Goal: Task Accomplishment & Management: Manage account settings

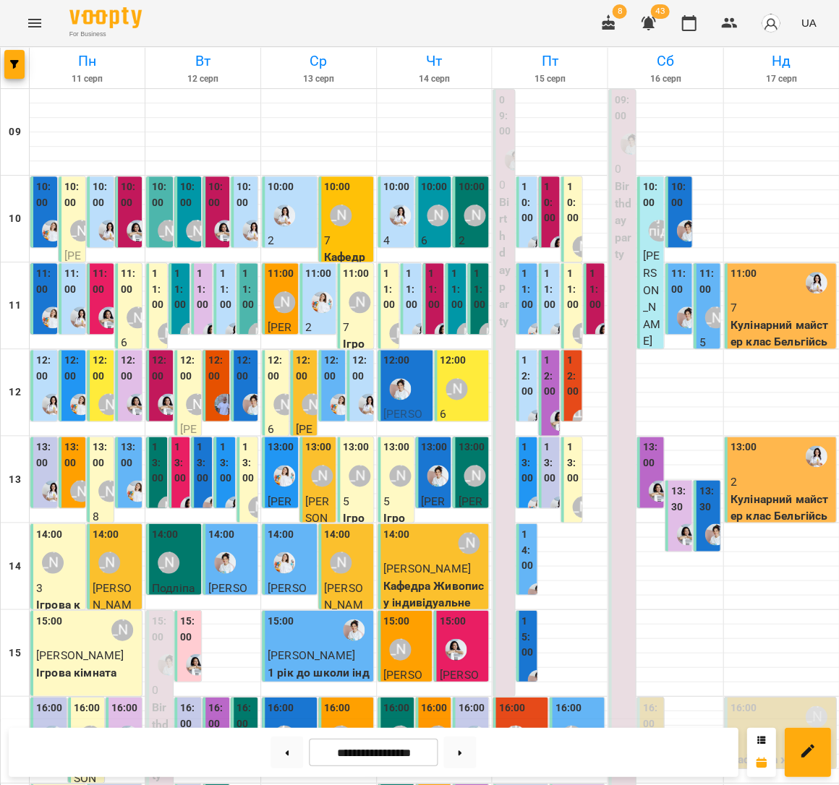
click at [738, 299] on p "7" at bounding box center [781, 307] width 103 height 17
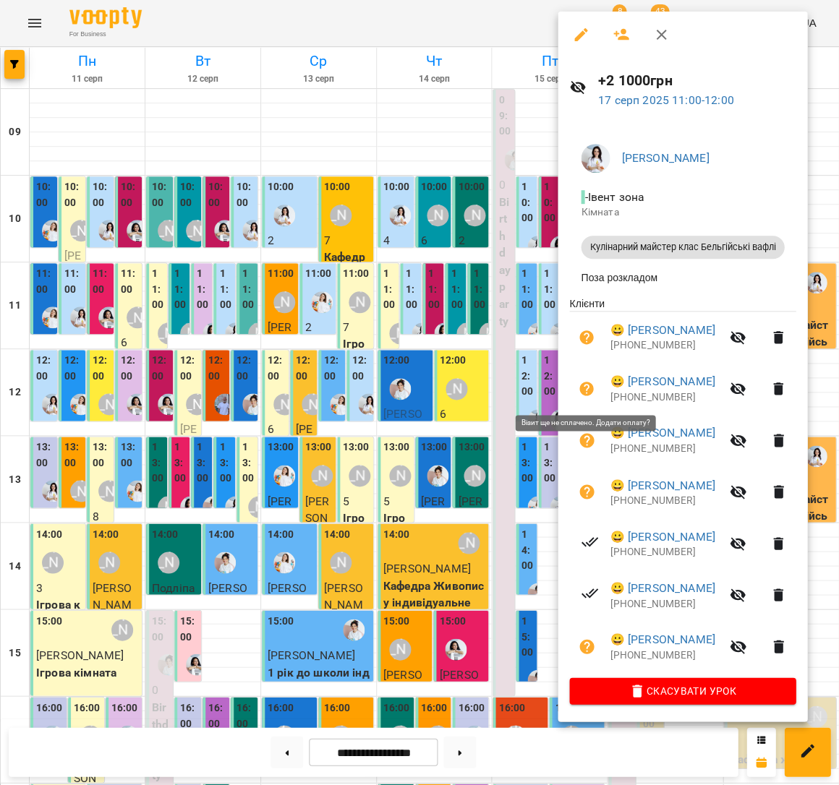
click at [587, 383] on icon "button" at bounding box center [586, 389] width 14 height 14
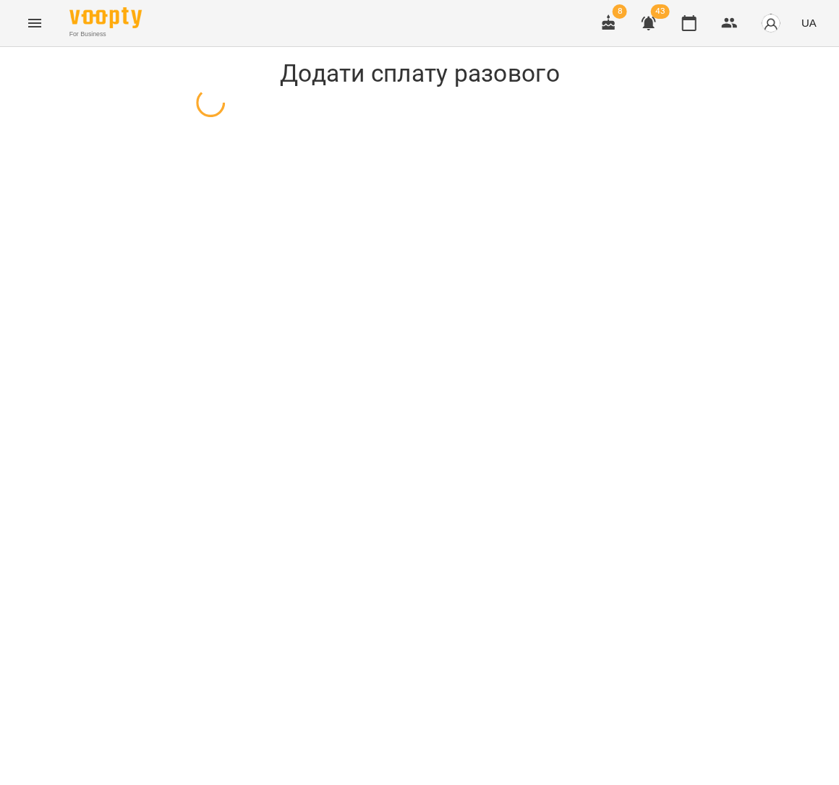
select select "**********"
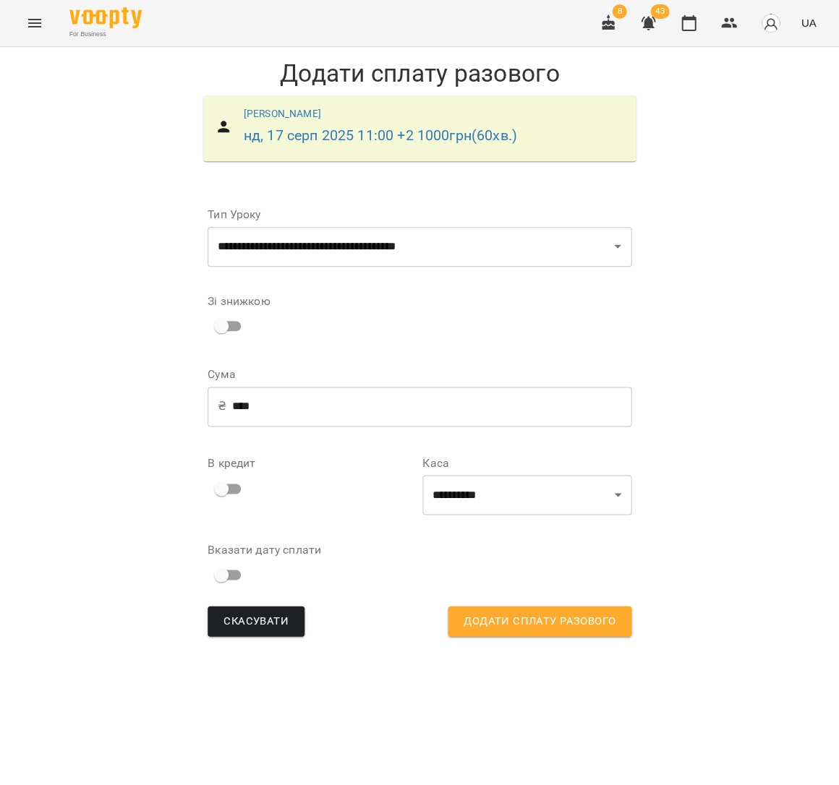
click at [224, 341] on div "Зі знижкою" at bounding box center [420, 318] width 424 height 68
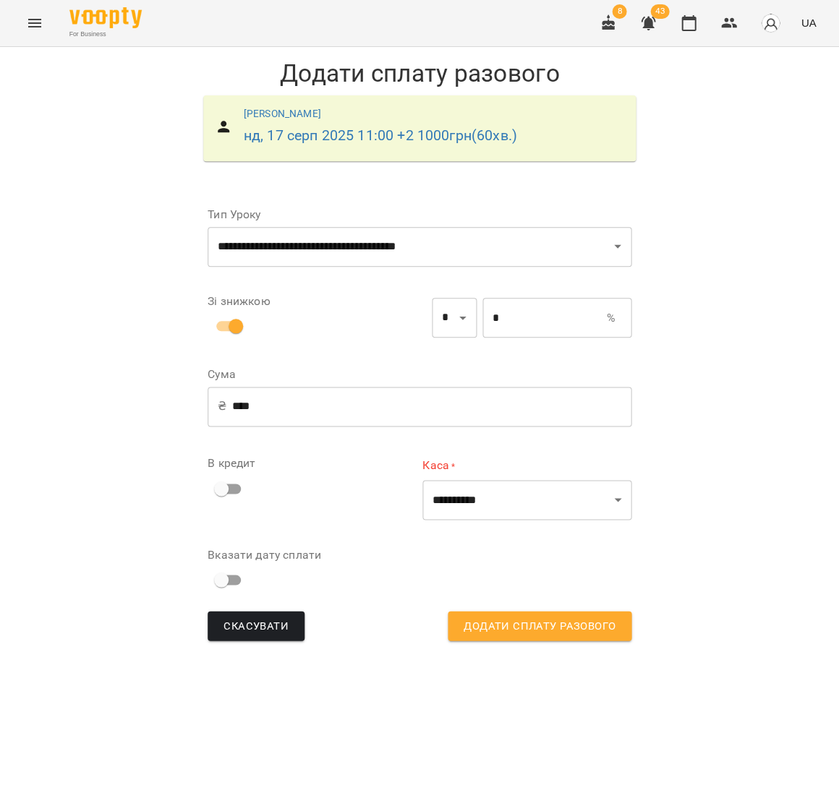
click at [479, 310] on div "* % ​" at bounding box center [556, 318] width 155 height 46
drag, startPoint x: 477, startPoint y: 315, endPoint x: 523, endPoint y: 328, distance: 47.2
click at [482, 315] on input "*" at bounding box center [544, 318] width 124 height 40
type input "***"
type input "**"
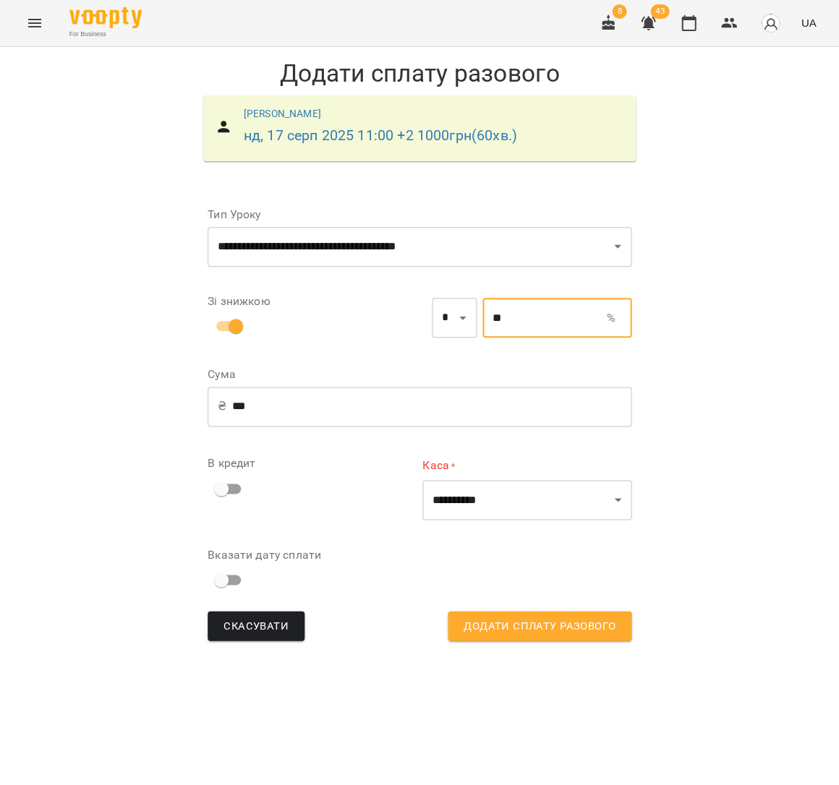
type input "*"
type input "***"
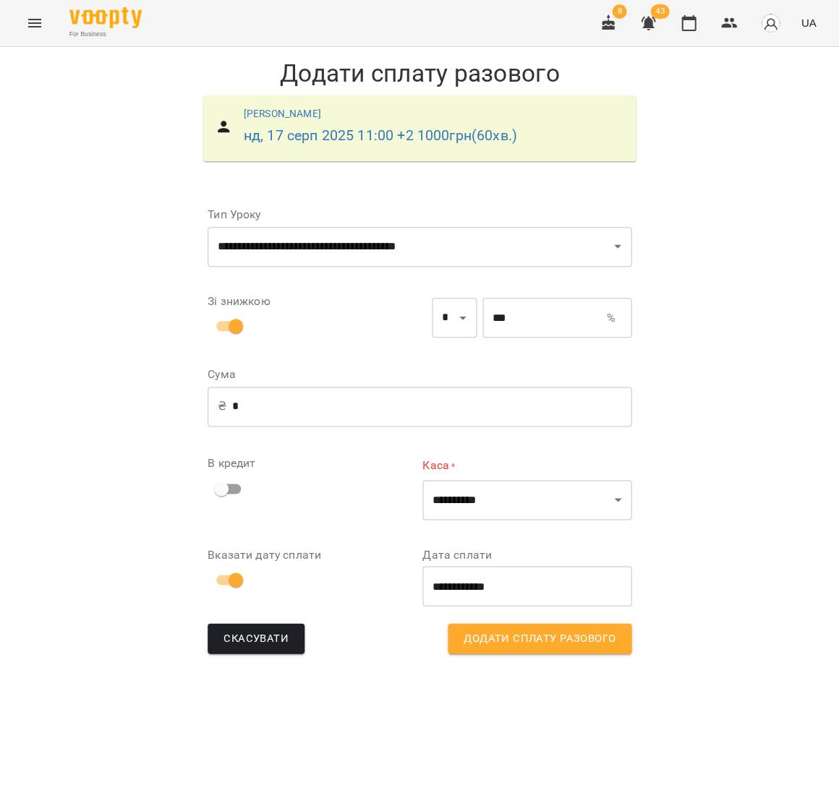
click at [506, 475] on div "**********" at bounding box center [526, 489] width 209 height 62
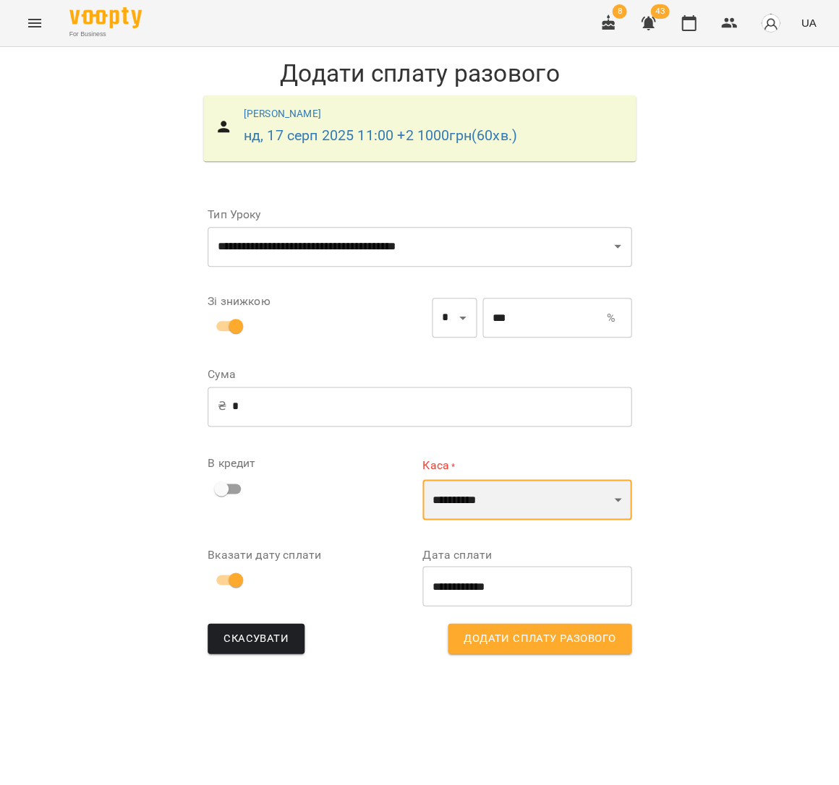
select select "****"
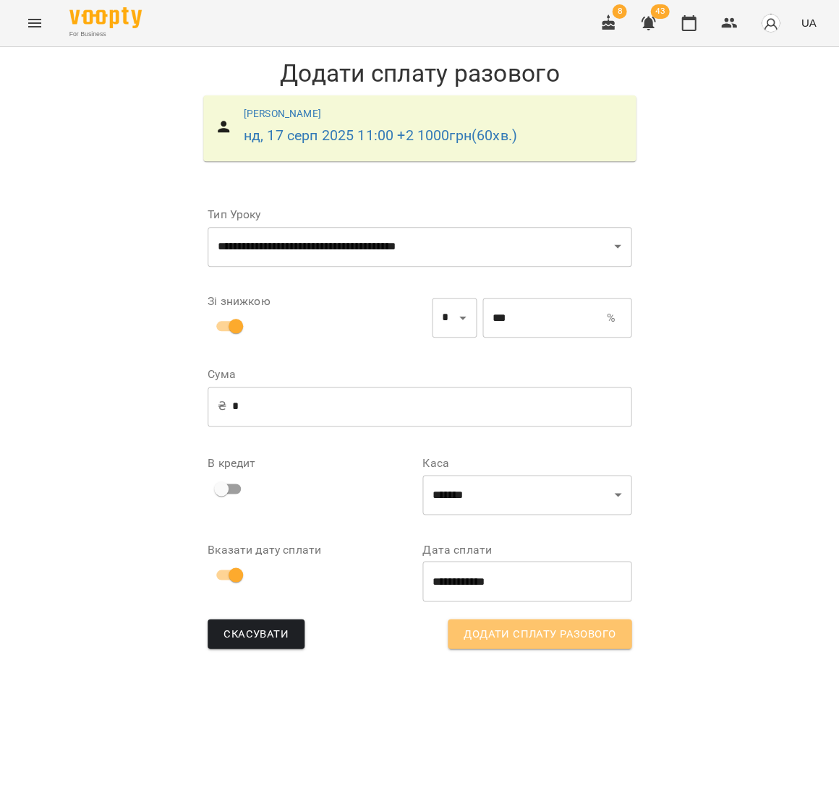
click at [508, 635] on span "Додати сплату разового" at bounding box center [540, 634] width 152 height 19
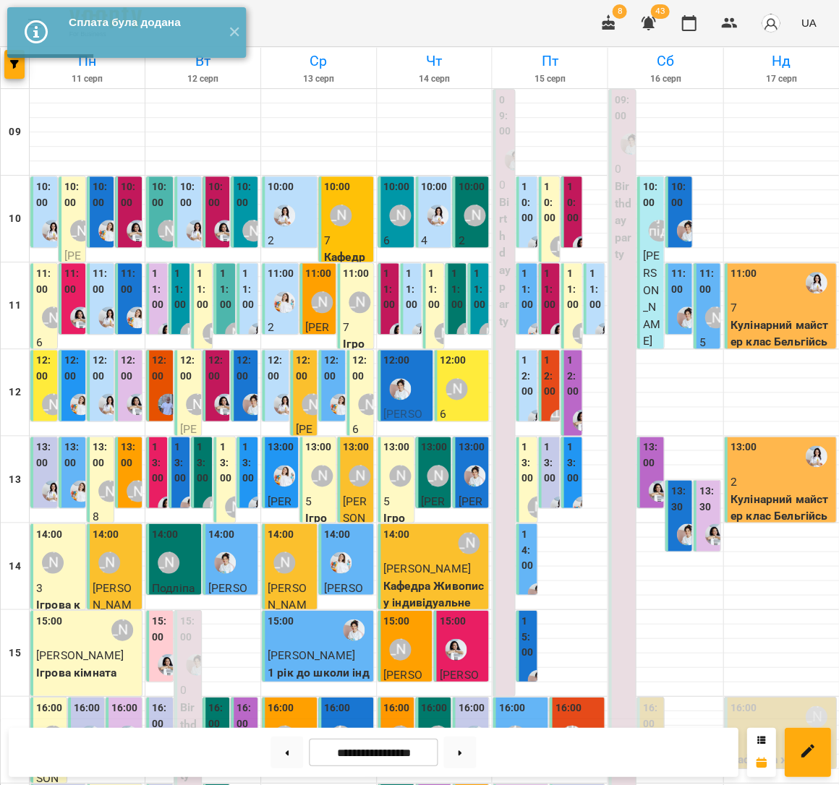
click at [749, 501] on p "Кулінарний майстер клас Бельгійські вафлі" at bounding box center [781, 515] width 103 height 51
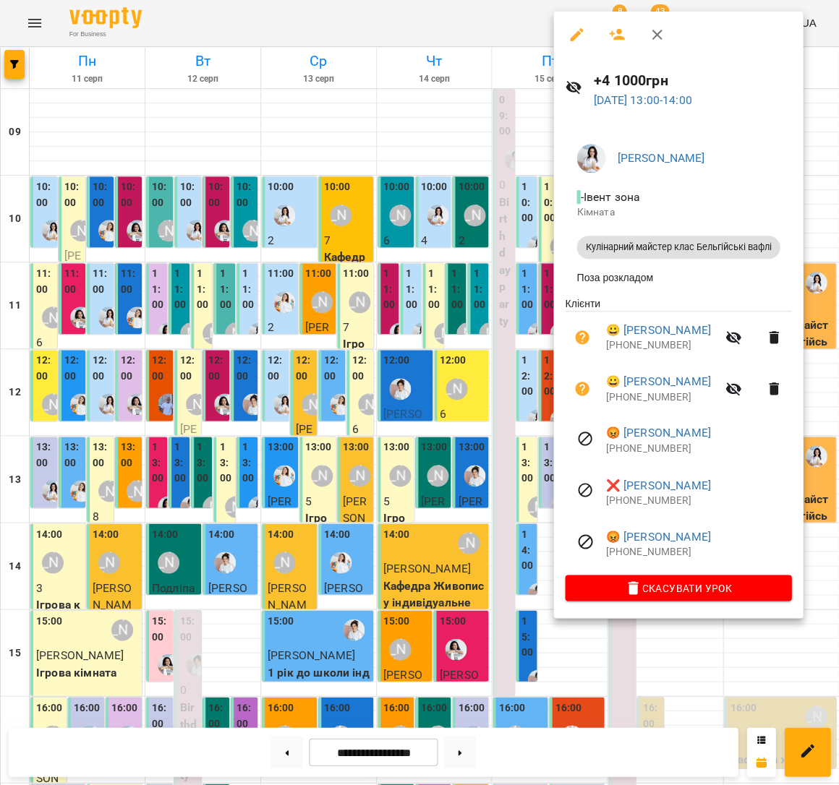
click at [368, 388] on div at bounding box center [419, 392] width 839 height 785
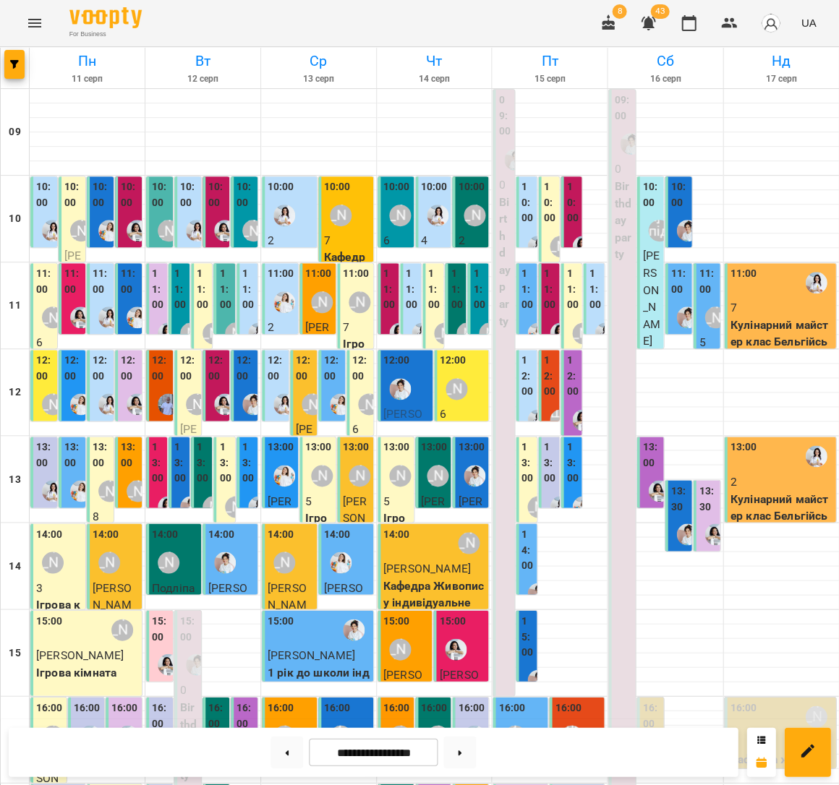
click at [762, 322] on p "Кулінарний майстер клас Бельгійські вафлі" at bounding box center [781, 342] width 103 height 51
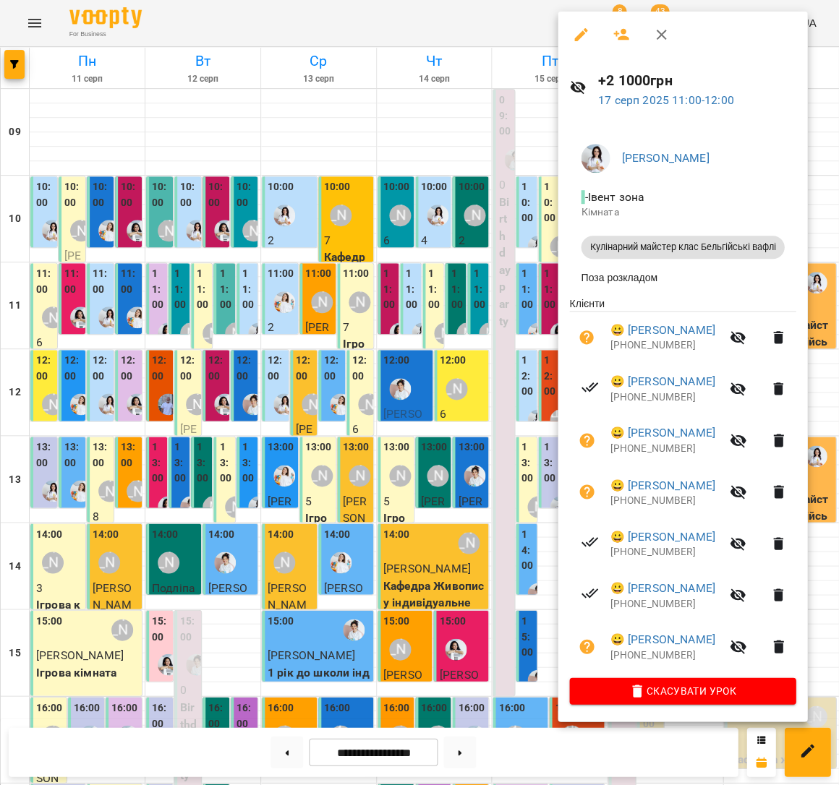
click at [329, 323] on div at bounding box center [419, 392] width 839 height 785
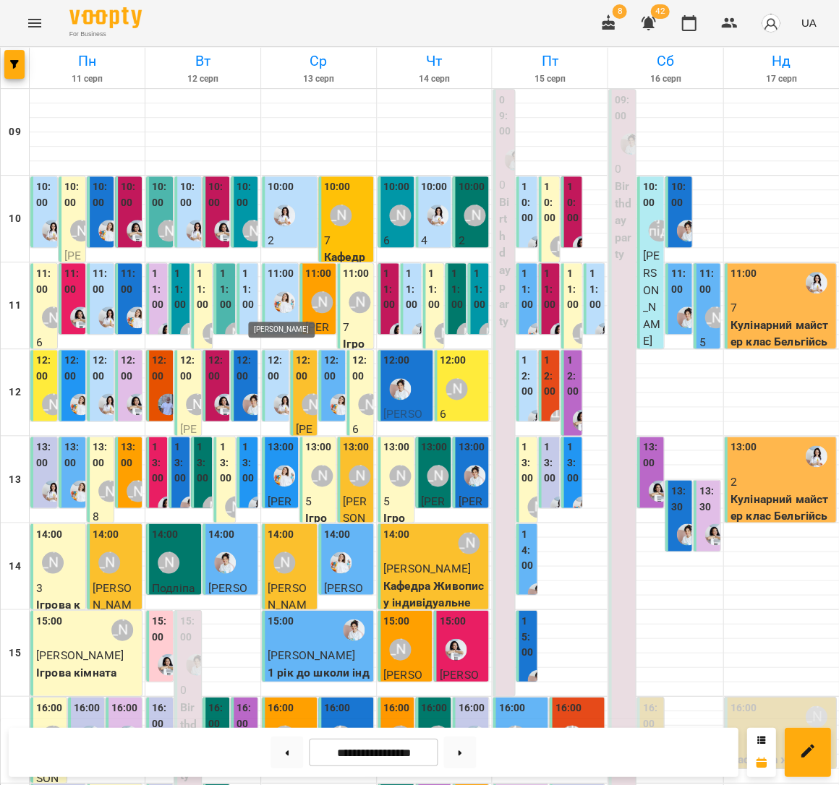
click at [276, 310] on img "Юлія Масющенко" at bounding box center [284, 302] width 22 height 22
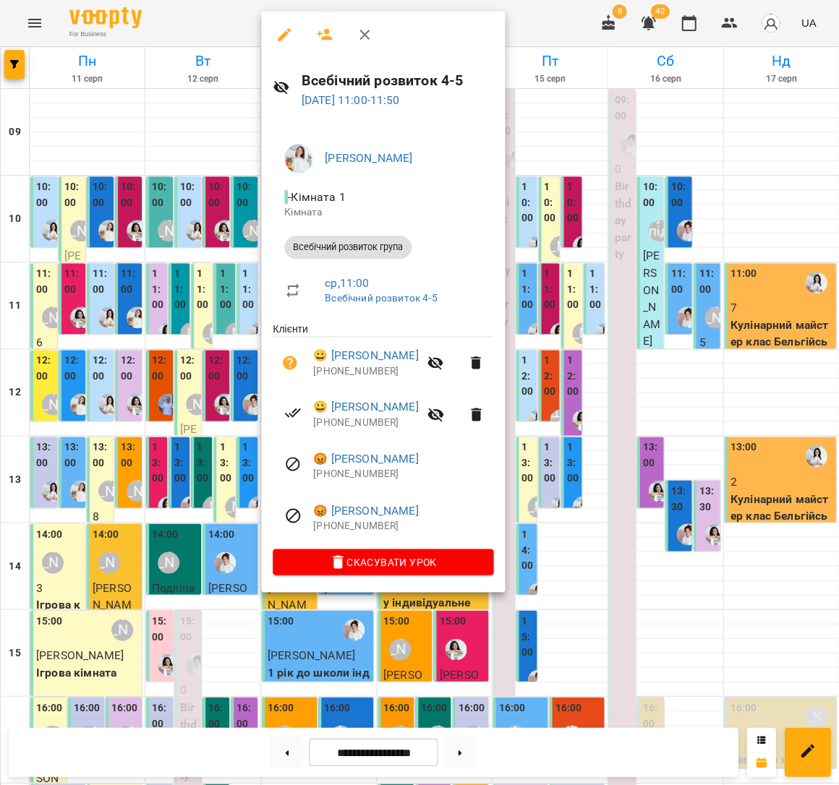
click at [88, 280] on div at bounding box center [419, 392] width 839 height 785
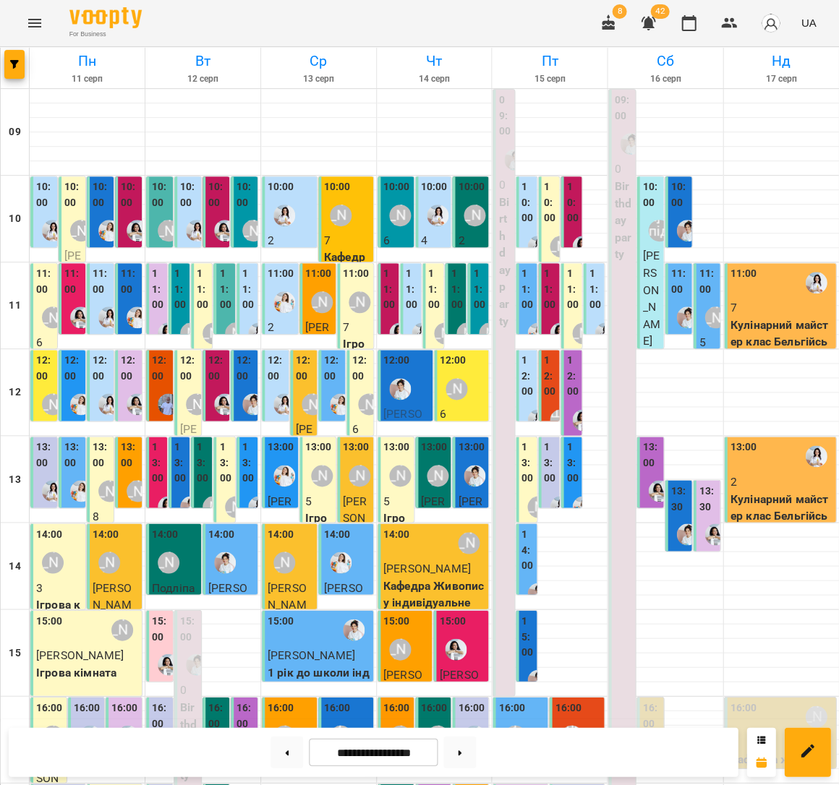
click at [127, 291] on label "11:00" at bounding box center [130, 281] width 18 height 31
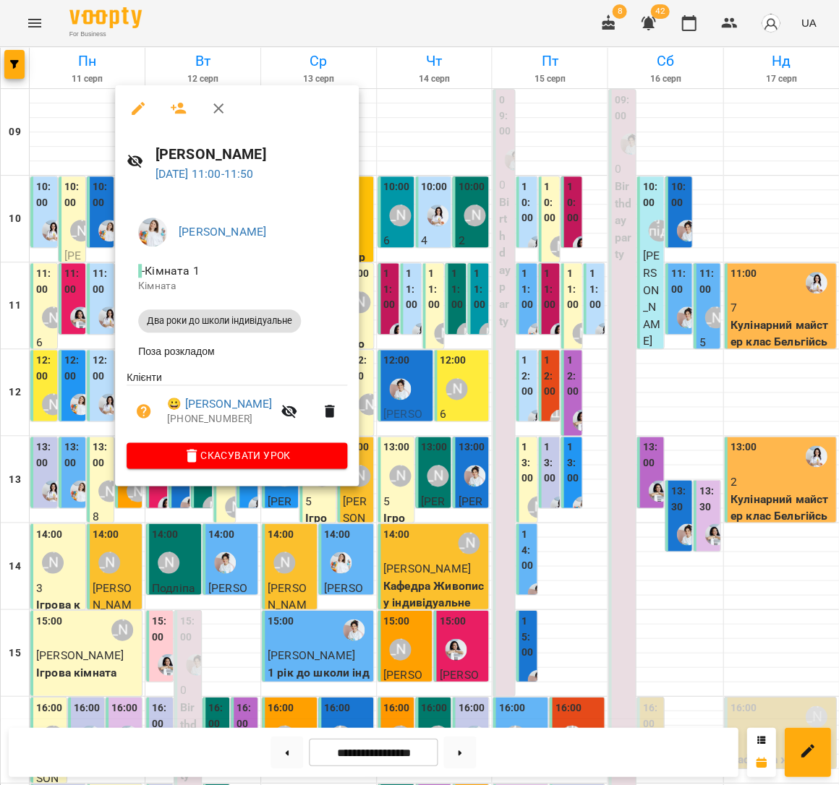
click at [85, 286] on div at bounding box center [419, 392] width 839 height 785
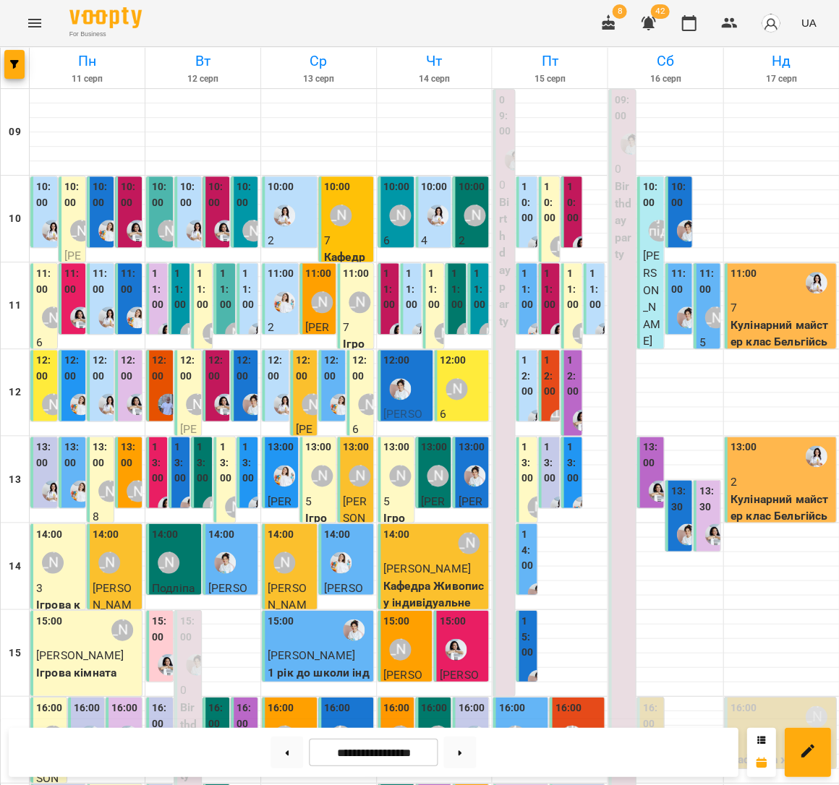
click at [282, 288] on div at bounding box center [284, 302] width 33 height 33
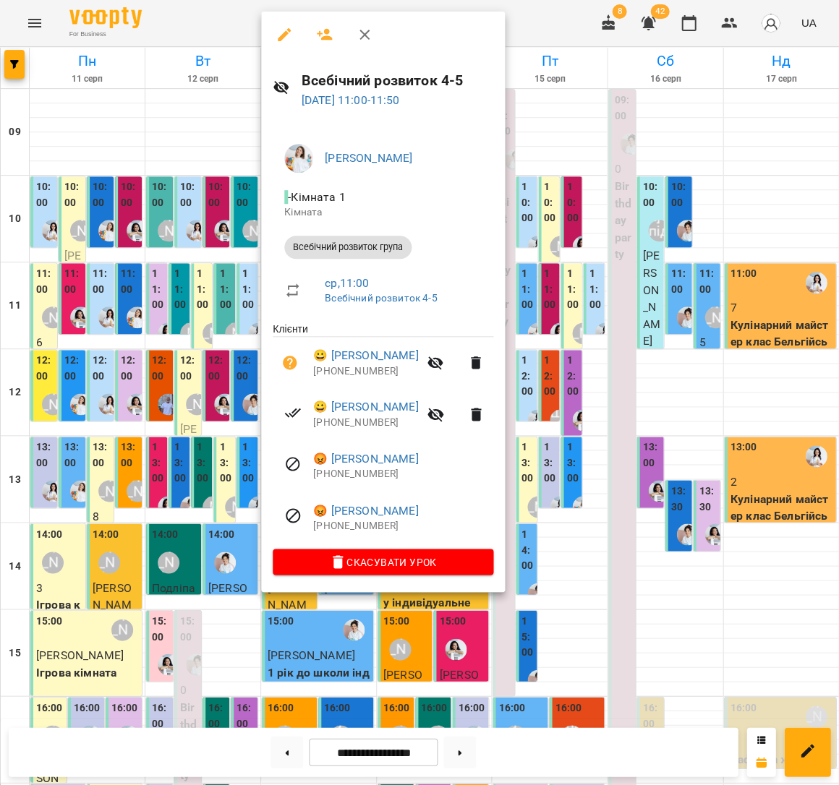
click at [131, 290] on div at bounding box center [419, 392] width 839 height 785
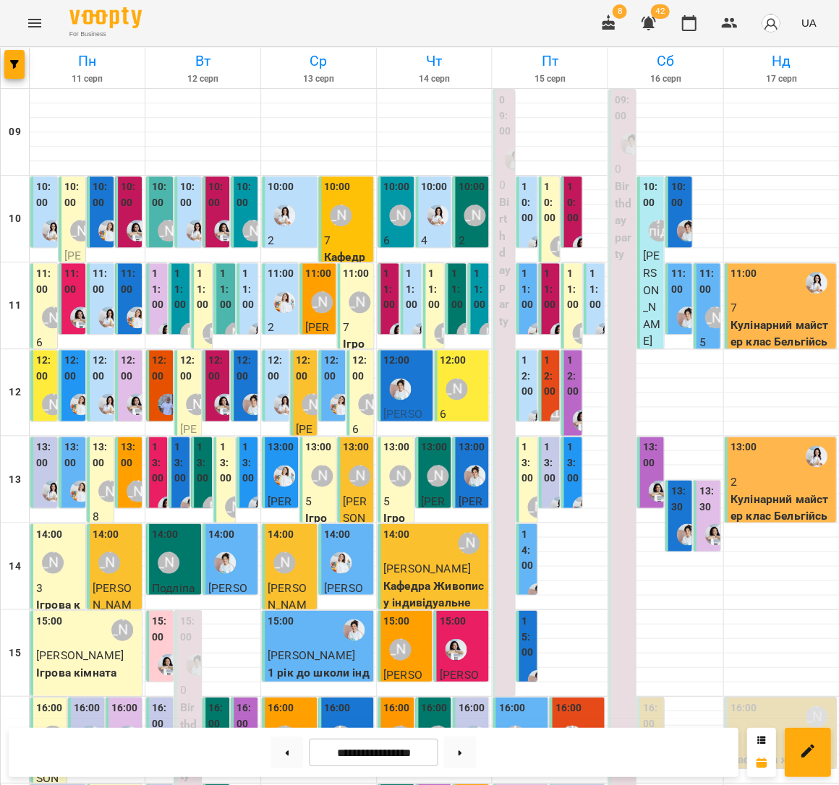
click at [290, 278] on label "11:00" at bounding box center [281, 274] width 27 height 16
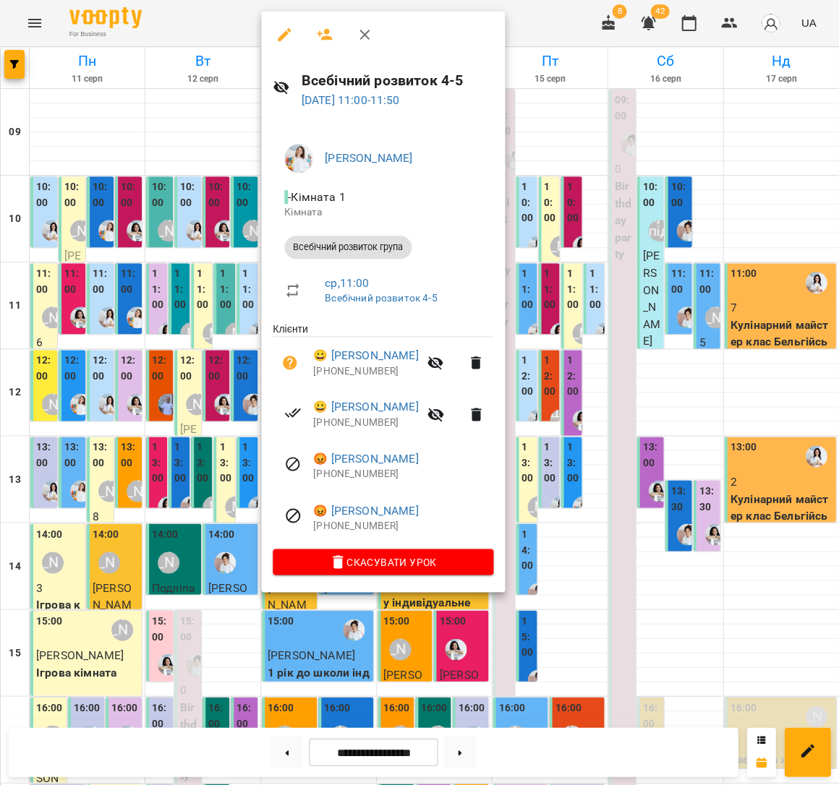
click at [164, 301] on div at bounding box center [419, 392] width 839 height 785
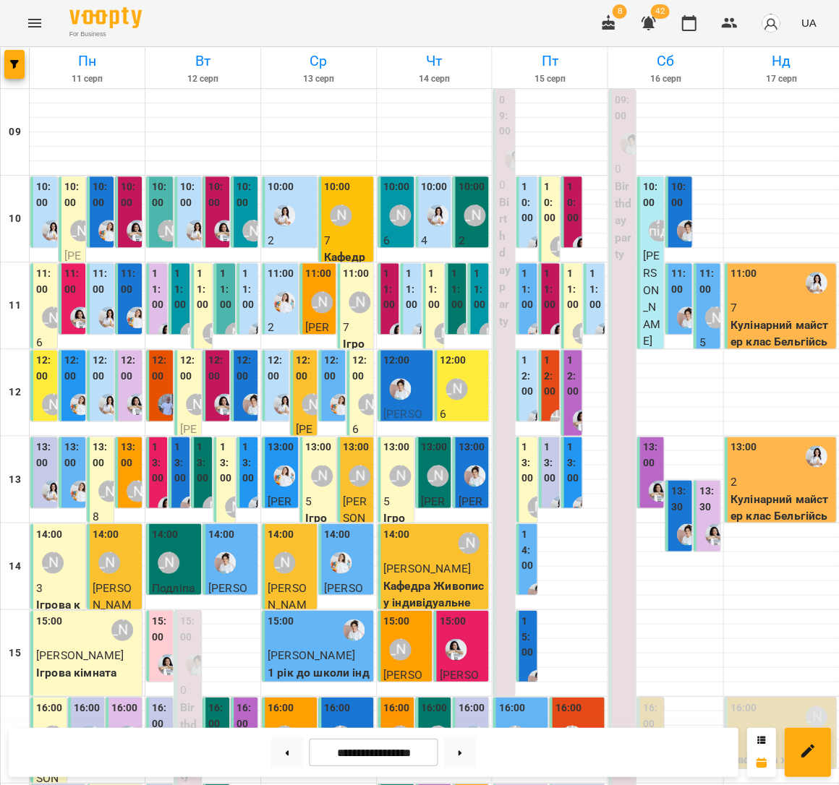
click at [140, 289] on div "11:00 [PERSON_NAME] Два роки до школи індивідуальне" at bounding box center [128, 470] width 27 height 415
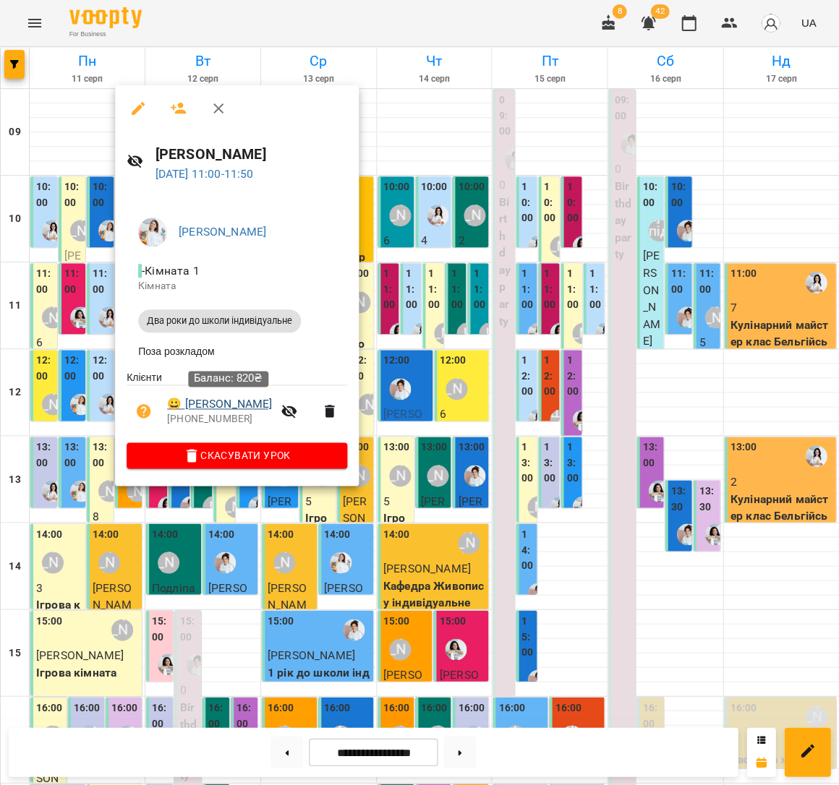
click at [208, 400] on link "😀 [PERSON_NAME]" at bounding box center [219, 404] width 105 height 17
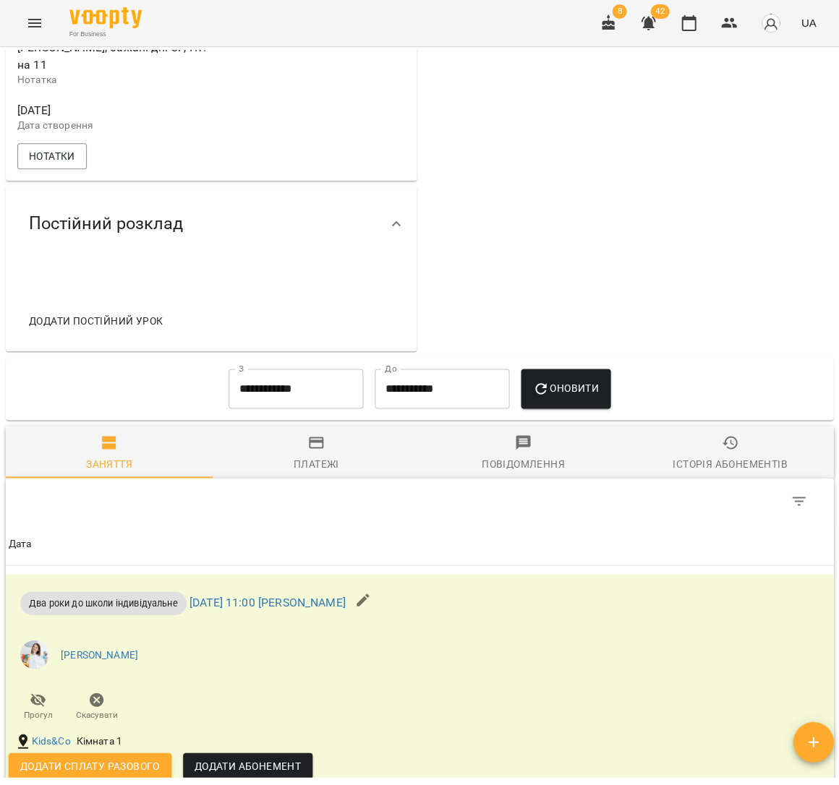
scroll to position [631, 0]
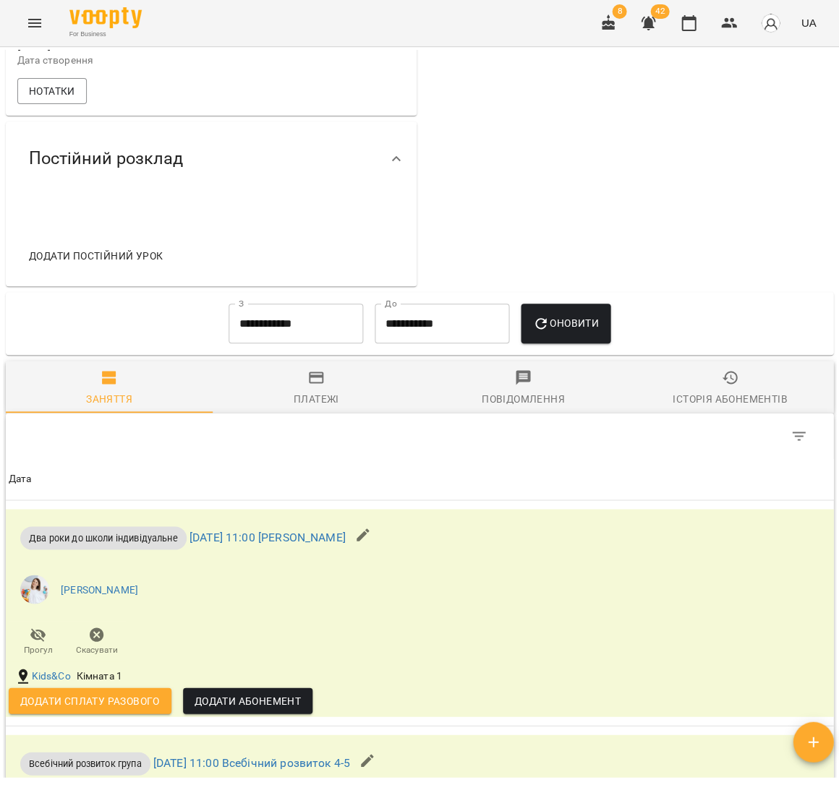
click at [277, 332] on input "**********" at bounding box center [296, 324] width 135 height 40
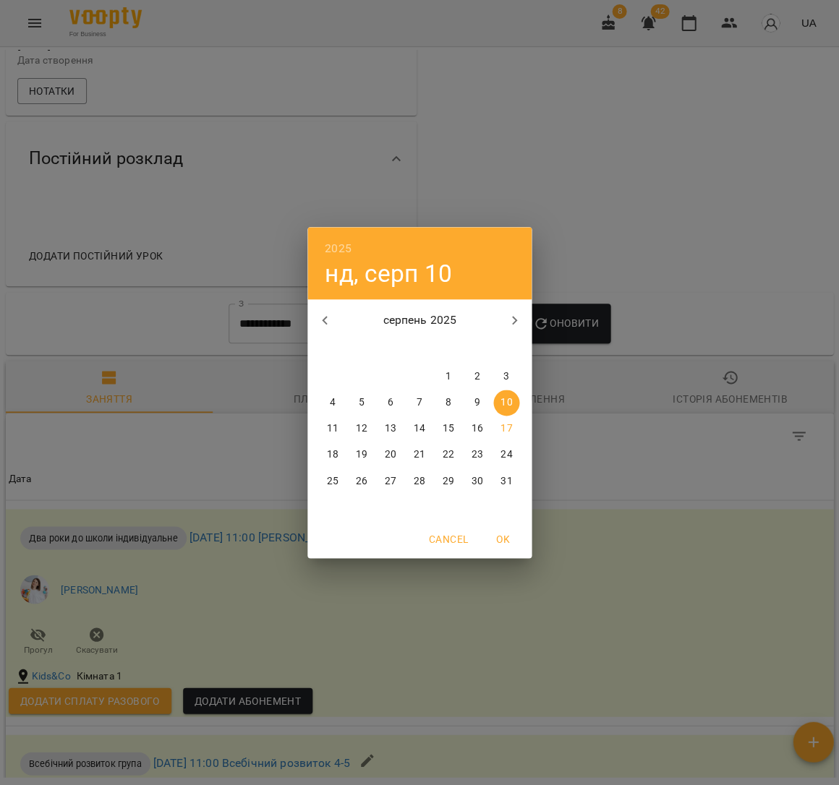
click at [319, 328] on icon "button" at bounding box center [324, 320] width 17 height 17
click at [356, 398] on span "8" at bounding box center [362, 403] width 26 height 14
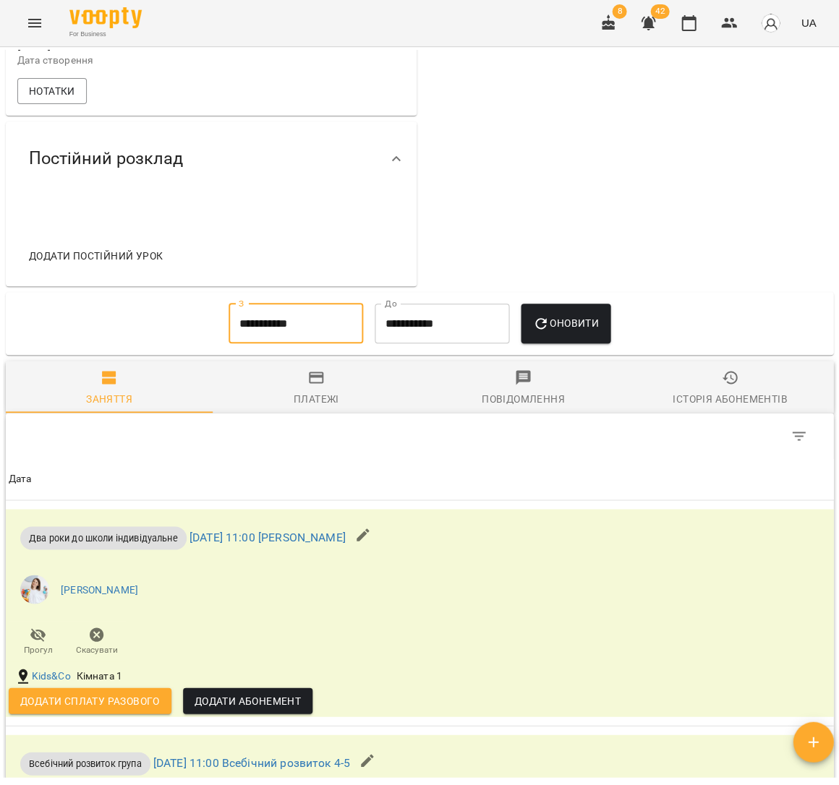
click at [559, 333] on button "Оновити" at bounding box center [565, 324] width 89 height 40
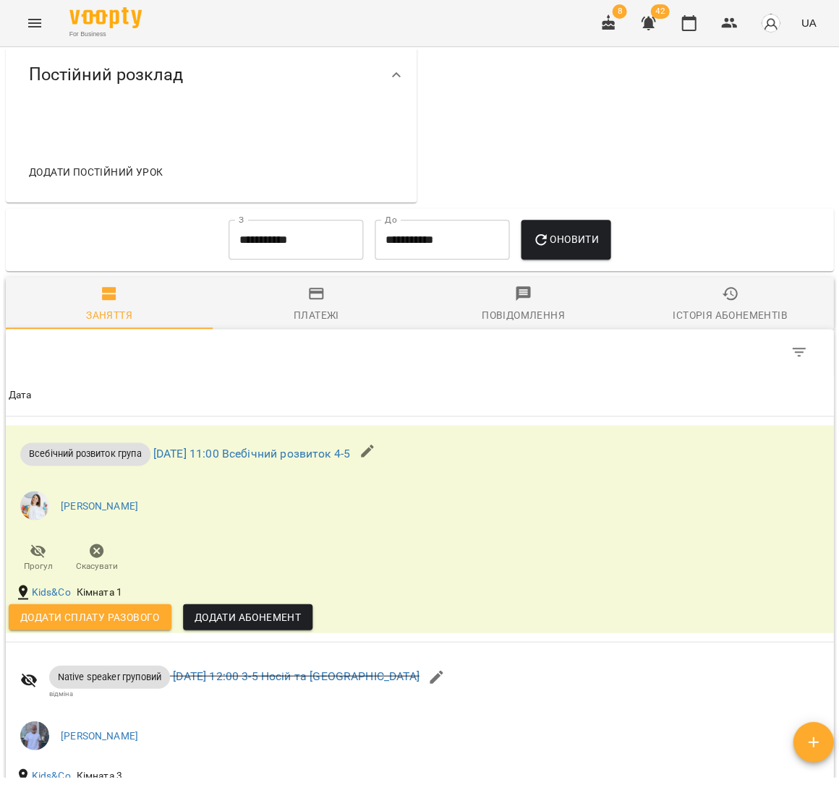
scroll to position [699, 0]
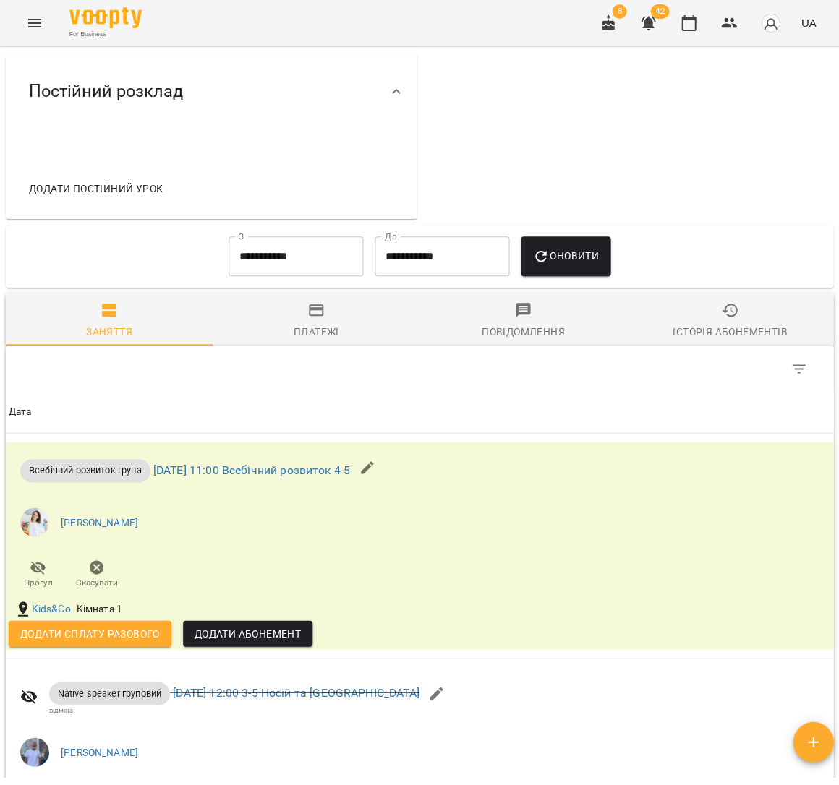
click at [238, 257] on input "**********" at bounding box center [296, 256] width 135 height 40
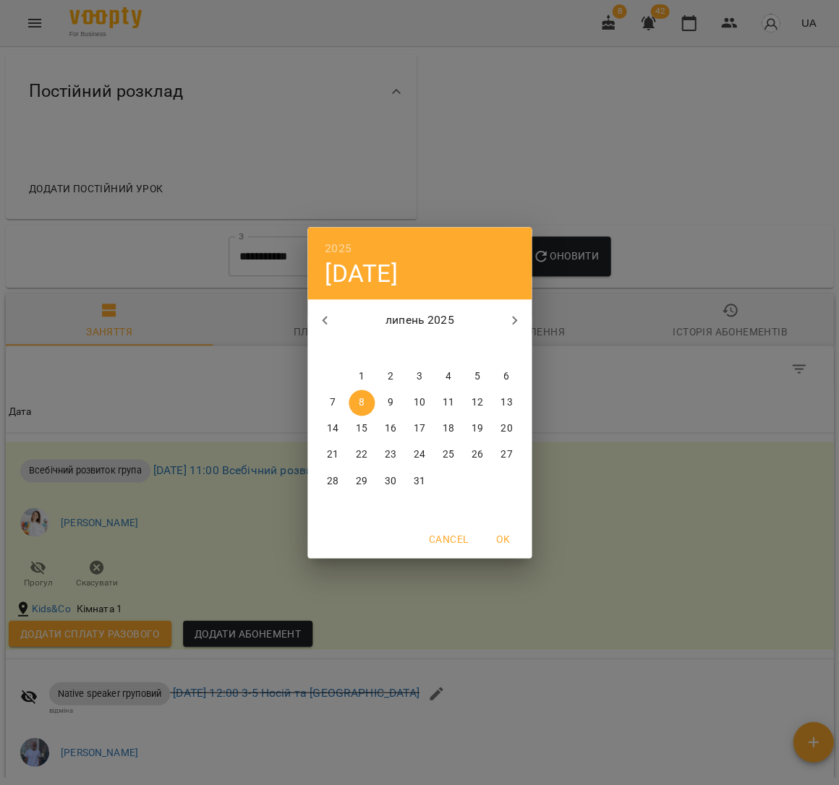
click at [395, 375] on span "2" at bounding box center [391, 377] width 26 height 14
type input "**********"
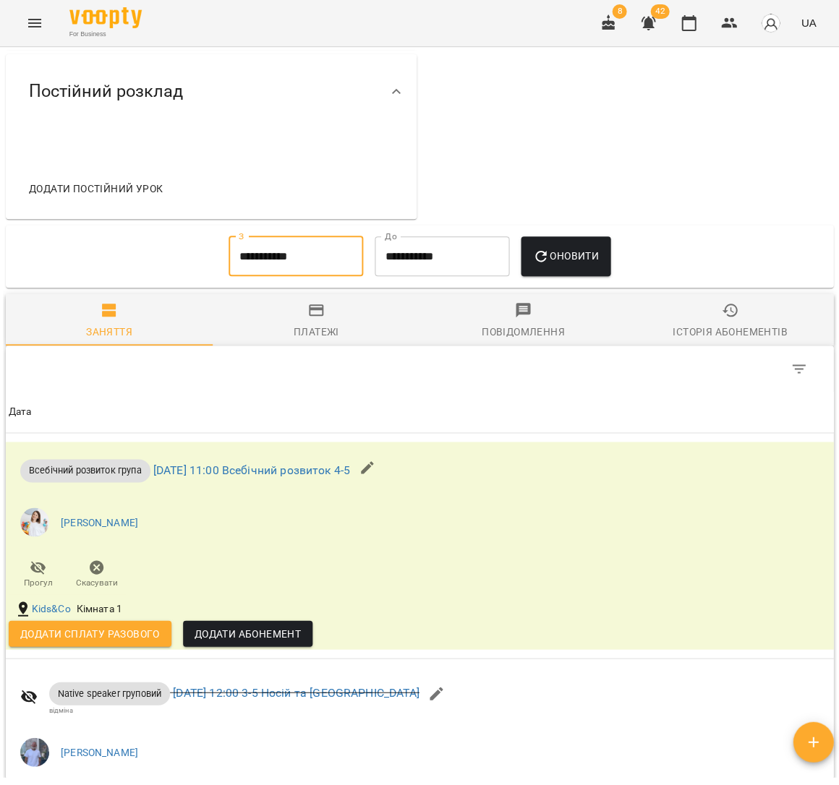
click at [550, 249] on icon "button" at bounding box center [540, 256] width 17 height 17
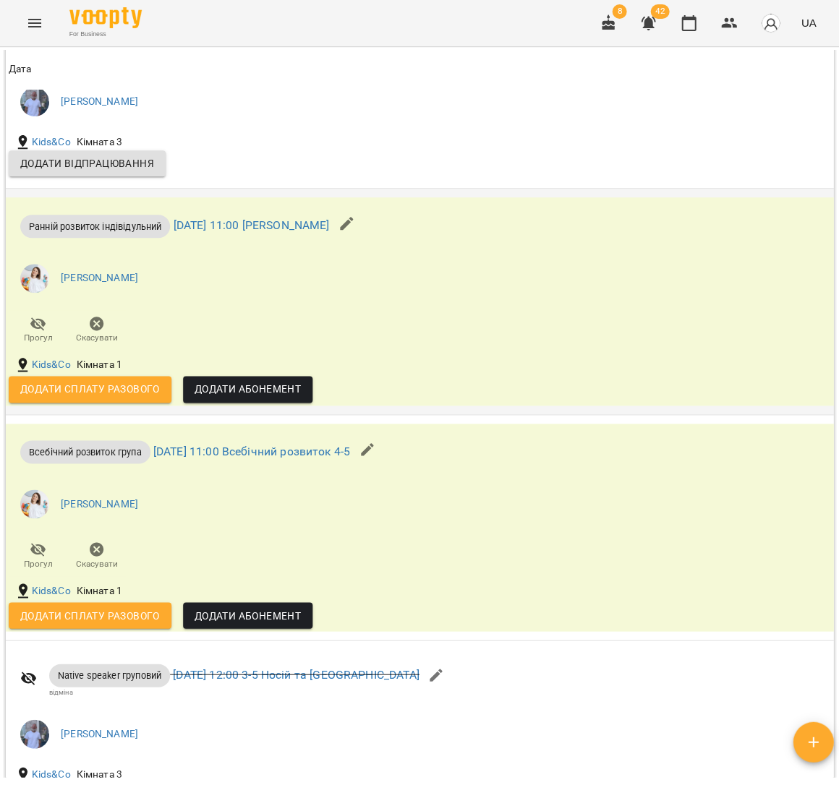
scroll to position [1331, 0]
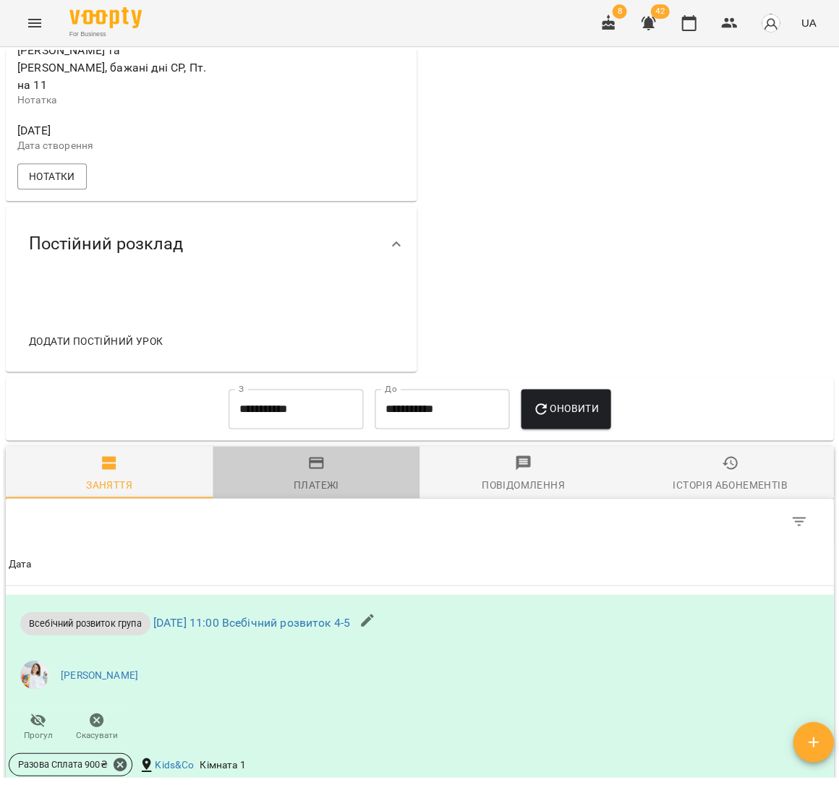
click at [294, 479] on div "Платежі" at bounding box center [317, 484] width 46 height 17
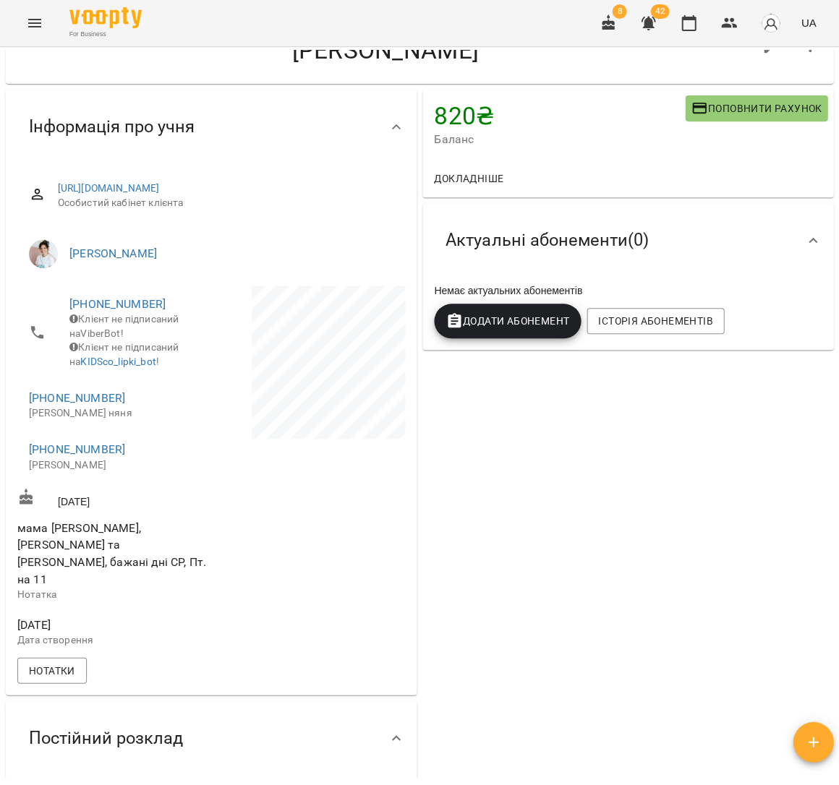
scroll to position [0, 0]
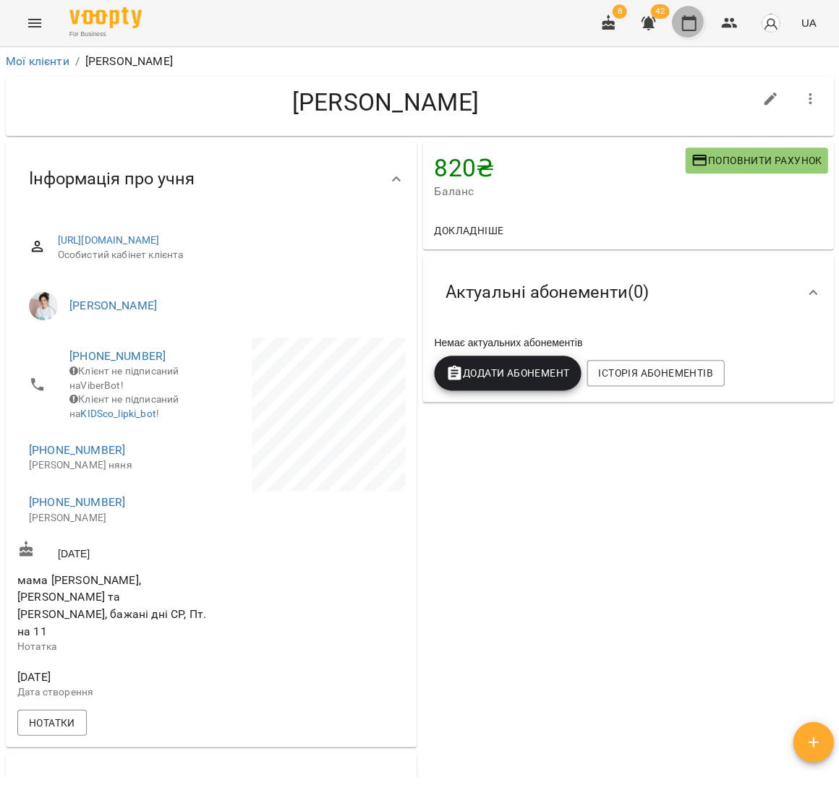
click at [684, 19] on icon "button" at bounding box center [688, 22] width 17 height 17
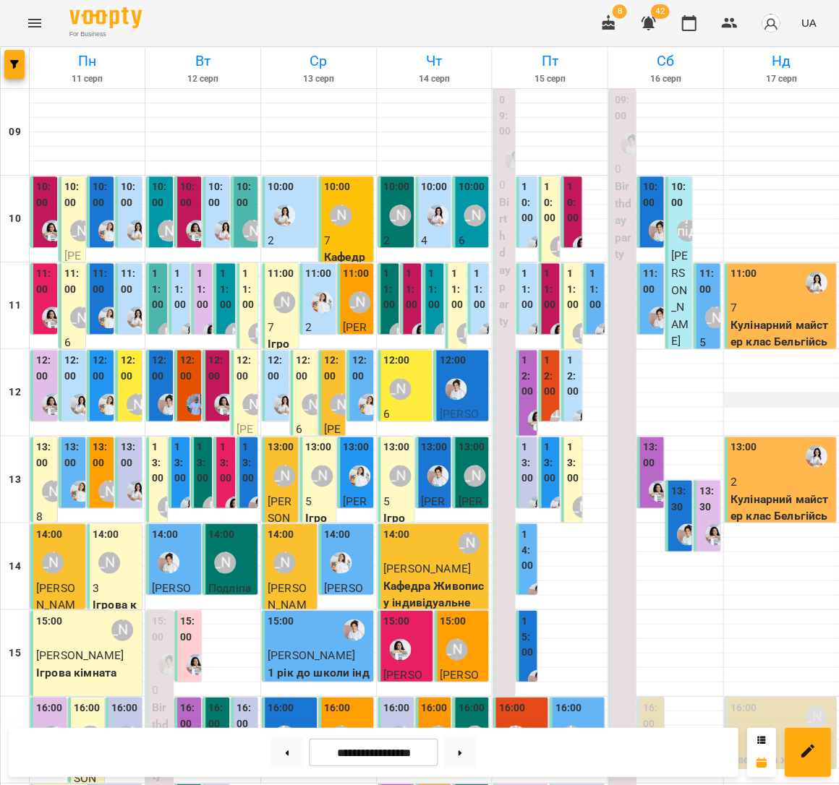
scroll to position [20, 0]
click at [742, 317] on p "Кулінарний майстер клас Бельгійські вафлі" at bounding box center [781, 342] width 103 height 51
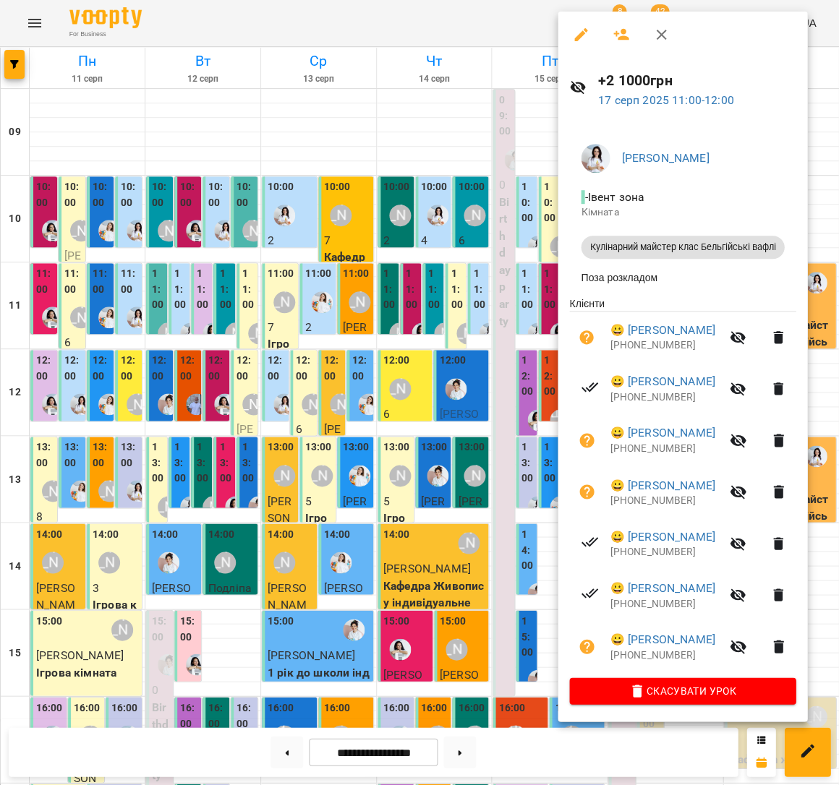
click at [579, 491] on icon "button" at bounding box center [586, 492] width 14 height 14
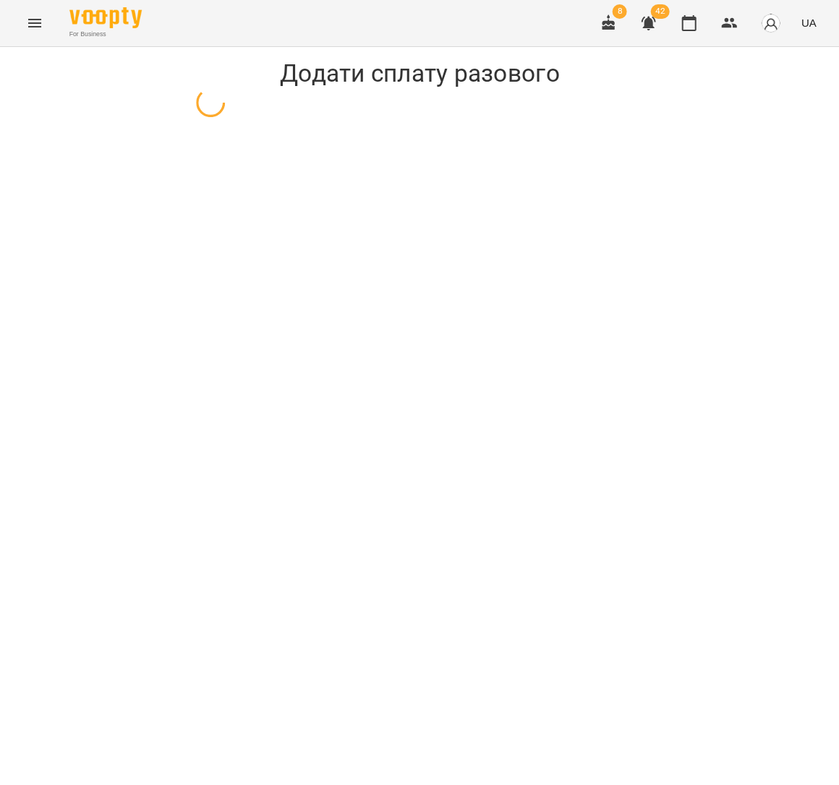
select select "**********"
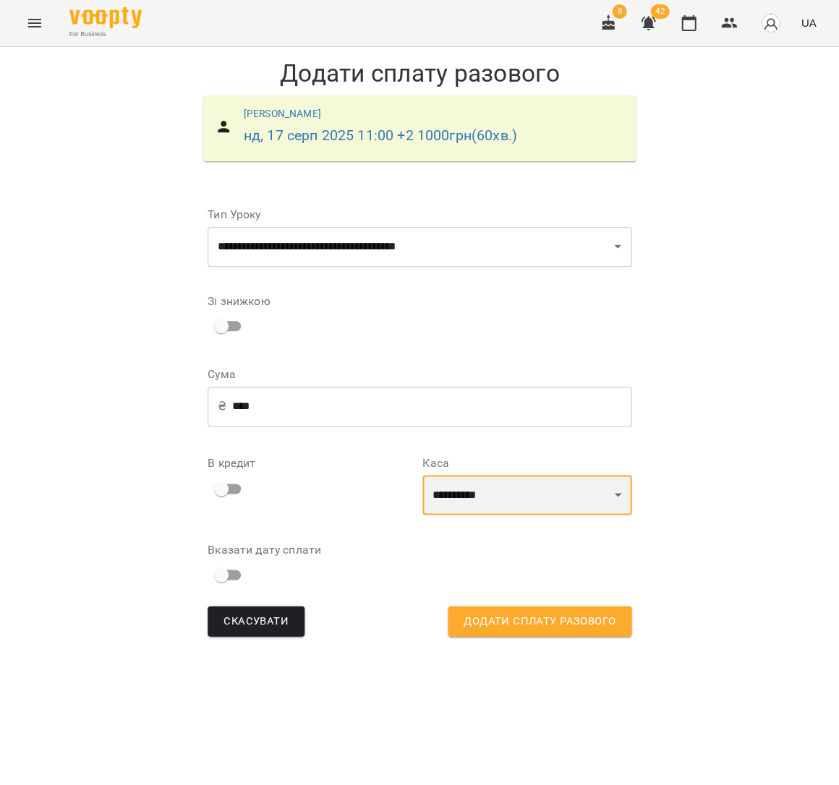
select select "****"
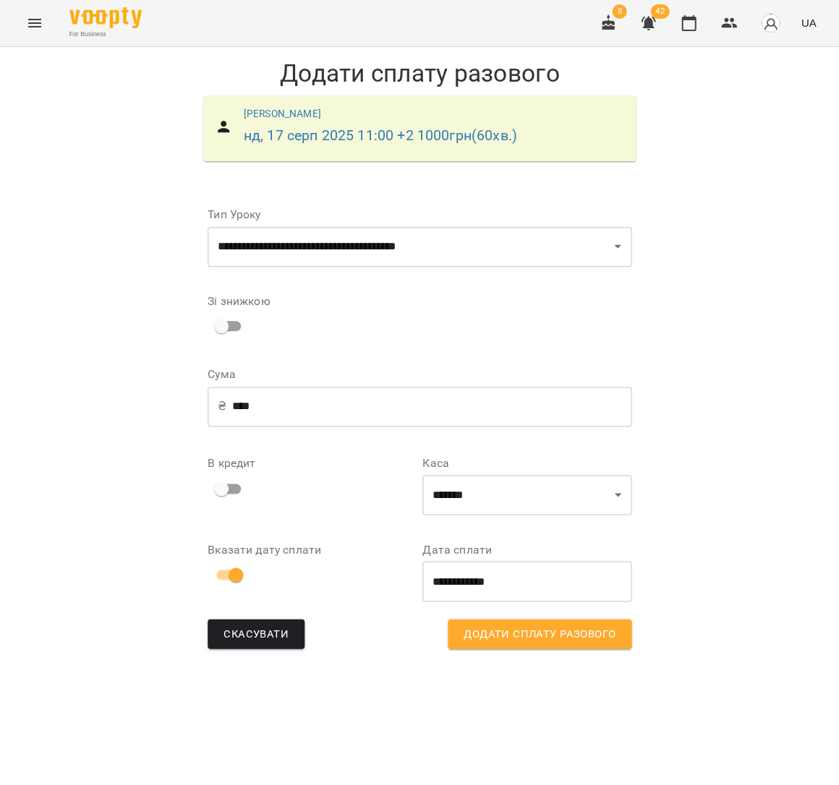
click at [550, 628] on span "Додати сплату разового" at bounding box center [540, 634] width 152 height 19
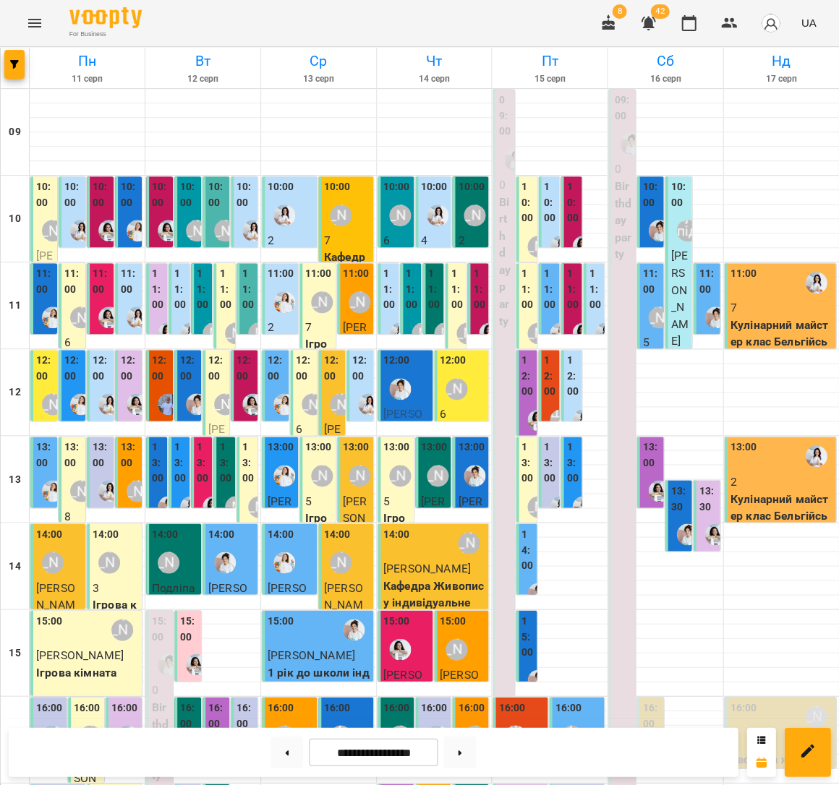
scroll to position [3, 0]
click at [757, 323] on p "Кулінарний майстер клас Бельгійські вафлі" at bounding box center [781, 342] width 103 height 51
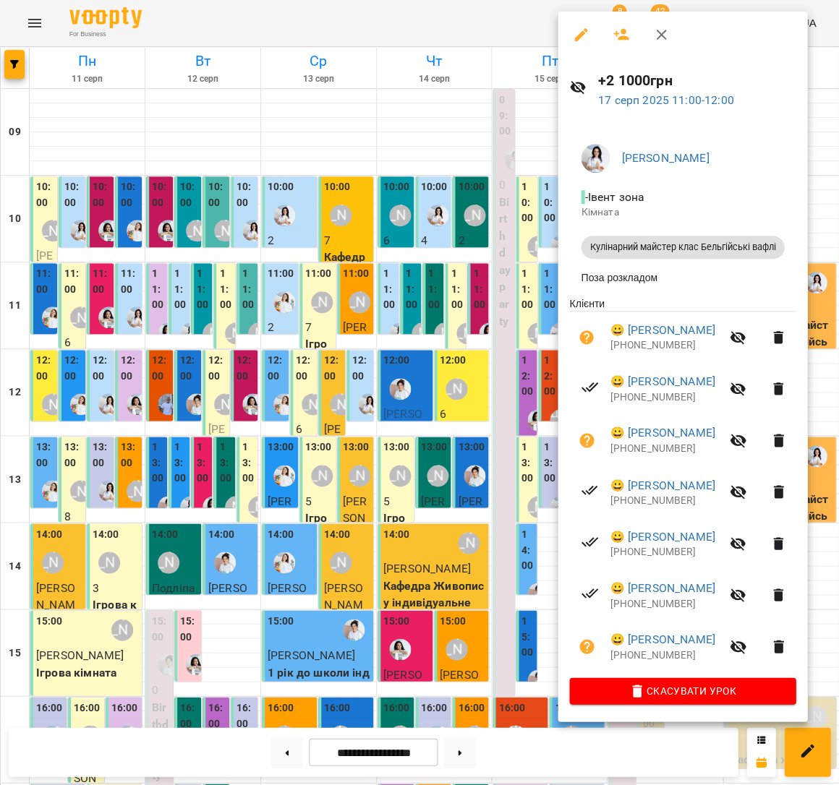
click at [349, 354] on div at bounding box center [419, 392] width 839 height 785
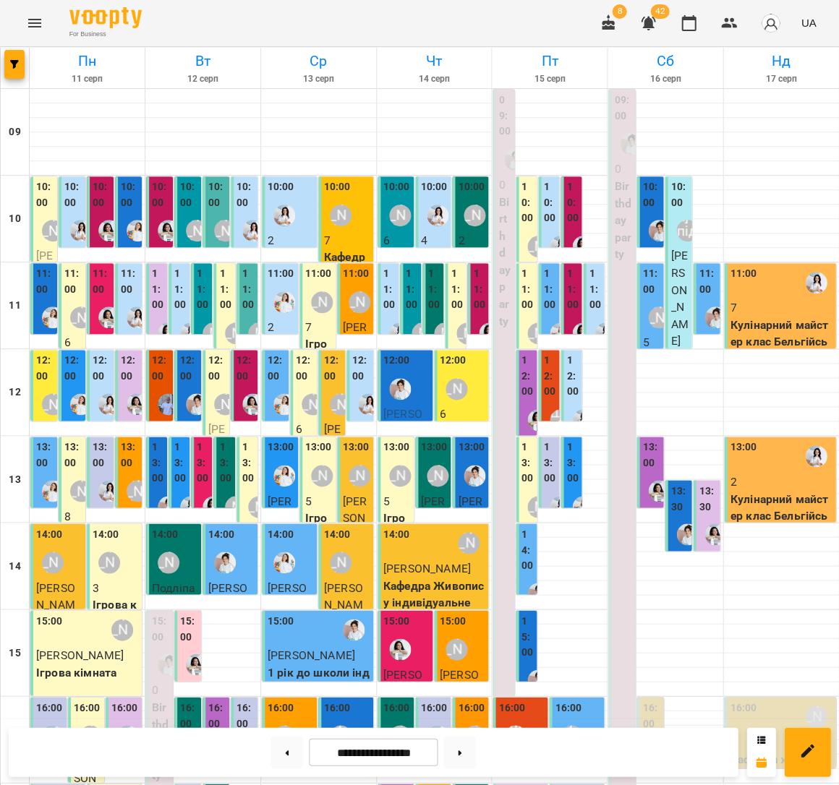
click at [768, 310] on p "7" at bounding box center [781, 307] width 103 height 17
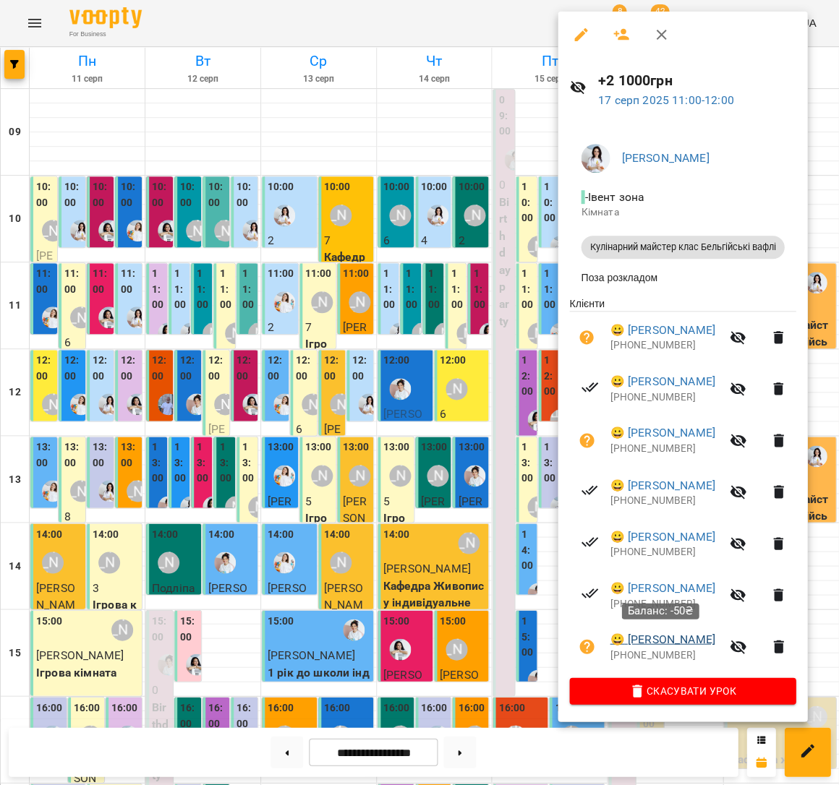
click at [662, 637] on link "😀 [PERSON_NAME]" at bounding box center [662, 639] width 105 height 17
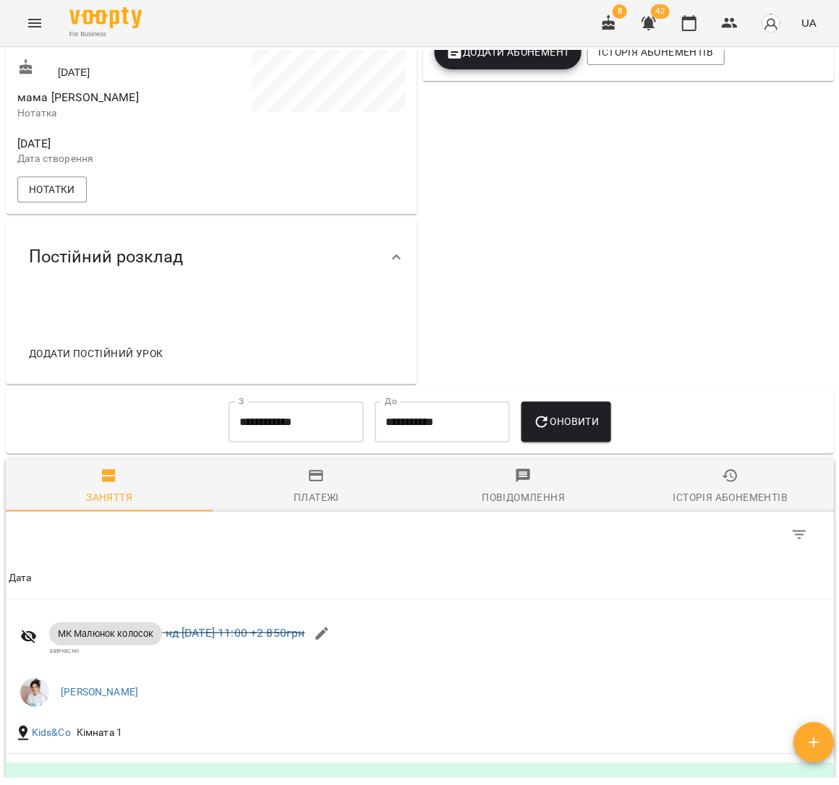
click at [327, 498] on span "Платежі" at bounding box center [315, 486] width 189 height 39
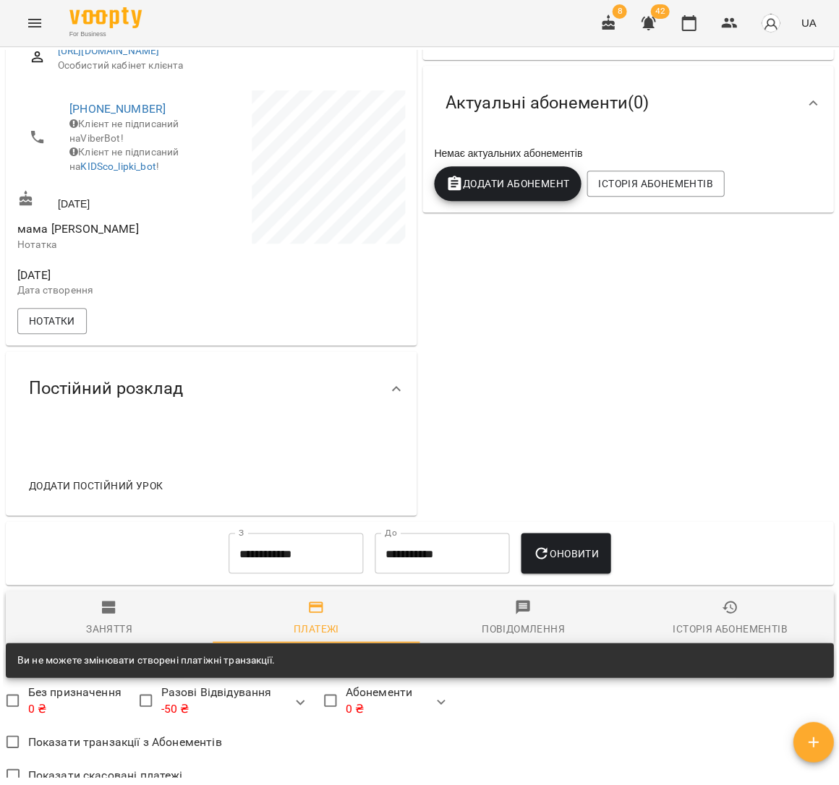
scroll to position [82, 0]
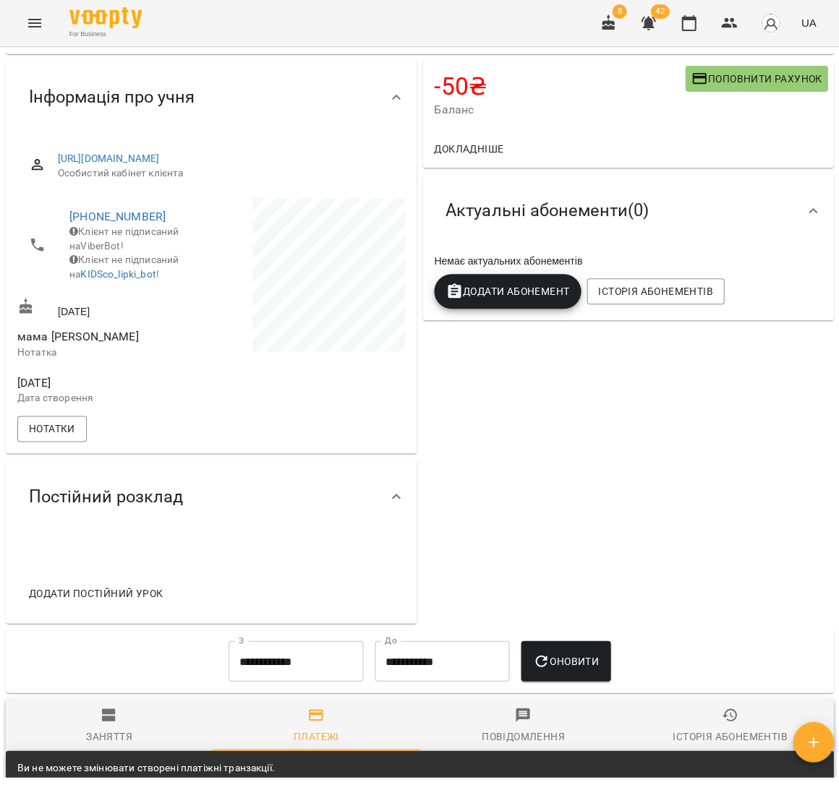
click at [273, 671] on input "**********" at bounding box center [296, 661] width 135 height 40
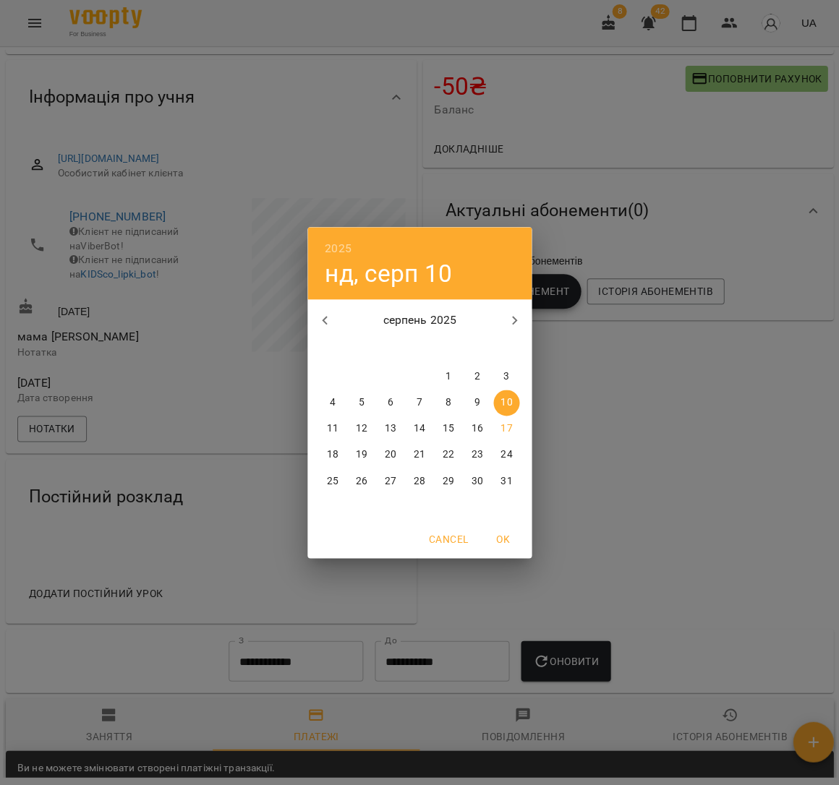
click at [317, 317] on icon "button" at bounding box center [324, 320] width 17 height 17
click at [388, 444] on button "23" at bounding box center [391, 455] width 26 height 26
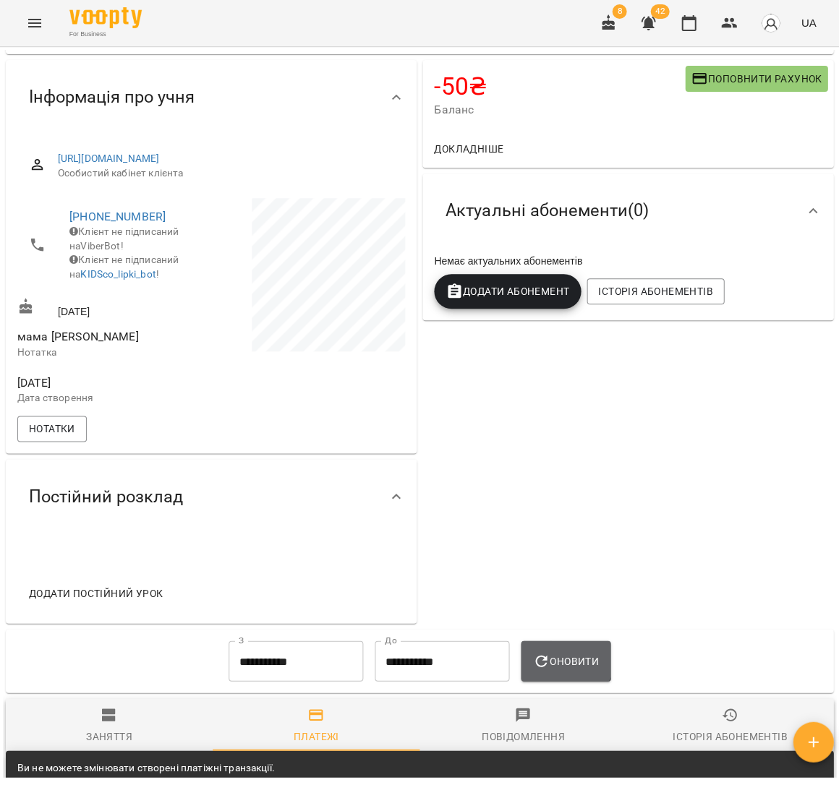
drag, startPoint x: 573, startPoint y: 675, endPoint x: 559, endPoint y: 633, distance: 44.4
click at [573, 670] on span "Оновити" at bounding box center [565, 660] width 66 height 17
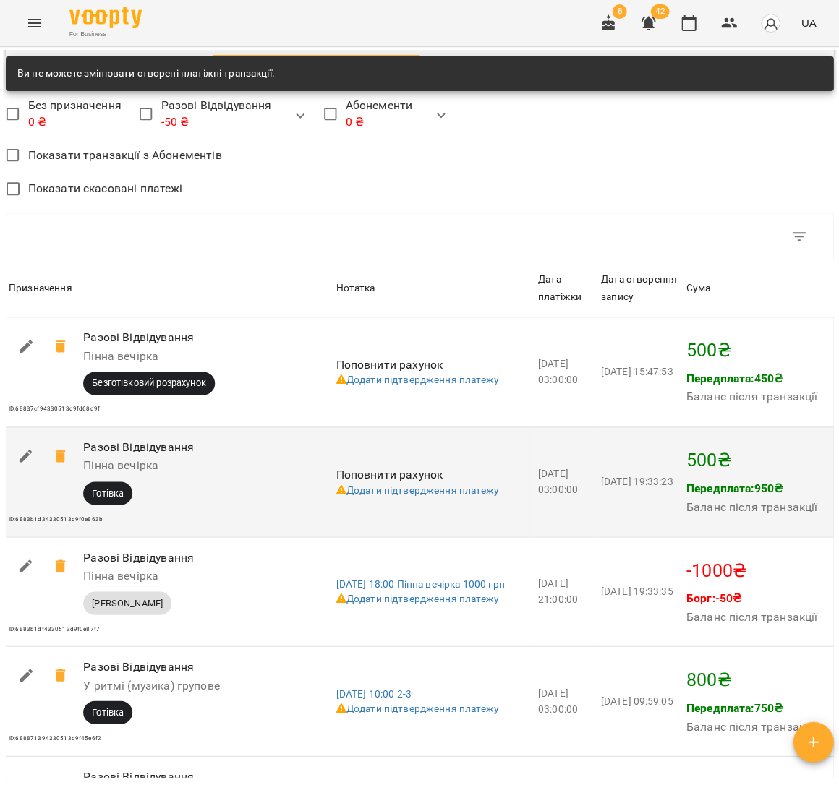
scroll to position [492, 0]
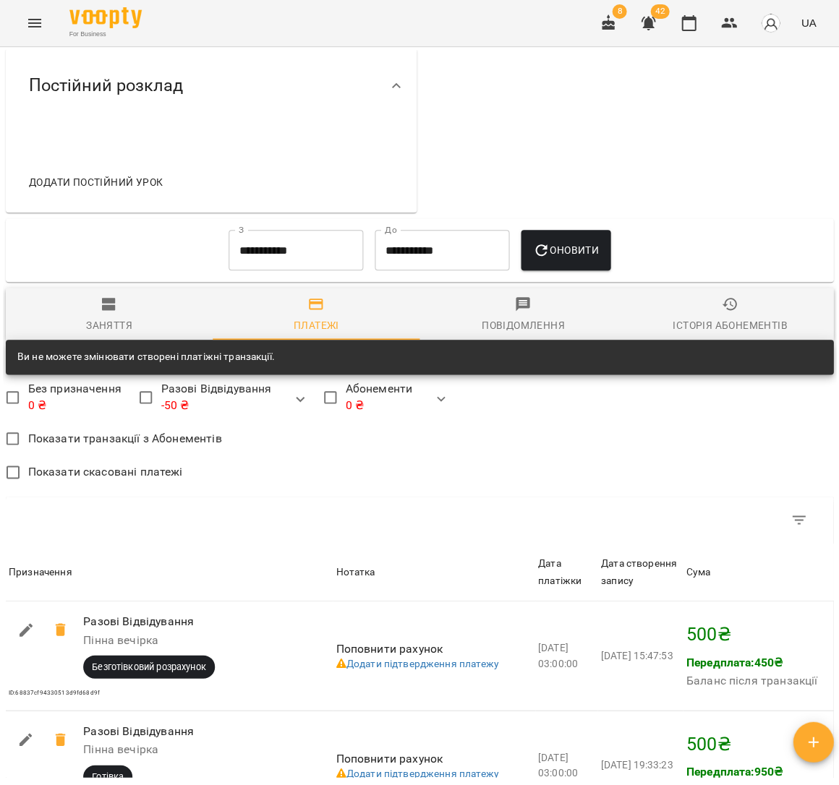
click at [249, 254] on input "**********" at bounding box center [296, 250] width 135 height 40
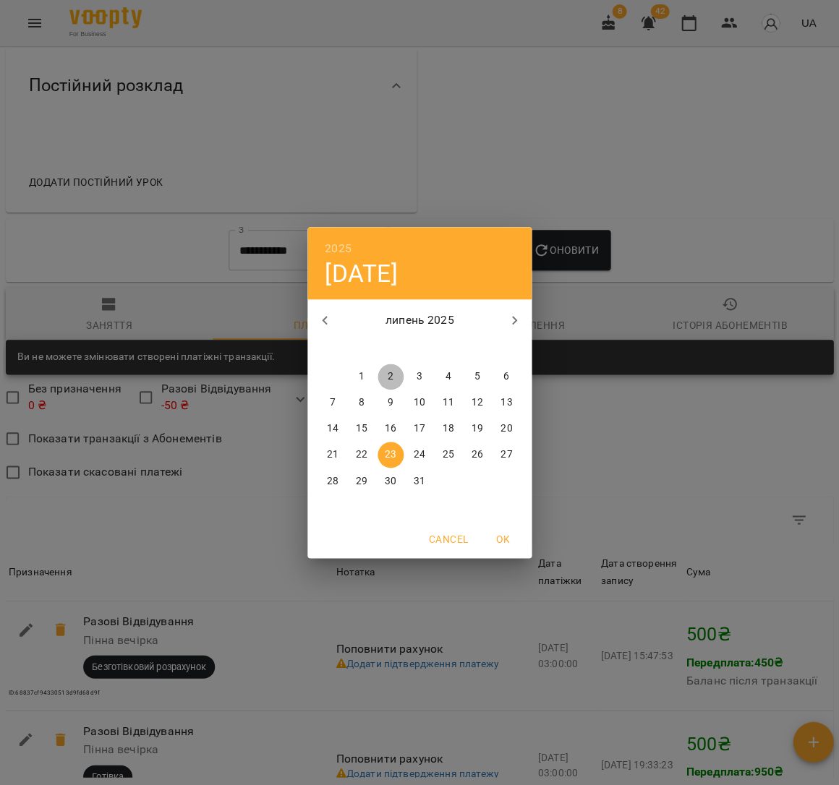
drag, startPoint x: 393, startPoint y: 374, endPoint x: 526, endPoint y: 304, distance: 149.8
click at [393, 374] on span "2" at bounding box center [391, 377] width 26 height 14
type input "**********"
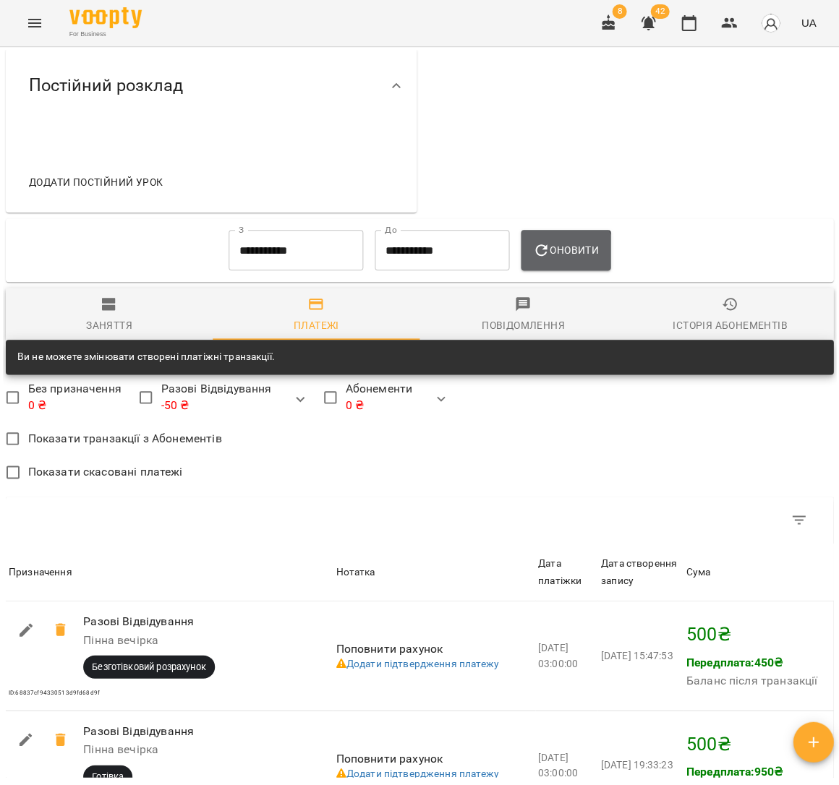
click at [563, 259] on span "Оновити" at bounding box center [565, 250] width 66 height 17
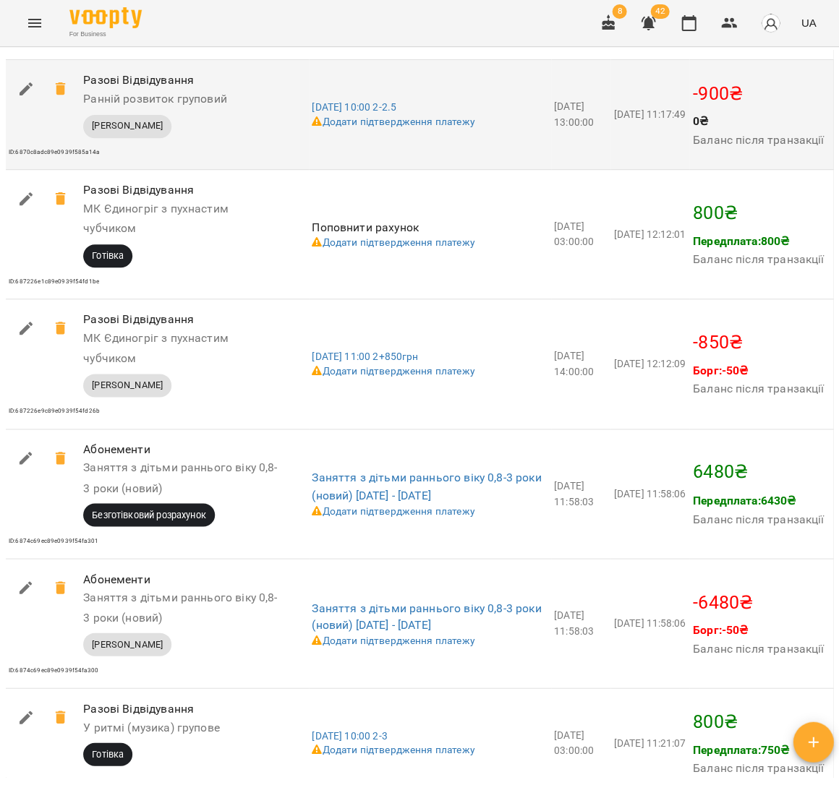
scroll to position [1164, 0]
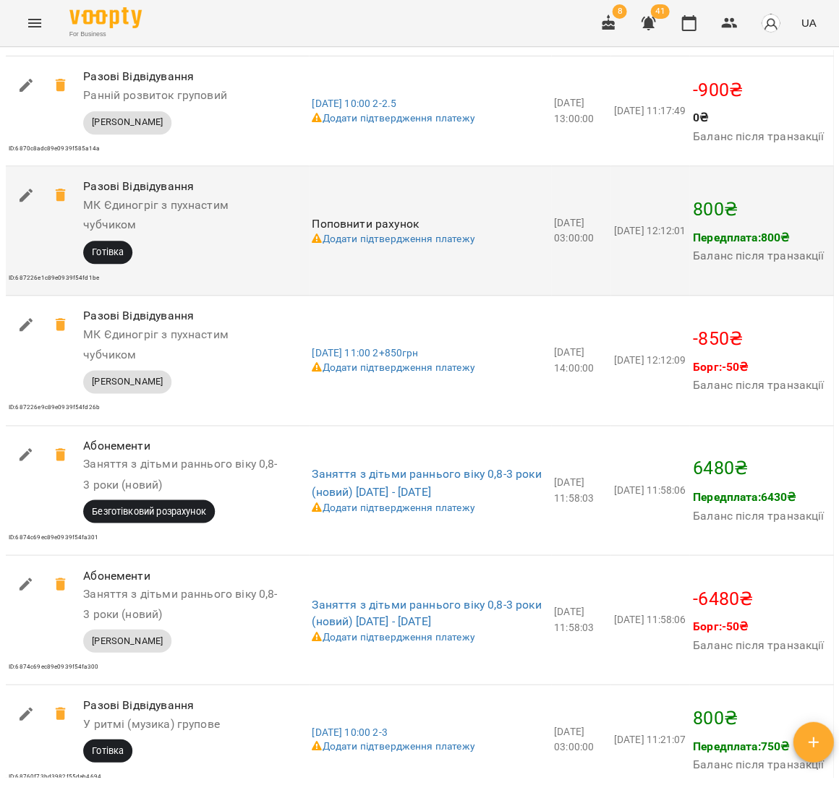
click at [14, 208] on button "button" at bounding box center [26, 195] width 35 height 35
select select "****"
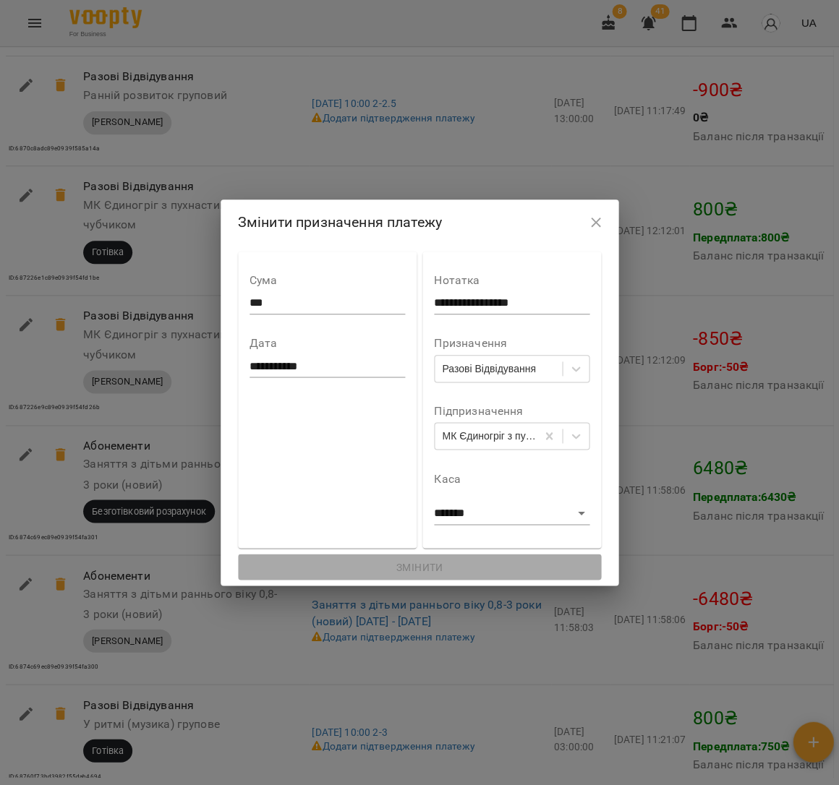
click at [249, 296] on input "***" at bounding box center [326, 302] width 155 height 23
click at [249, 305] on input "***" at bounding box center [326, 302] width 155 height 23
click at [249, 304] on input "***" at bounding box center [326, 302] width 155 height 23
drag, startPoint x: 246, startPoint y: 302, endPoint x: 254, endPoint y: 302, distance: 8.0
click at [249, 302] on input "***" at bounding box center [326, 302] width 155 height 23
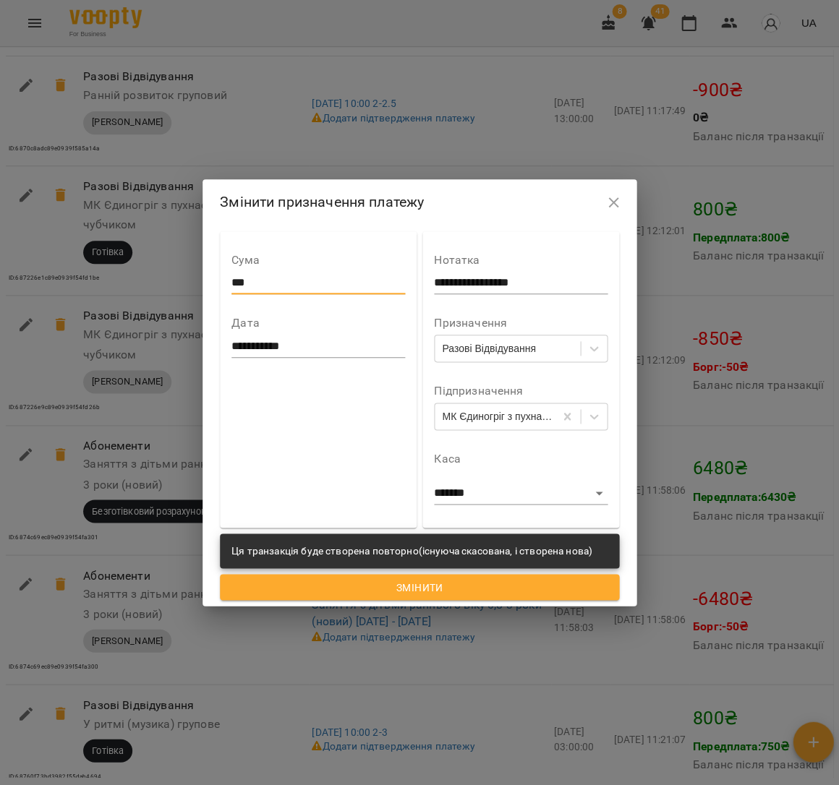
type input "***"
click at [395, 583] on span "Змінити" at bounding box center [419, 587] width 376 height 17
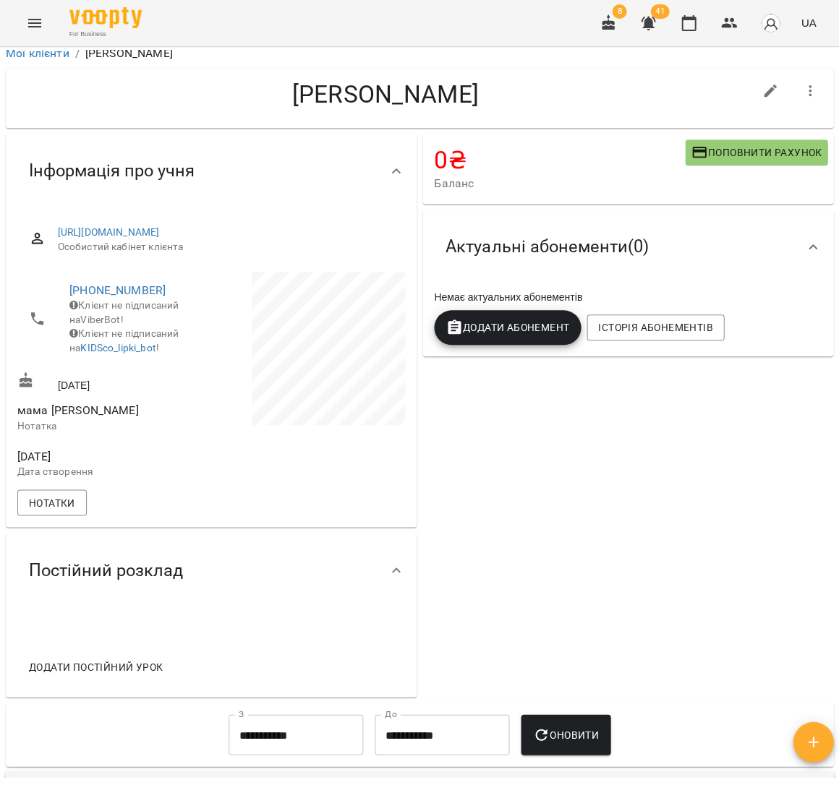
scroll to position [9, 0]
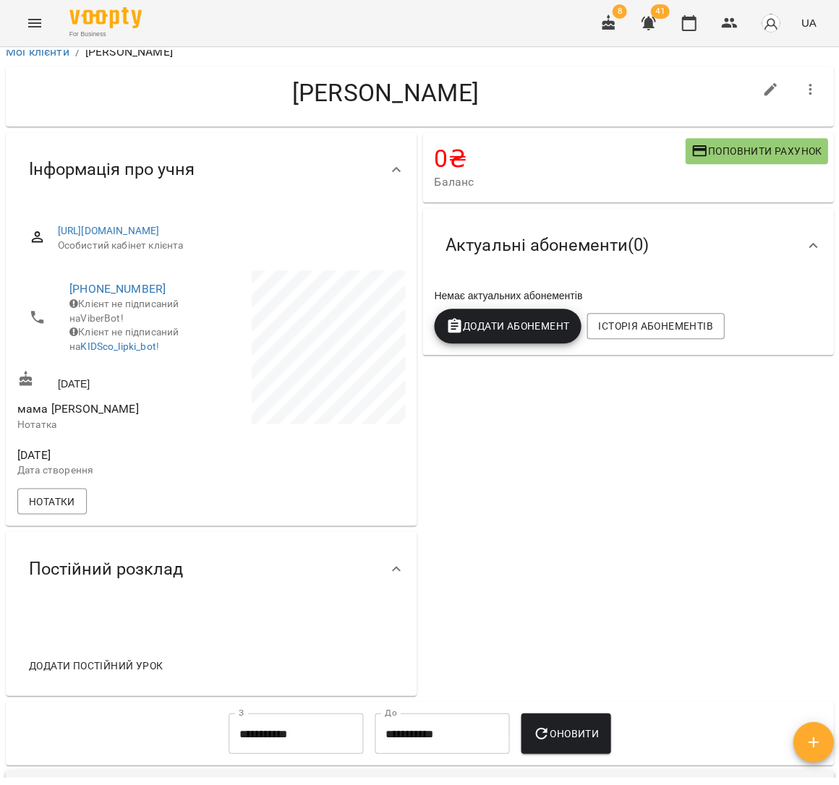
click at [694, 43] on div "For Business 8 41 UA" at bounding box center [419, 23] width 839 height 46
click at [694, 16] on icon "button" at bounding box center [688, 22] width 17 height 17
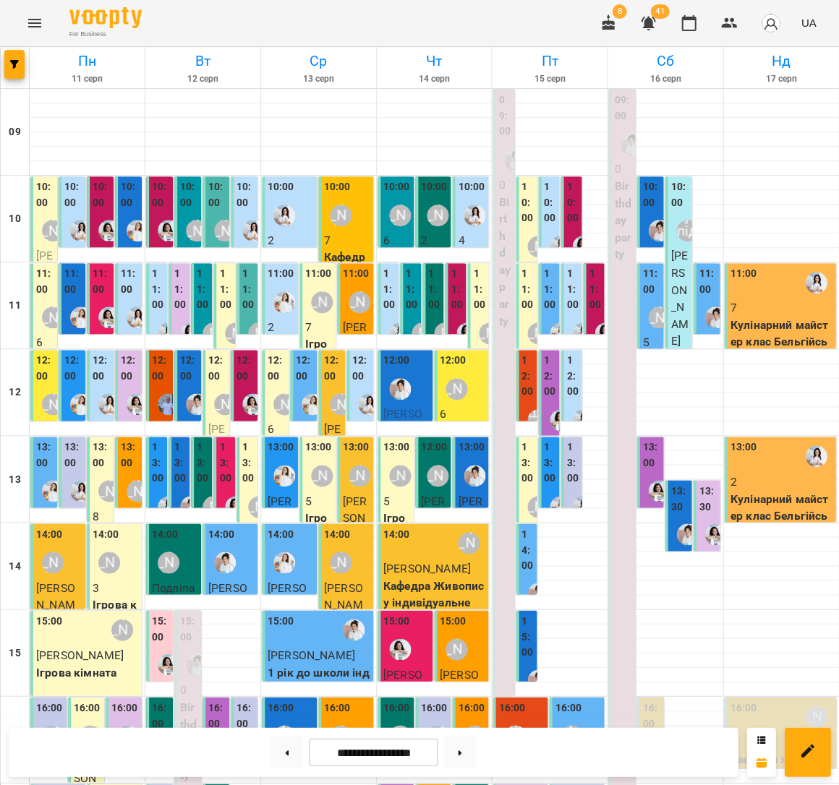
click at [799, 294] on div at bounding box center [815, 282] width 33 height 33
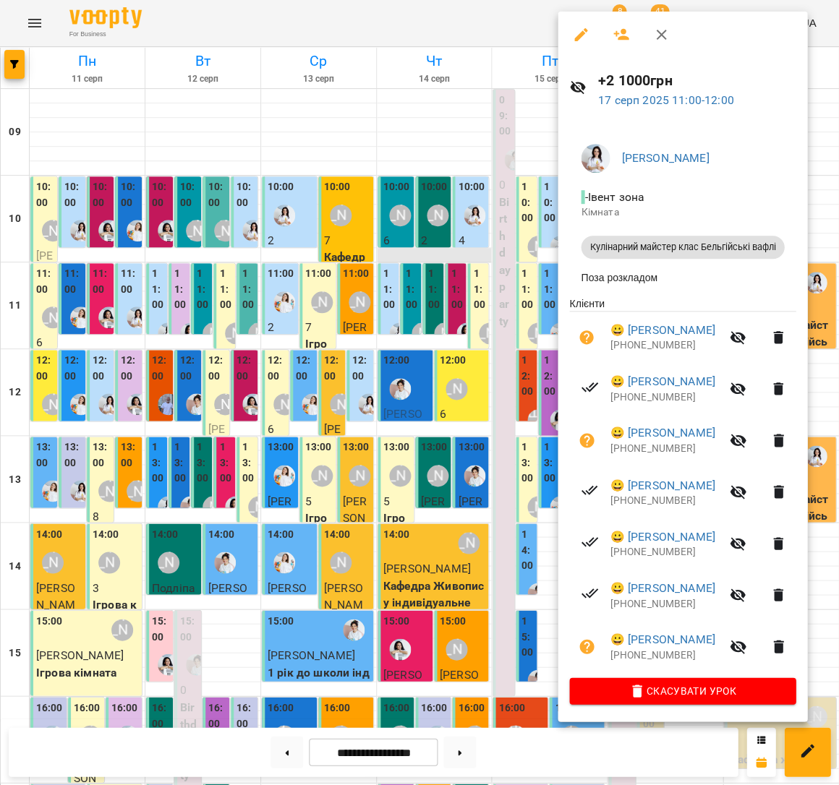
click at [397, 247] on div at bounding box center [419, 392] width 839 height 785
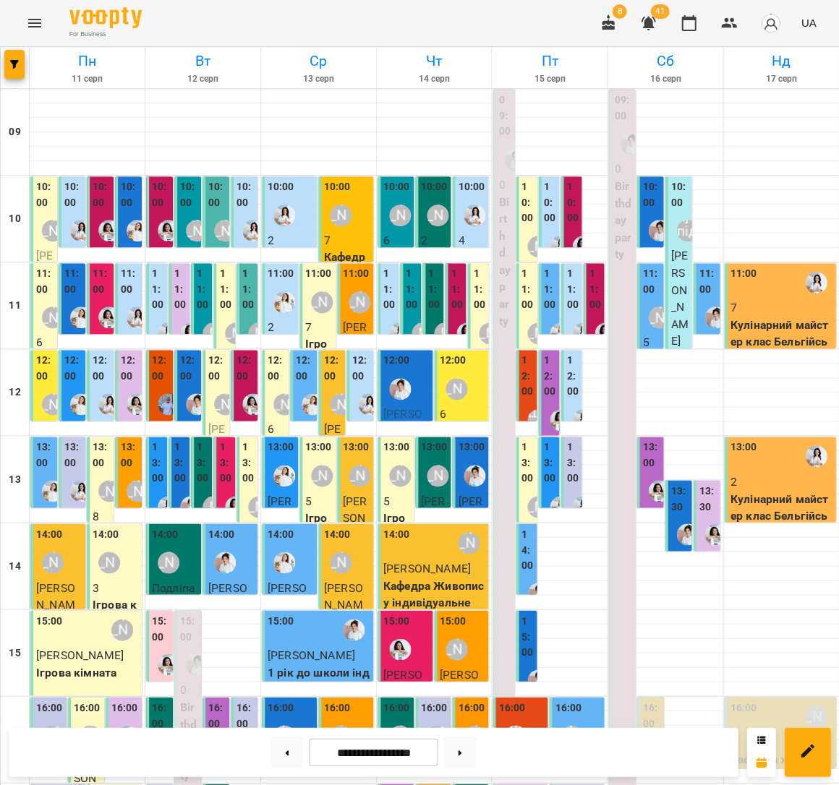
scroll to position [1, 0]
click at [777, 298] on div "11:00 7 Кулінарний майстер клас Бельгійські вафлі" at bounding box center [781, 316] width 103 height 101
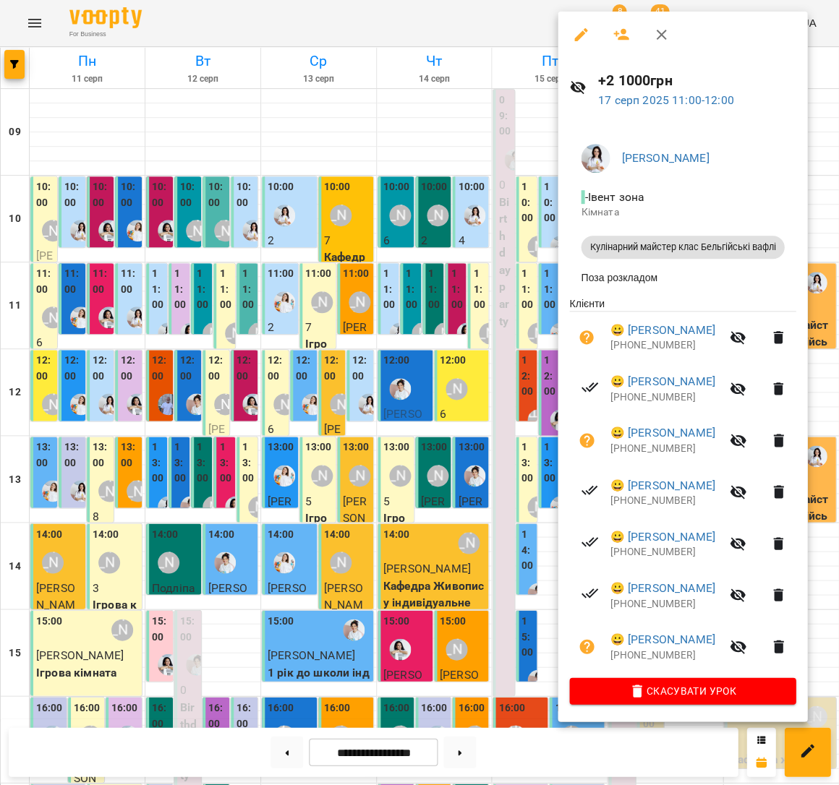
click at [585, 638] on icon "button" at bounding box center [586, 646] width 17 height 17
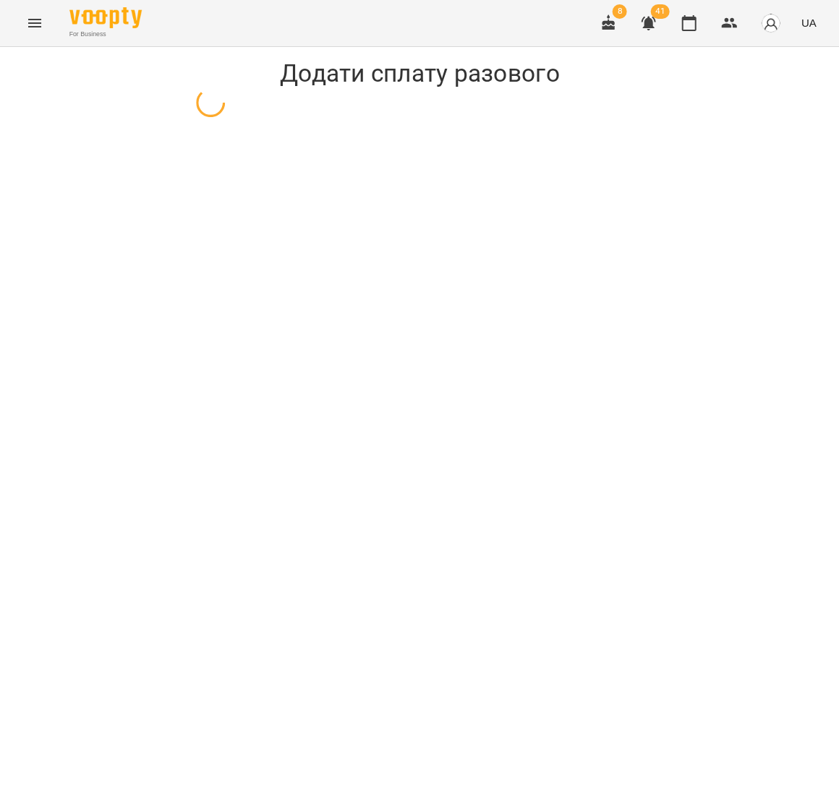
select select "**********"
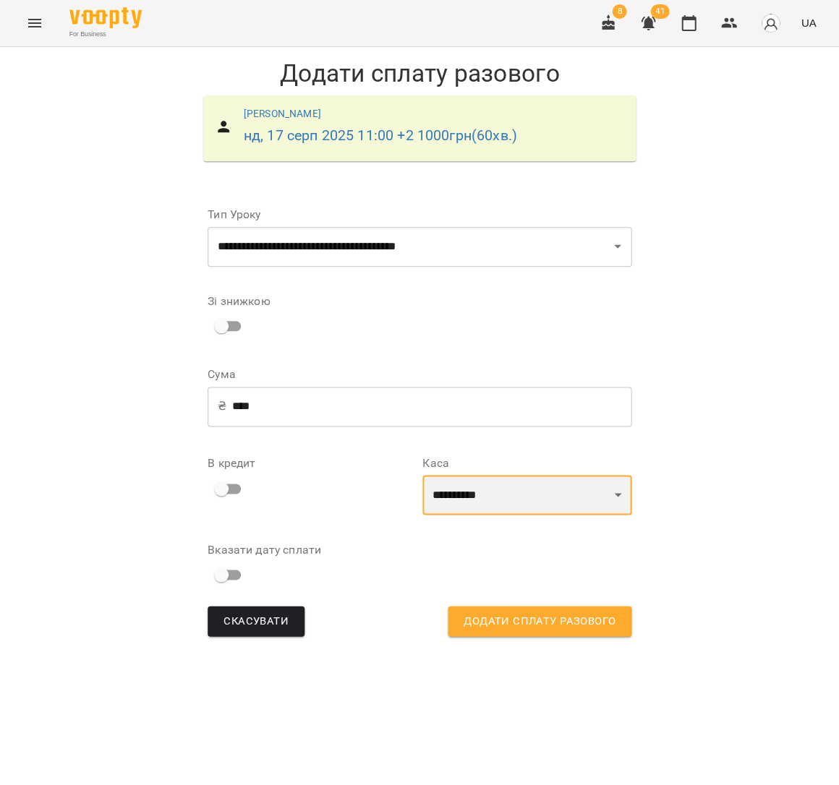
select select "****"
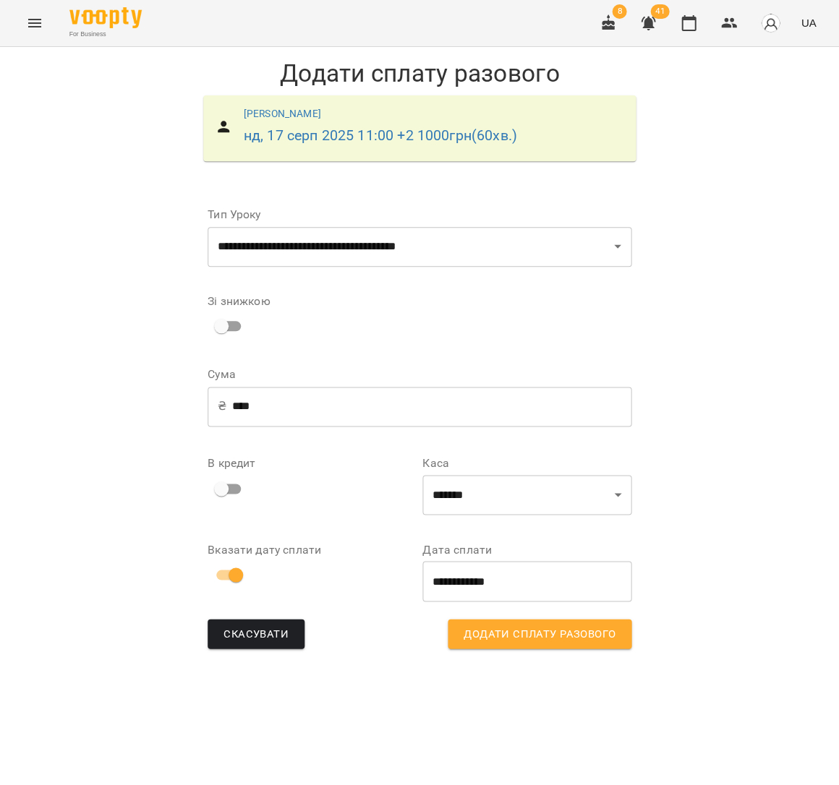
click at [499, 635] on span "Додати сплату разового" at bounding box center [540, 634] width 152 height 19
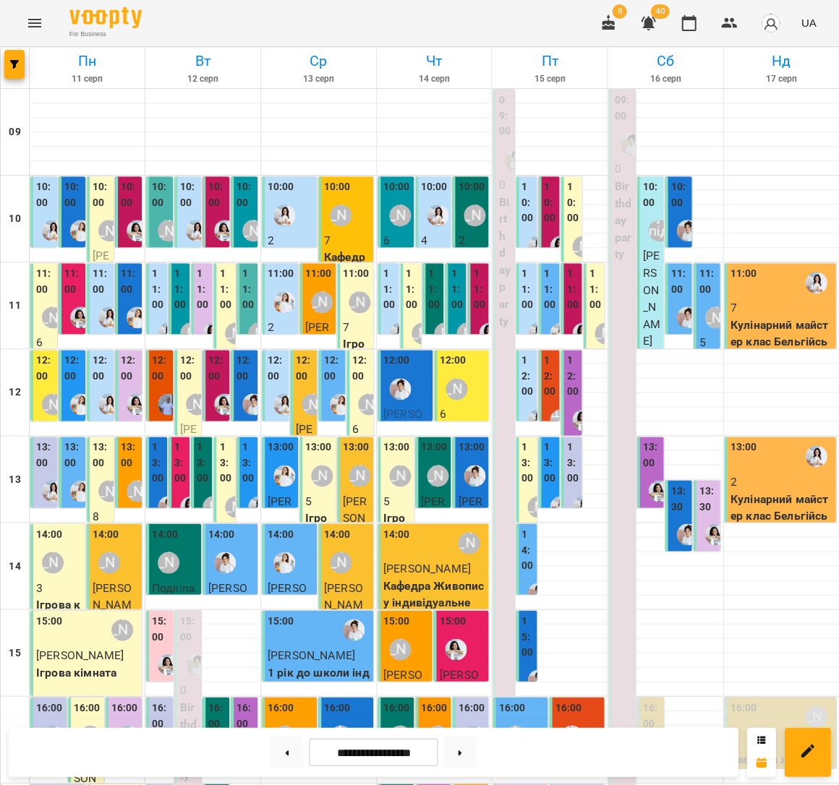
click at [758, 483] on p "2" at bounding box center [781, 481] width 103 height 17
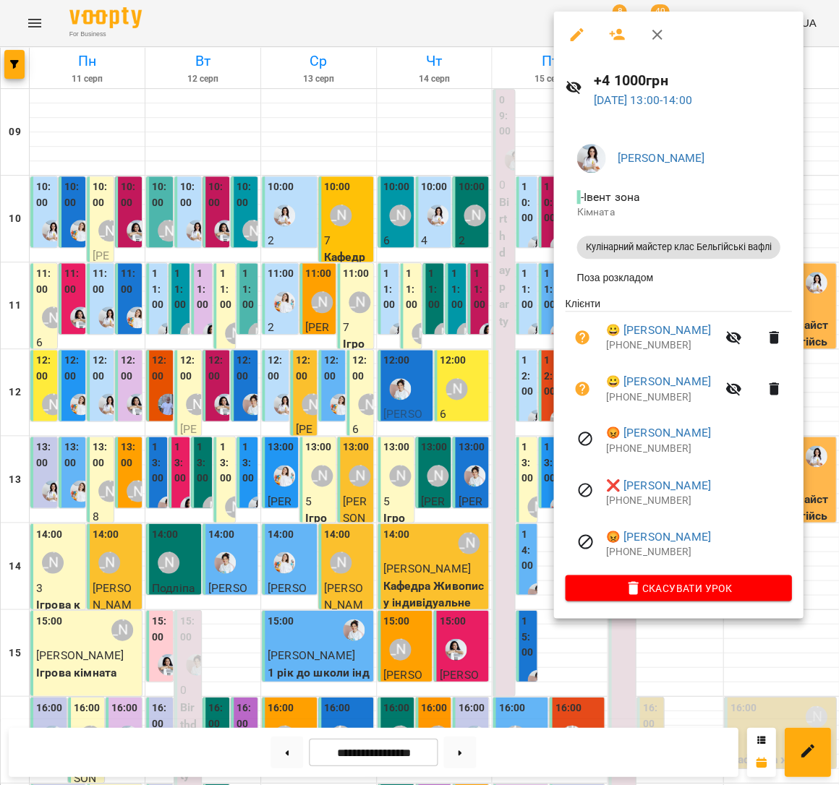
click at [237, 283] on div at bounding box center [419, 392] width 839 height 785
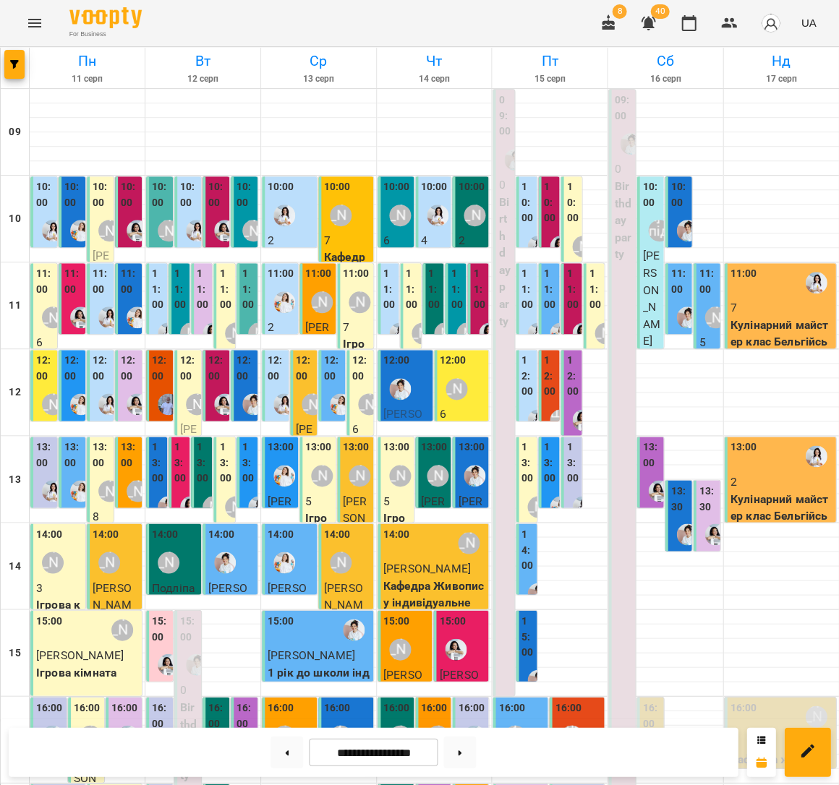
click at [764, 302] on p "7" at bounding box center [781, 307] width 103 height 17
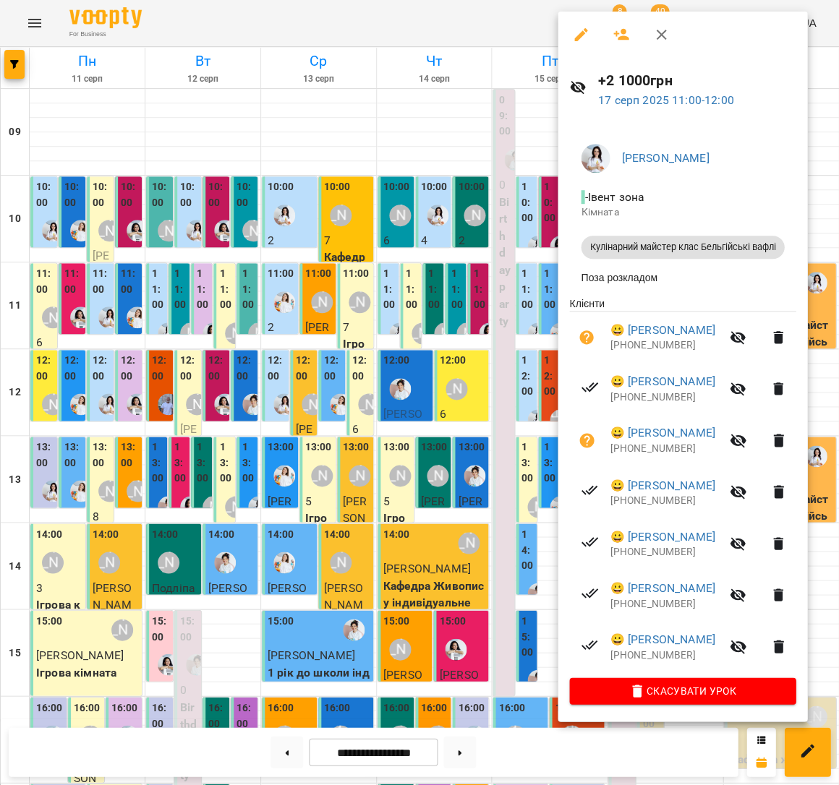
click at [301, 235] on div at bounding box center [419, 392] width 839 height 785
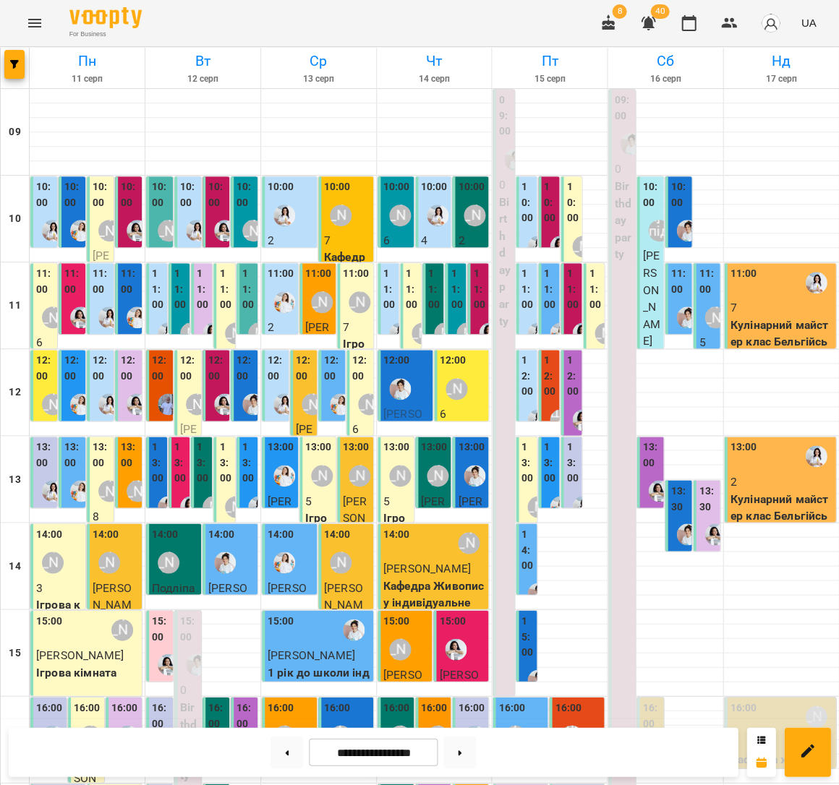
click at [785, 463] on div "13:00" at bounding box center [781, 456] width 103 height 33
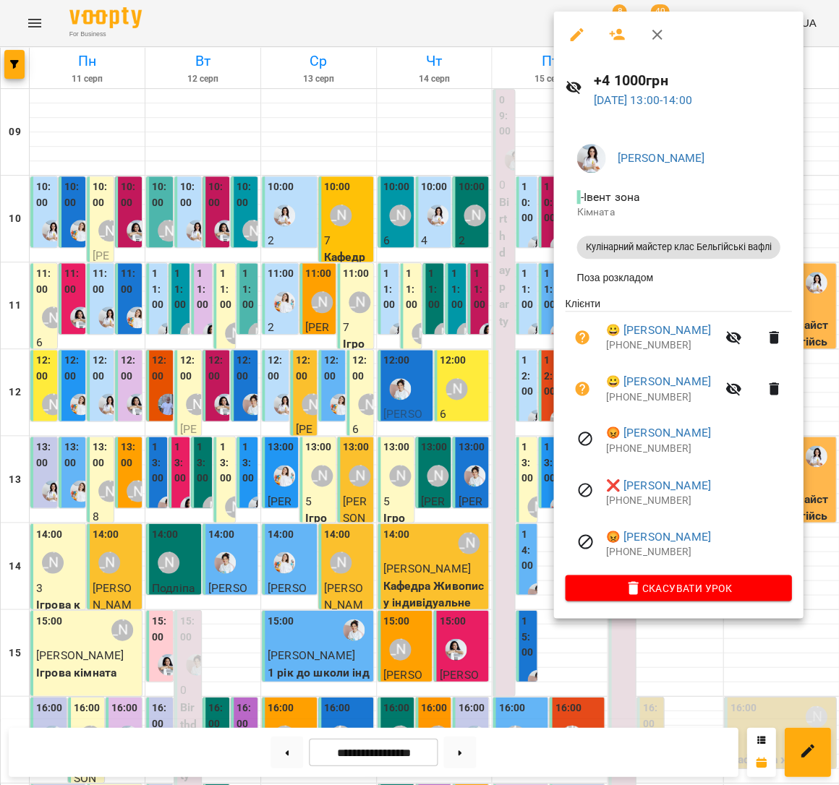
click at [576, 336] on icon "button" at bounding box center [582, 337] width 14 height 14
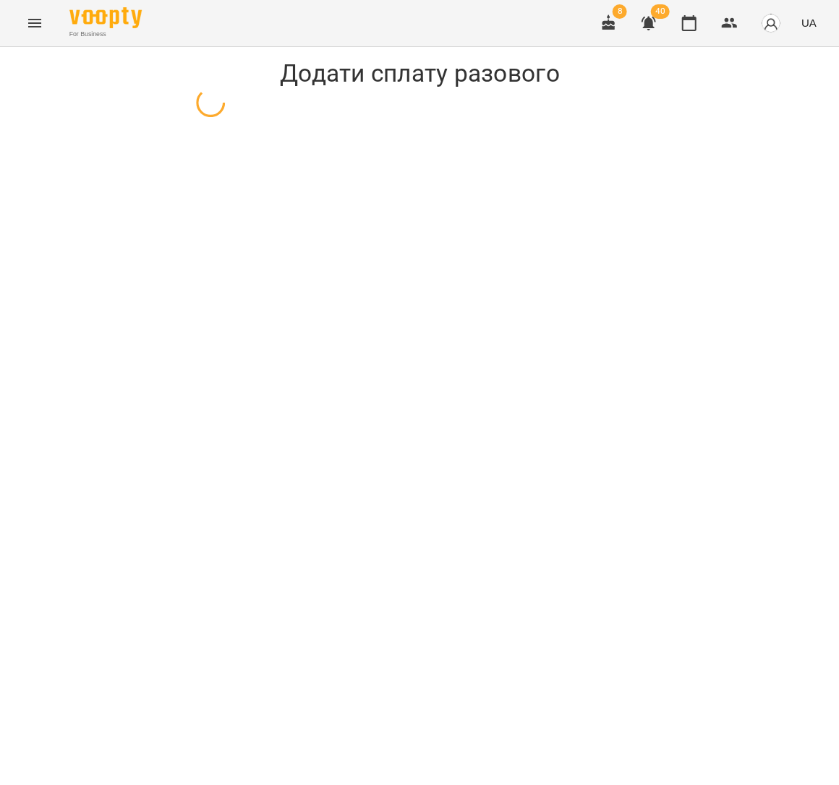
select select "**********"
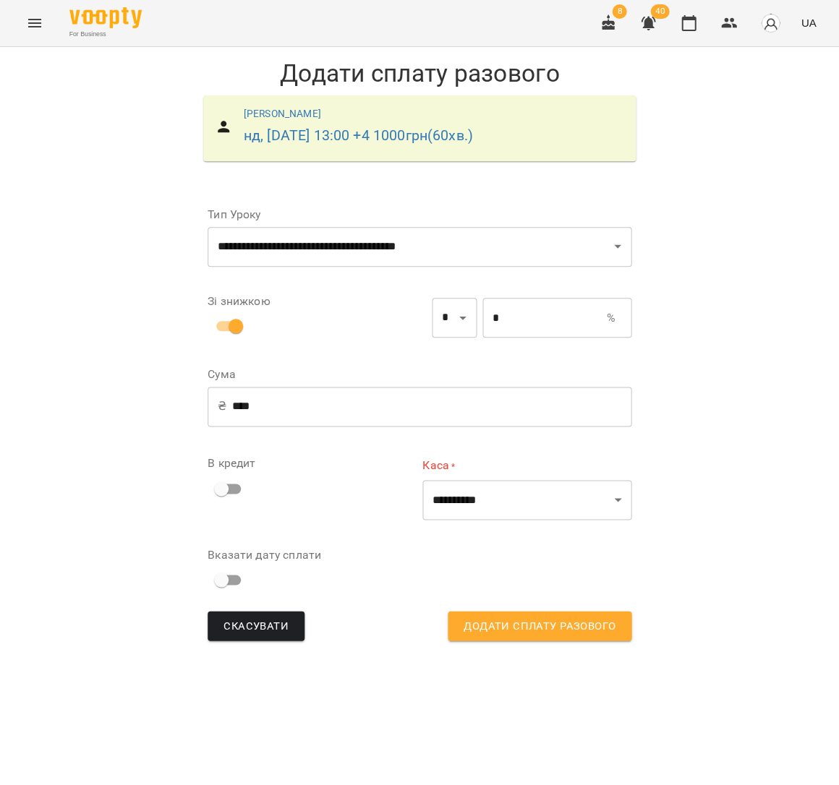
click at [482, 315] on input "*" at bounding box center [544, 318] width 124 height 40
type input "***"
type input "**"
type input "*"
type input "***"
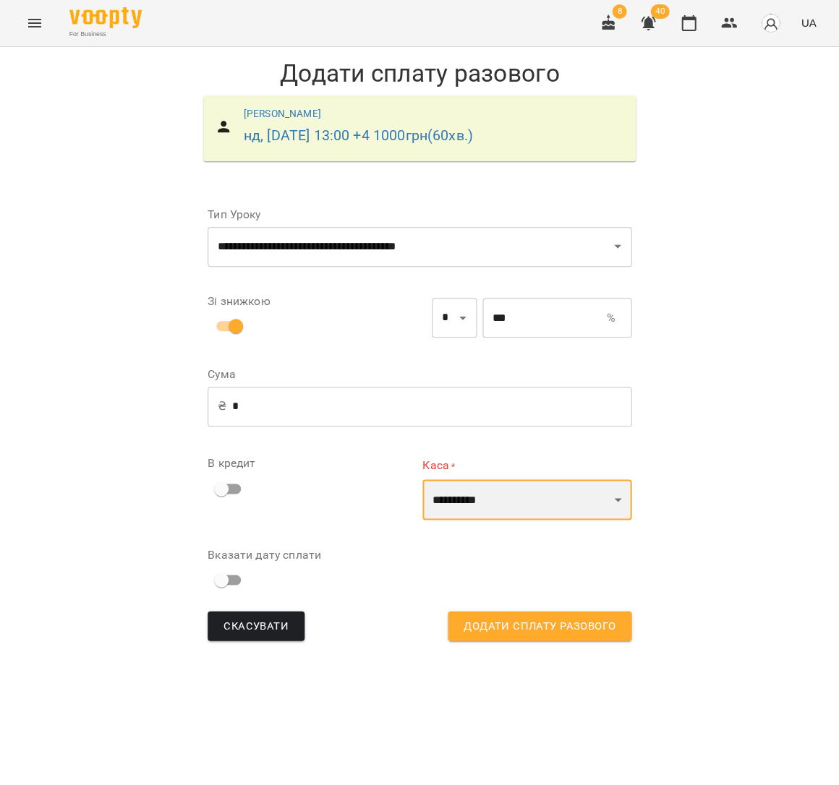
select select "****"
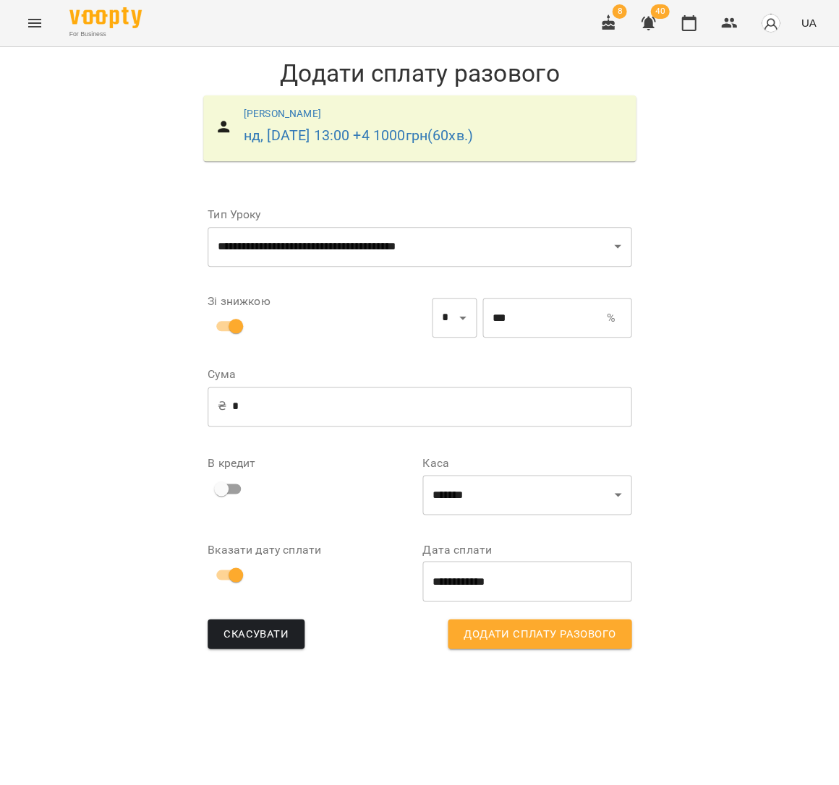
click at [506, 641] on span "Додати сплату разового" at bounding box center [540, 634] width 152 height 19
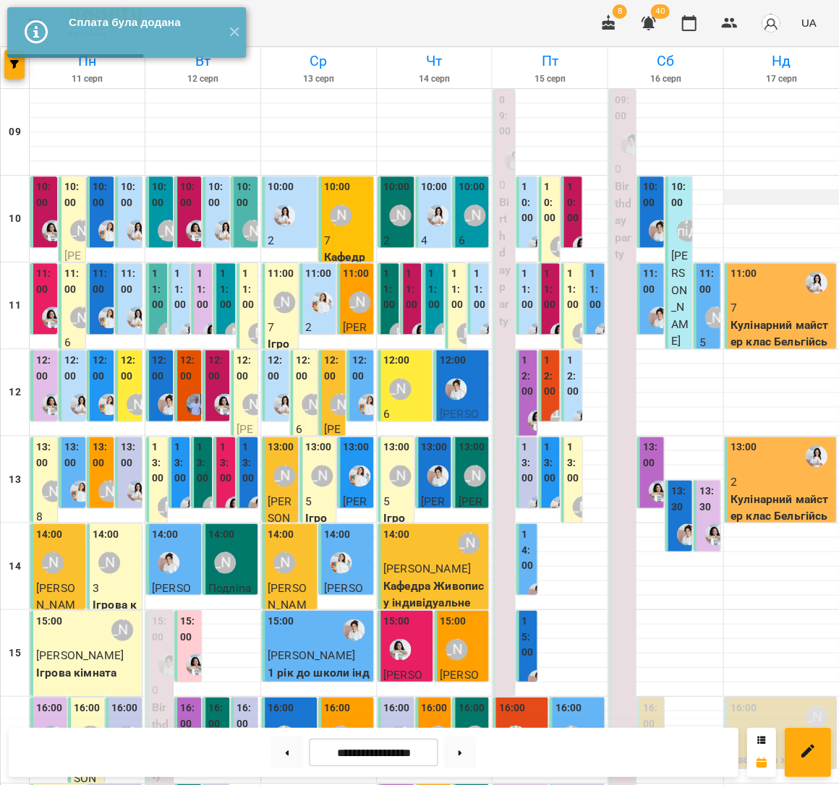
scroll to position [40, 0]
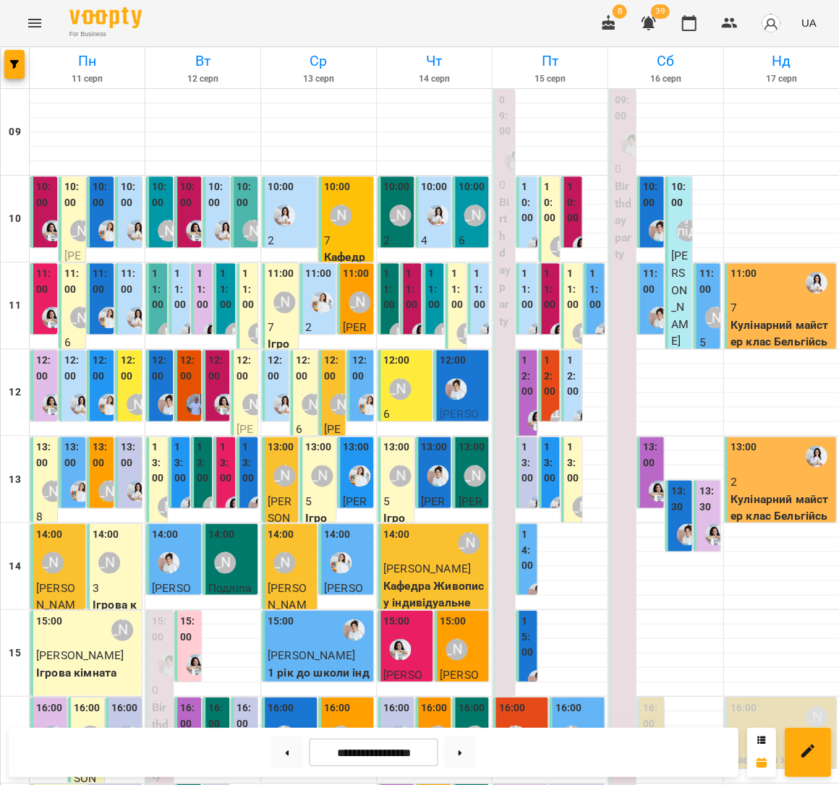
click at [775, 299] on p "7" at bounding box center [781, 307] width 103 height 17
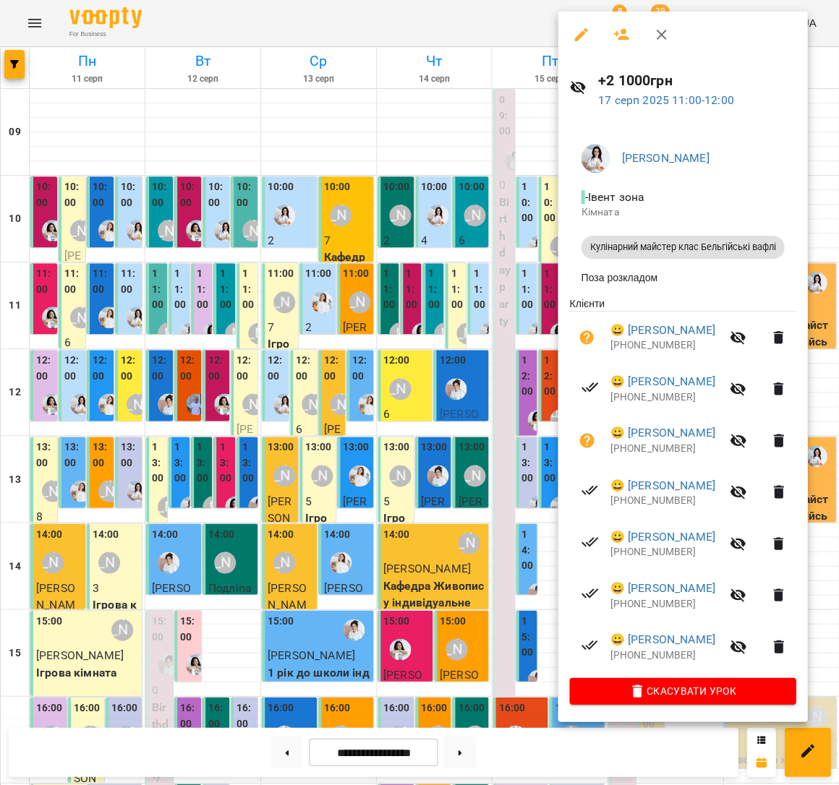
click at [332, 247] on div at bounding box center [419, 392] width 839 height 785
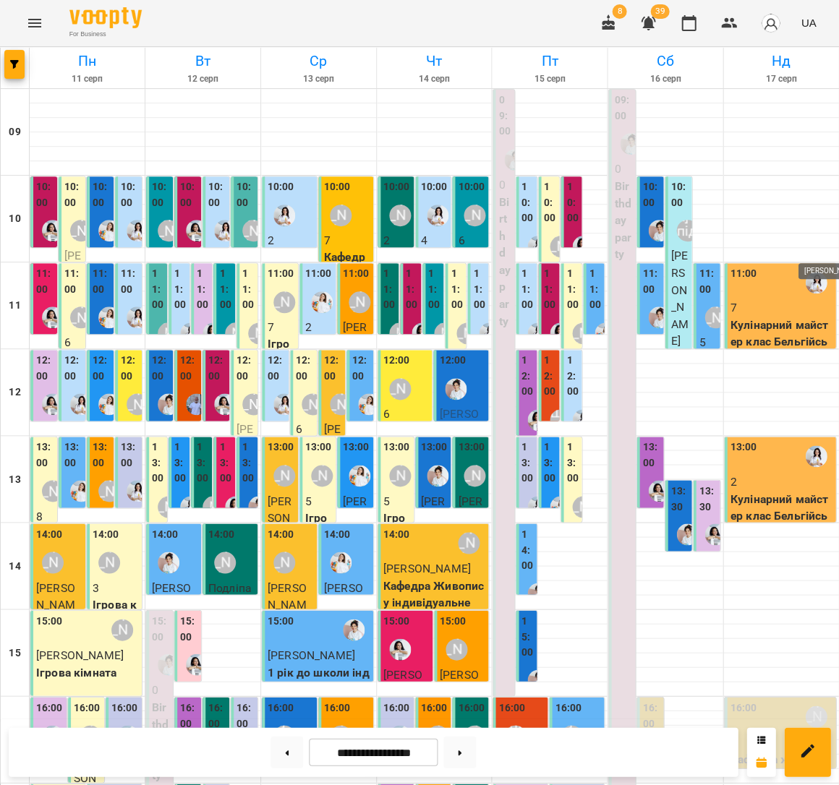
click at [812, 272] on img "Каріна" at bounding box center [816, 283] width 22 height 22
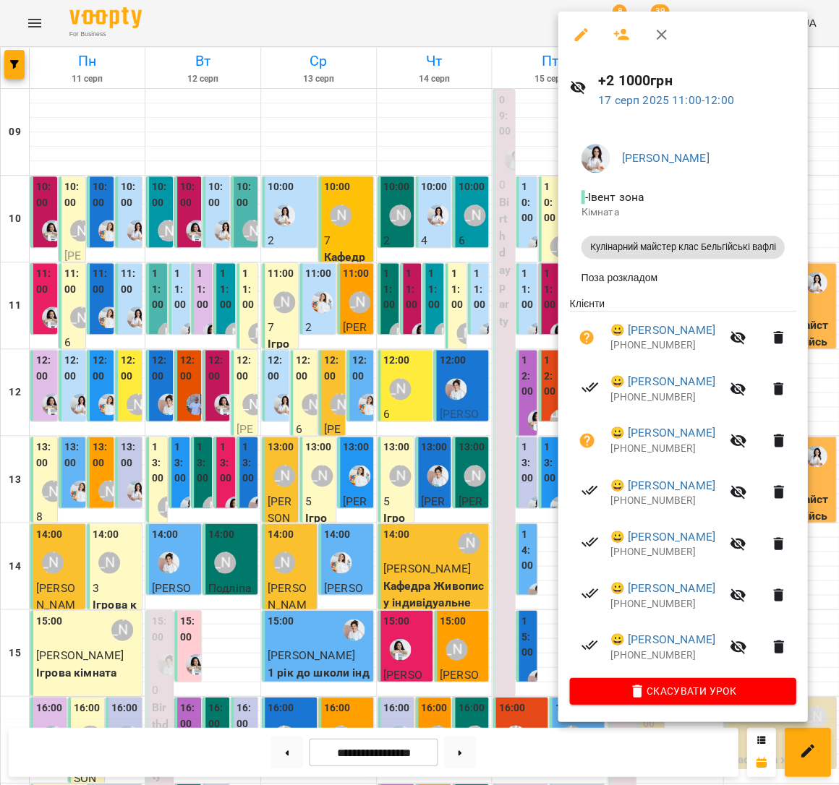
click at [463, 313] on div at bounding box center [419, 392] width 839 height 785
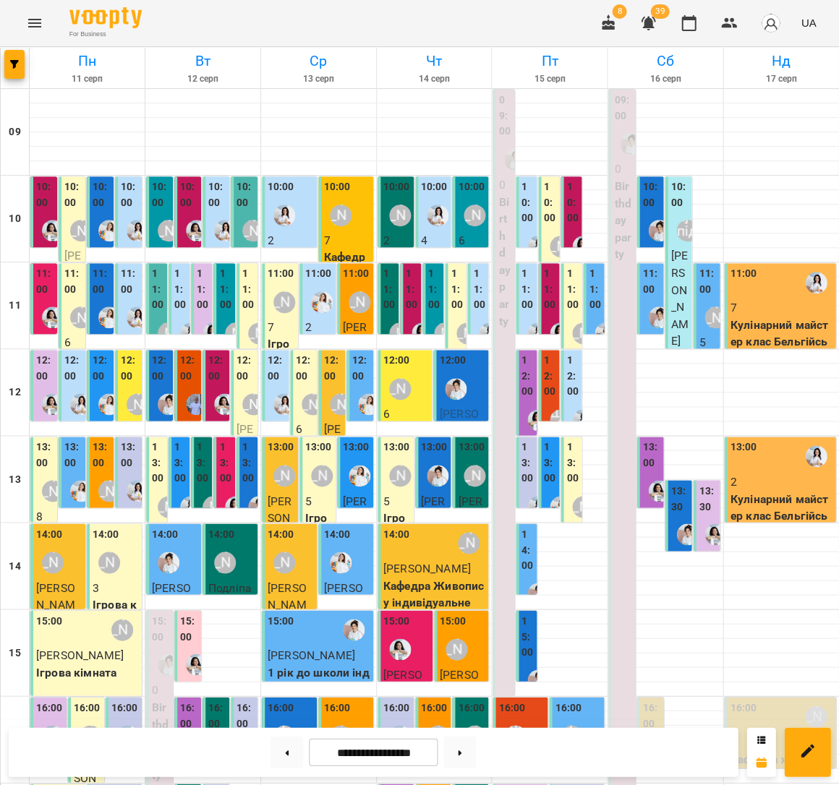
click at [756, 490] on p "Кулінарний майстер клас Бельгійські вафлі" at bounding box center [781, 515] width 103 height 51
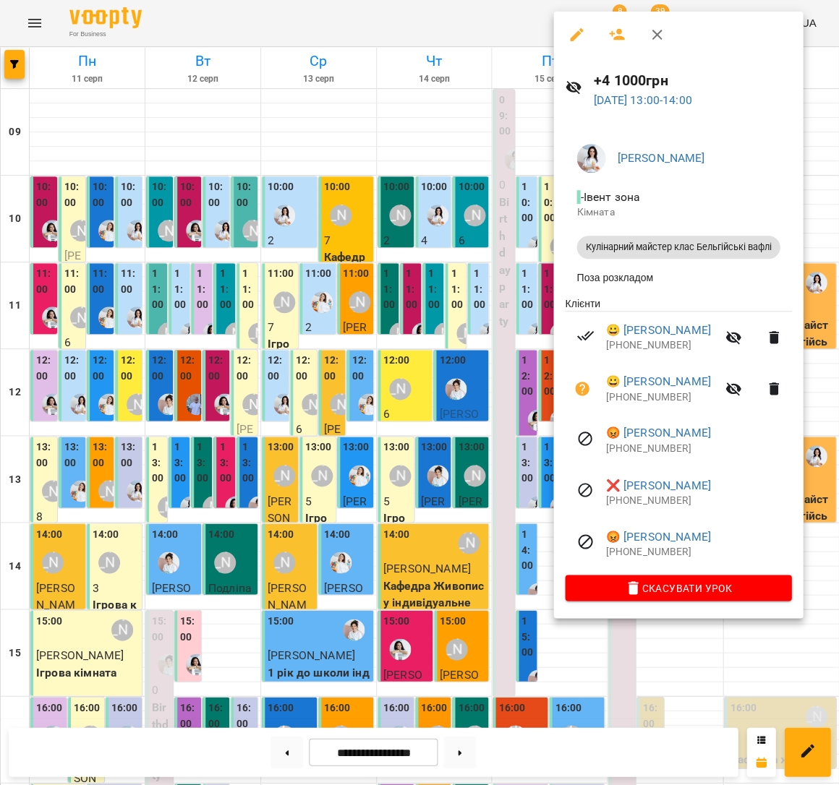
click at [340, 348] on div at bounding box center [419, 392] width 839 height 785
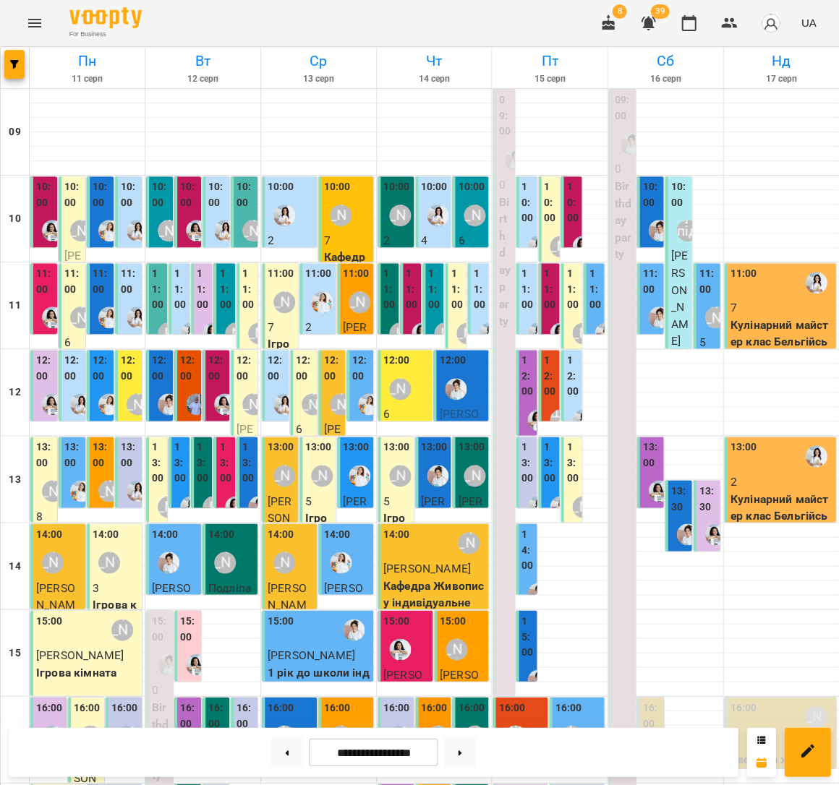
click at [752, 317] on p "Кулінарний майстер клас Бельгійські вафлі" at bounding box center [781, 342] width 103 height 51
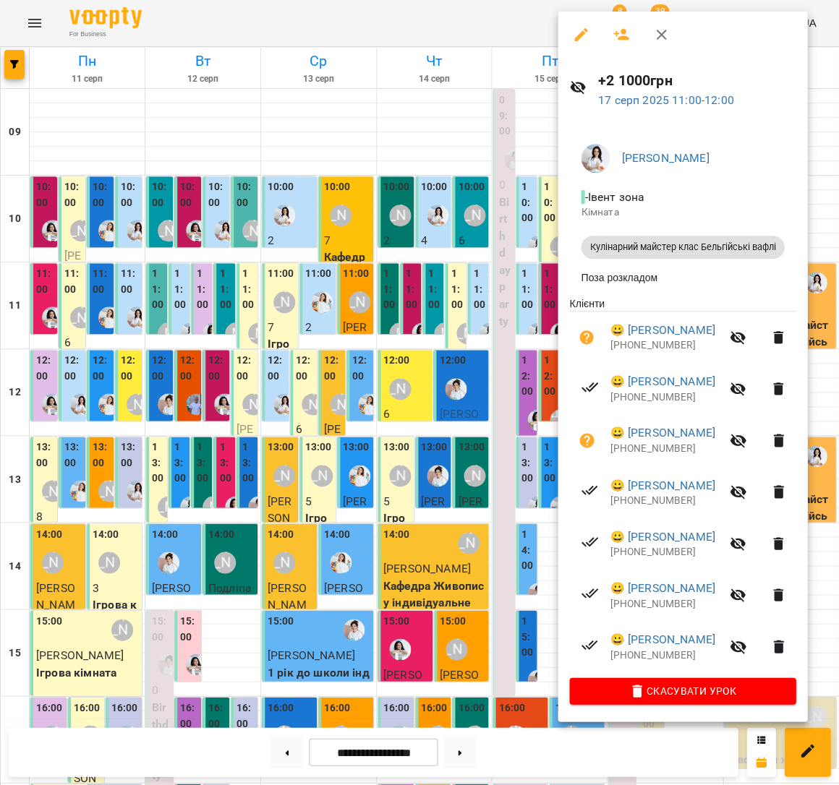
click at [429, 318] on div at bounding box center [419, 392] width 839 height 785
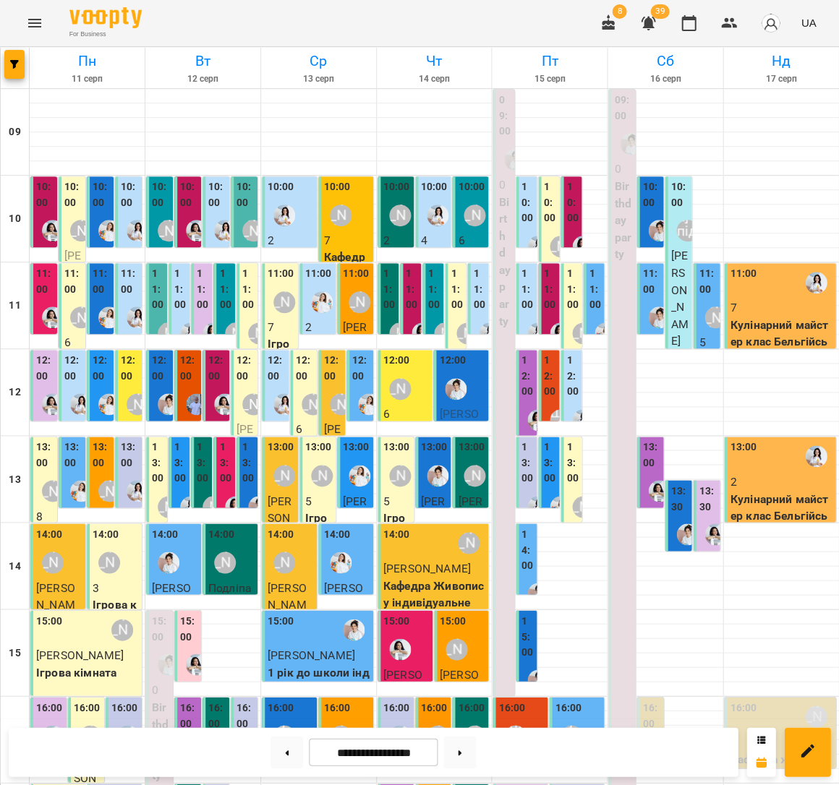
click at [704, 483] on label "13:30" at bounding box center [708, 498] width 18 height 31
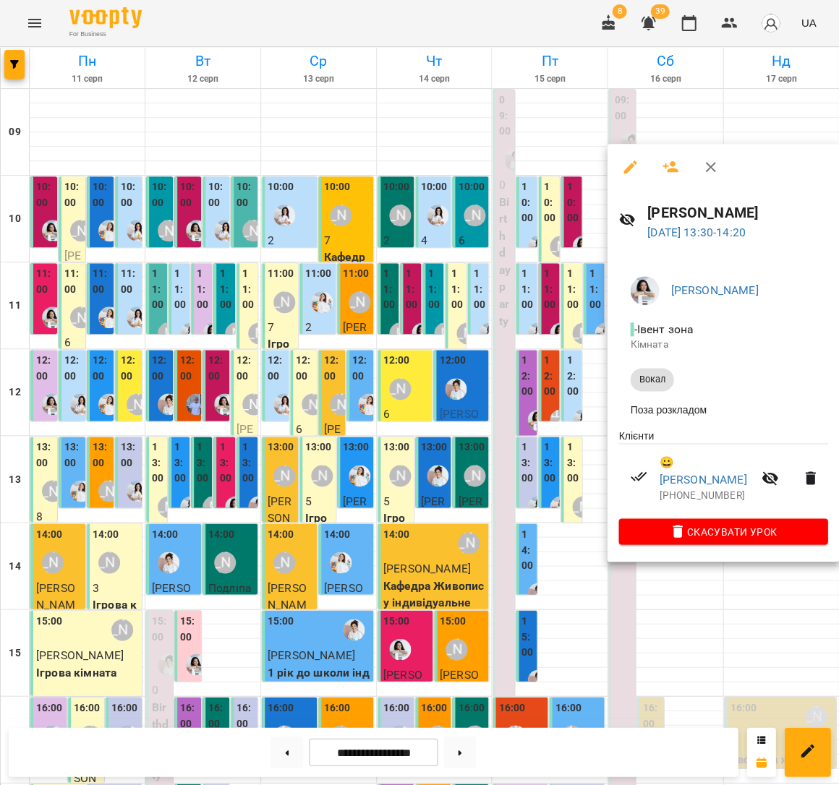
click at [493, 398] on div at bounding box center [419, 392] width 839 height 785
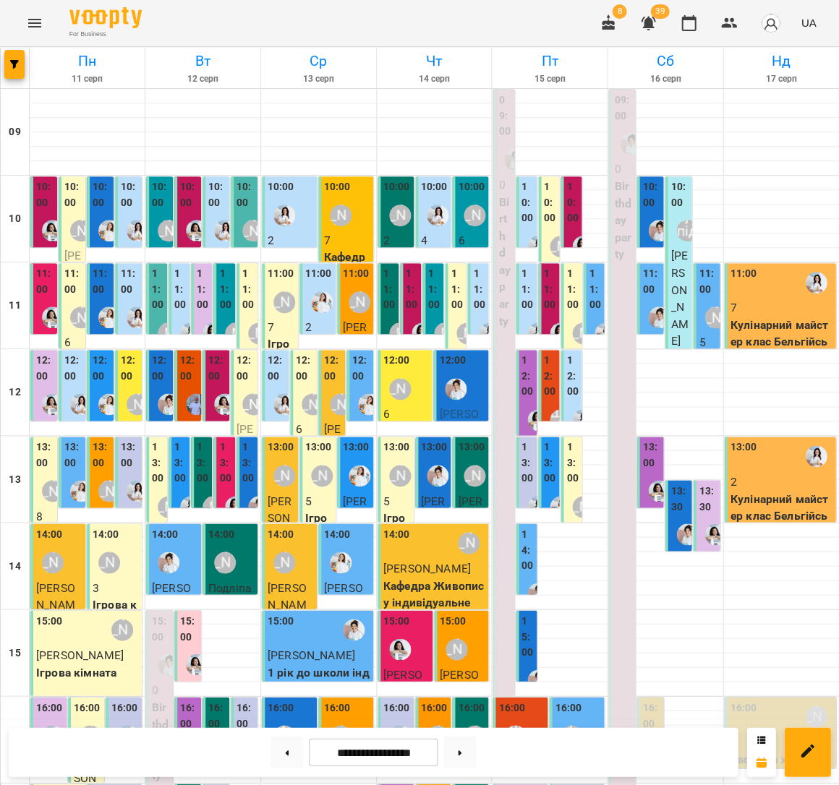
click at [682, 270] on span "[PERSON_NAME]" at bounding box center [678, 298] width 17 height 99
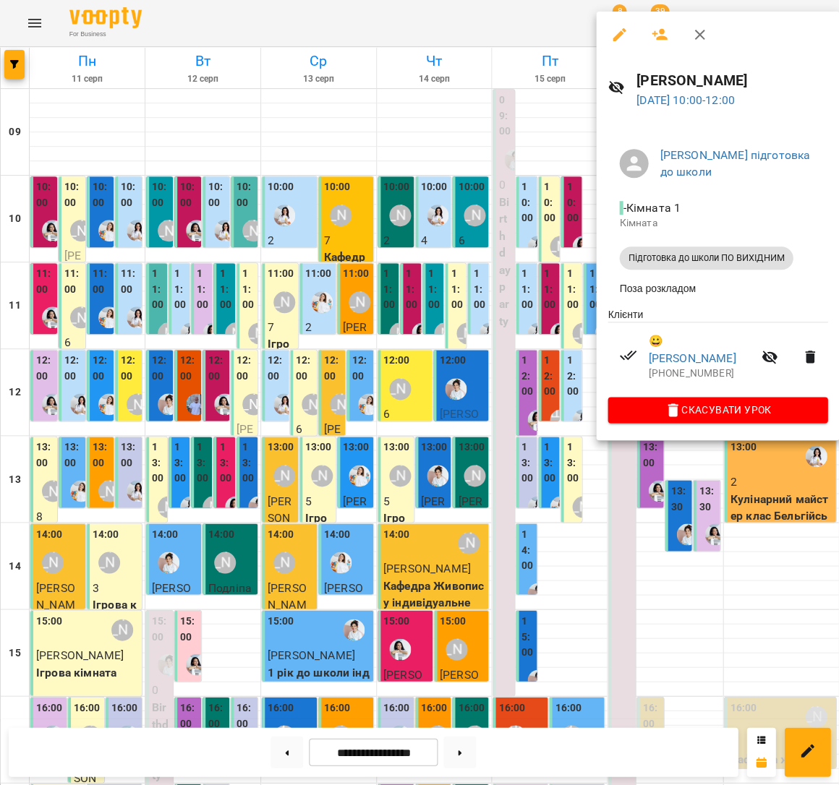
click at [455, 275] on div at bounding box center [419, 392] width 839 height 785
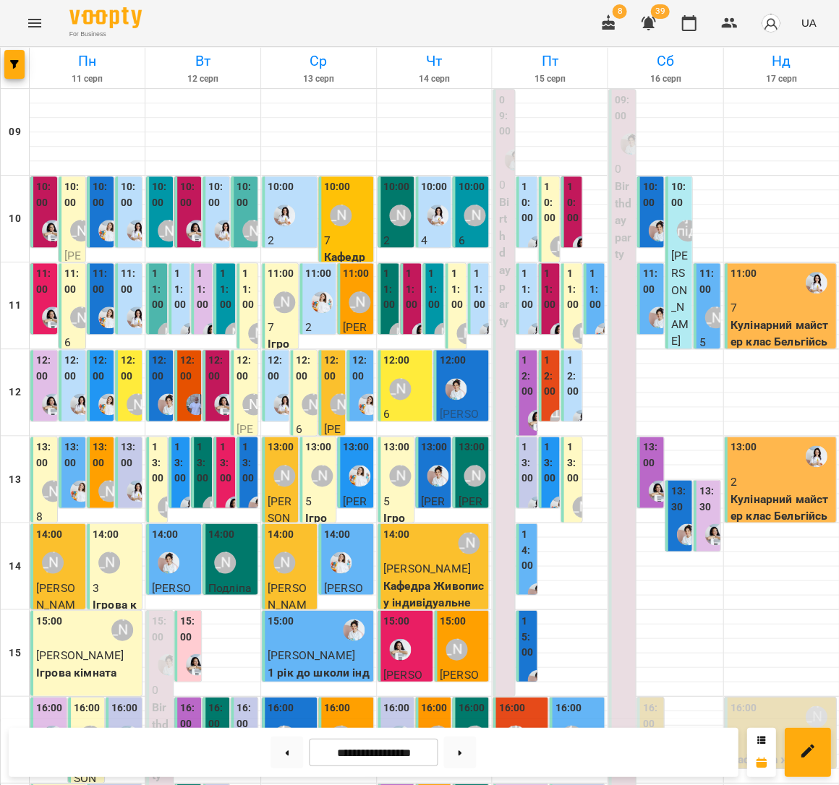
click at [778, 299] on p "7" at bounding box center [781, 307] width 103 height 17
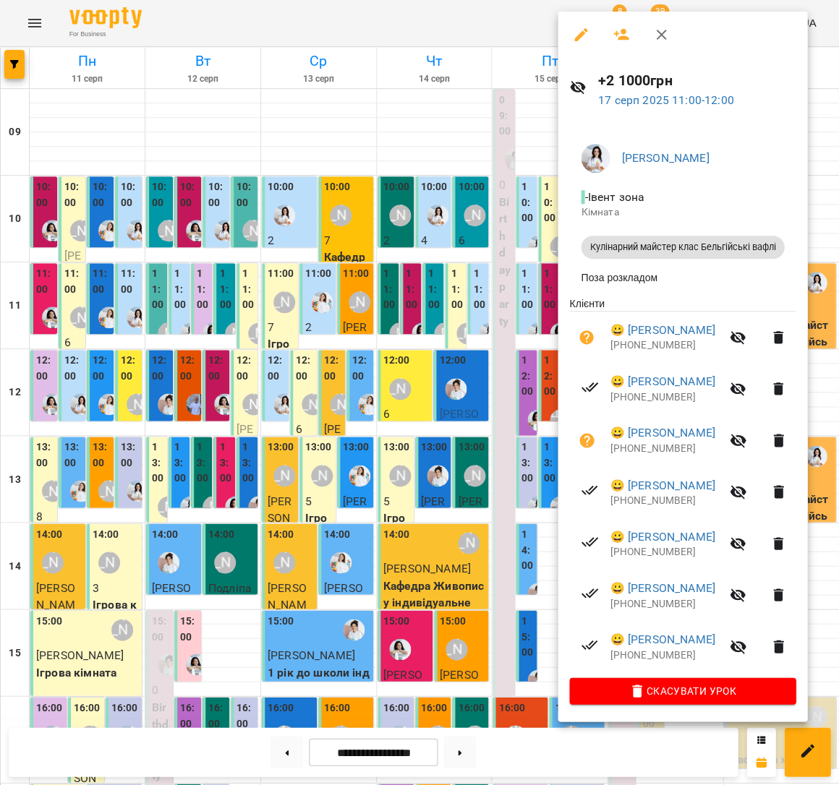
click at [468, 286] on div at bounding box center [419, 392] width 839 height 785
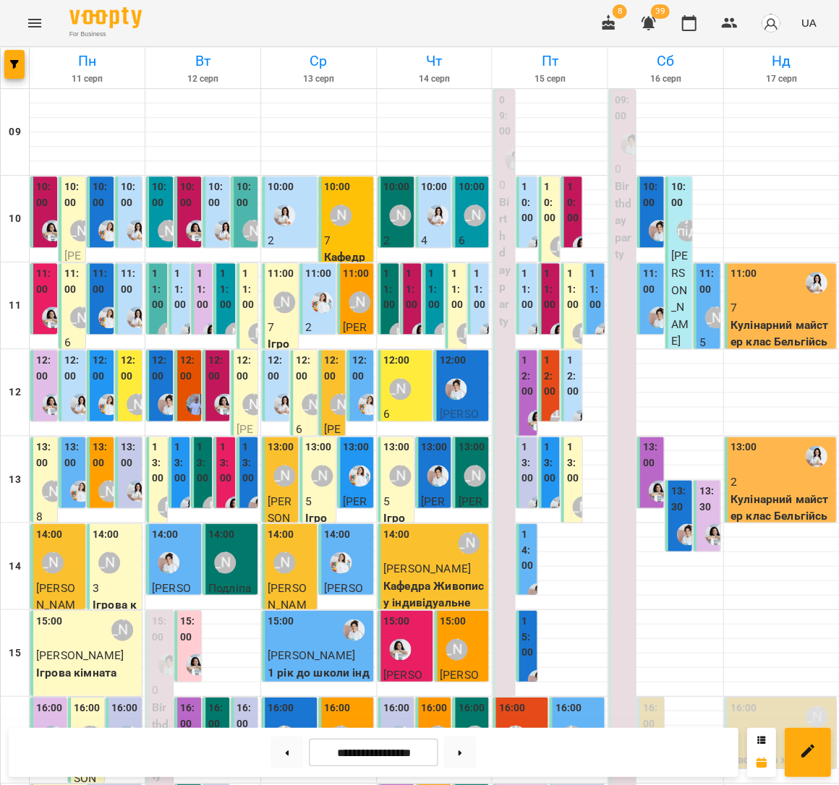
click at [752, 299] on p "7" at bounding box center [781, 307] width 103 height 17
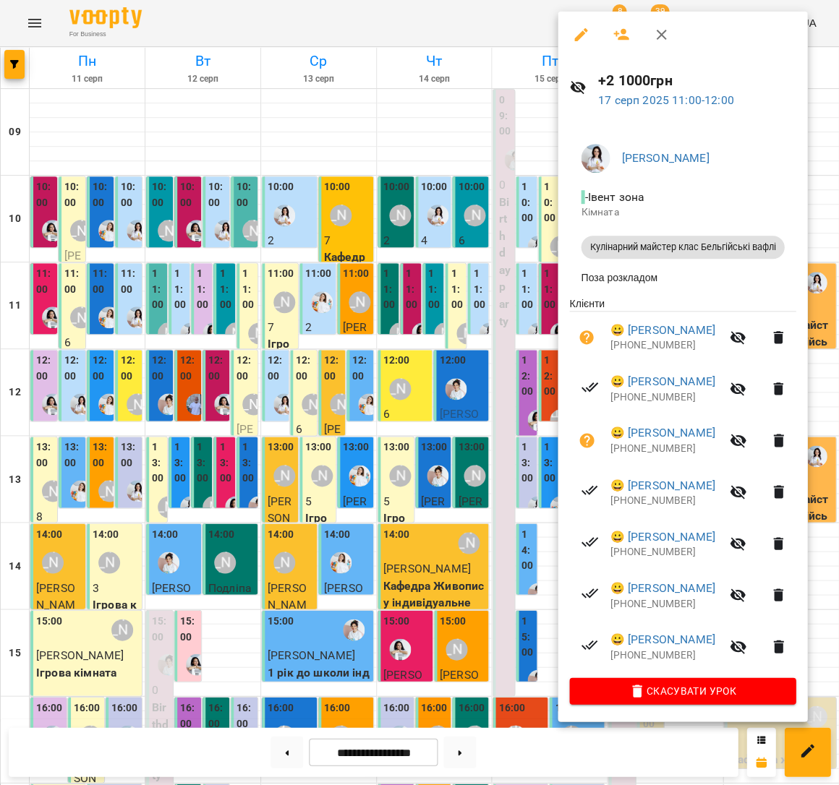
click at [440, 277] on div at bounding box center [419, 392] width 839 height 785
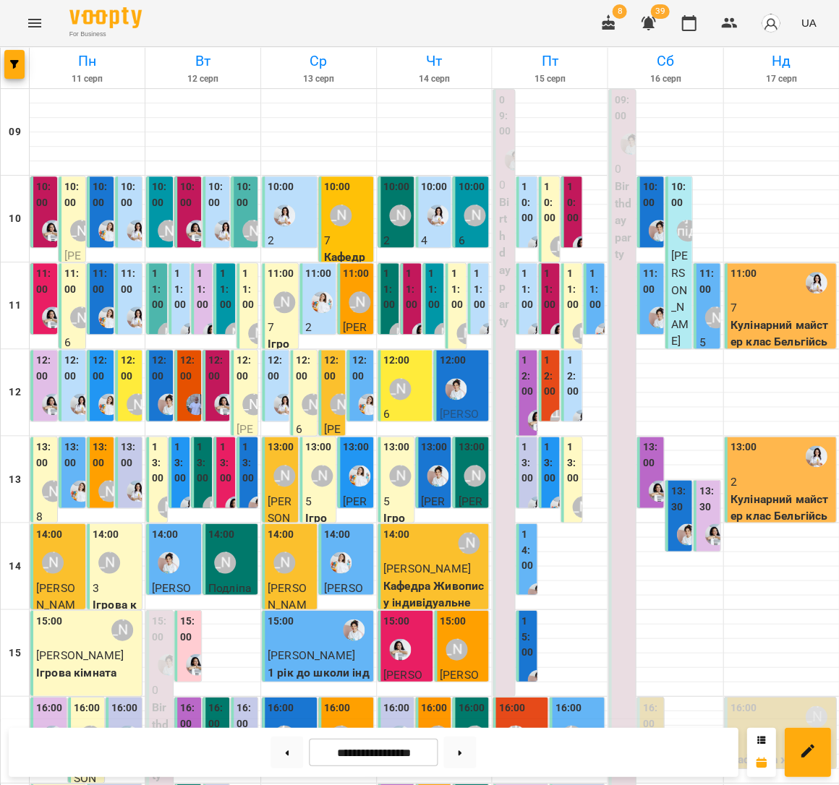
click at [774, 317] on p "Кулінарний майстер клас Бельгійські вафлі" at bounding box center [781, 342] width 103 height 51
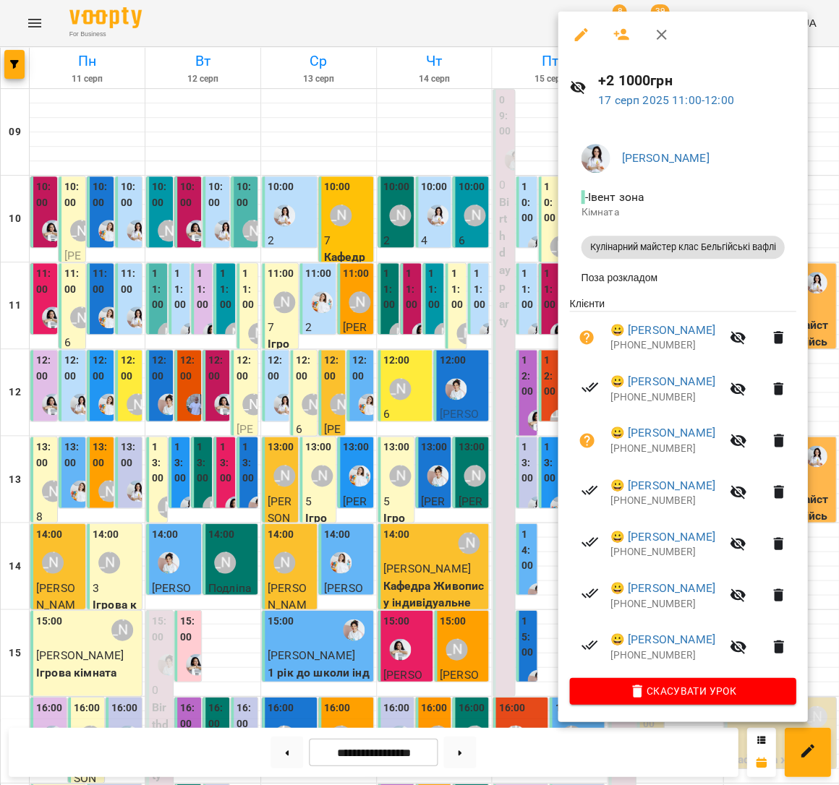
click at [482, 265] on div at bounding box center [419, 392] width 839 height 785
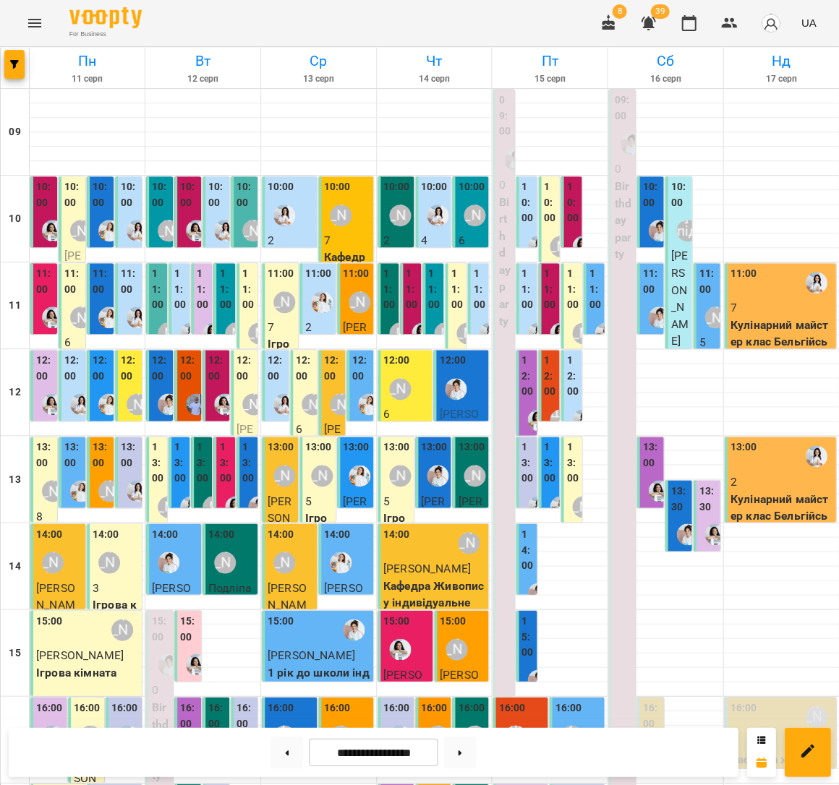
click at [781, 440] on div "13:00" at bounding box center [781, 456] width 103 height 33
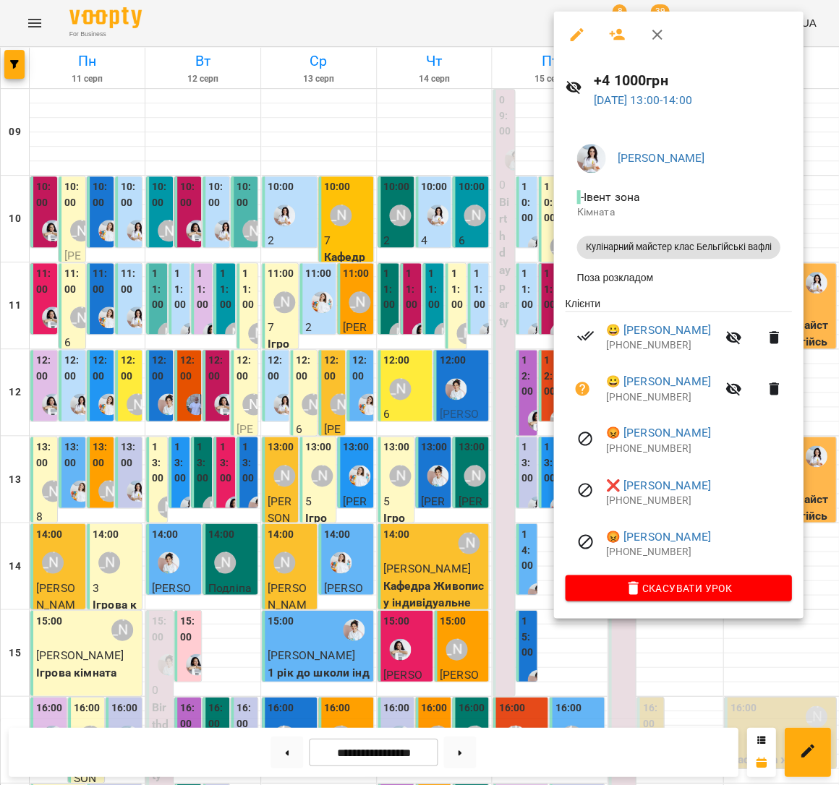
click at [391, 313] on div at bounding box center [419, 392] width 839 height 785
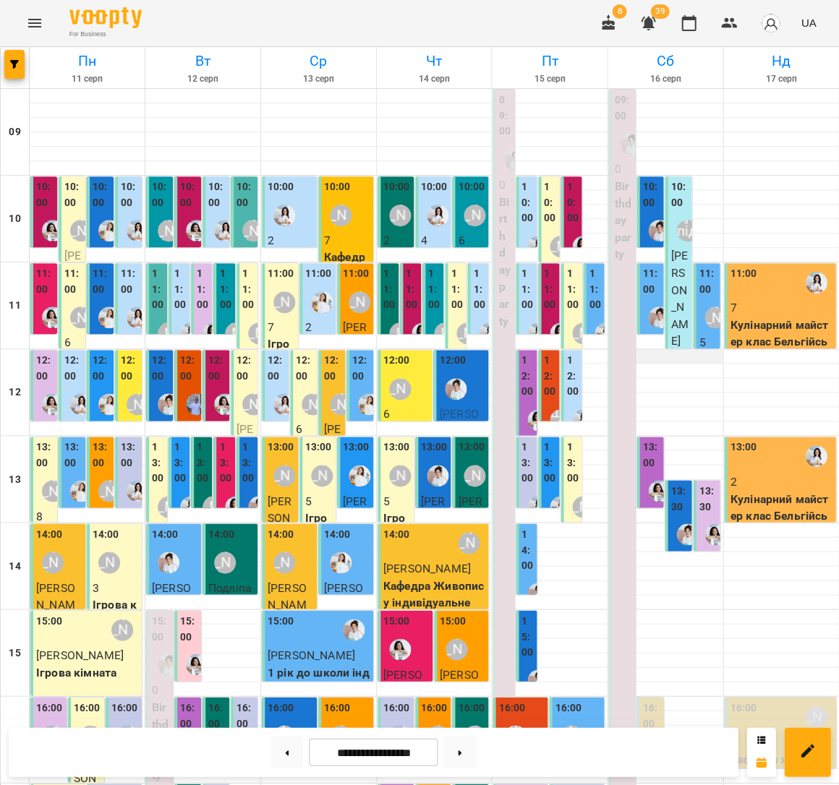
scroll to position [33, 0]
click at [806, 266] on div at bounding box center [815, 282] width 33 height 33
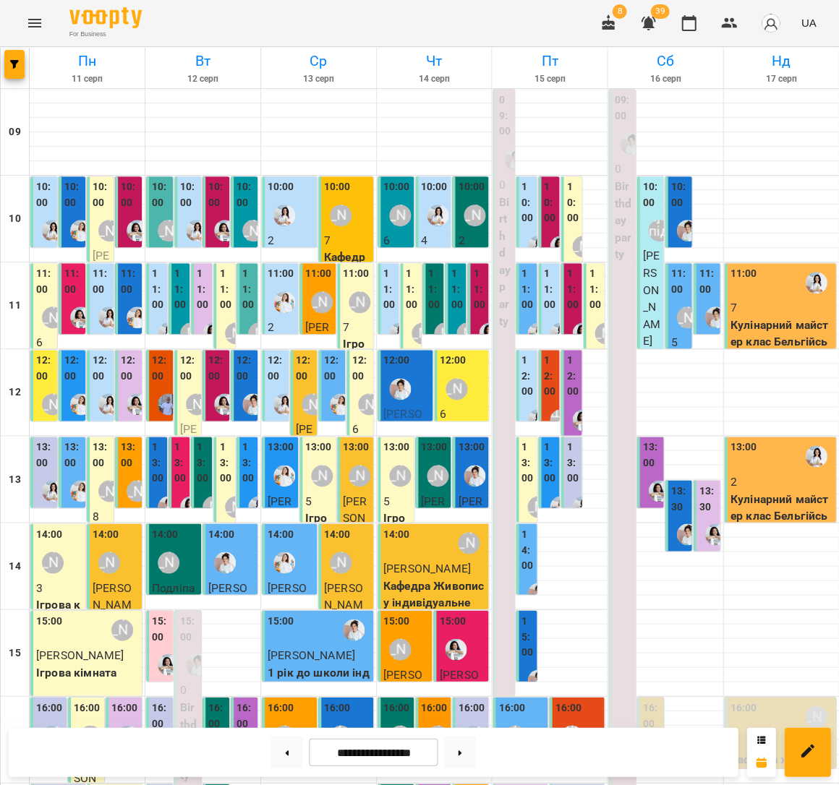
click at [793, 297] on div "11:00" at bounding box center [781, 282] width 103 height 33
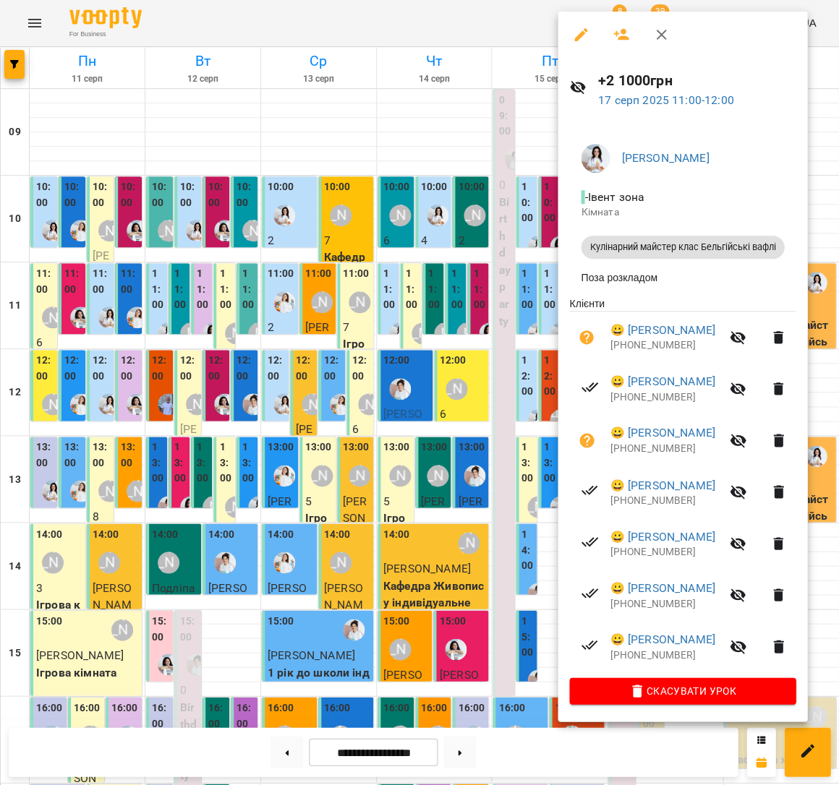
click at [527, 262] on div at bounding box center [419, 392] width 839 height 785
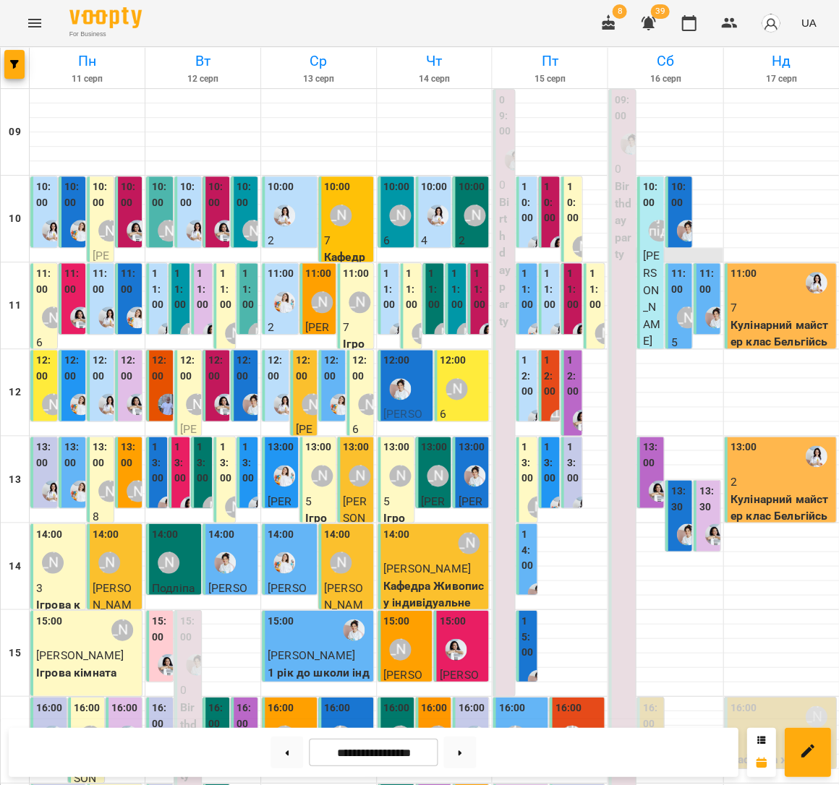
scroll to position [74, 0]
click at [771, 473] on p "2" at bounding box center [781, 481] width 103 height 17
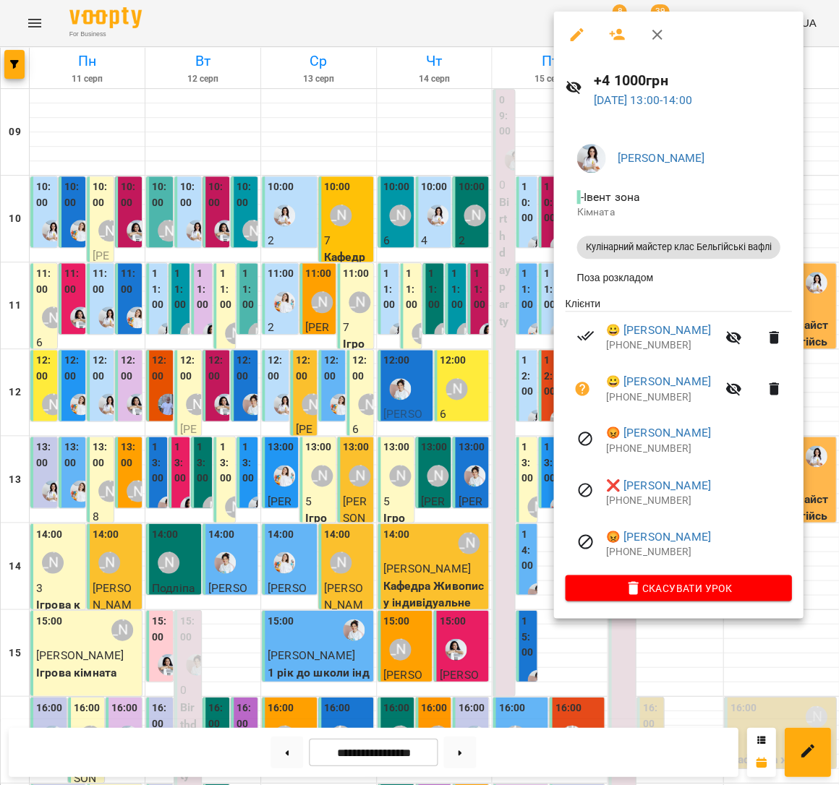
click at [466, 336] on div at bounding box center [419, 392] width 839 height 785
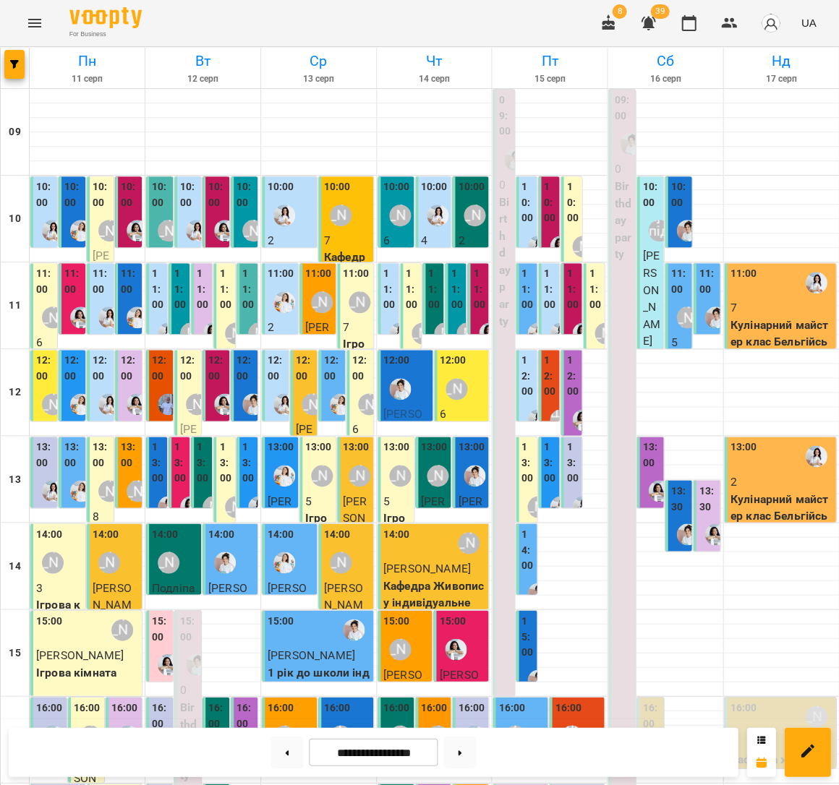
click at [673, 301] on div "[PERSON_NAME]" at bounding box center [686, 317] width 33 height 33
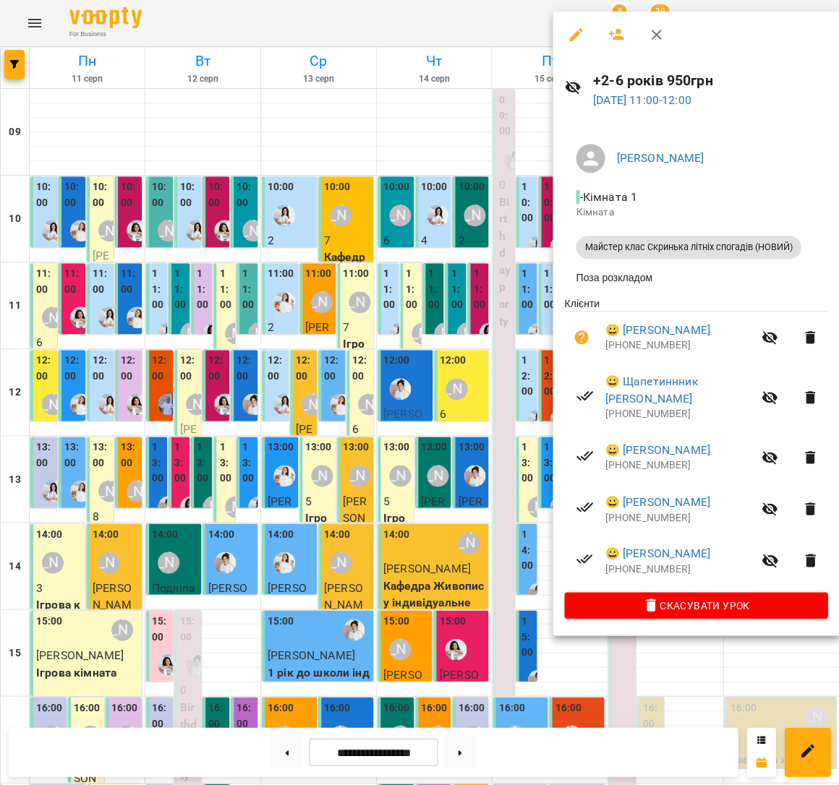
click at [450, 255] on div at bounding box center [419, 392] width 839 height 785
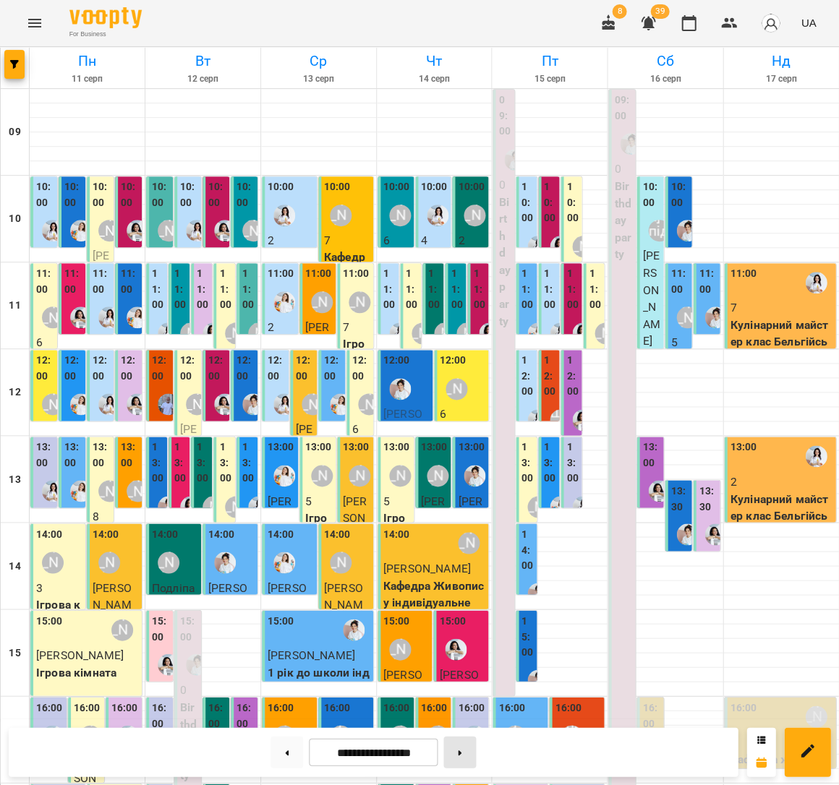
click at [462, 746] on button at bounding box center [459, 752] width 33 height 32
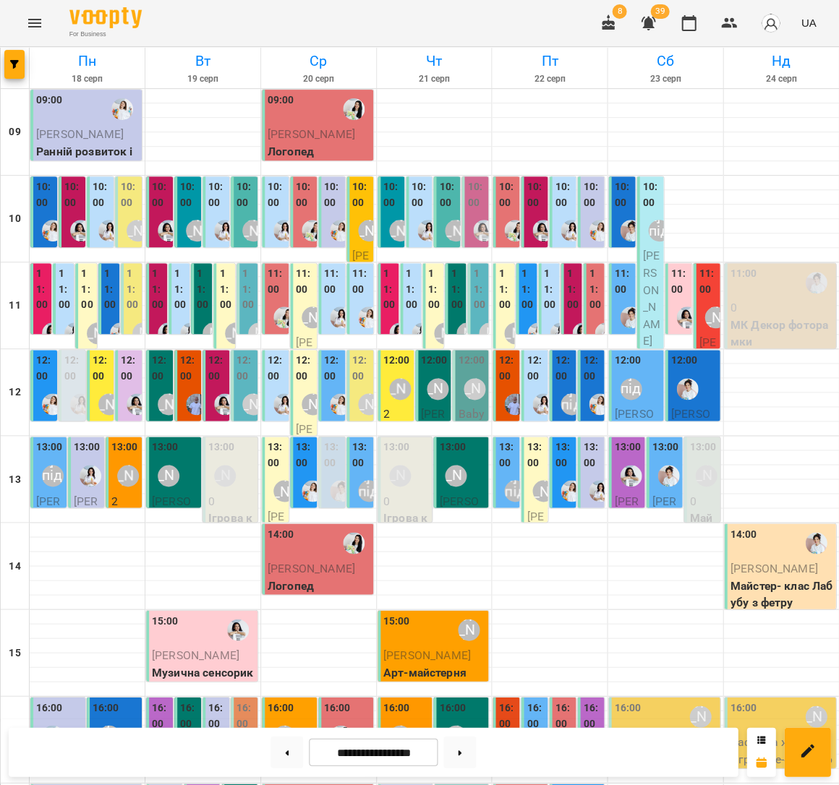
scroll to position [0, 0]
click at [46, 206] on label "10:00" at bounding box center [45, 194] width 18 height 31
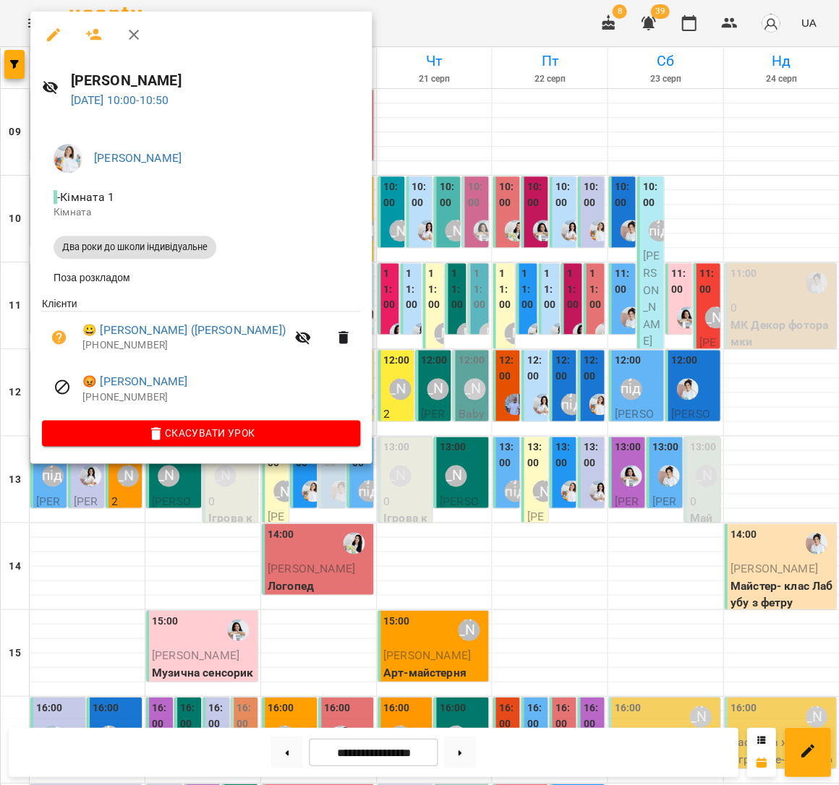
click at [374, 249] on div at bounding box center [419, 392] width 839 height 785
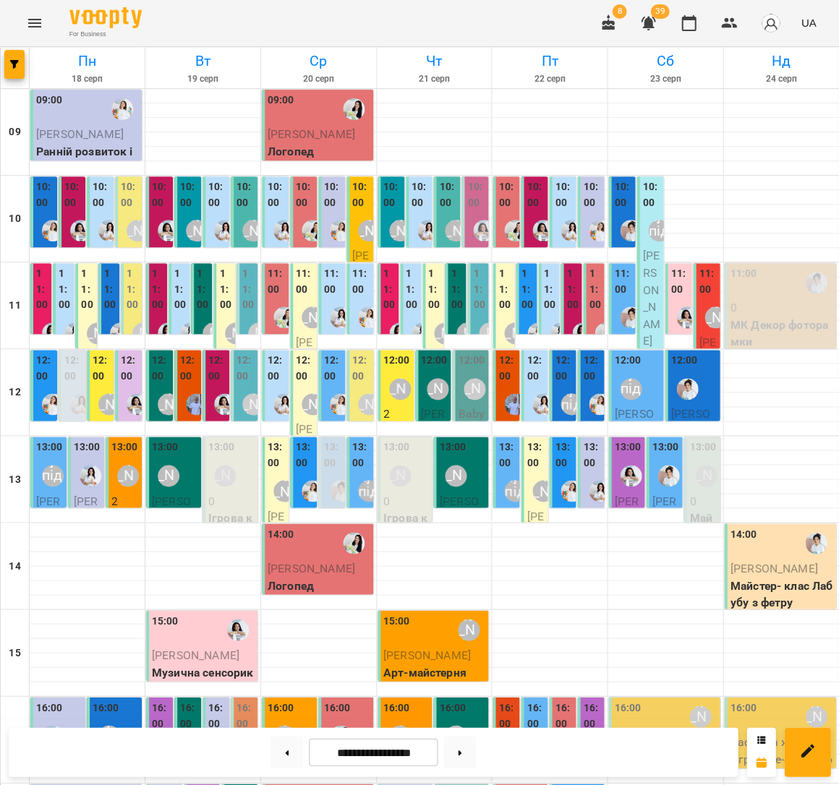
click at [67, 214] on div at bounding box center [80, 230] width 33 height 33
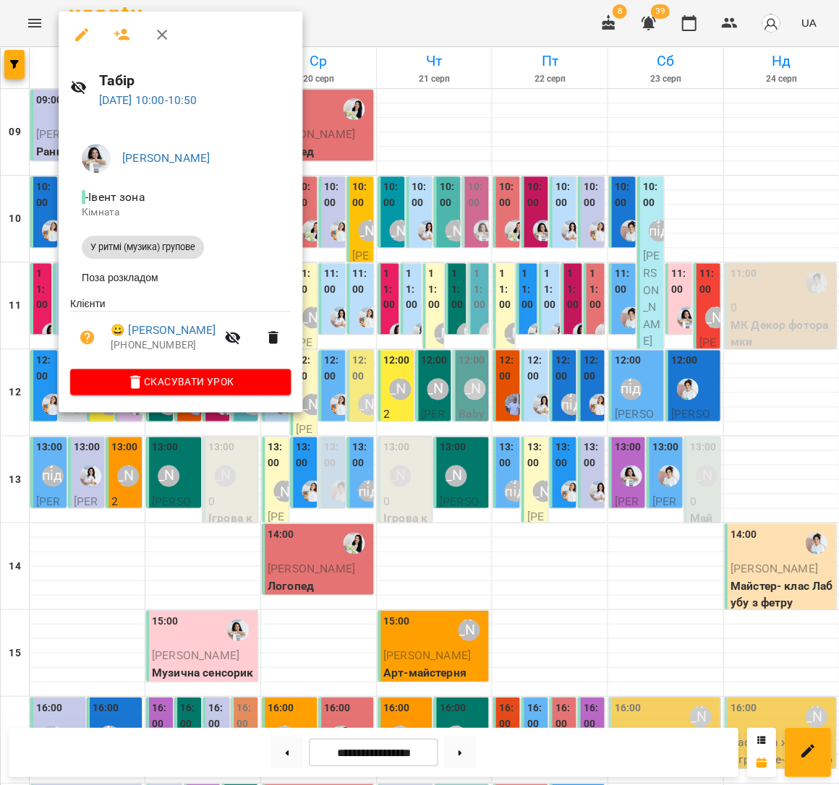
click at [299, 255] on div at bounding box center [419, 392] width 839 height 785
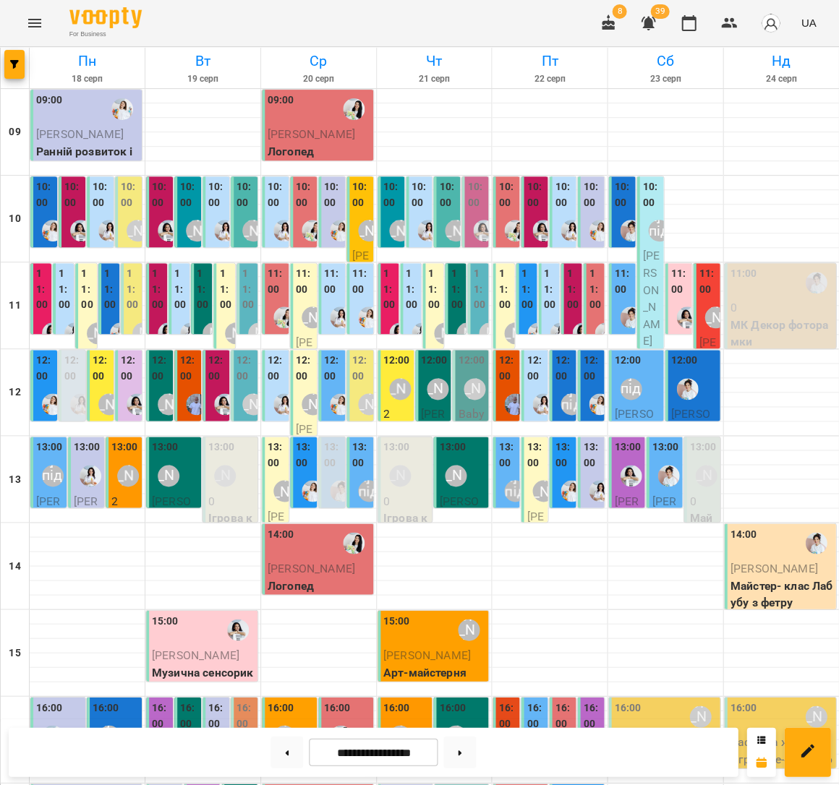
click at [96, 209] on div "10:00" at bounding box center [102, 196] width 18 height 35
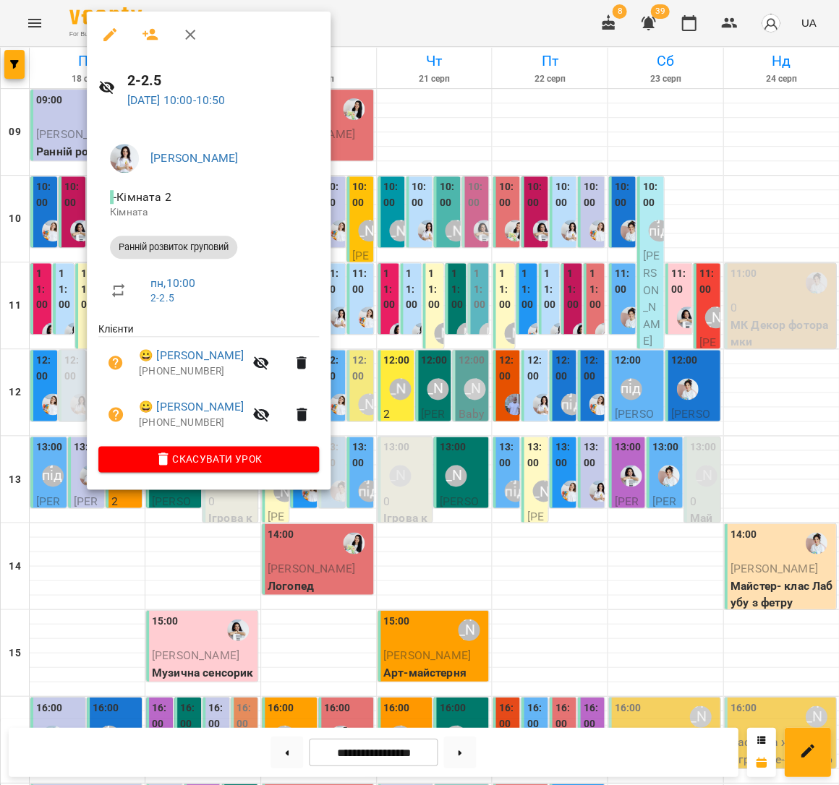
click at [385, 274] on div at bounding box center [419, 392] width 839 height 785
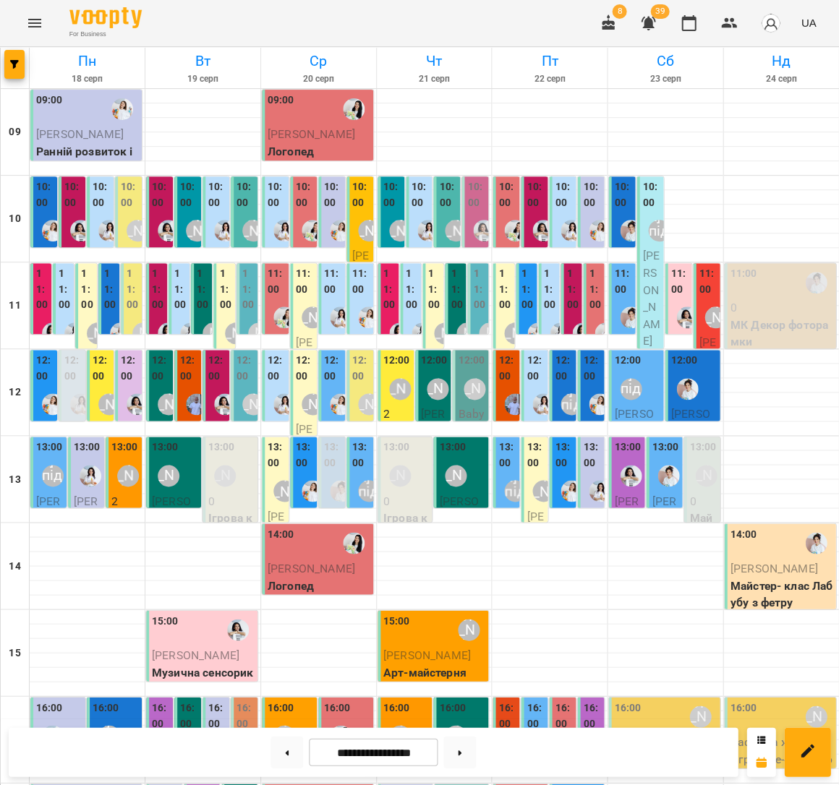
click at [122, 208] on label "10:00" at bounding box center [130, 194] width 18 height 31
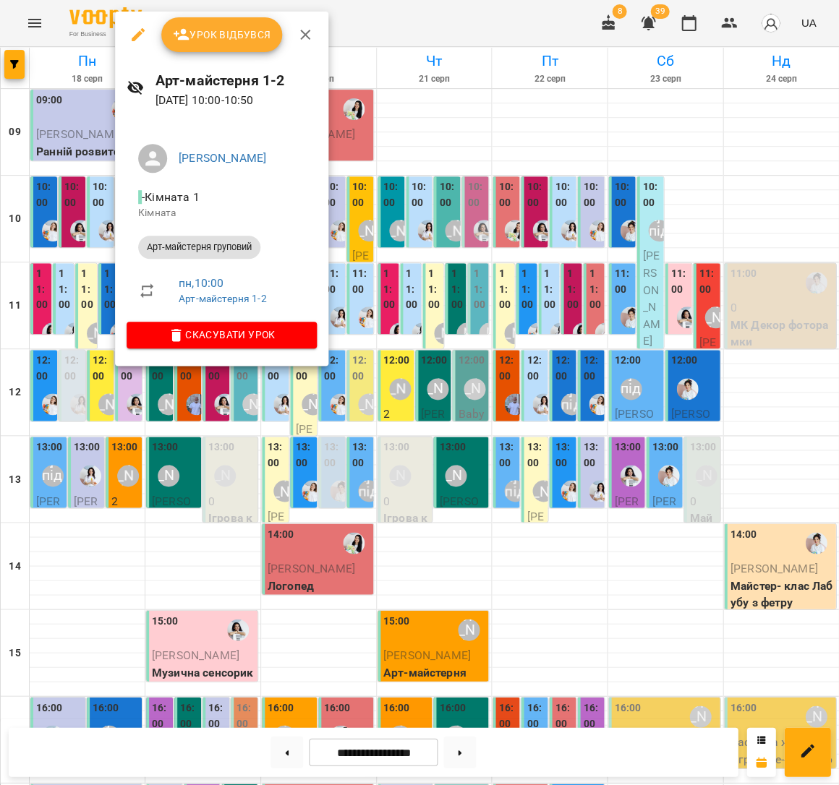
click at [80, 221] on div at bounding box center [419, 392] width 839 height 785
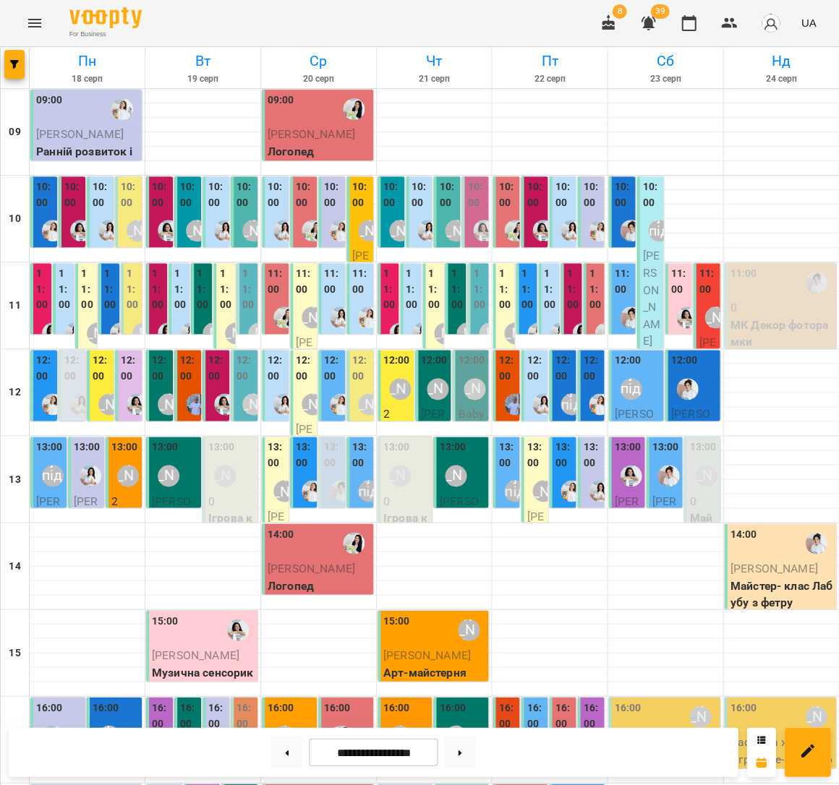
click at [33, 307] on div "11:00 4 У Ритмі (музика) 3-4" at bounding box center [40, 418] width 21 height 311
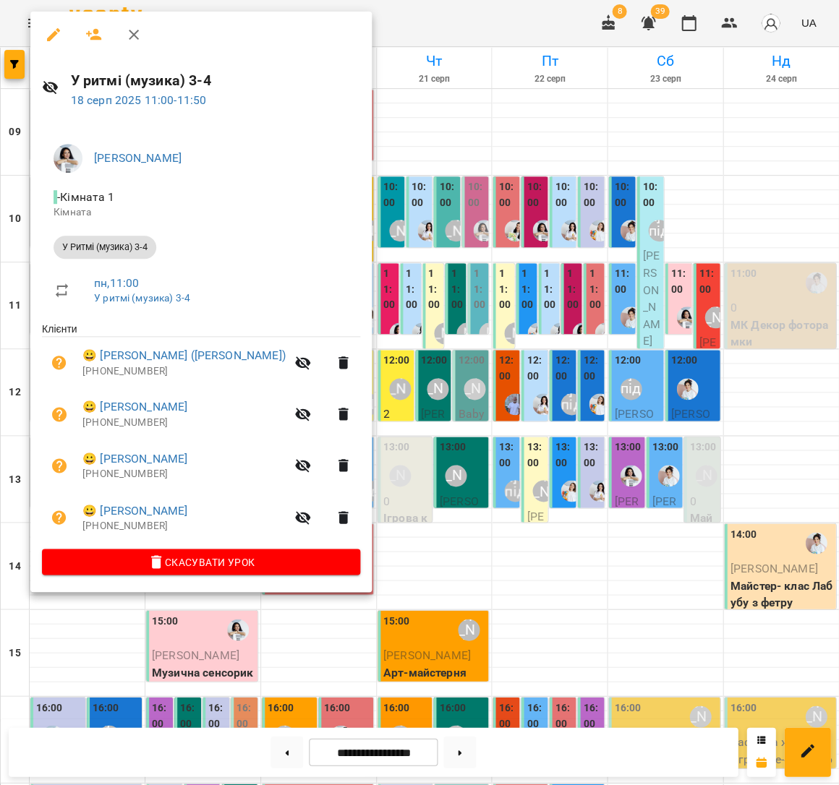
drag, startPoint x: 419, startPoint y: 336, endPoint x: 105, endPoint y: 312, distance: 315.5
click at [419, 336] on div at bounding box center [419, 392] width 839 height 785
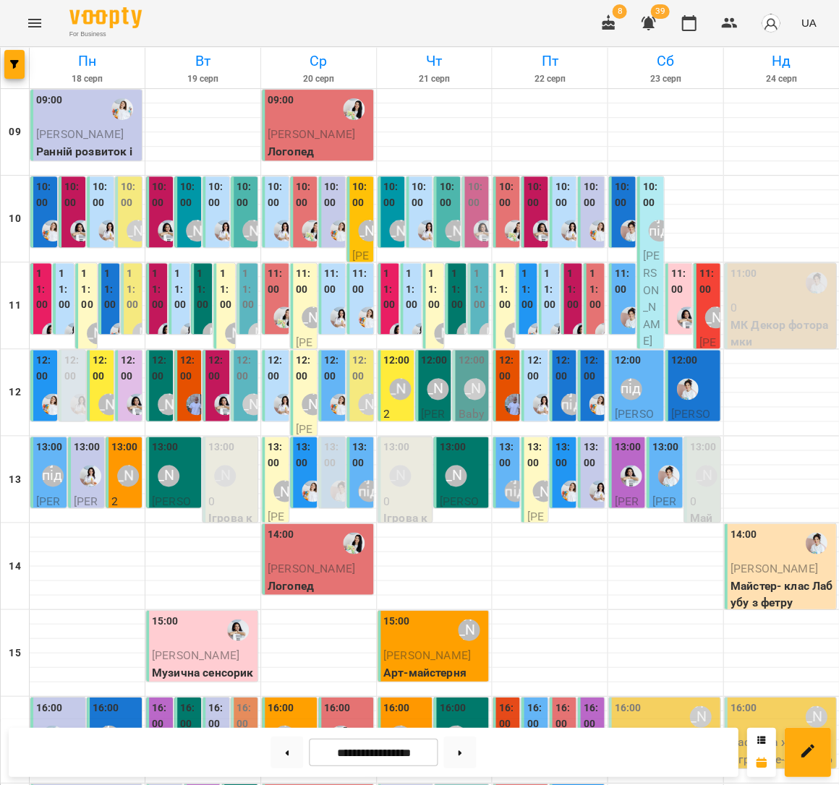
click at [69, 276] on label "11:00" at bounding box center [65, 289] width 12 height 47
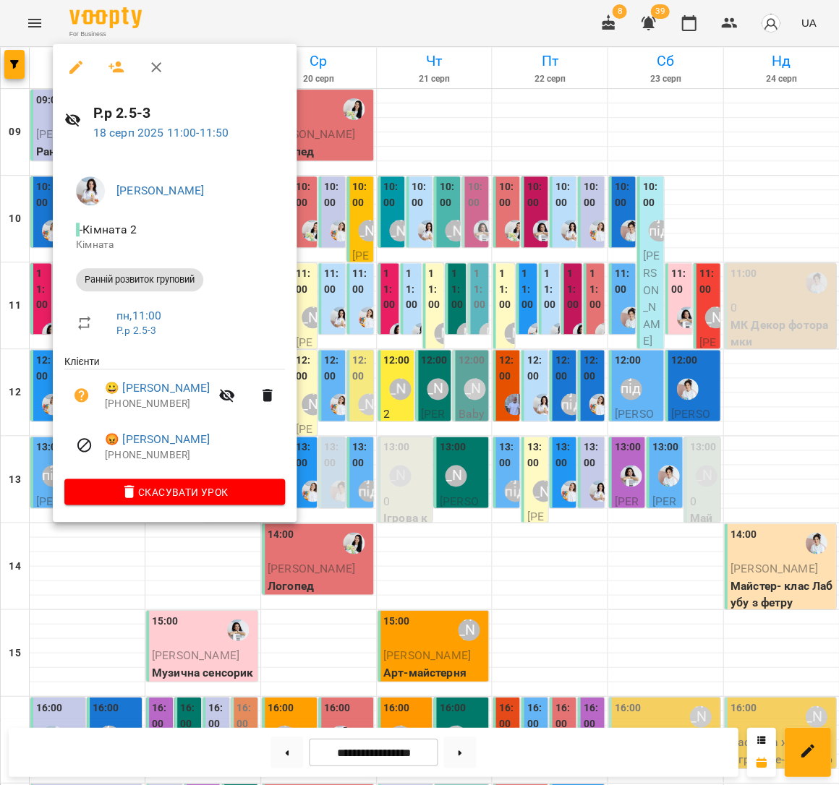
click at [389, 343] on div at bounding box center [419, 392] width 839 height 785
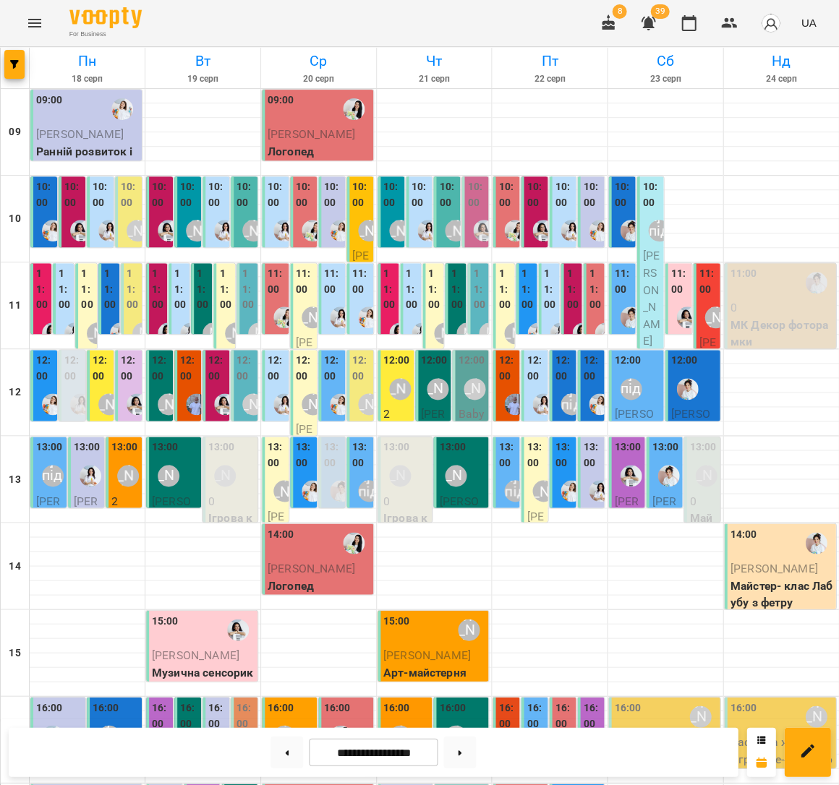
click at [108, 298] on label "11:00" at bounding box center [110, 289] width 12 height 47
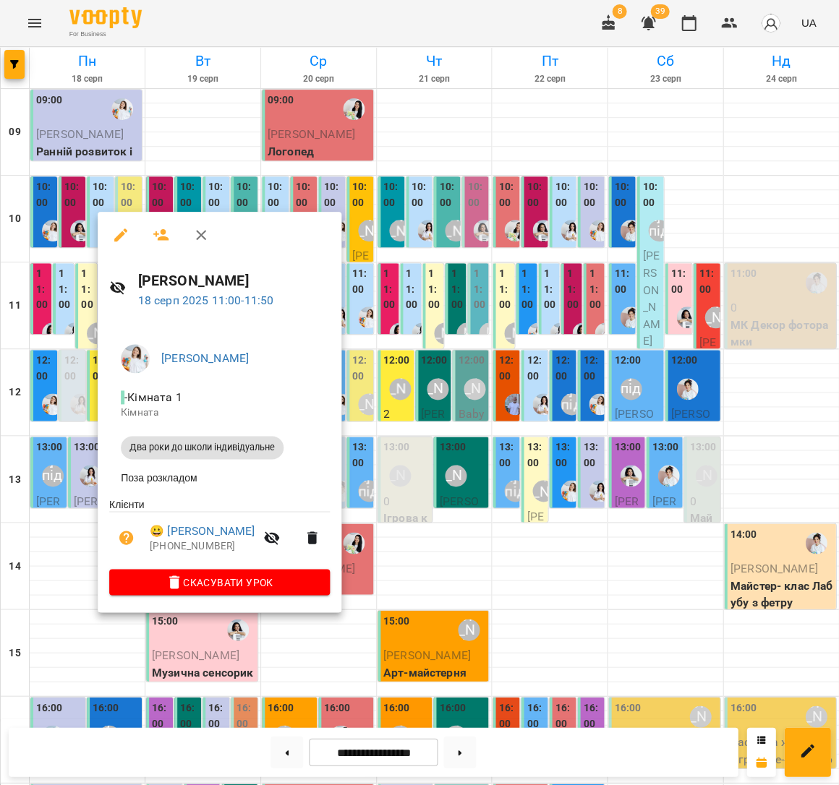
click at [87, 302] on div at bounding box center [419, 392] width 839 height 785
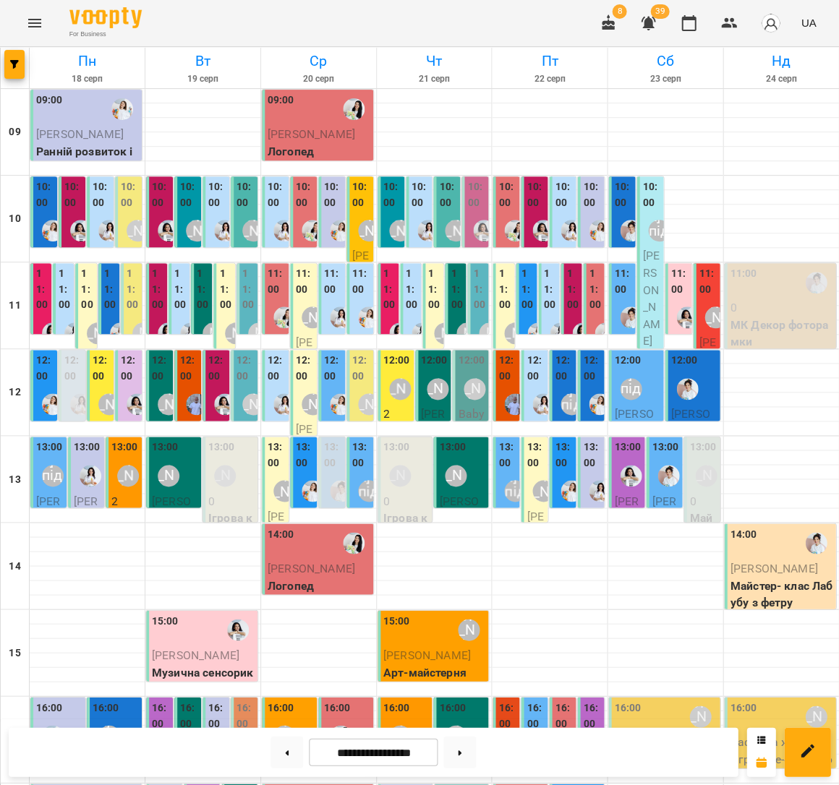
click at [46, 374] on label "12:00" at bounding box center [45, 368] width 18 height 31
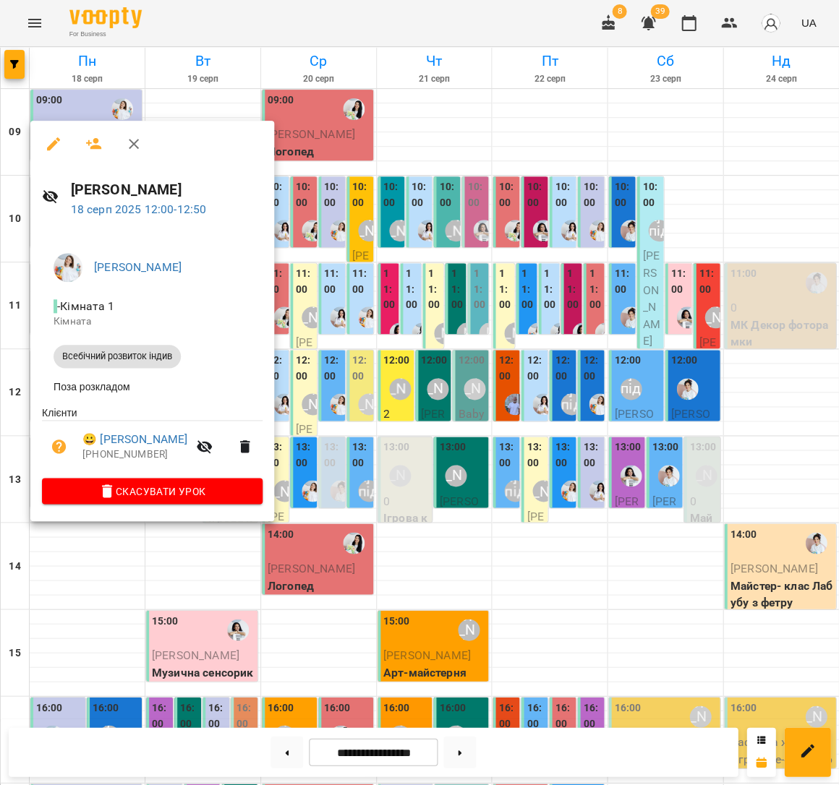
click at [409, 361] on div at bounding box center [419, 392] width 839 height 785
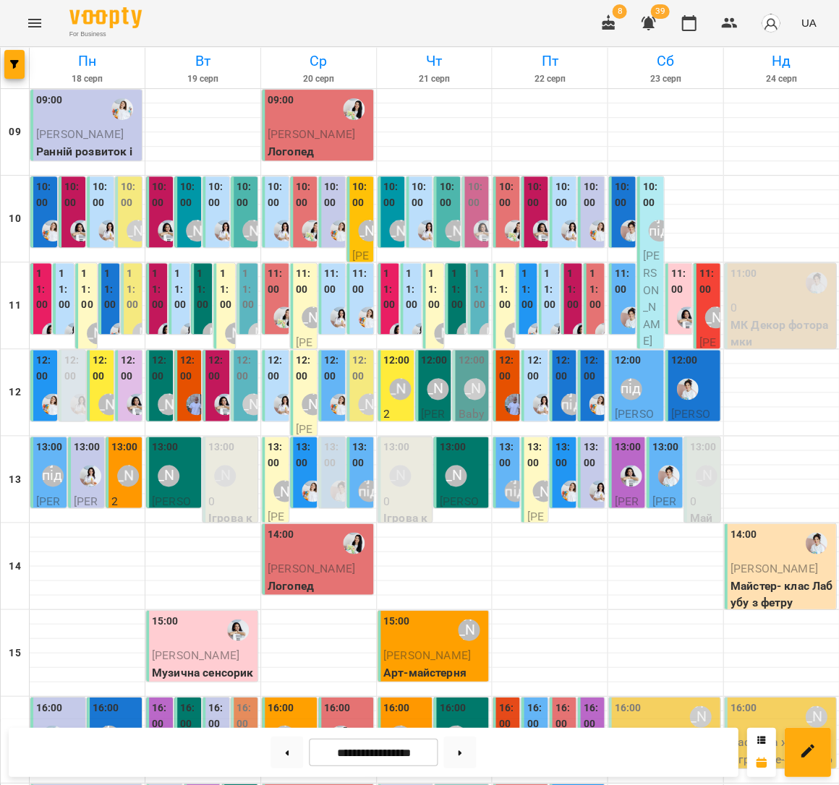
click at [137, 383] on div "12:00" at bounding box center [130, 370] width 18 height 35
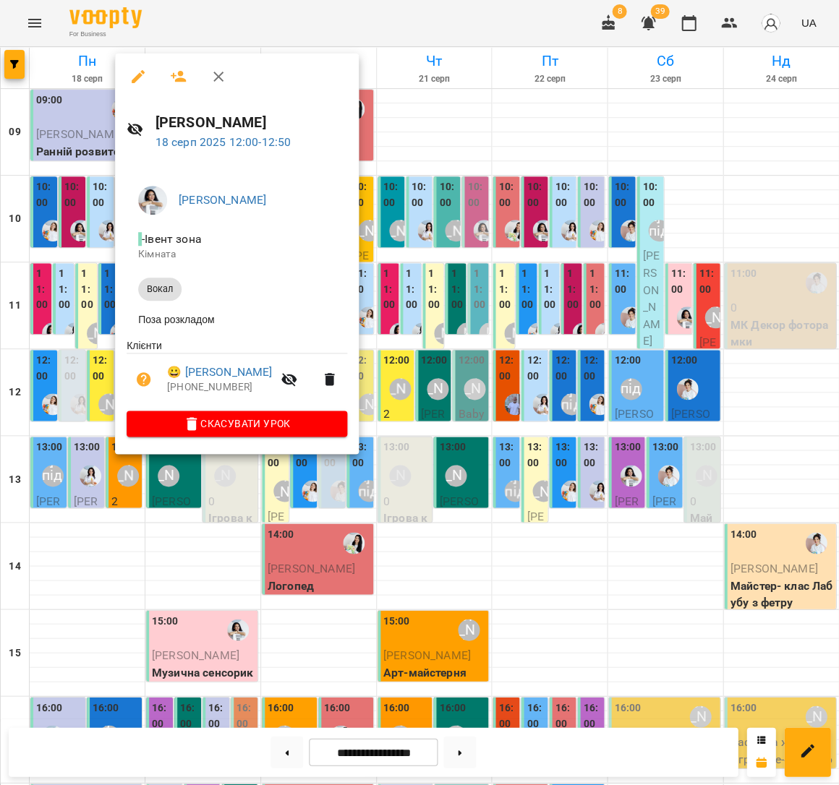
click at [50, 344] on div at bounding box center [419, 392] width 839 height 785
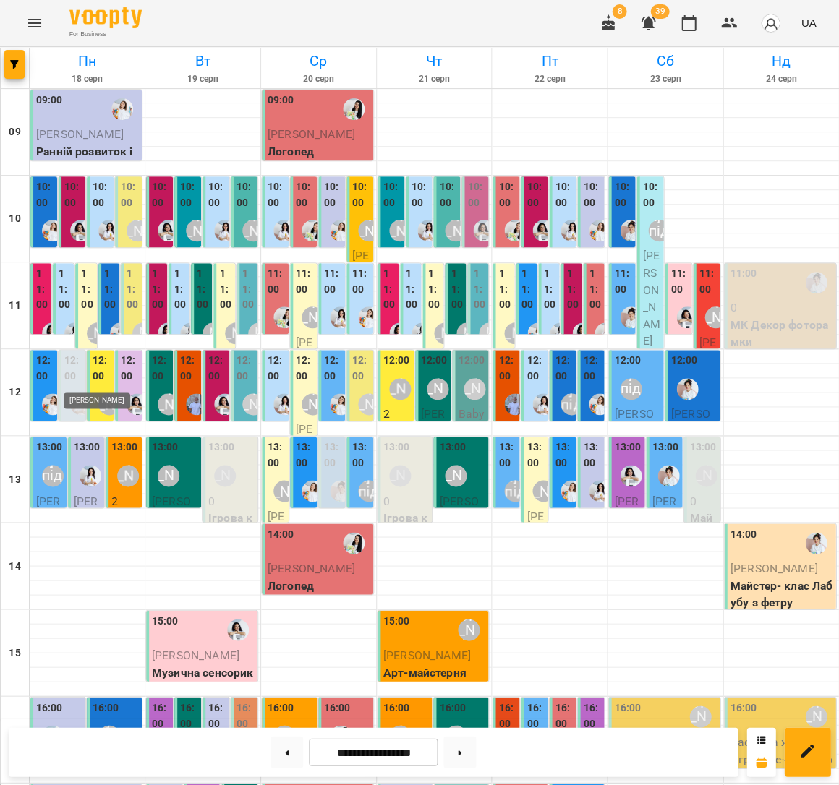
scroll to position [31, 0]
click at [187, 181] on div "10:00 Анастасія Фітнес" at bounding box center [189, 213] width 18 height 68
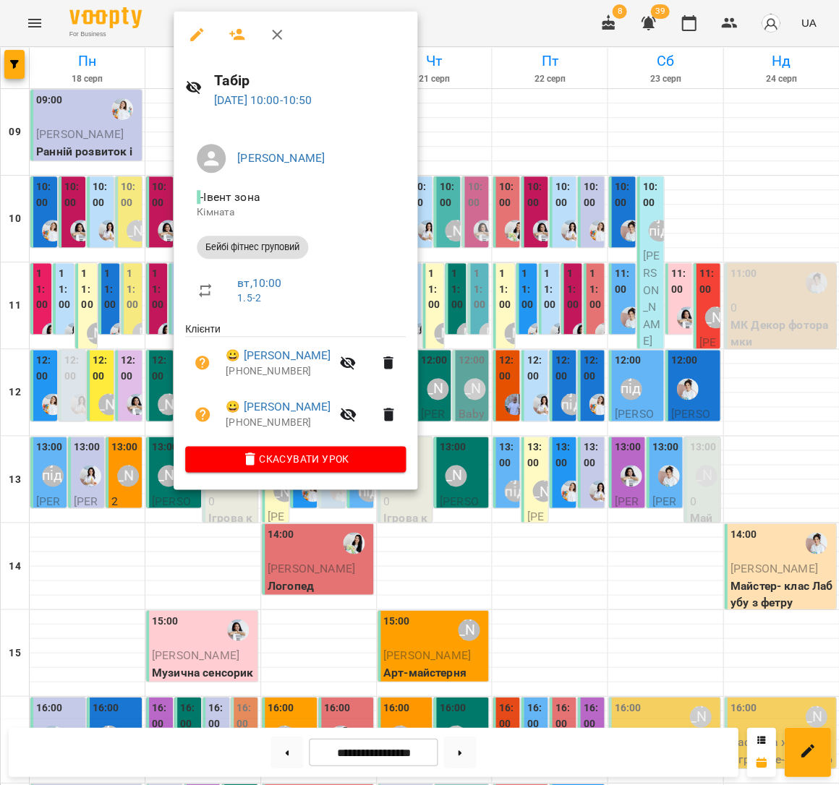
click at [78, 192] on div at bounding box center [419, 392] width 839 height 785
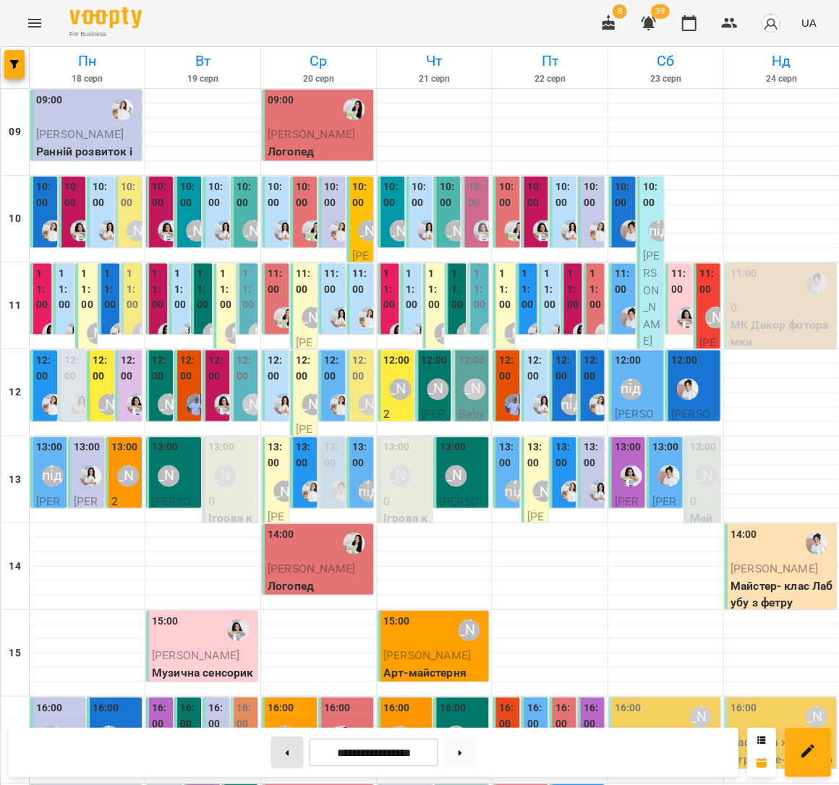
click at [279, 751] on button at bounding box center [286, 752] width 33 height 32
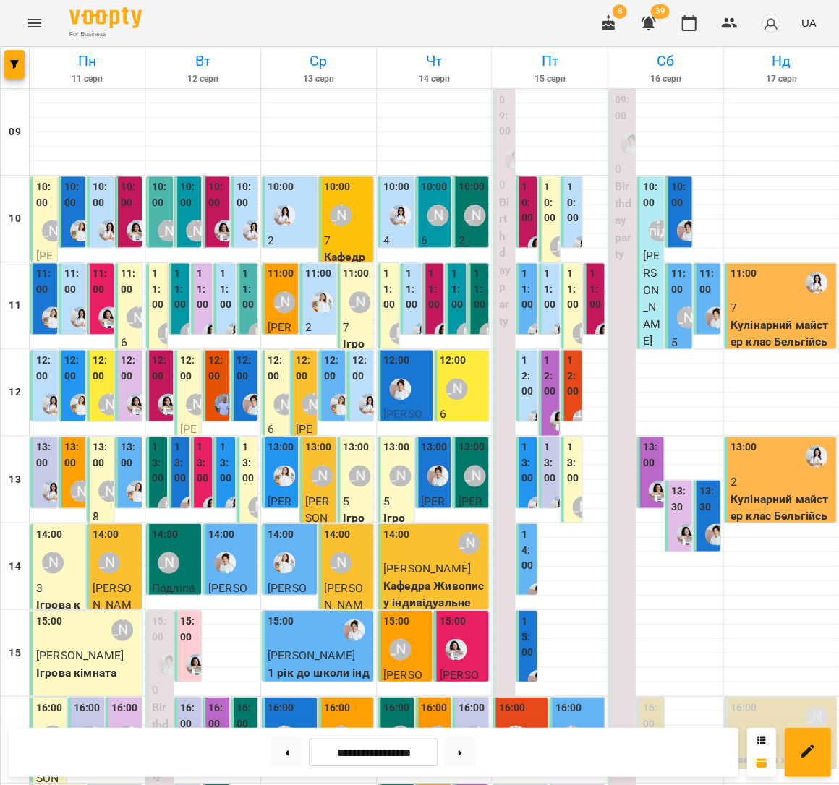
click at [132, 301] on div "[PERSON_NAME]" at bounding box center [137, 317] width 33 height 33
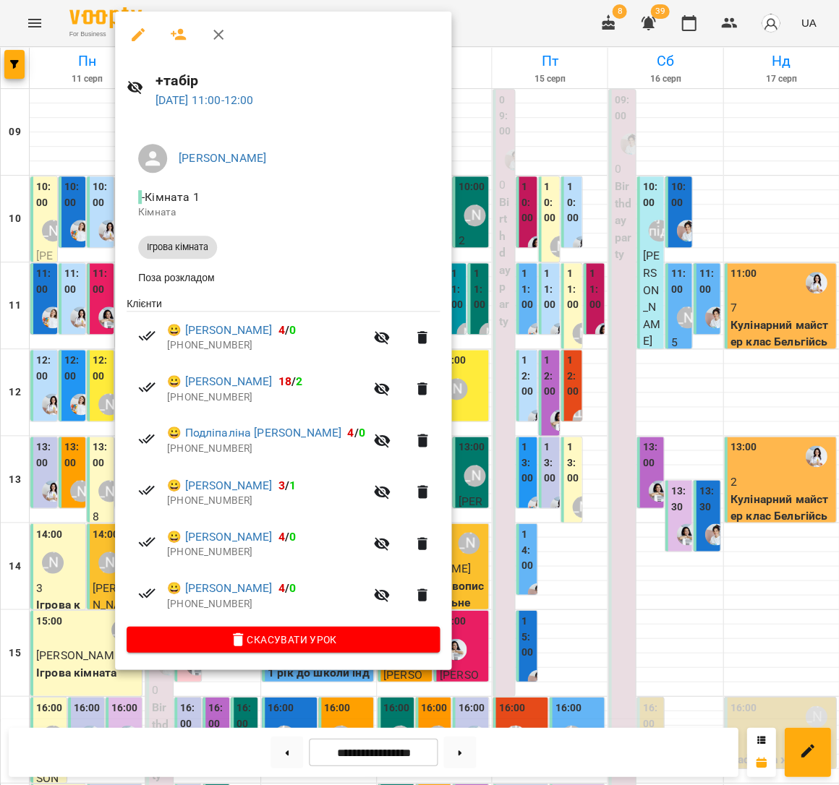
click at [74, 301] on div at bounding box center [419, 392] width 839 height 785
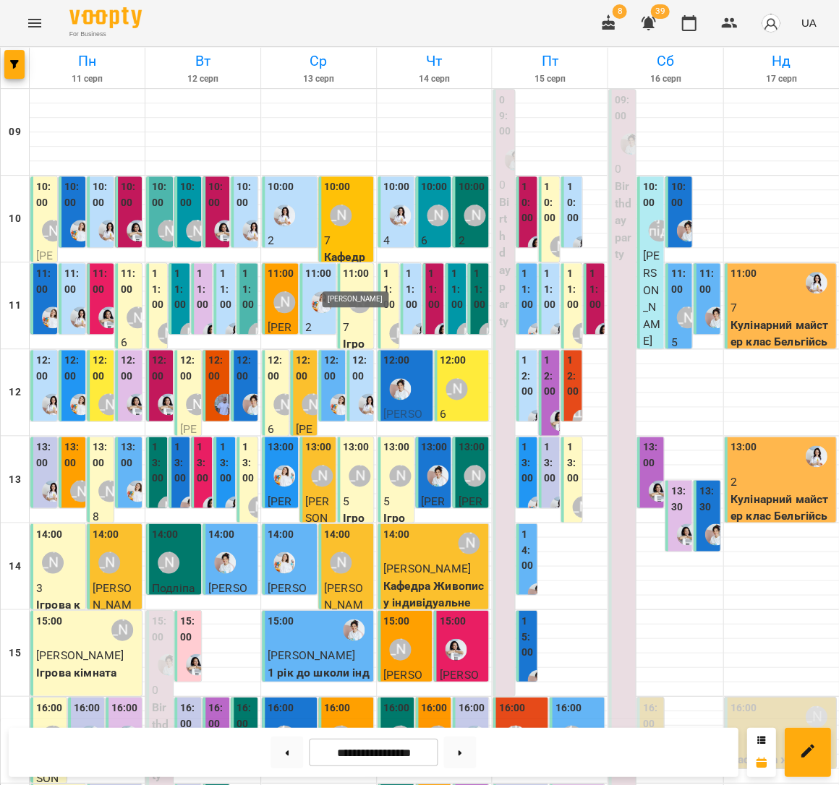
click at [349, 291] on div "[PERSON_NAME]" at bounding box center [360, 302] width 22 height 22
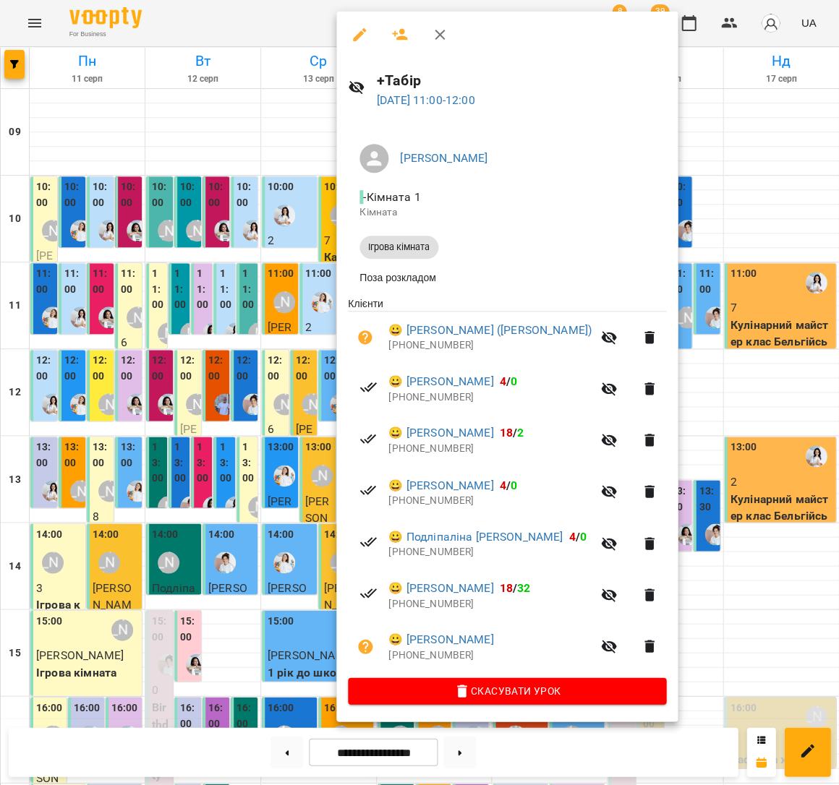
click at [229, 273] on div at bounding box center [419, 392] width 839 height 785
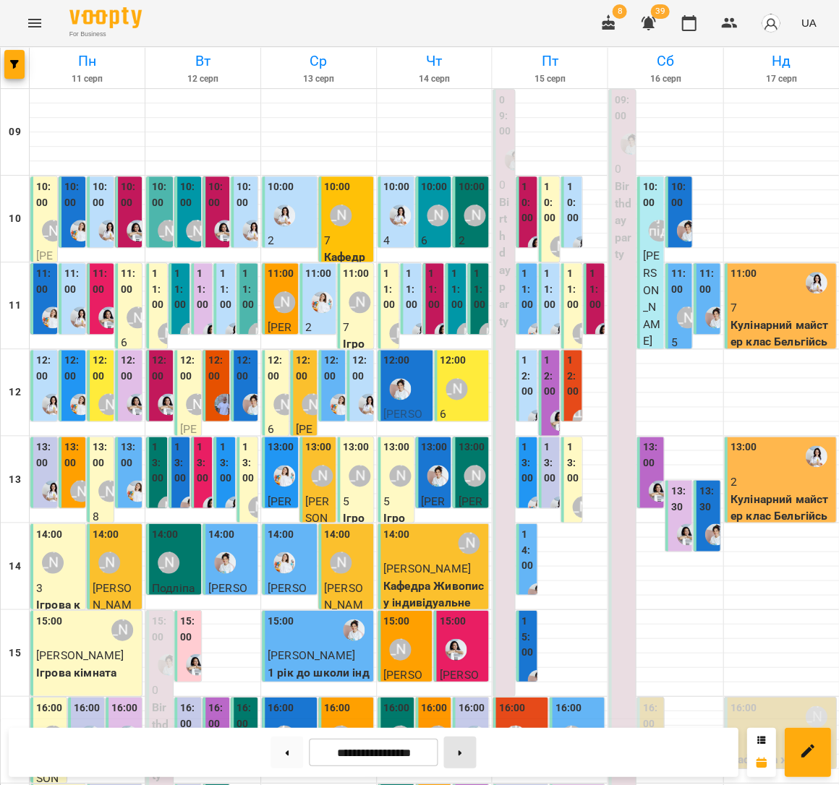
click at [464, 766] on button at bounding box center [459, 752] width 33 height 32
type input "**********"
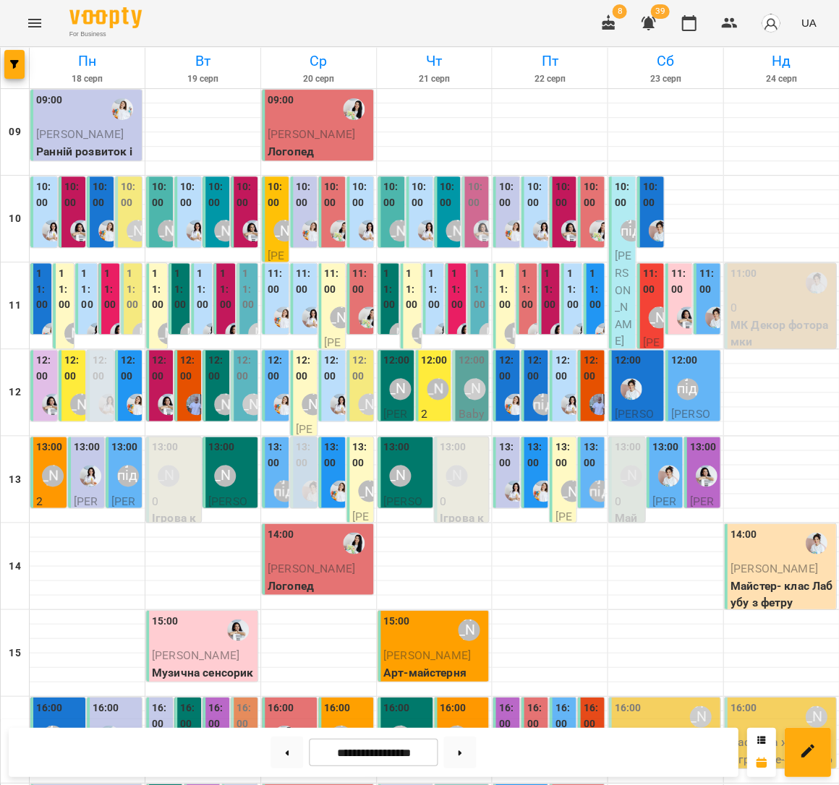
click at [32, 28] on icon "Menu" at bounding box center [34, 22] width 17 height 17
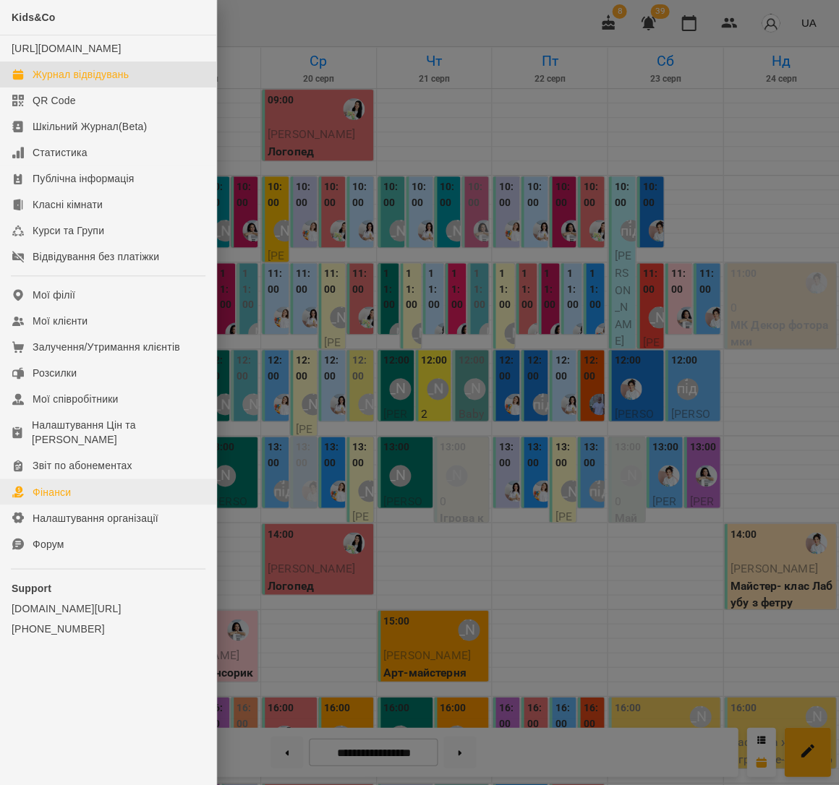
click at [100, 479] on link "Фінанси" at bounding box center [108, 492] width 216 height 26
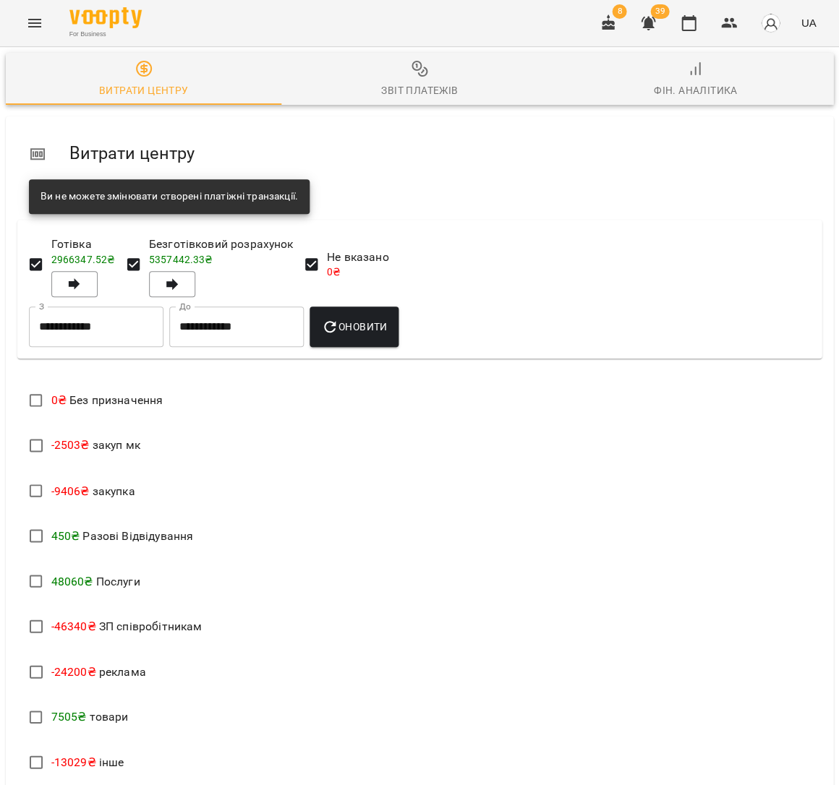
scroll to position [350, 0]
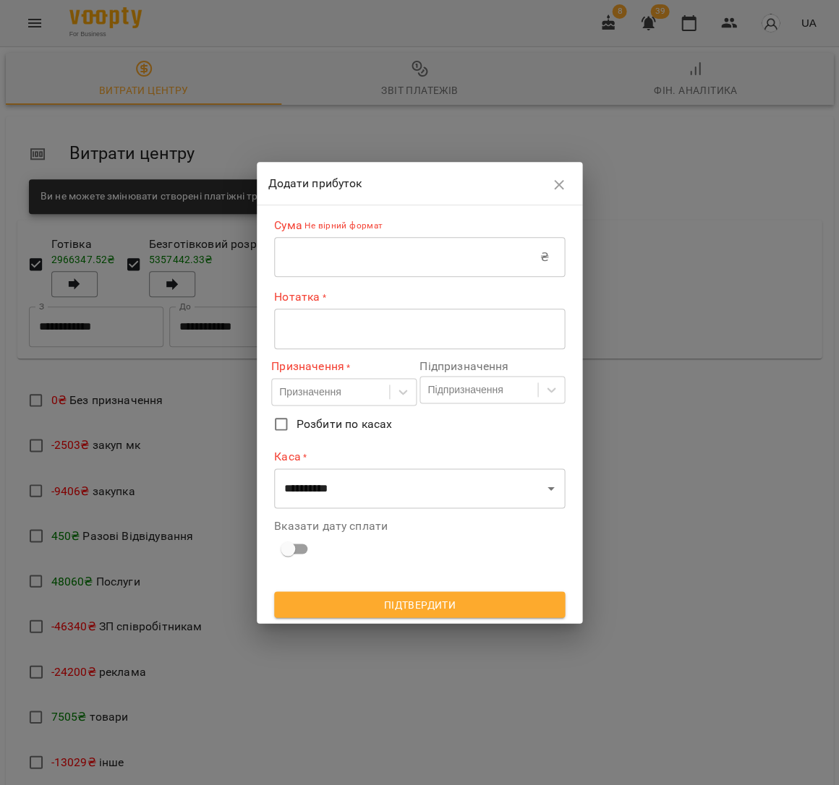
click at [395, 268] on input "text" at bounding box center [407, 257] width 266 height 40
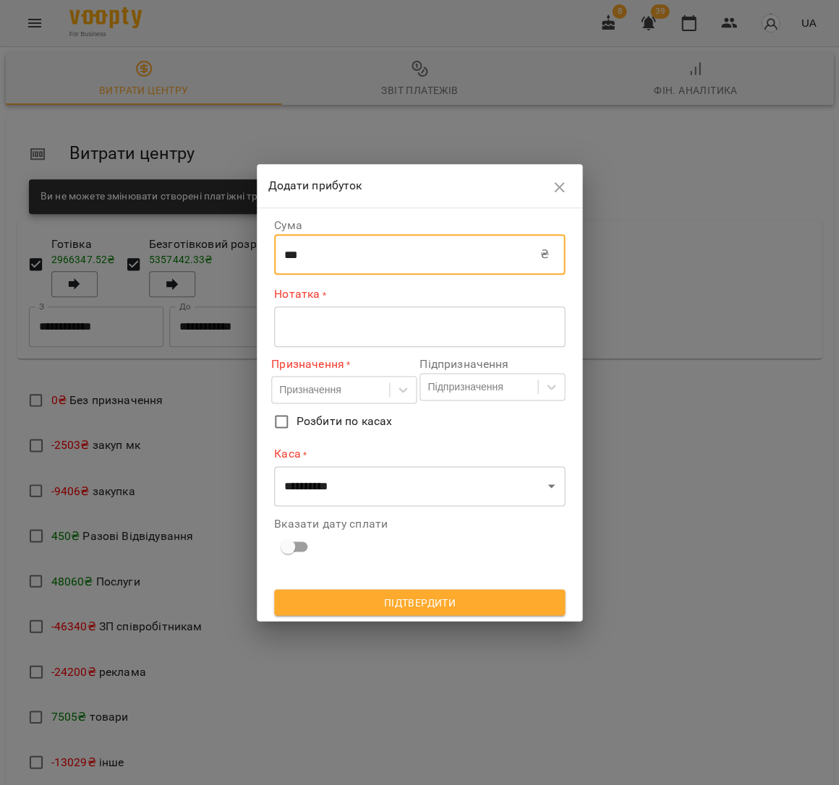
type input "***"
click at [380, 328] on textarea at bounding box center [419, 327] width 270 height 14
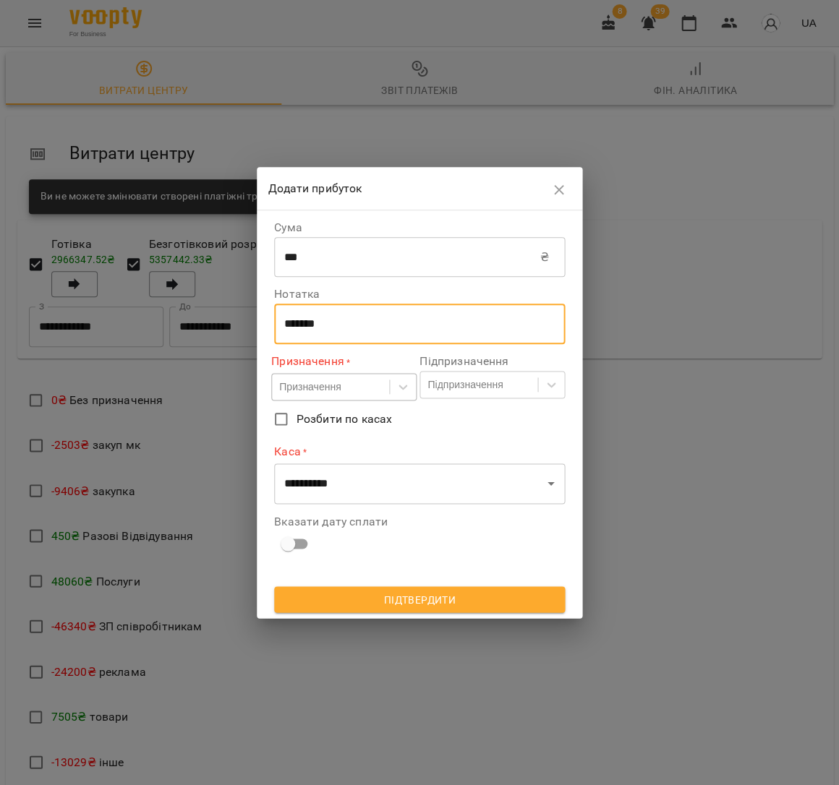
type textarea "******"
click at [333, 391] on div "Призначення" at bounding box center [309, 387] width 61 height 14
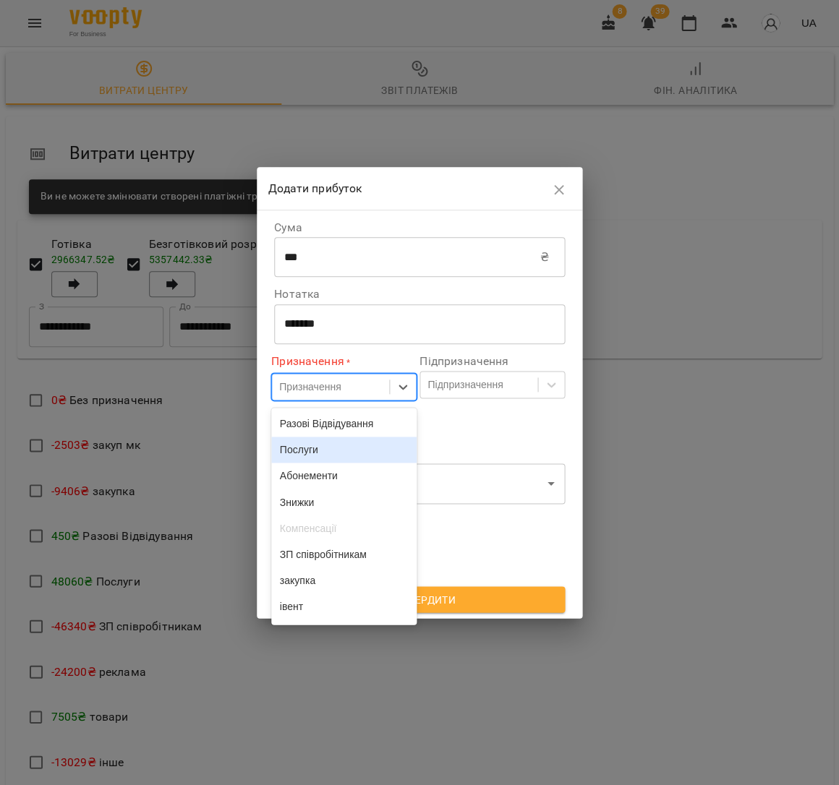
click at [333, 448] on div "Послуги" at bounding box center [343, 450] width 145 height 26
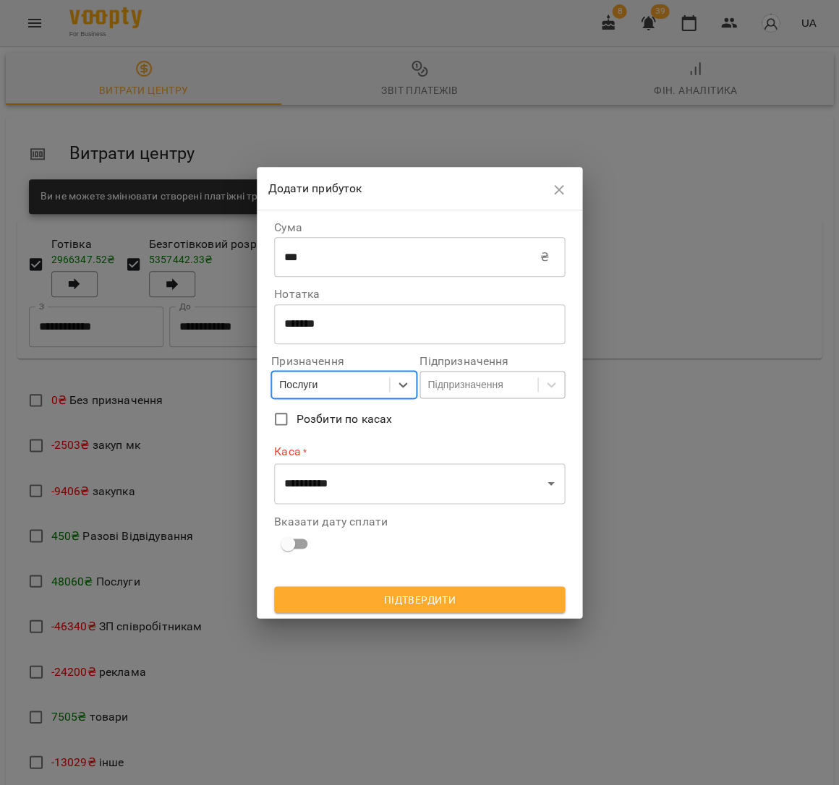
click at [519, 391] on div "Підпризначення" at bounding box center [478, 384] width 117 height 24
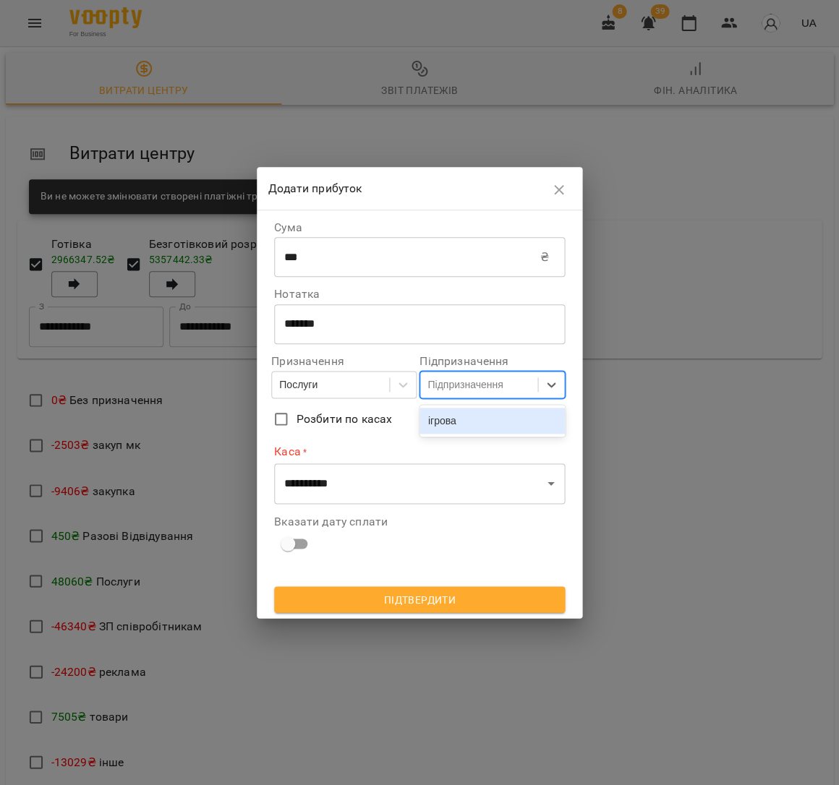
click at [511, 414] on div "ігрова" at bounding box center [491, 421] width 145 height 26
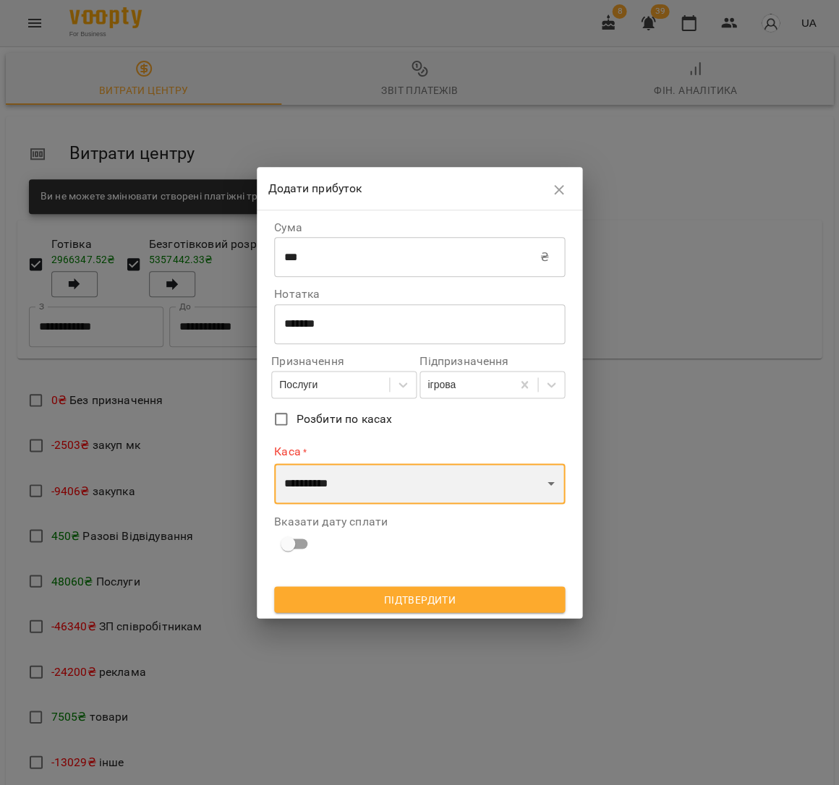
select select "****"
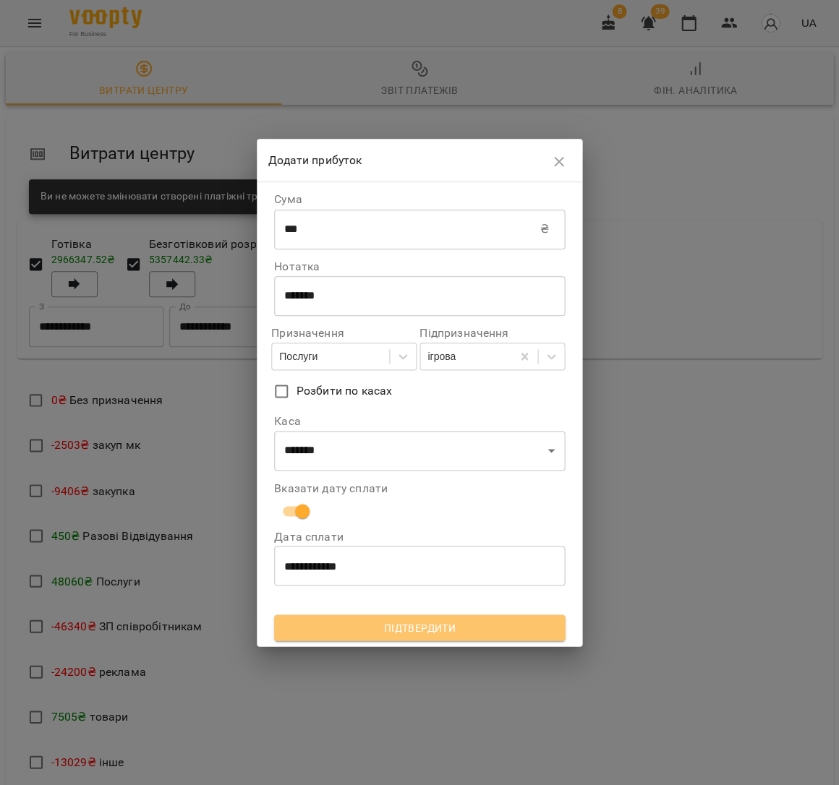
click at [438, 621] on span "Підтвердити" at bounding box center [420, 627] width 268 height 17
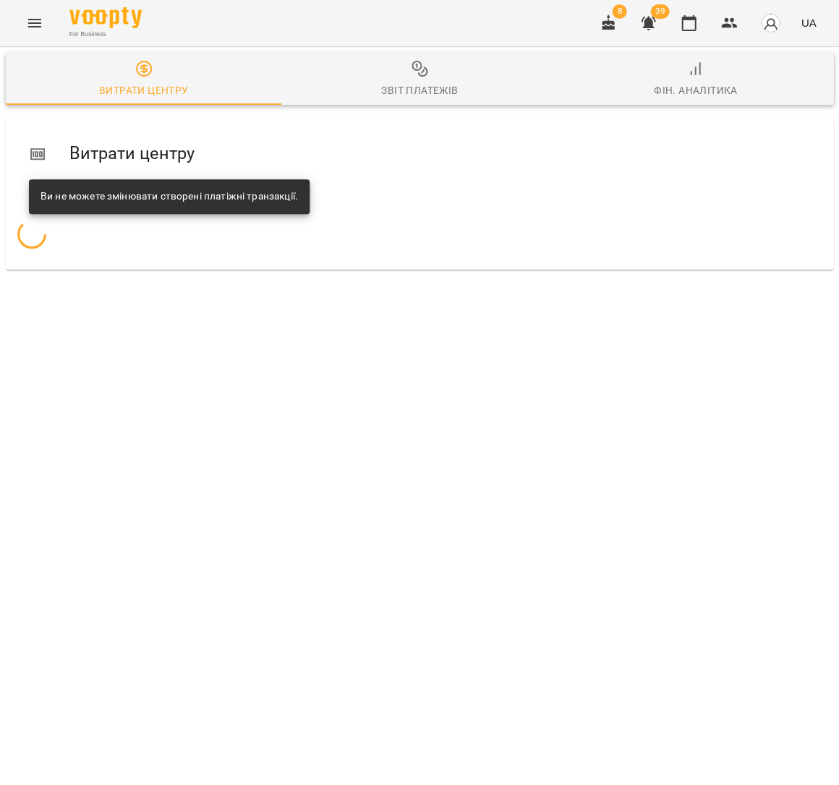
scroll to position [0, 0]
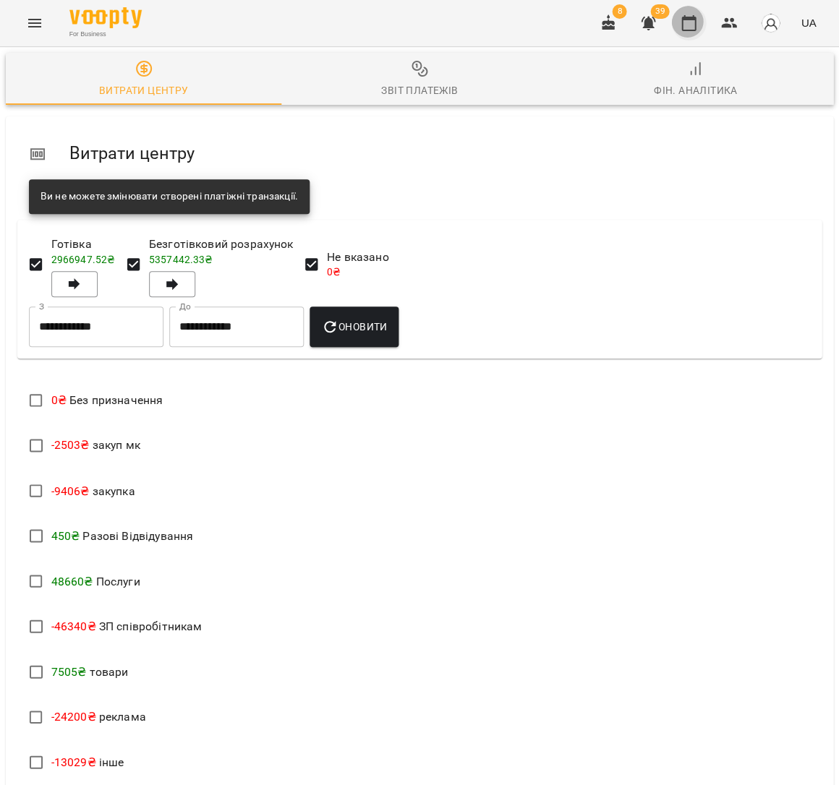
click at [694, 20] on icon "button" at bounding box center [688, 23] width 14 height 16
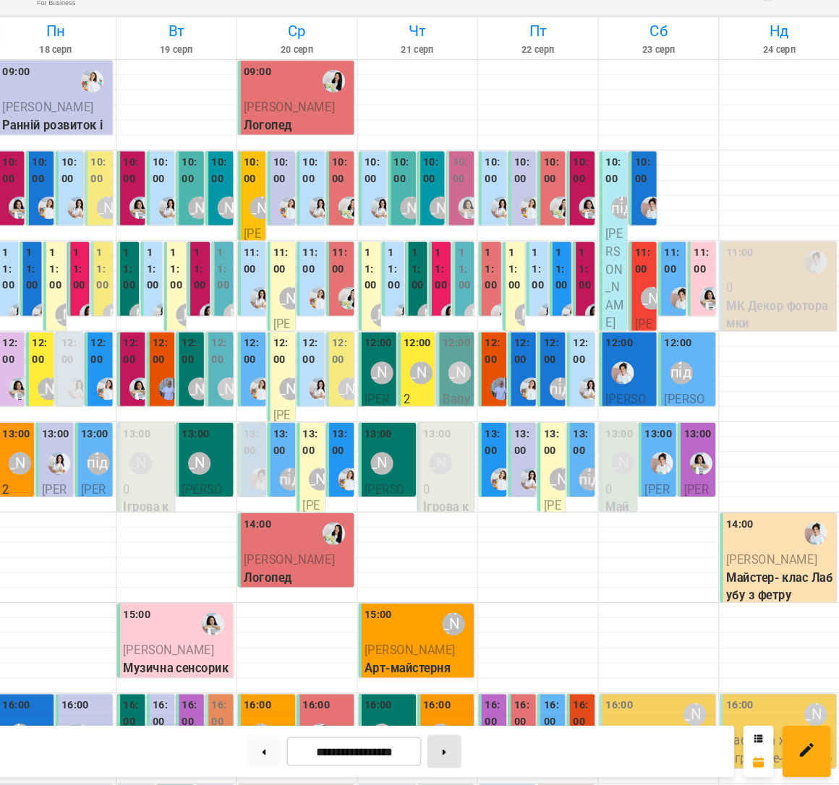
click at [443, 736] on button at bounding box center [459, 752] width 33 height 32
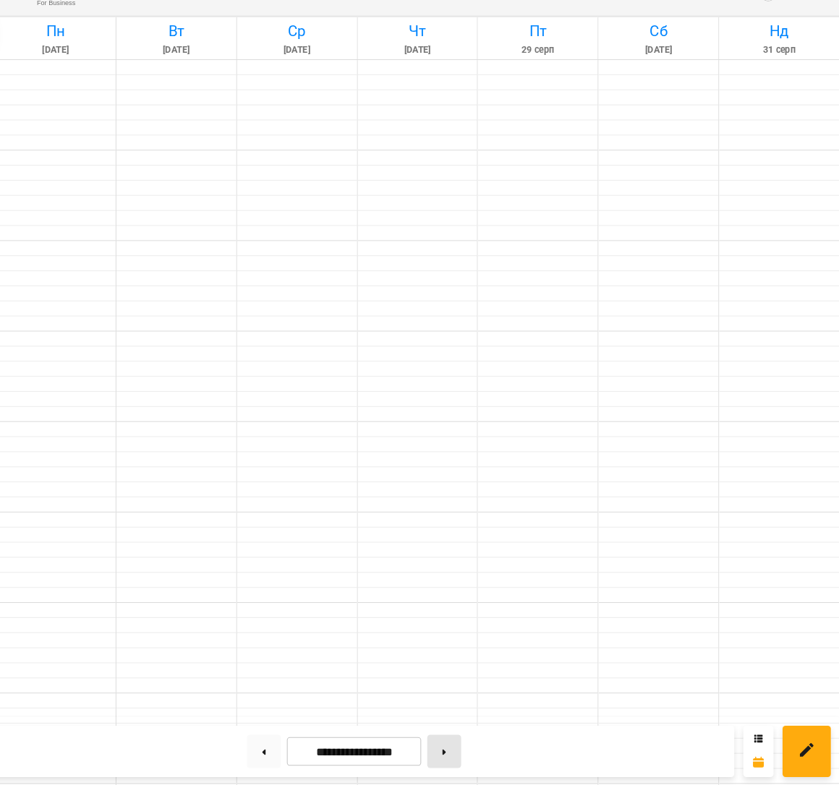
click at [443, 736] on button at bounding box center [459, 752] width 33 height 32
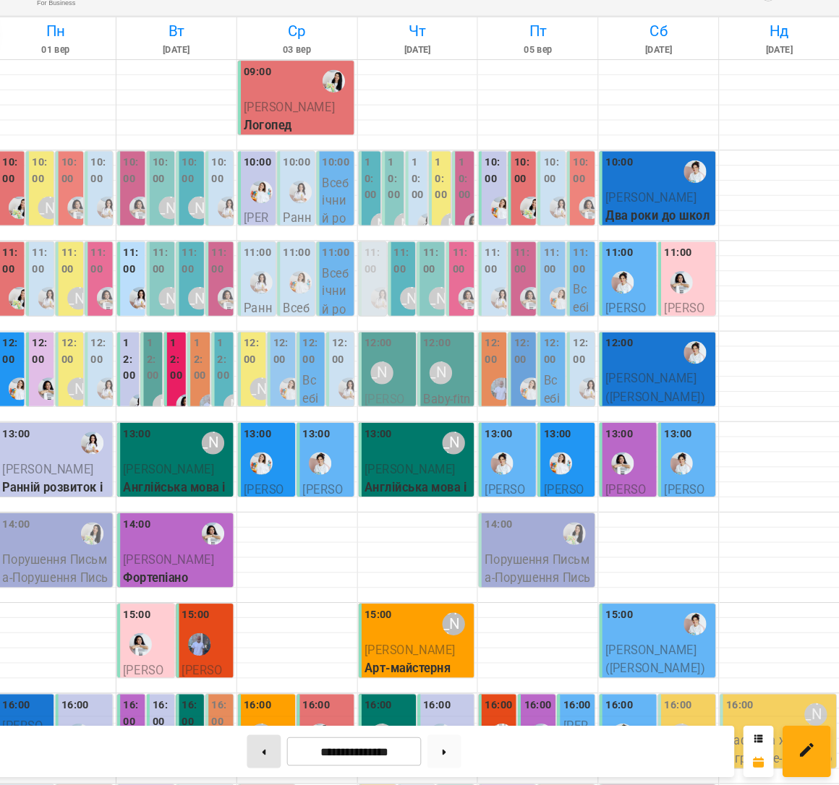
click at [270, 736] on button at bounding box center [286, 752] width 33 height 32
type input "**********"
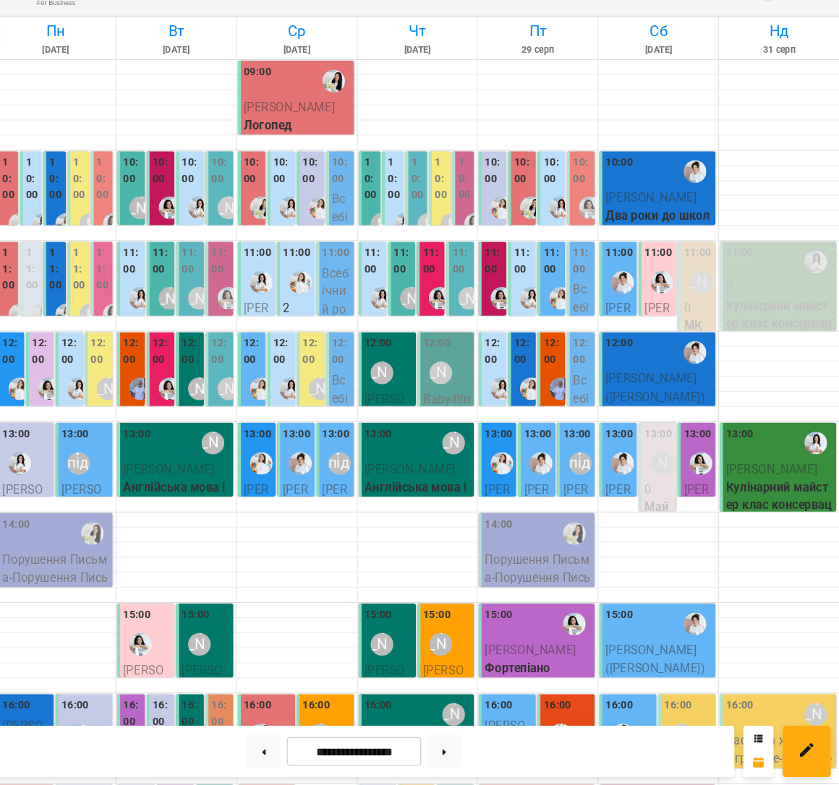
click at [764, 299] on p "0" at bounding box center [781, 307] width 103 height 17
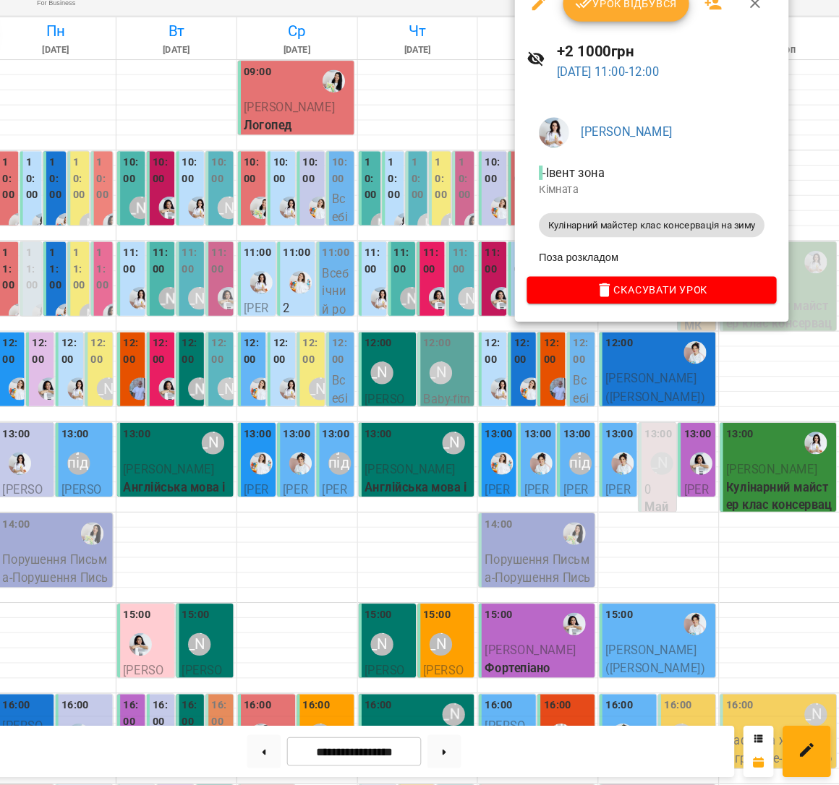
click at [610, 18] on button "Урок відбувся" at bounding box center [633, 34] width 121 height 35
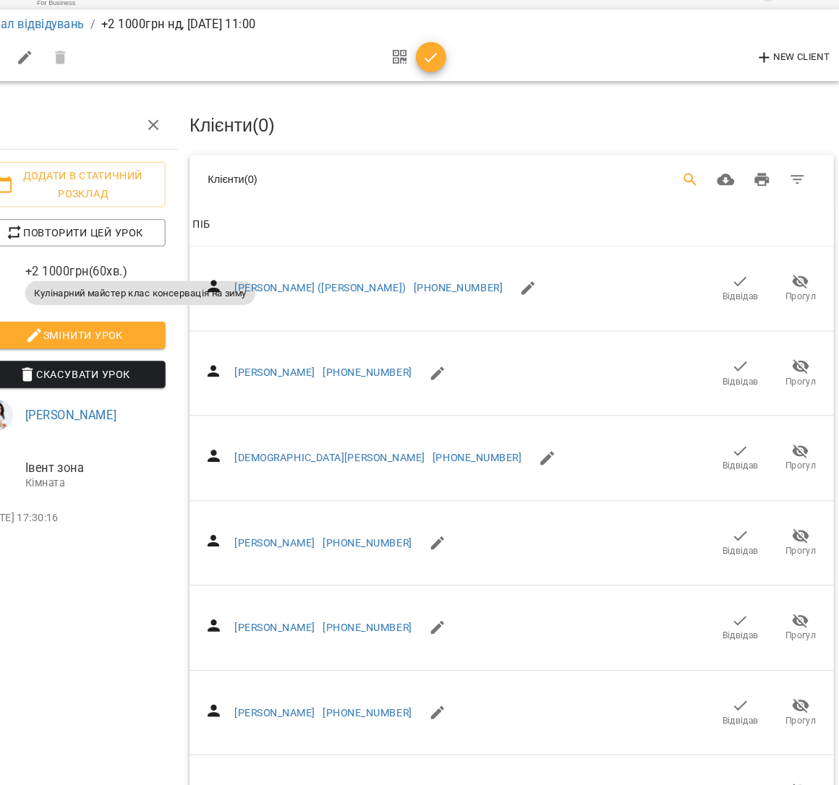
click at [689, 197] on icon "Search" at bounding box center [695, 203] width 12 height 12
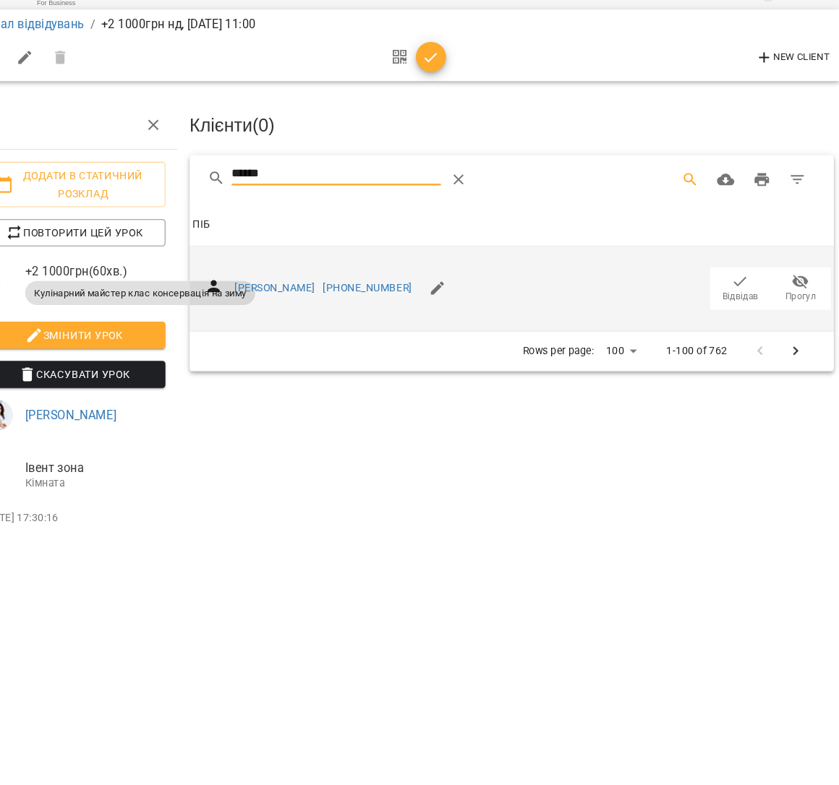
type input "******"
click at [735, 293] on icon "button" at bounding box center [743, 301] width 17 height 17
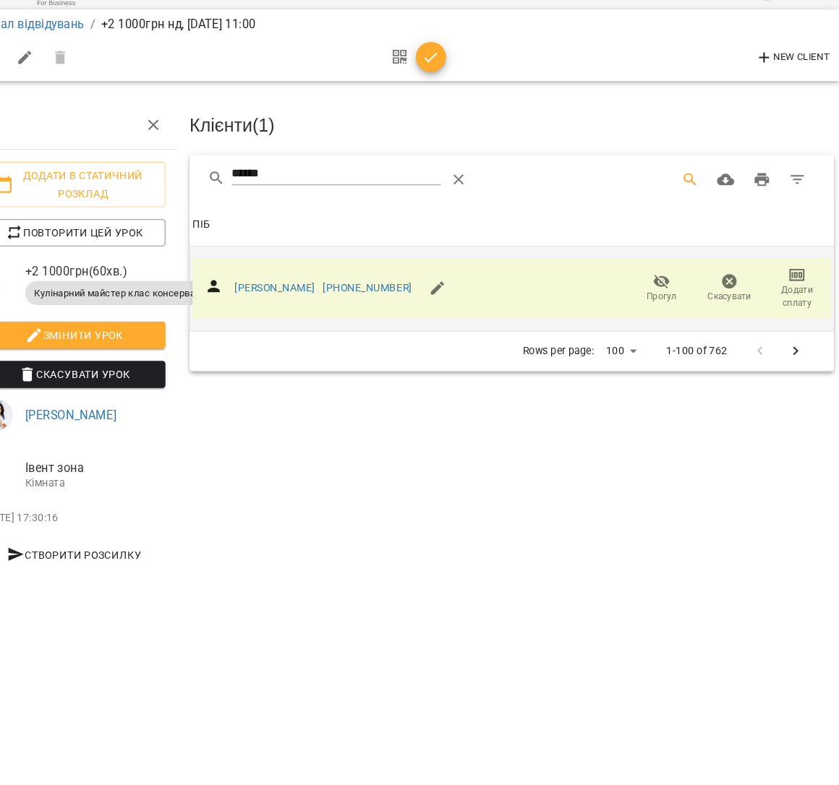
click at [432, 72] on button "button" at bounding box center [446, 86] width 29 height 29
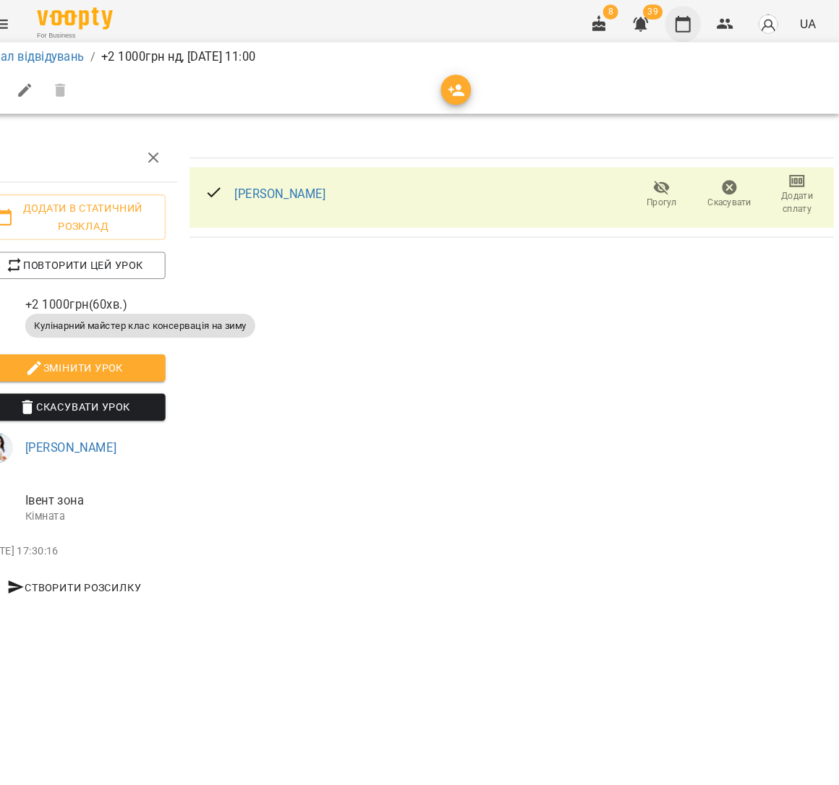
click at [681, 20] on icon "button" at bounding box center [688, 23] width 14 height 16
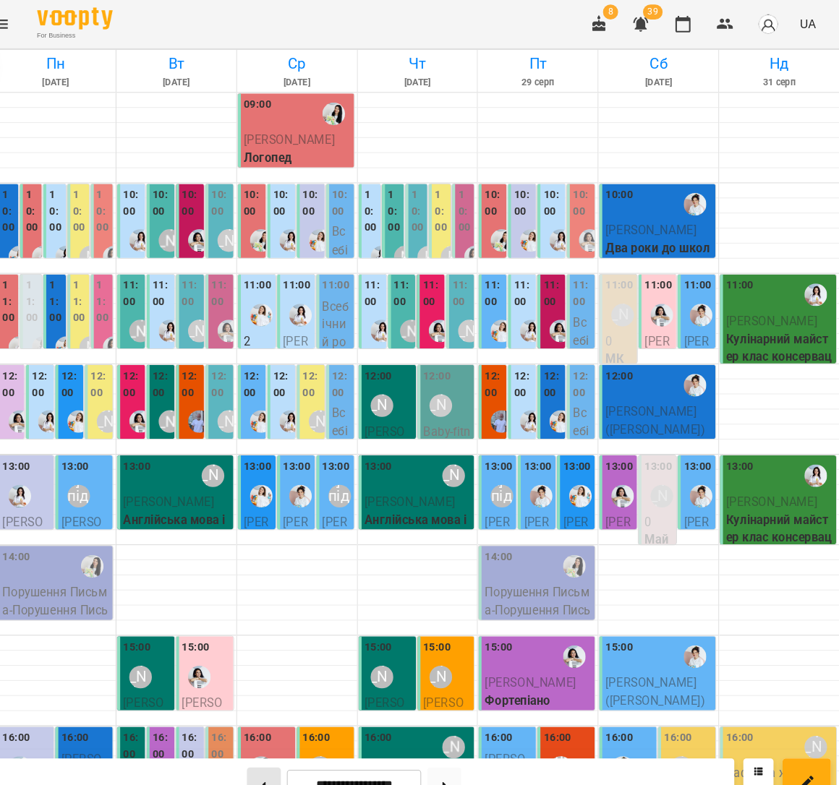
click at [270, 746] on button at bounding box center [286, 752] width 33 height 32
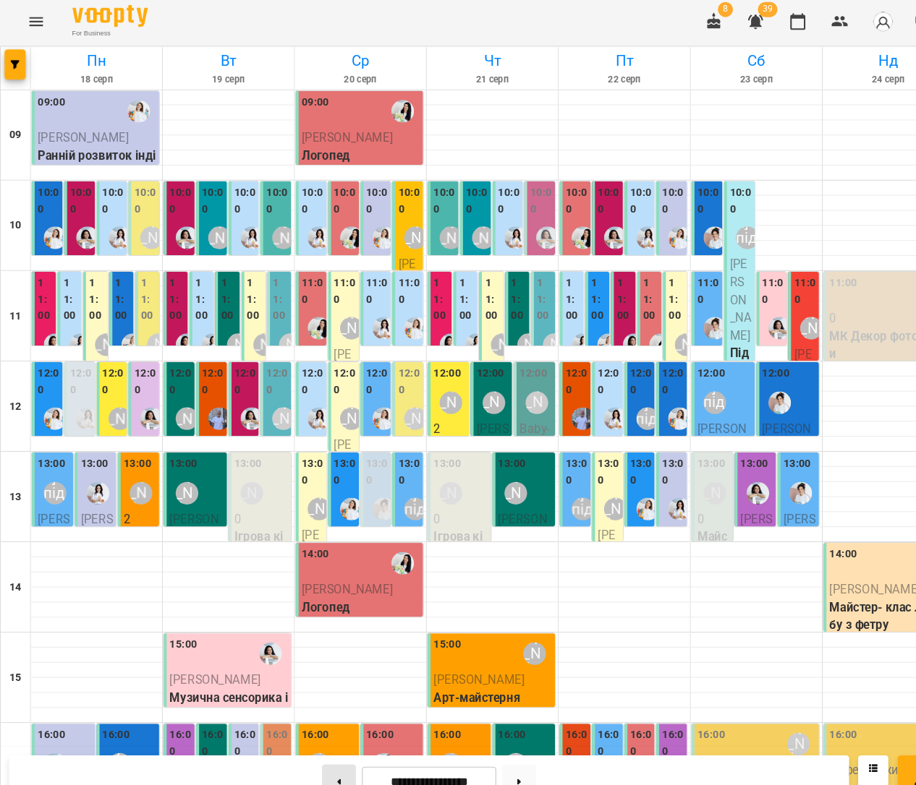
click at [324, 738] on button at bounding box center [325, 752] width 33 height 32
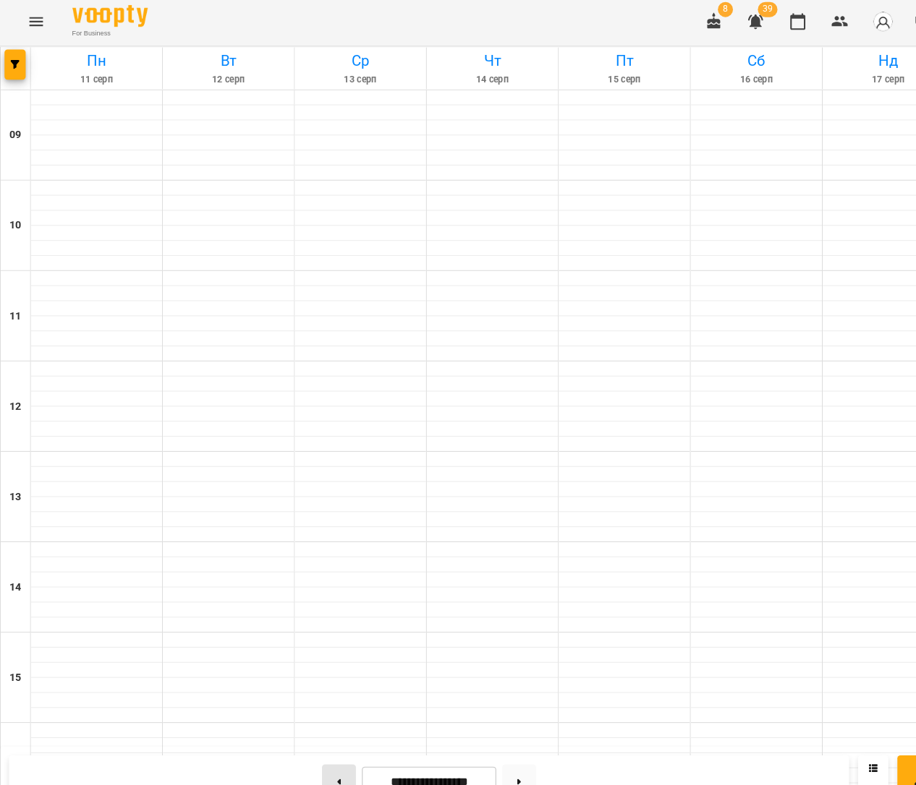
type input "**********"
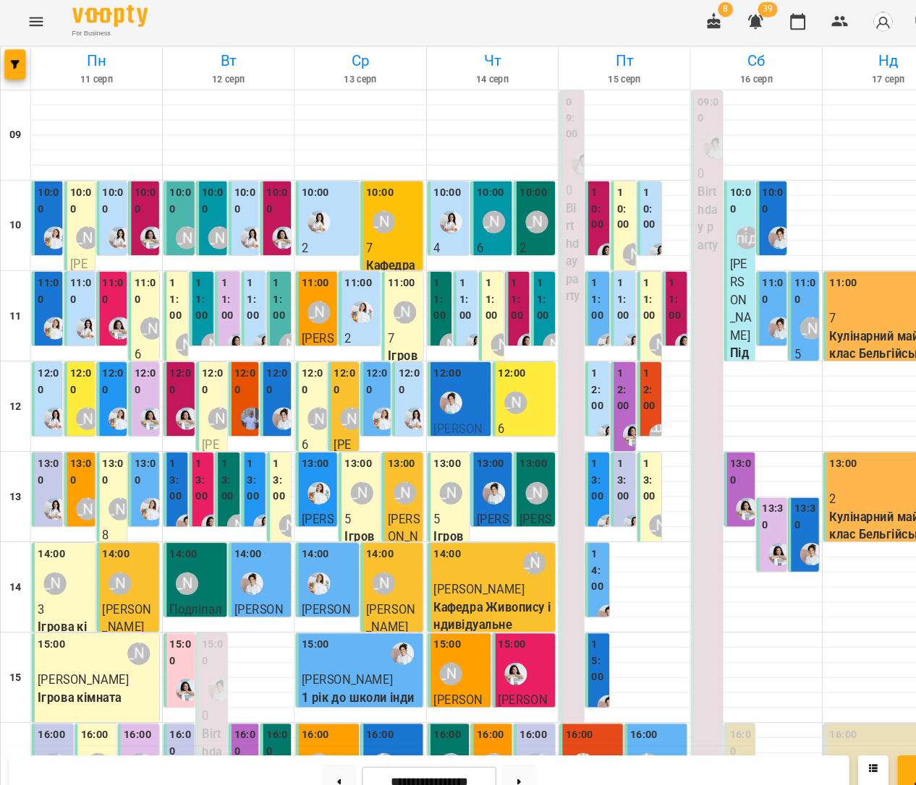
click at [838, 291] on div "11:00" at bounding box center [853, 282] width 114 height 33
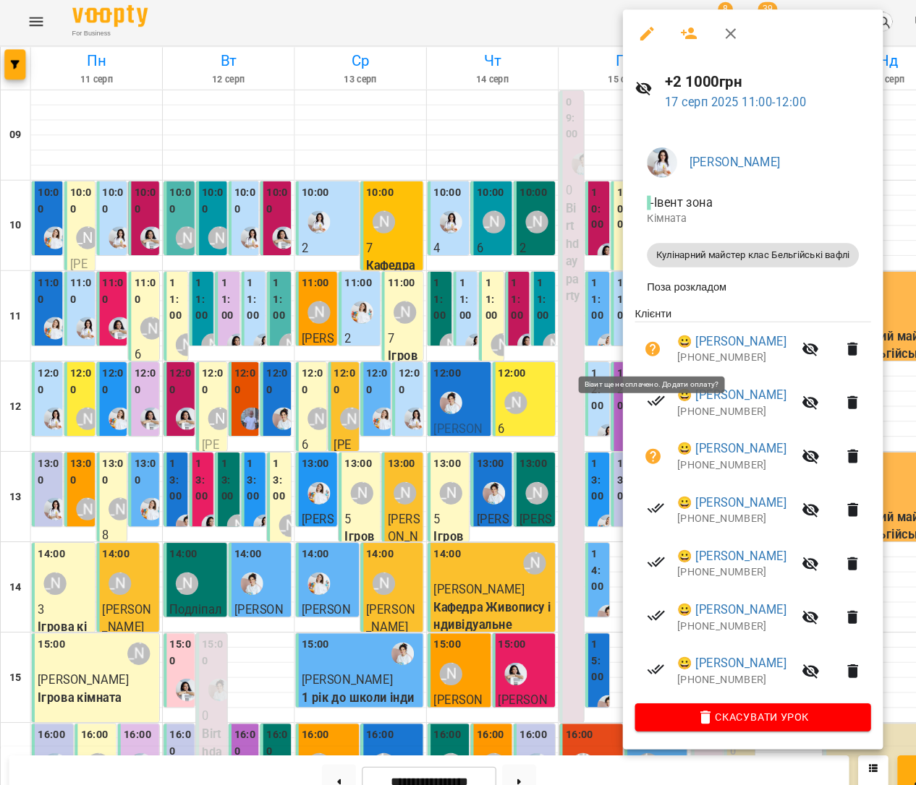
click at [634, 335] on button "button" at bounding box center [626, 337] width 35 height 35
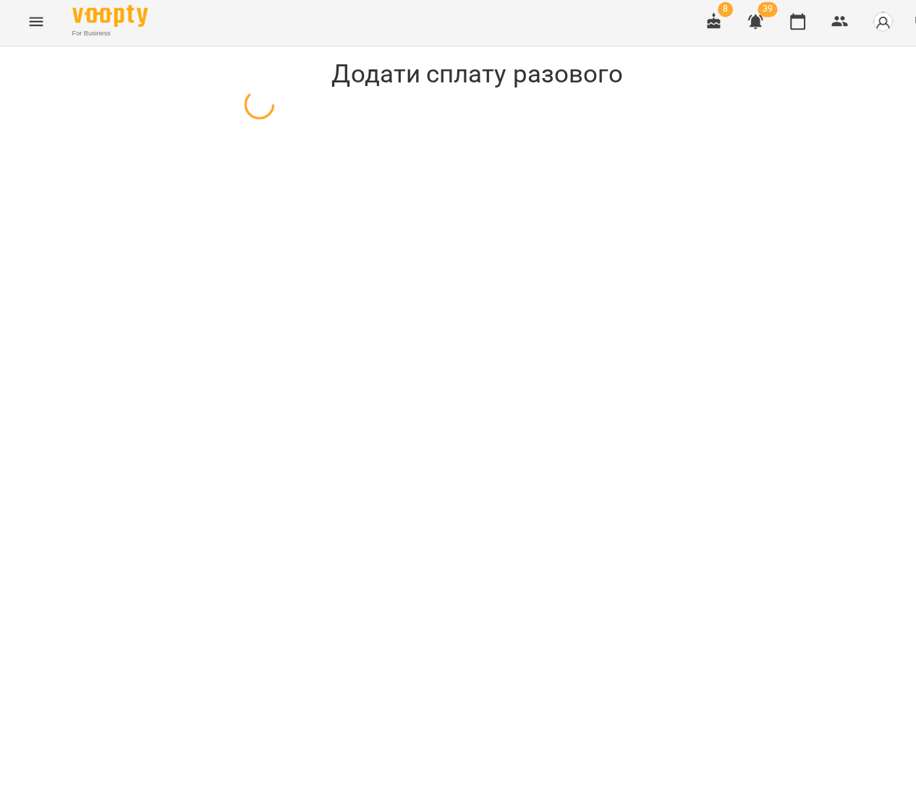
select select "**********"
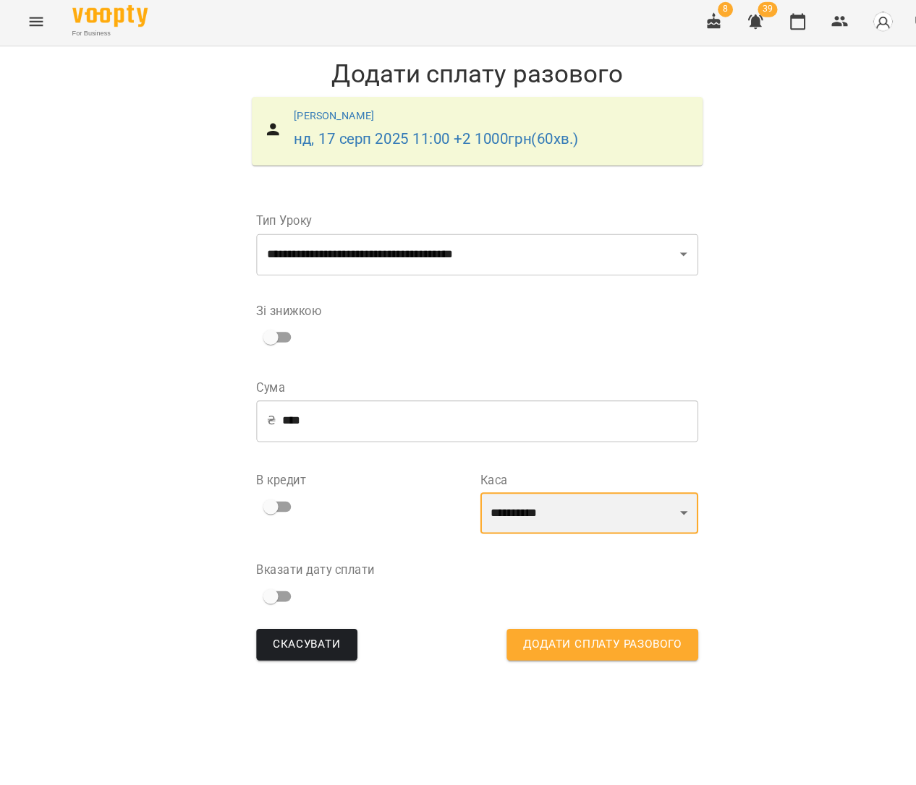
select select "****"
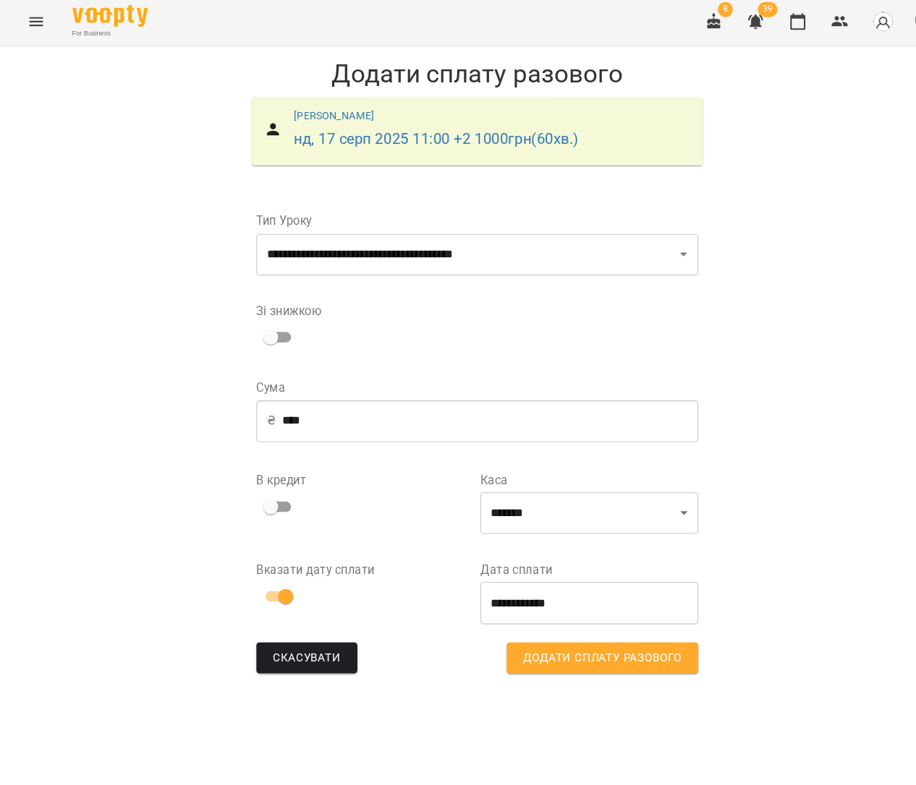
click at [519, 625] on span "Додати сплату разового" at bounding box center [578, 634] width 152 height 19
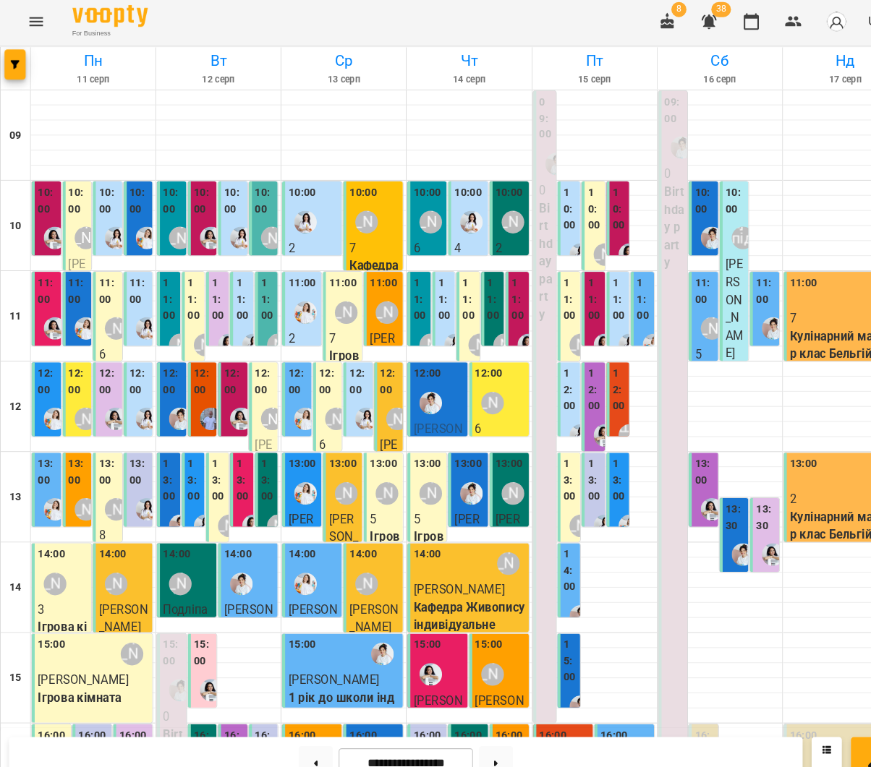
scroll to position [20, 0]
click at [33, 28] on icon "Menu" at bounding box center [34, 22] width 17 height 17
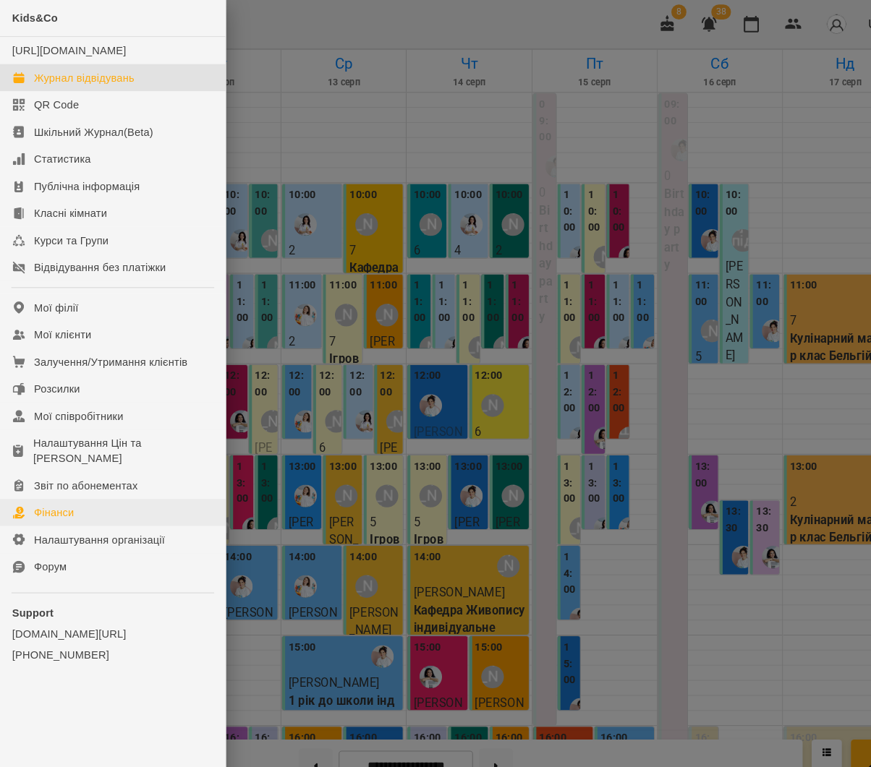
click at [80, 487] on link "Фінанси" at bounding box center [108, 492] width 216 height 26
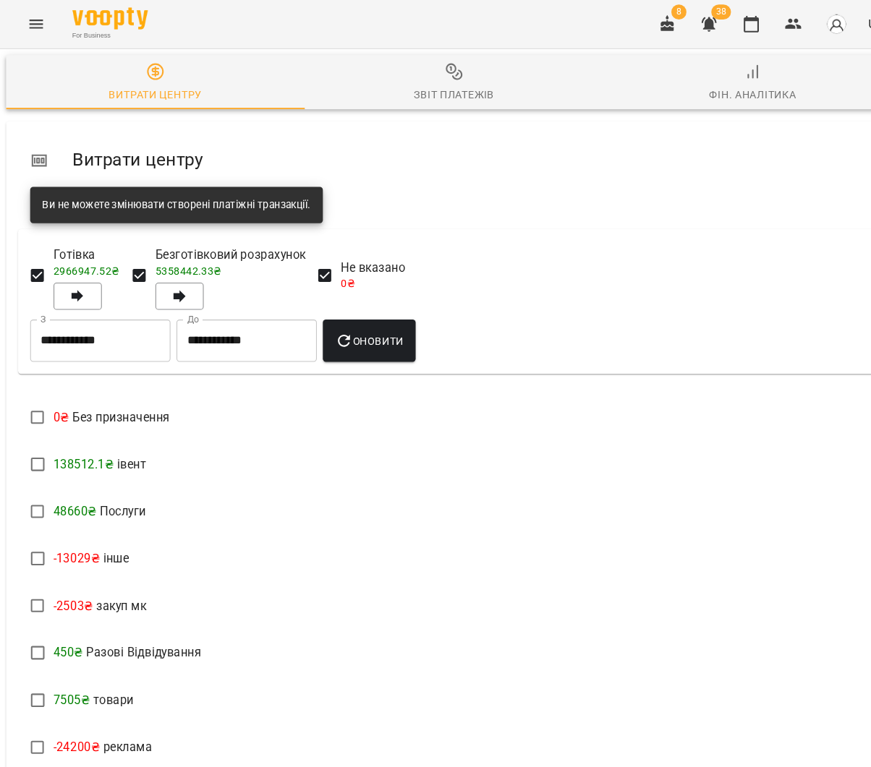
click at [392, 80] on span "Звіт платежів" at bounding box center [435, 79] width 269 height 39
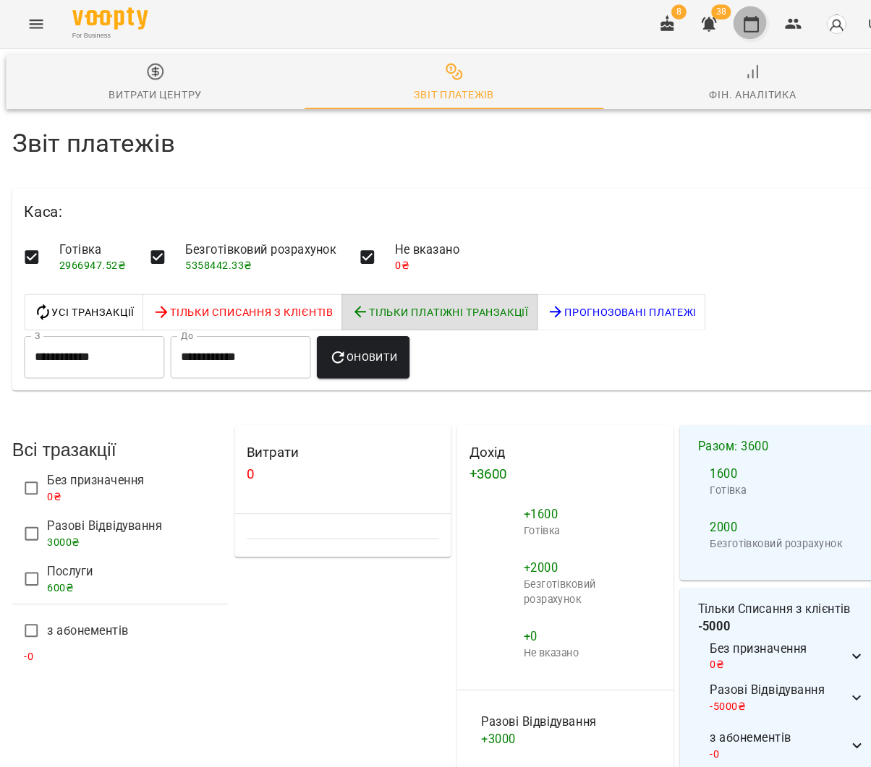
click at [721, 25] on icon "button" at bounding box center [720, 22] width 17 height 17
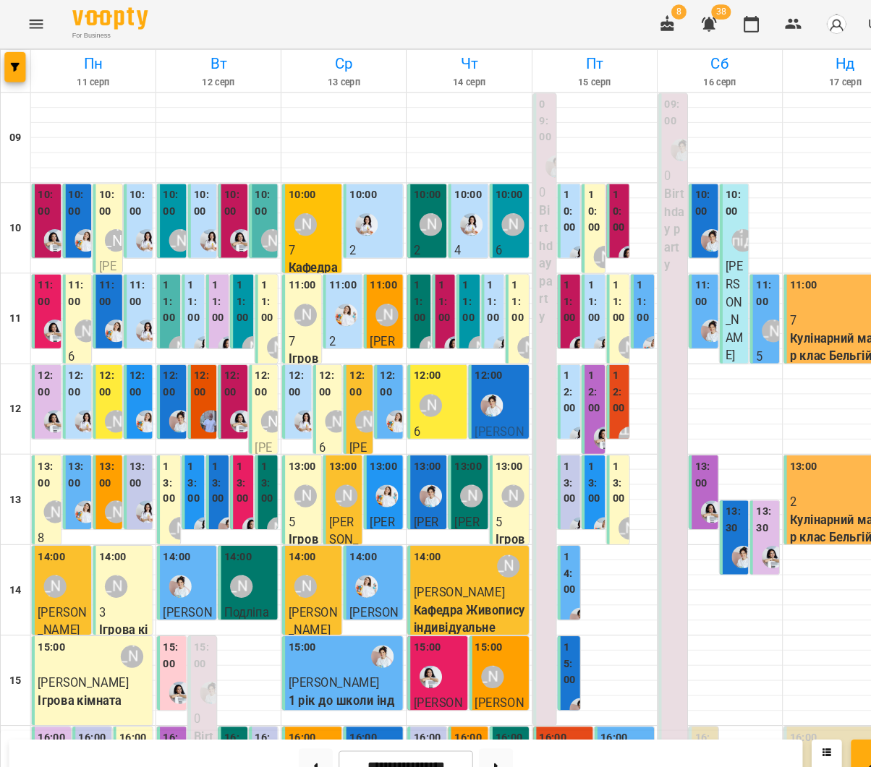
click at [789, 466] on div "13:00" at bounding box center [810, 456] width 107 height 33
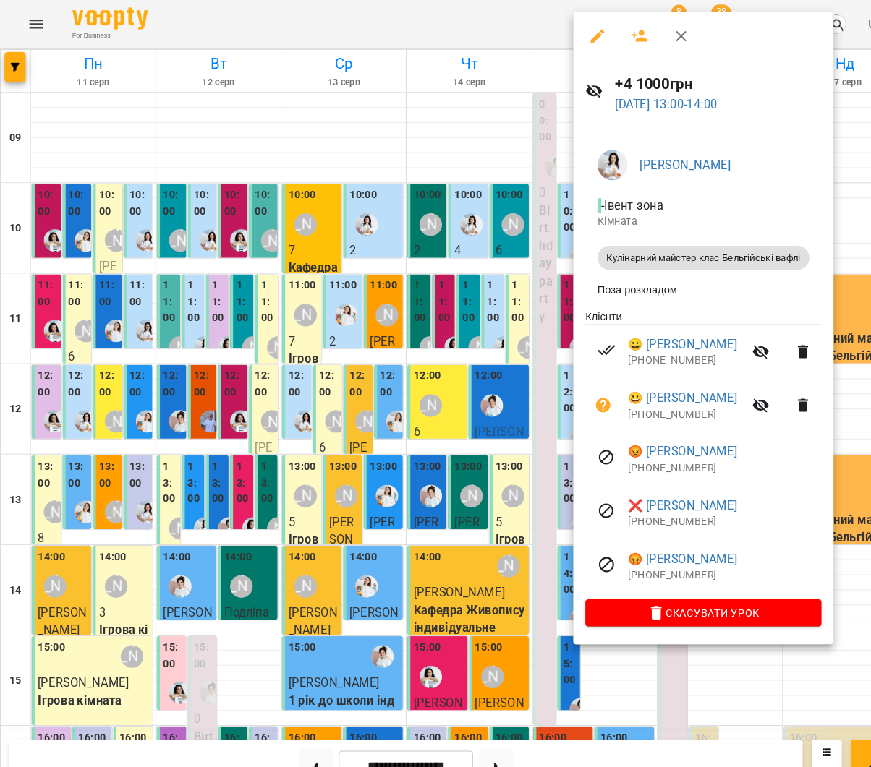
drag, startPoint x: 335, startPoint y: 328, endPoint x: 695, endPoint y: 310, distance: 360.6
click at [335, 328] on div at bounding box center [435, 383] width 871 height 767
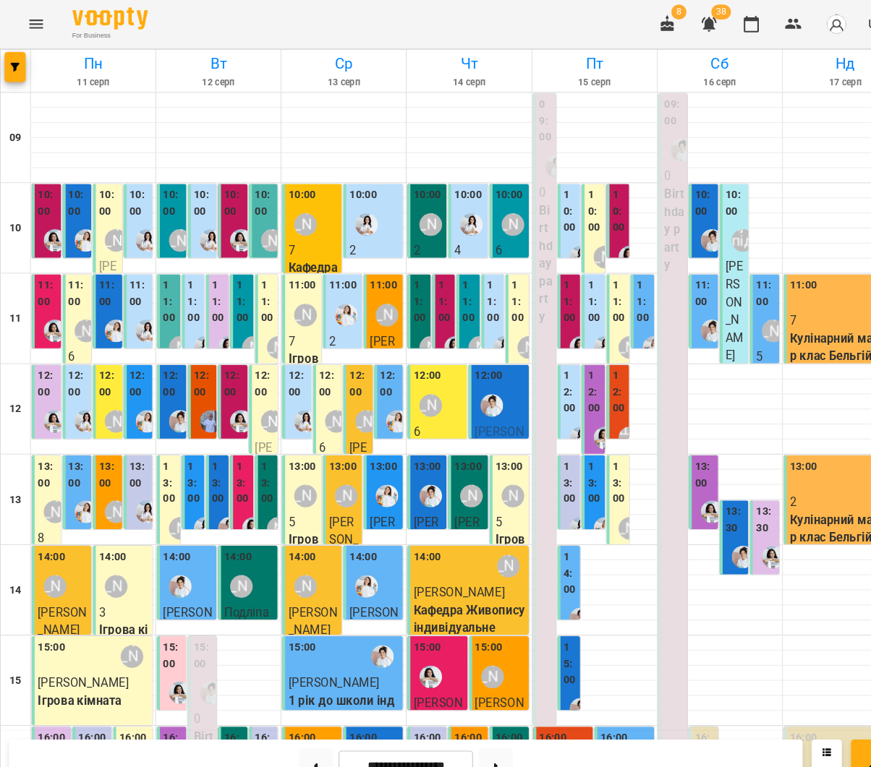
click at [762, 321] on p "Кулінарний майстер клас Бельгійські вафлі" at bounding box center [810, 342] width 107 height 51
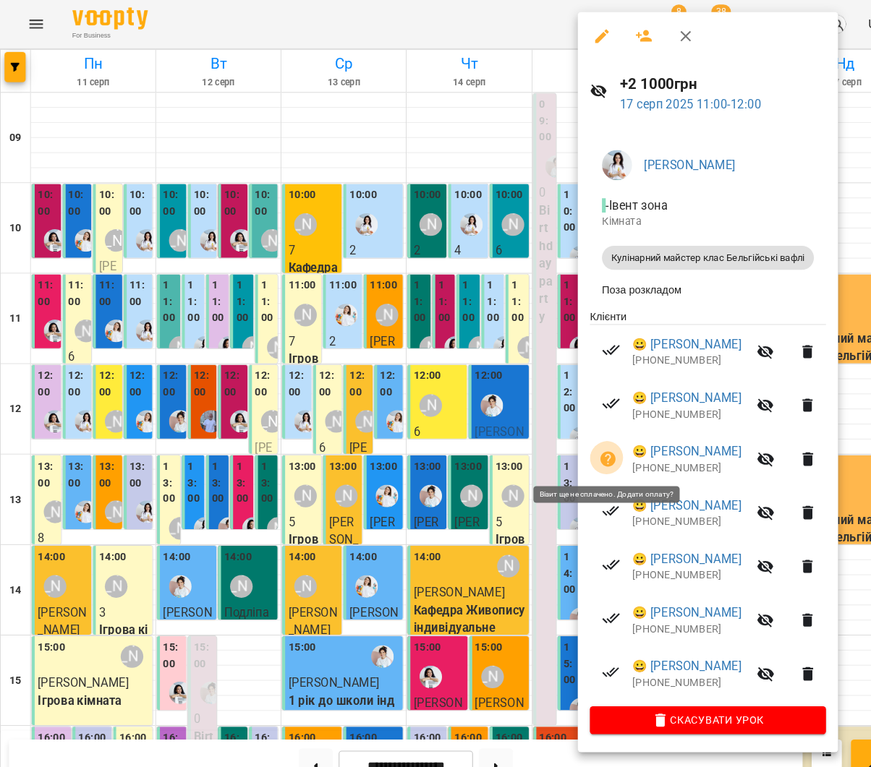
click at [579, 432] on icon "button" at bounding box center [582, 440] width 17 height 17
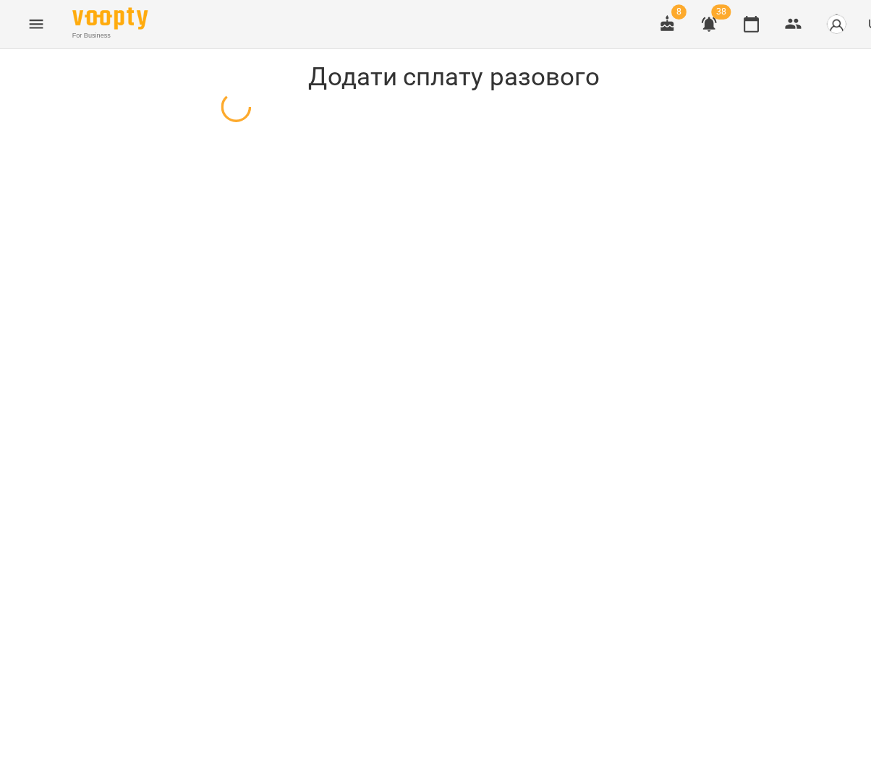
select select "**********"
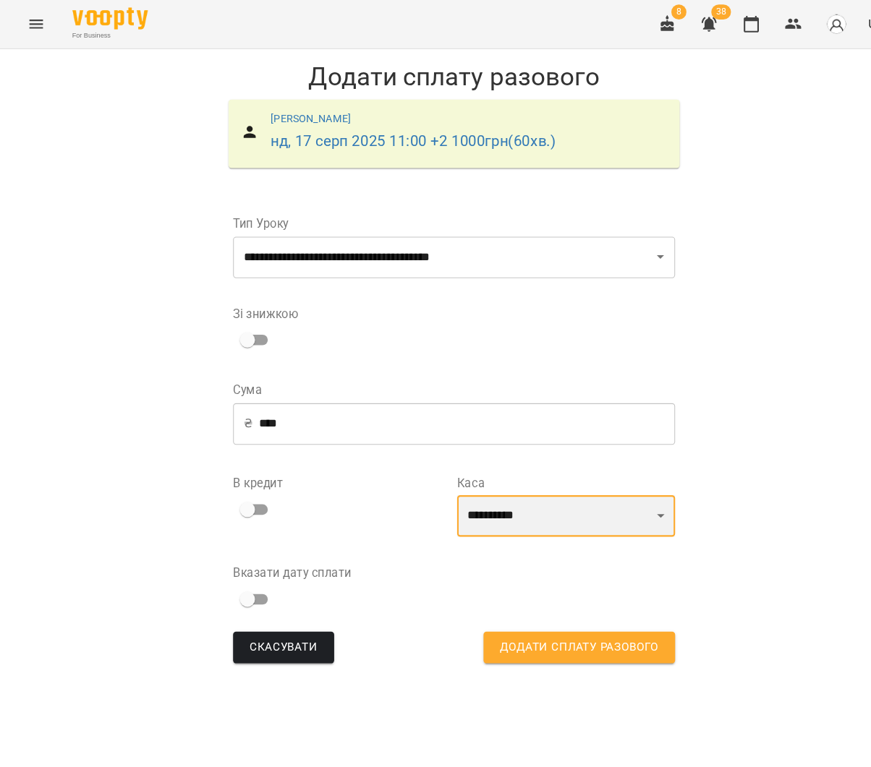
select select "****"
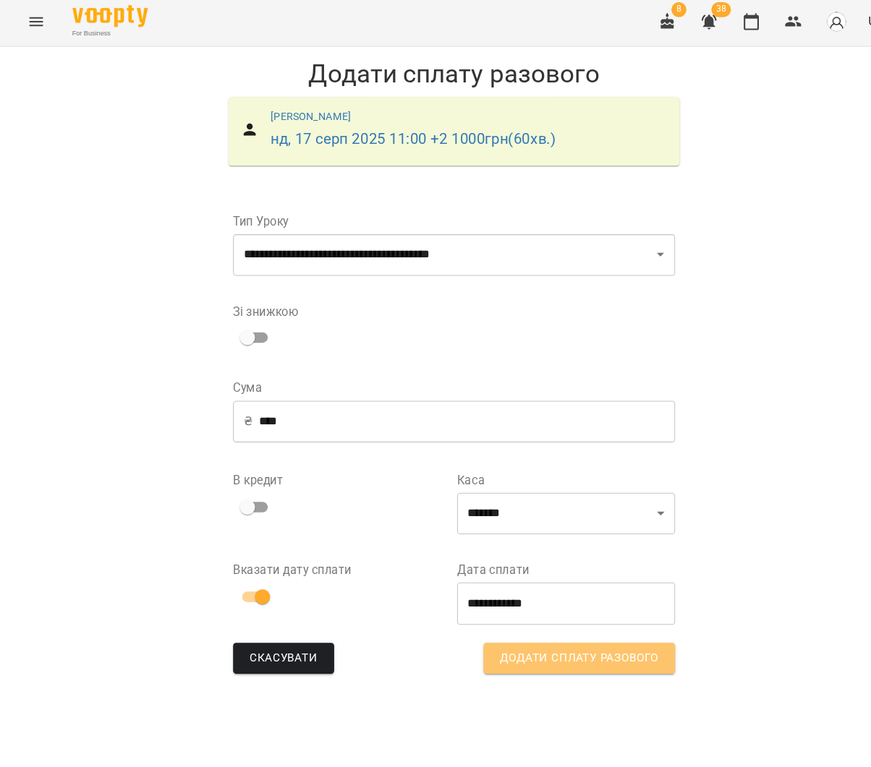
click at [555, 626] on span "Додати сплату разового" at bounding box center [555, 634] width 152 height 19
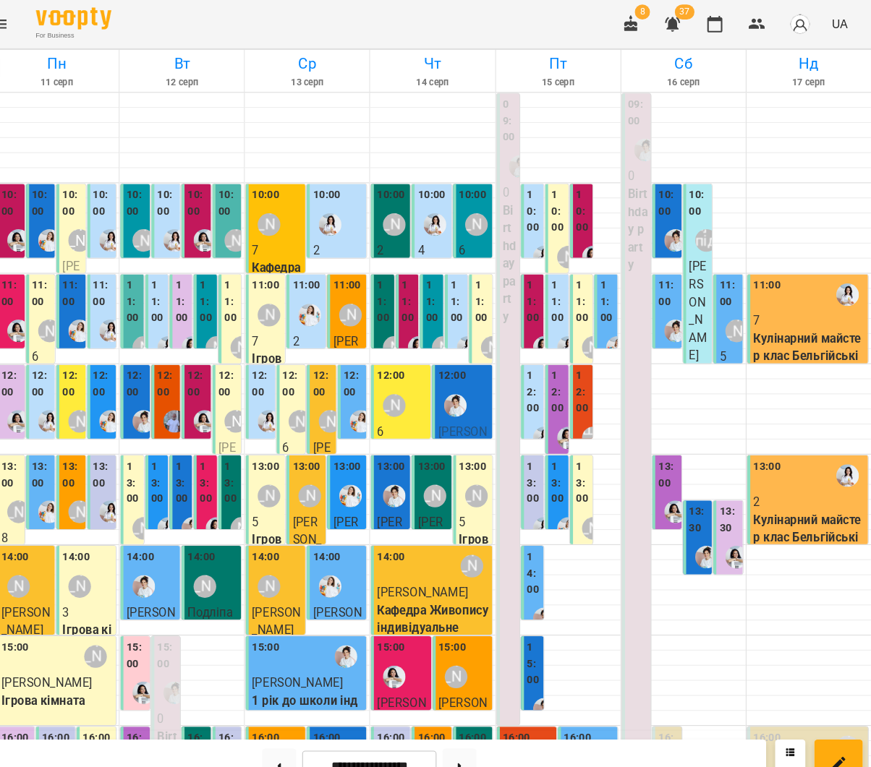
click at [766, 474] on p "2" at bounding box center [810, 481] width 107 height 17
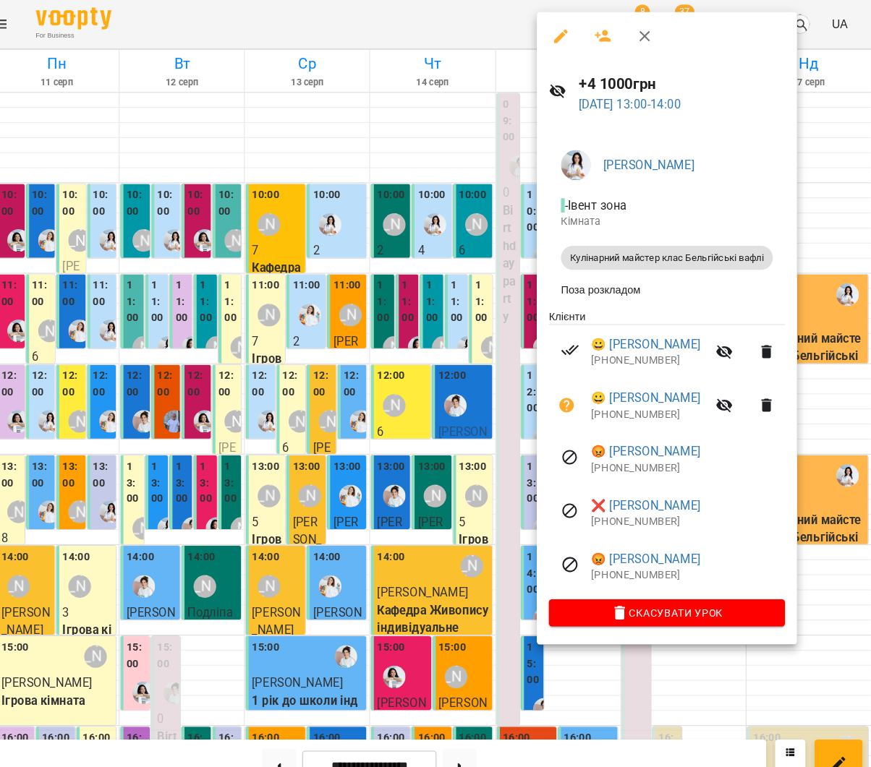
drag, startPoint x: 414, startPoint y: 425, endPoint x: 619, endPoint y: 424, distance: 204.7
click at [414, 425] on div at bounding box center [435, 383] width 871 height 767
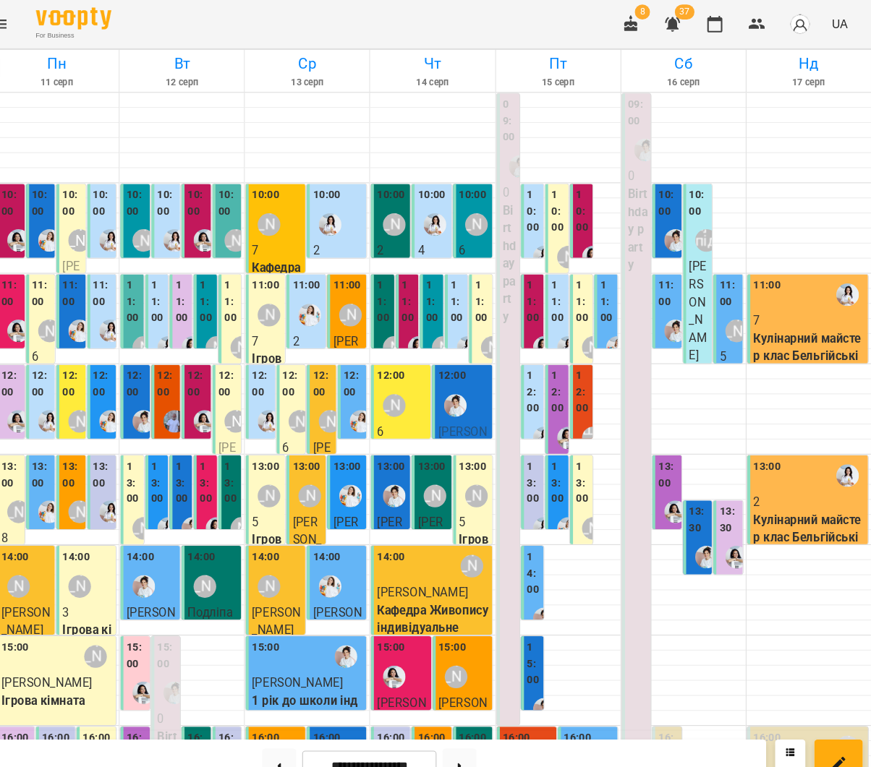
scroll to position [221, 0]
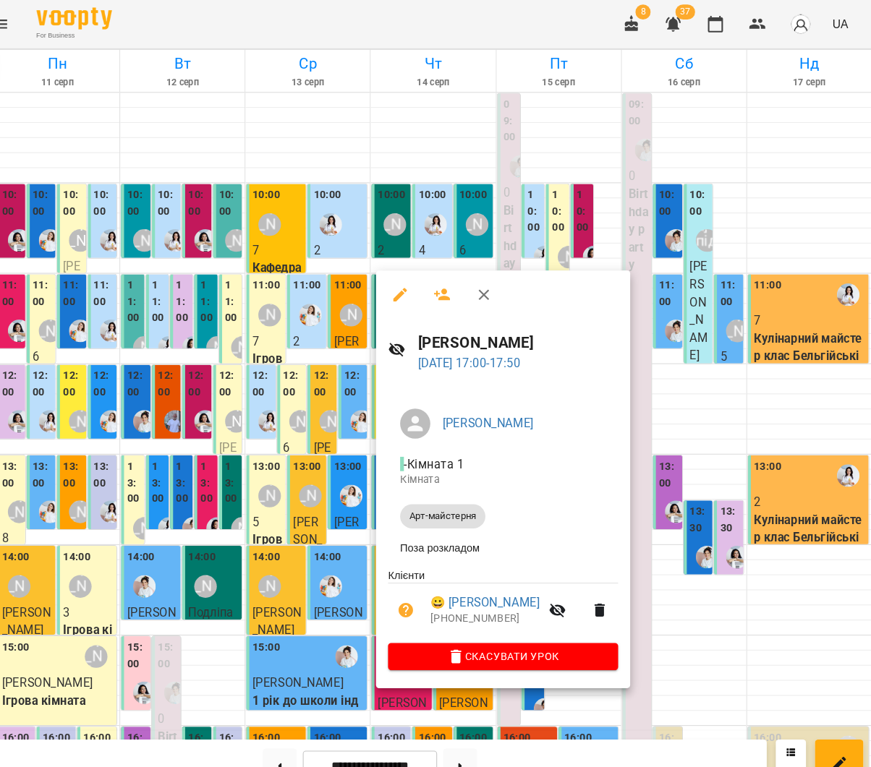
click at [415, 580] on icon "button" at bounding box center [423, 585] width 17 height 17
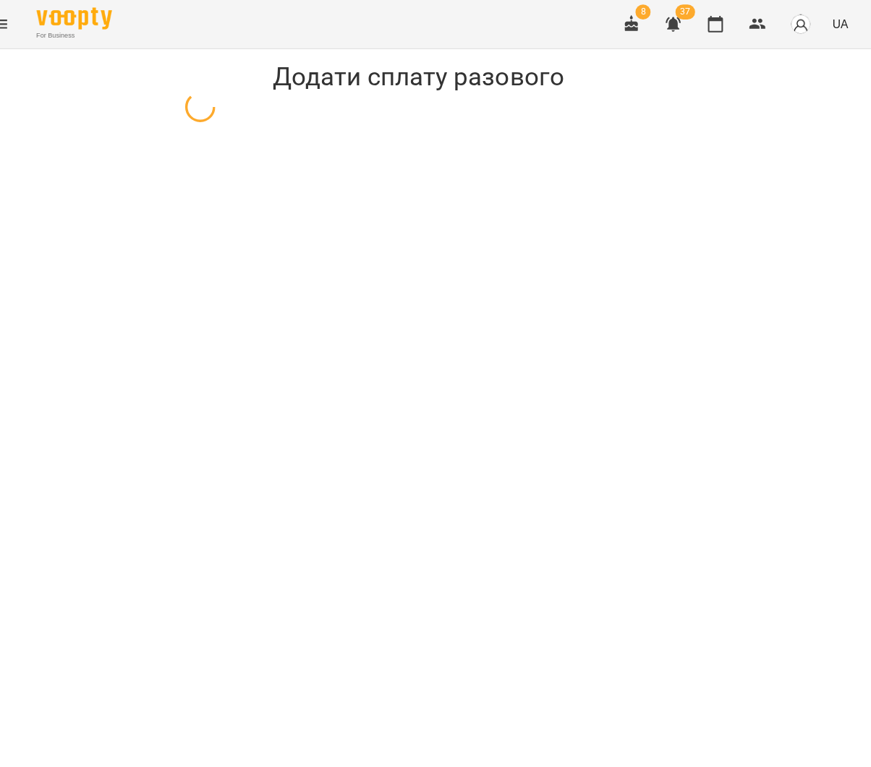
select select "**********"
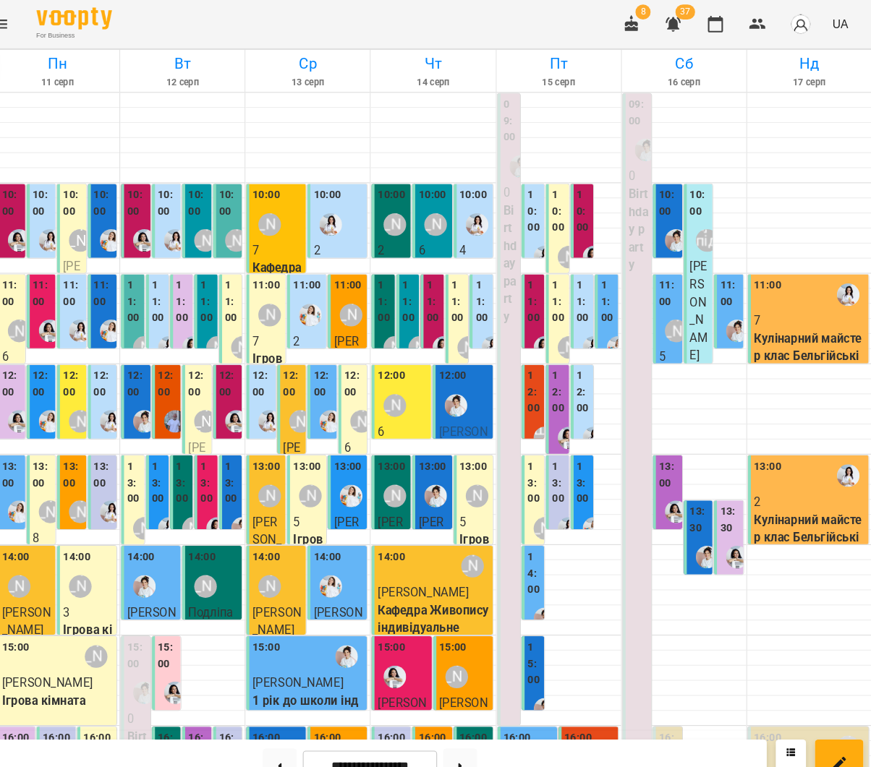
scroll to position [188, 0]
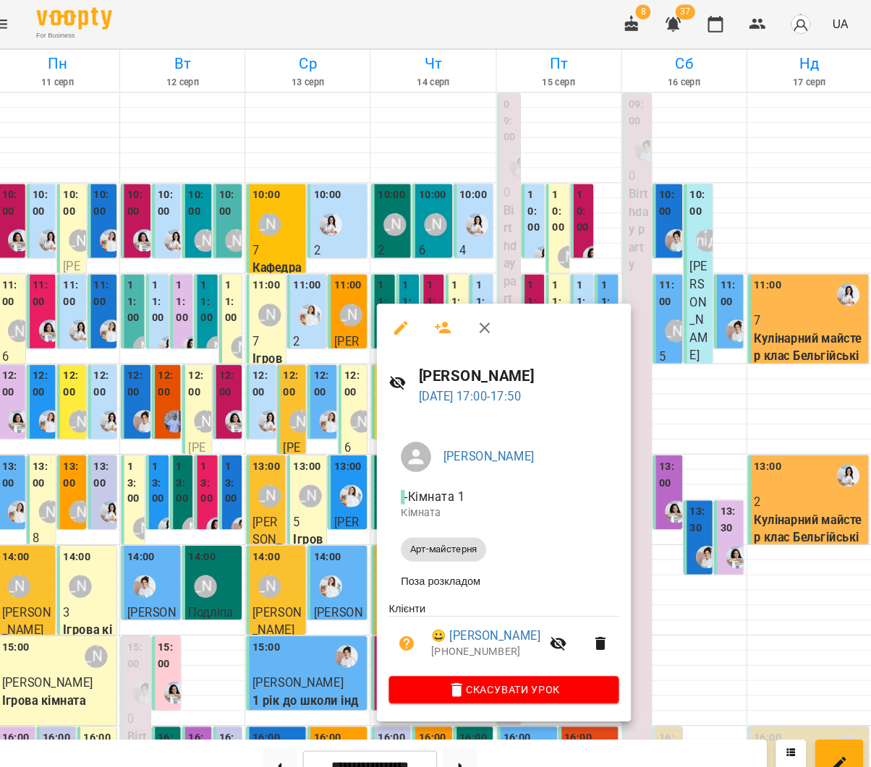
scroll to position [185, 0]
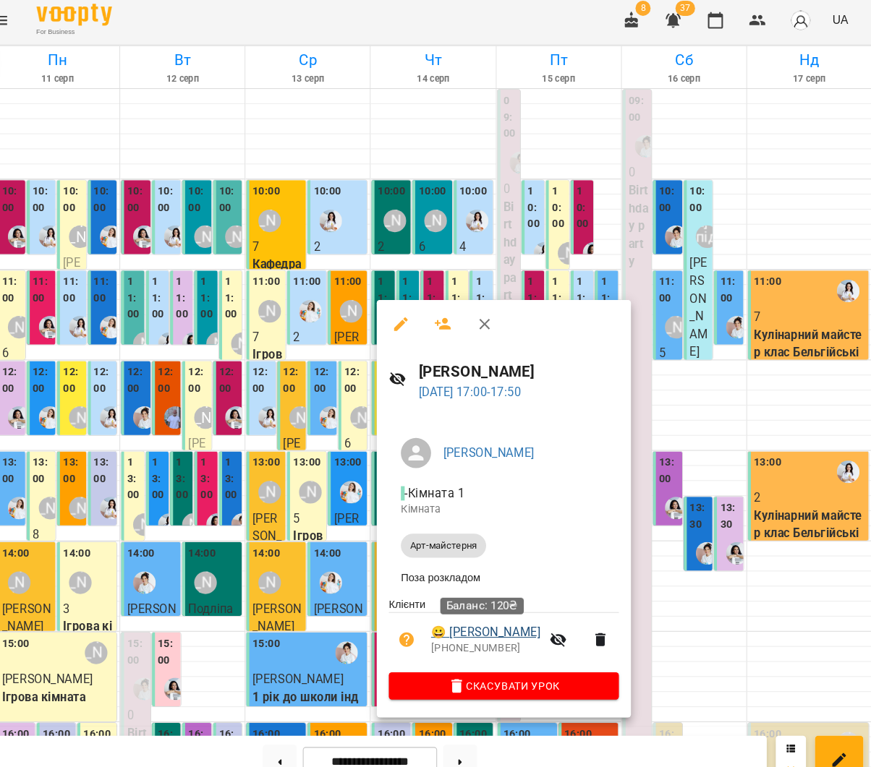
click at [469, 607] on link "😀 Клименко Кіра" at bounding box center [500, 610] width 105 height 17
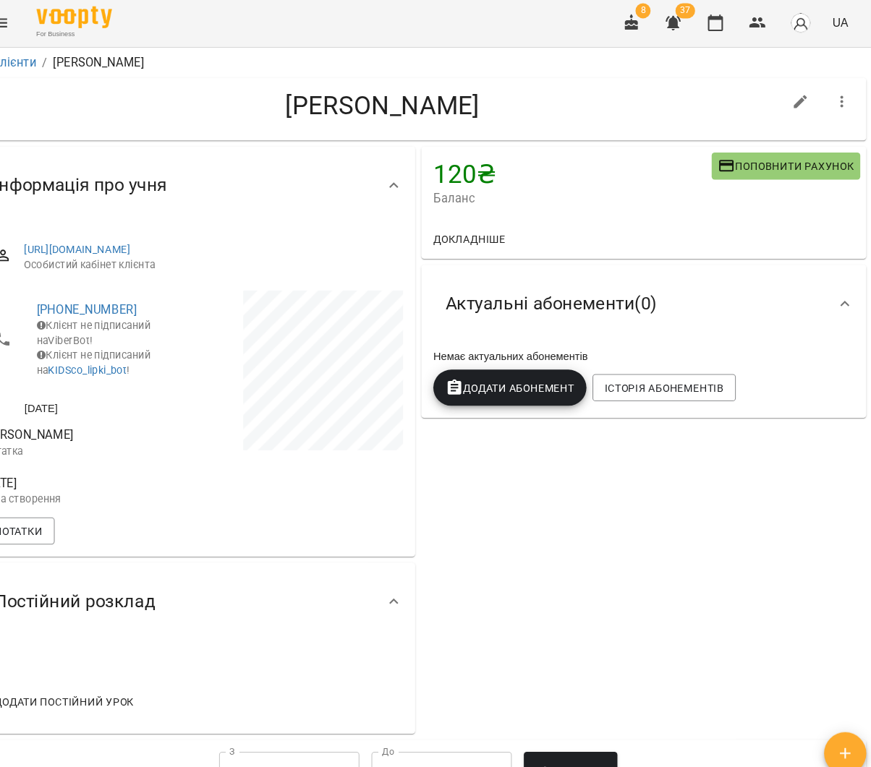
click at [722, 166] on span "Поповнити рахунок" at bounding box center [787, 160] width 131 height 17
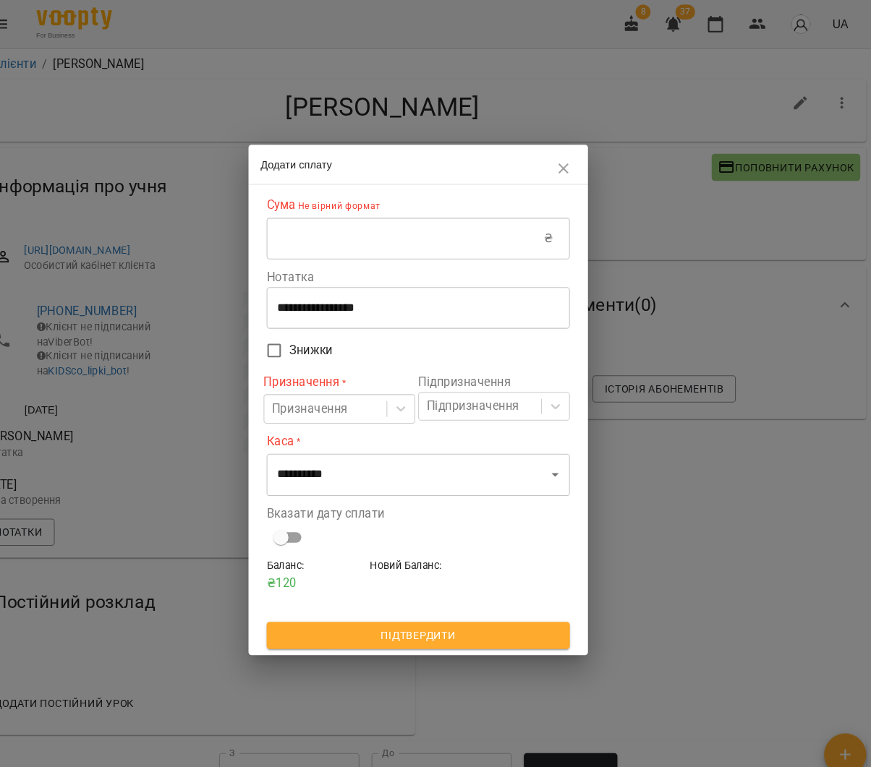
click at [455, 240] on input "text" at bounding box center [423, 228] width 266 height 40
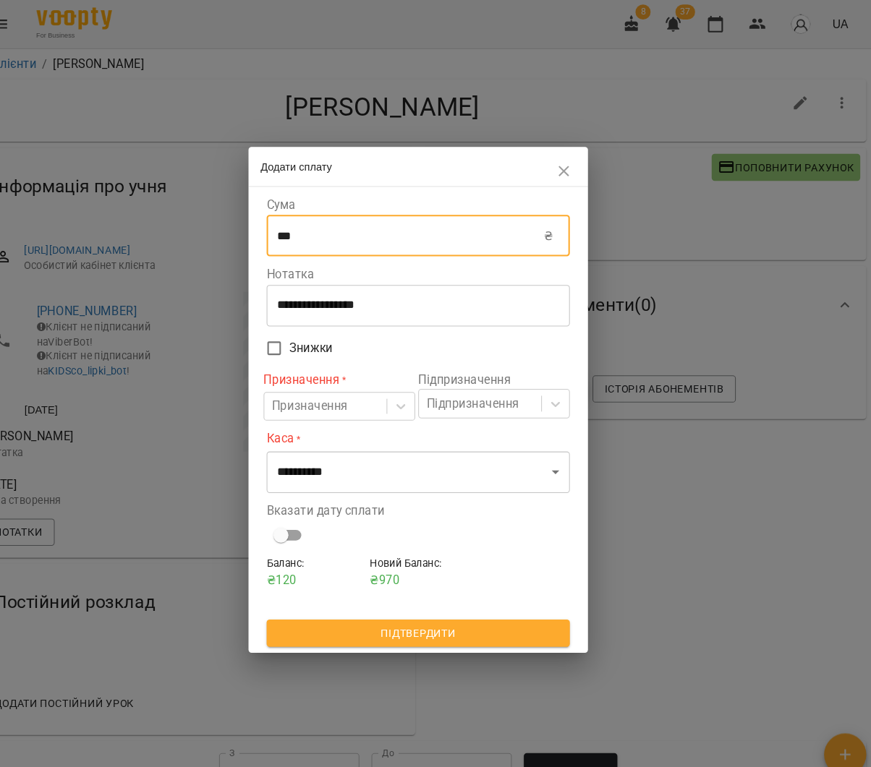
type input "***"
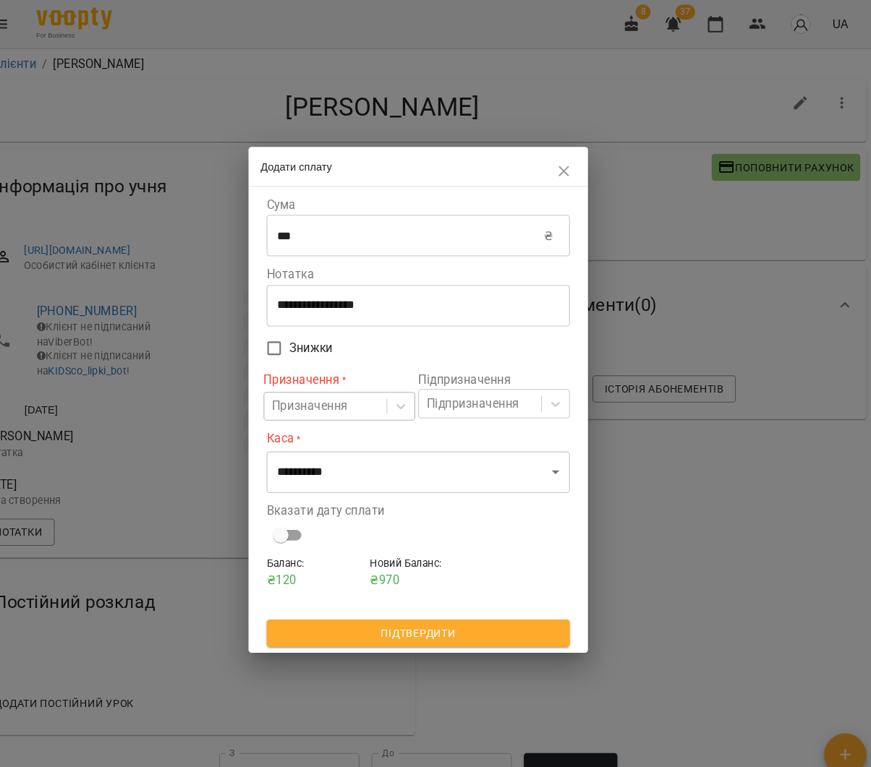
click at [335, 406] on div "Призначення * Призначення" at bounding box center [359, 379] width 145 height 59
click at [333, 396] on div "Призначення" at bounding box center [346, 390] width 117 height 27
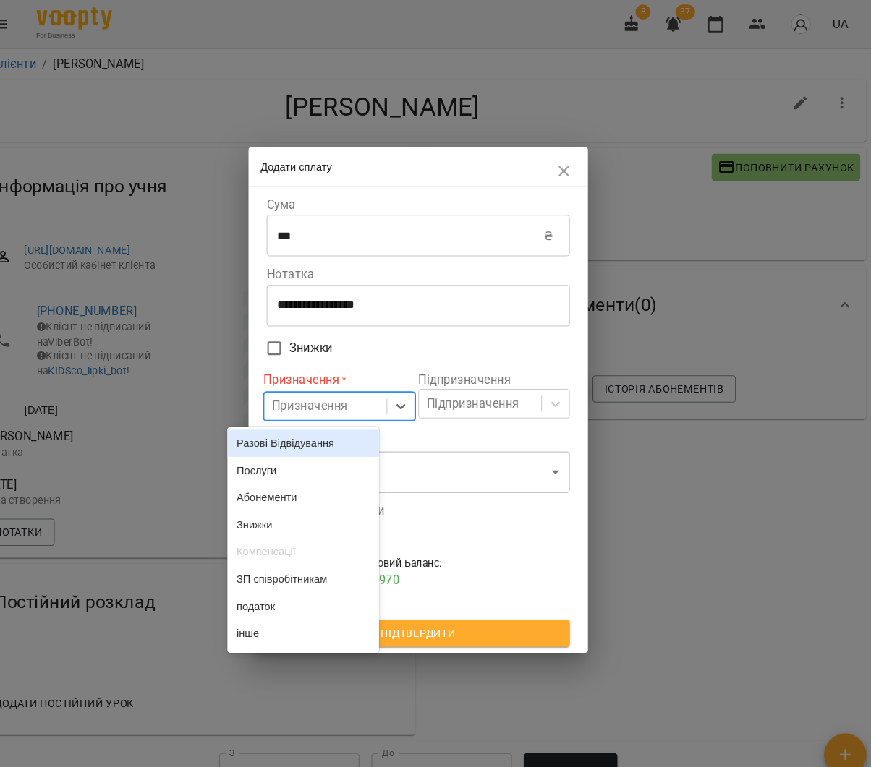
click at [328, 418] on div "Разові Відвідування" at bounding box center [324, 425] width 145 height 26
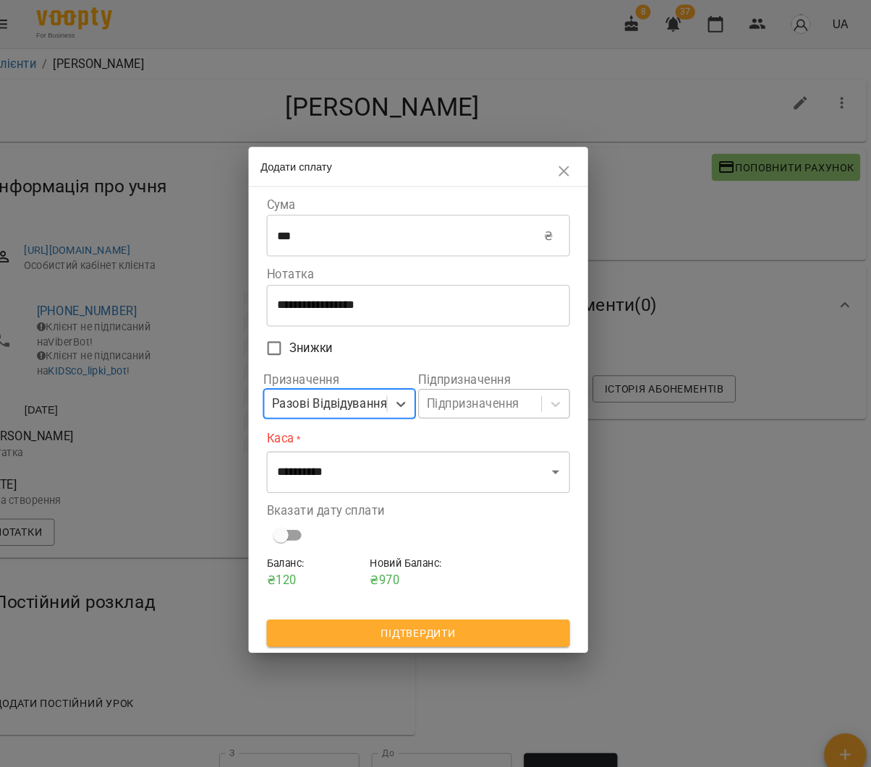
click at [495, 391] on div "Підпризначення" at bounding box center [487, 387] width 89 height 17
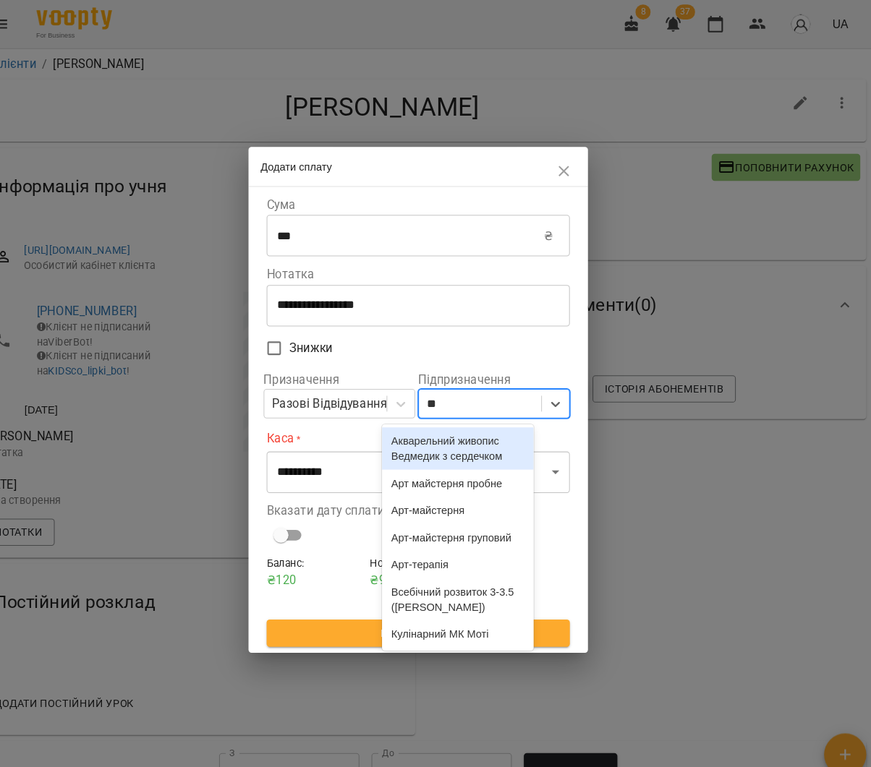
type input "***"
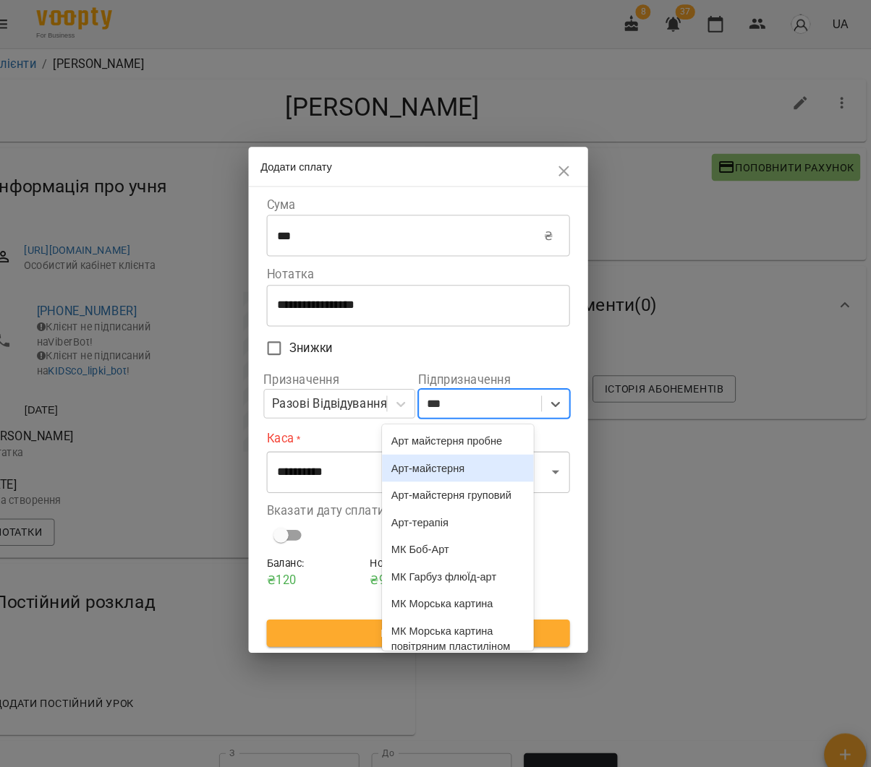
click at [445, 458] on div "Арт-майстерня" at bounding box center [473, 449] width 145 height 26
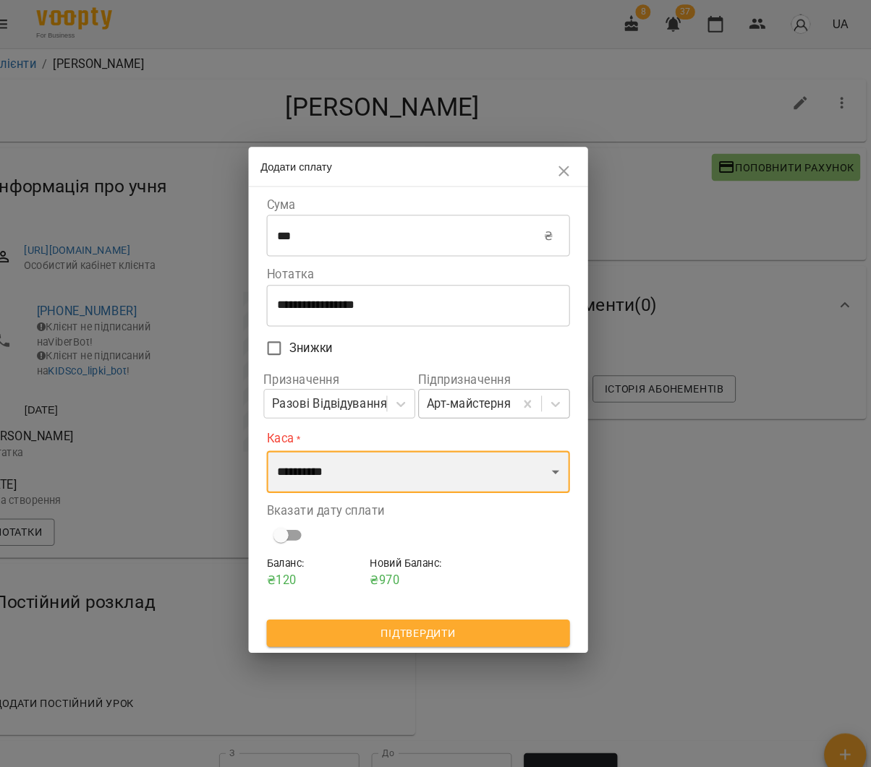
select select "****"
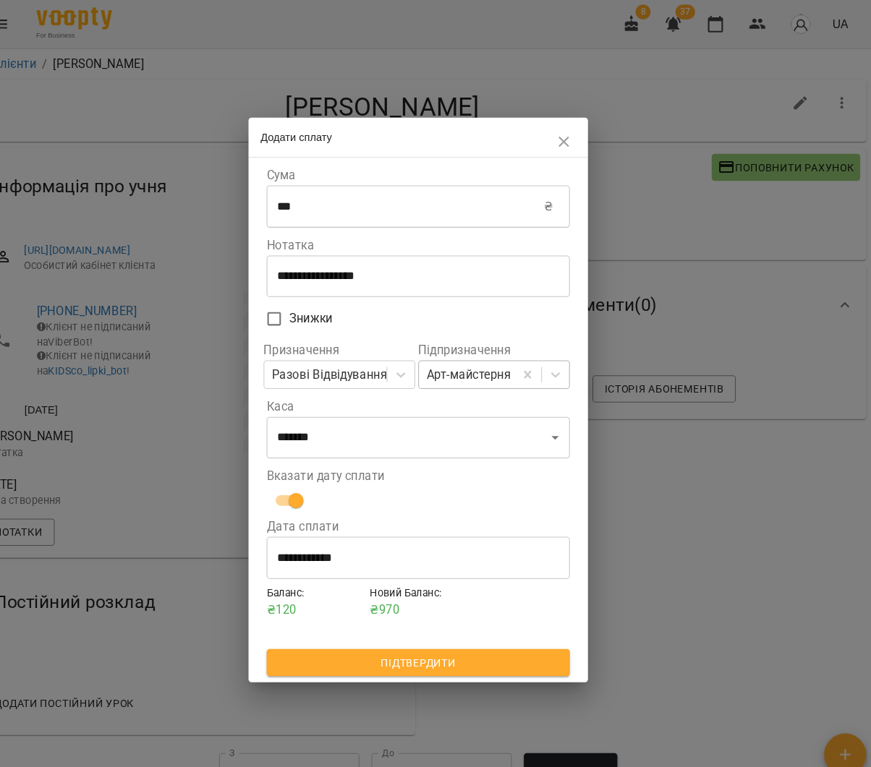
click at [453, 531] on input "**********" at bounding box center [435, 535] width 291 height 40
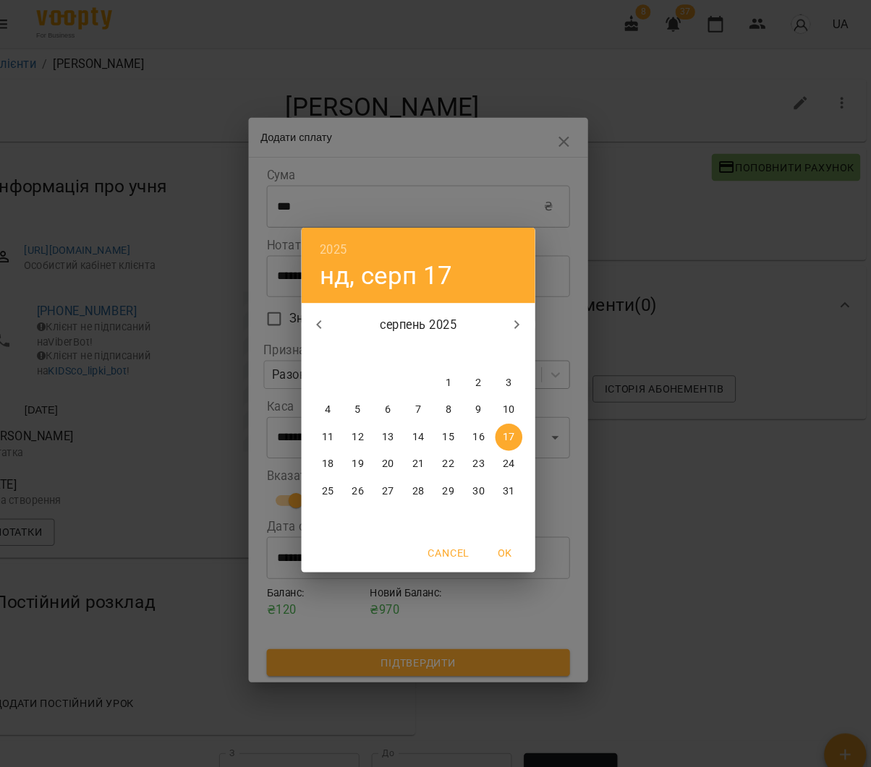
click at [487, 415] on p "16" at bounding box center [493, 419] width 12 height 14
type input "**********"
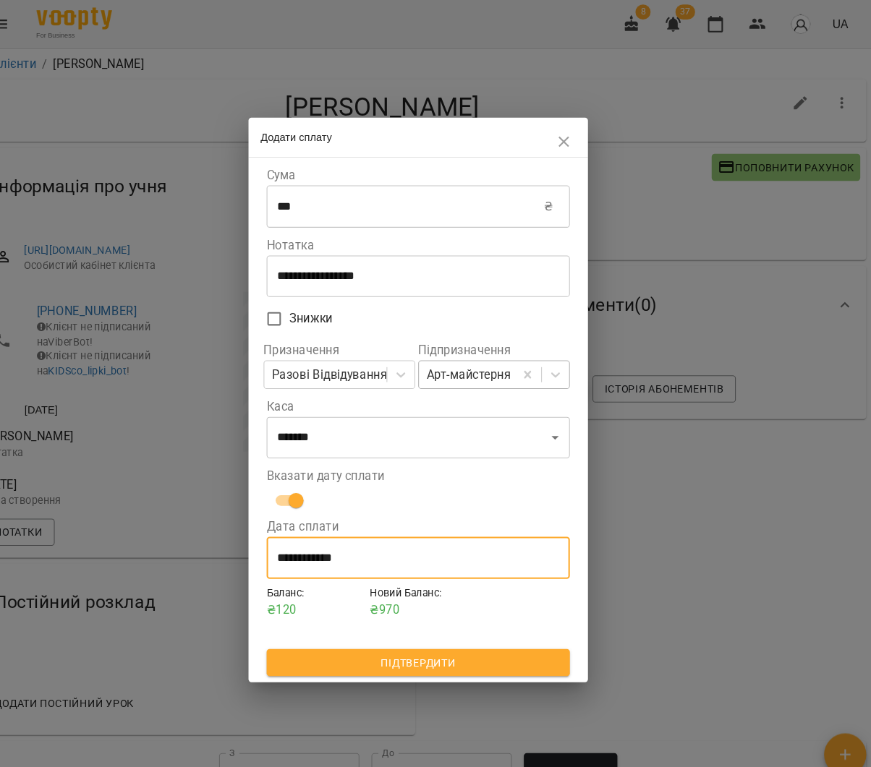
click at [444, 633] on span "Підтвердити" at bounding box center [436, 635] width 268 height 17
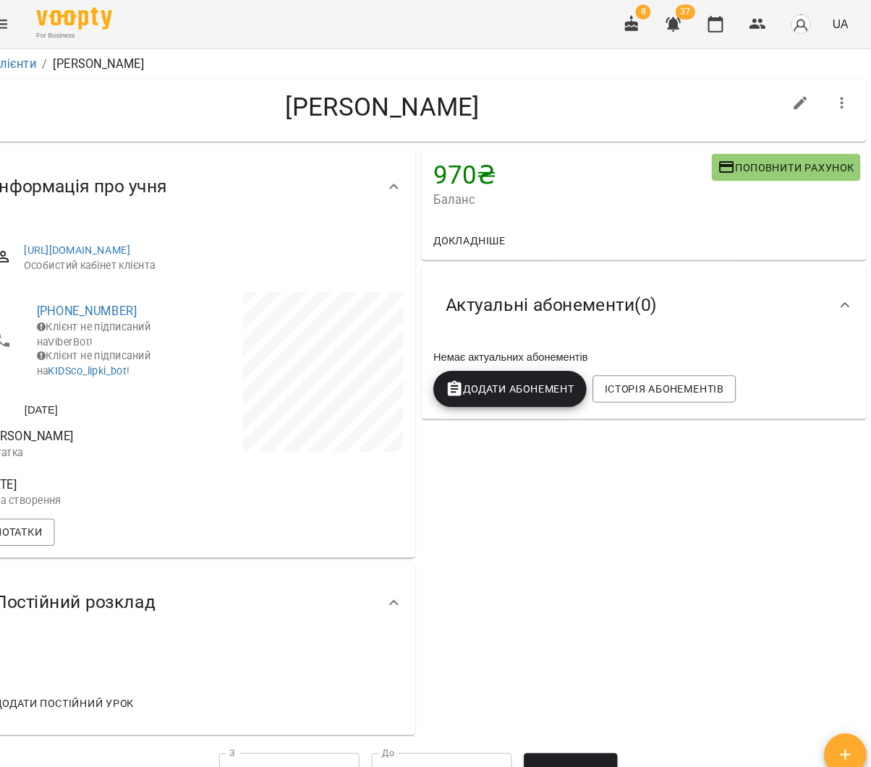
drag, startPoint x: 686, startPoint y: 25, endPoint x: 670, endPoint y: 40, distance: 22.5
click at [712, 25] on icon "button" at bounding box center [720, 22] width 17 height 17
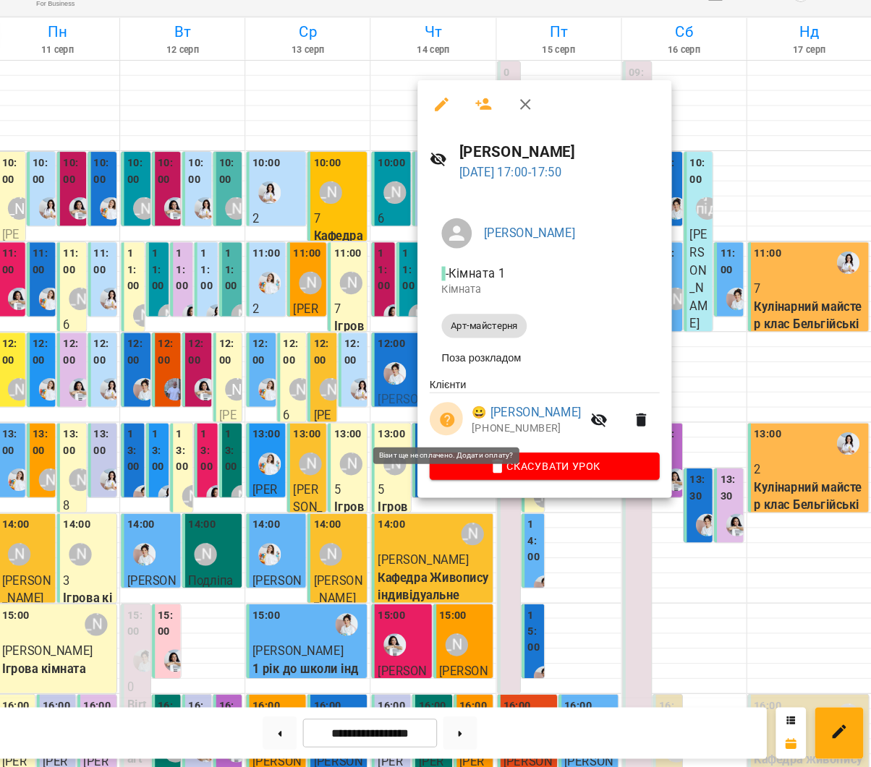
click at [456, 427] on icon "button" at bounding box center [463, 434] width 14 height 14
select select "**********"
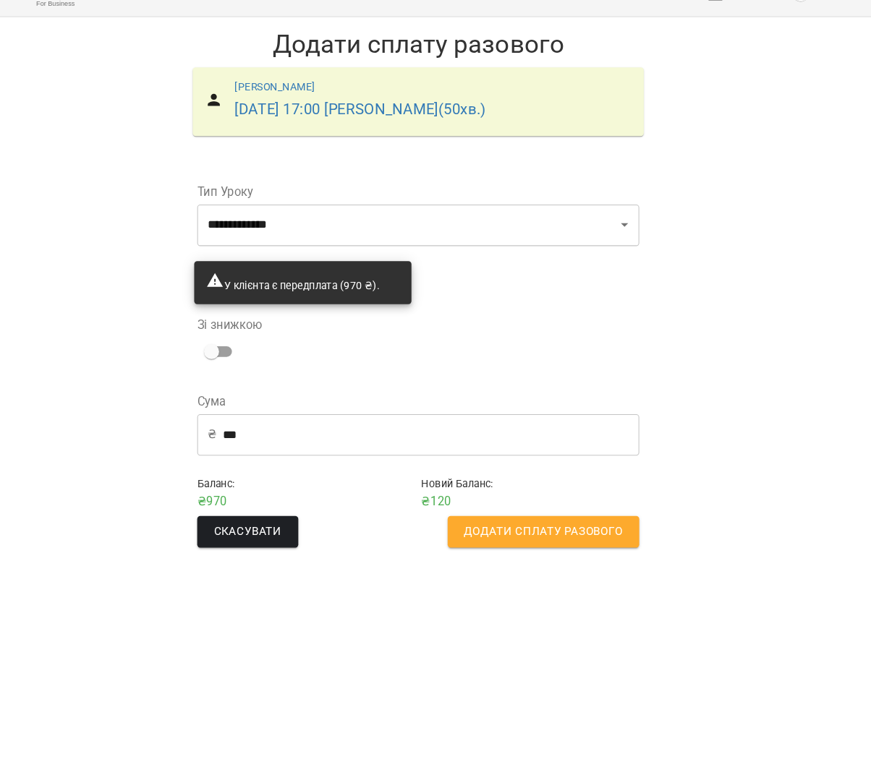
click at [479, 532] on span "Додати сплату разового" at bounding box center [555, 541] width 152 height 19
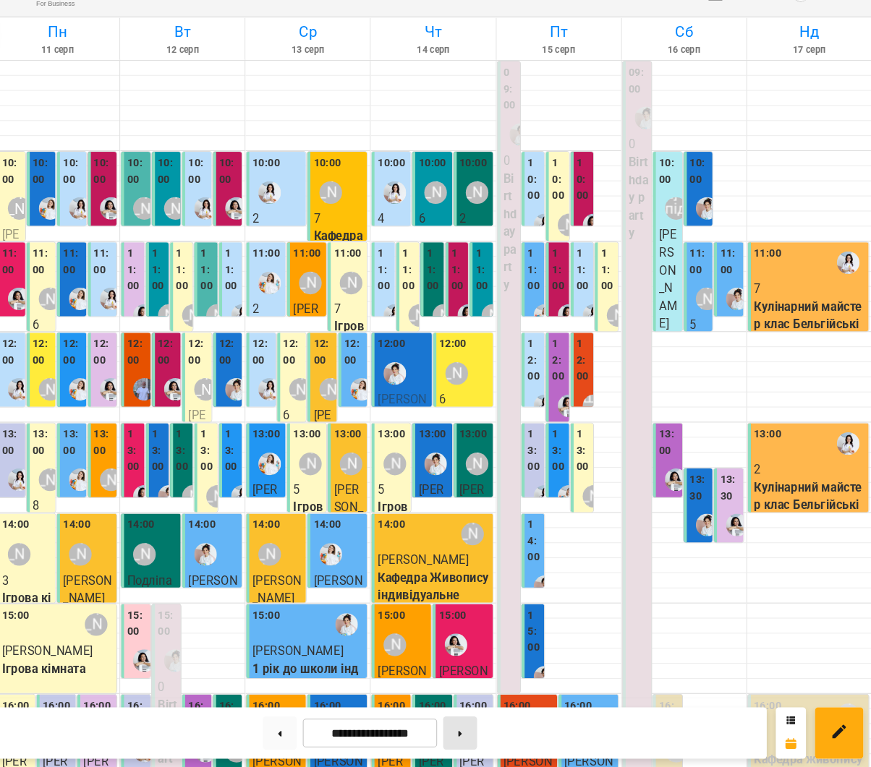
click at [459, 718] on button at bounding box center [475, 734] width 33 height 32
type input "**********"
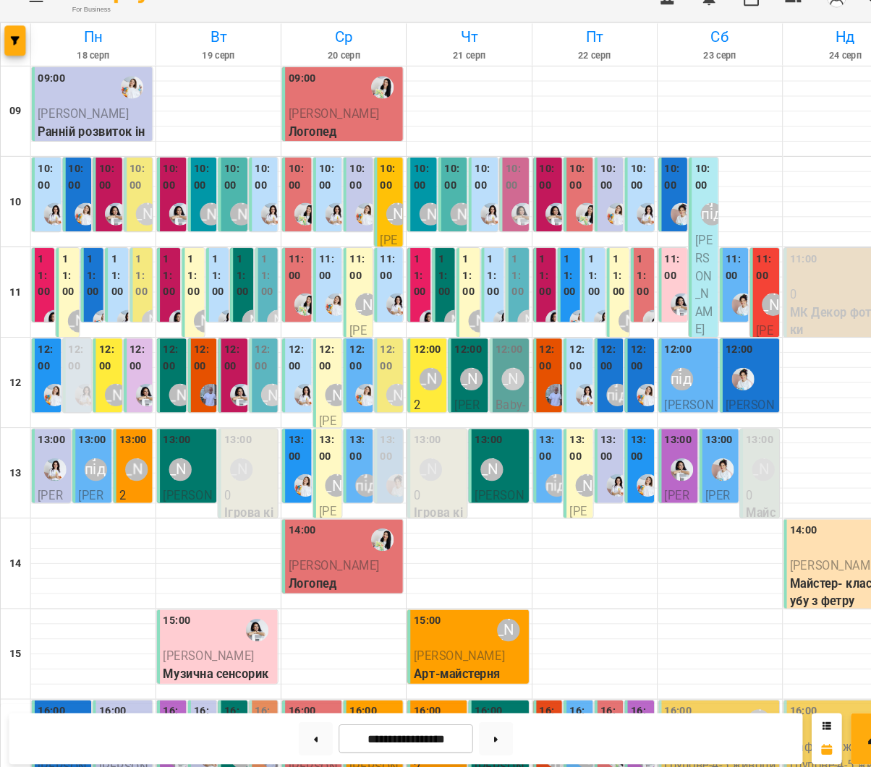
click at [105, 179] on label "10:00" at bounding box center [105, 194] width 20 height 31
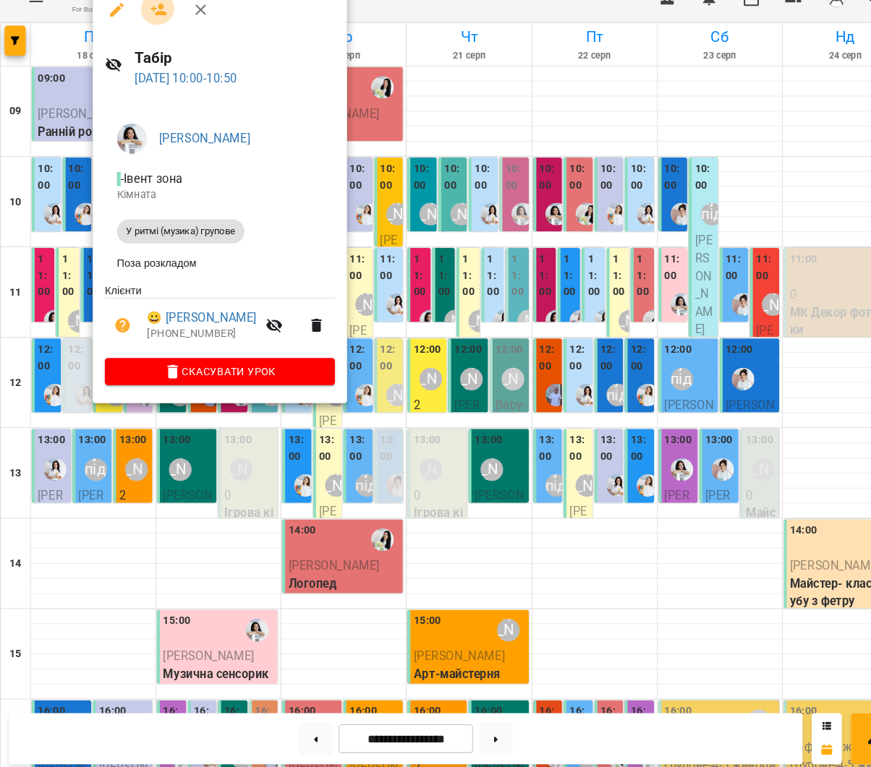
click at [148, 29] on icon "button" at bounding box center [153, 35] width 16 height 12
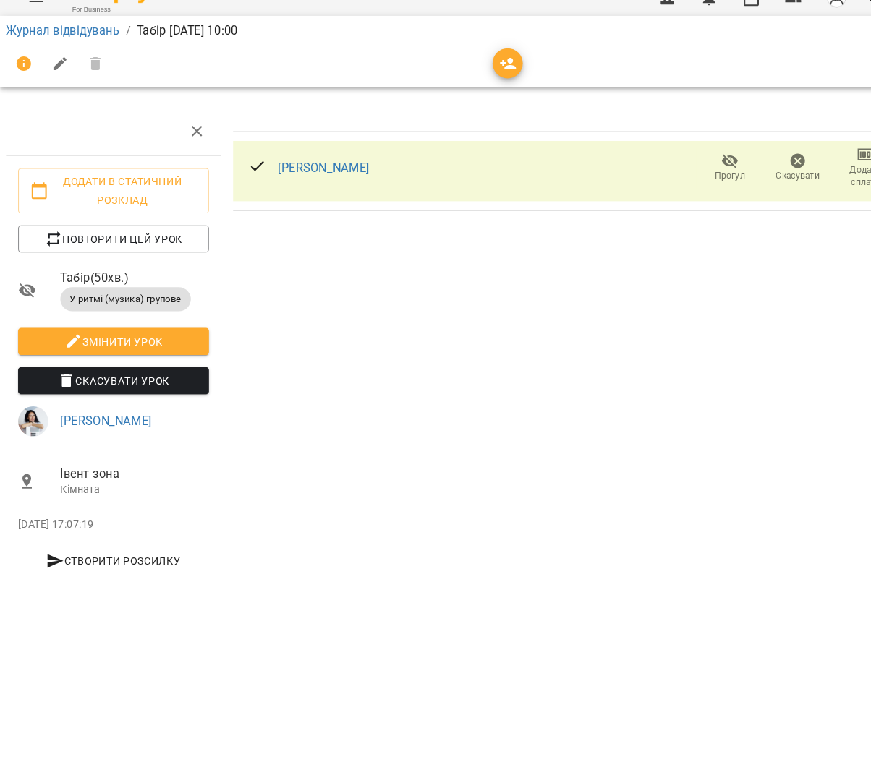
click at [485, 78] on icon "button" at bounding box center [487, 86] width 17 height 17
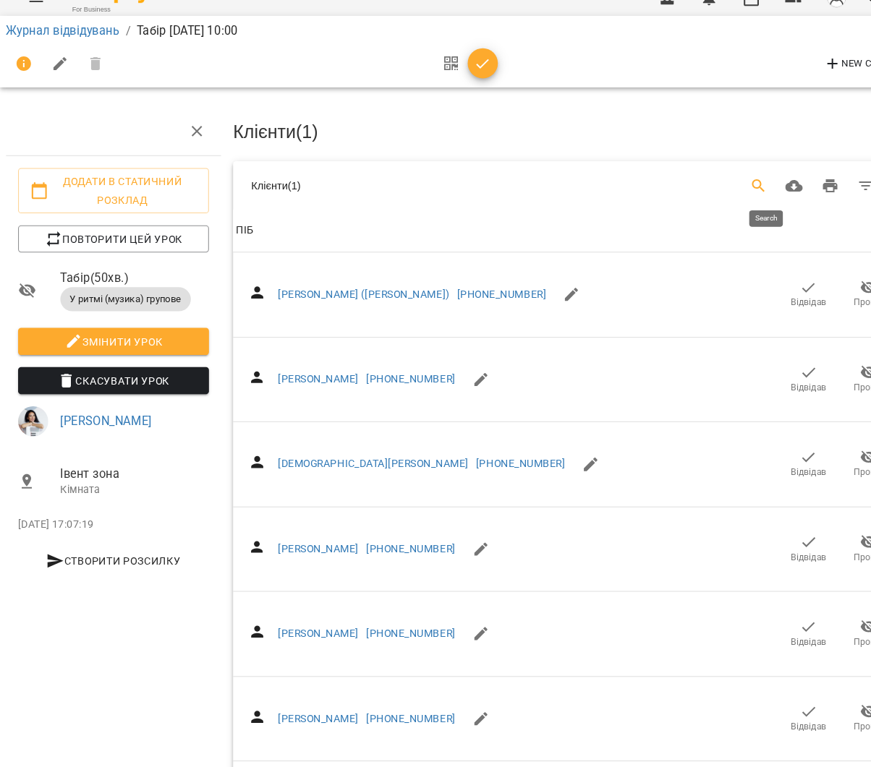
click at [736, 195] on icon "Search" at bounding box center [727, 203] width 17 height 17
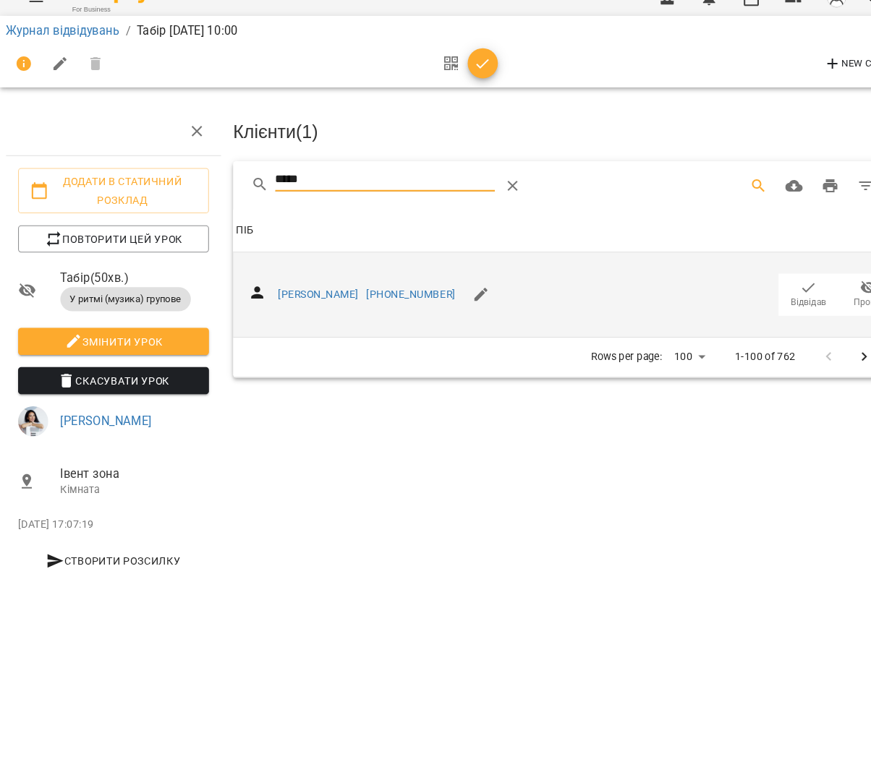
type input "*****"
click at [777, 293] on icon "button" at bounding box center [775, 301] width 17 height 17
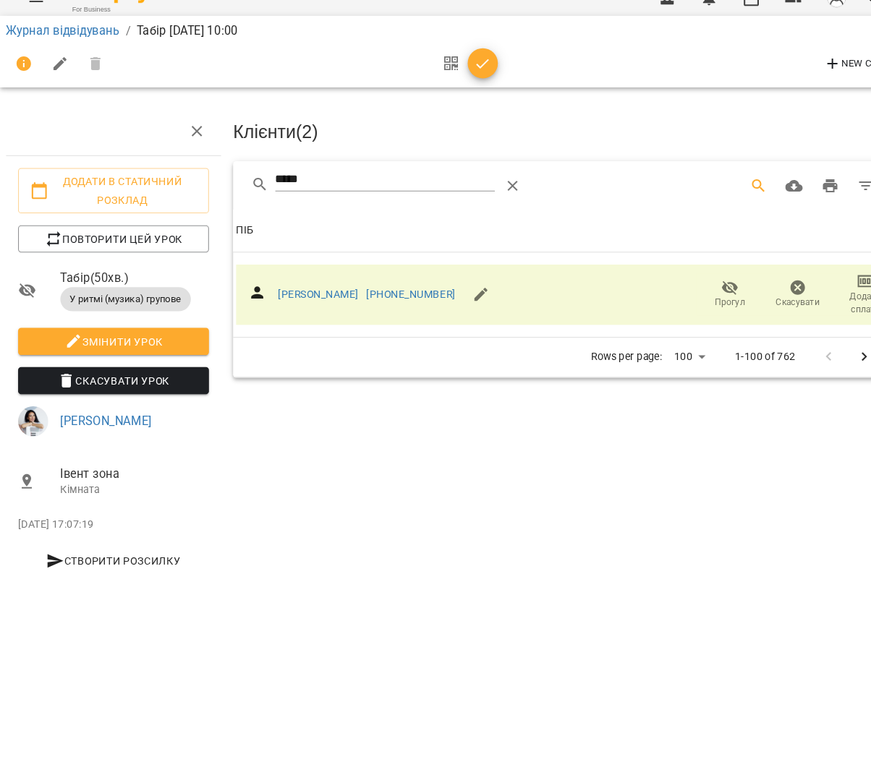
drag, startPoint x: 465, startPoint y: 57, endPoint x: 532, endPoint y: 48, distance: 67.9
click at [465, 78] on icon "button" at bounding box center [462, 86] width 17 height 17
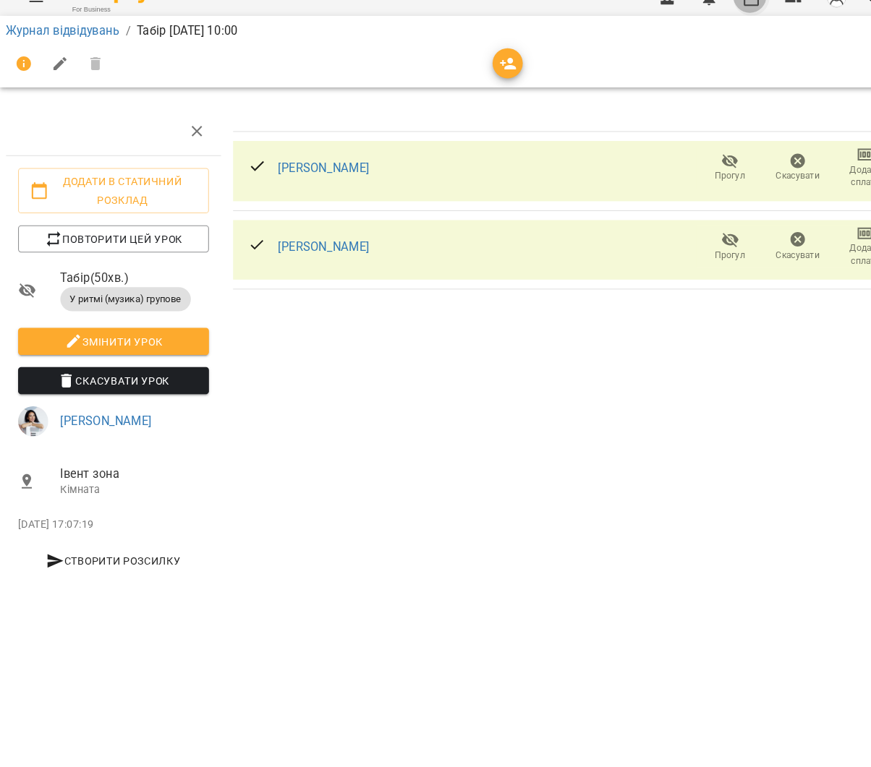
click at [726, 15] on icon "button" at bounding box center [720, 23] width 14 height 16
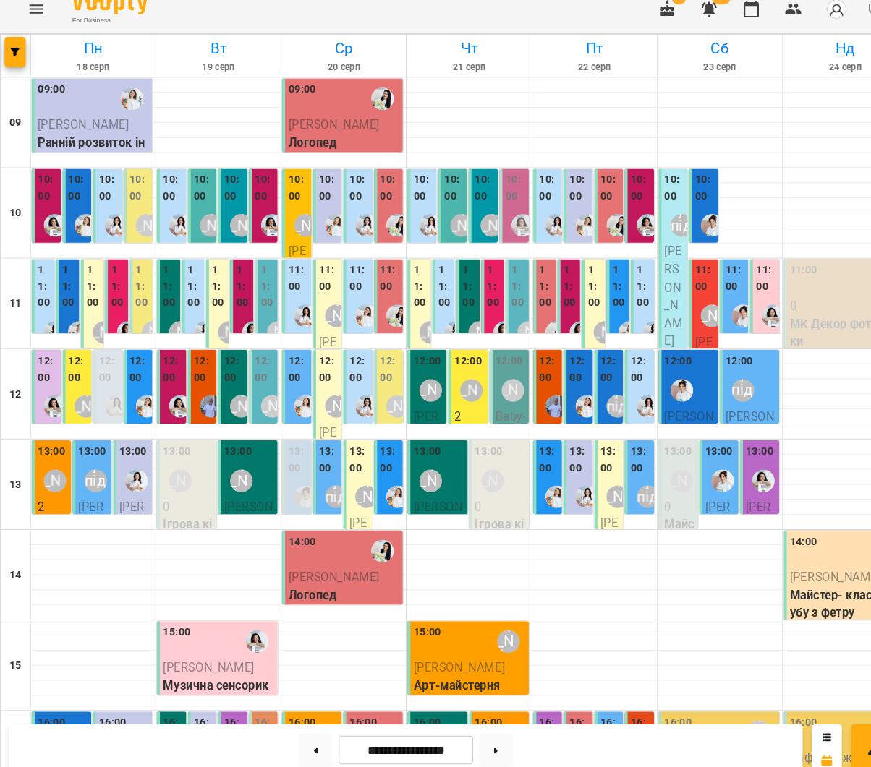
click at [84, 266] on label "11:00" at bounding box center [89, 289] width 13 height 47
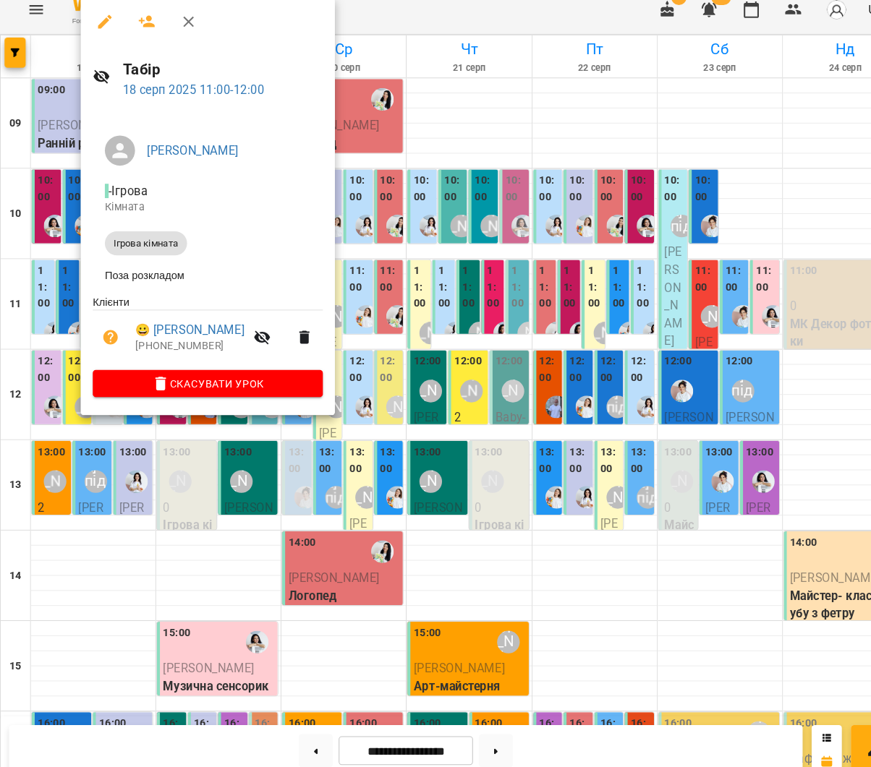
click at [133, 26] on icon "button" at bounding box center [140, 34] width 17 height 17
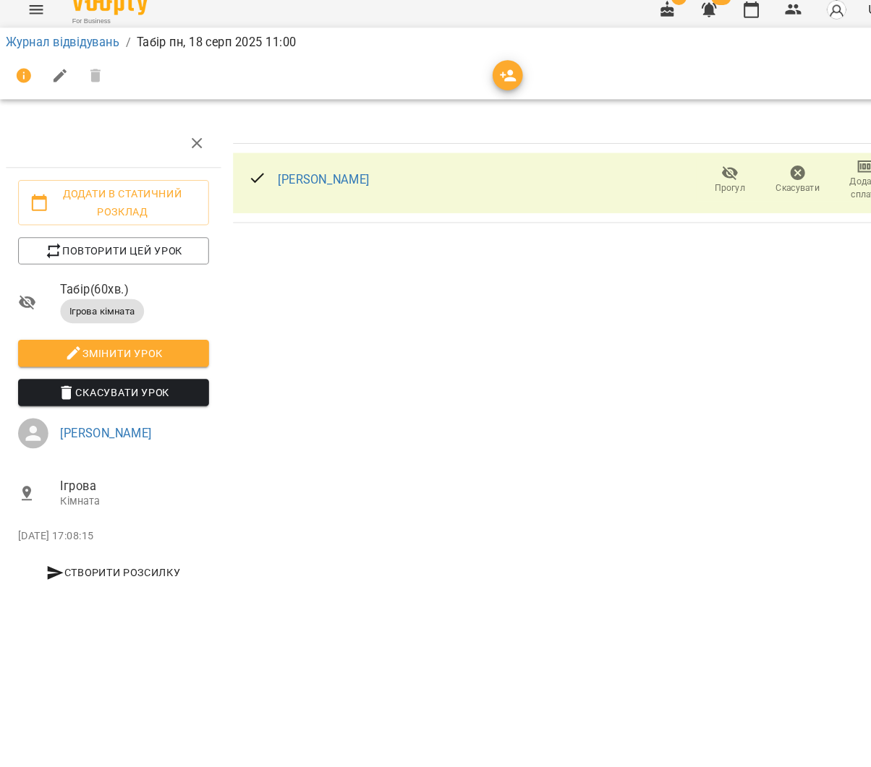
click at [489, 78] on icon "button" at bounding box center [487, 86] width 17 height 17
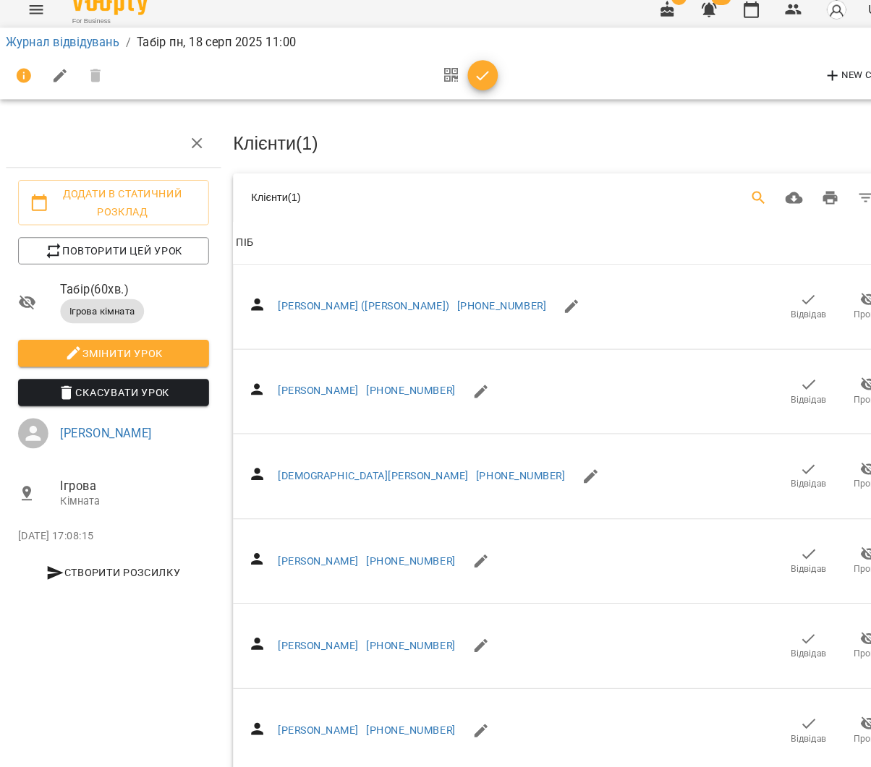
click at [730, 195] on icon "Search" at bounding box center [727, 203] width 17 height 17
type input "*"
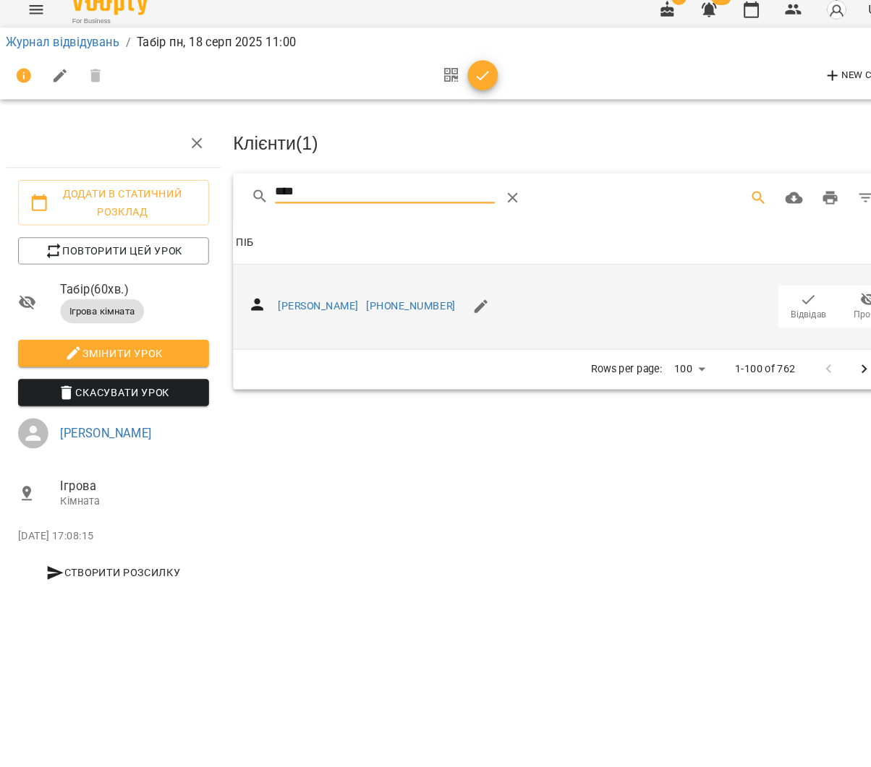
type input "****"
click at [768, 293] on icon "button" at bounding box center [775, 301] width 17 height 17
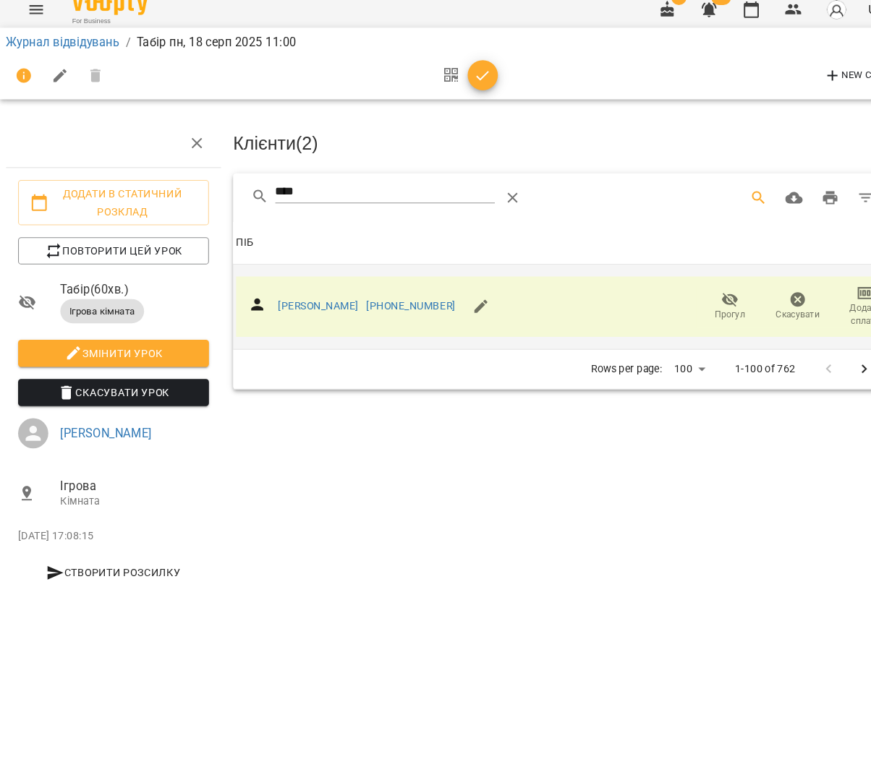
drag, startPoint x: 462, startPoint y: 72, endPoint x: 547, endPoint y: 63, distance: 85.1
click at [462, 78] on icon "button" at bounding box center [462, 86] width 17 height 17
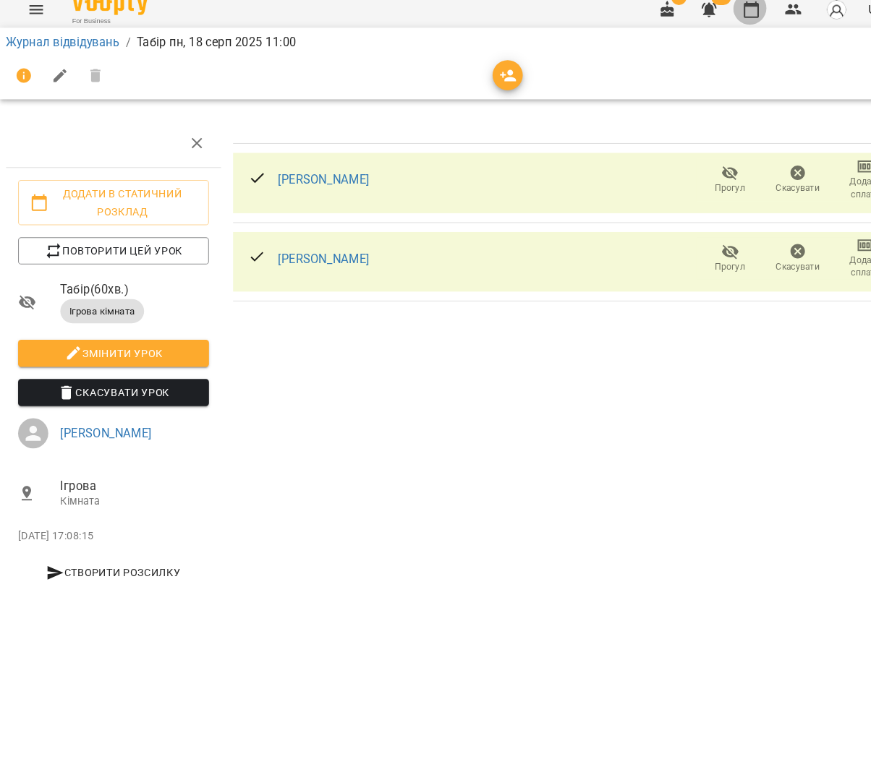
drag, startPoint x: 719, startPoint y: 14, endPoint x: 622, endPoint y: 73, distance: 113.2
click at [719, 15] on icon "button" at bounding box center [720, 23] width 14 height 16
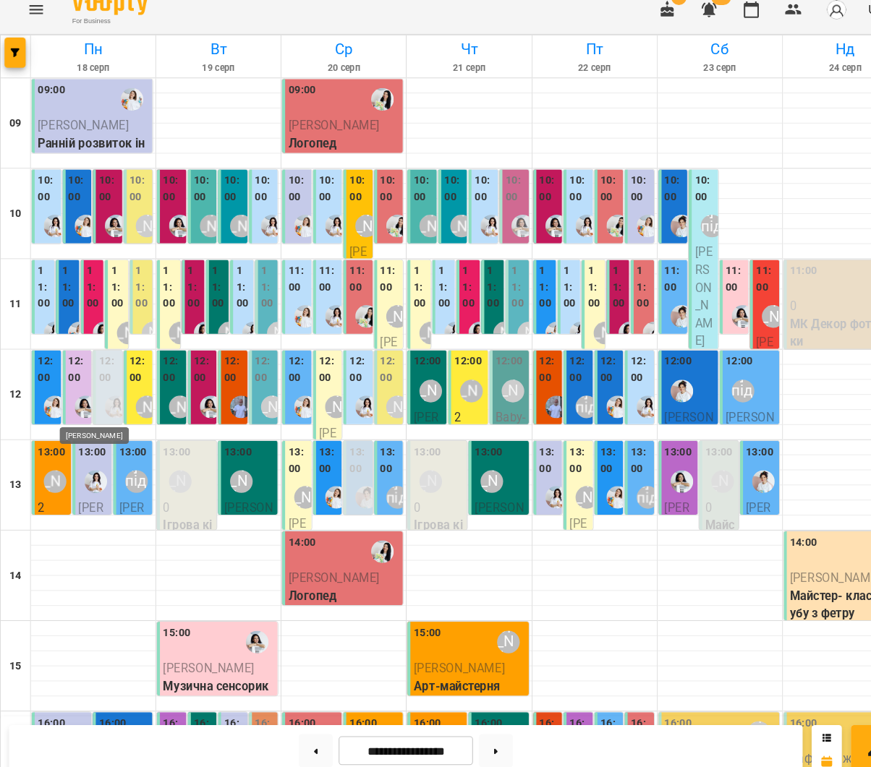
click at [73, 393] on img "Анна Білан" at bounding box center [83, 404] width 22 height 22
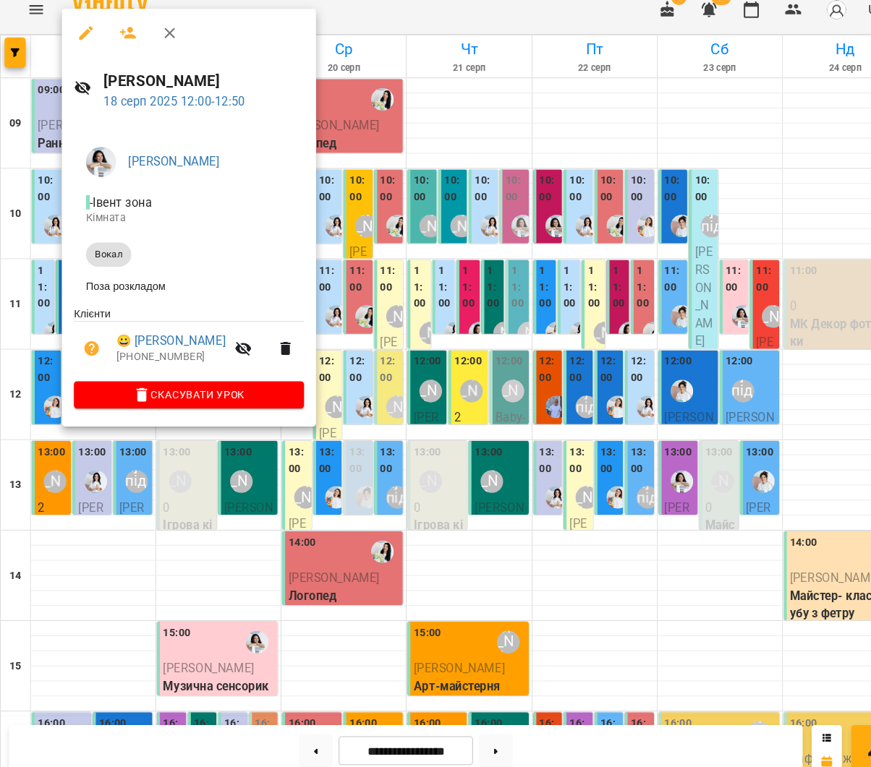
click at [48, 379] on div at bounding box center [435, 383] width 871 height 767
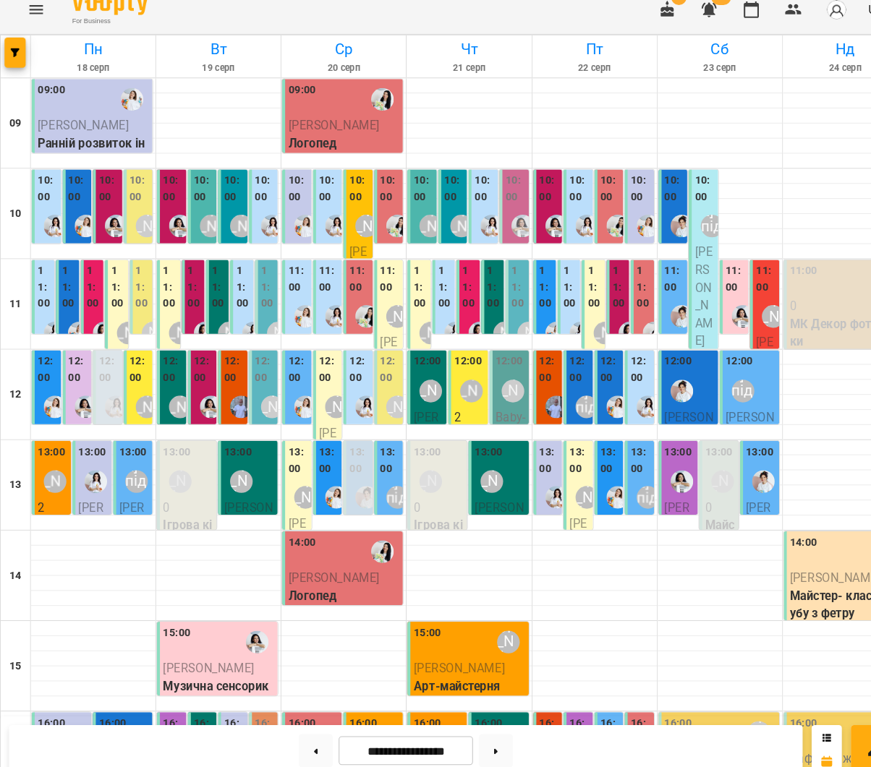
click at [128, 365] on label "12:00" at bounding box center [134, 368] width 20 height 31
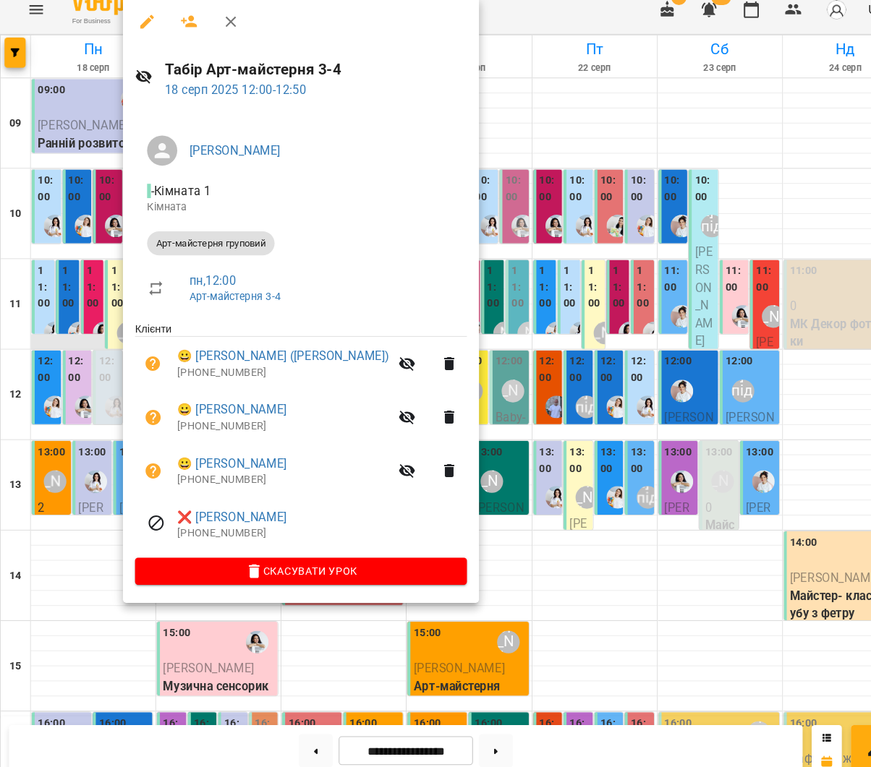
drag, startPoint x: 69, startPoint y: 209, endPoint x: 85, endPoint y: 325, distance: 117.5
click at [69, 209] on div at bounding box center [435, 383] width 871 height 767
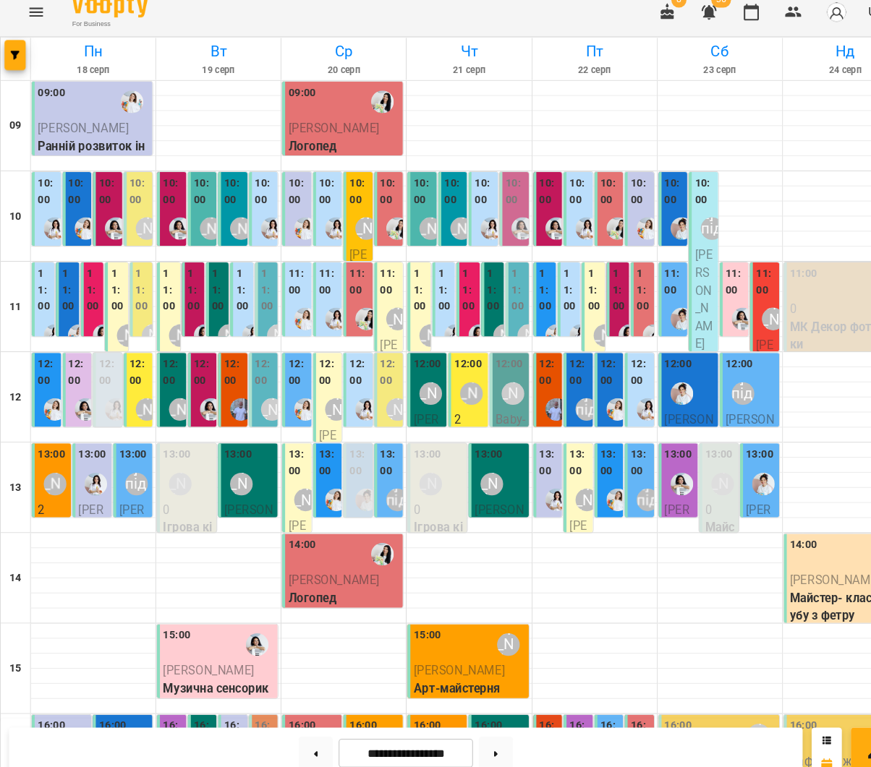
click at [47, 459] on div "[PERSON_NAME]" at bounding box center [52, 475] width 33 height 33
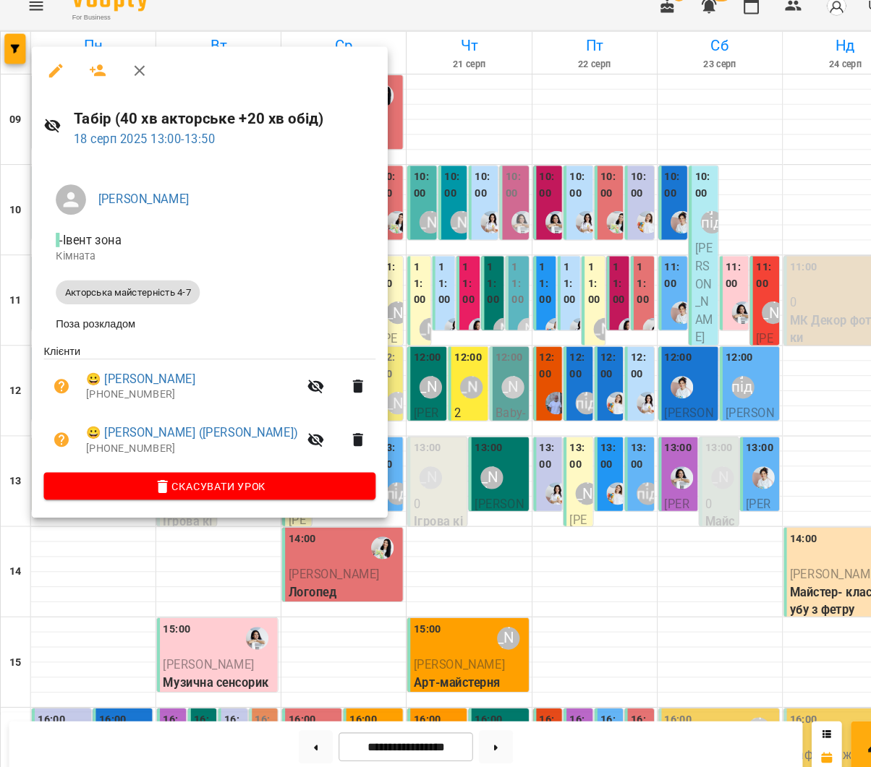
click at [90, 80] on icon "button" at bounding box center [94, 86] width 16 height 12
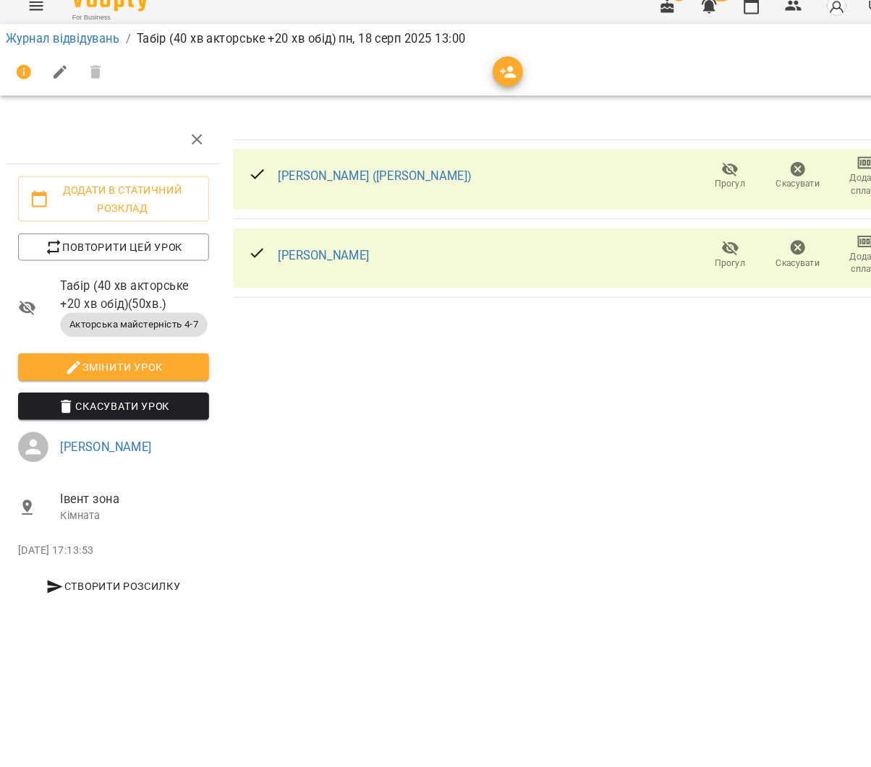
click at [479, 78] on icon "button" at bounding box center [487, 86] width 17 height 17
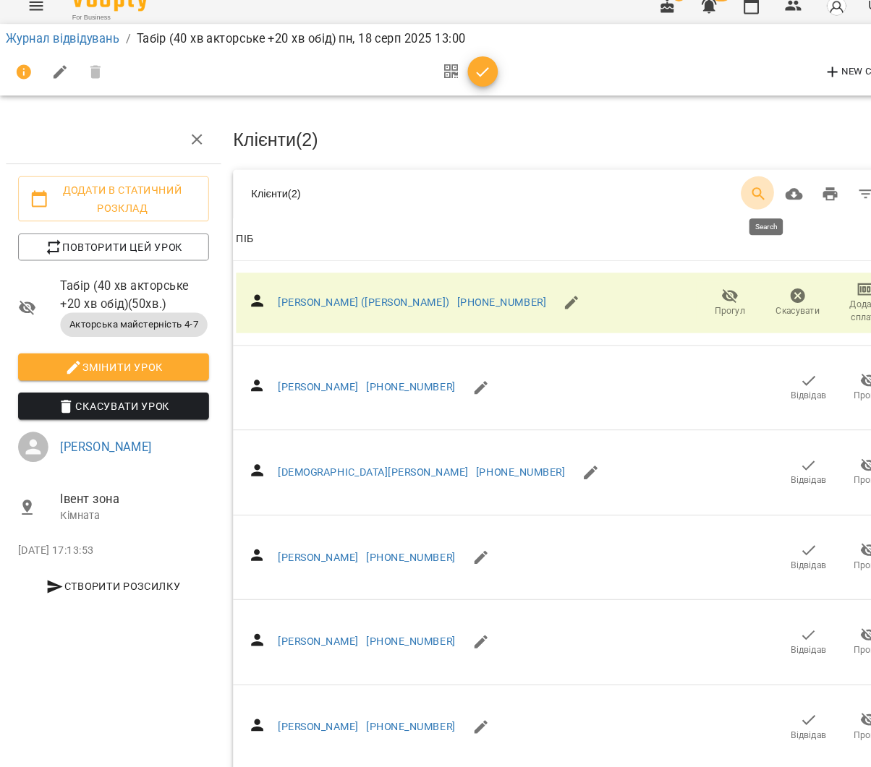
click at [728, 195] on icon "Search" at bounding box center [727, 203] width 17 height 17
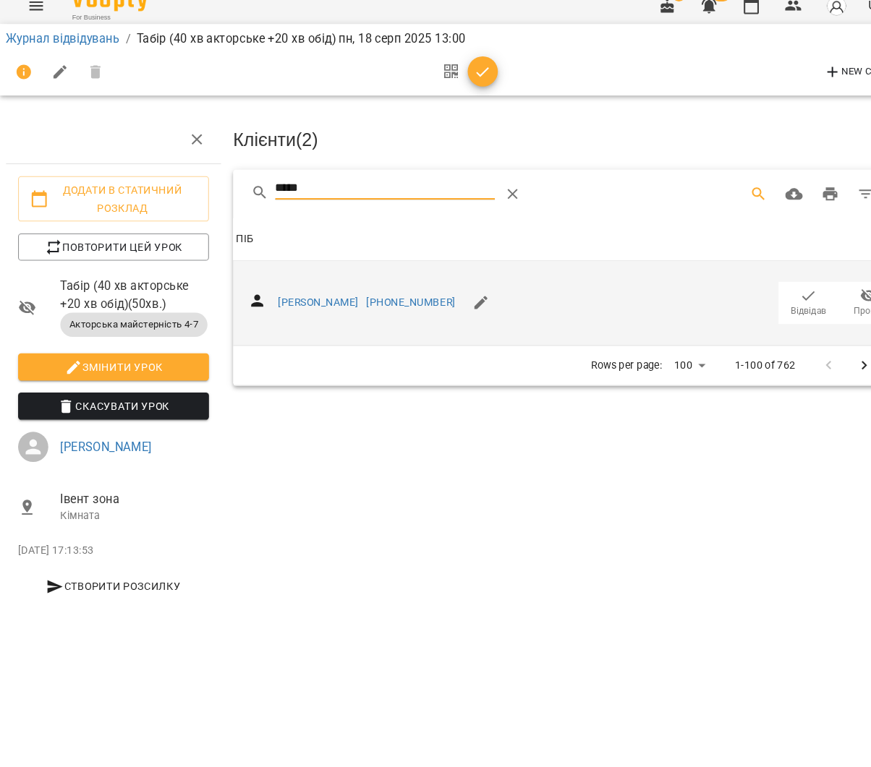
type input "*****"
click at [776, 293] on icon "button" at bounding box center [775, 301] width 17 height 17
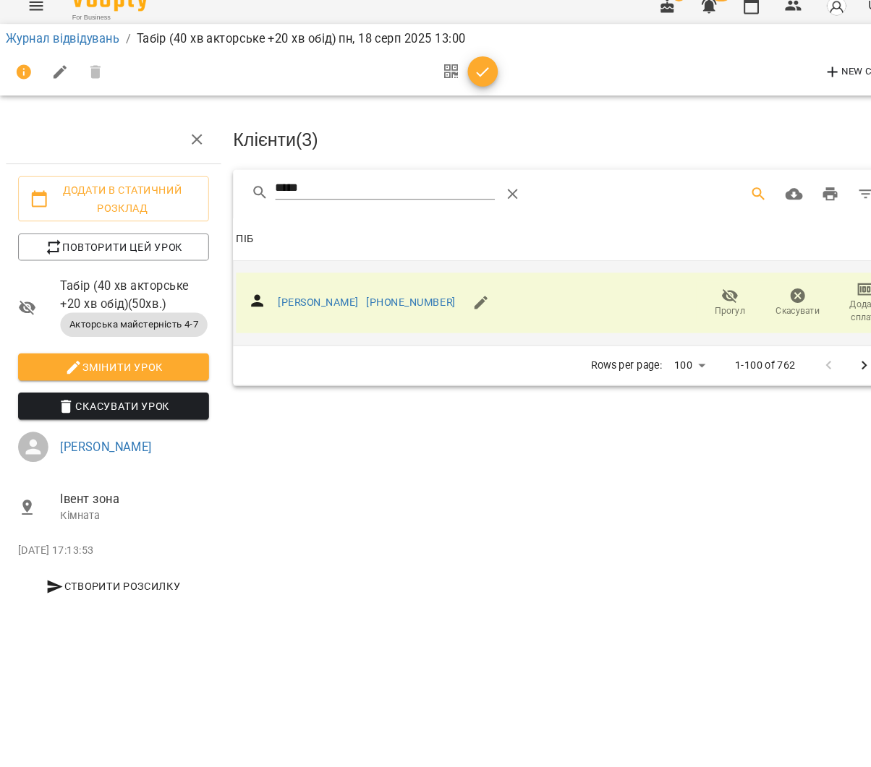
click at [451, 78] on span "button" at bounding box center [462, 86] width 29 height 17
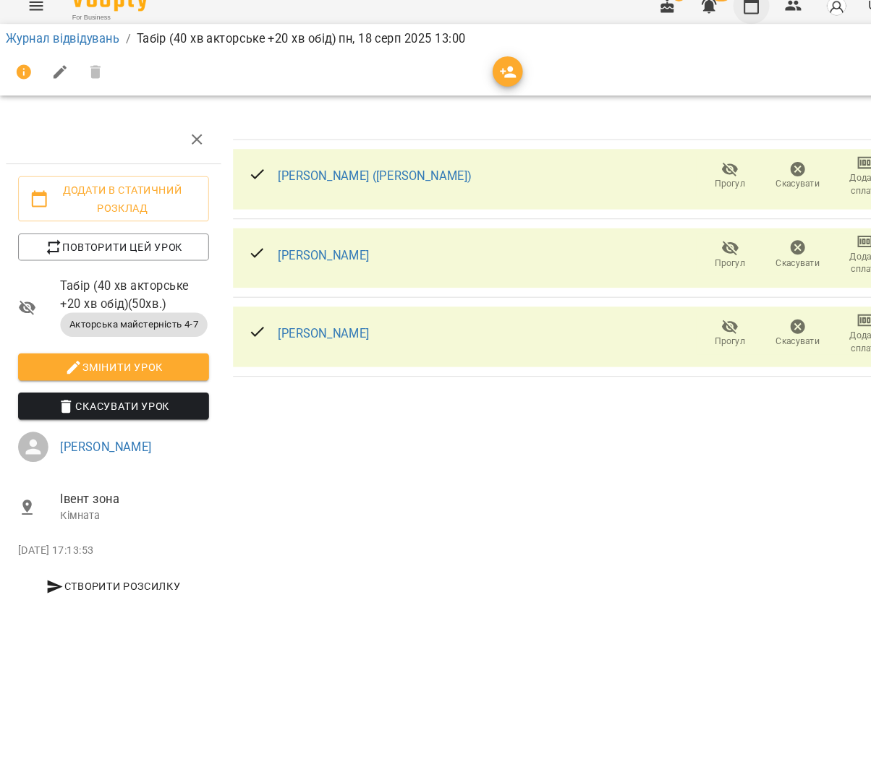
click at [724, 14] on icon "button" at bounding box center [720, 22] width 17 height 17
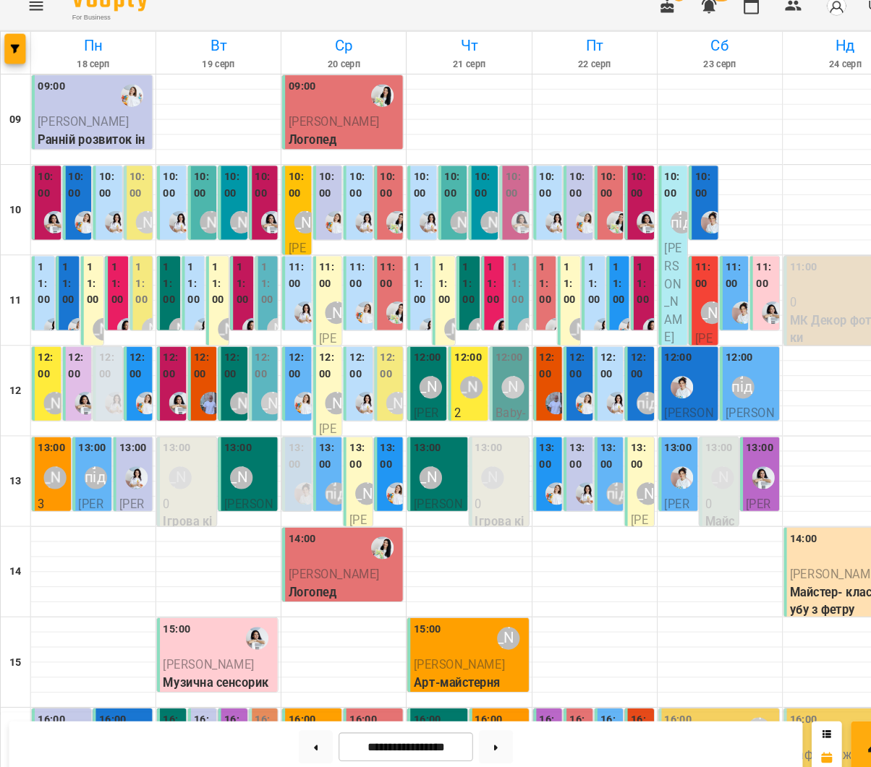
click at [61, 440] on label "13:00" at bounding box center [49, 448] width 27 height 16
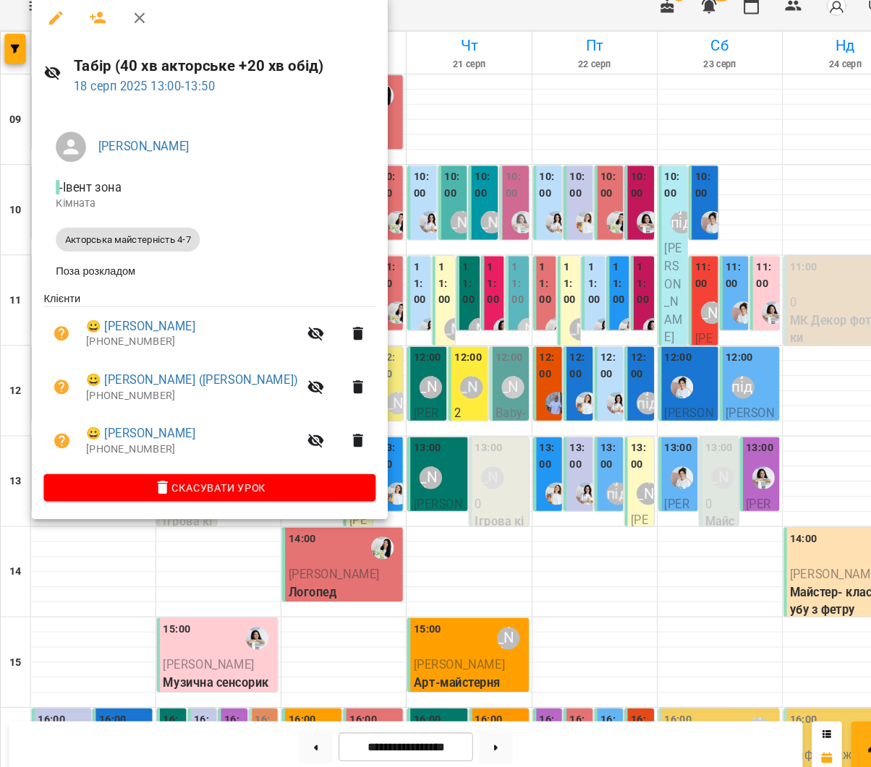
click at [477, 333] on div at bounding box center [435, 383] width 871 height 767
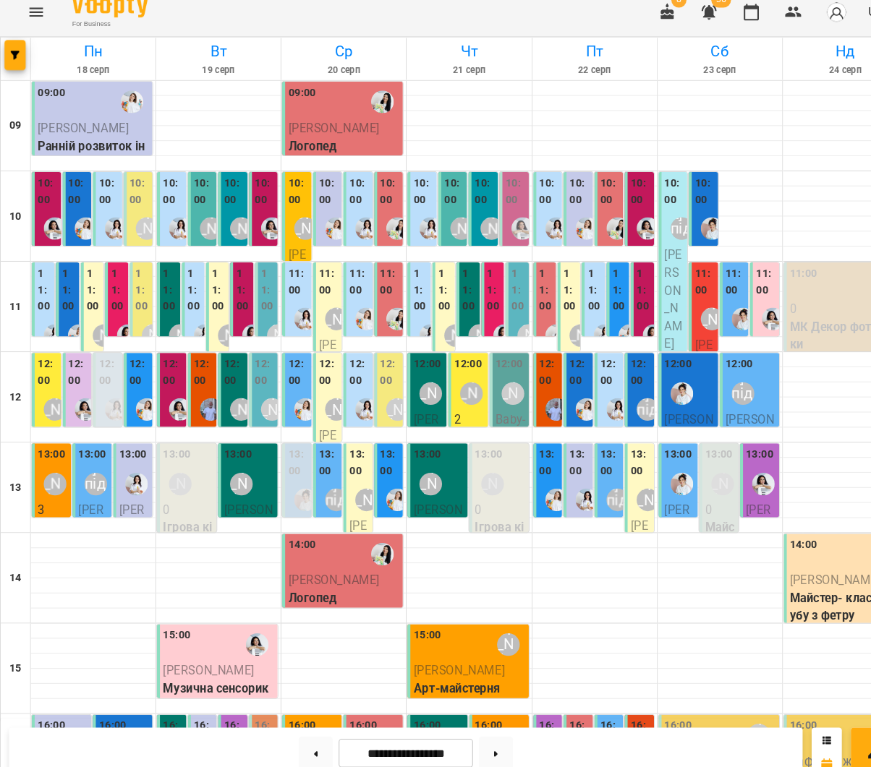
click at [38, 353] on label "12:00" at bounding box center [46, 368] width 20 height 31
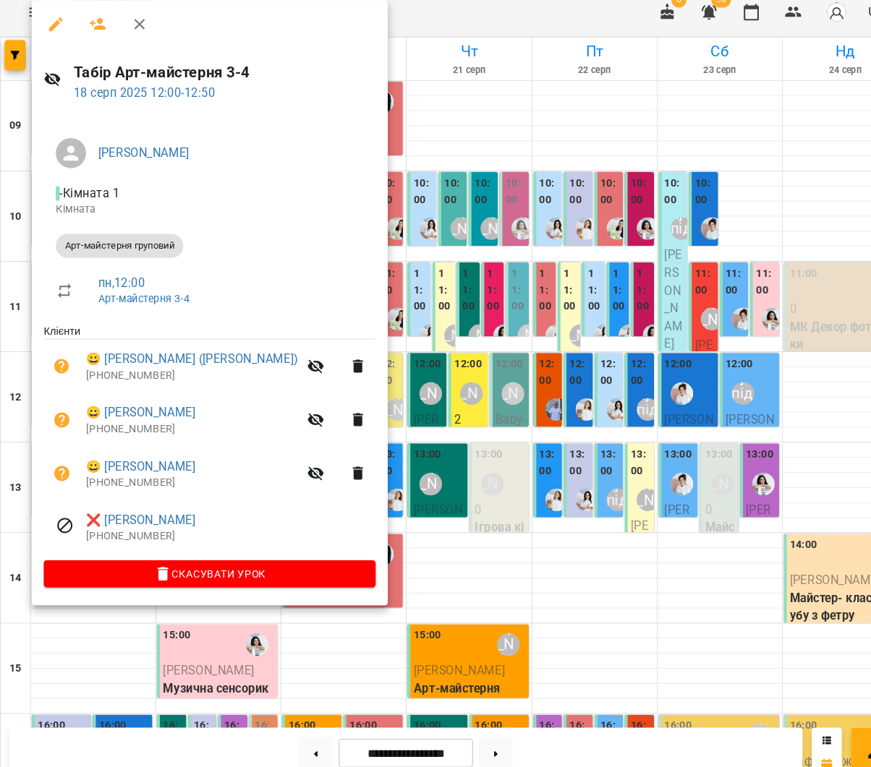
drag, startPoint x: 318, startPoint y: 350, endPoint x: 109, endPoint y: 316, distance: 211.7
click at [318, 350] on div at bounding box center [435, 383] width 871 height 767
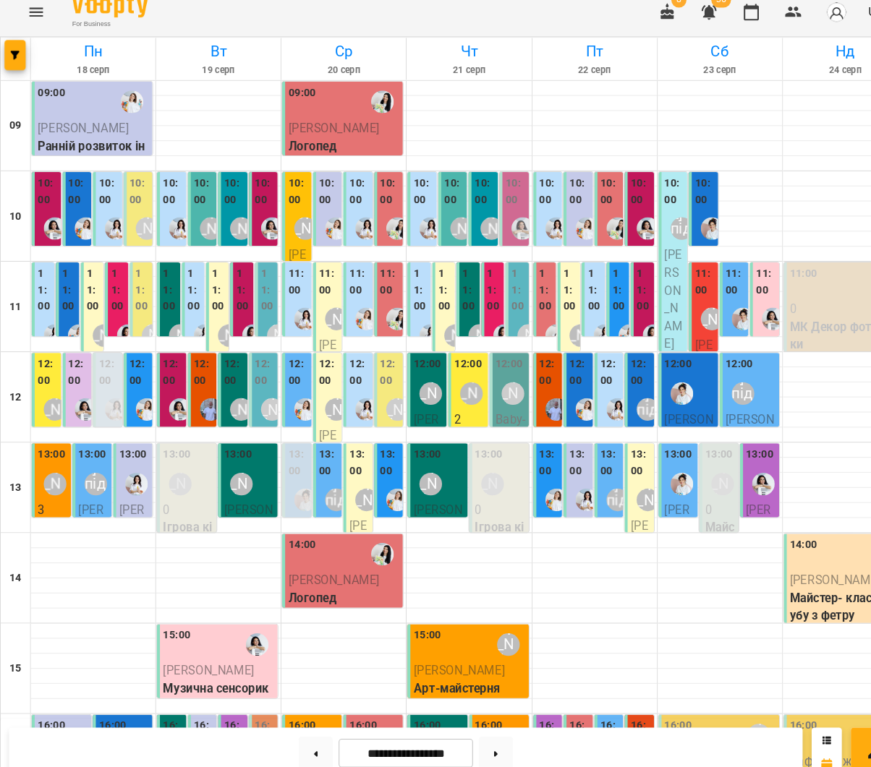
click at [40, 364] on label "12:00" at bounding box center [46, 368] width 20 height 31
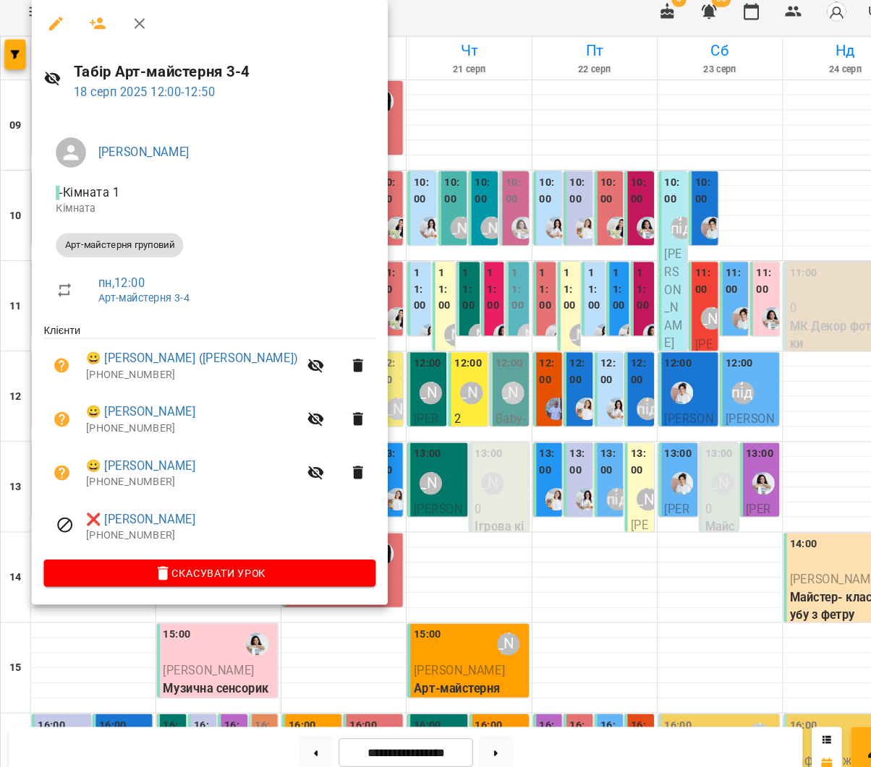
click at [87, 26] on icon "button" at bounding box center [93, 34] width 17 height 17
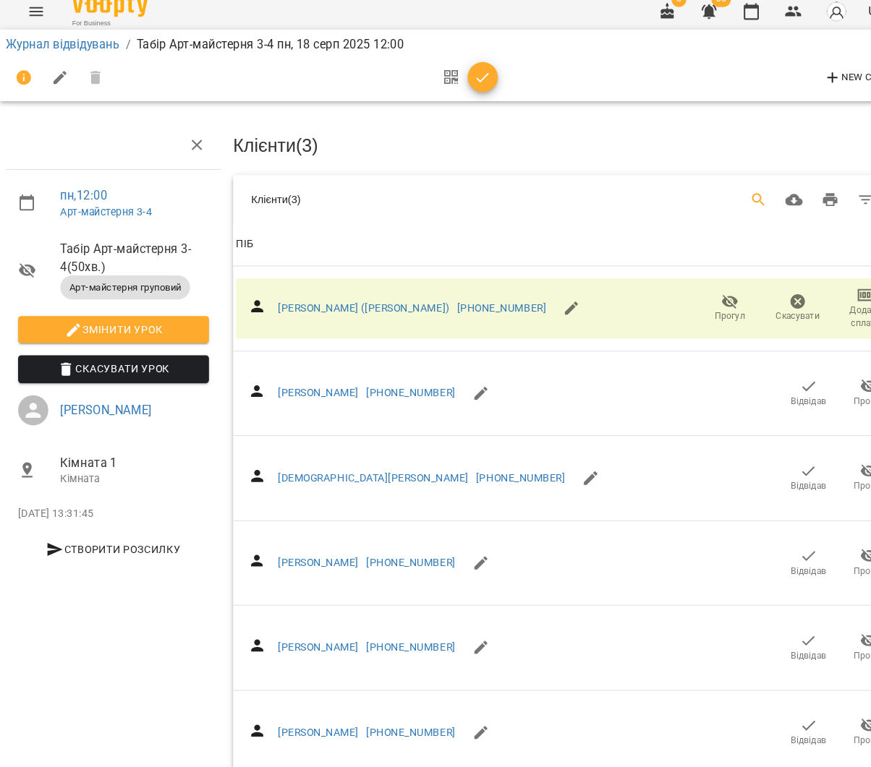
click at [728, 195] on icon "Search" at bounding box center [727, 203] width 17 height 17
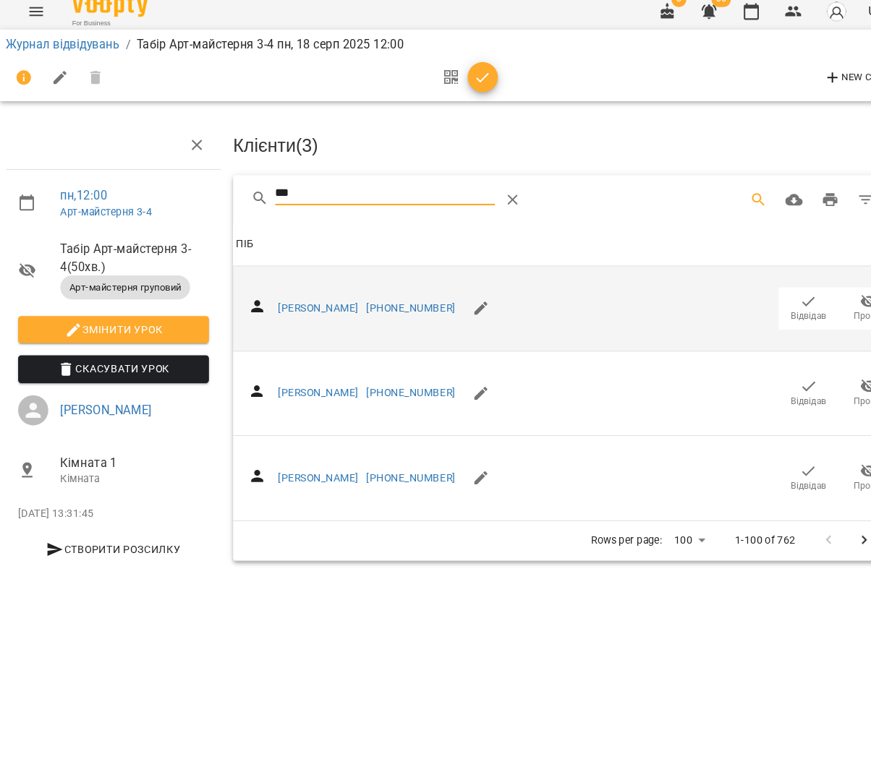
type input "***"
click at [760, 293] on span "Відвідав" at bounding box center [775, 307] width 40 height 29
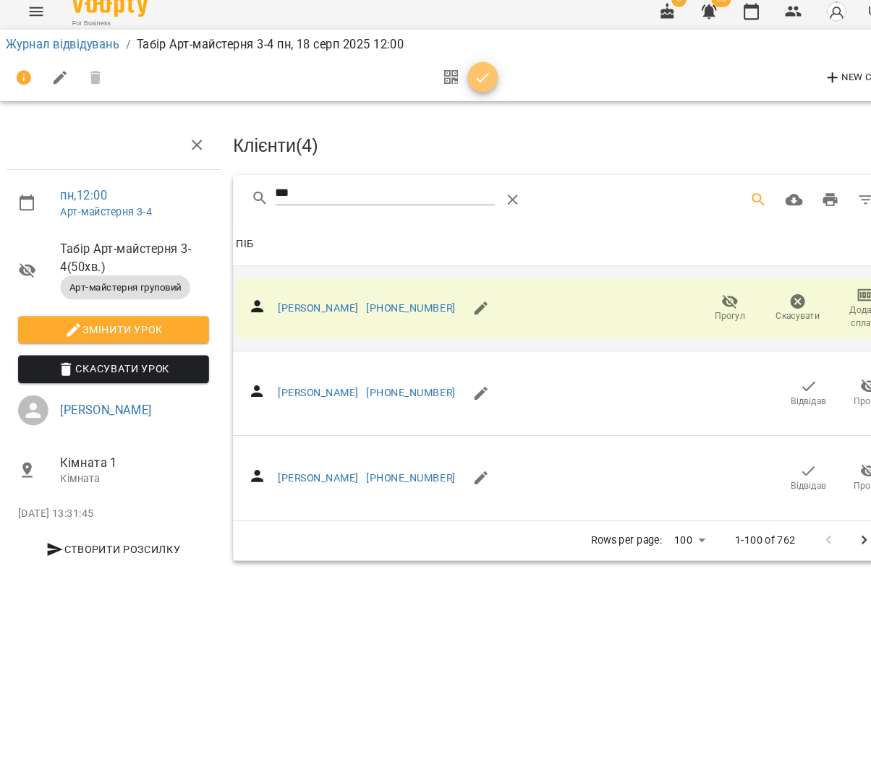
click at [458, 80] on icon "button" at bounding box center [462, 86] width 17 height 17
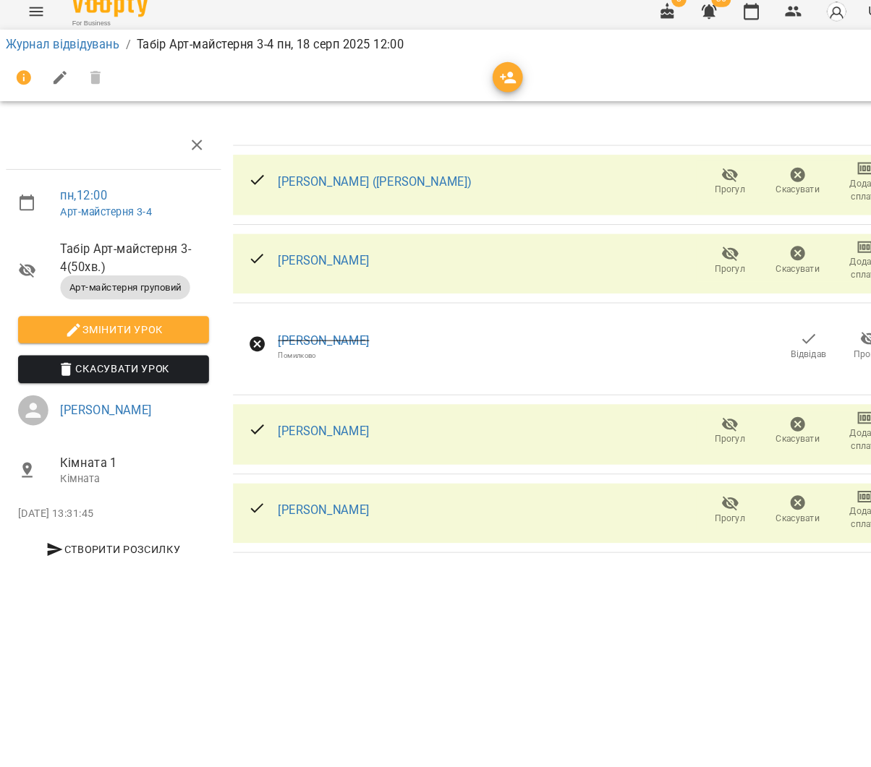
click at [491, 78] on icon "button" at bounding box center [487, 86] width 17 height 17
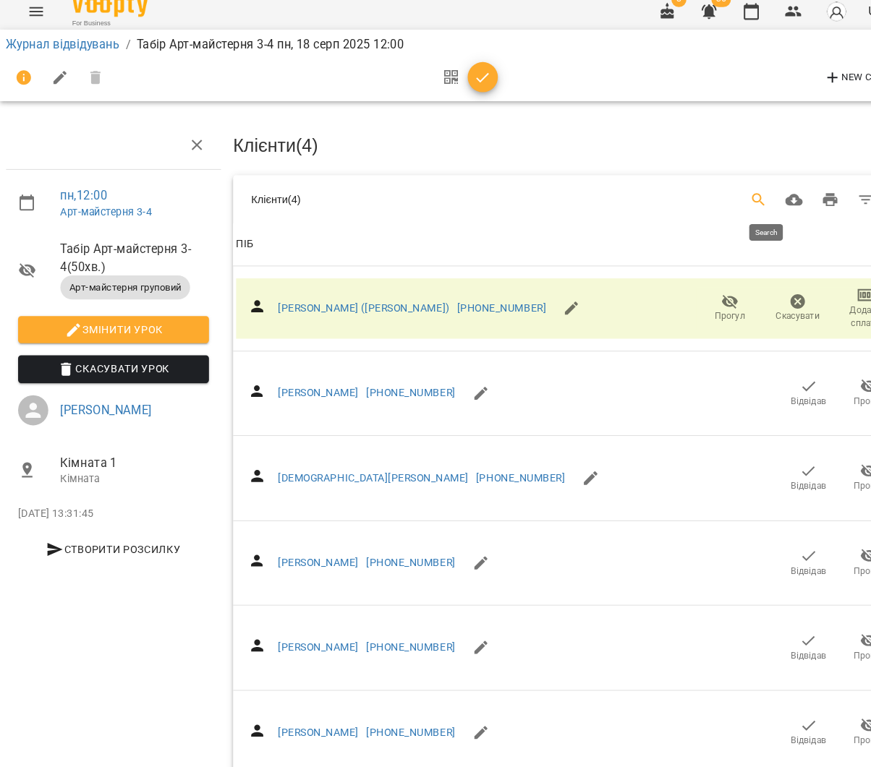
click at [736, 195] on icon "Search" at bounding box center [727, 203] width 17 height 17
type input "*"
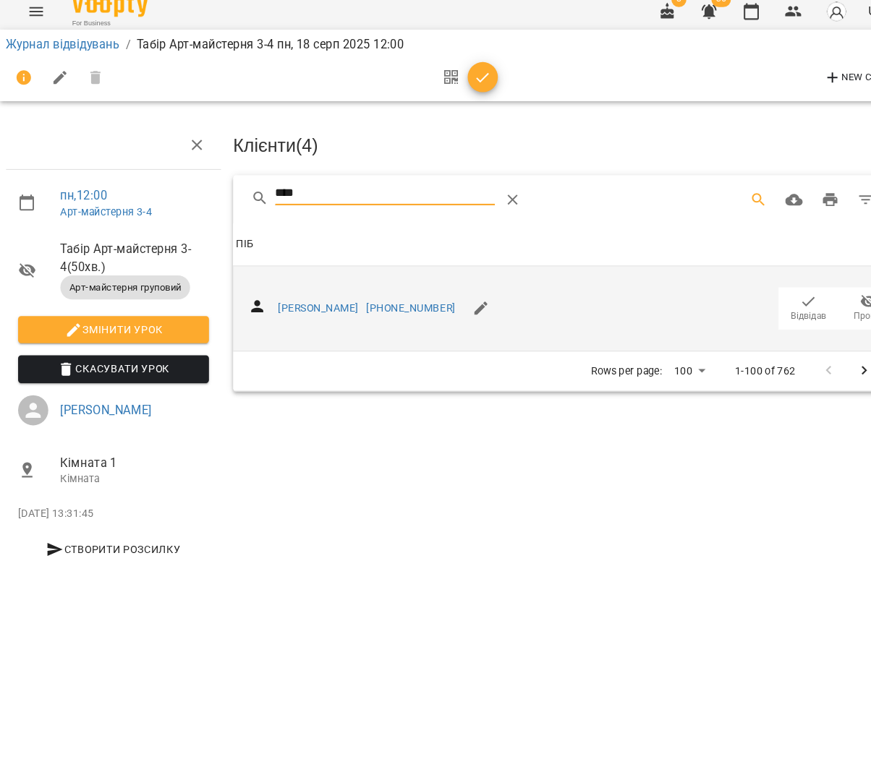
type input "****"
click at [773, 310] on span "Відвідав" at bounding box center [776, 316] width 34 height 12
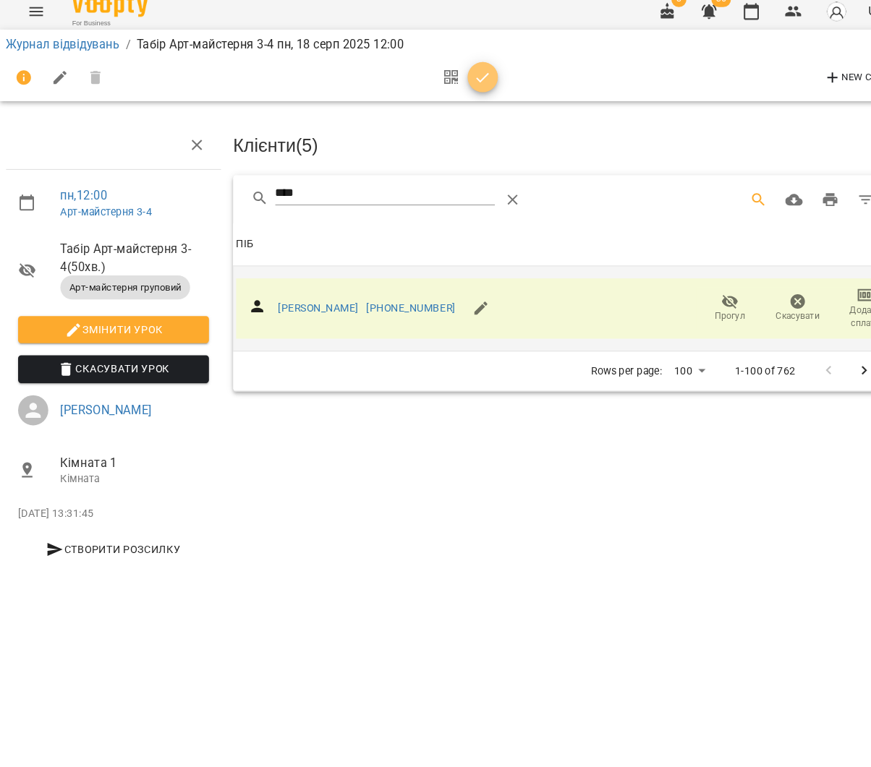
click at [469, 78] on span "button" at bounding box center [462, 86] width 29 height 17
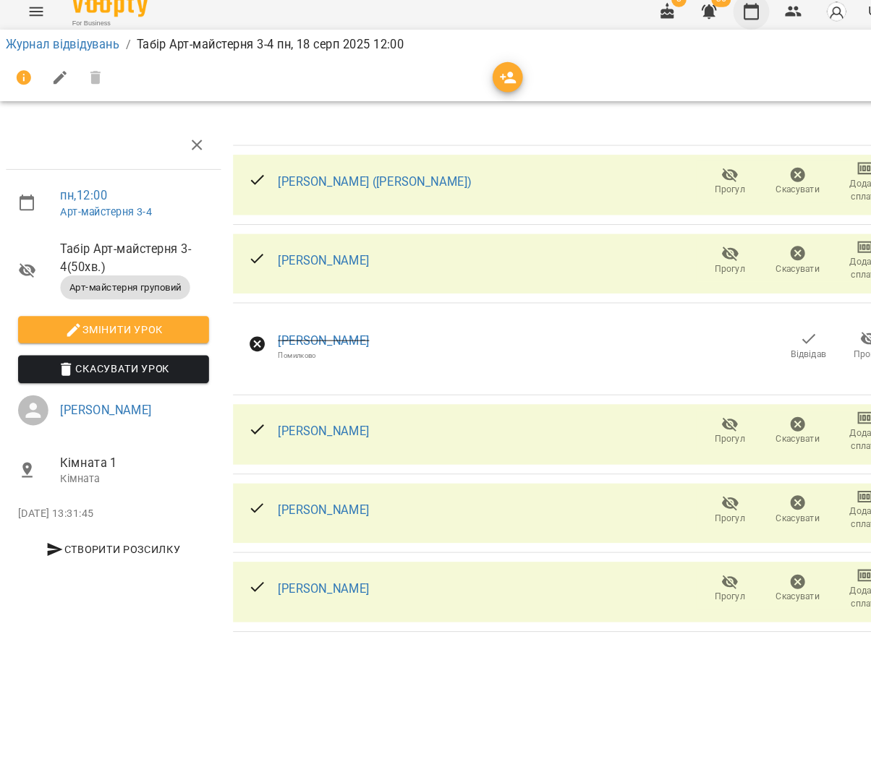
click at [729, 18] on icon "button" at bounding box center [720, 22] width 17 height 17
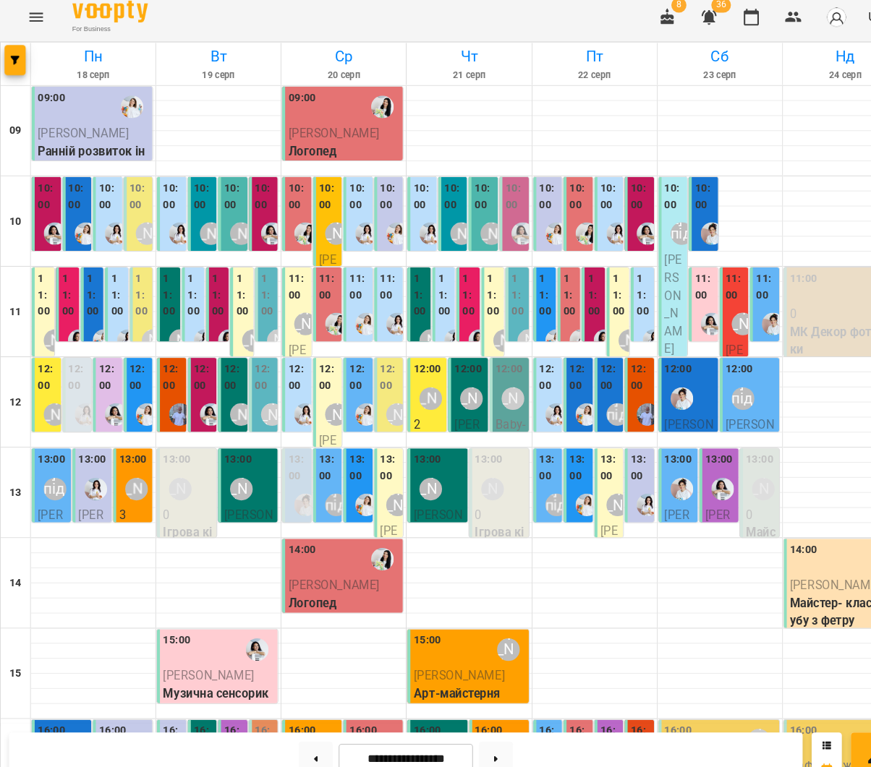
click at [228, 203] on div "10:00" at bounding box center [225, 196] width 20 height 35
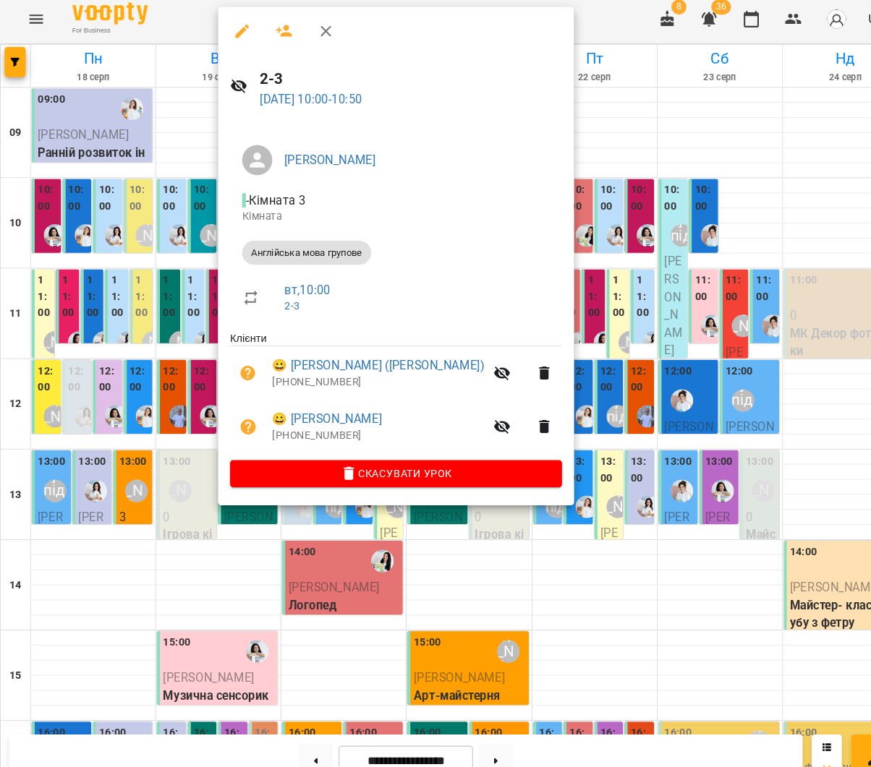
click at [194, 213] on div at bounding box center [435, 383] width 871 height 767
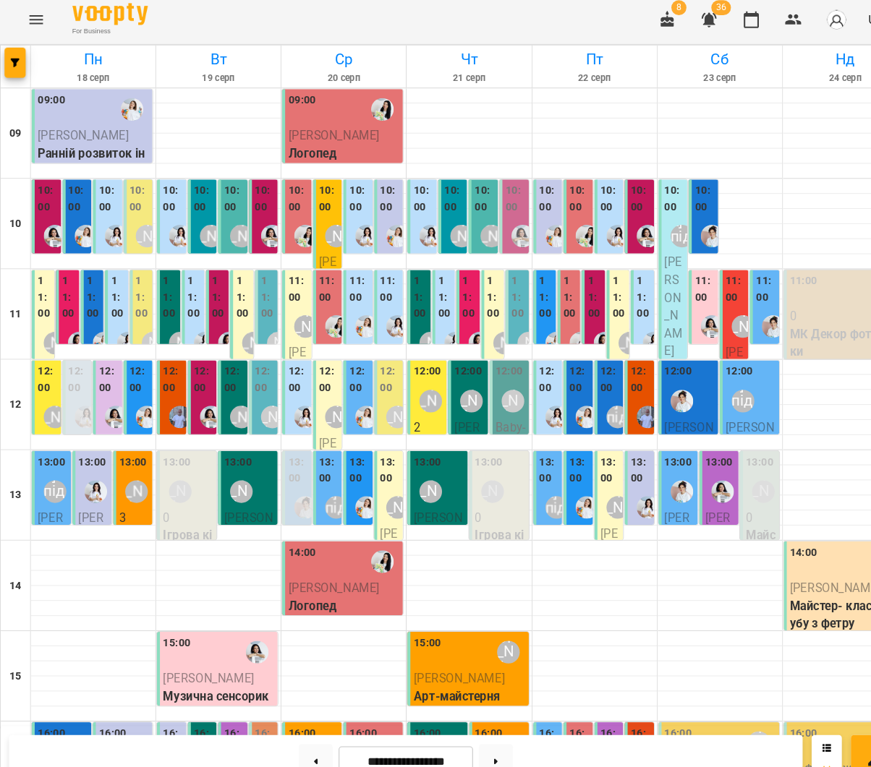
click at [190, 214] on div "[PERSON_NAME]" at bounding box center [202, 230] width 33 height 33
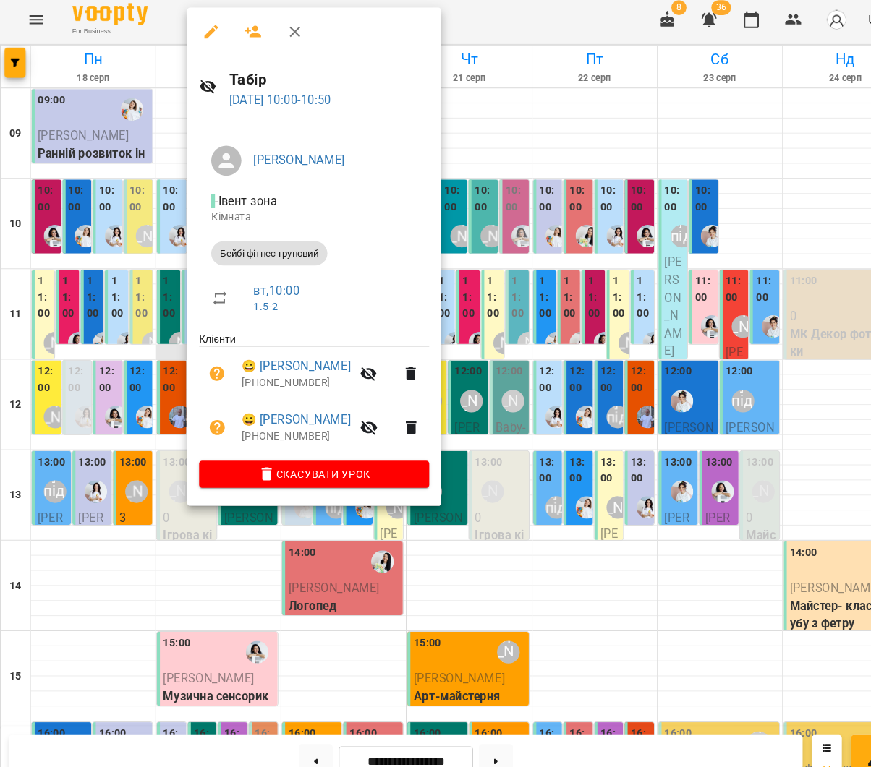
drag, startPoint x: 34, startPoint y: 312, endPoint x: 249, endPoint y: 341, distance: 216.6
click at [34, 312] on div at bounding box center [435, 383] width 871 height 767
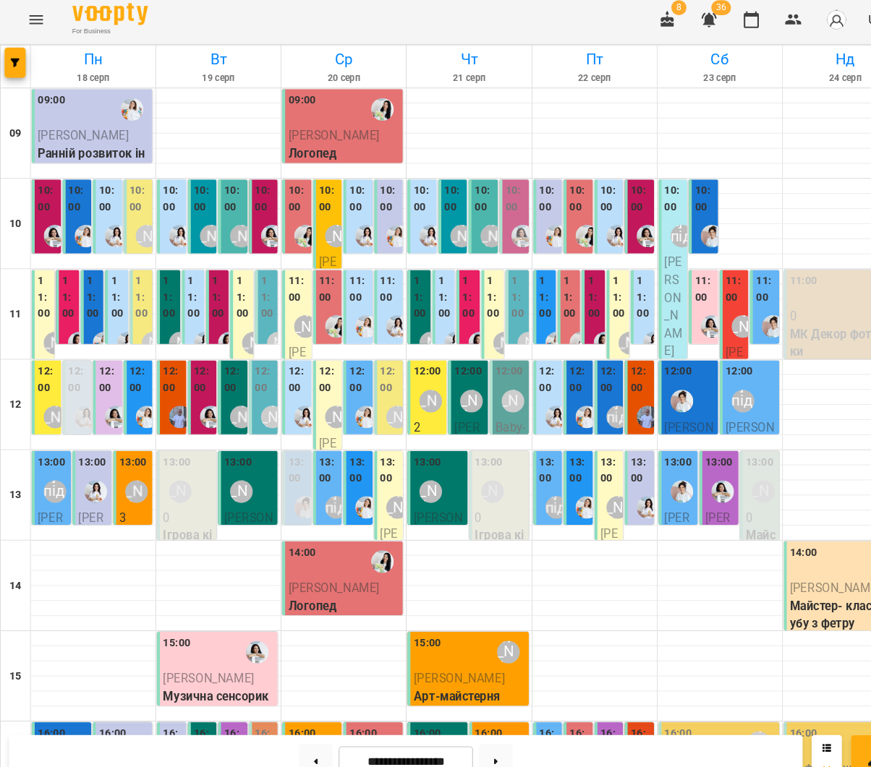
click at [233, 306] on label "11:00" at bounding box center [232, 289] width 13 height 47
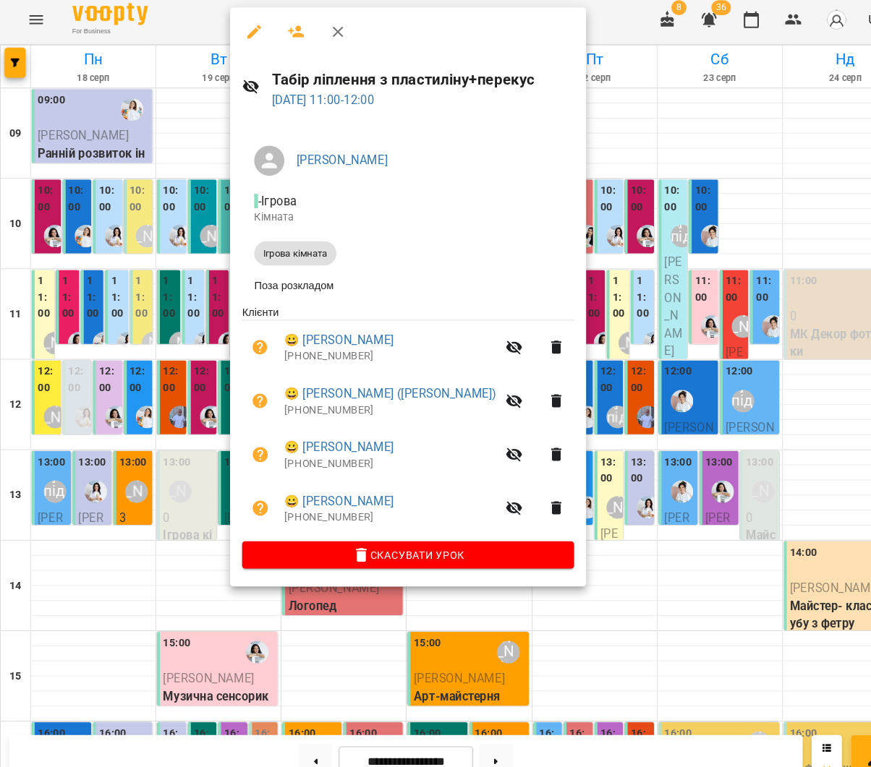
click at [173, 244] on div at bounding box center [435, 383] width 871 height 767
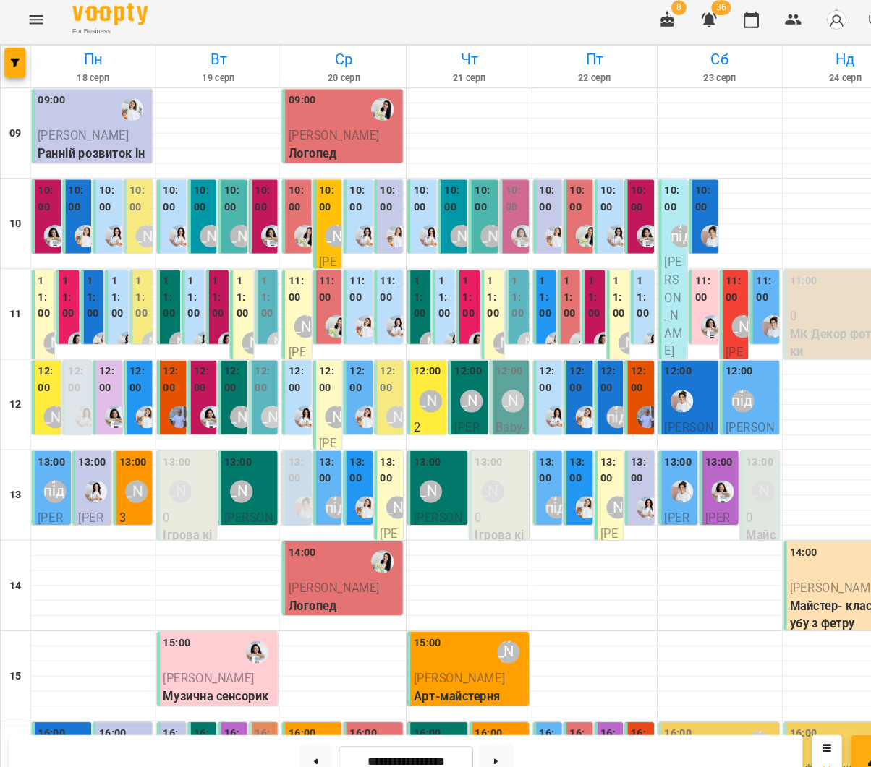
click at [200, 376] on label "12:00" at bounding box center [196, 368] width 20 height 31
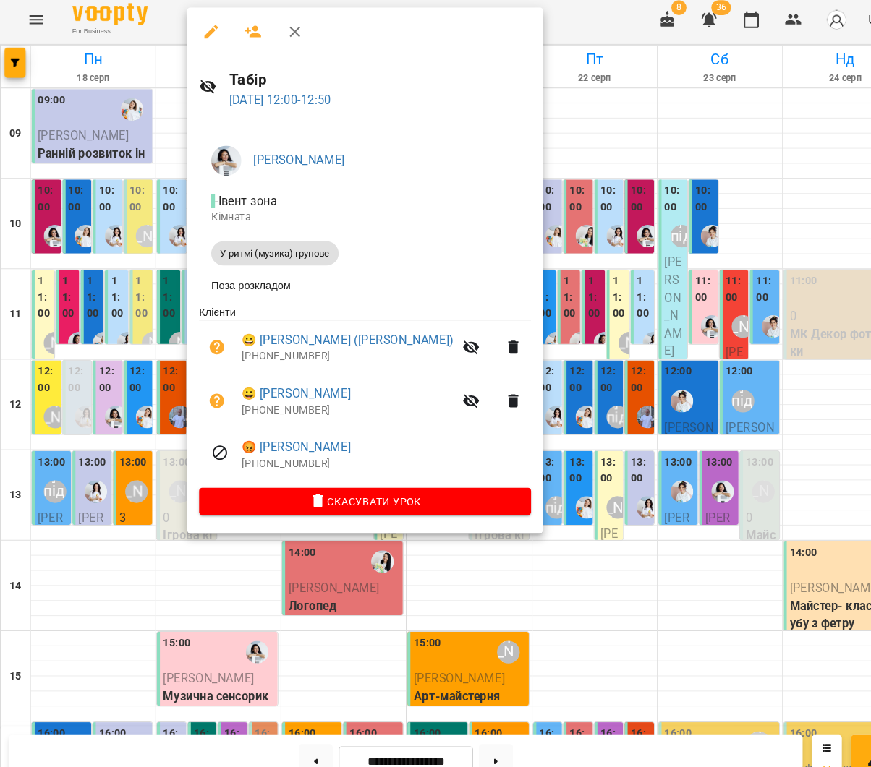
click at [90, 283] on div at bounding box center [435, 383] width 871 height 767
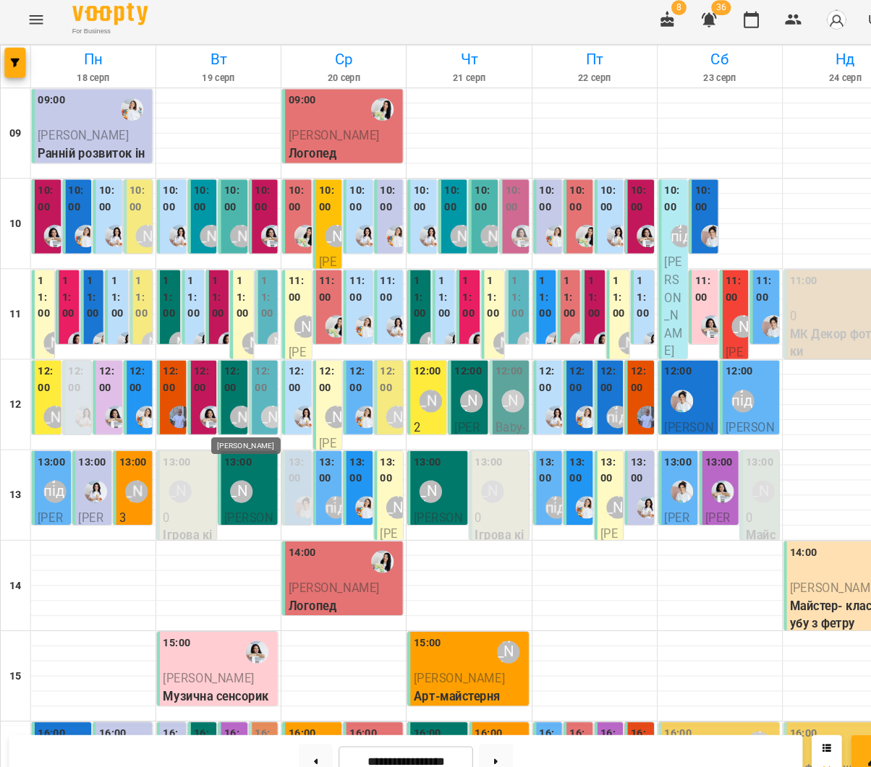
click at [230, 393] on div "[PERSON_NAME]" at bounding box center [232, 404] width 22 height 22
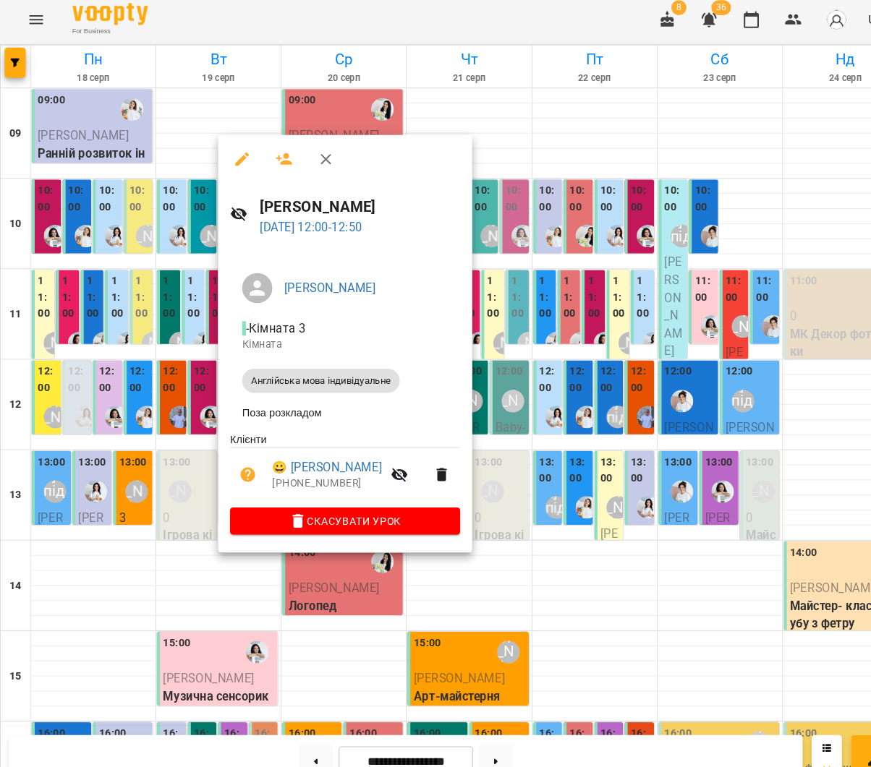
click at [139, 380] on div at bounding box center [435, 383] width 871 height 767
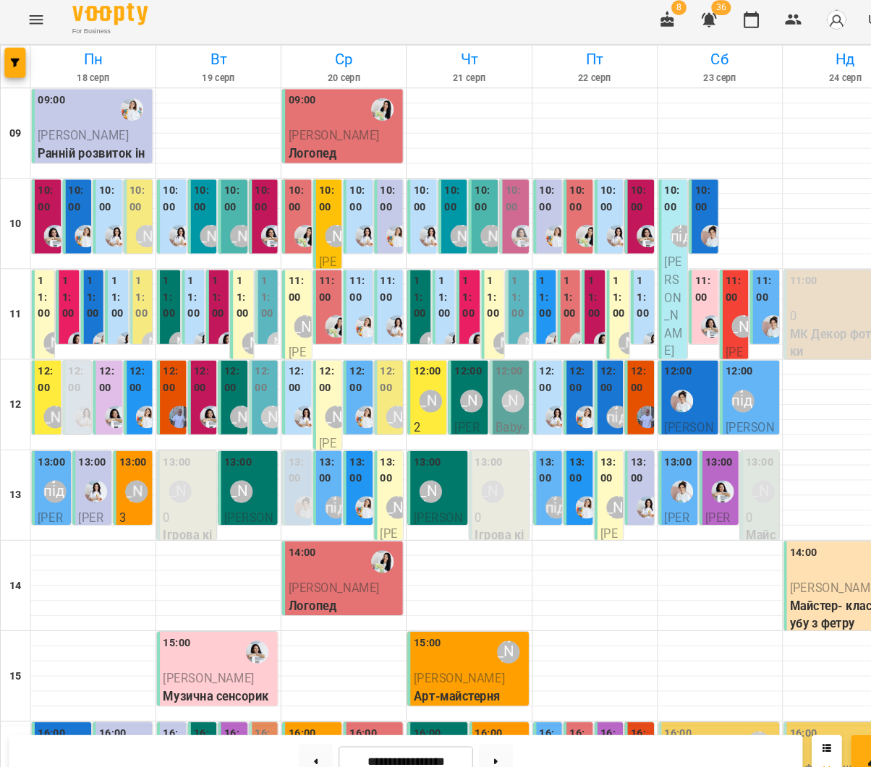
click at [254, 388] on div "[PERSON_NAME]" at bounding box center [260, 404] width 33 height 33
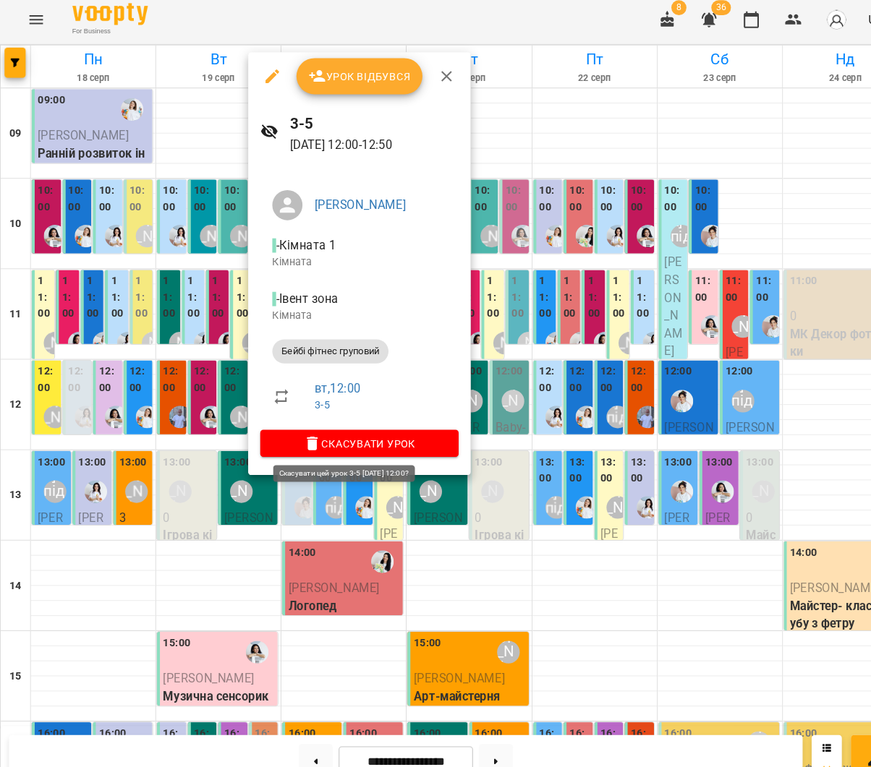
click at [342, 422] on span "Скасувати Урок" at bounding box center [344, 429] width 167 height 17
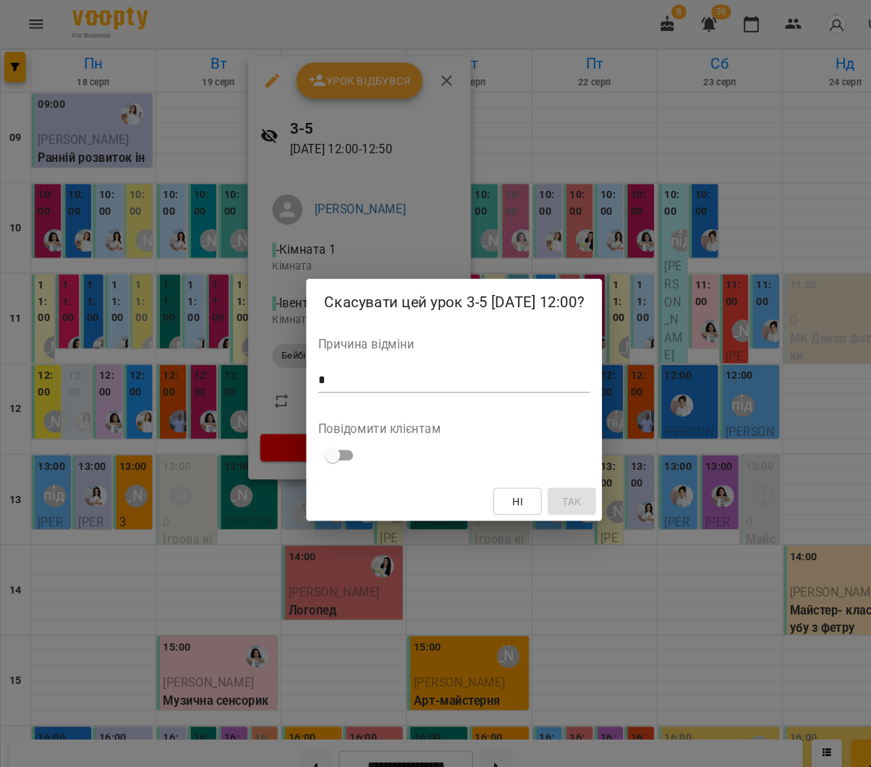
click at [448, 358] on textarea at bounding box center [435, 365] width 260 height 14
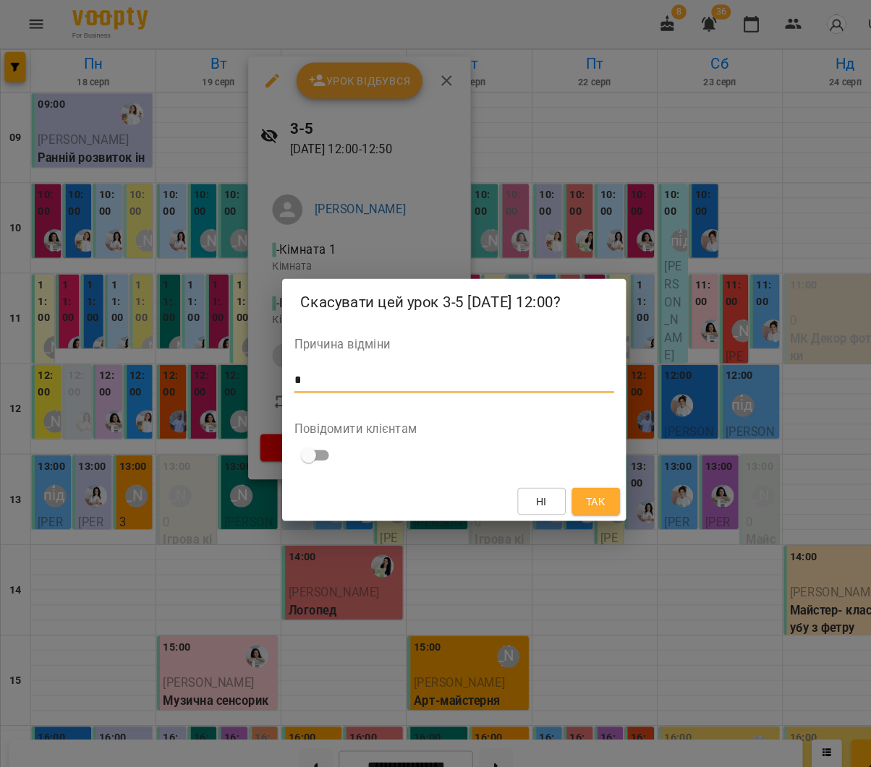
click at [581, 480] on span "Так" at bounding box center [571, 480] width 19 height 17
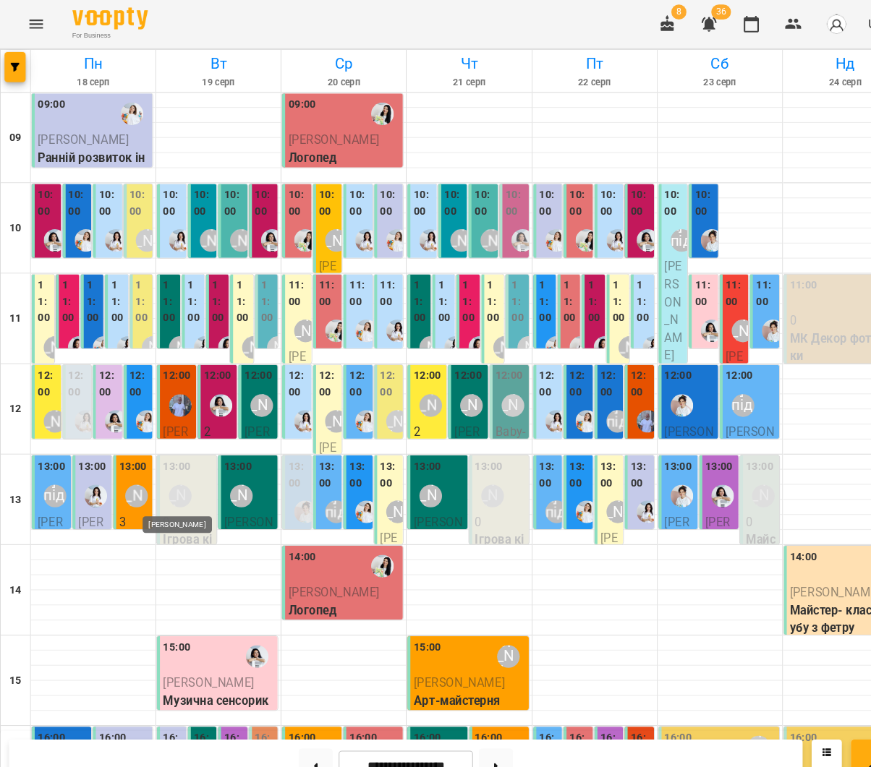
click at [179, 473] on div "[PERSON_NAME]" at bounding box center [173, 476] width 22 height 22
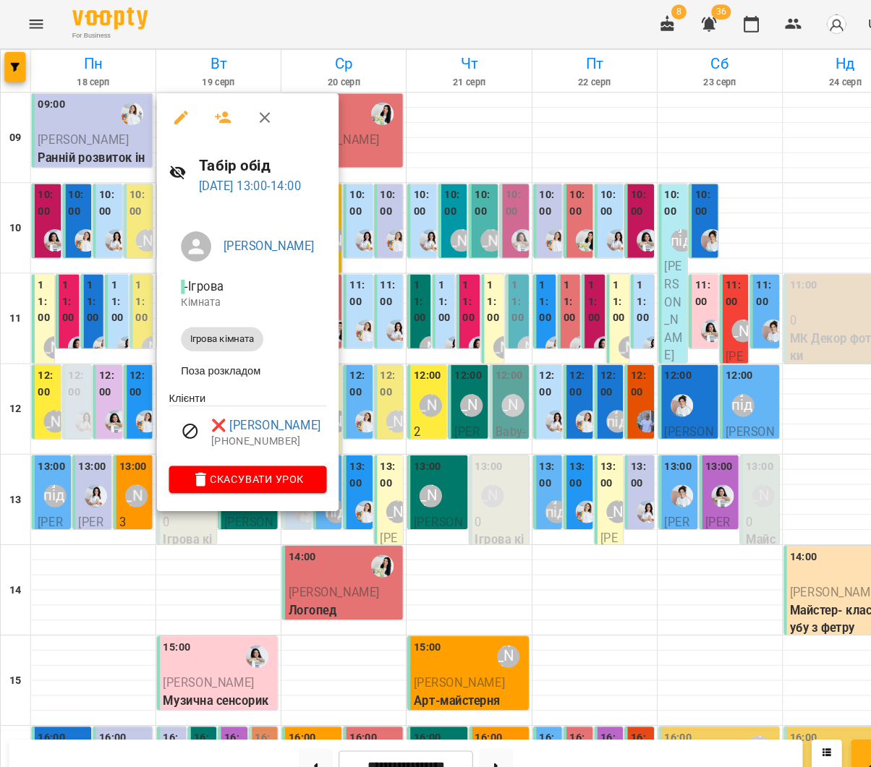
click at [208, 108] on icon "button" at bounding box center [213, 112] width 17 height 17
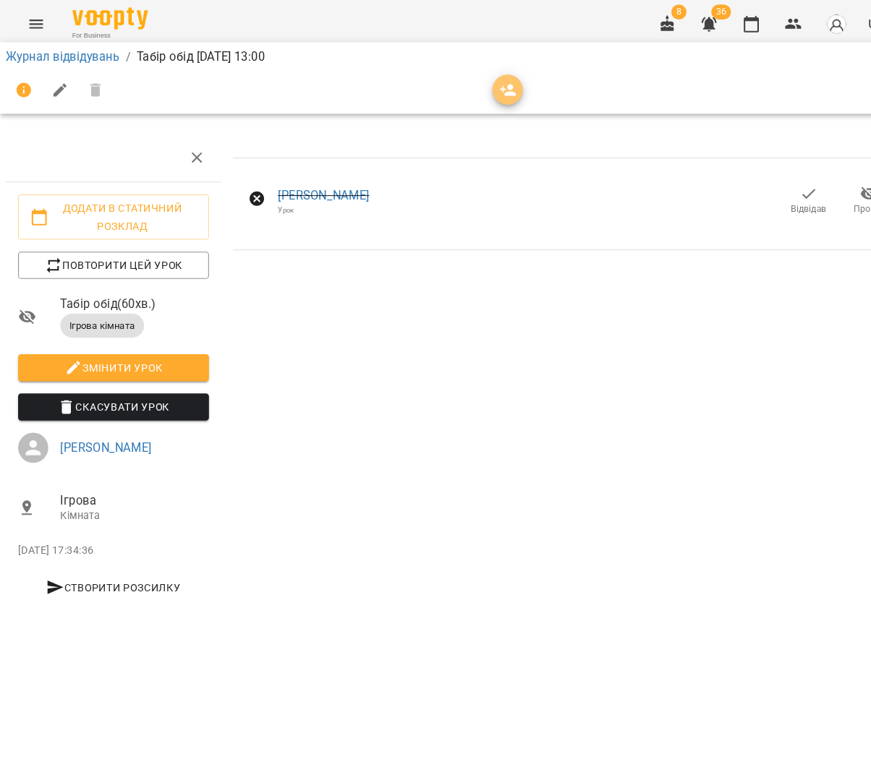
click at [479, 86] on icon "button" at bounding box center [487, 86] width 17 height 17
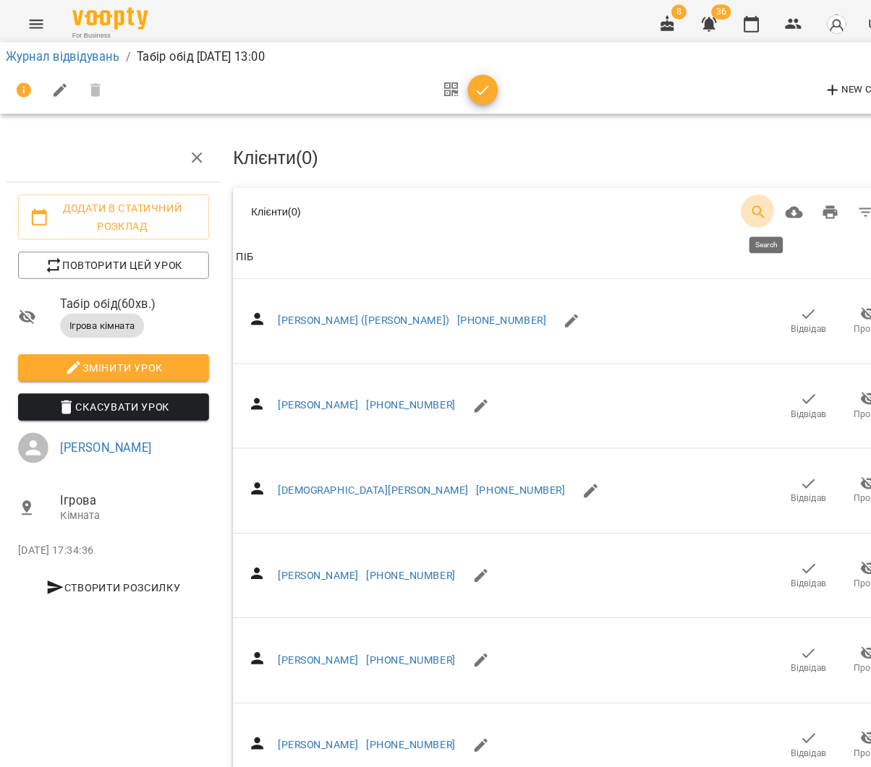
click at [735, 195] on icon "Search" at bounding box center [727, 203] width 17 height 17
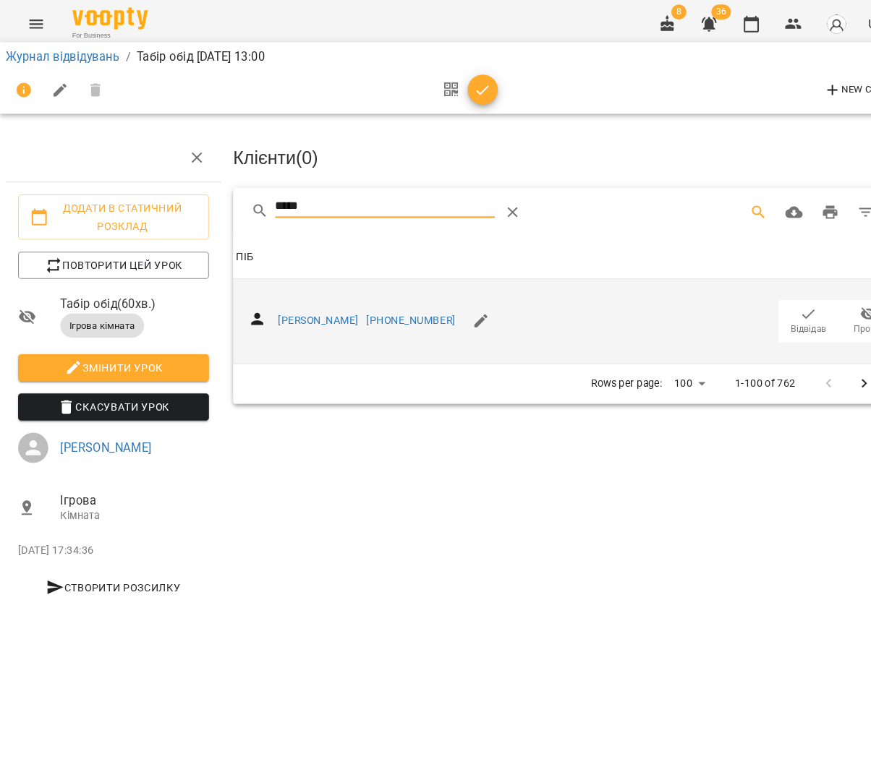
type input "*****"
click at [769, 302] on icon "button" at bounding box center [775, 301] width 17 height 17
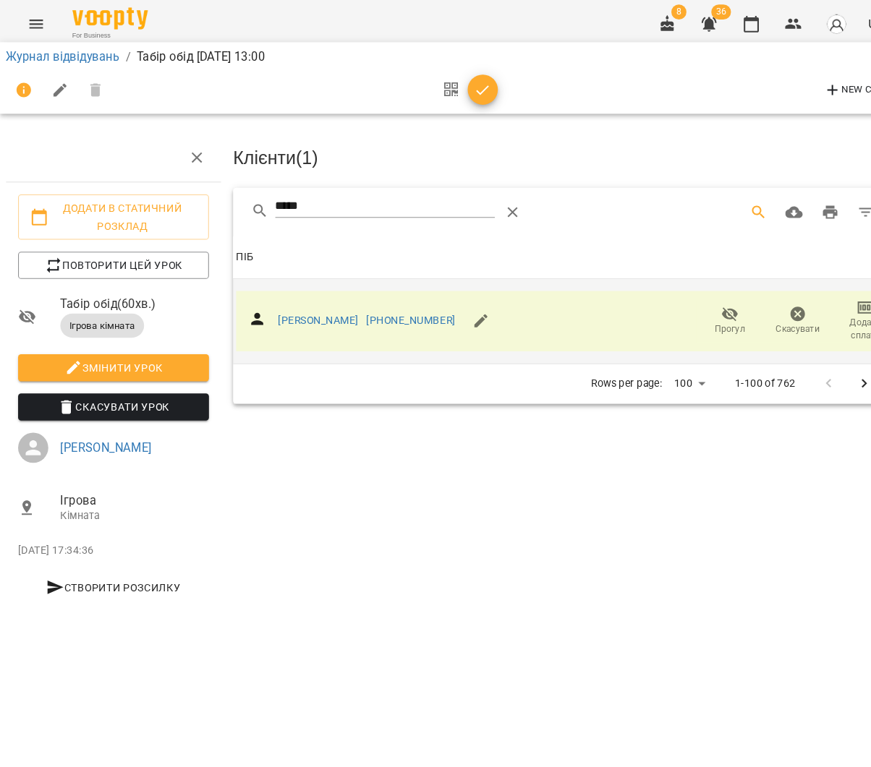
click at [455, 88] on icon "button" at bounding box center [462, 86] width 17 height 17
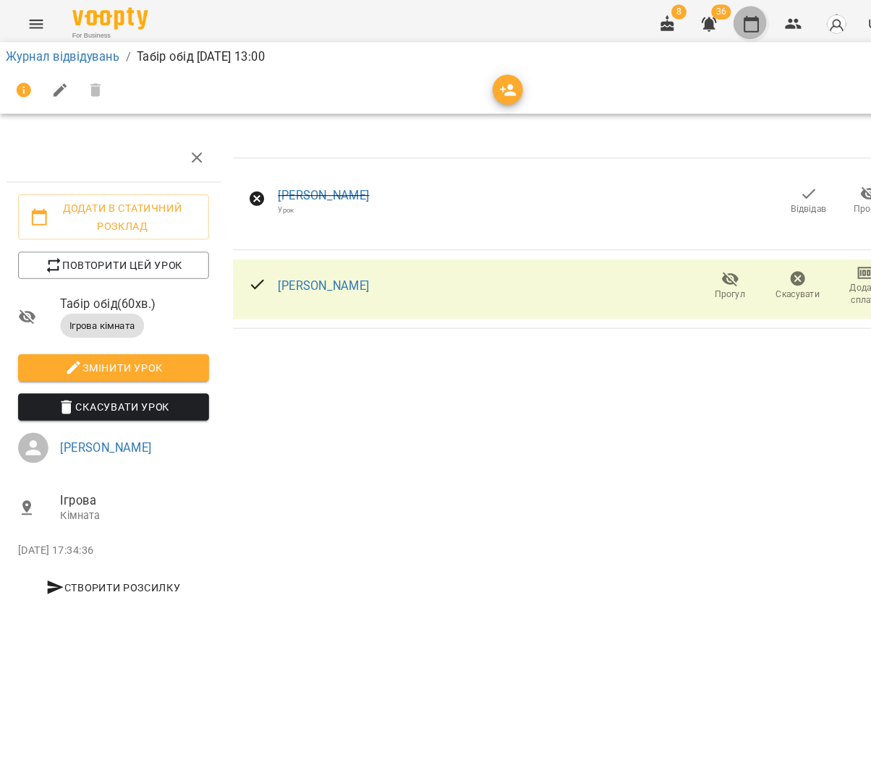
click at [724, 30] on icon "button" at bounding box center [720, 22] width 17 height 17
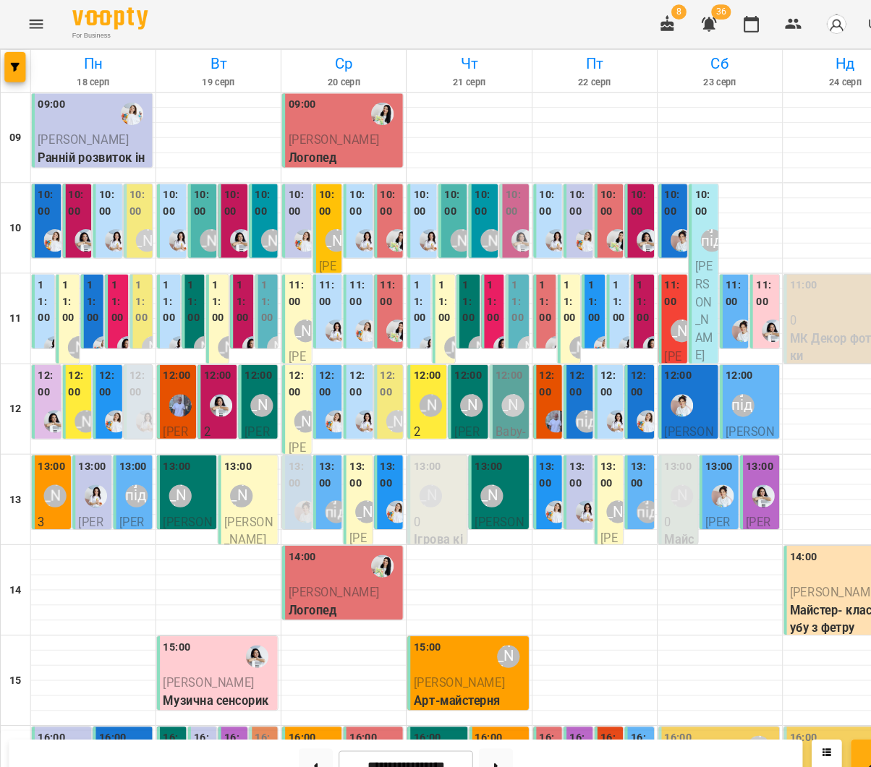
click at [200, 401] on div at bounding box center [211, 388] width 33 height 33
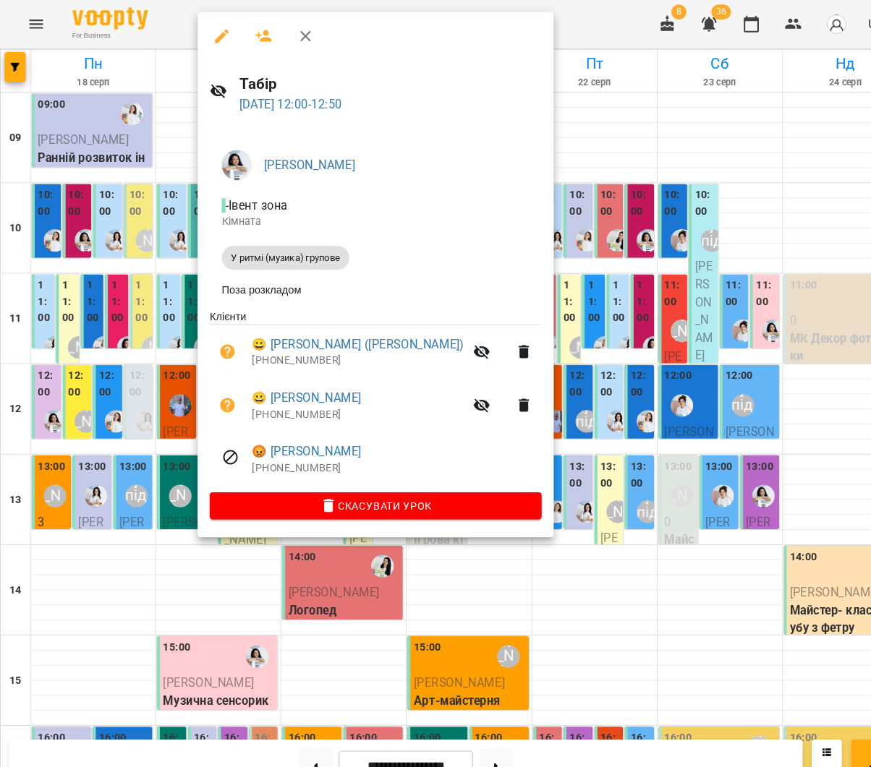
click at [566, 294] on div at bounding box center [435, 383] width 871 height 767
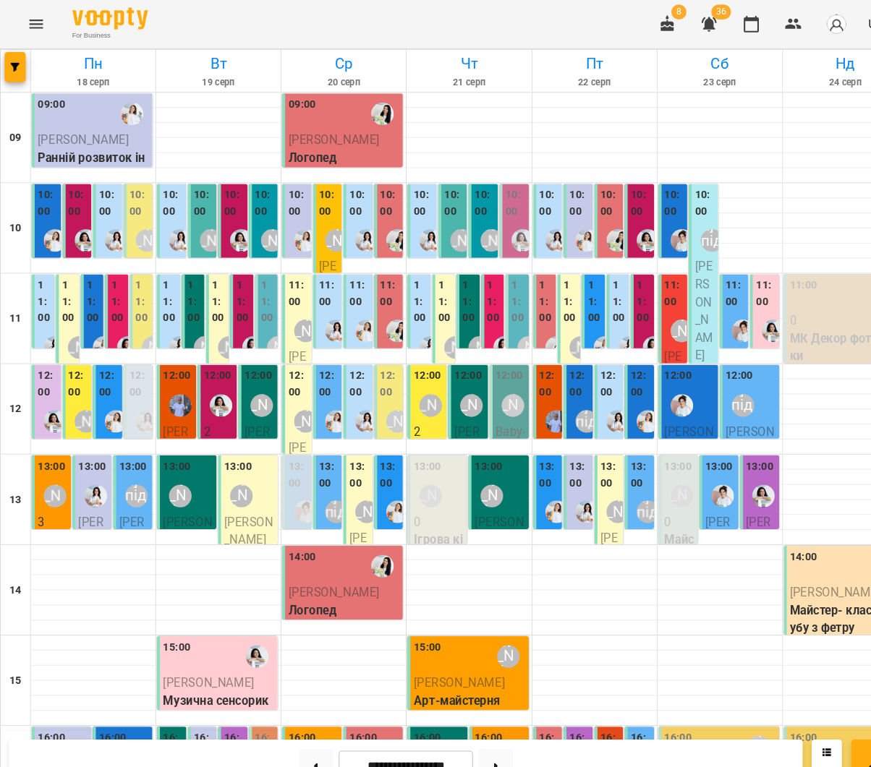
click at [539, 397] on img "Marco" at bounding box center [534, 404] width 22 height 22
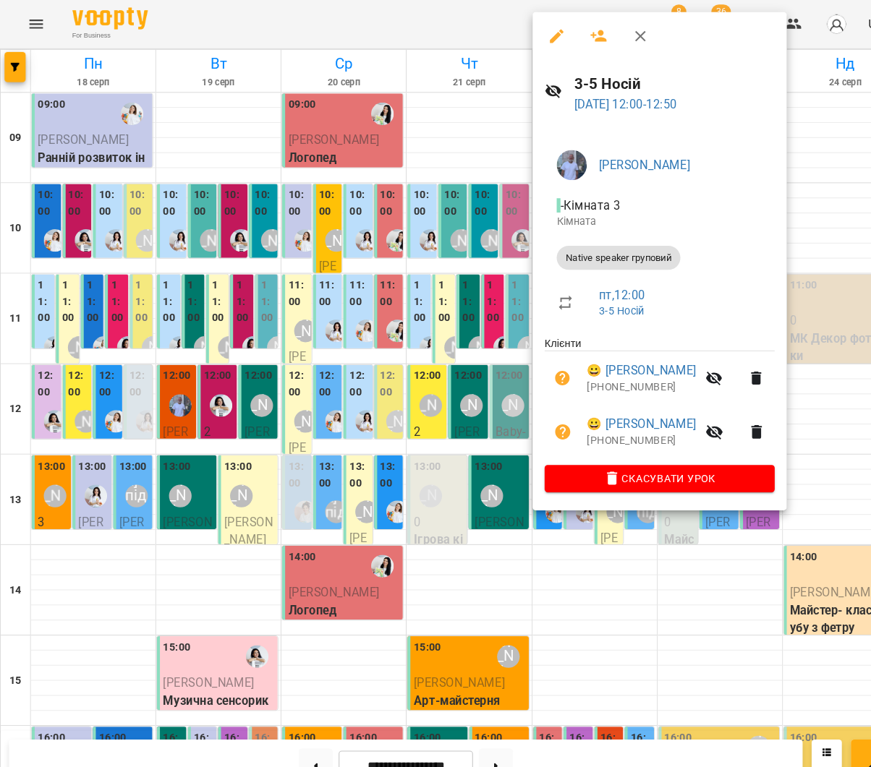
click at [391, 393] on div at bounding box center [435, 383] width 871 height 767
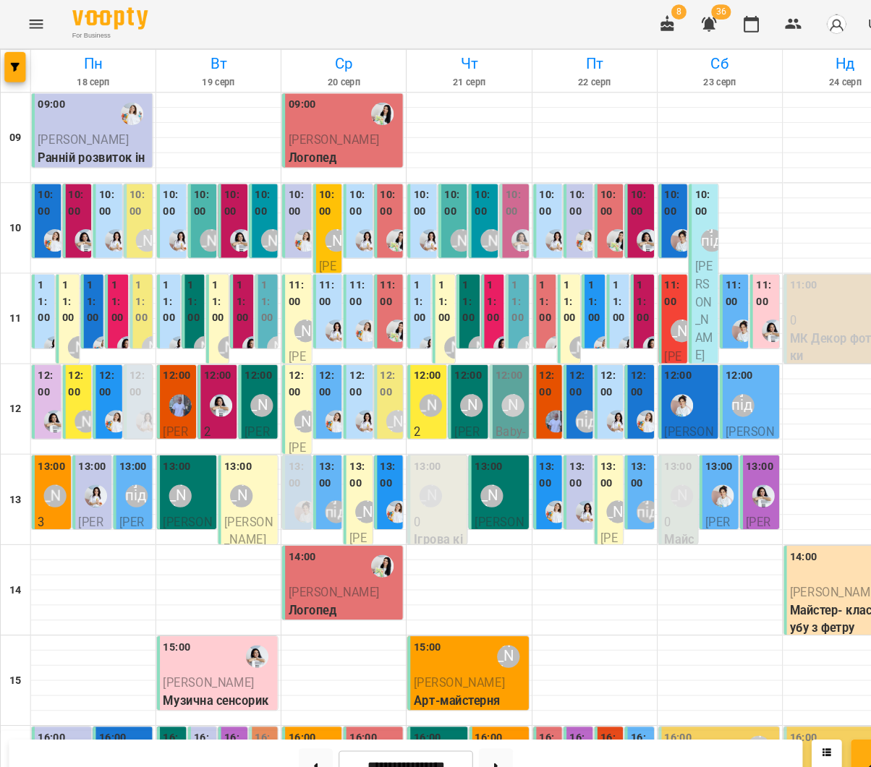
click at [187, 295] on label "11:00" at bounding box center [186, 289] width 13 height 47
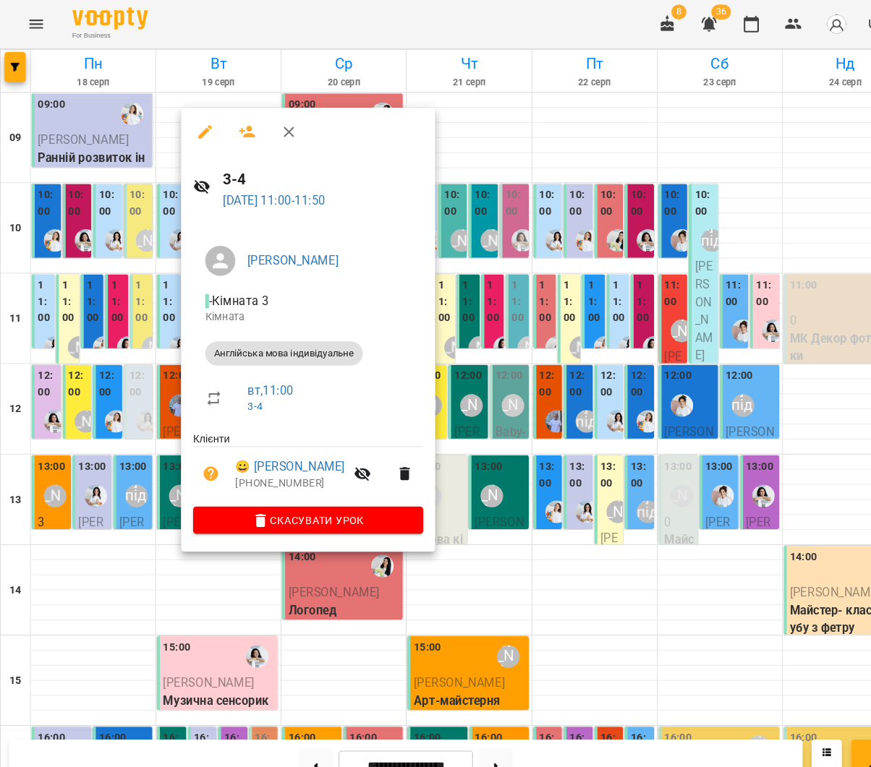
click at [136, 294] on div at bounding box center [435, 383] width 871 height 767
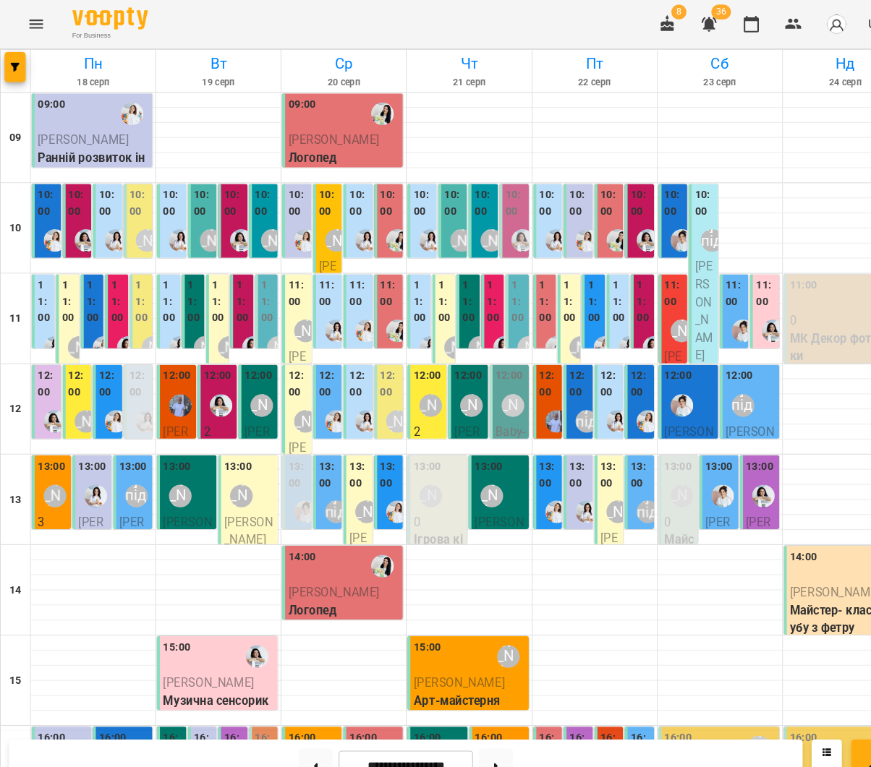
click at [160, 280] on label "11:00" at bounding box center [162, 289] width 13 height 47
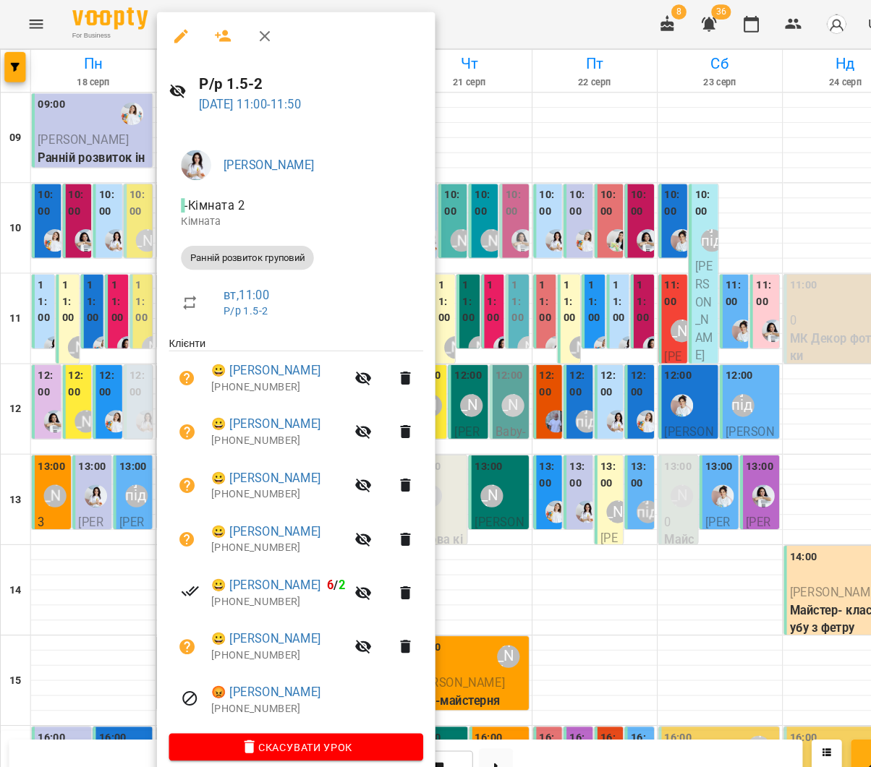
click at [51, 291] on div at bounding box center [435, 383] width 871 height 767
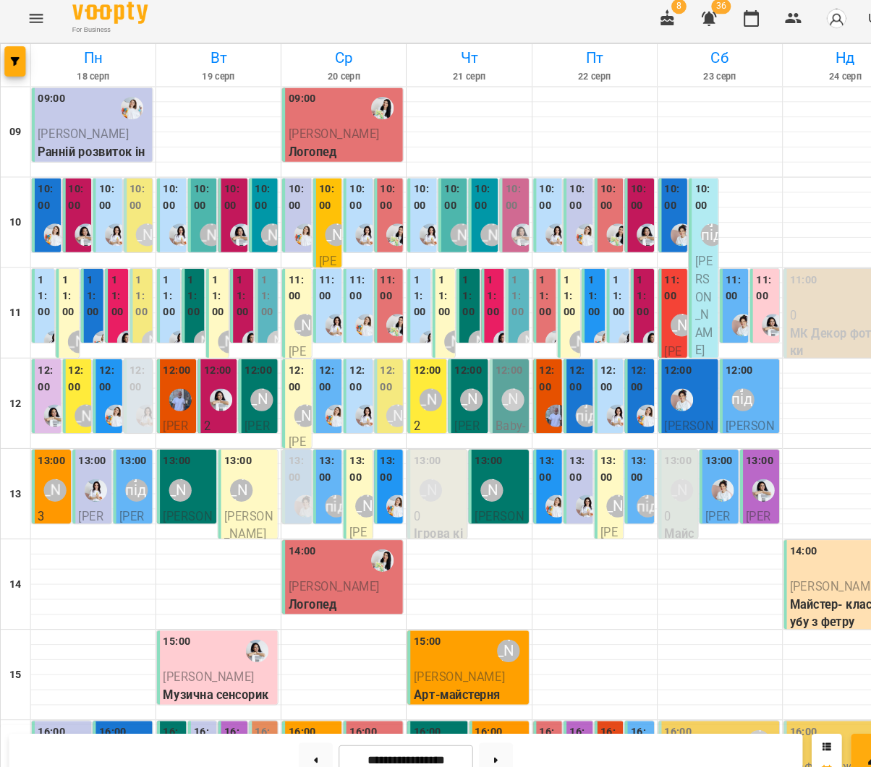
click at [232, 285] on label "11:00" at bounding box center [232, 289] width 13 height 47
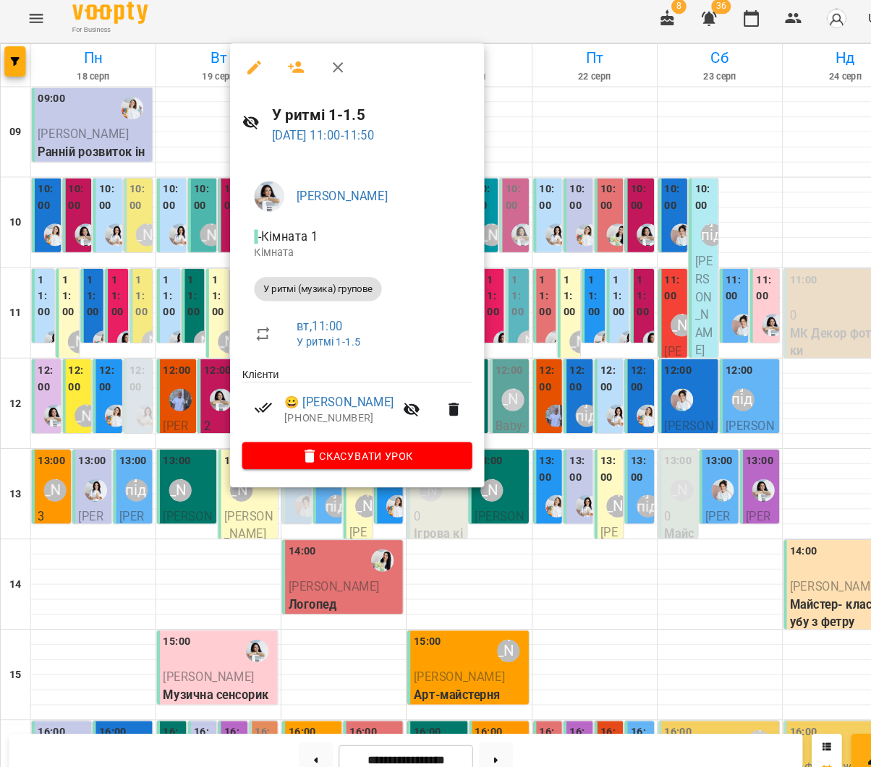
drag, startPoint x: 164, startPoint y: 286, endPoint x: 174, endPoint y: 285, distance: 10.2
click at [164, 286] on div at bounding box center [435, 383] width 871 height 767
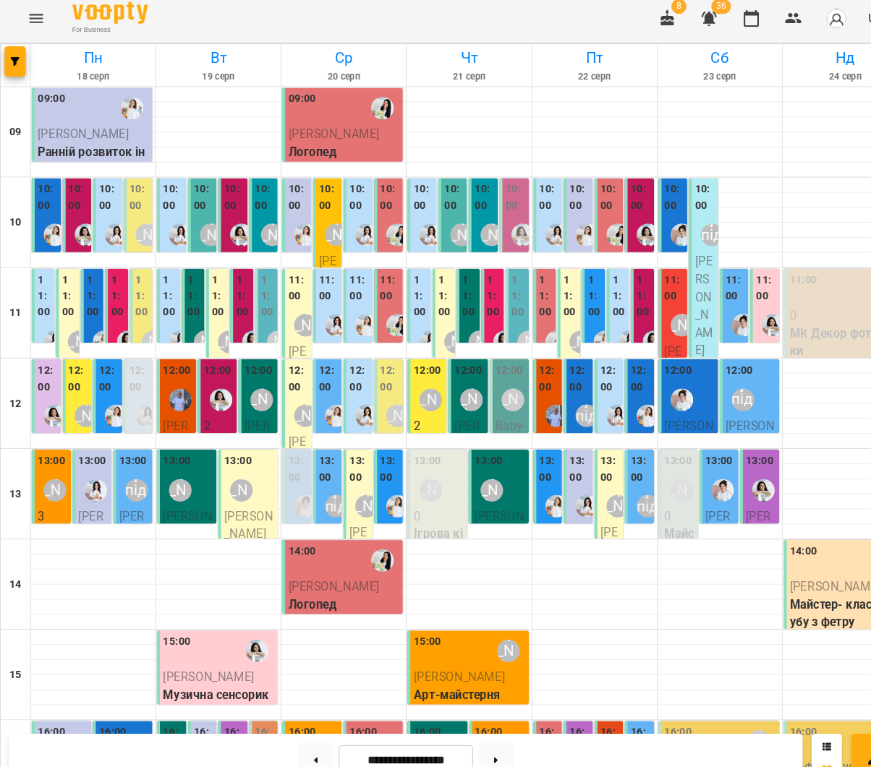
click at [215, 286] on label "11:00" at bounding box center [209, 289] width 13 height 47
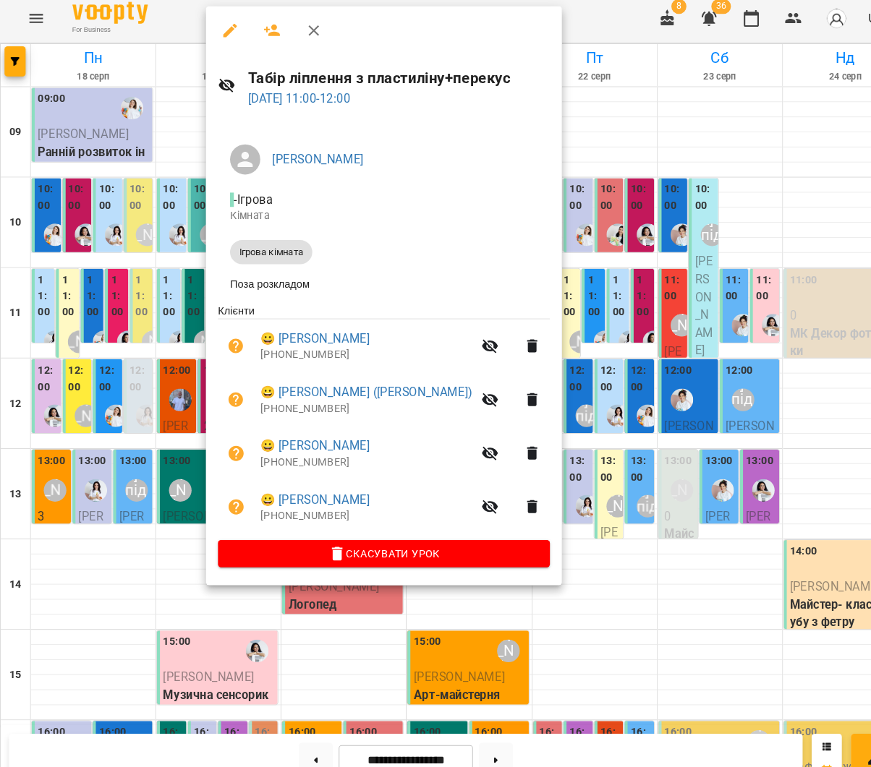
click at [117, 274] on div at bounding box center [435, 383] width 871 height 767
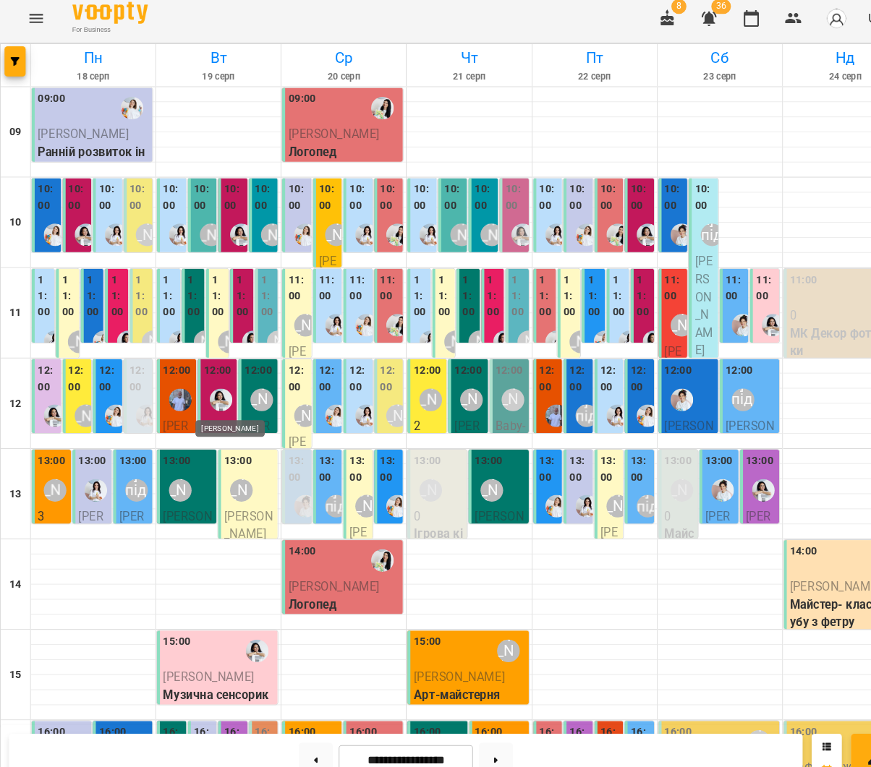
click at [205, 383] on img "Анна Білан" at bounding box center [212, 389] width 22 height 22
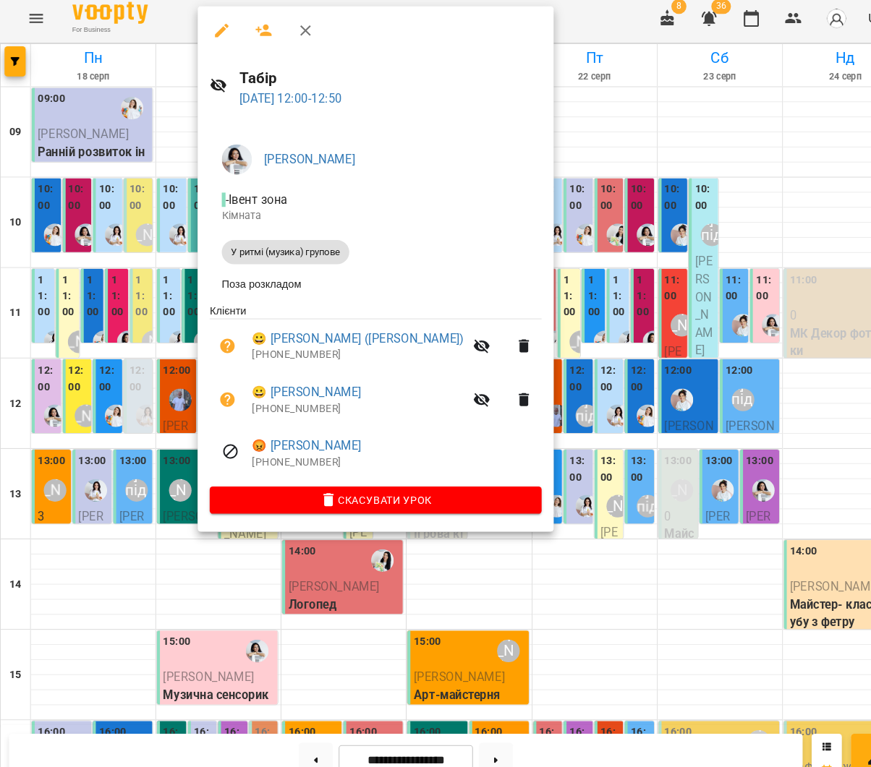
click at [252, 29] on icon "button" at bounding box center [253, 35] width 16 height 12
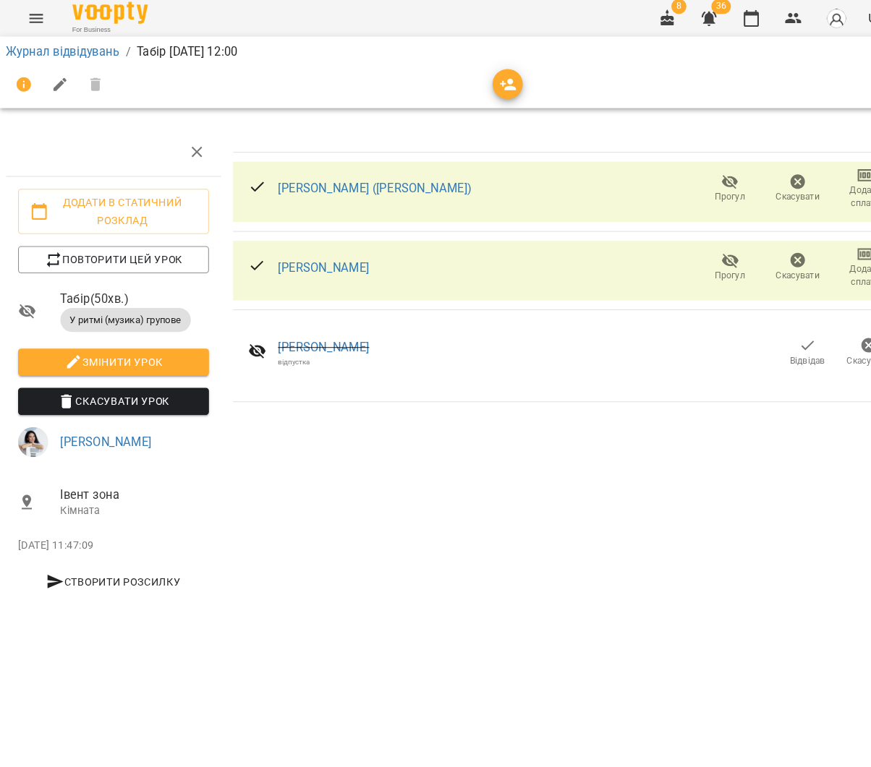
click at [486, 89] on button "button" at bounding box center [486, 86] width 29 height 29
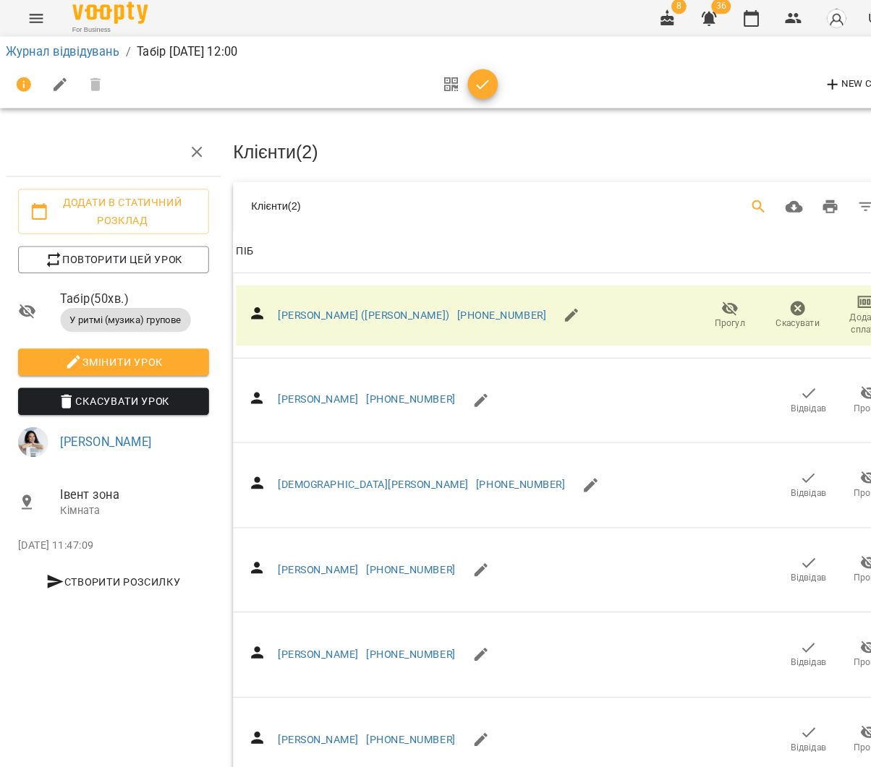
click at [736, 202] on icon "Search" at bounding box center [727, 203] width 17 height 17
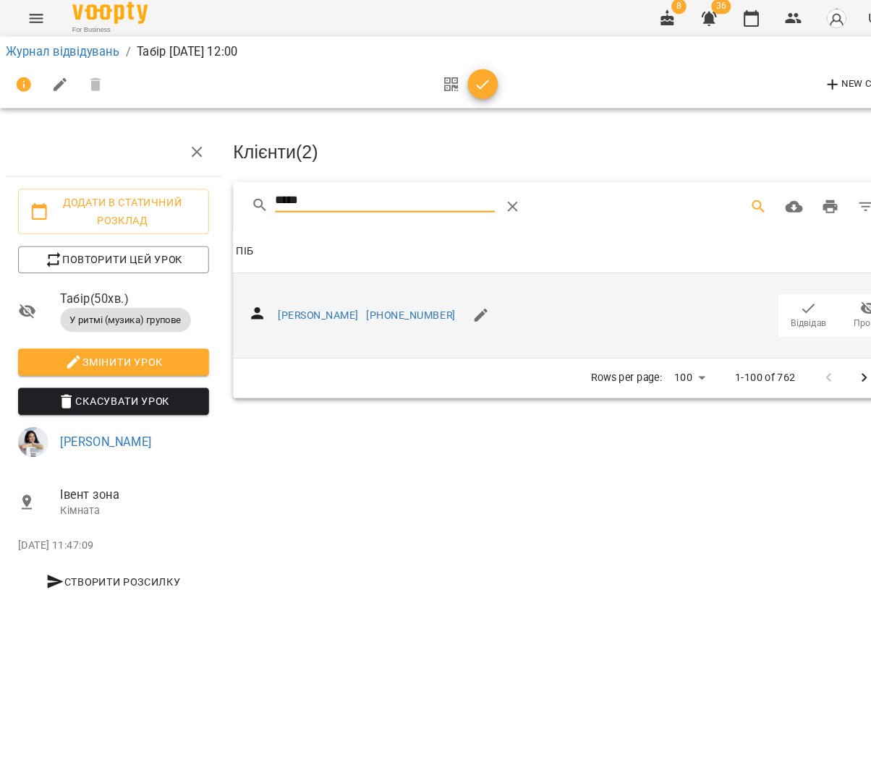
type input "*****"
click at [772, 310] on span "Відвідав" at bounding box center [776, 316] width 34 height 12
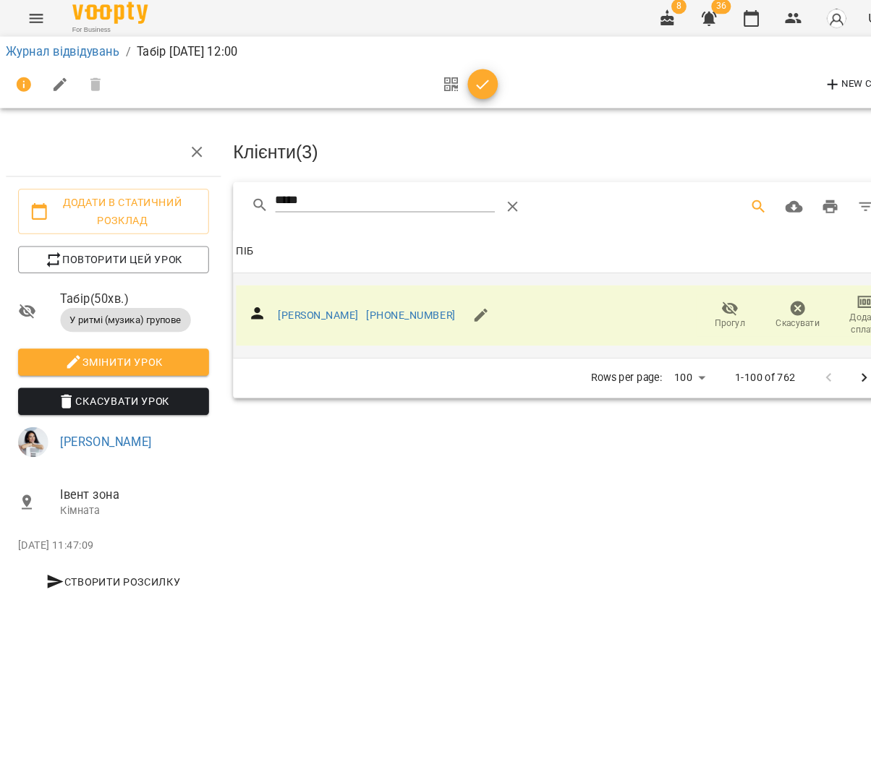
click at [466, 78] on icon "button" at bounding box center [462, 86] width 17 height 17
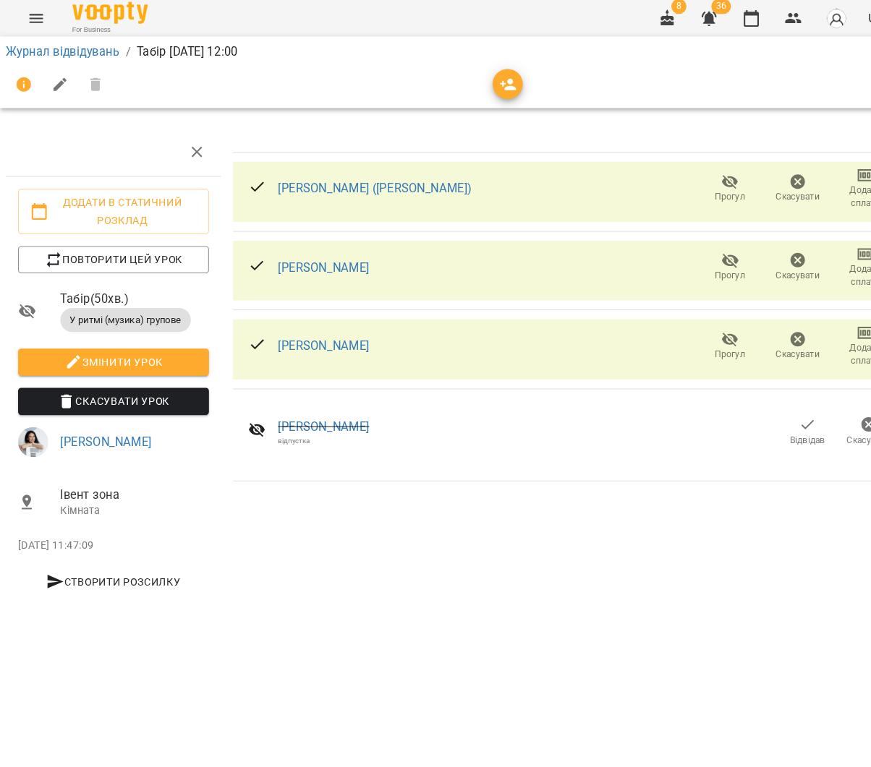
click at [489, 78] on icon "button" at bounding box center [487, 86] width 17 height 17
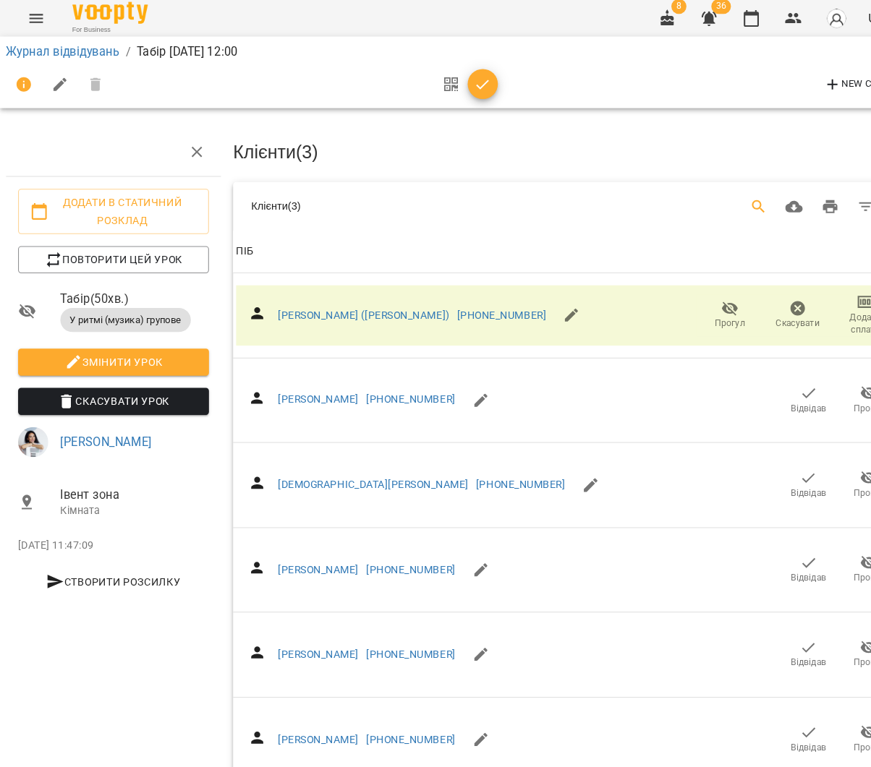
click at [730, 195] on icon "Search" at bounding box center [727, 203] width 17 height 17
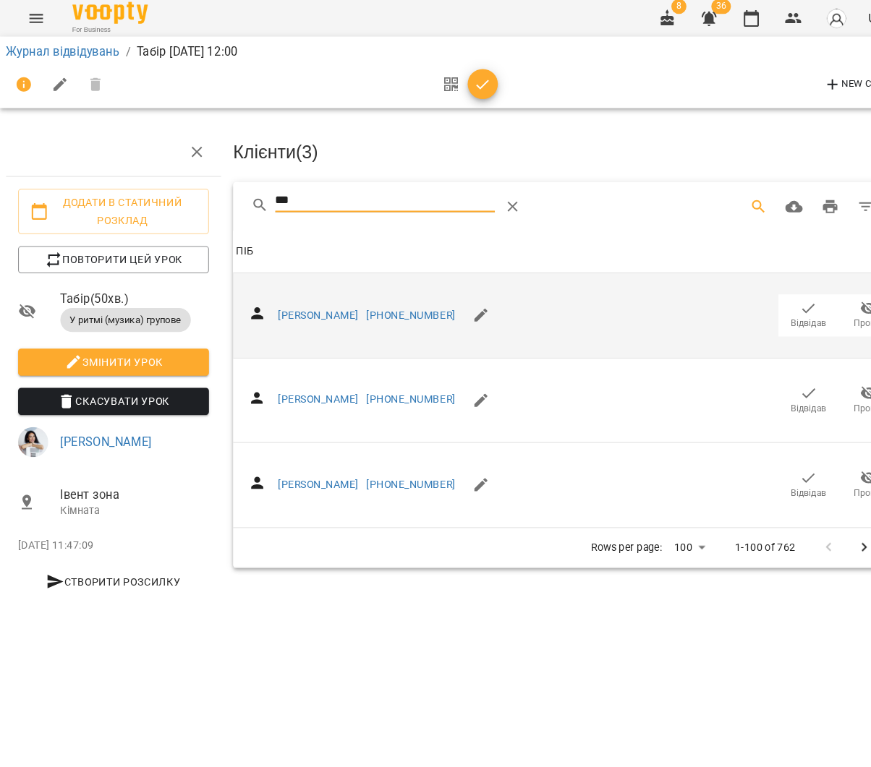
type input "***"
click at [779, 294] on icon "button" at bounding box center [775, 301] width 17 height 17
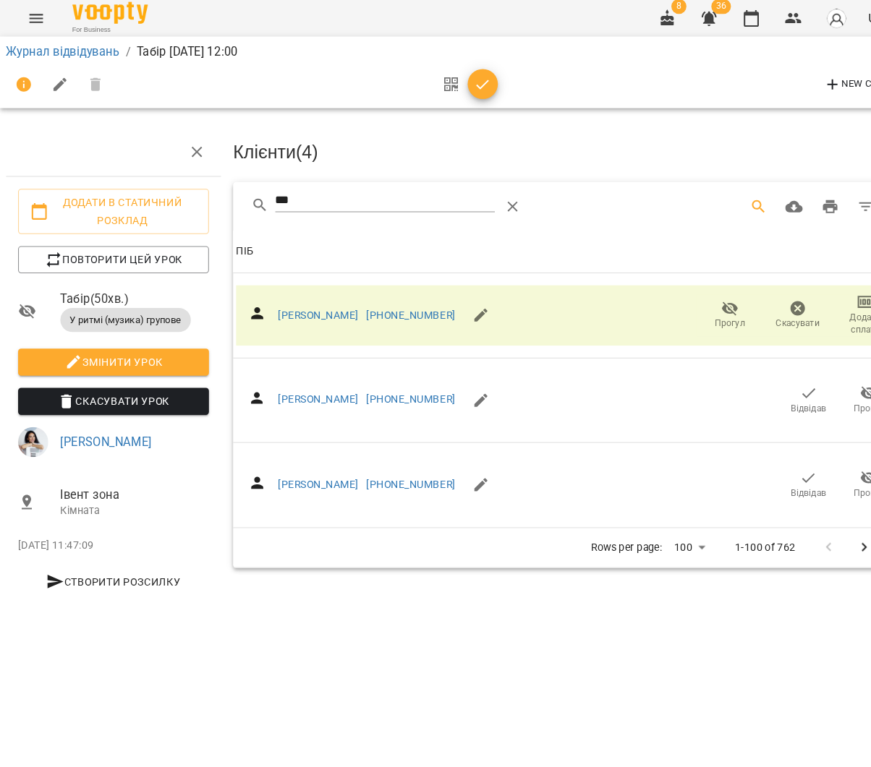
click at [454, 80] on icon "button" at bounding box center [462, 86] width 17 height 17
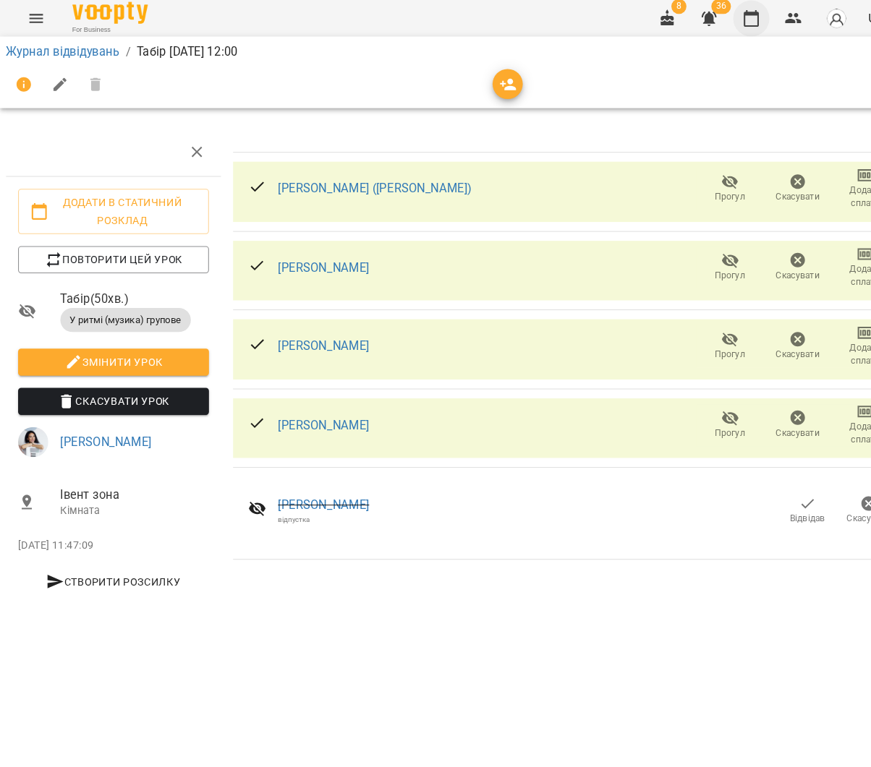
click at [726, 16] on icon "button" at bounding box center [720, 22] width 17 height 17
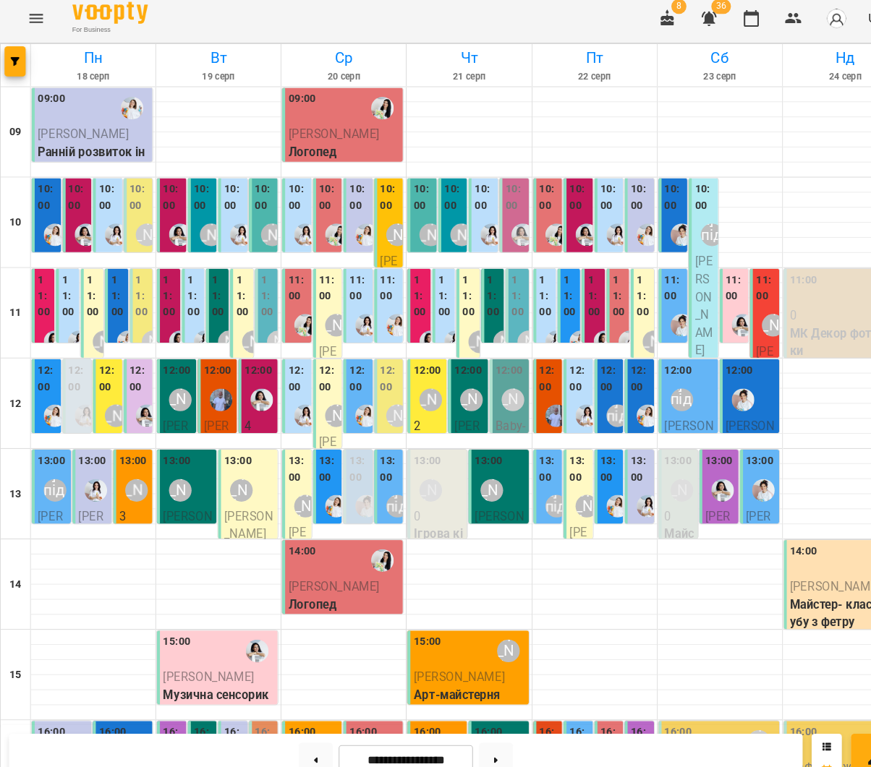
scroll to position [270, 0]
click at [614, 741] on img "Анна Білан" at bounding box center [621, 752] width 22 height 22
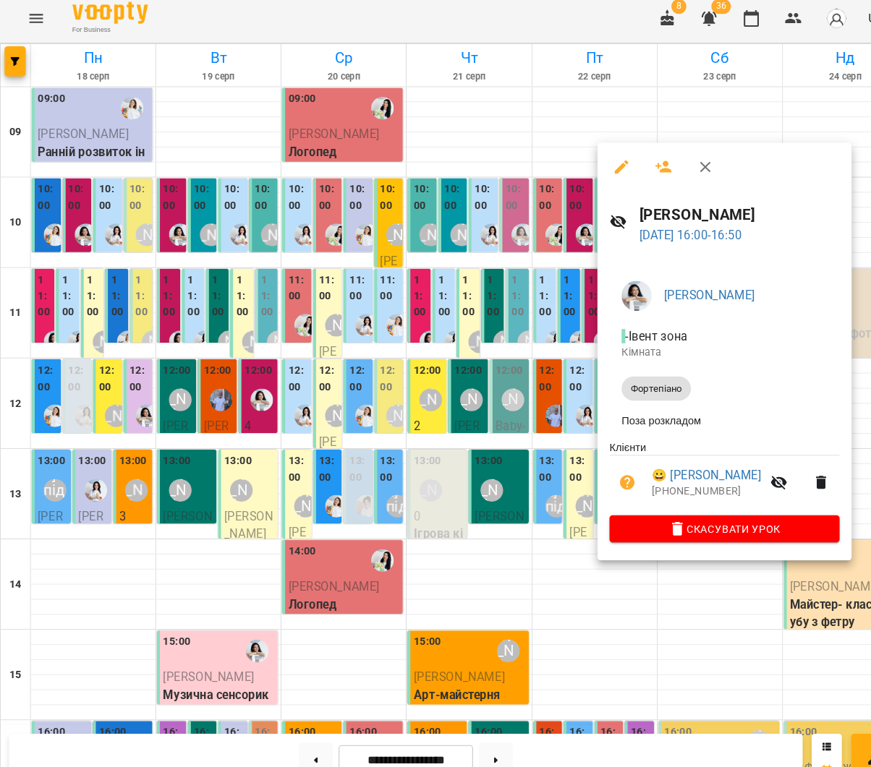
click at [491, 466] on div at bounding box center [435, 383] width 871 height 767
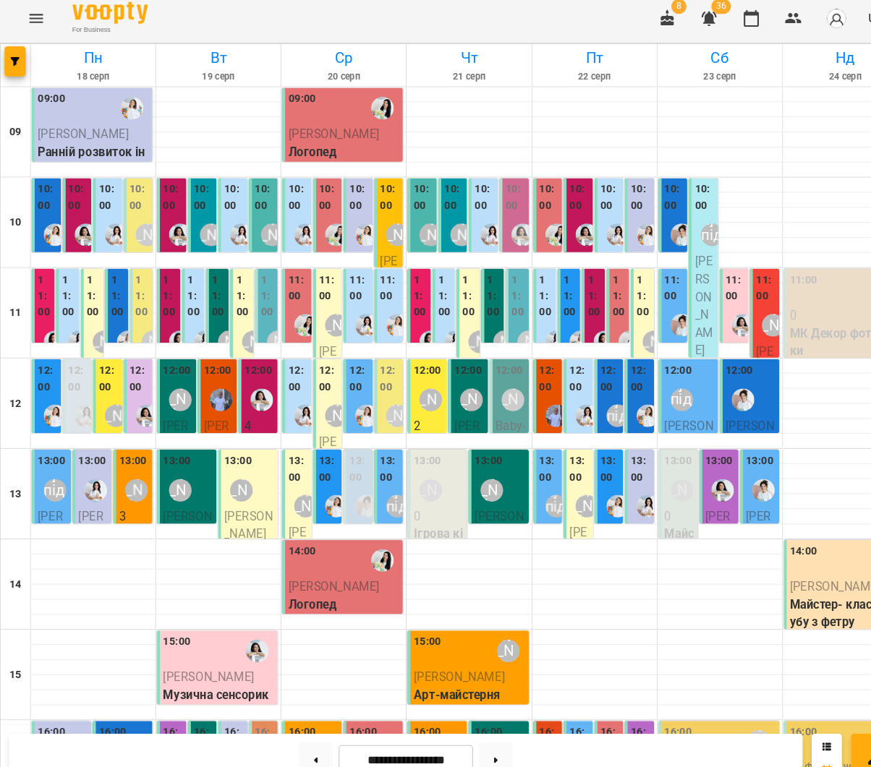
click at [560, 735] on div "[PERSON_NAME] підготовка до школи" at bounding box center [562, 751] width 33 height 33
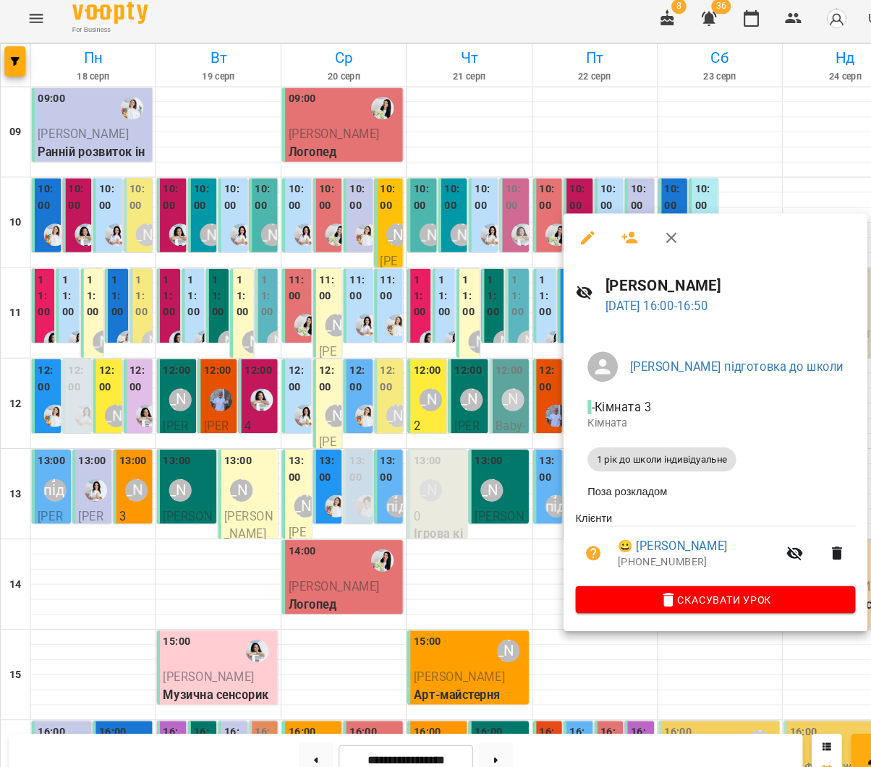
click at [342, 474] on div at bounding box center [435, 383] width 871 height 767
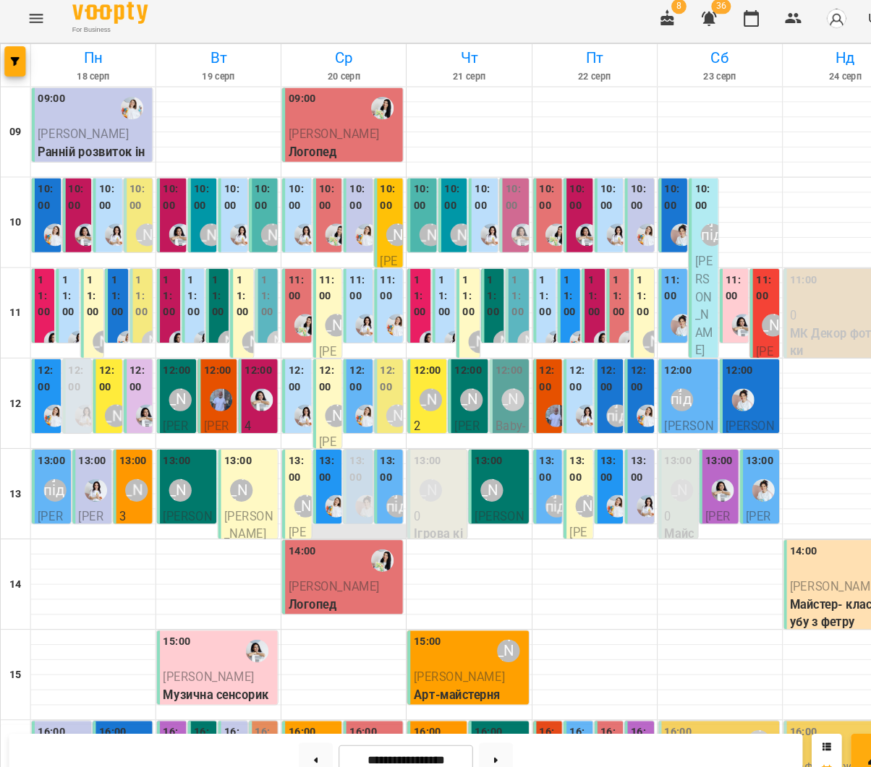
scroll to position [0, 0]
click at [420, 468] on div "[PERSON_NAME]" at bounding box center [413, 476] width 22 height 22
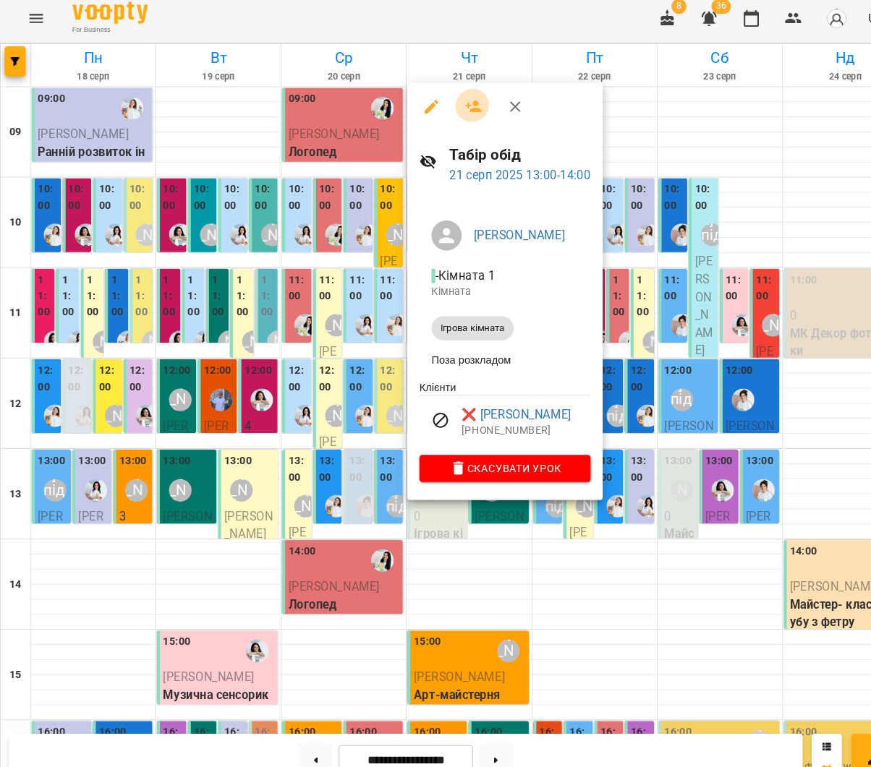
drag, startPoint x: 452, startPoint y: 89, endPoint x: 462, endPoint y: 97, distance: 12.9
click at [452, 90] on button "button" at bounding box center [454, 107] width 35 height 35
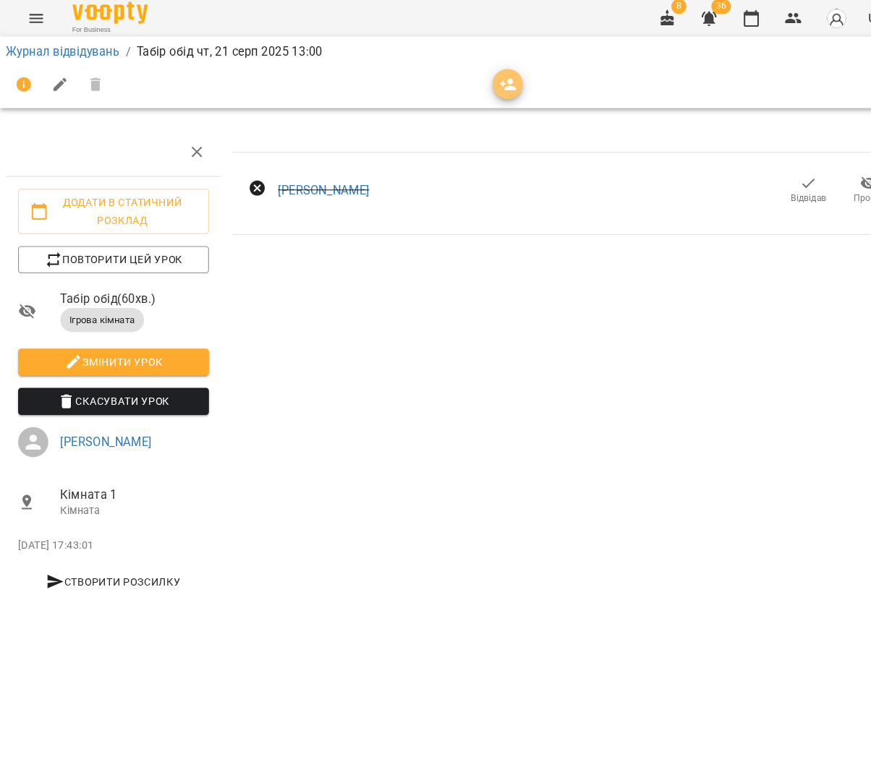
click at [479, 81] on icon "button" at bounding box center [487, 86] width 17 height 17
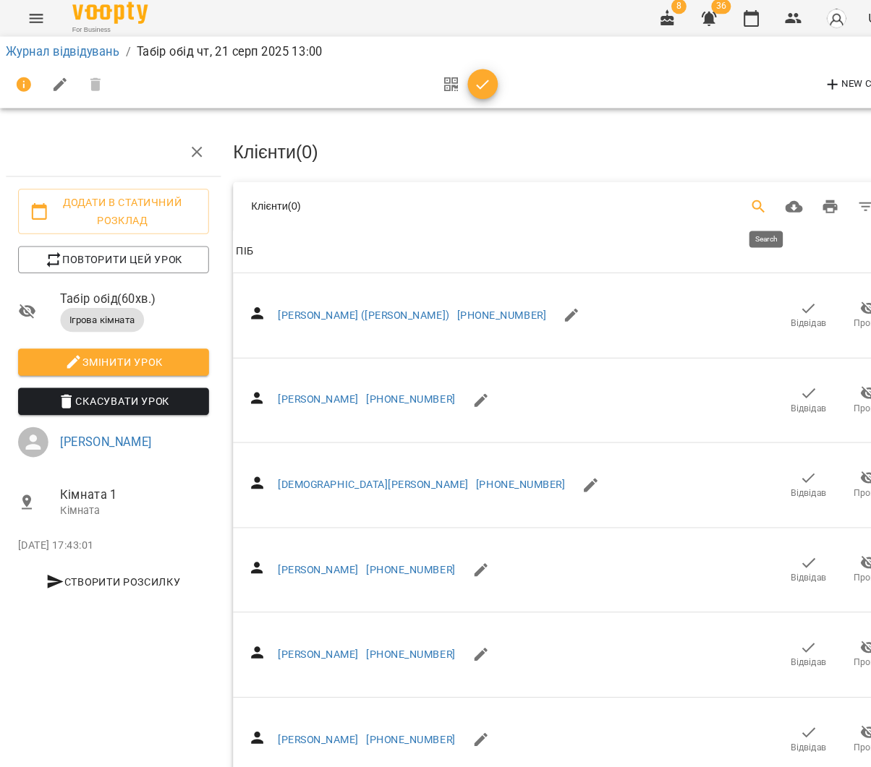
click at [721, 192] on button "Search" at bounding box center [727, 204] width 35 height 35
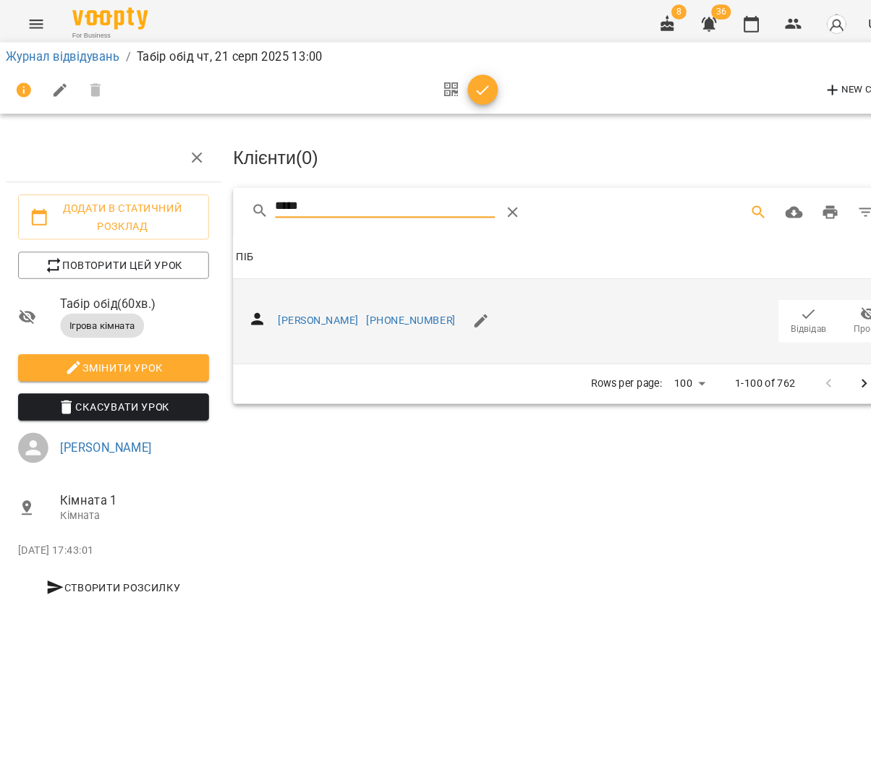
type input "*****"
click at [785, 301] on span "Відвідав" at bounding box center [775, 307] width 40 height 29
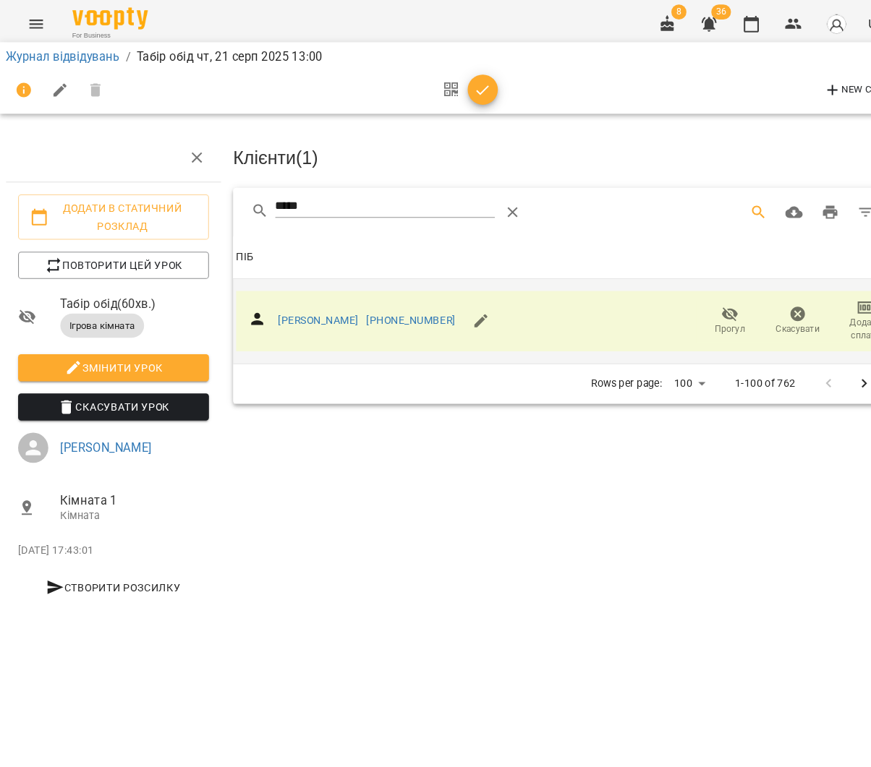
click at [466, 83] on icon "button" at bounding box center [462, 86] width 17 height 17
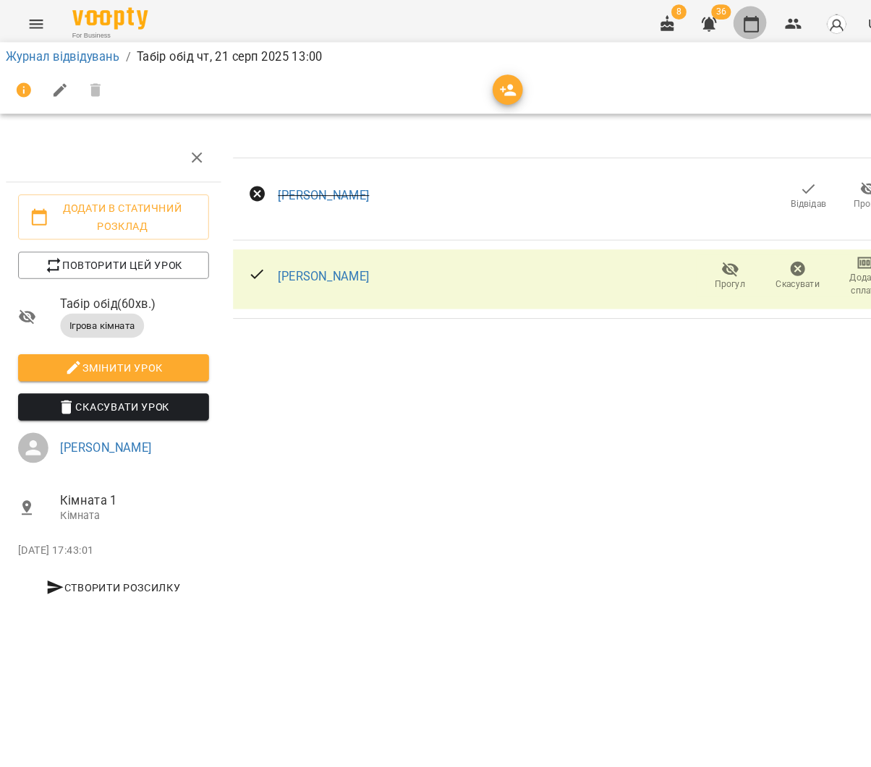
drag, startPoint x: 737, startPoint y: 19, endPoint x: 722, endPoint y: 43, distance: 28.9
click at [737, 19] on button "button" at bounding box center [720, 23] width 35 height 35
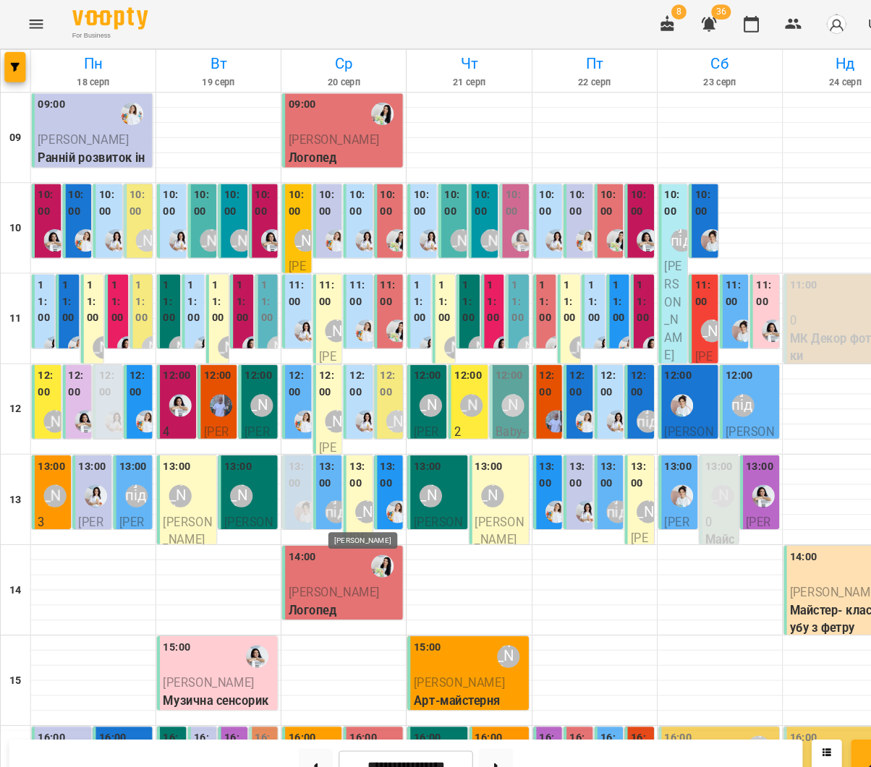
click at [342, 491] on div "[PERSON_NAME]" at bounding box center [352, 491] width 22 height 22
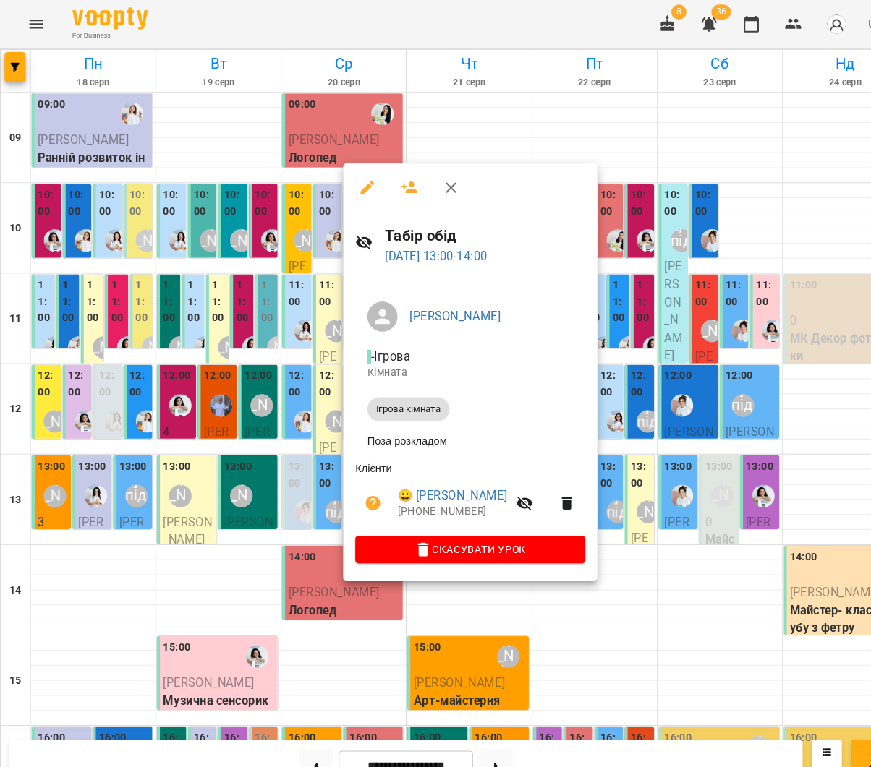
click at [388, 182] on icon "button" at bounding box center [393, 180] width 16 height 12
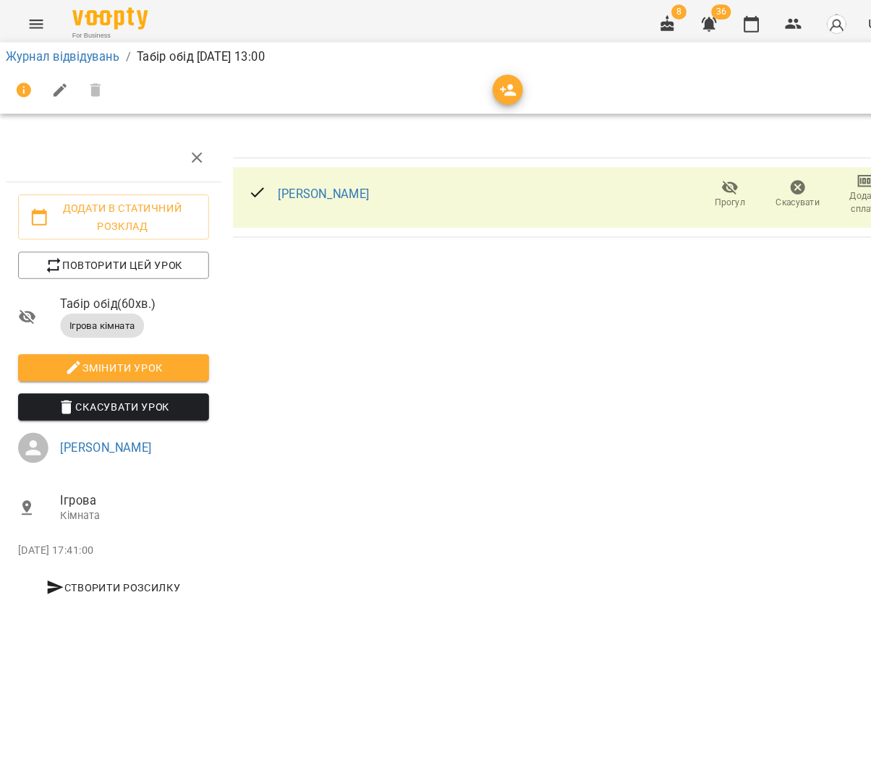
click at [479, 93] on icon "button" at bounding box center [487, 86] width 17 height 17
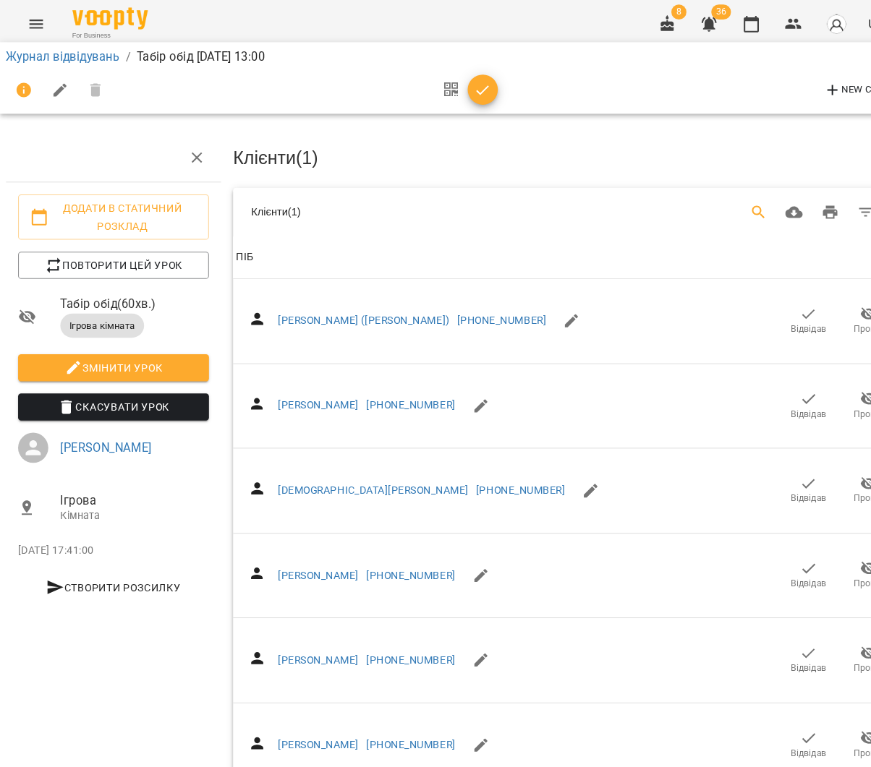
click at [732, 187] on button "Search" at bounding box center [727, 204] width 35 height 35
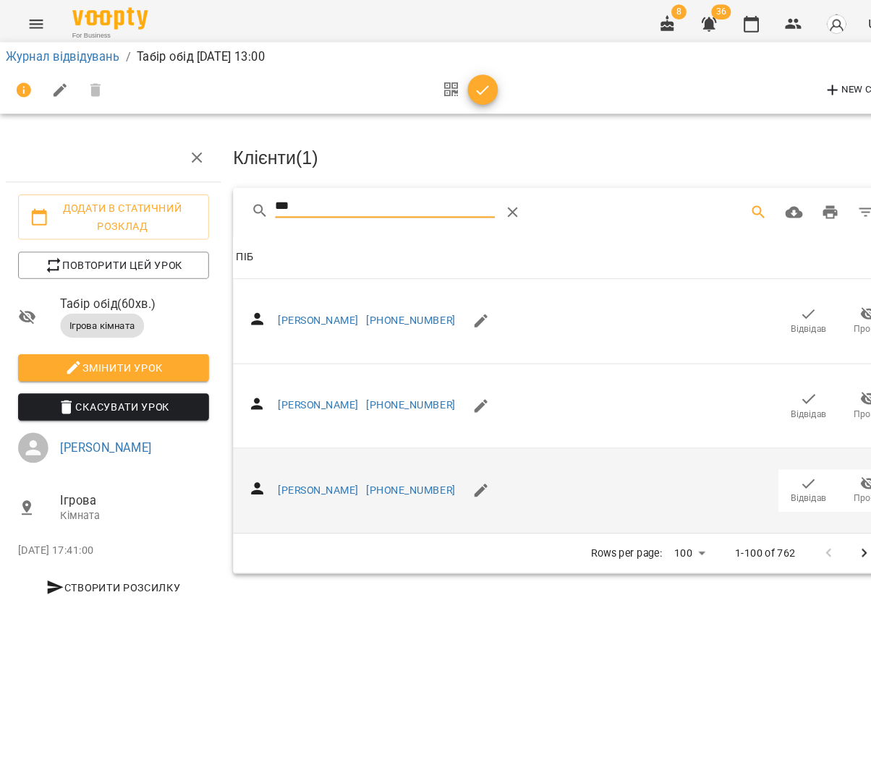
type input "***"
click at [782, 456] on span "Відвідав" at bounding box center [775, 470] width 40 height 29
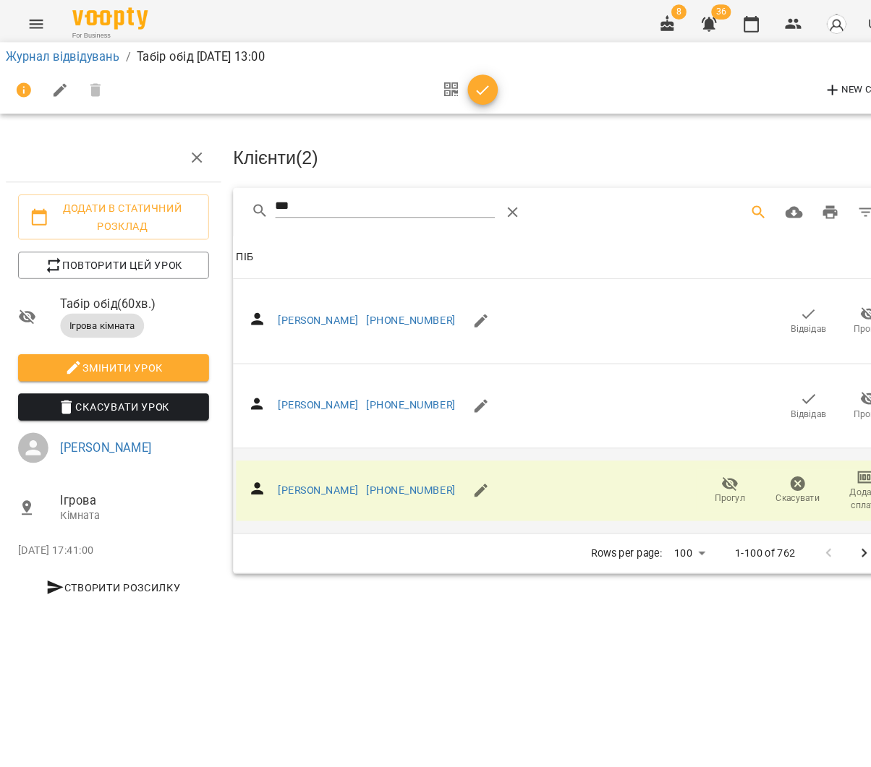
click at [460, 96] on button "button" at bounding box center [462, 86] width 29 height 29
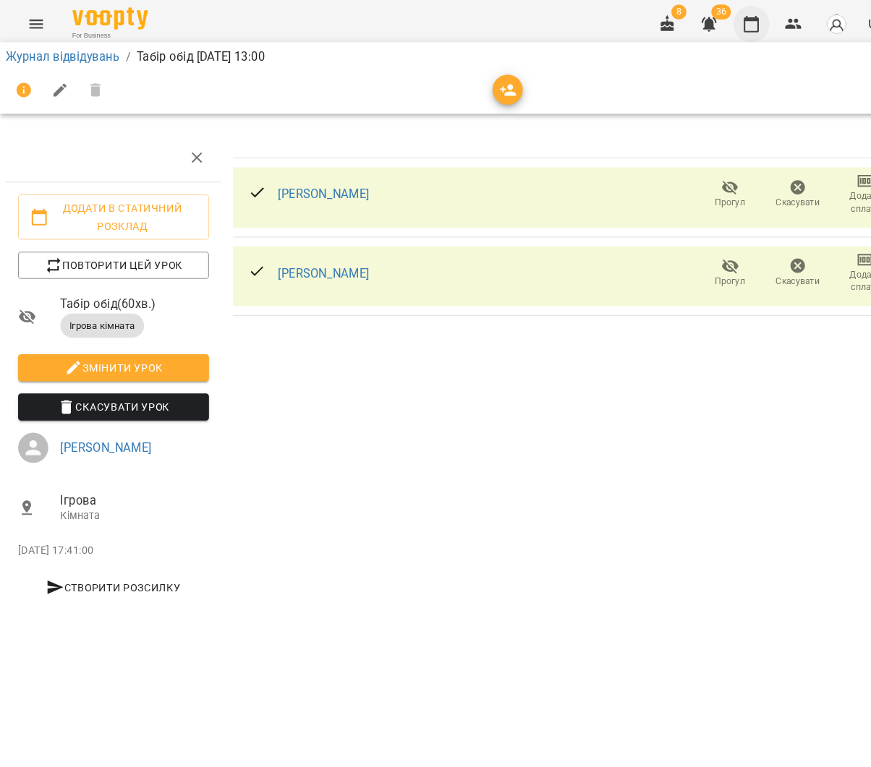
click at [726, 20] on icon "button" at bounding box center [720, 23] width 14 height 16
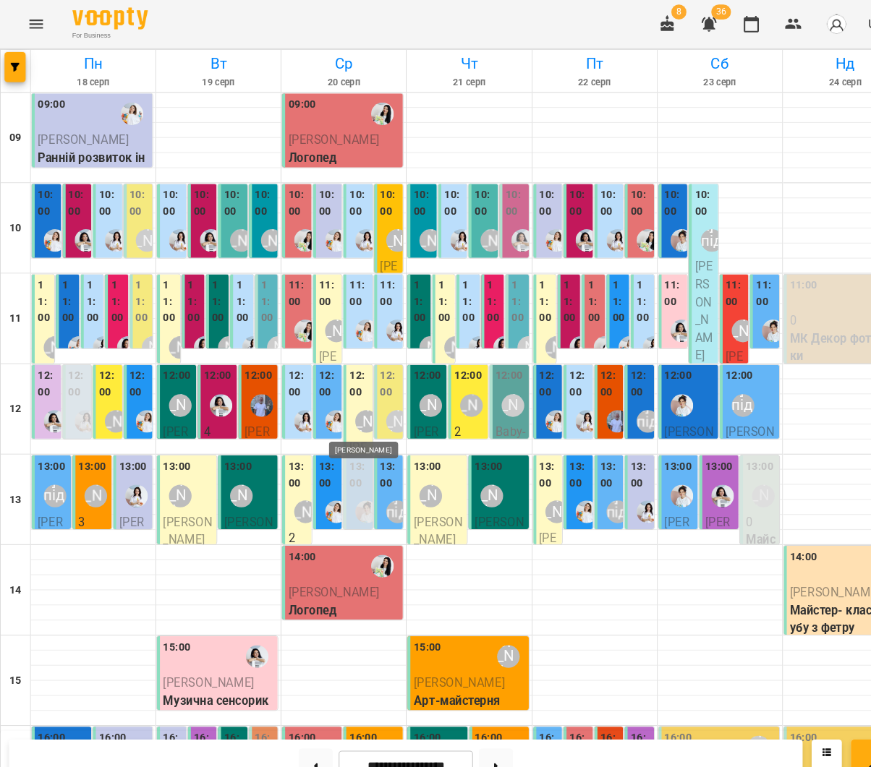
click at [342, 393] on div "[PERSON_NAME]" at bounding box center [352, 404] width 22 height 22
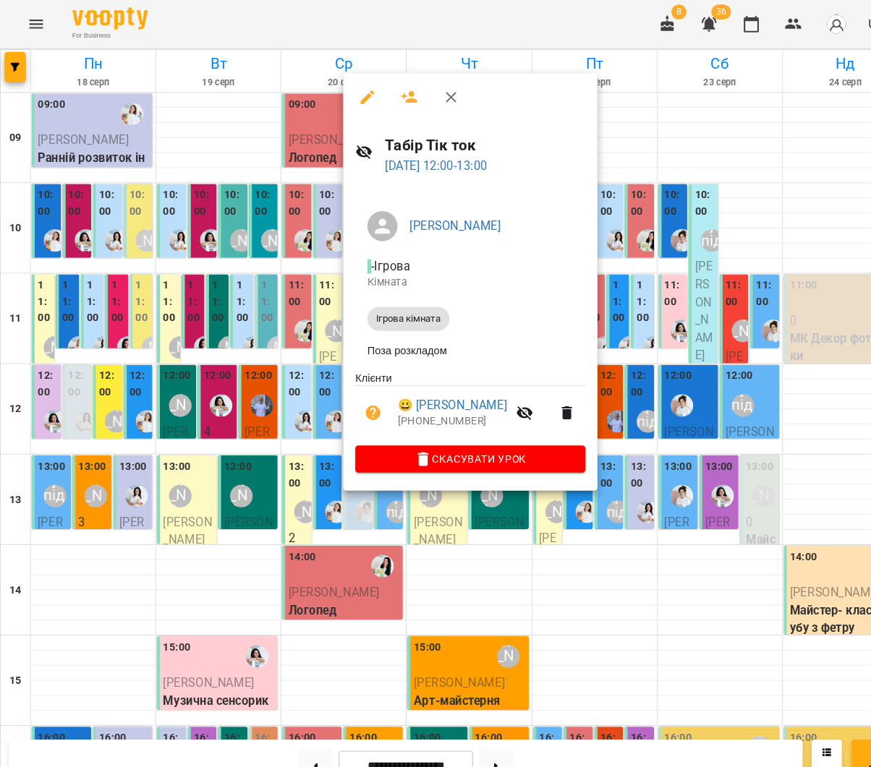
drag, startPoint x: 394, startPoint y: 88, endPoint x: 405, endPoint y: 92, distance: 11.4
click at [394, 88] on icon "button" at bounding box center [392, 93] width 17 height 17
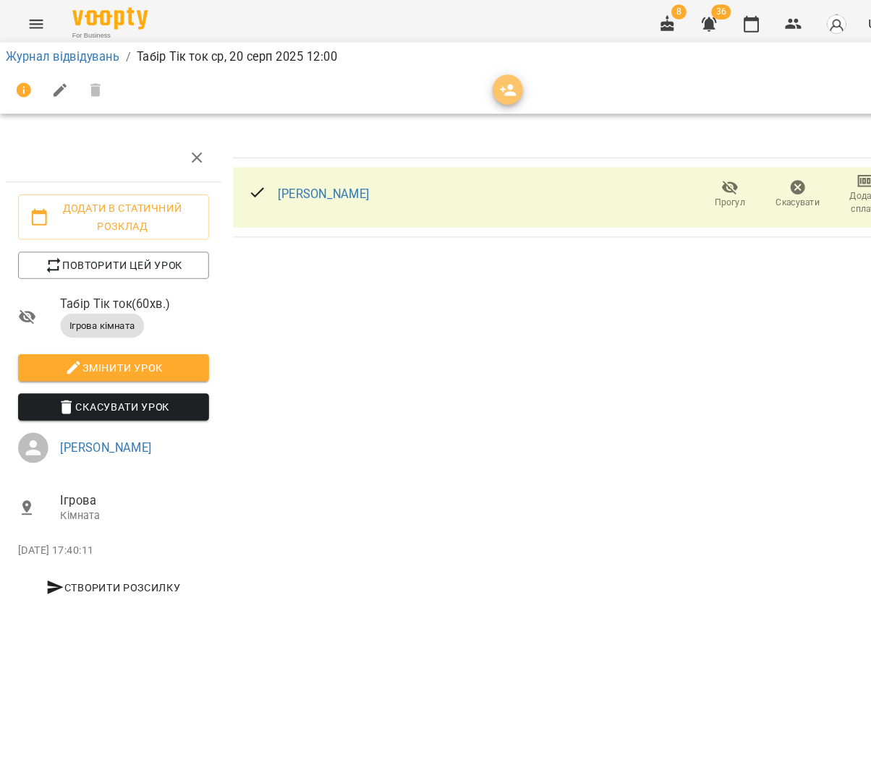
click at [480, 82] on icon "button" at bounding box center [487, 86] width 17 height 17
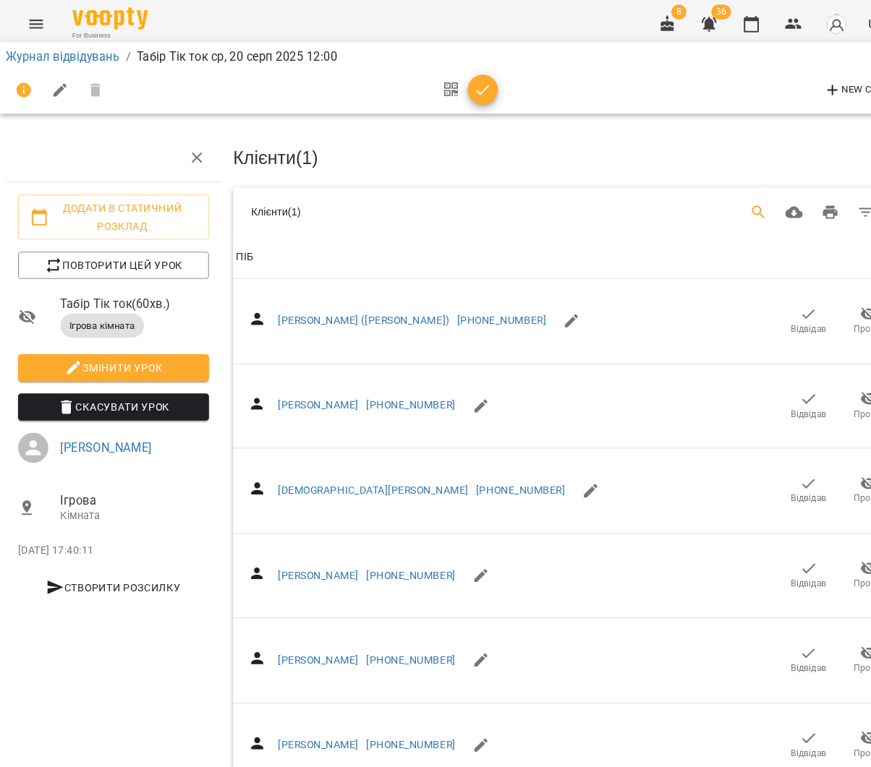
click at [726, 197] on button "Search" at bounding box center [727, 204] width 35 height 35
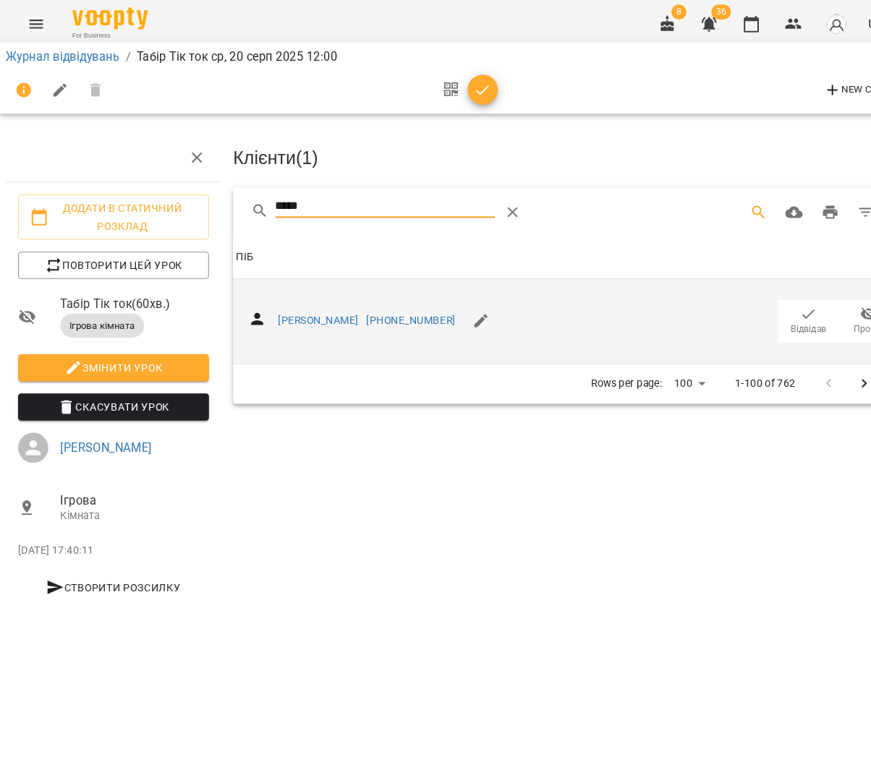
type input "*****"
click at [785, 294] on span "Відвідав" at bounding box center [775, 307] width 40 height 29
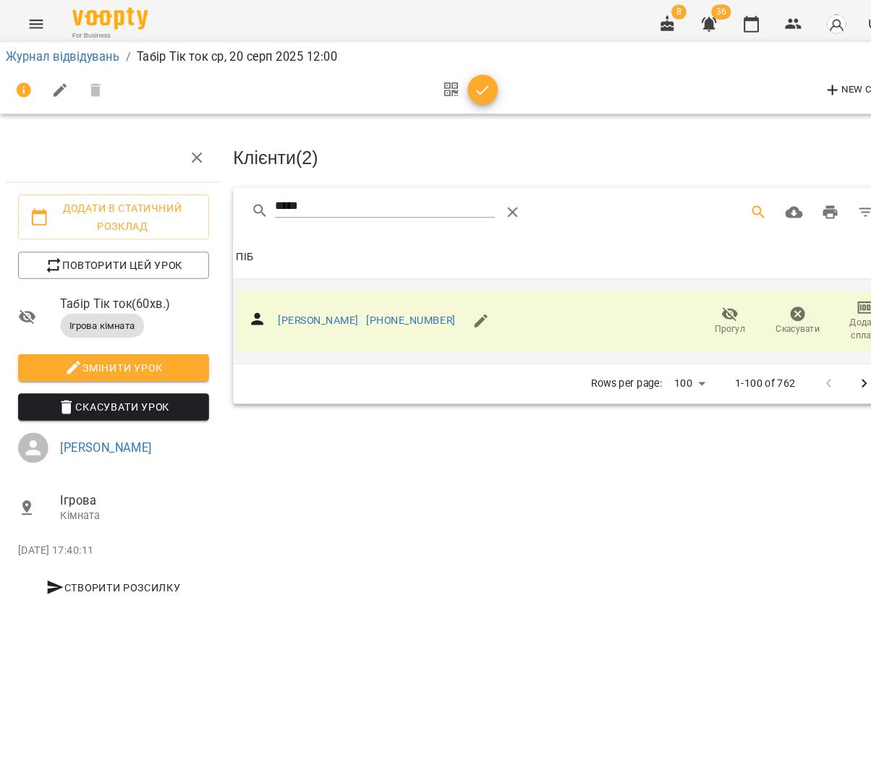
click at [454, 79] on icon "button" at bounding box center [462, 86] width 17 height 17
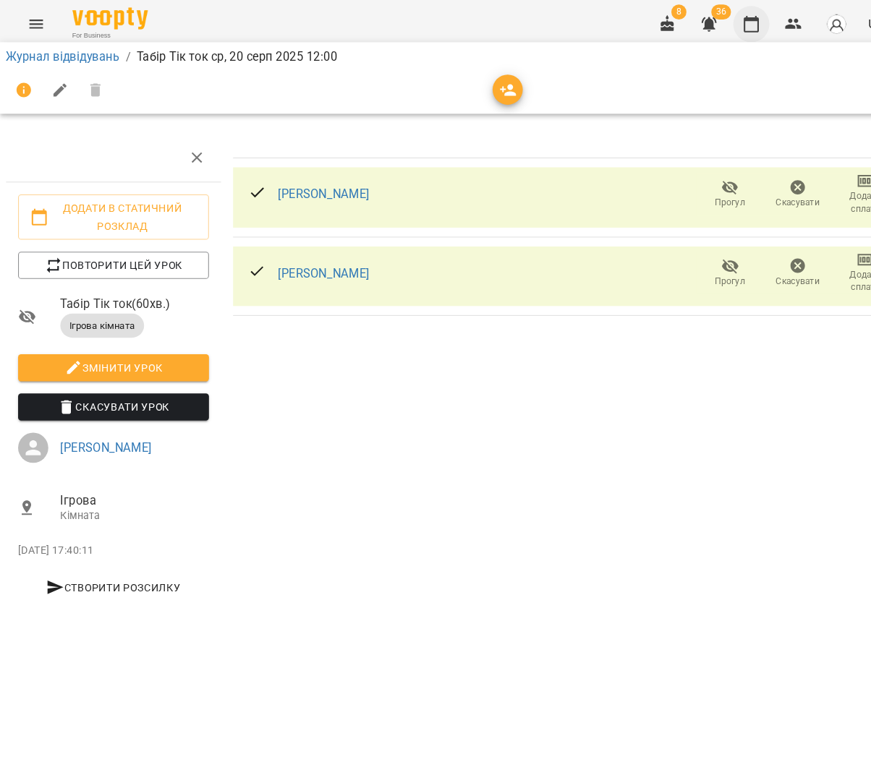
click at [718, 18] on icon "button" at bounding box center [720, 23] width 14 height 16
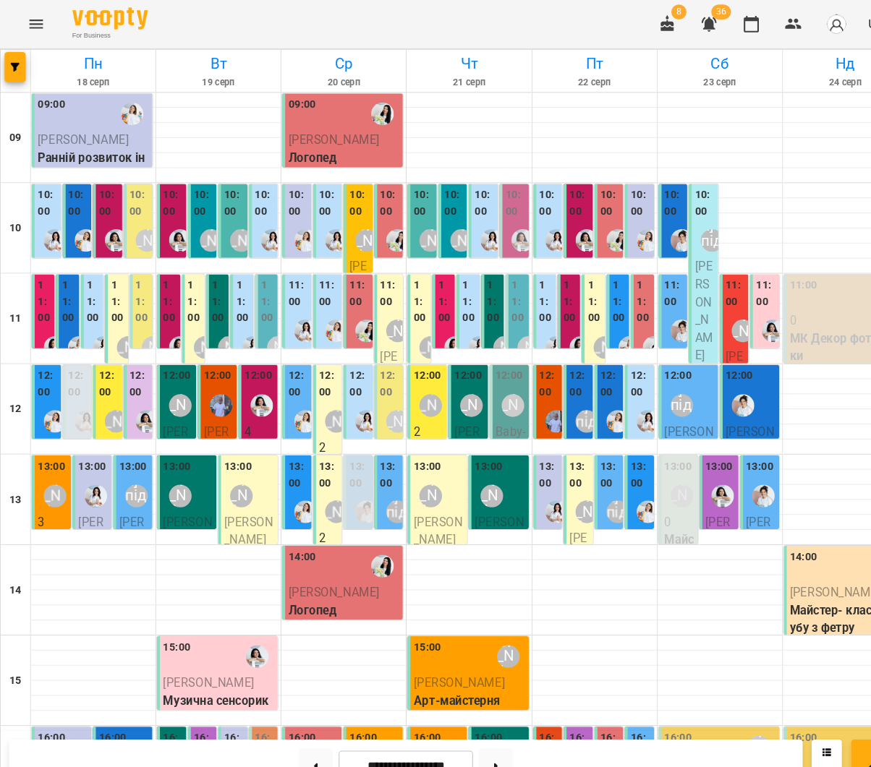
click at [629, 35] on div "For Business 8 36 UA" at bounding box center [435, 23] width 871 height 46
click at [636, 33] on button "button" at bounding box center [640, 23] width 35 height 35
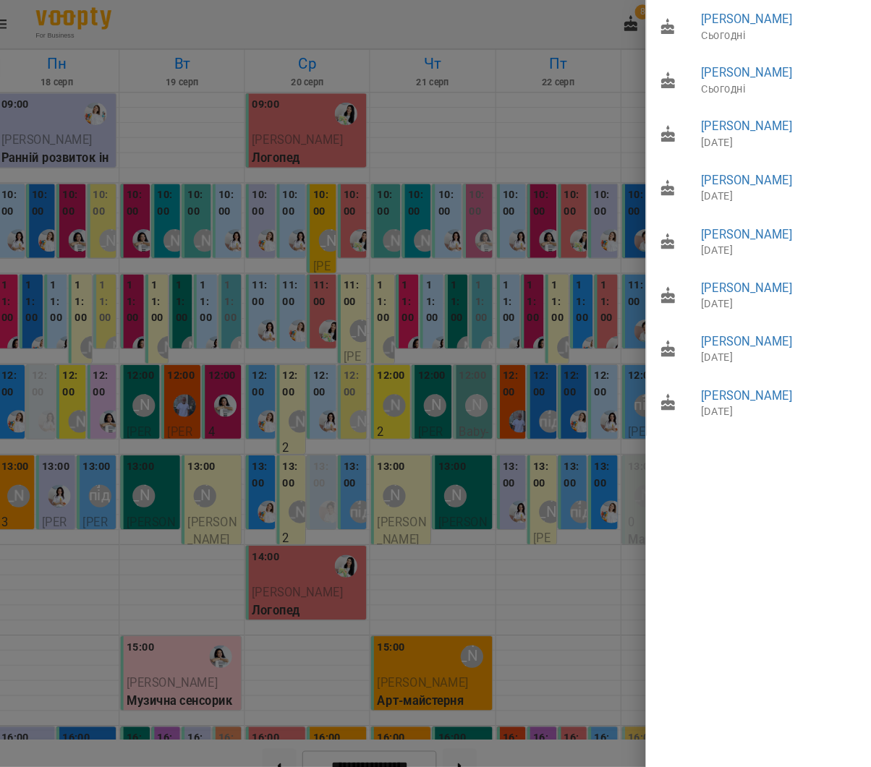
click at [582, 36] on div at bounding box center [435, 383] width 871 height 767
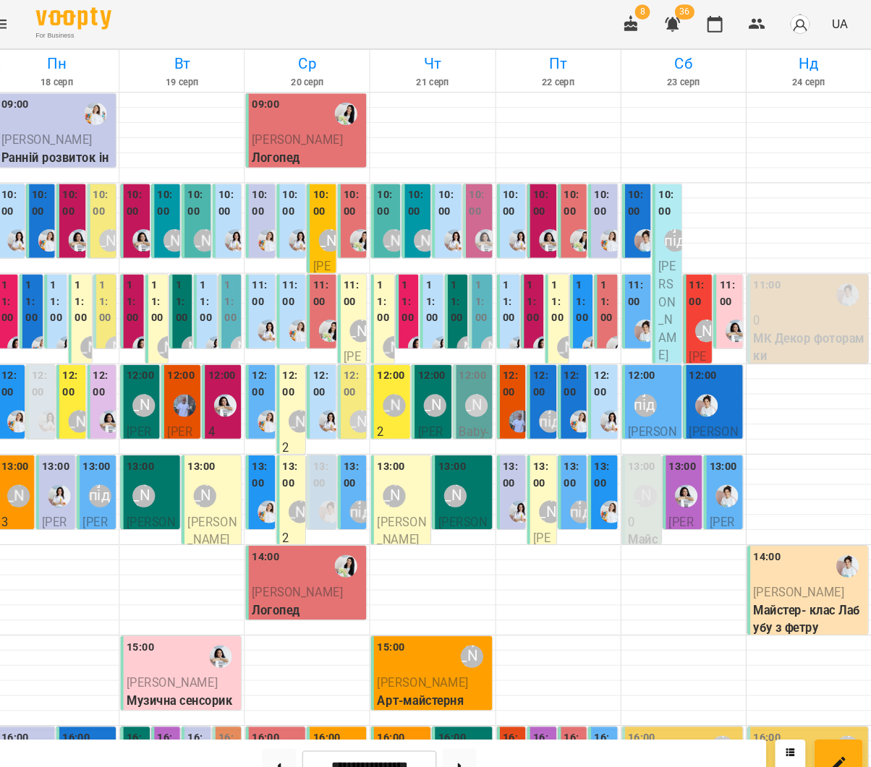
click at [364, 302] on div "[PERSON_NAME]" at bounding box center [380, 317] width 33 height 33
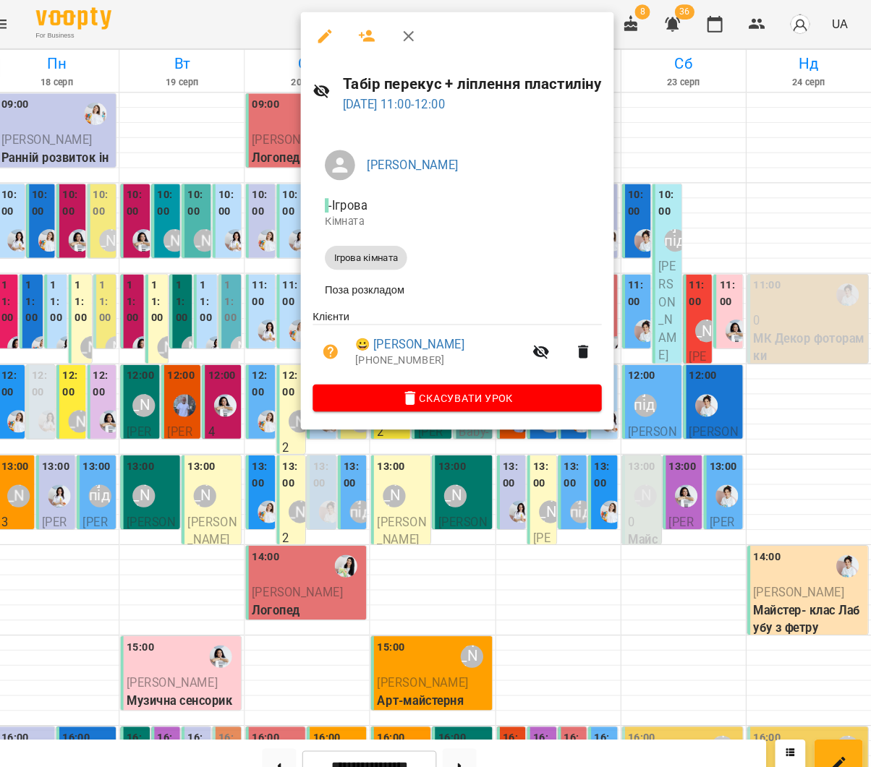
drag, startPoint x: 338, startPoint y: 29, endPoint x: 351, endPoint y: 33, distance: 13.0
click at [370, 29] on button "button" at bounding box center [387, 34] width 35 height 35
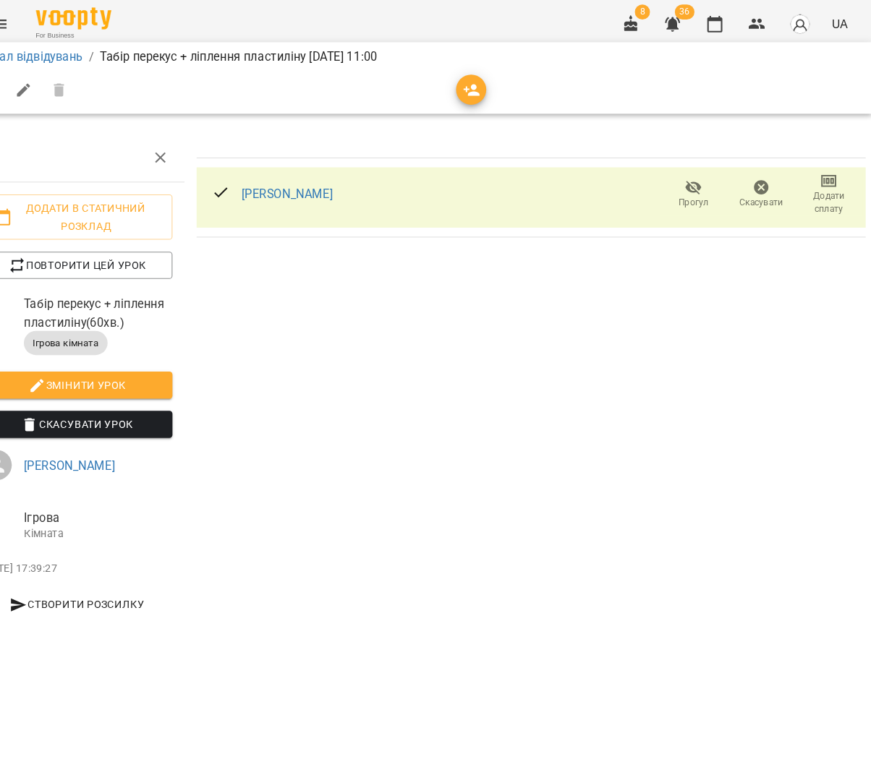
click at [472, 90] on span "button" at bounding box center [486, 86] width 29 height 17
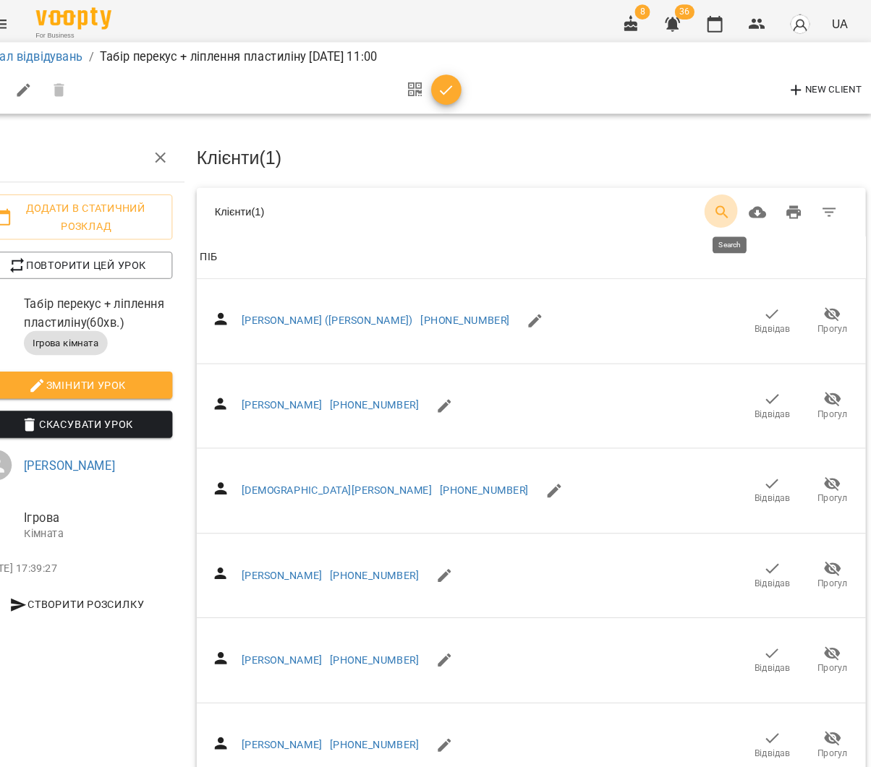
click at [719, 200] on icon "Search" at bounding box center [727, 203] width 17 height 17
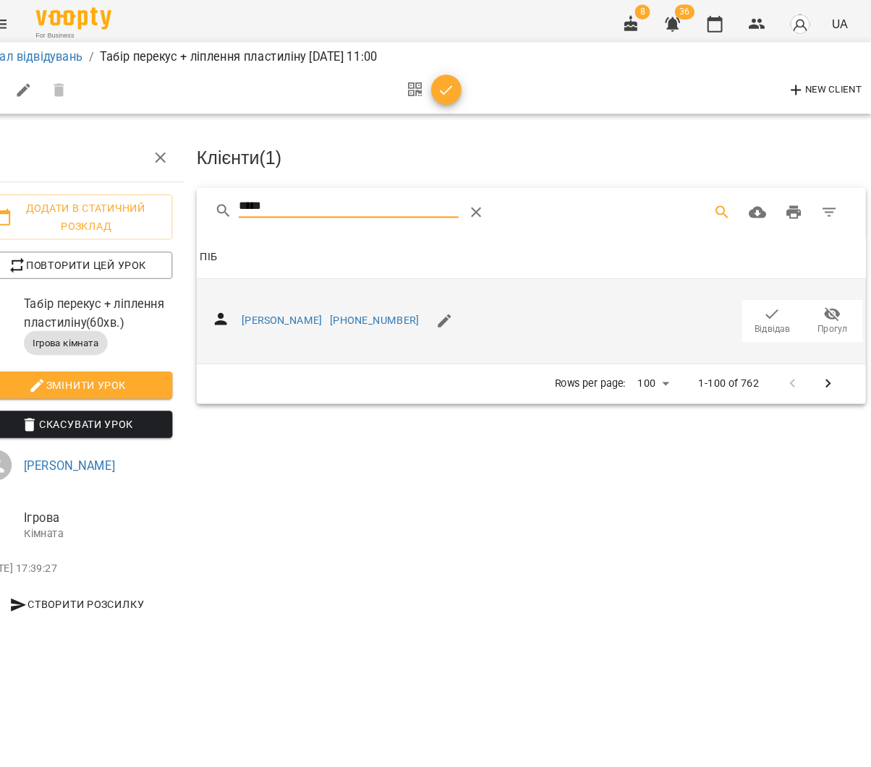
type input "*****"
drag, startPoint x: 735, startPoint y: 302, endPoint x: 684, endPoint y: 270, distance: 60.0
click at [767, 302] on icon "button" at bounding box center [775, 301] width 17 height 17
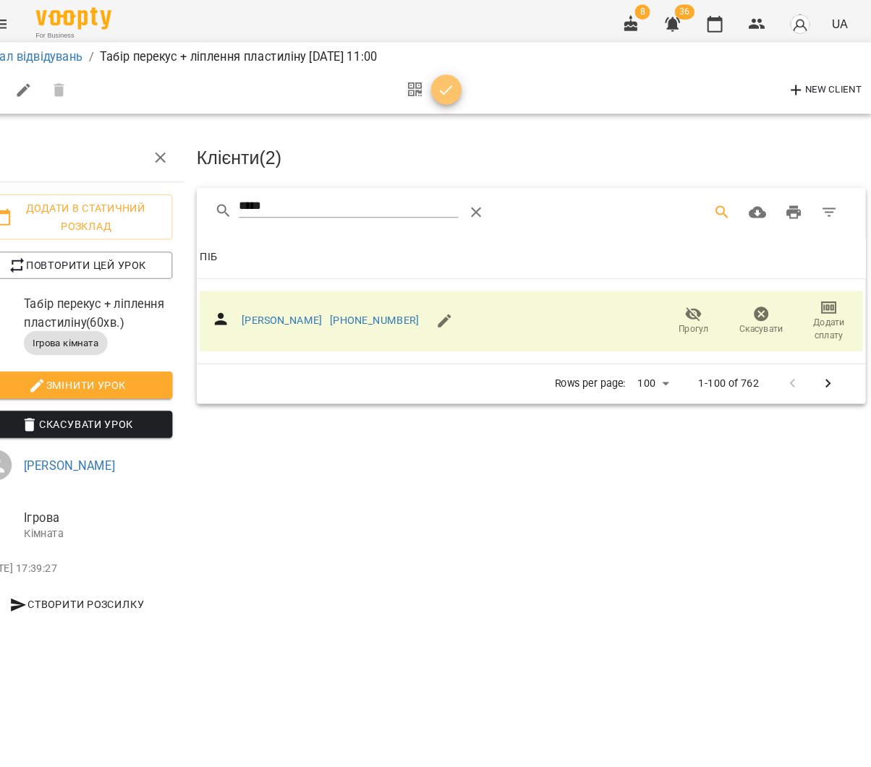
drag, startPoint x: 430, startPoint y: 89, endPoint x: 564, endPoint y: 62, distance: 136.4
click at [454, 89] on icon "button" at bounding box center [462, 86] width 17 height 17
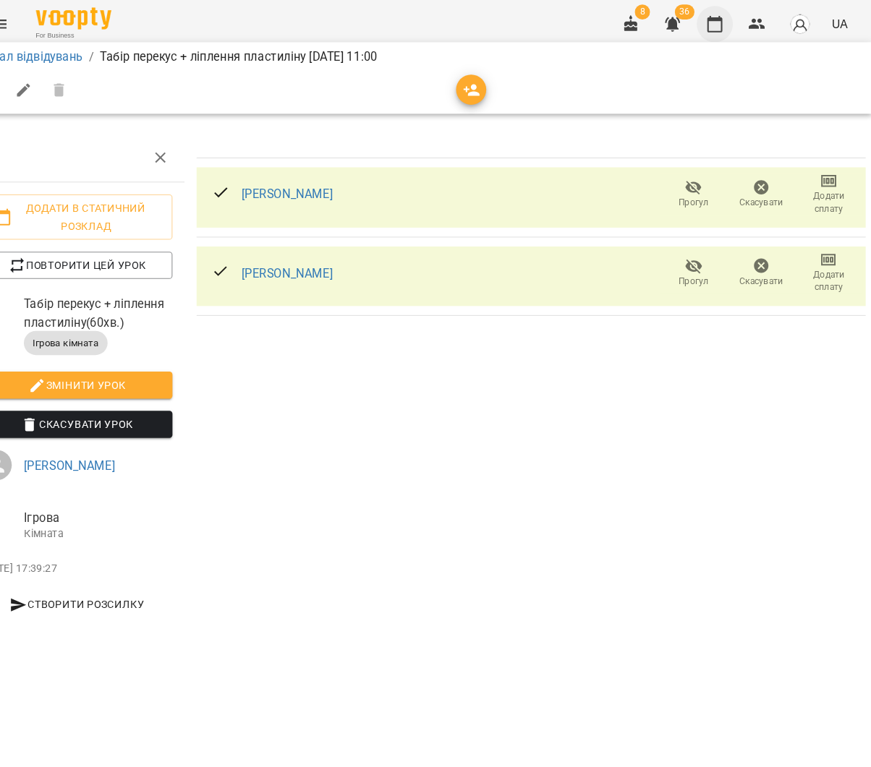
drag, startPoint x: 696, startPoint y: 25, endPoint x: 688, endPoint y: 30, distance: 10.0
click at [712, 25] on icon "button" at bounding box center [720, 22] width 17 height 17
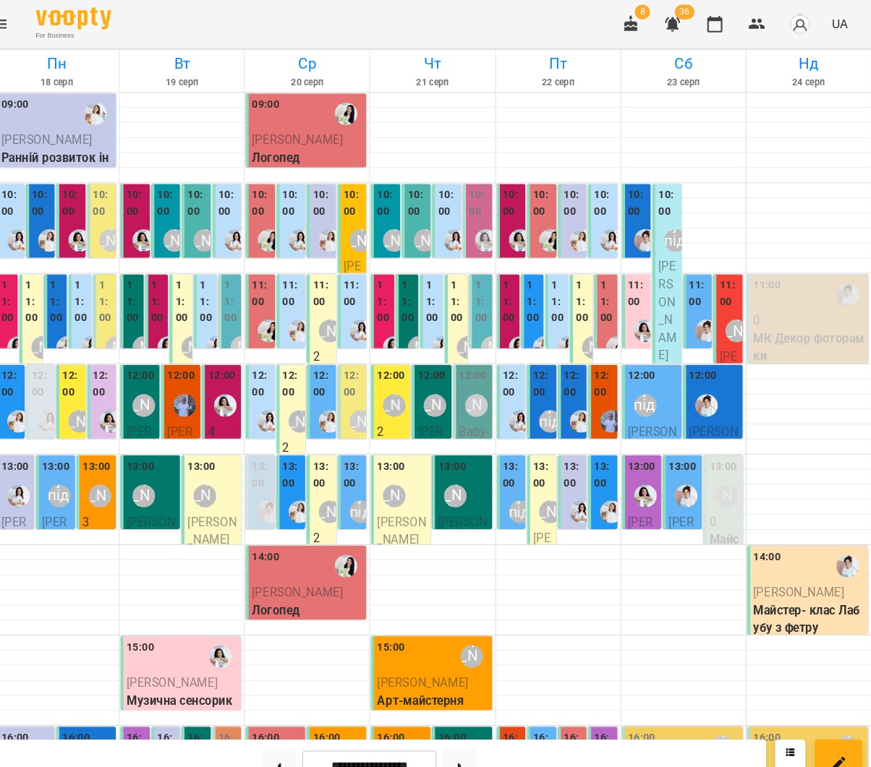
click at [391, 229] on div "10:00 Анастасія Фітнес 2 Бейбі фітнес груповий" at bounding box center [405, 289] width 28 height 227
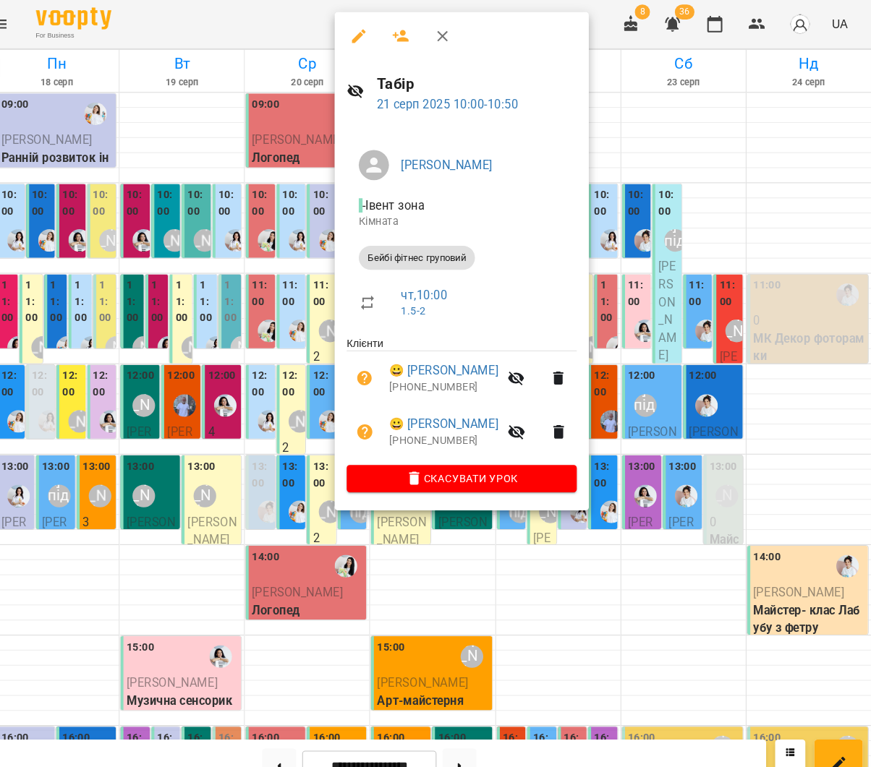
click at [292, 226] on div at bounding box center [435, 383] width 871 height 767
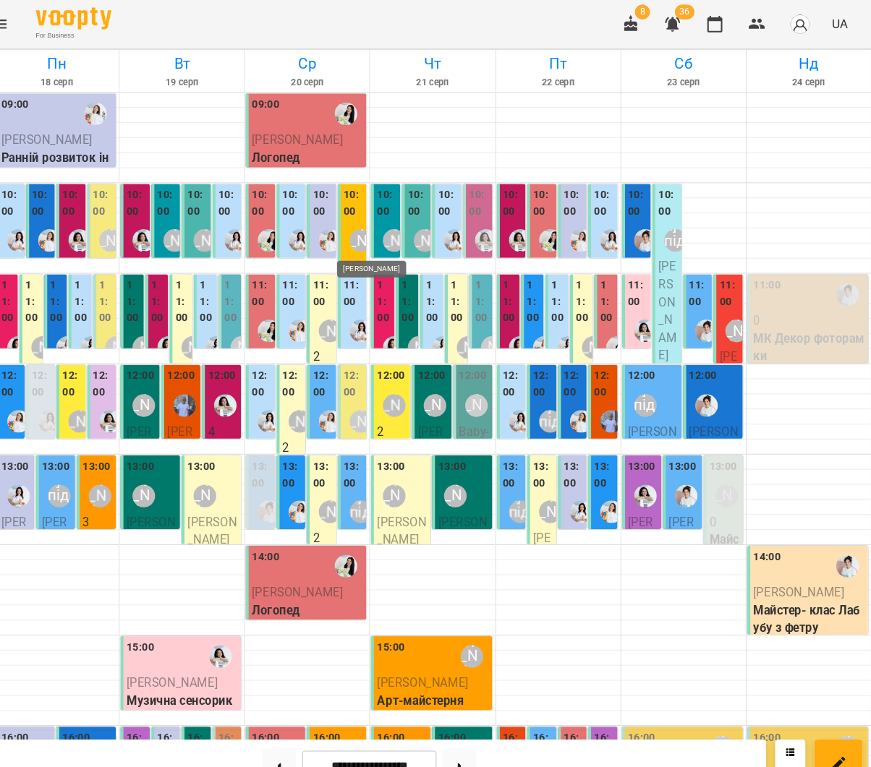
click at [370, 226] on div "[PERSON_NAME]" at bounding box center [381, 231] width 22 height 22
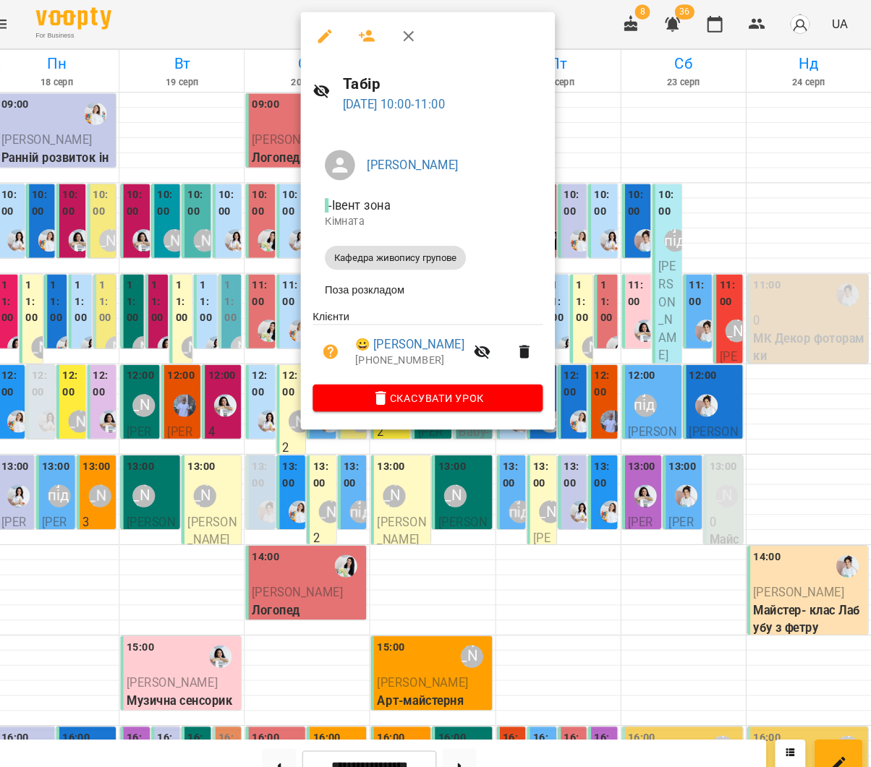
click at [379, 38] on icon "button" at bounding box center [387, 35] width 16 height 12
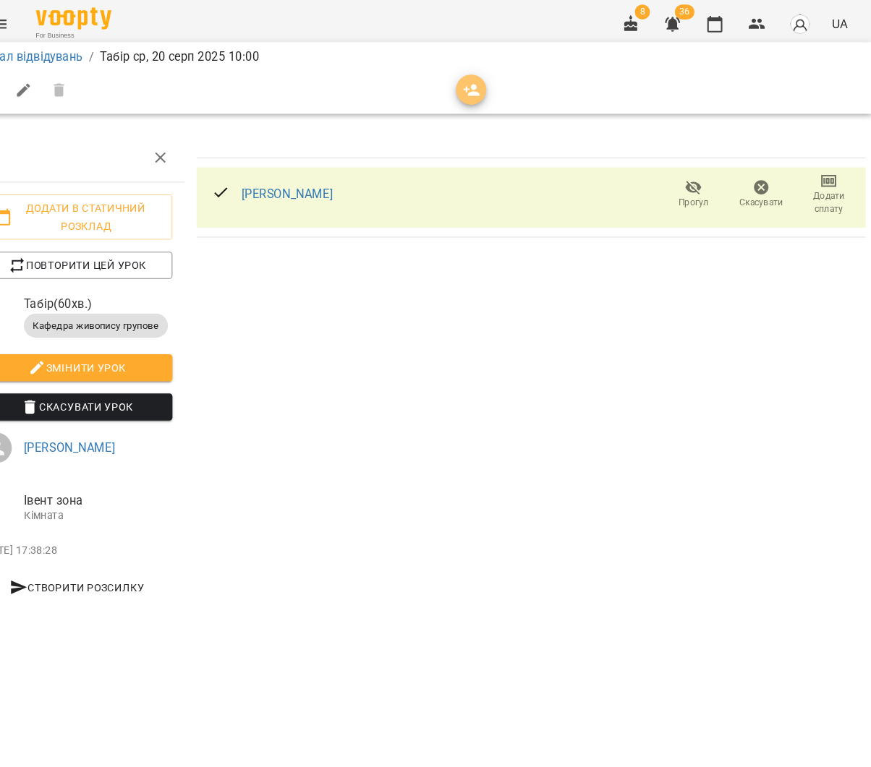
click at [479, 82] on icon "button" at bounding box center [487, 86] width 17 height 17
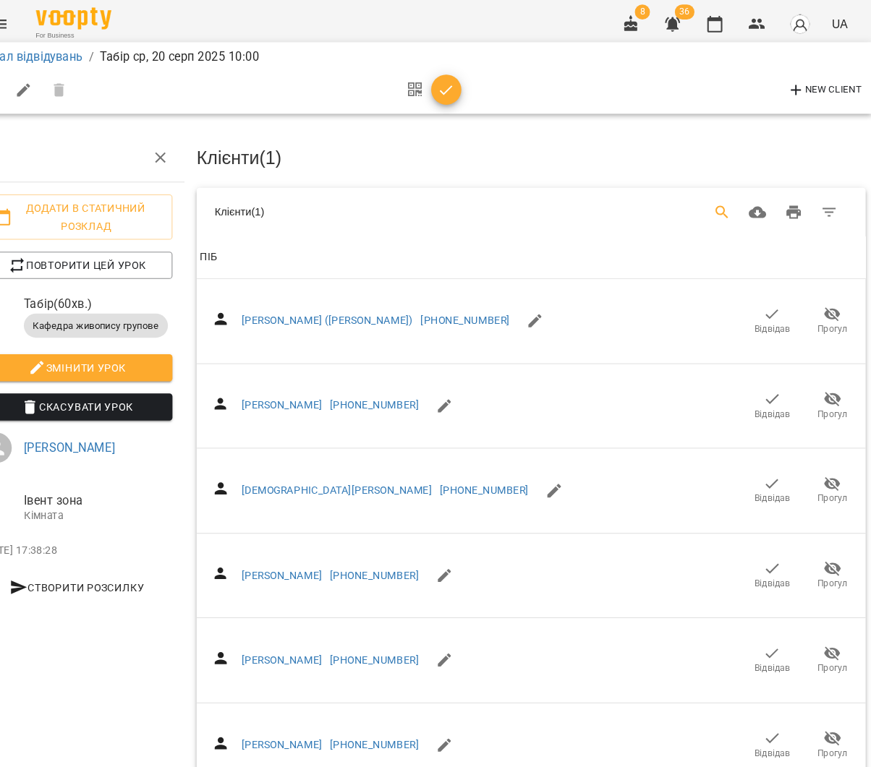
click at [710, 189] on button "Search" at bounding box center [727, 204] width 35 height 35
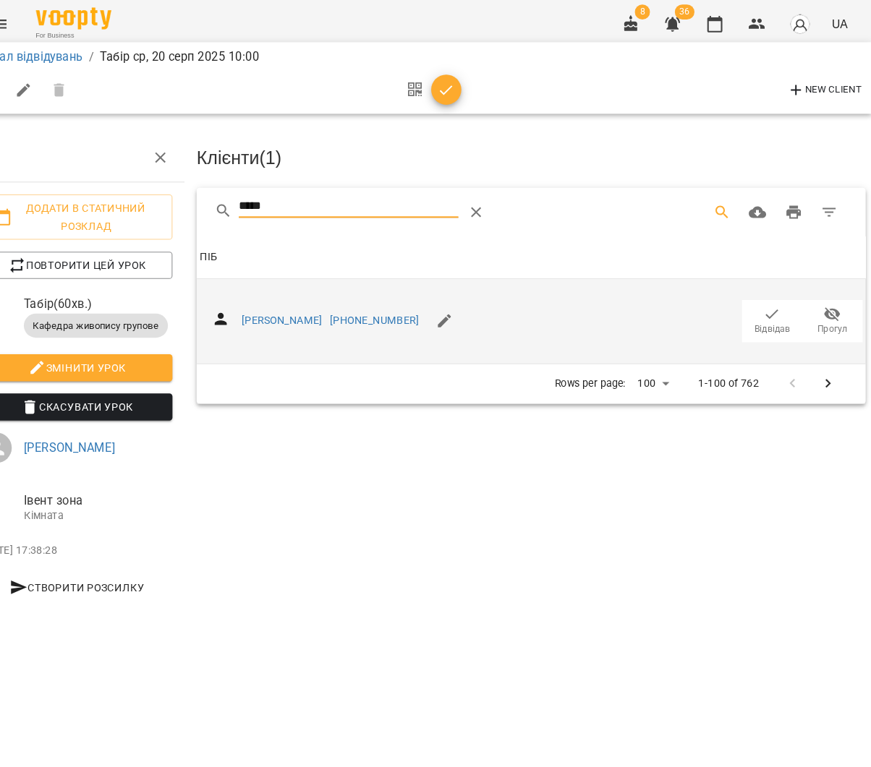
type input "*****"
click at [759, 310] on span "Відвідав" at bounding box center [776, 316] width 34 height 12
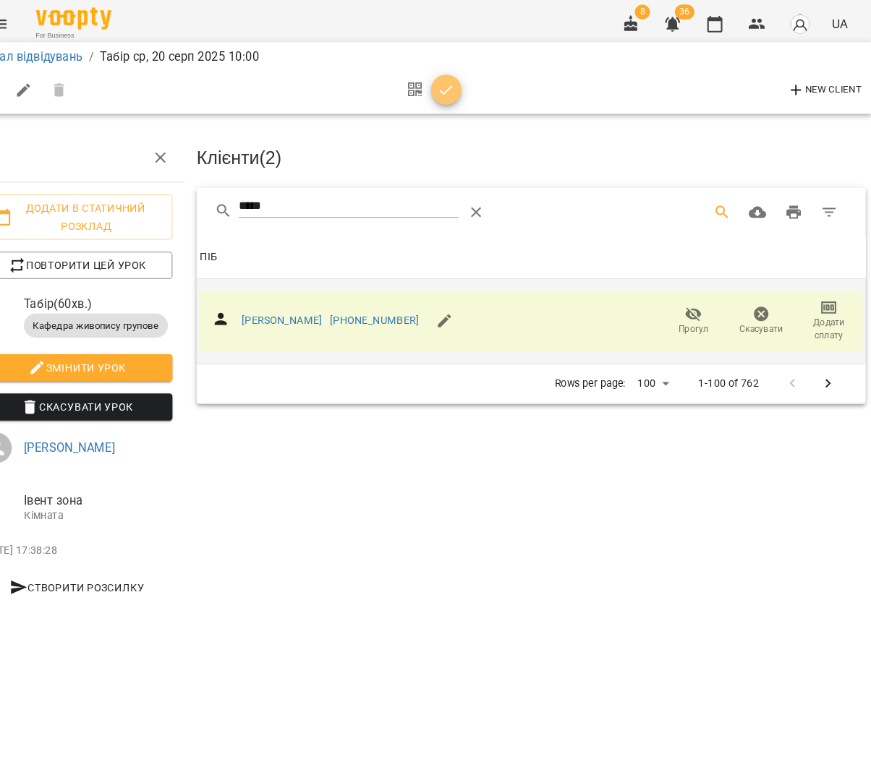
click at [457, 88] on icon "button" at bounding box center [463, 86] width 12 height 9
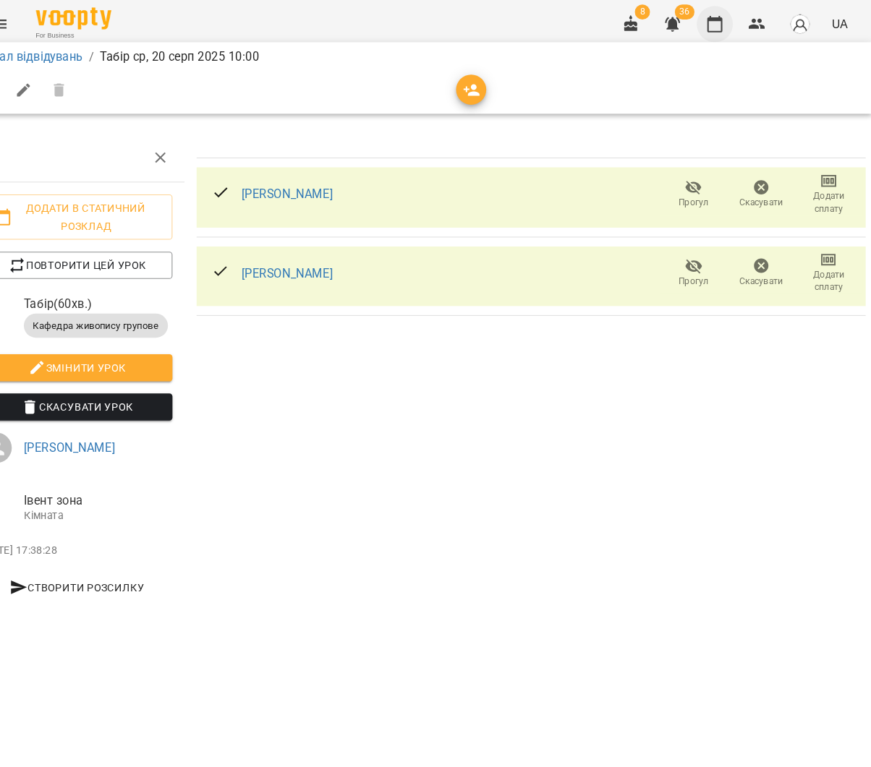
click at [713, 18] on icon "button" at bounding box center [720, 23] width 14 height 16
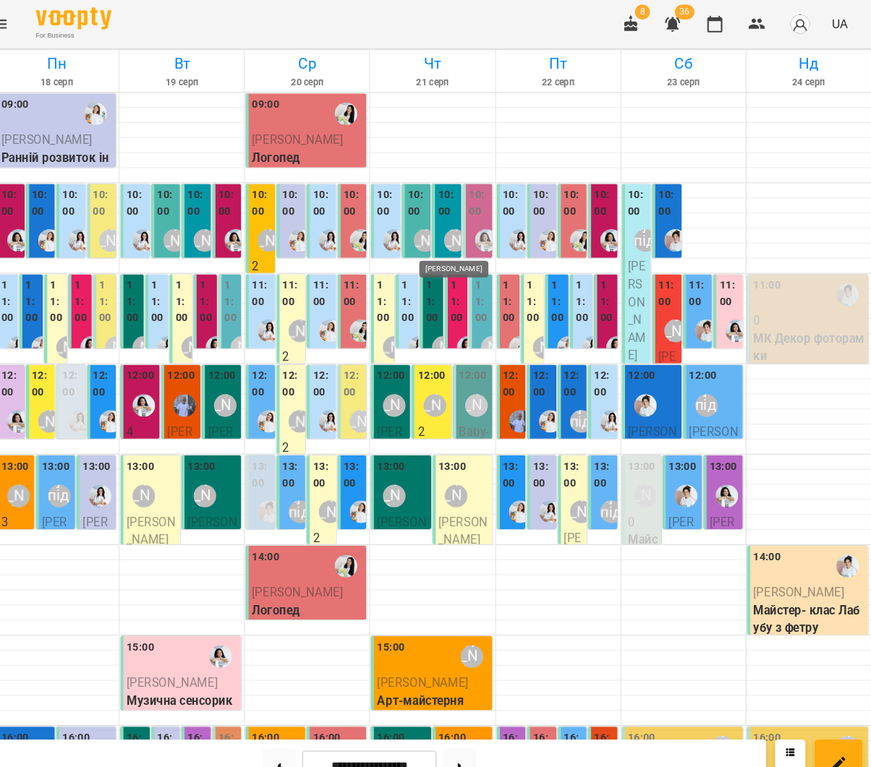
click at [461, 222] on div "[PERSON_NAME]" at bounding box center [472, 231] width 22 height 22
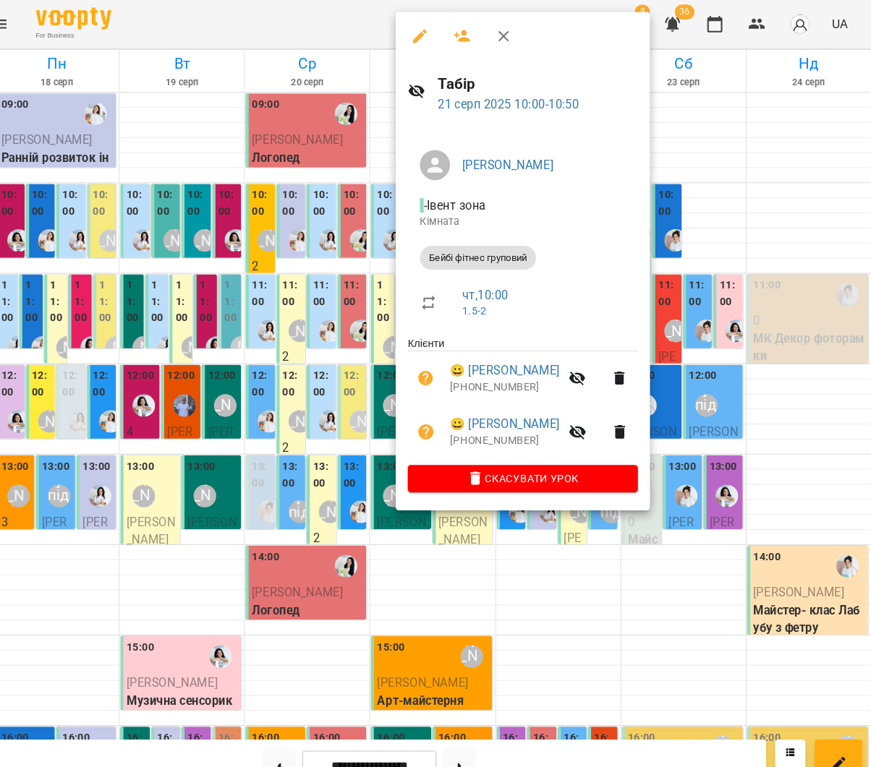
click at [341, 209] on div at bounding box center [435, 383] width 871 height 767
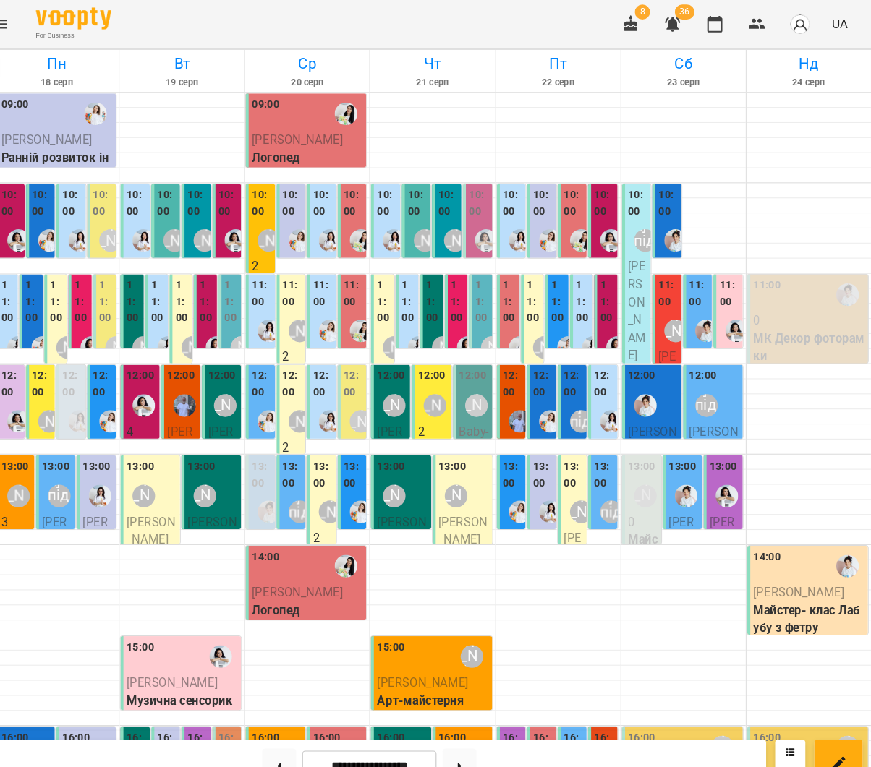
click at [396, 288] on label "11:00" at bounding box center [402, 289] width 13 height 47
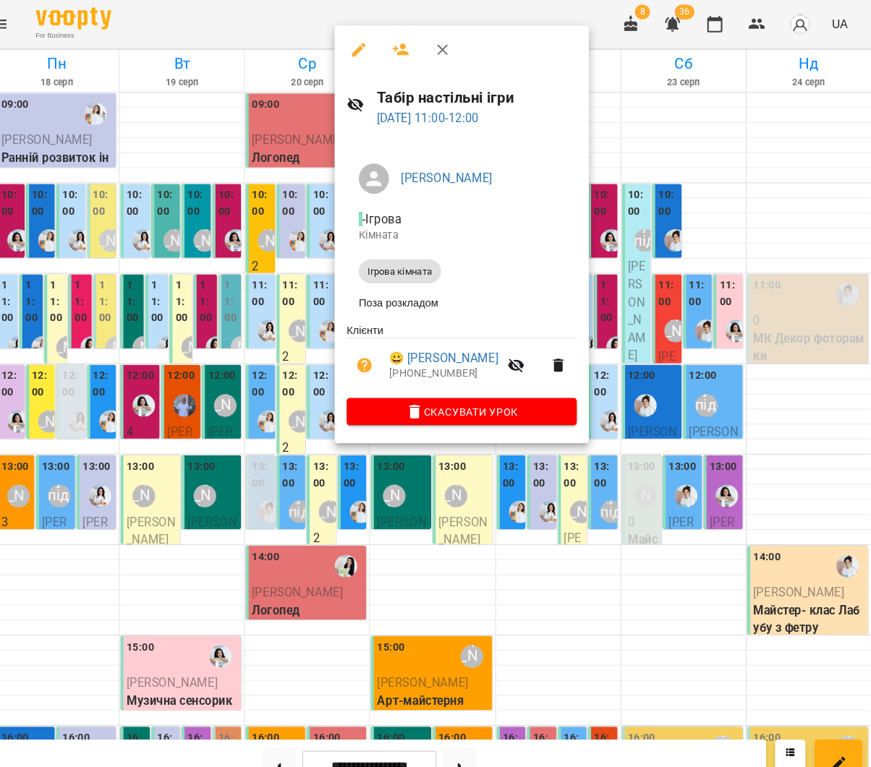
click at [411, 47] on icon "button" at bounding box center [419, 47] width 17 height 17
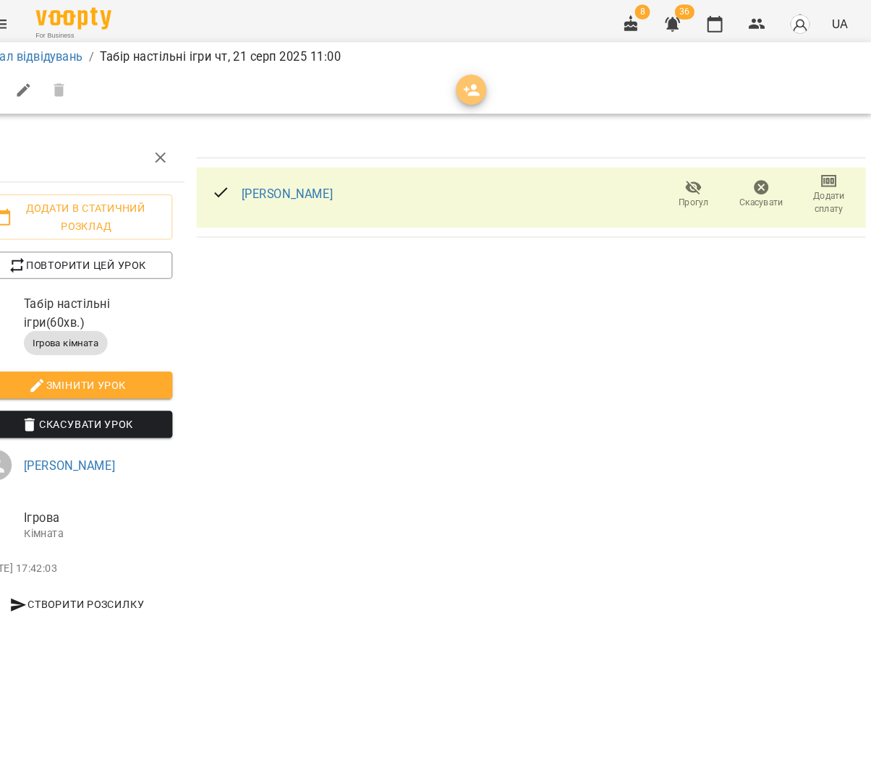
click at [472, 83] on span "button" at bounding box center [486, 86] width 29 height 17
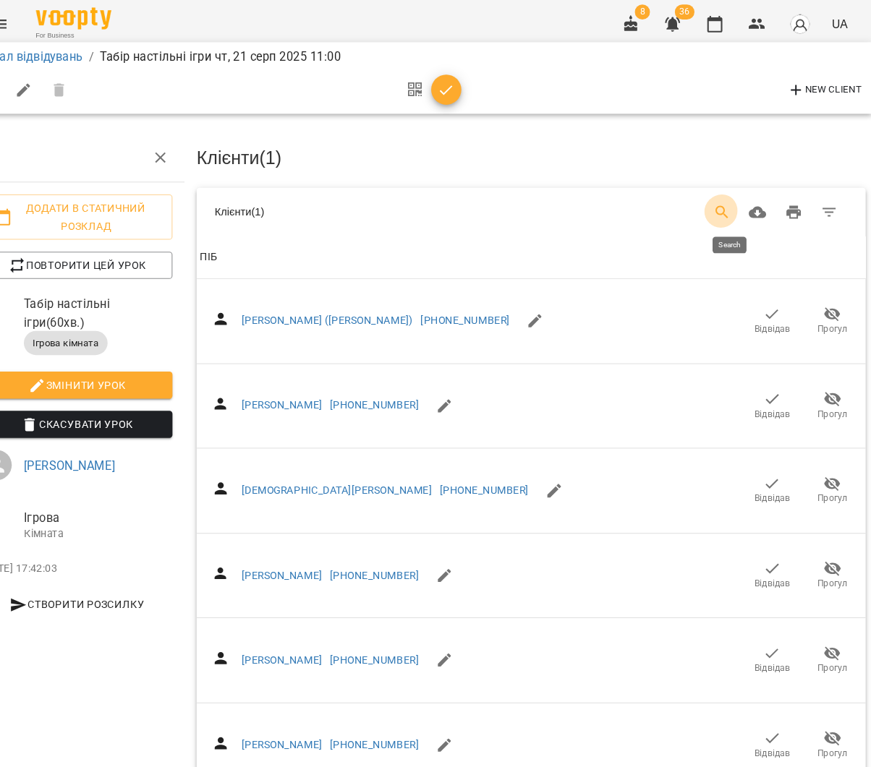
click at [719, 200] on icon "Search" at bounding box center [727, 203] width 17 height 17
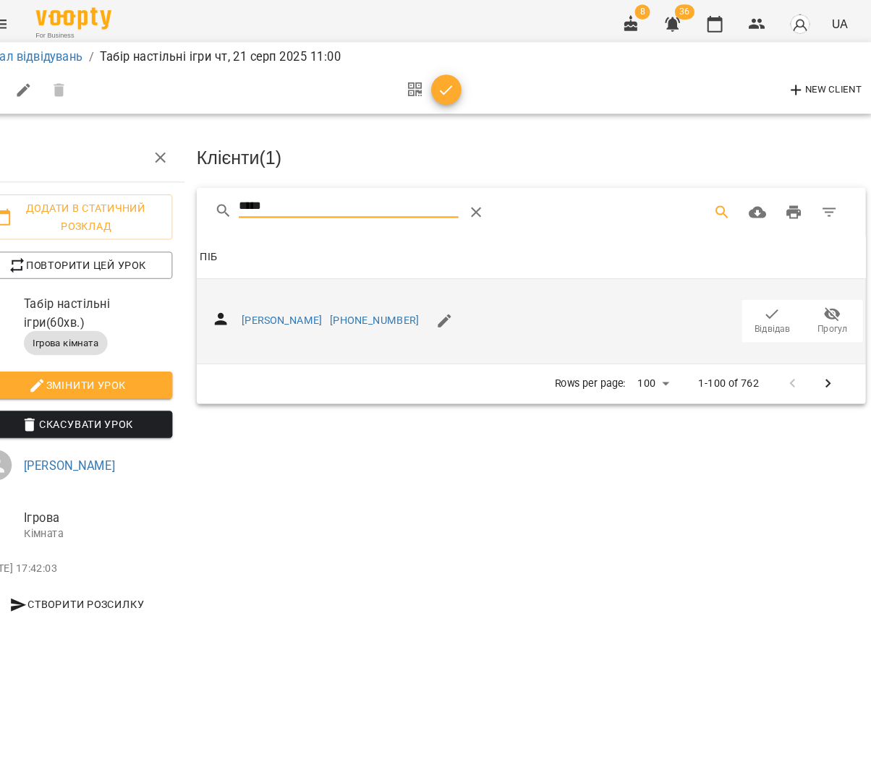
type input "*****"
drag, startPoint x: 742, startPoint y: 296, endPoint x: 683, endPoint y: 273, distance: 63.0
click at [767, 296] on icon "button" at bounding box center [775, 301] width 17 height 17
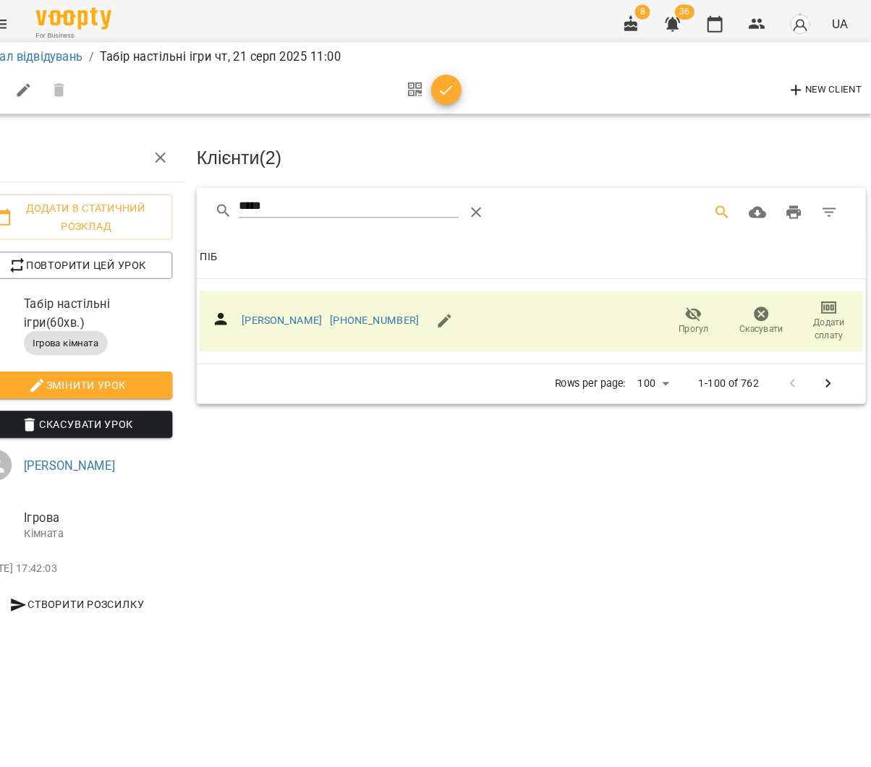
click at [454, 80] on icon "button" at bounding box center [462, 86] width 17 height 17
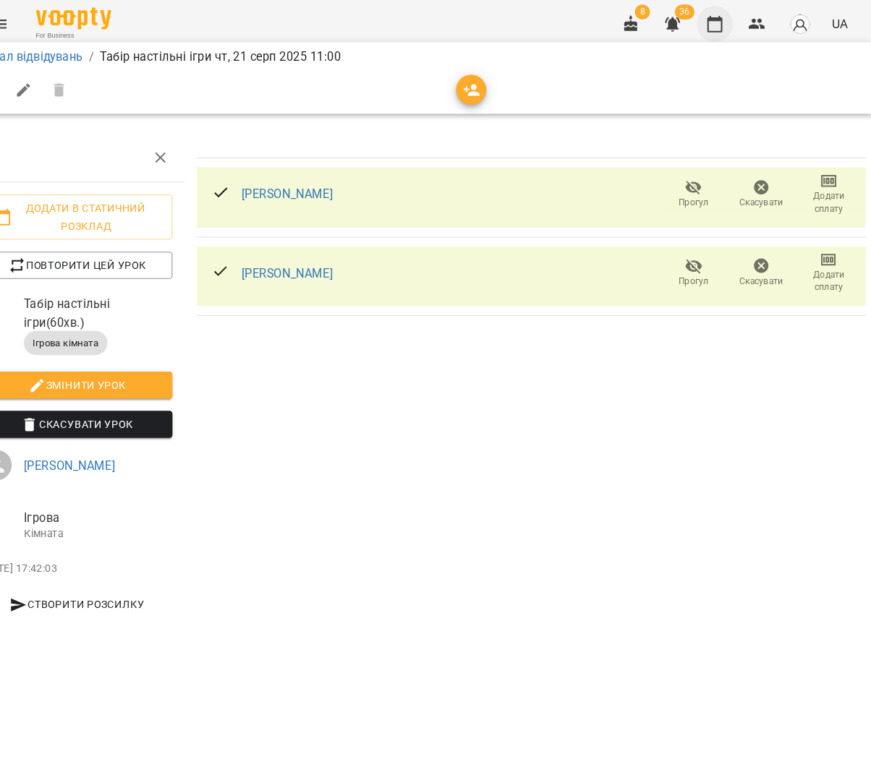
click at [703, 25] on button "button" at bounding box center [720, 23] width 35 height 35
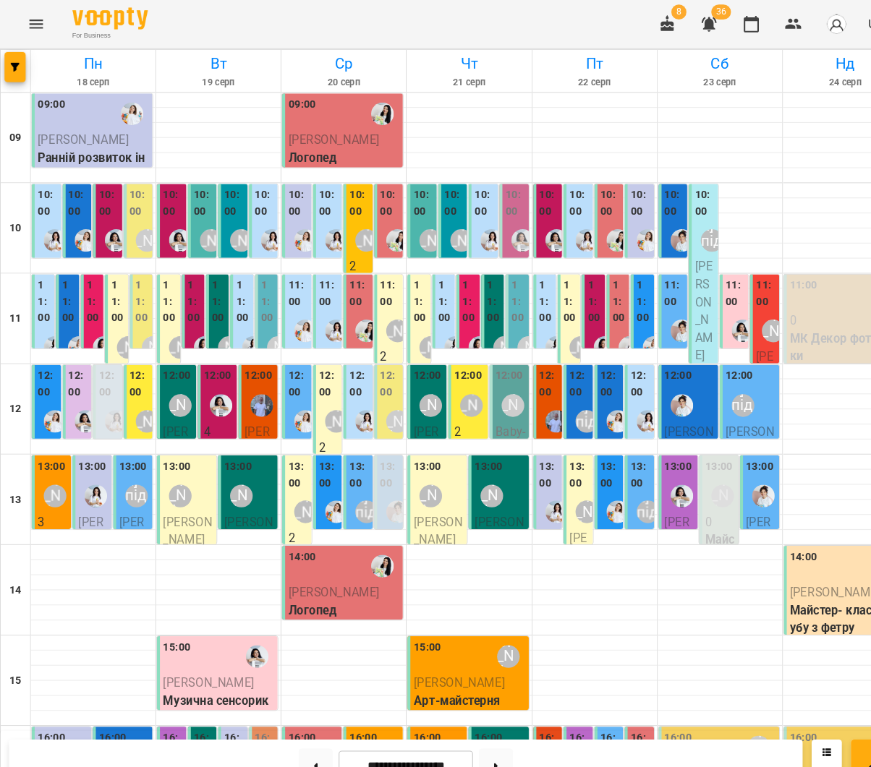
click at [641, 229] on div at bounding box center [653, 230] width 33 height 33
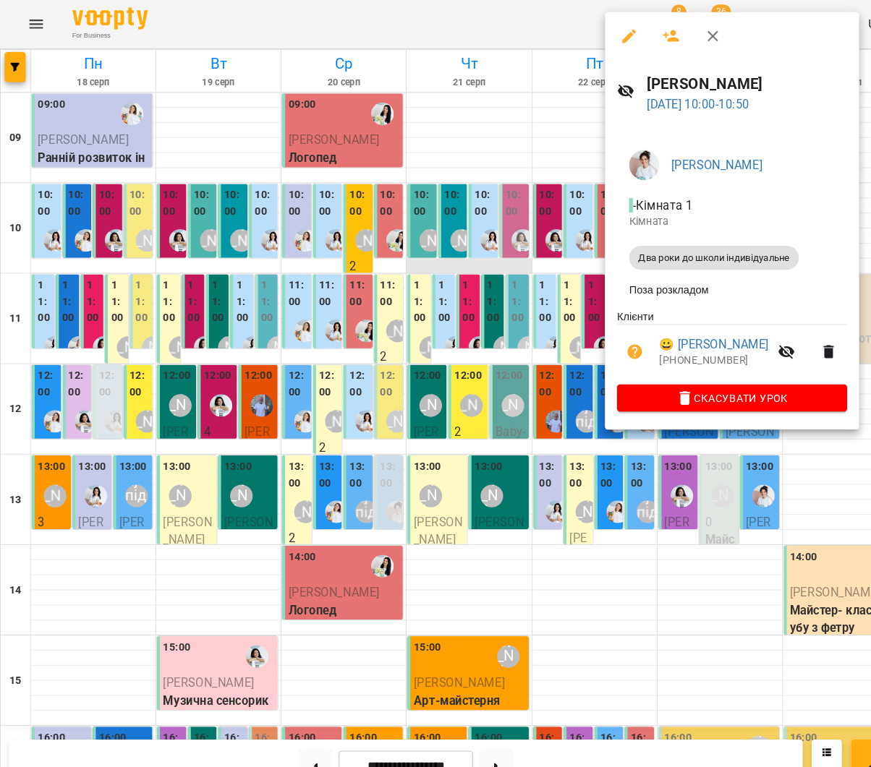
click at [429, 258] on div at bounding box center [435, 383] width 871 height 767
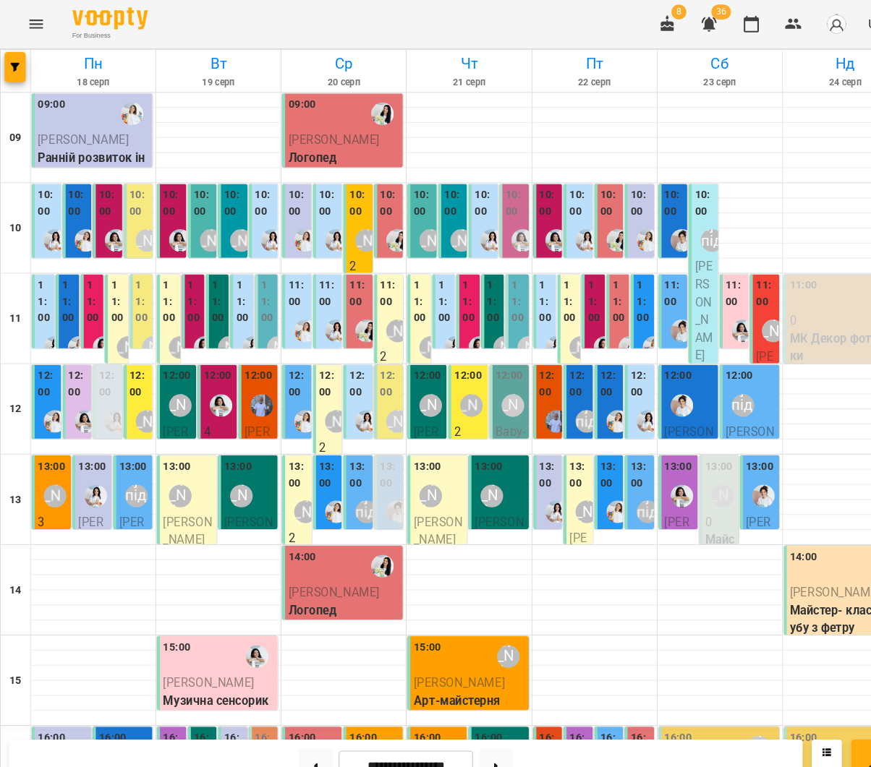
click at [559, 480] on div "[PERSON_NAME]" at bounding box center [563, 491] width 22 height 22
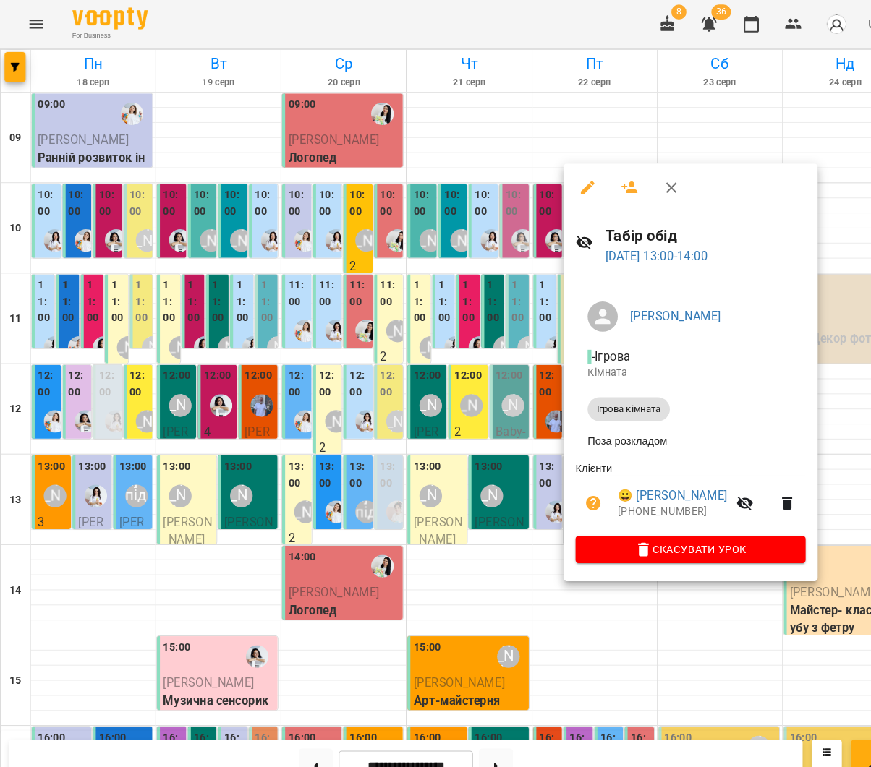
click at [596, 178] on icon "button" at bounding box center [604, 180] width 16 height 12
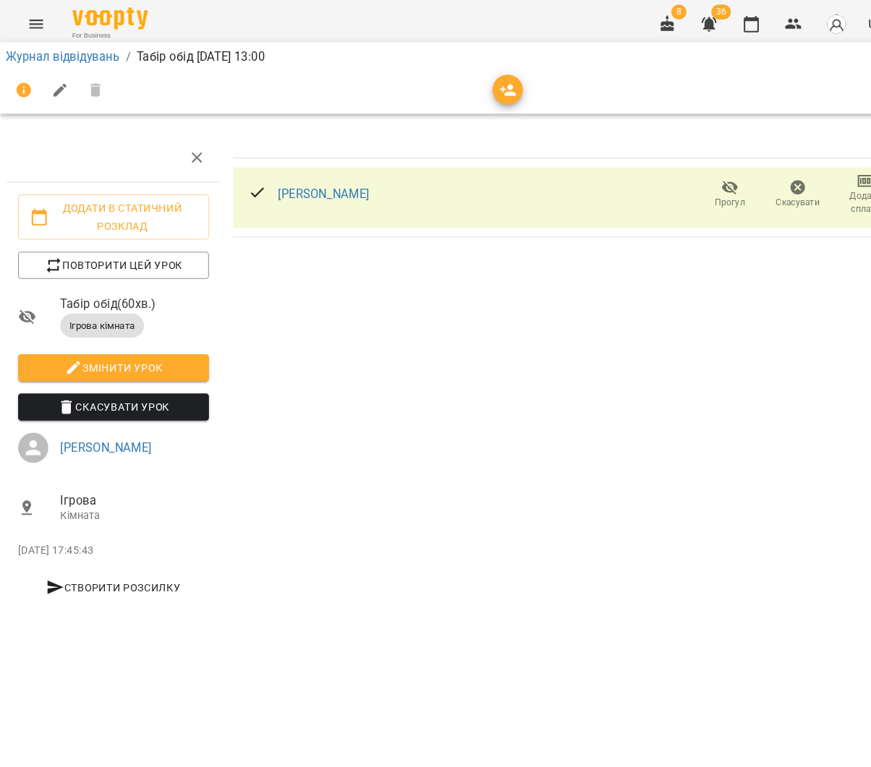
click at [488, 90] on icon "button" at bounding box center [487, 86] width 17 height 17
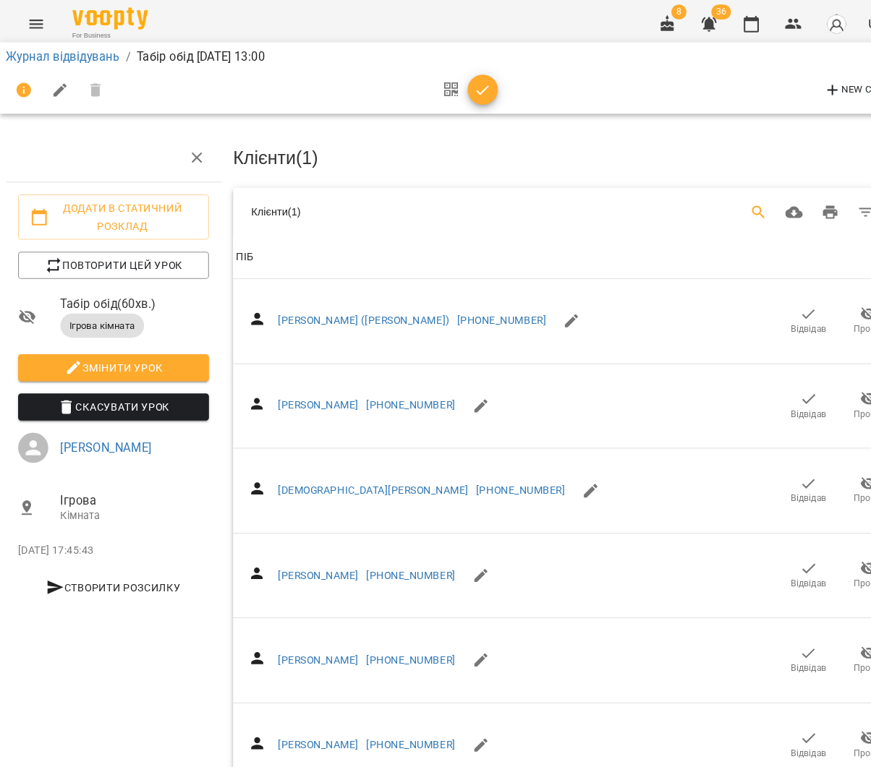
click at [736, 196] on icon "Search" at bounding box center [727, 203] width 17 height 17
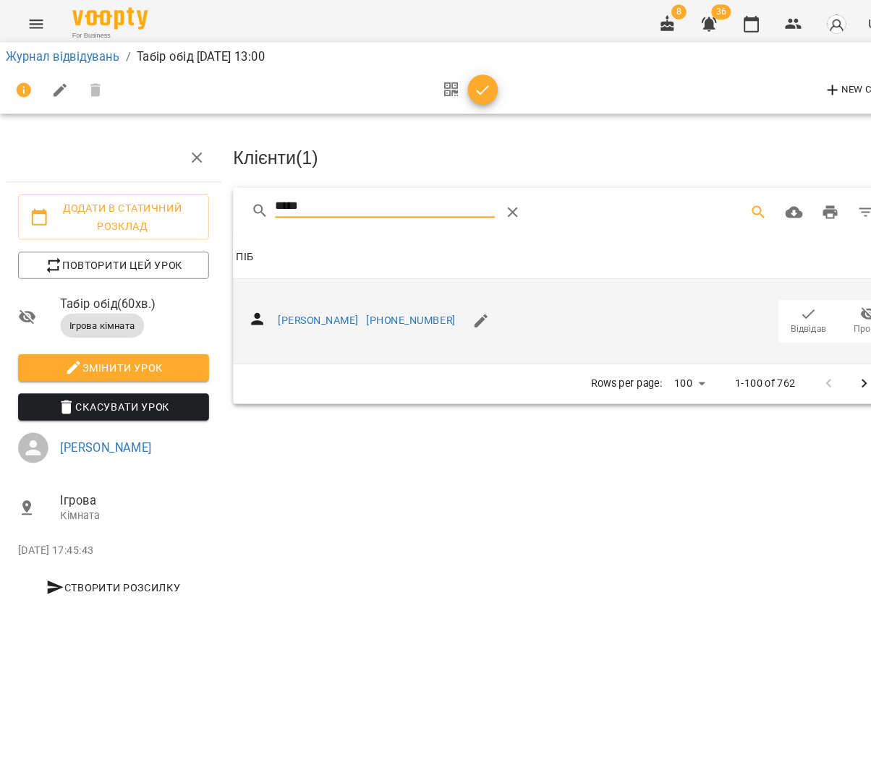
type input "*****"
click at [776, 298] on icon "button" at bounding box center [775, 301] width 17 height 17
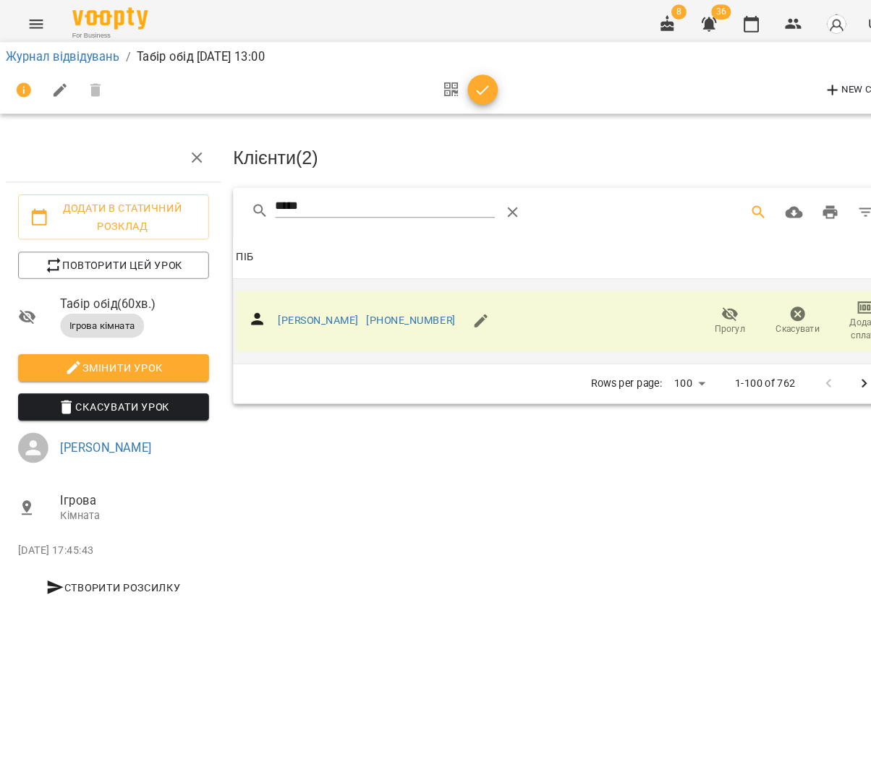
click at [462, 91] on icon "button" at bounding box center [462, 86] width 17 height 17
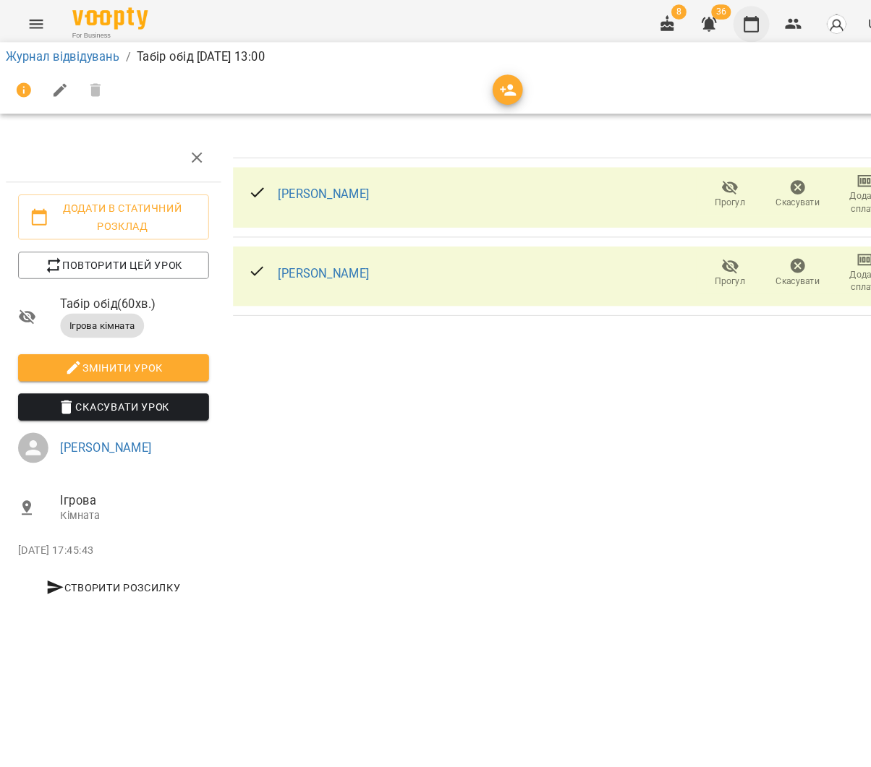
click at [733, 14] on button "button" at bounding box center [720, 23] width 35 height 35
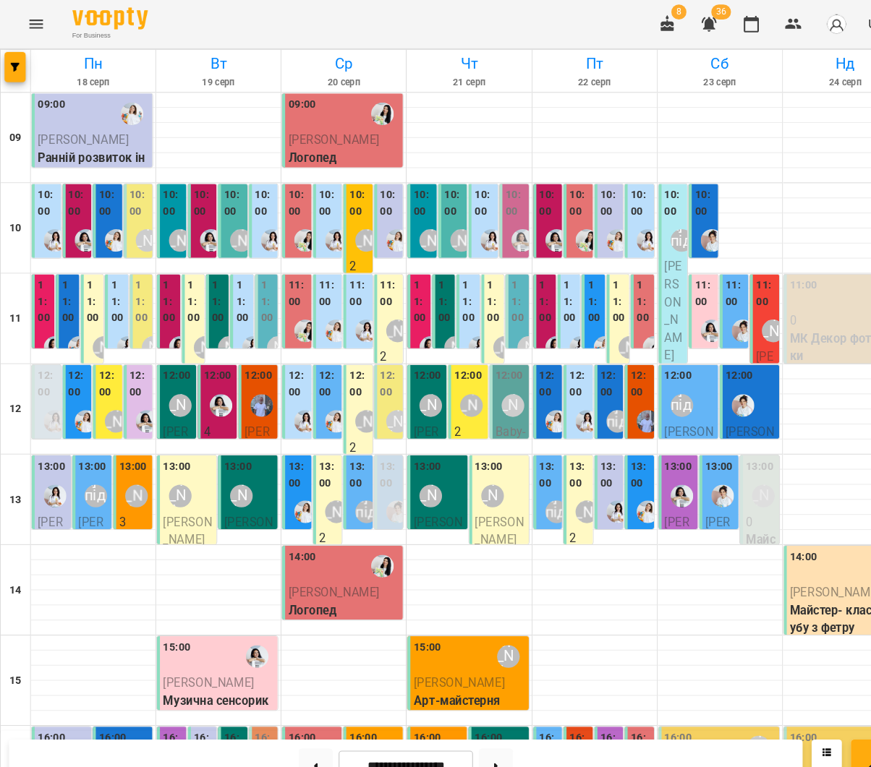
scroll to position [5, 0]
click at [563, 399] on img "Каріна" at bounding box center [563, 404] width 22 height 22
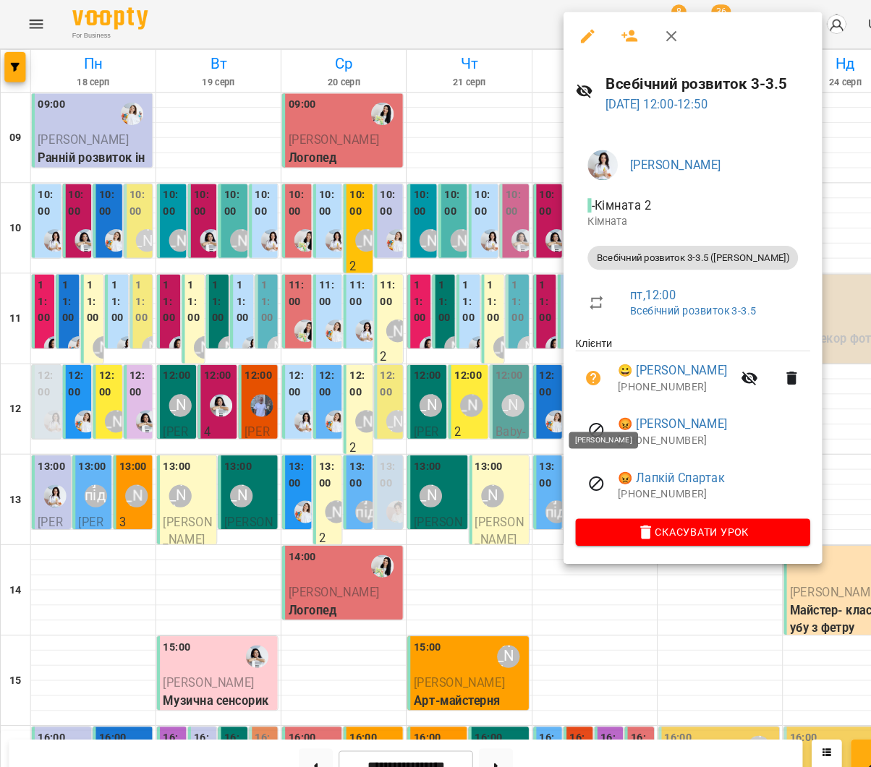
scroll to position [8, 0]
click at [351, 375] on div at bounding box center [435, 383] width 871 height 767
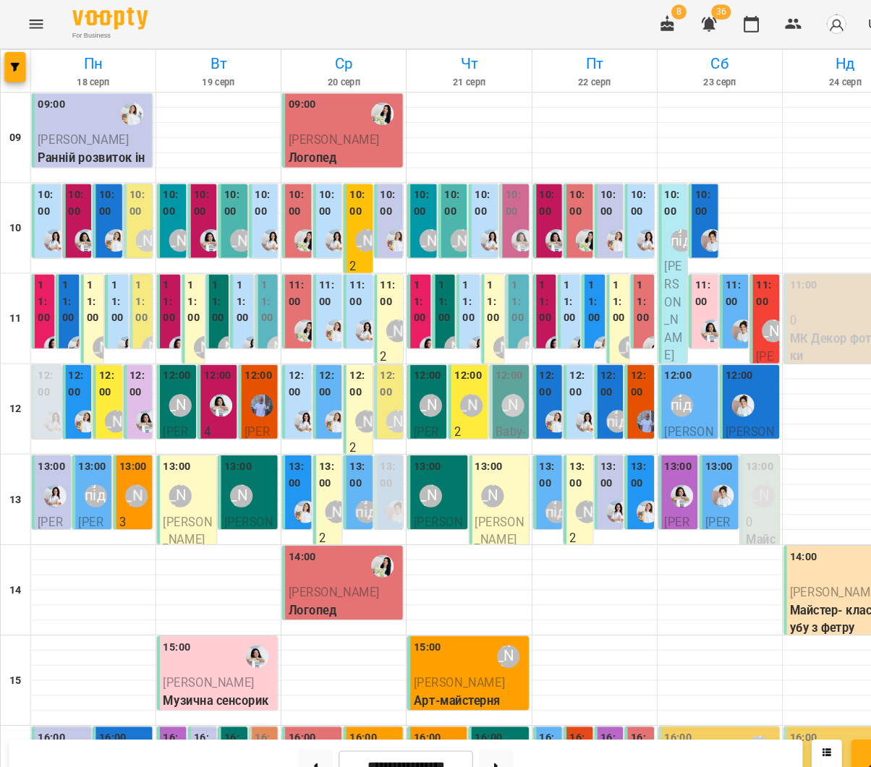
click at [517, 373] on label "12:00" at bounding box center [527, 368] width 20 height 31
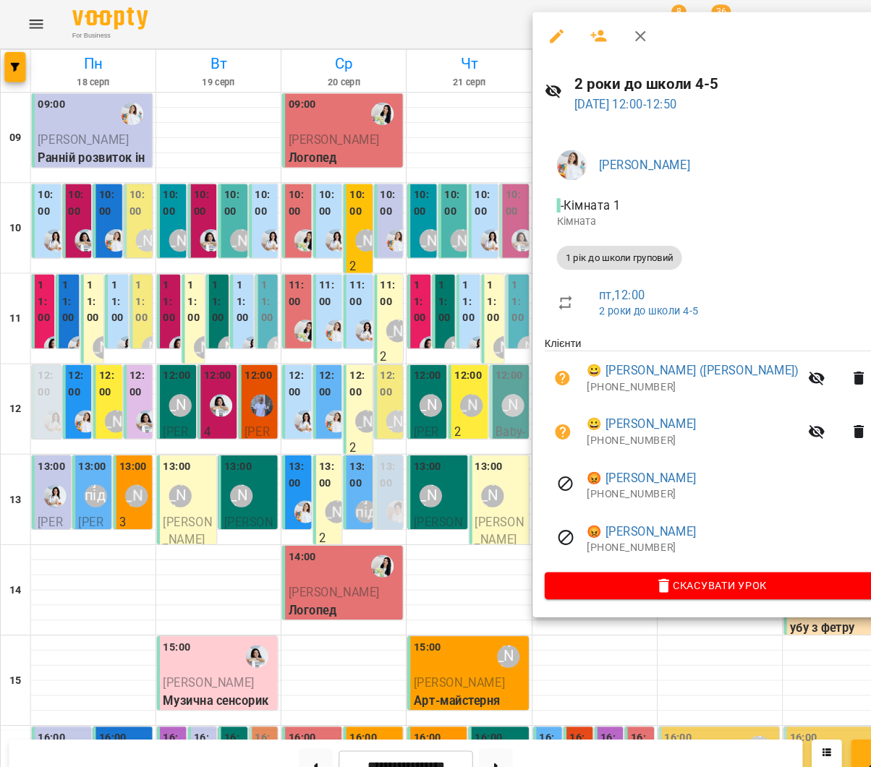
click at [346, 398] on div at bounding box center [435, 383] width 871 height 767
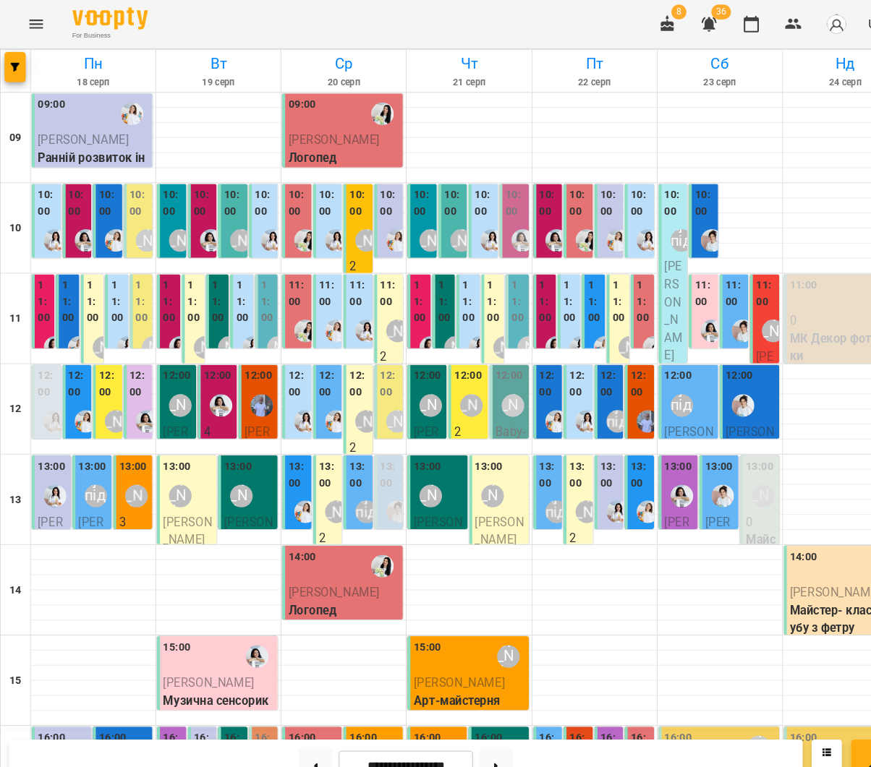
click at [584, 370] on label "12:00" at bounding box center [586, 368] width 20 height 31
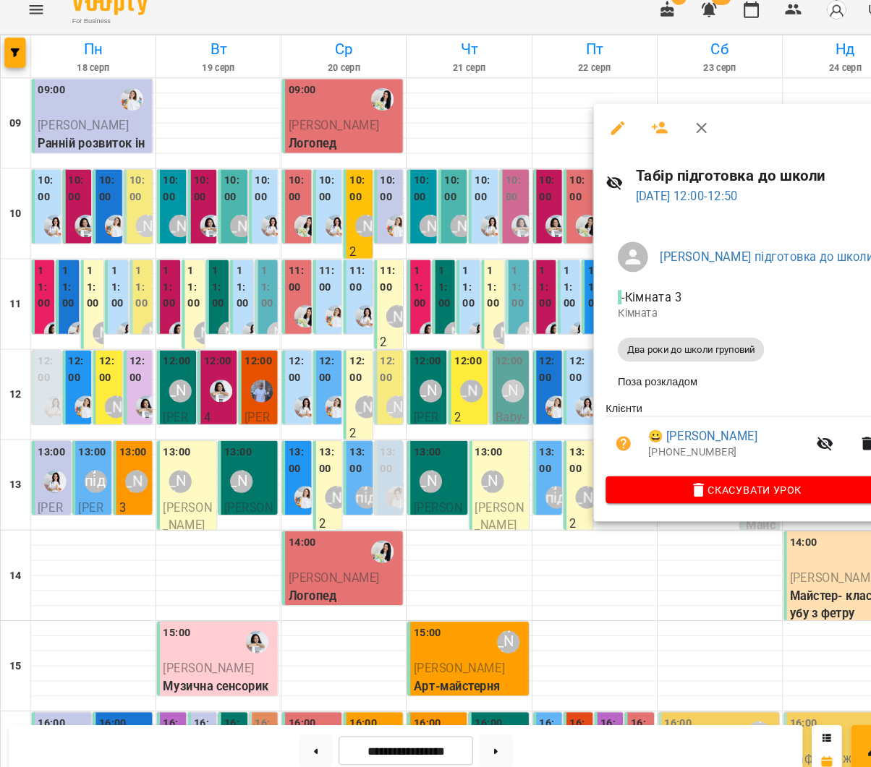
click at [529, 340] on div at bounding box center [435, 383] width 871 height 767
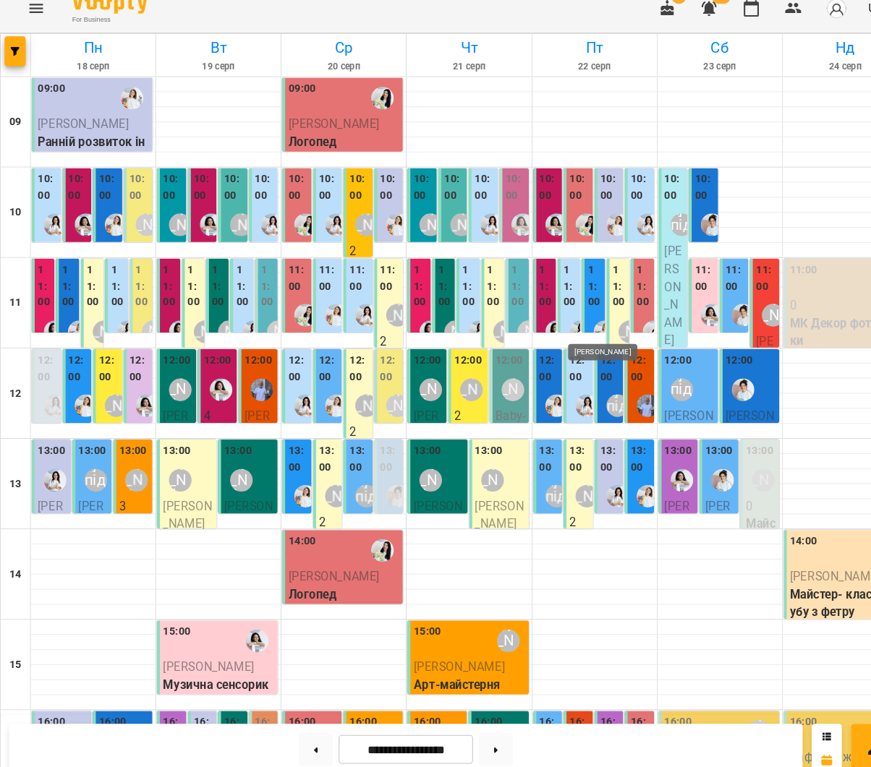
scroll to position [9, 0]
click at [576, 283] on label "11:00" at bounding box center [569, 289] width 13 height 47
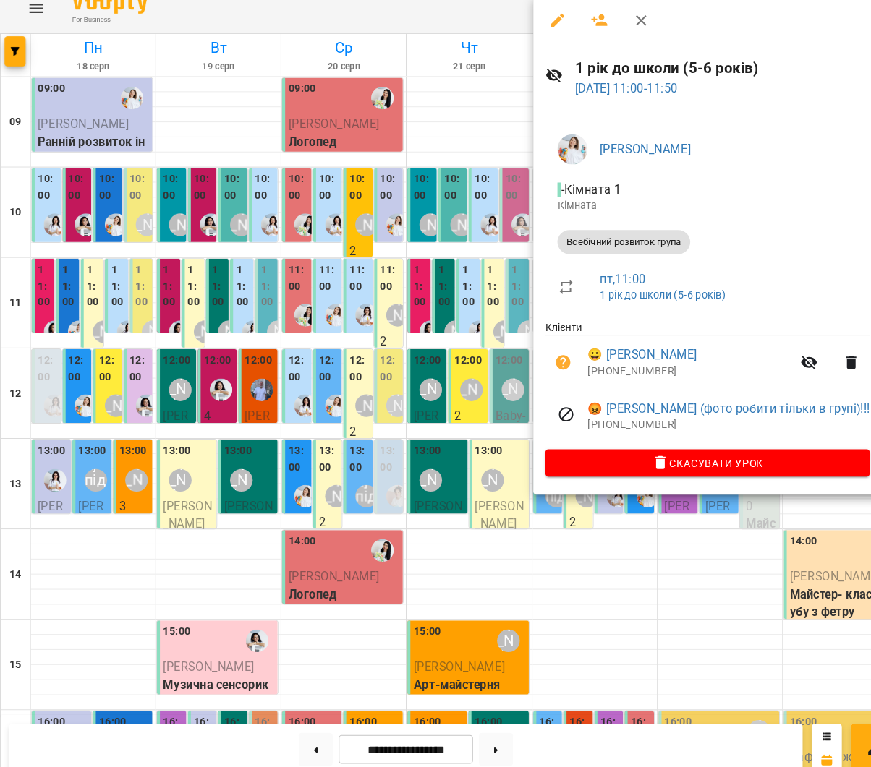
click at [373, 289] on div at bounding box center [435, 383] width 871 height 767
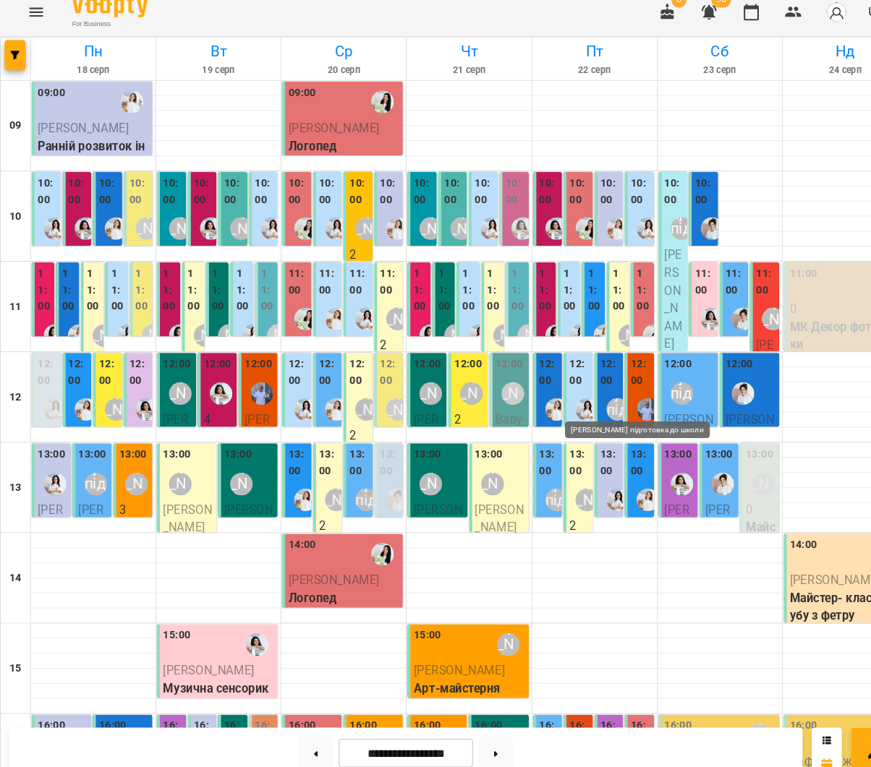
click at [595, 393] on div "[PERSON_NAME] підготовка до школи" at bounding box center [592, 404] width 22 height 22
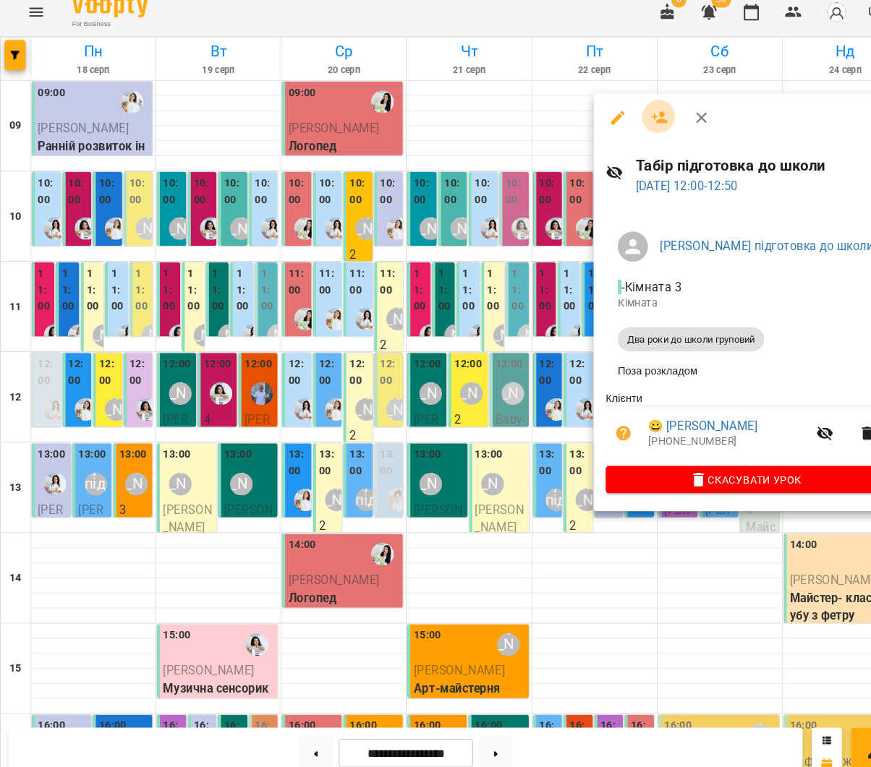
click at [619, 118] on button "button" at bounding box center [632, 124] width 35 height 35
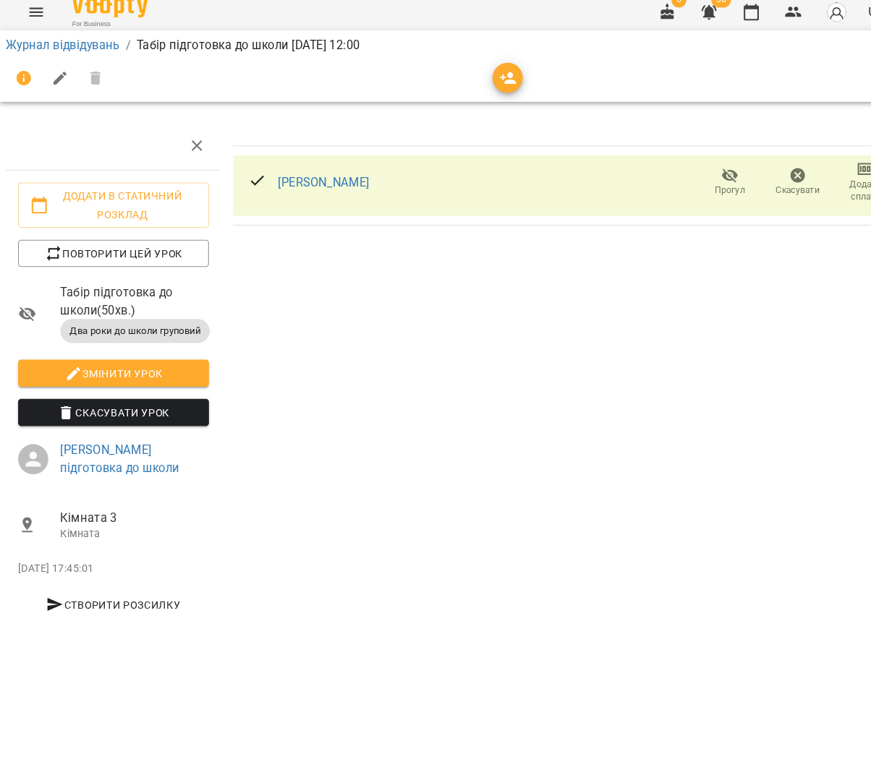
click at [486, 81] on icon "button" at bounding box center [487, 87] width 16 height 12
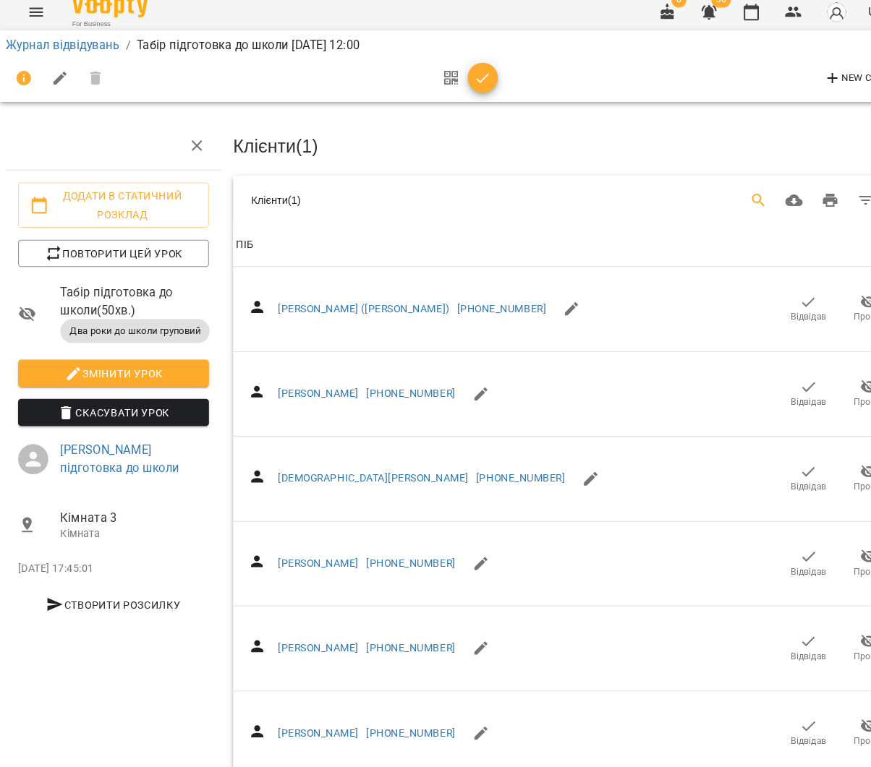
click at [733, 195] on icon "Search" at bounding box center [727, 203] width 17 height 17
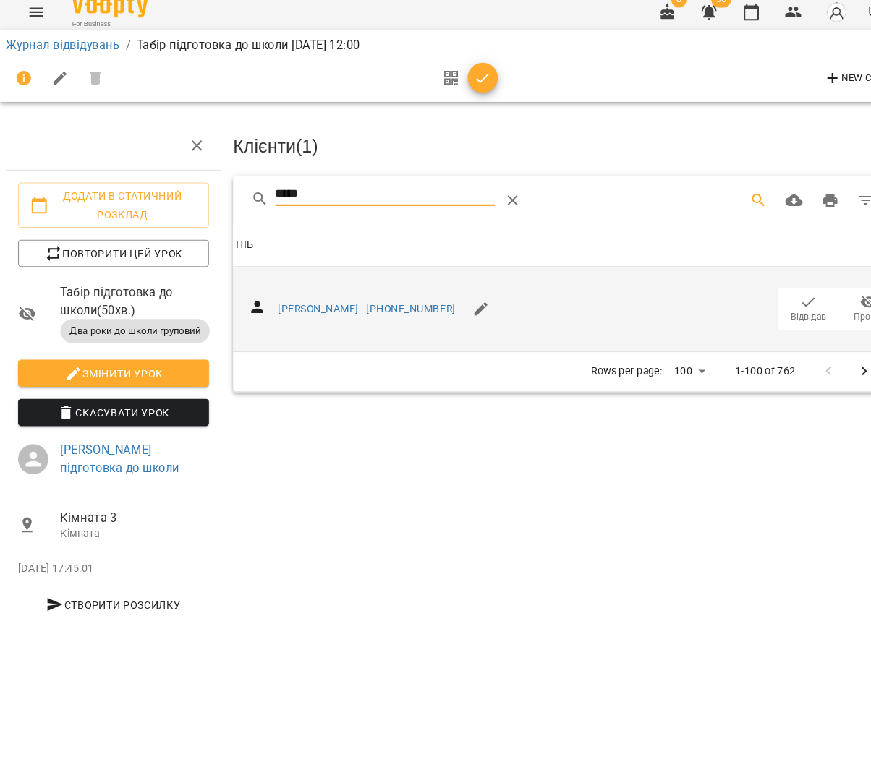
type input "*****"
drag, startPoint x: 777, startPoint y: 292, endPoint x: 739, endPoint y: 273, distance: 42.4
click at [776, 293] on icon "button" at bounding box center [775, 301] width 17 height 17
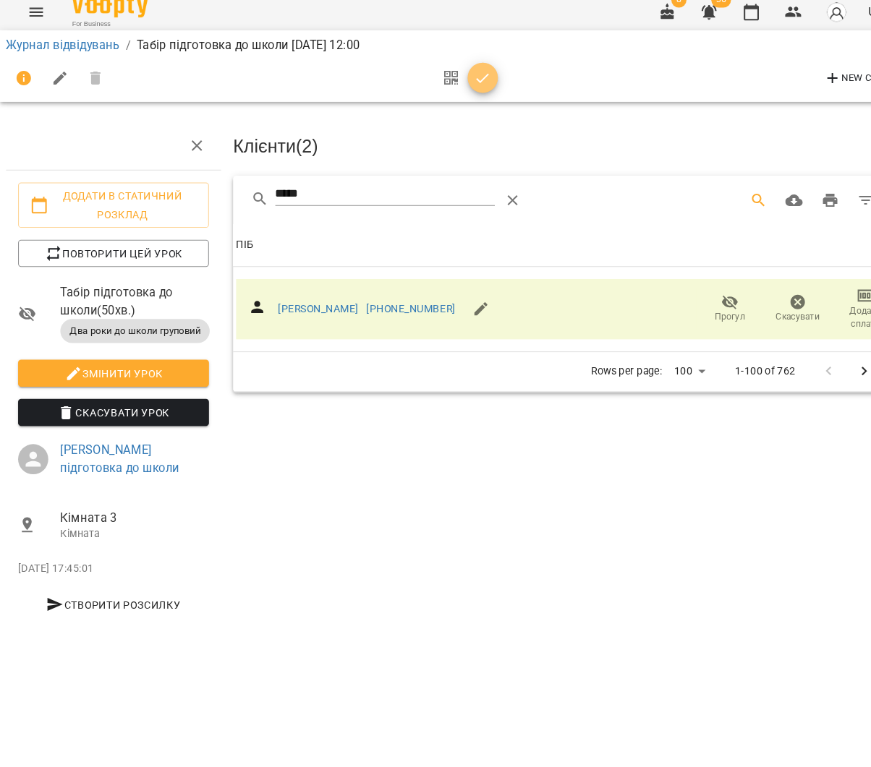
drag, startPoint x: 463, startPoint y: 74, endPoint x: 523, endPoint y: 68, distance: 60.3
click at [463, 78] on icon "button" at bounding box center [462, 86] width 17 height 17
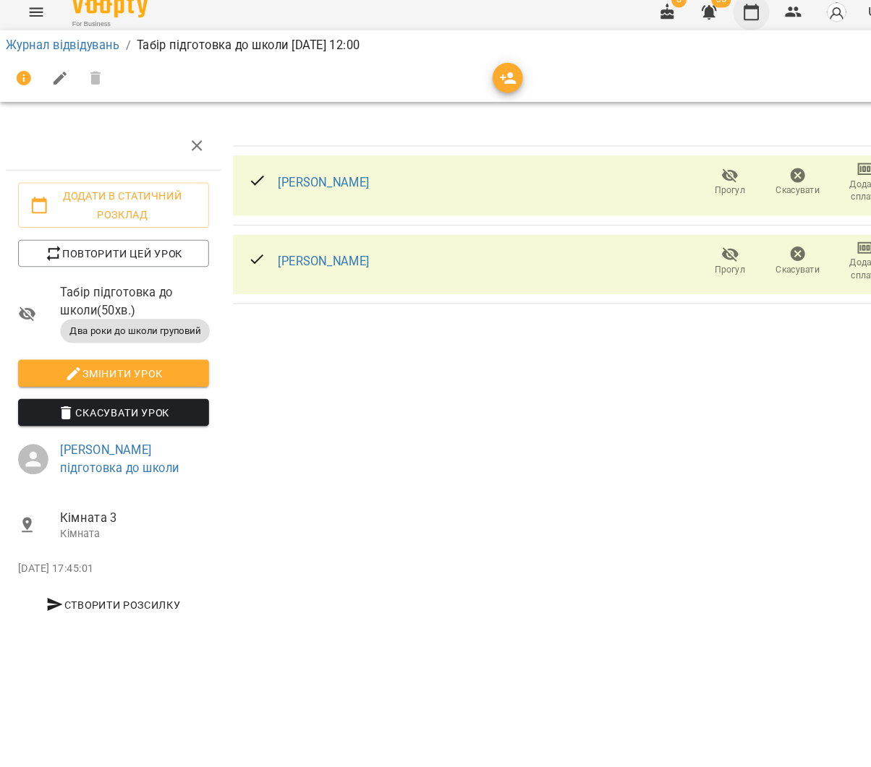
click at [727, 20] on button "button" at bounding box center [720, 23] width 35 height 35
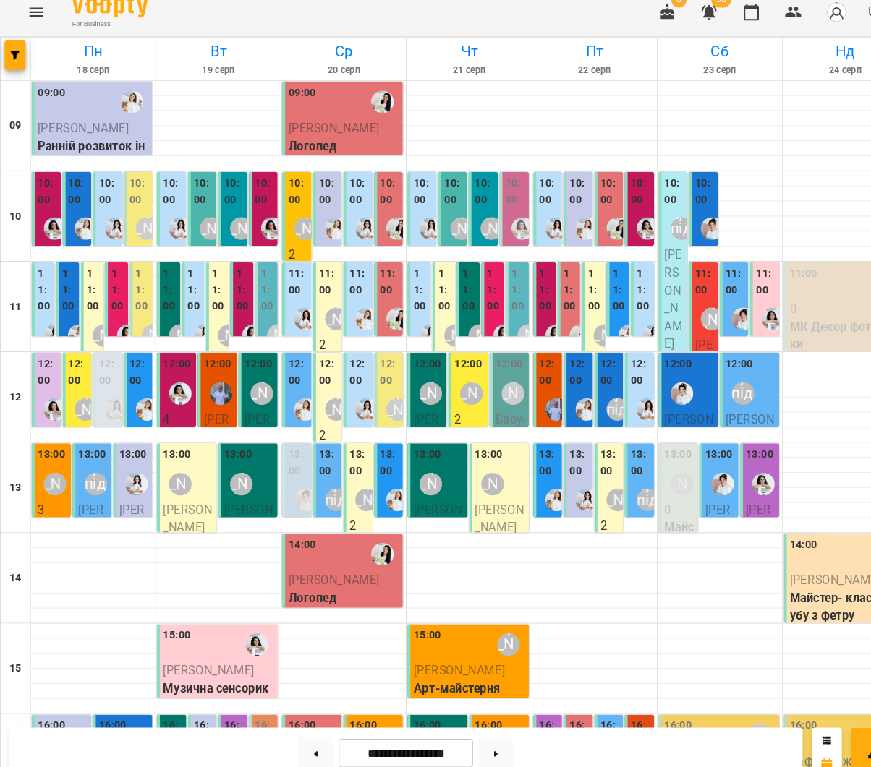
click at [563, 299] on label "11:00" at bounding box center [569, 289] width 13 height 47
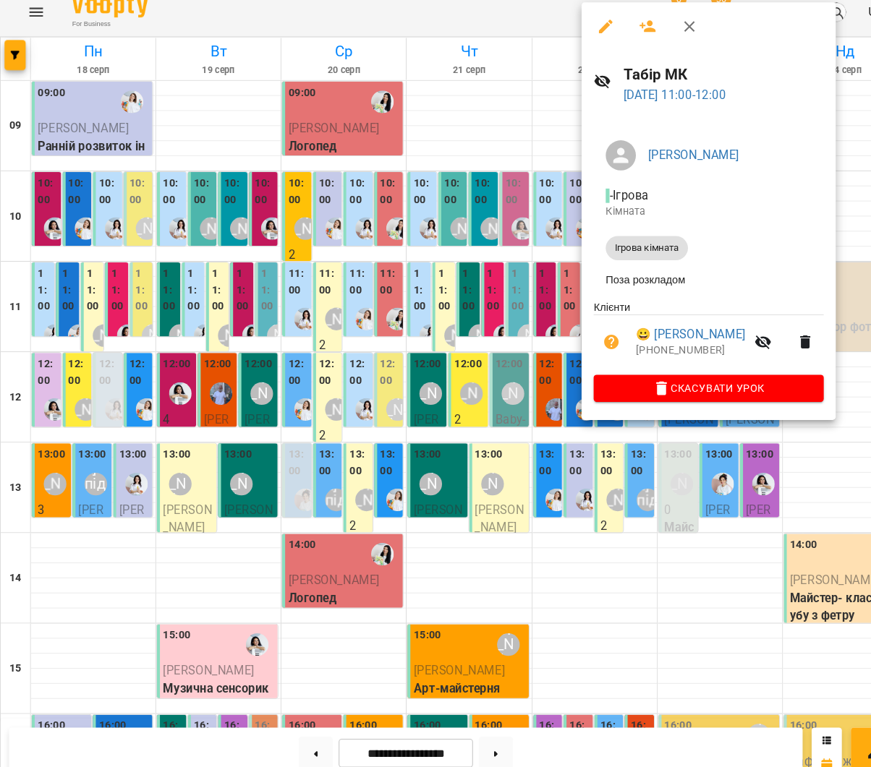
click at [617, 31] on icon "button" at bounding box center [621, 37] width 16 height 12
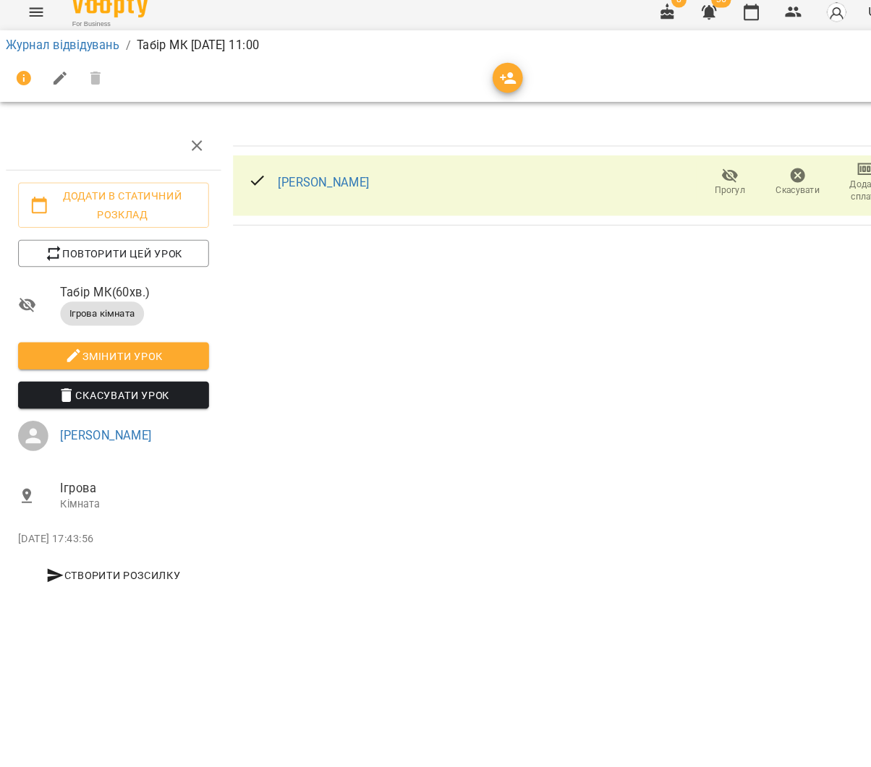
click at [489, 78] on icon "button" at bounding box center [487, 86] width 17 height 17
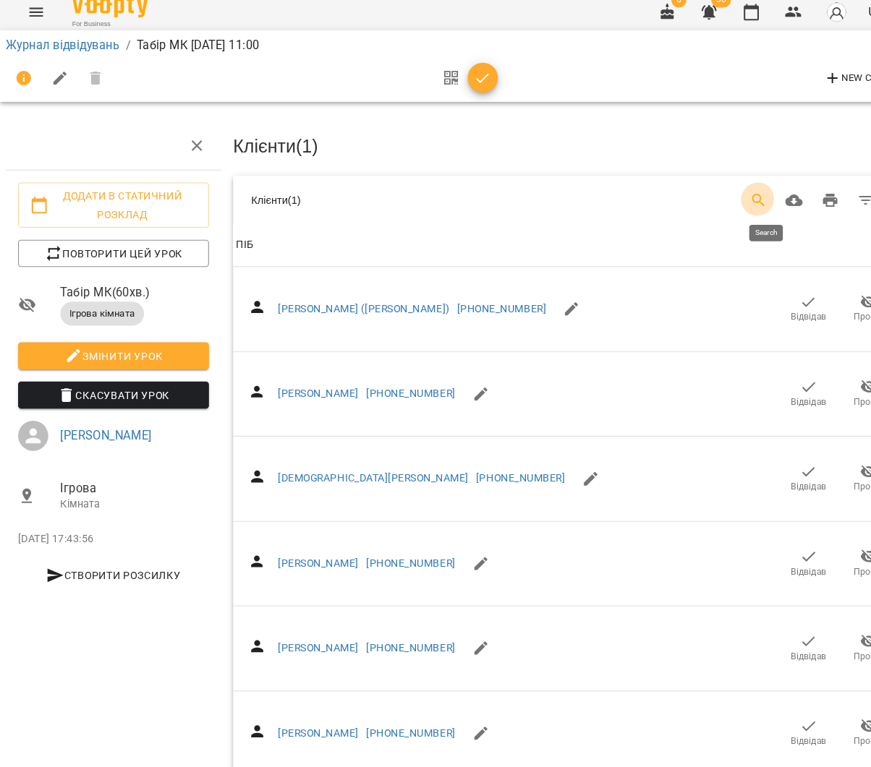
click at [729, 197] on icon "Search" at bounding box center [727, 203] width 12 height 12
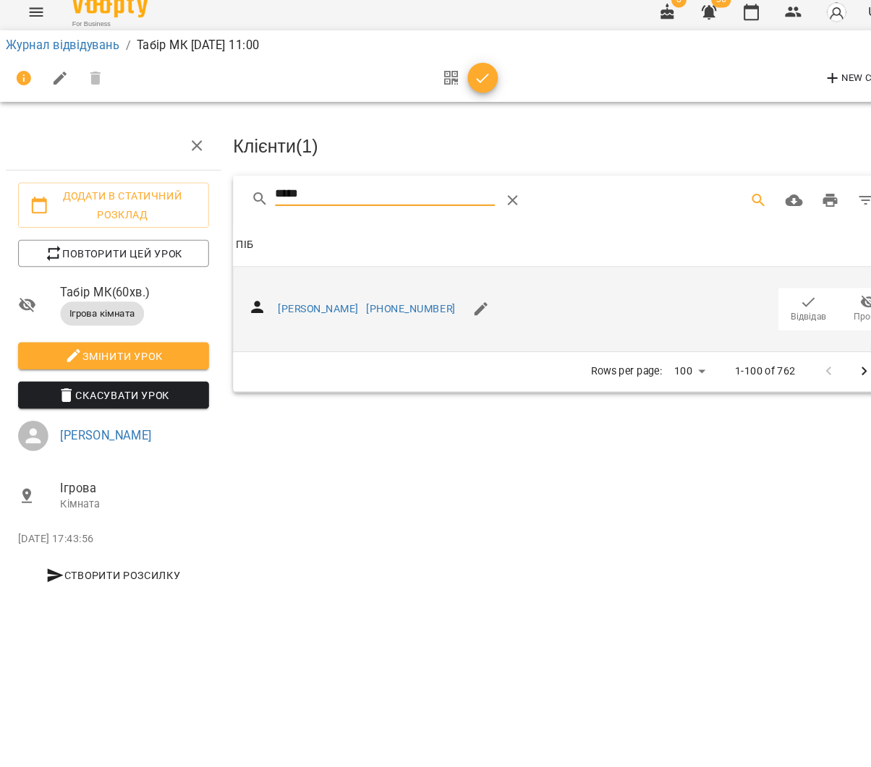
type input "*****"
drag, startPoint x: 767, startPoint y: 293, endPoint x: 754, endPoint y: 287, distance: 14.2
click at [767, 310] on span "Відвідав" at bounding box center [776, 316] width 34 height 12
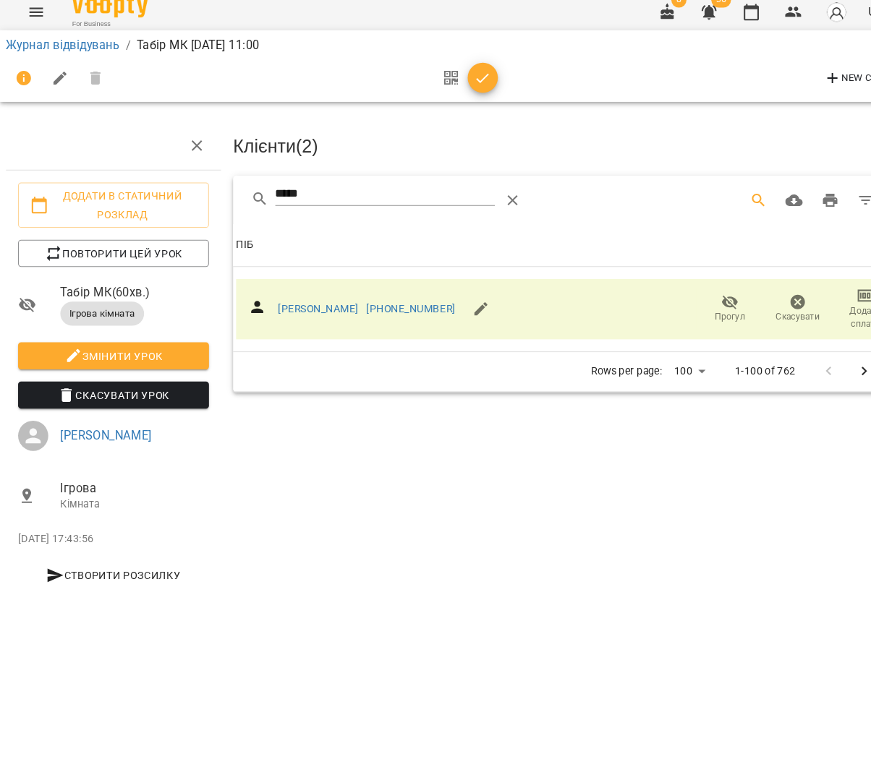
click at [466, 80] on icon "button" at bounding box center [462, 86] width 17 height 17
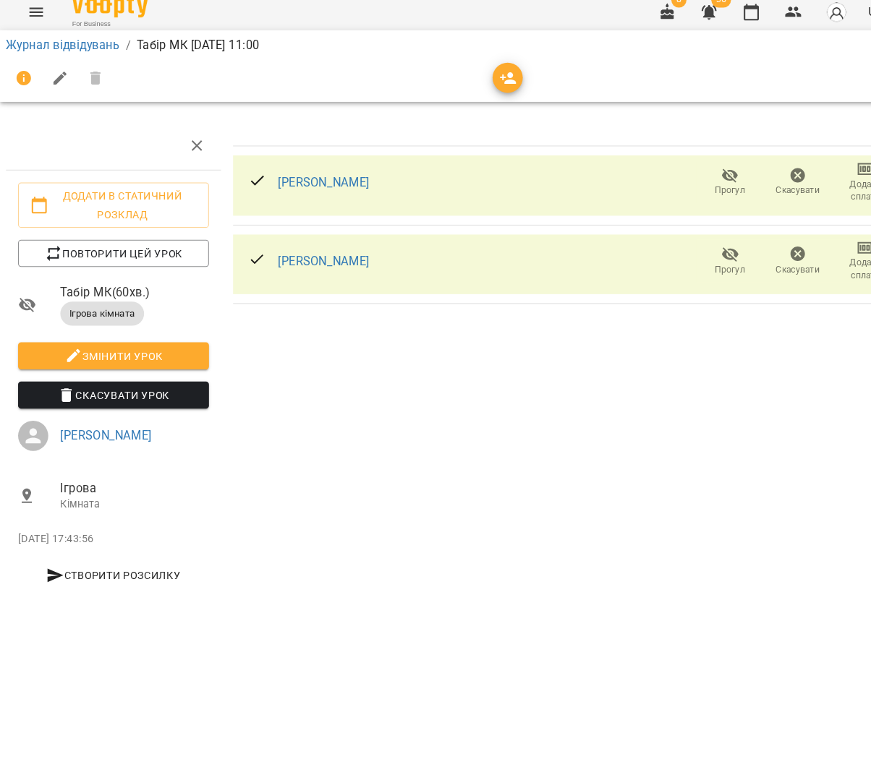
drag, startPoint x: 722, startPoint y: 15, endPoint x: 654, endPoint y: 69, distance: 85.9
click at [722, 15] on icon "button" at bounding box center [720, 22] width 17 height 17
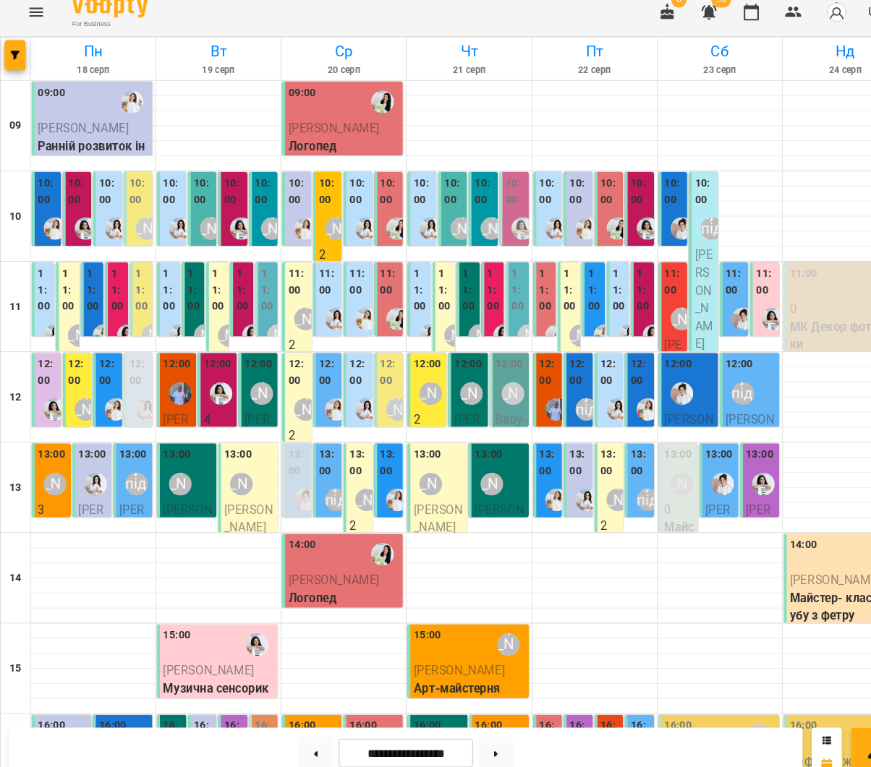
click at [611, 195] on label "10:00" at bounding box center [615, 194] width 20 height 31
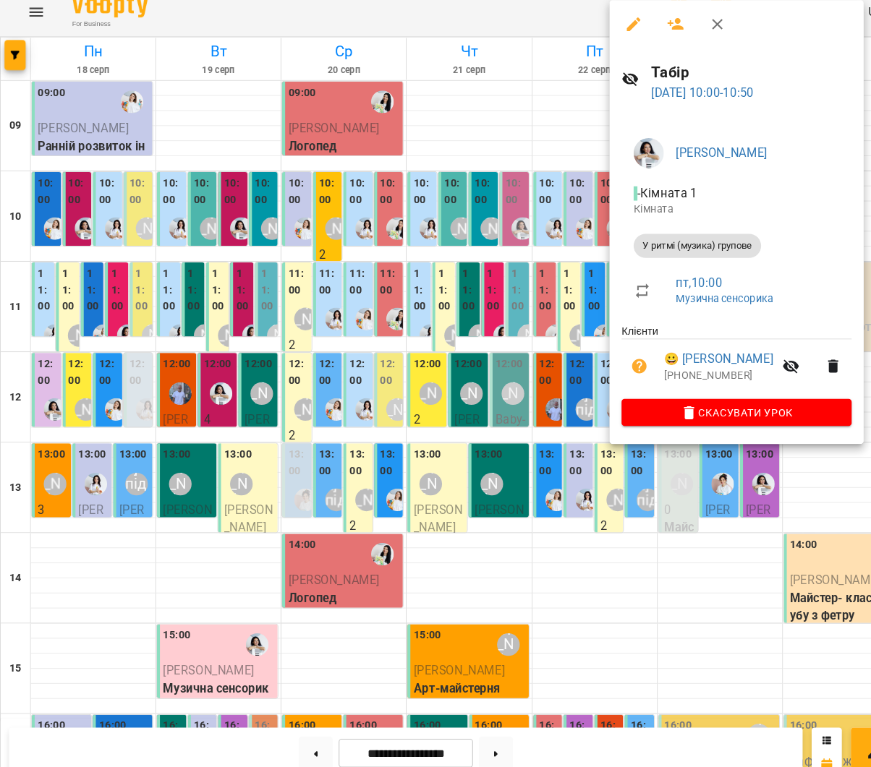
click at [636, 17] on button "button" at bounding box center [648, 34] width 35 height 35
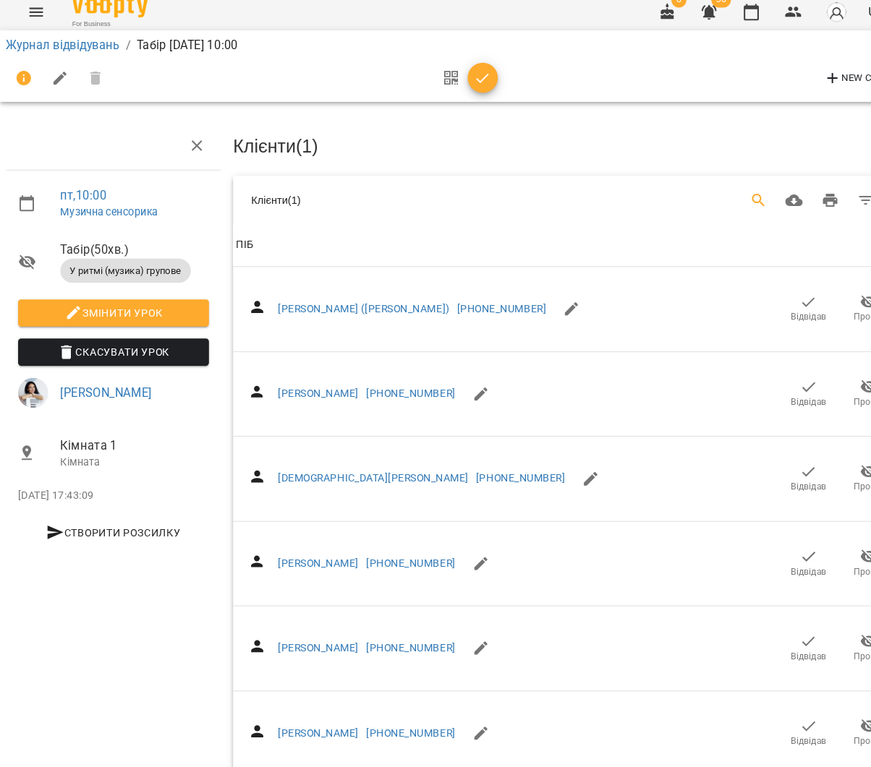
click at [728, 195] on icon "Search" at bounding box center [727, 203] width 17 height 17
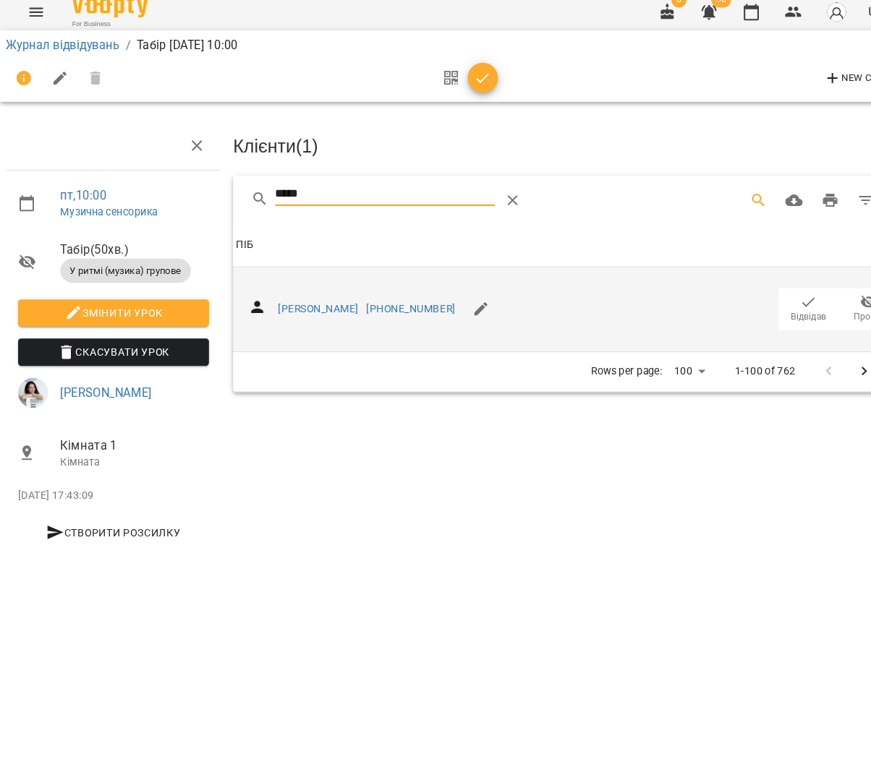
type input "*****"
click at [772, 310] on span "Відвідав" at bounding box center [776, 316] width 34 height 12
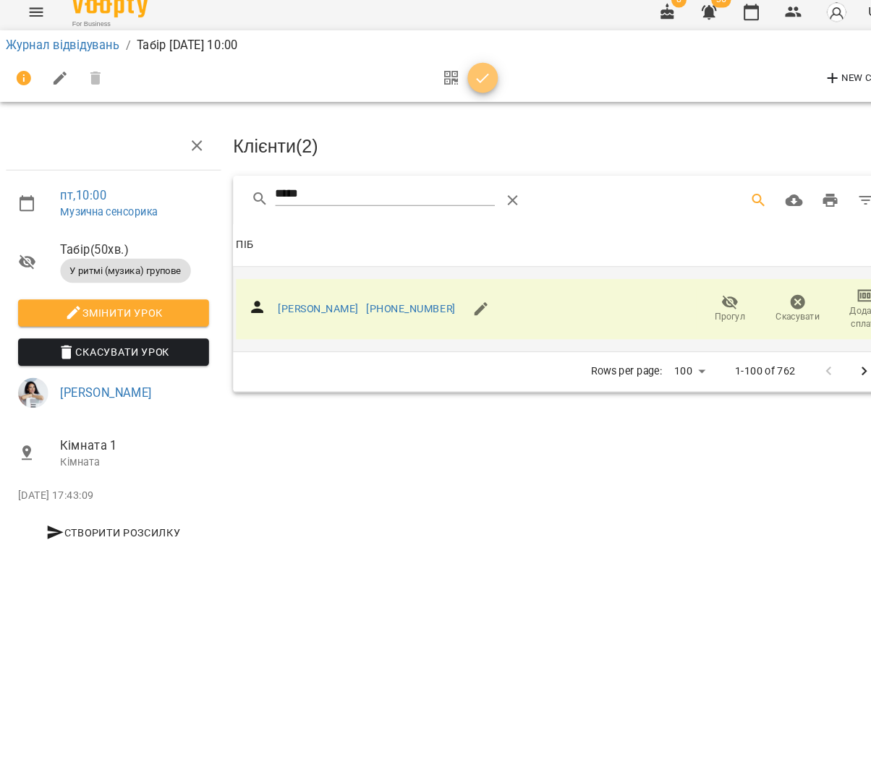
click at [457, 78] on icon "button" at bounding box center [462, 86] width 17 height 17
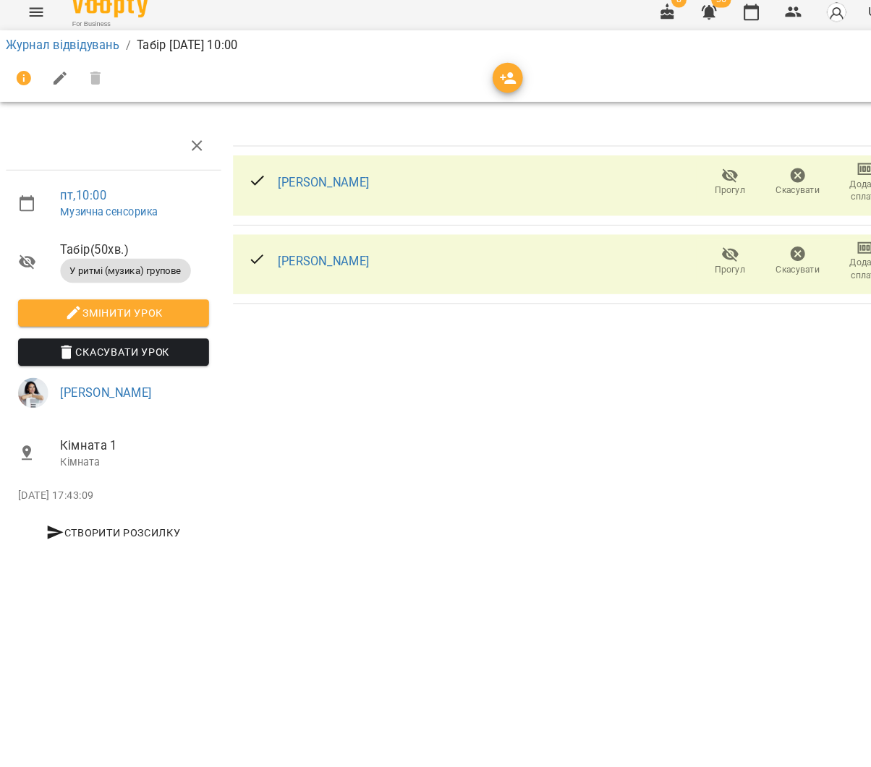
drag, startPoint x: 724, startPoint y: 7, endPoint x: 702, endPoint y: 20, distance: 24.9
click at [724, 15] on icon "button" at bounding box center [720, 23] width 14 height 16
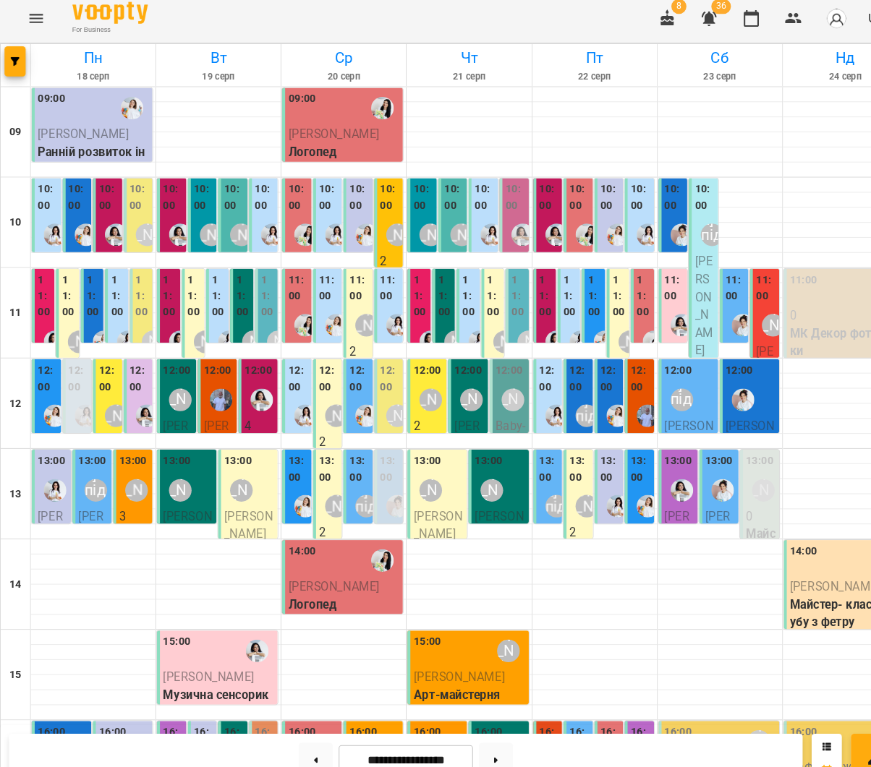
click at [48, 205] on div "10:00" at bounding box center [46, 213] width 20 height 68
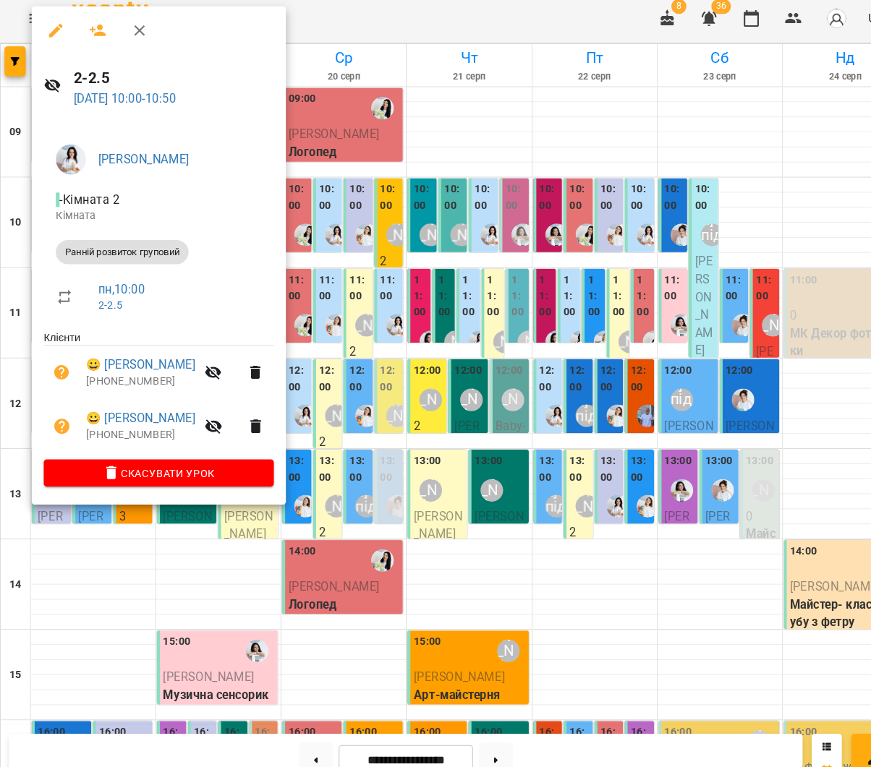
click at [491, 334] on div at bounding box center [435, 383] width 871 height 767
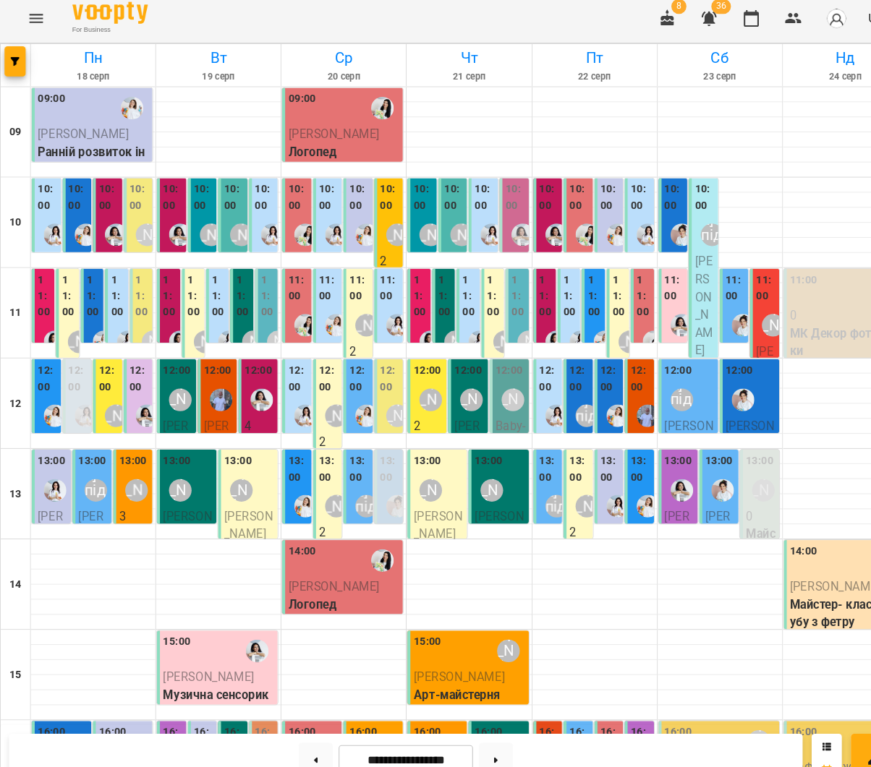
click at [127, 214] on div "[PERSON_NAME]" at bounding box center [140, 230] width 33 height 33
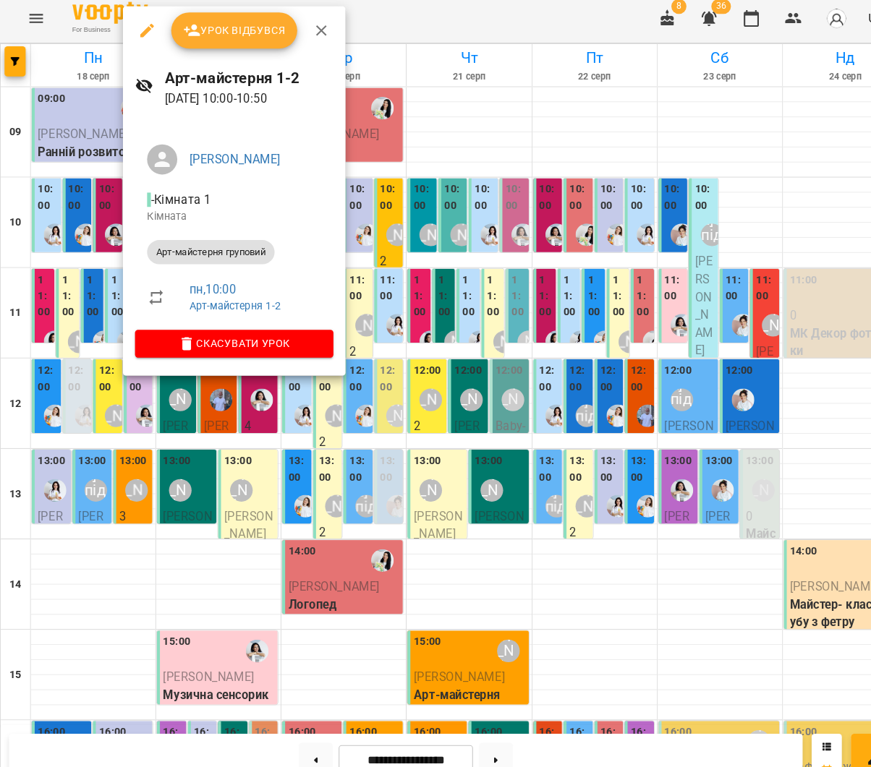
click at [87, 207] on div at bounding box center [435, 383] width 871 height 767
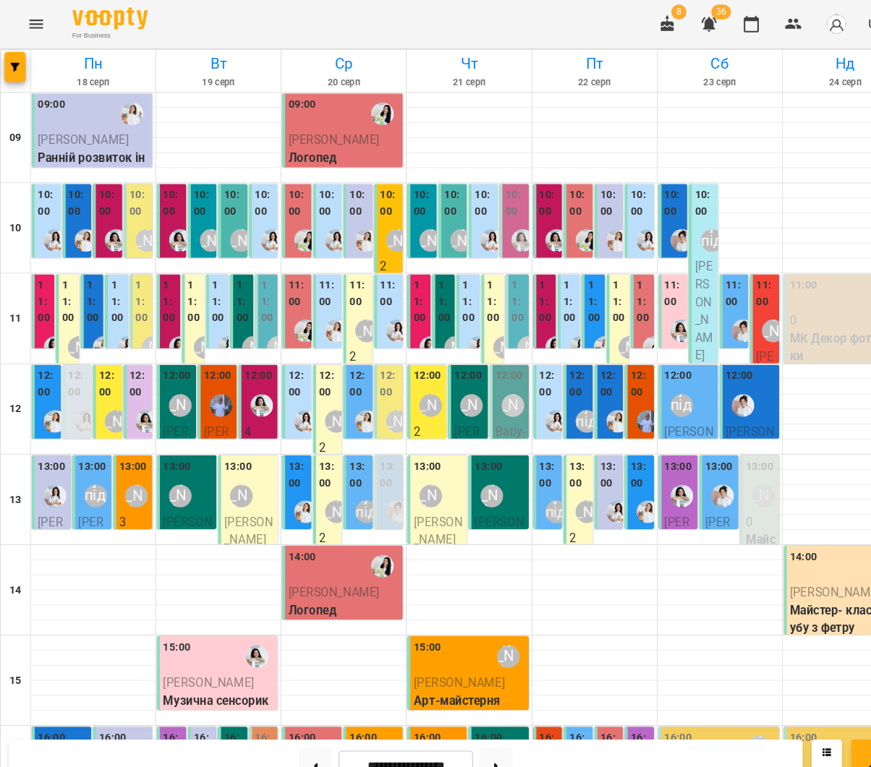
scroll to position [10, 0]
click at [77, 214] on div at bounding box center [82, 230] width 33 height 33
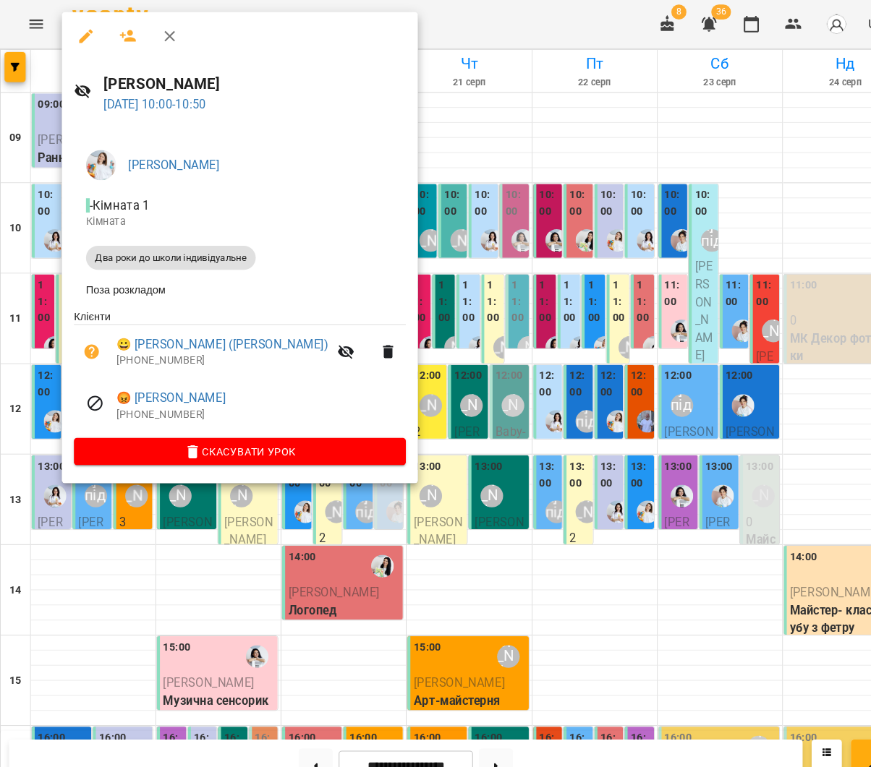
click at [499, 334] on div at bounding box center [435, 383] width 871 height 767
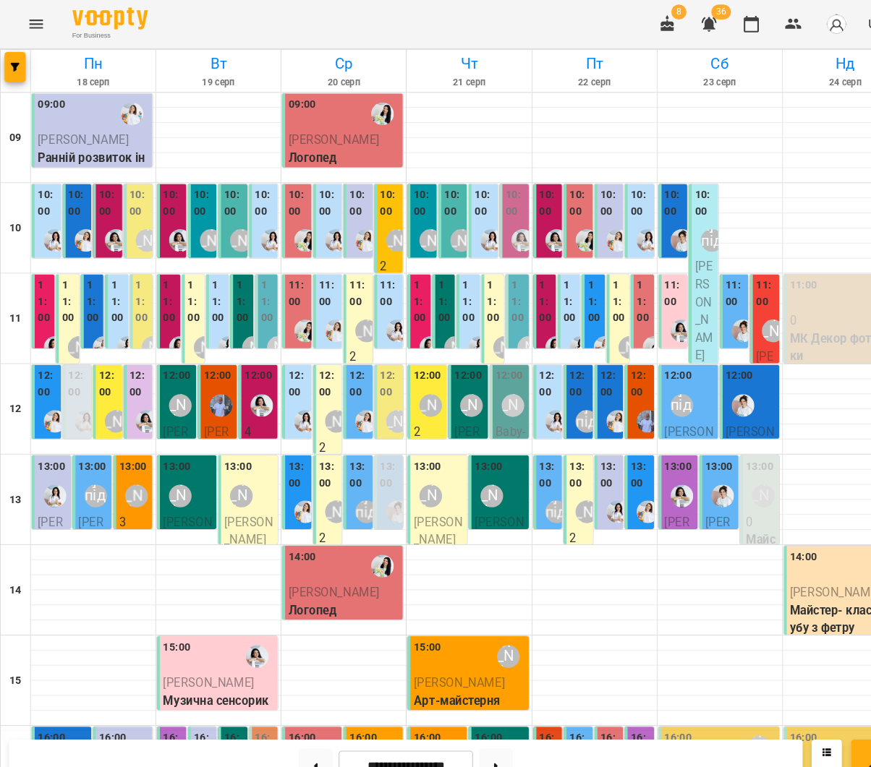
scroll to position [332, 0]
click at [586, 741] on img "Роксолана" at bounding box center [592, 752] width 22 height 22
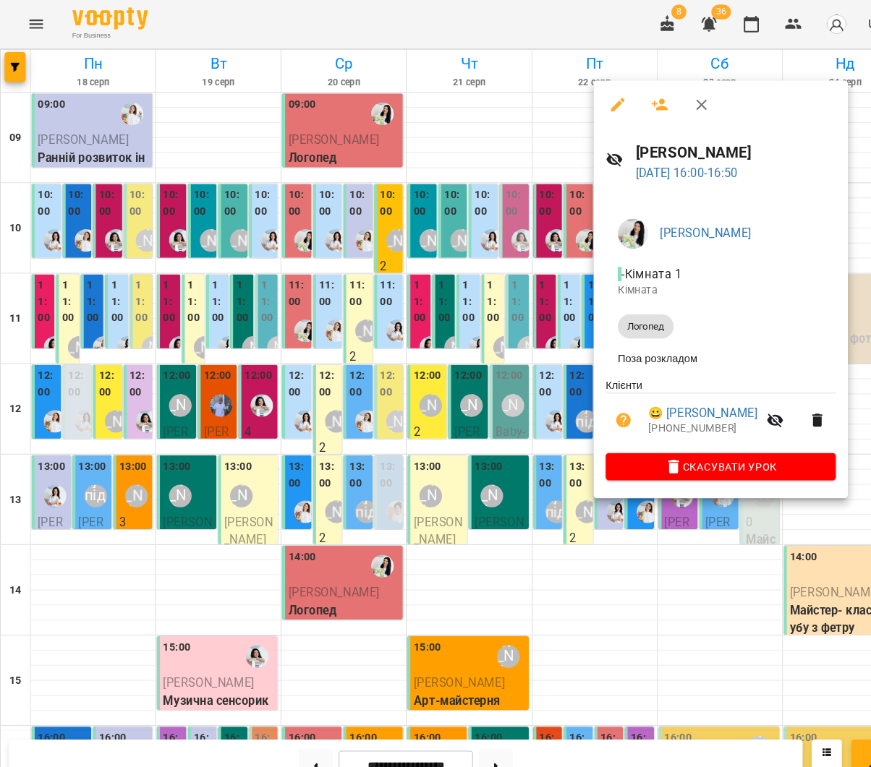
click at [349, 378] on div at bounding box center [435, 383] width 871 height 767
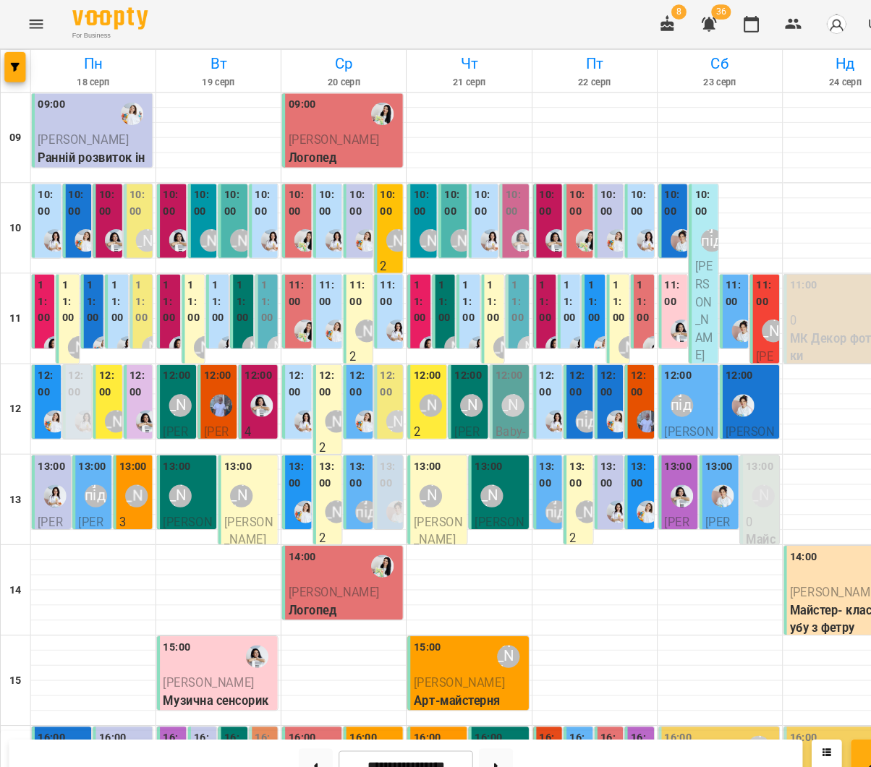
scroll to position [39, 0]
click at [281, 179] on label "10:00" at bounding box center [286, 194] width 20 height 31
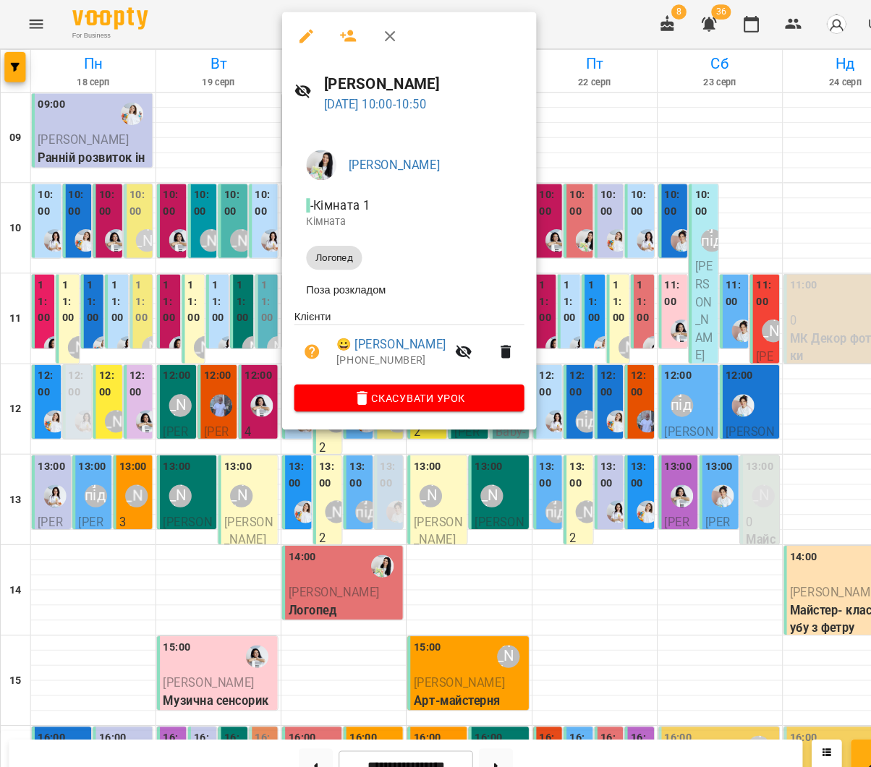
click at [147, 207] on div at bounding box center [435, 383] width 871 height 767
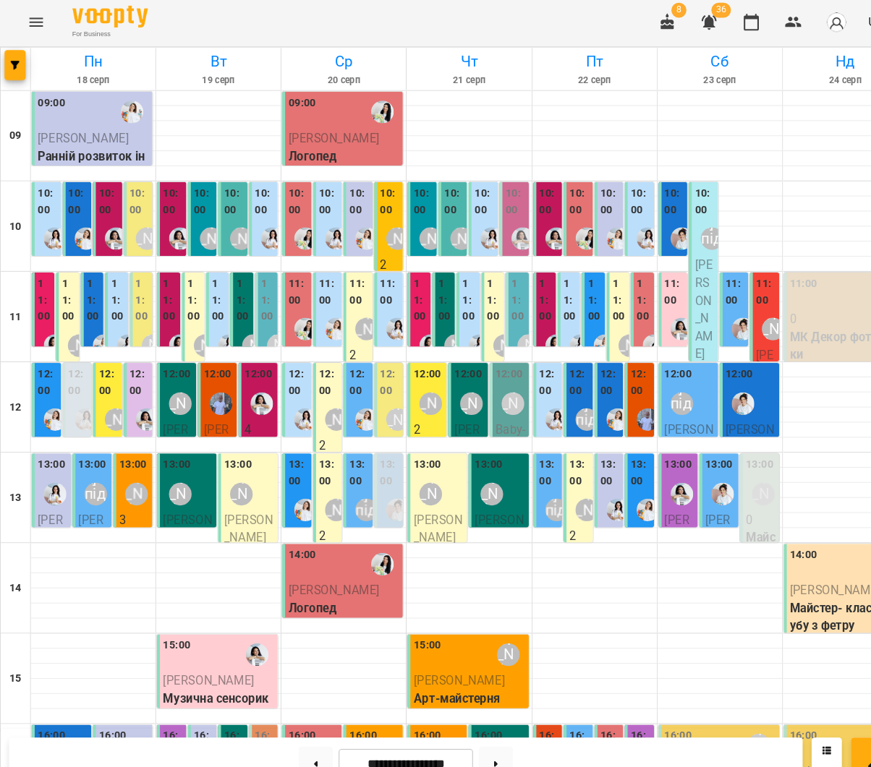
click at [425, 648] on span "[PERSON_NAME]" at bounding box center [440, 655] width 88 height 14
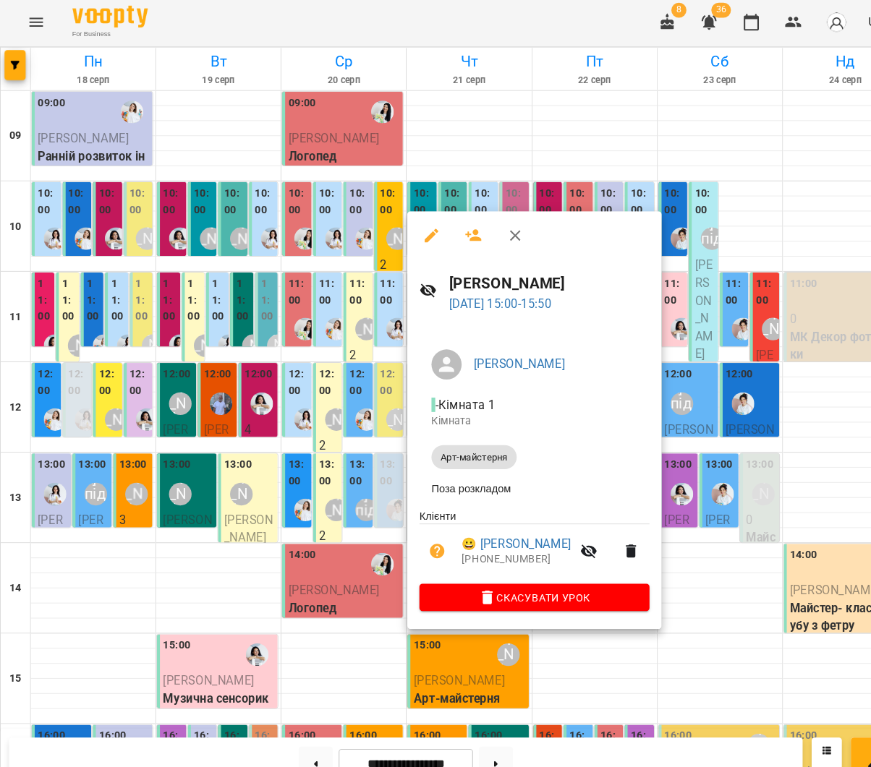
click at [218, 363] on div at bounding box center [435, 383] width 871 height 767
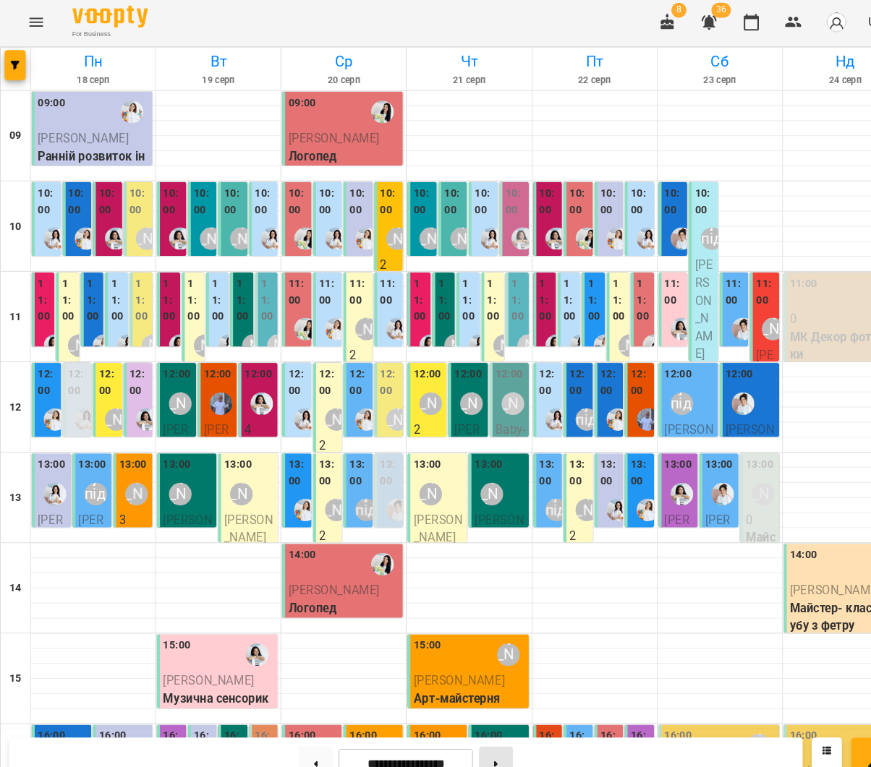
click at [478, 721] on button at bounding box center [475, 734] width 33 height 32
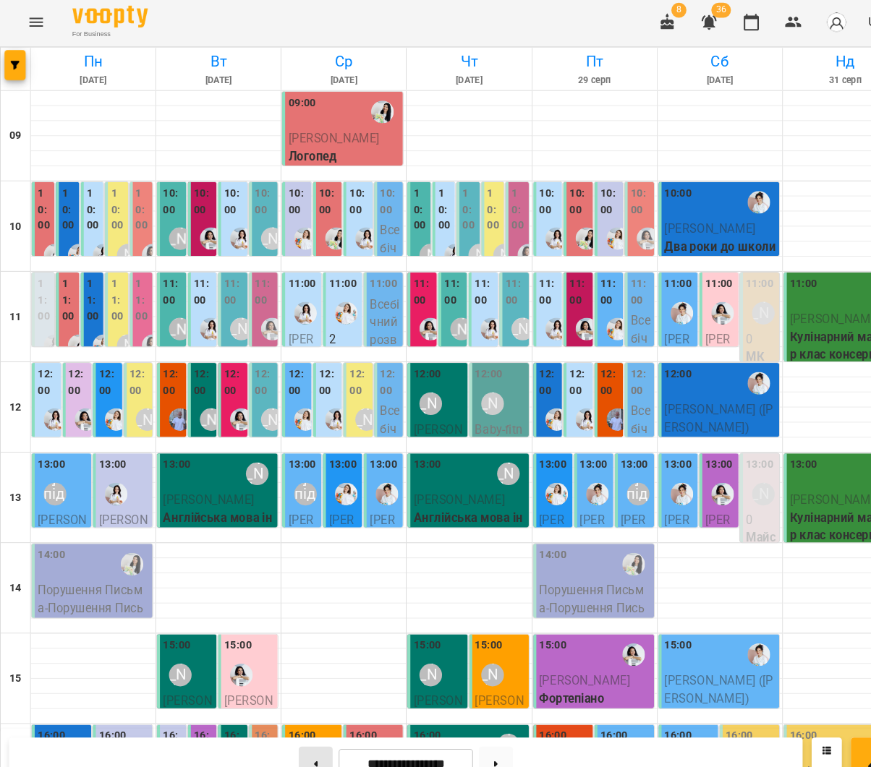
click at [307, 724] on button at bounding box center [302, 734] width 33 height 32
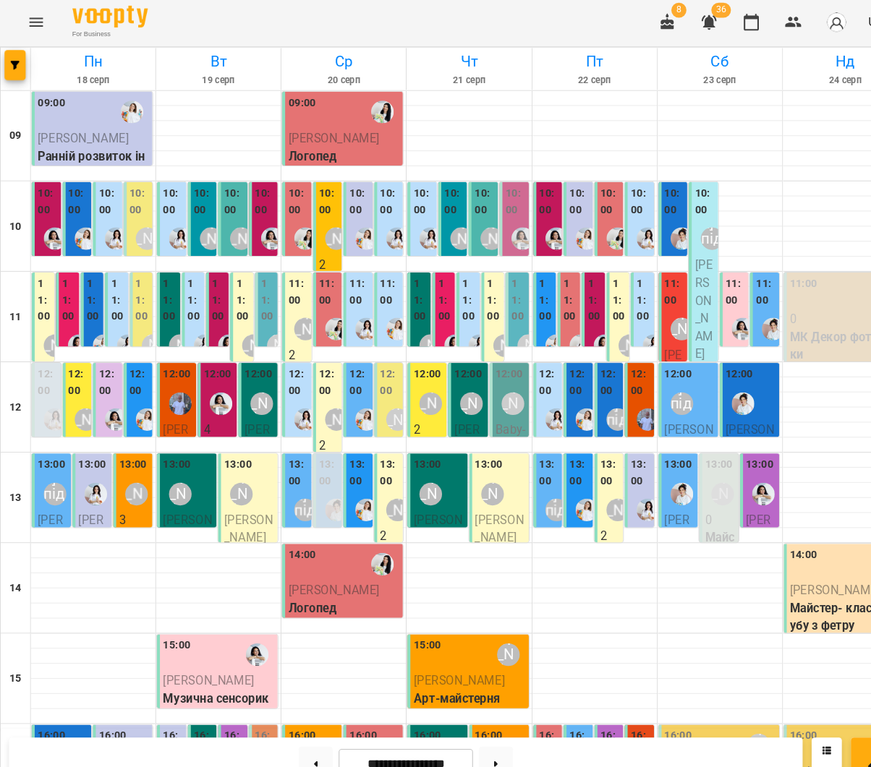
click at [638, 179] on label "10:00" at bounding box center [647, 194] width 20 height 31
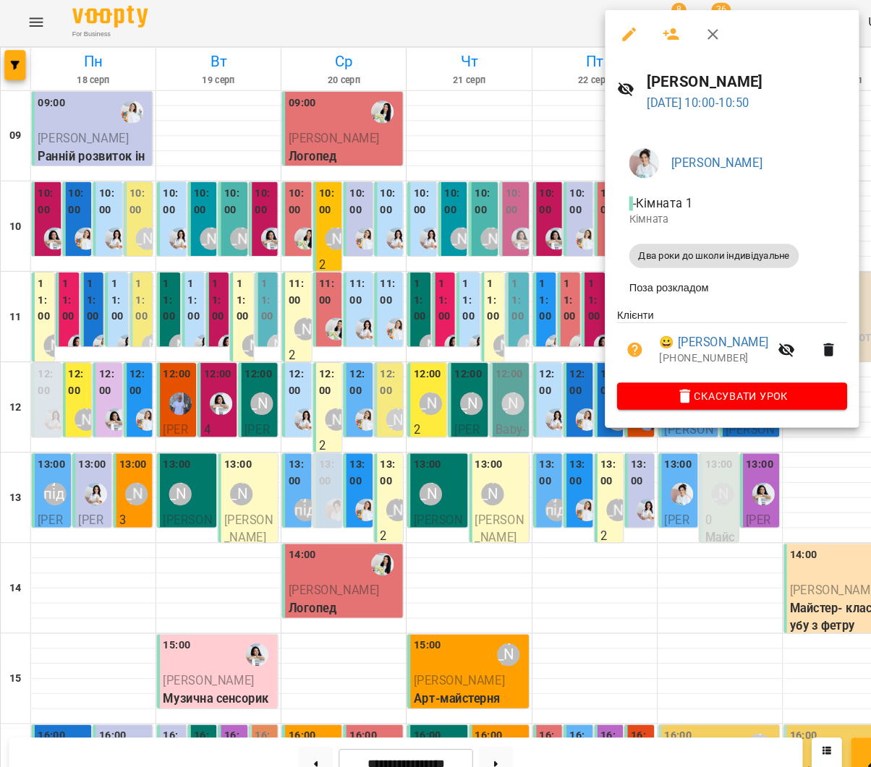
click at [289, 218] on div at bounding box center [435, 383] width 871 height 767
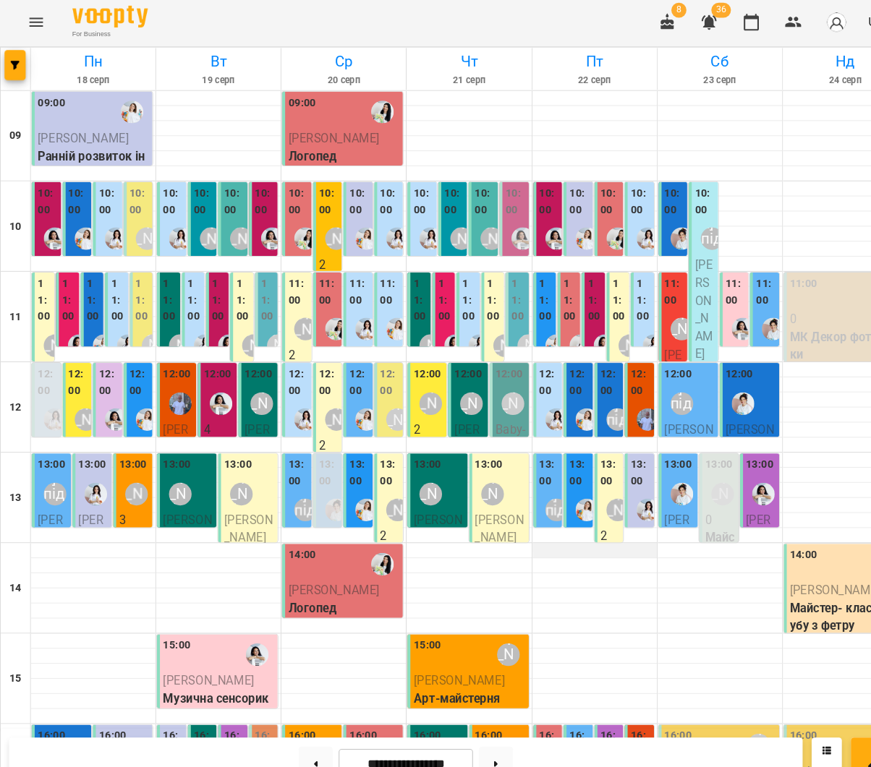
scroll to position [0, 0]
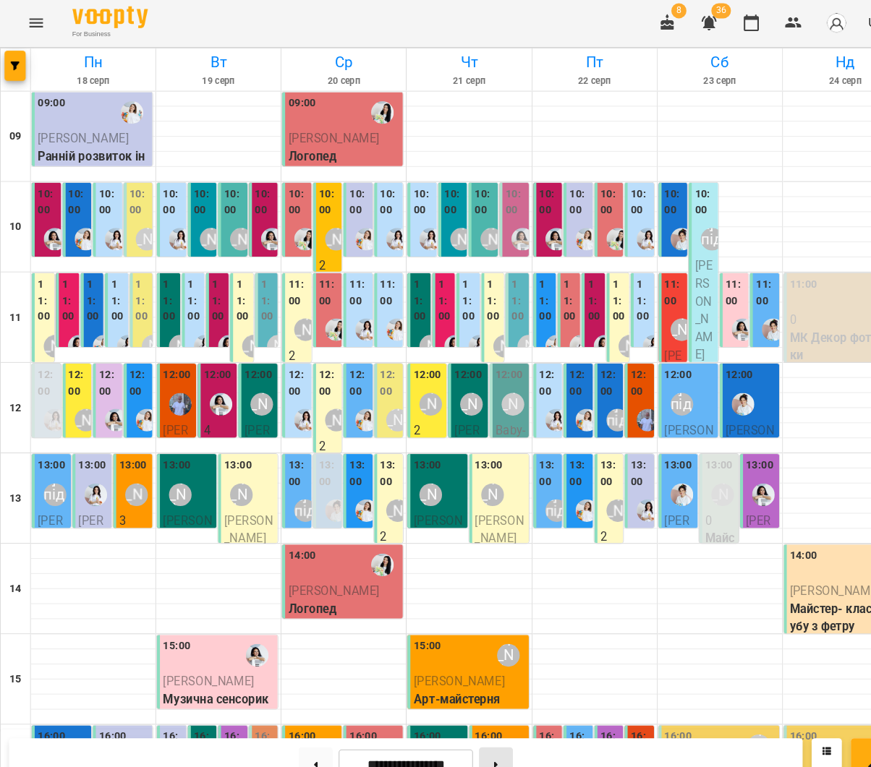
click at [491, 729] on button at bounding box center [475, 734] width 33 height 32
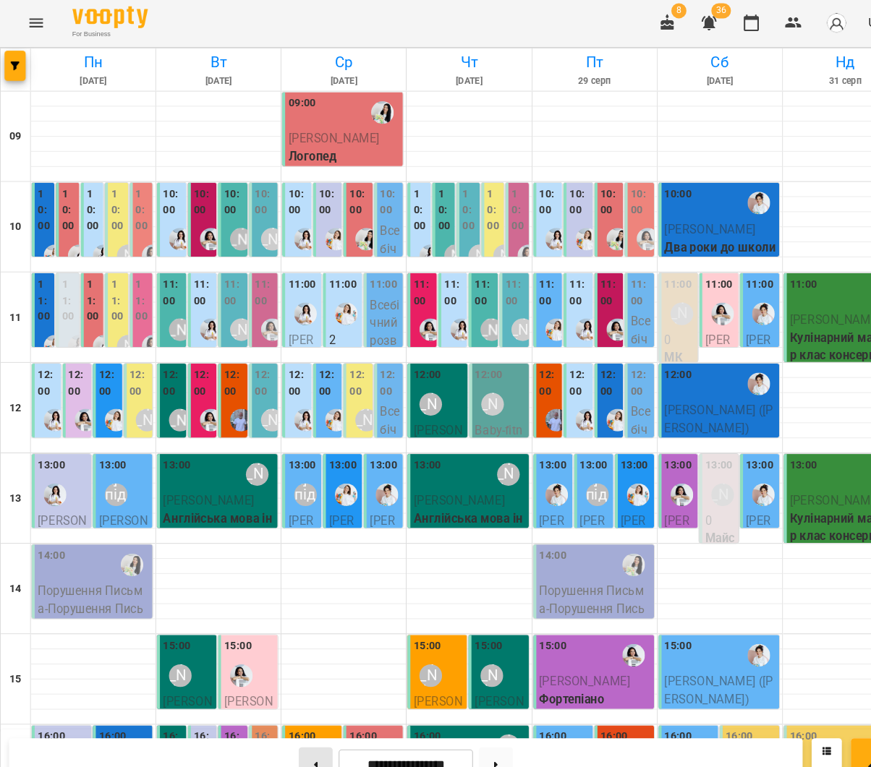
click at [302, 732] on icon at bounding box center [304, 734] width 4 height 5
type input "**********"
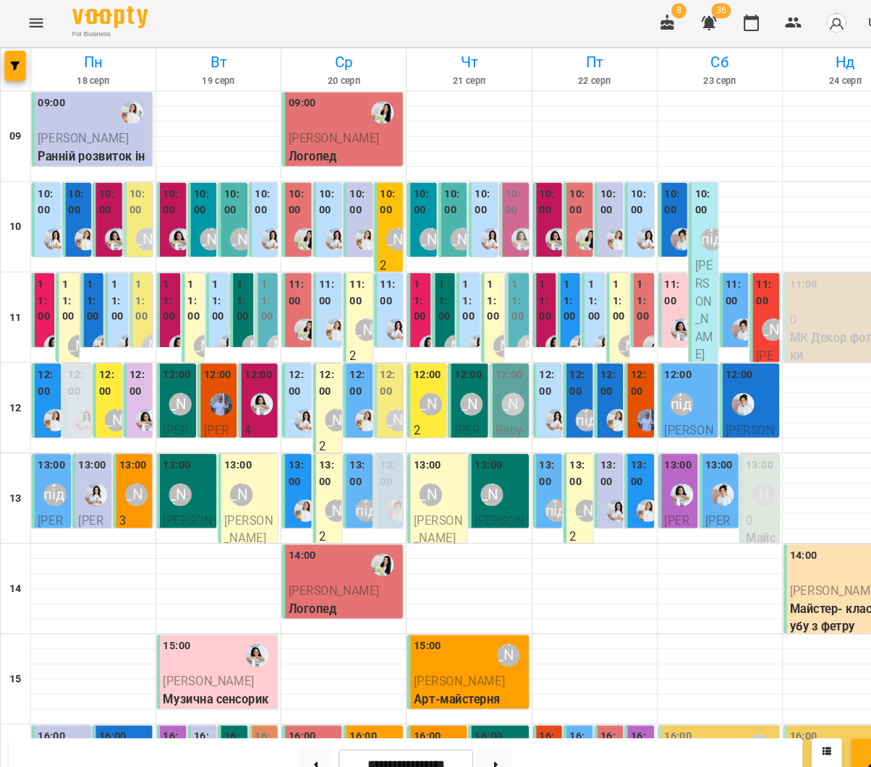
scroll to position [44, 0]
click at [638, 179] on div "10:00" at bounding box center [647, 196] width 20 height 35
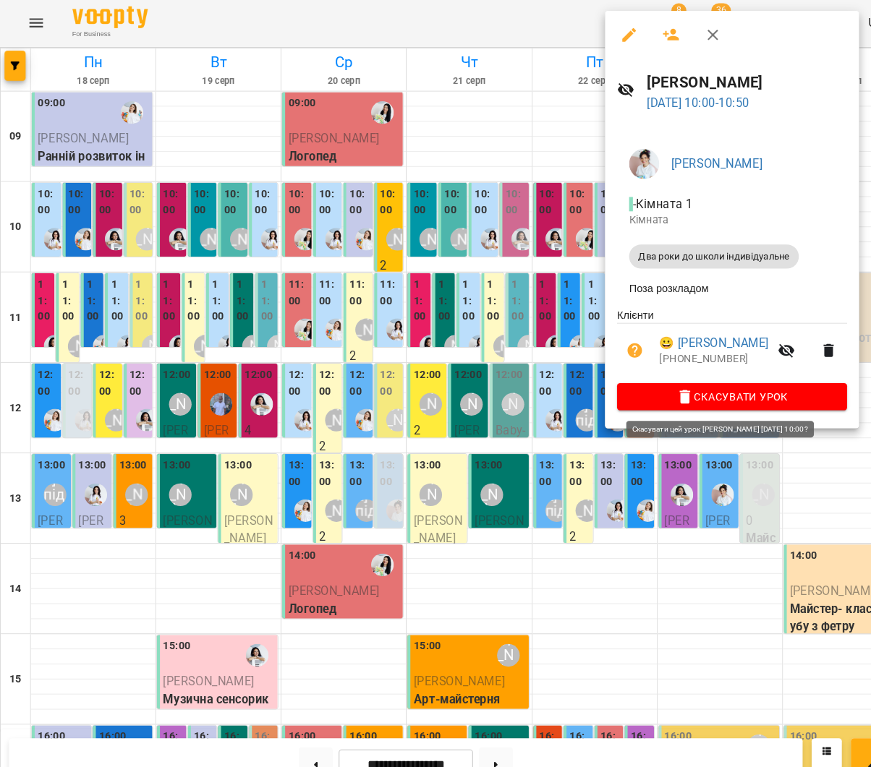
click at [696, 382] on span "Скасувати Урок" at bounding box center [701, 381] width 197 height 17
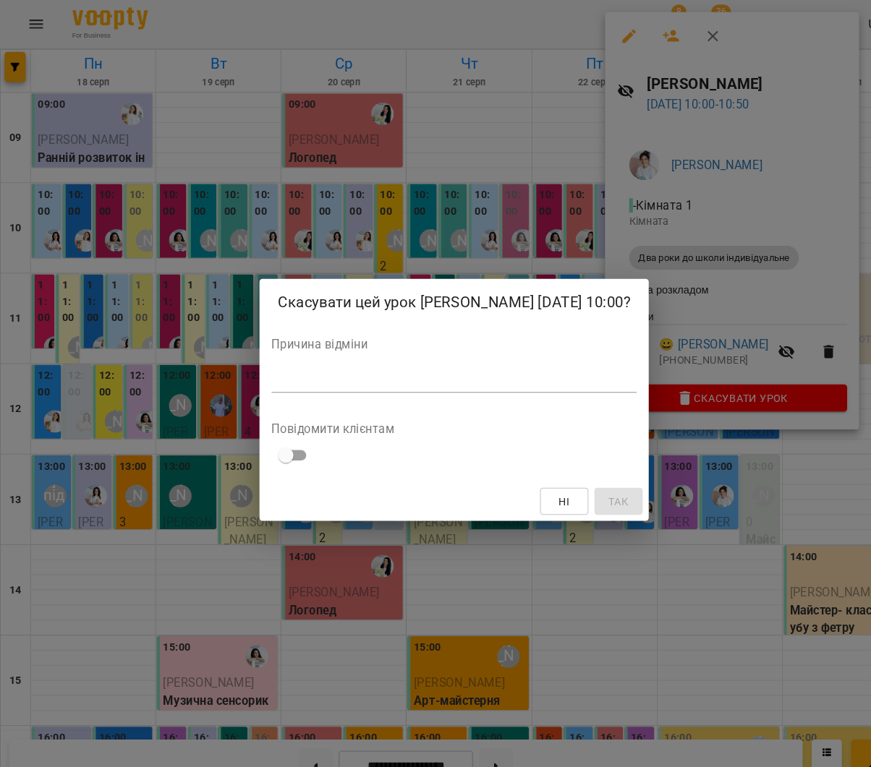
click at [507, 350] on div "Причина відміни *" at bounding box center [435, 354] width 350 height 58
click at [509, 359] on textarea at bounding box center [435, 365] width 350 height 14
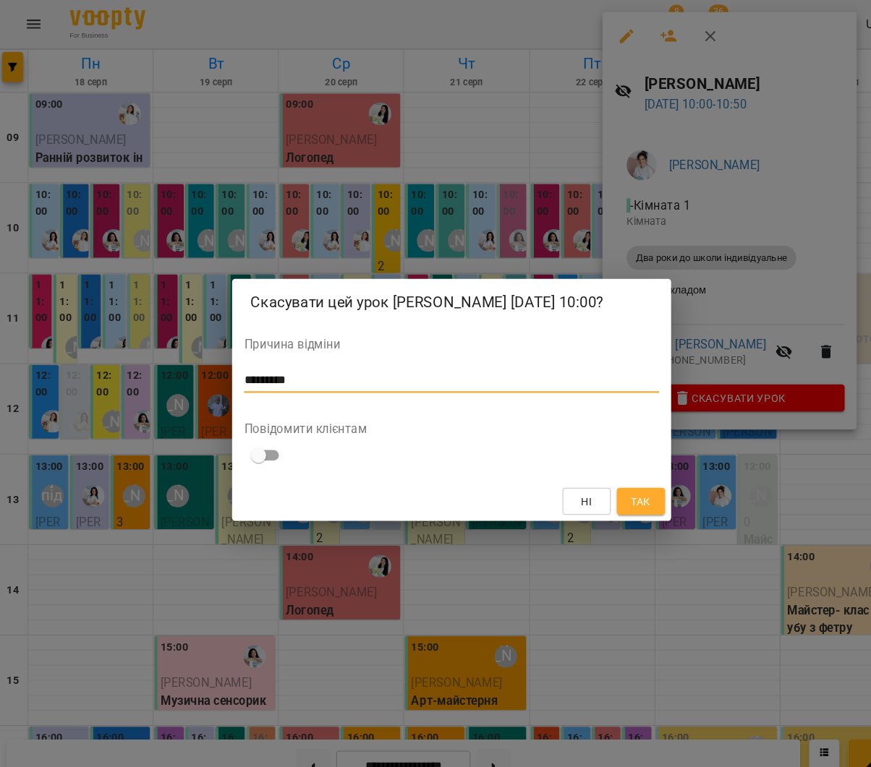
type textarea "*********"
click at [626, 478] on button "Так" at bounding box center [617, 481] width 46 height 26
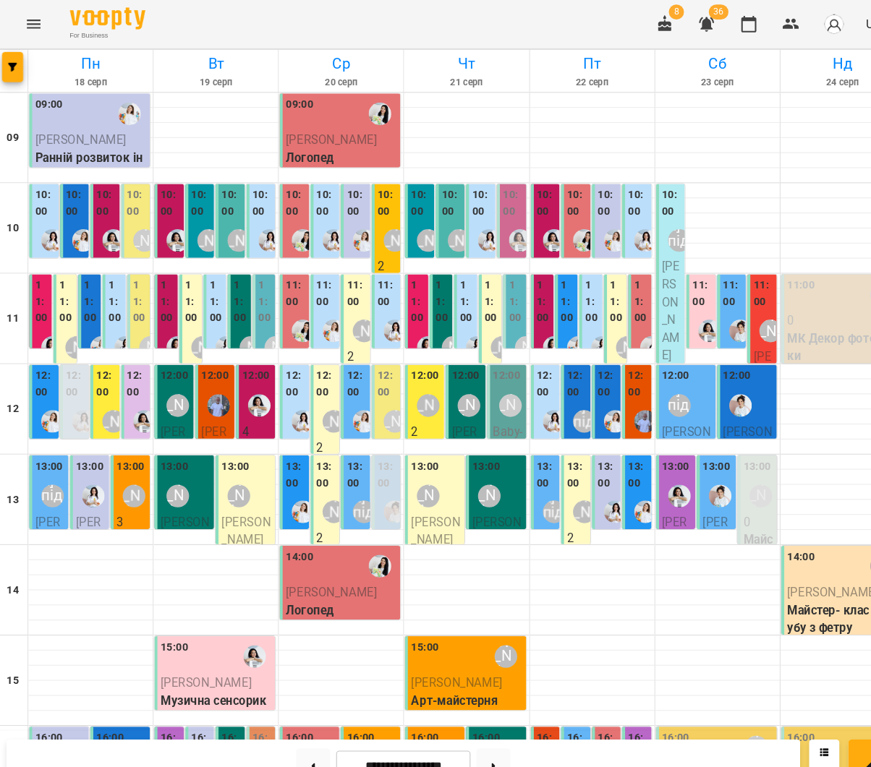
click at [702, 307] on img "Іванна" at bounding box center [712, 318] width 22 height 22
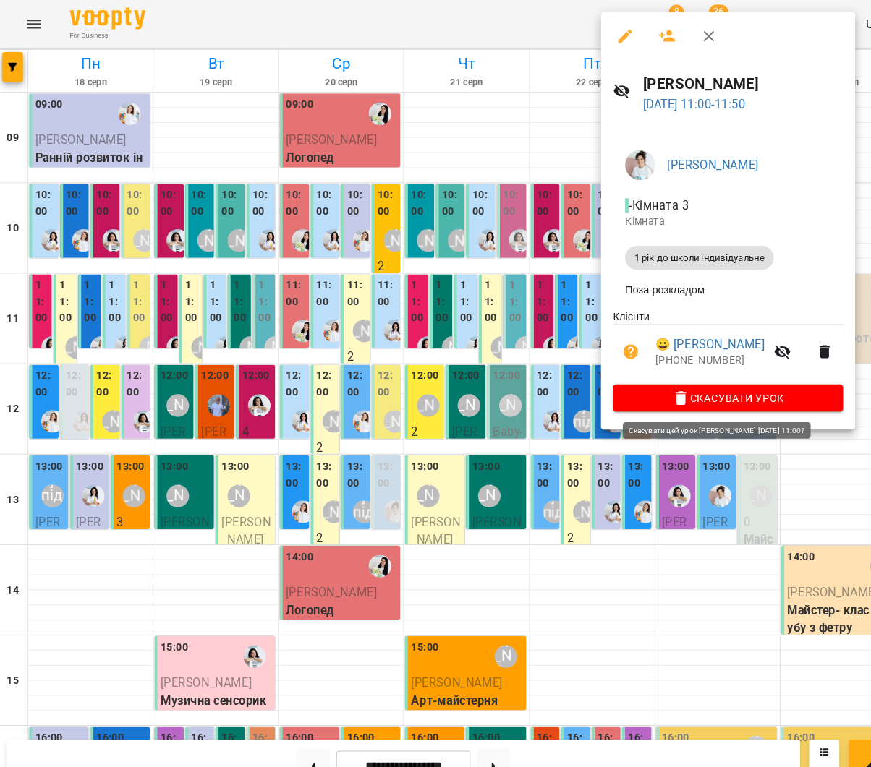
click at [711, 391] on button "Скасувати Урок" at bounding box center [700, 382] width 221 height 26
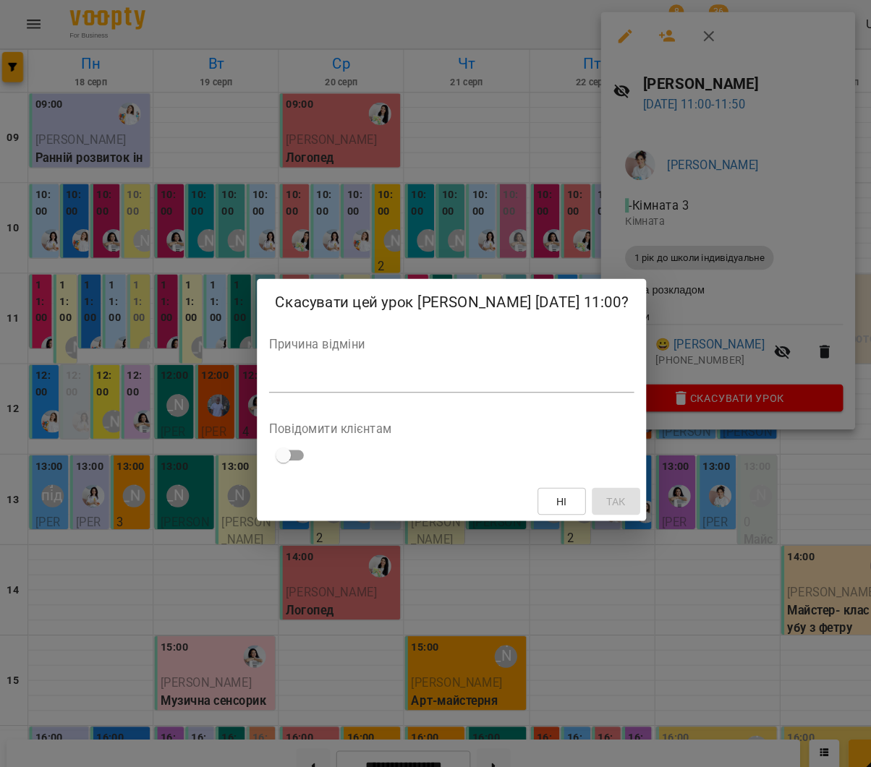
click at [451, 357] on div "*" at bounding box center [435, 365] width 350 height 23
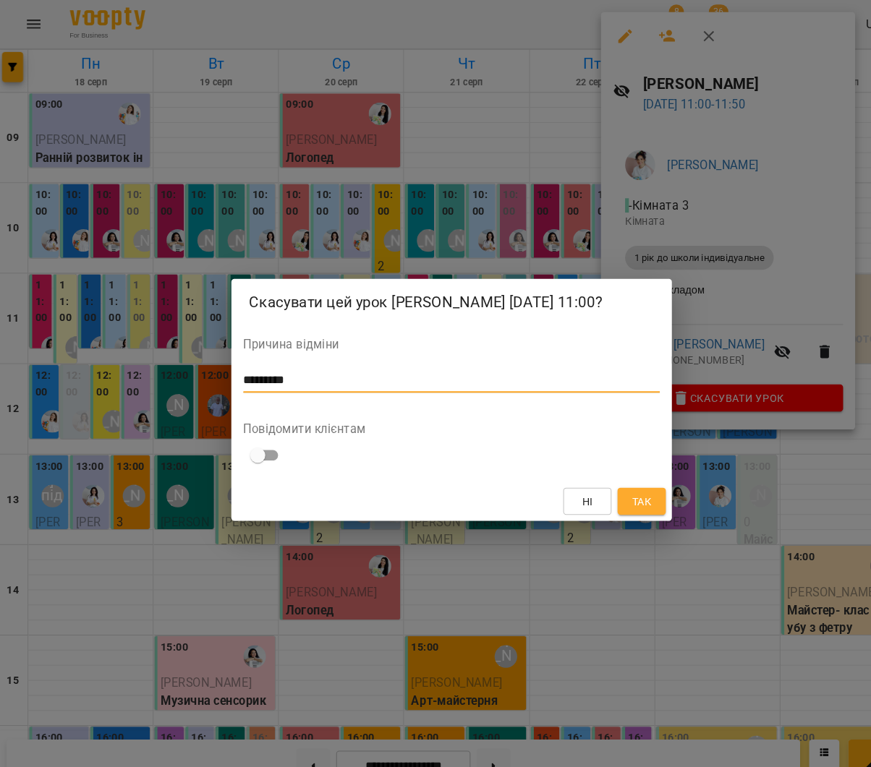
type textarea "*********"
click at [616, 473] on span "Так" at bounding box center [617, 480] width 19 height 17
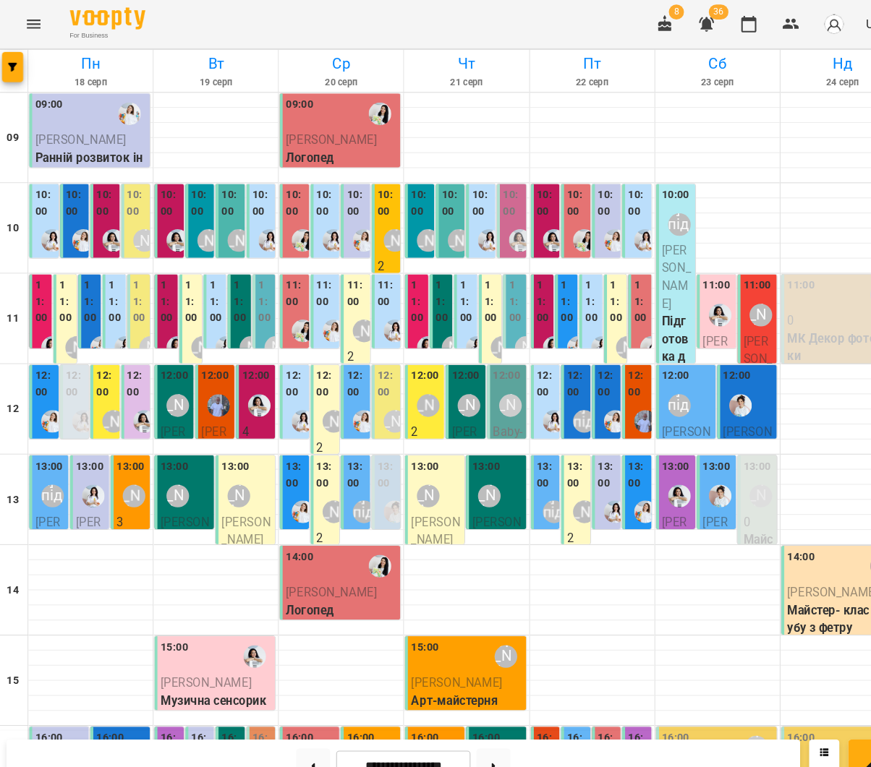
click at [705, 372] on div at bounding box center [712, 388] width 33 height 33
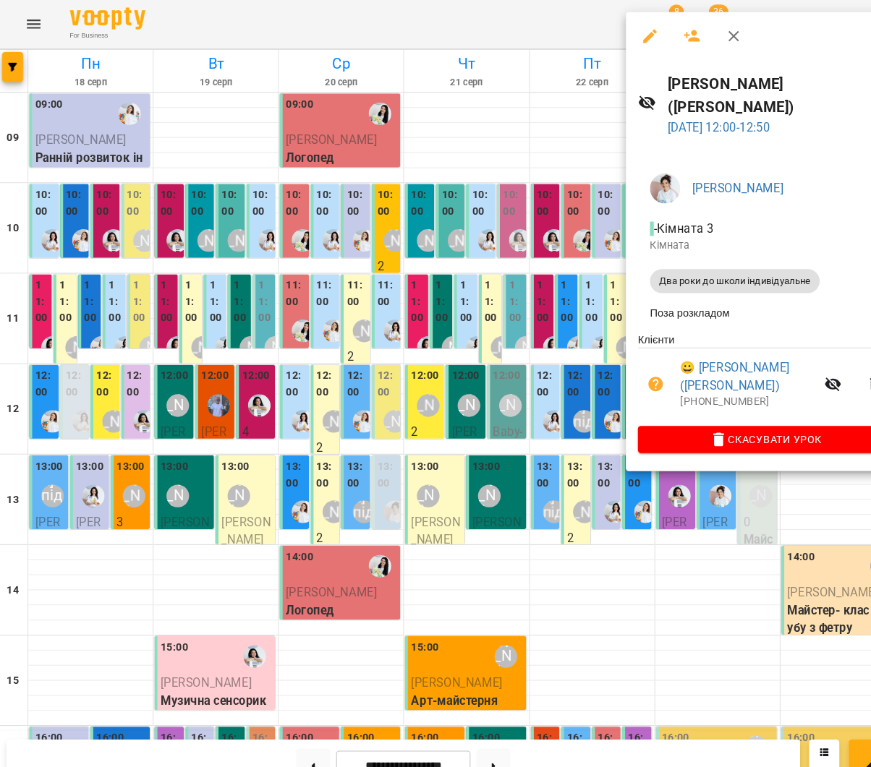
click at [721, 413] on span "Скасувати Урок" at bounding box center [737, 421] width 222 height 17
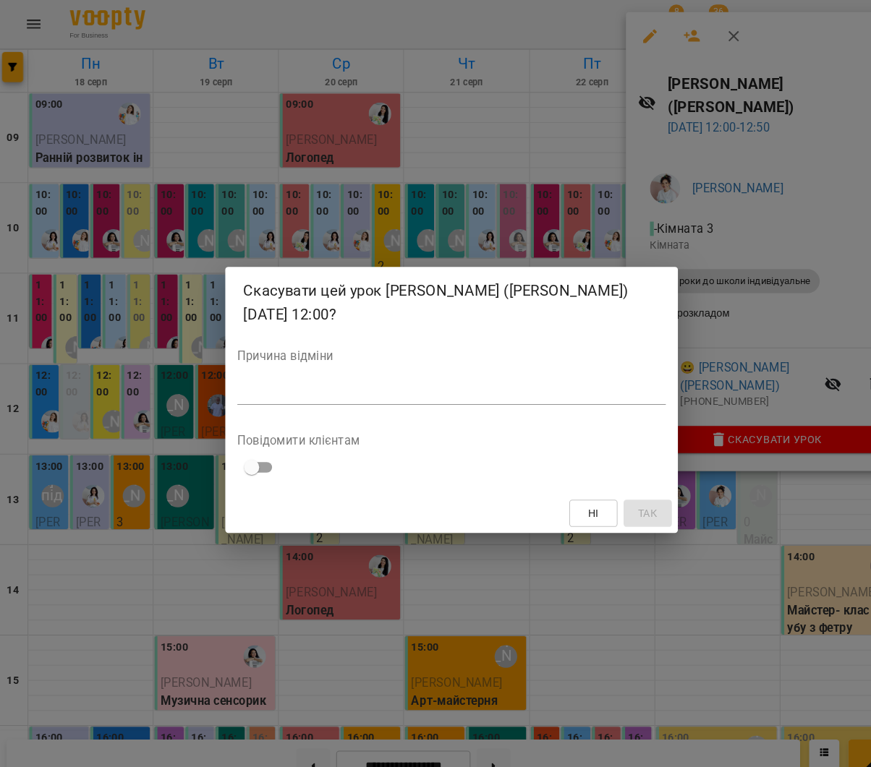
click at [414, 370] on textarea at bounding box center [435, 377] width 411 height 14
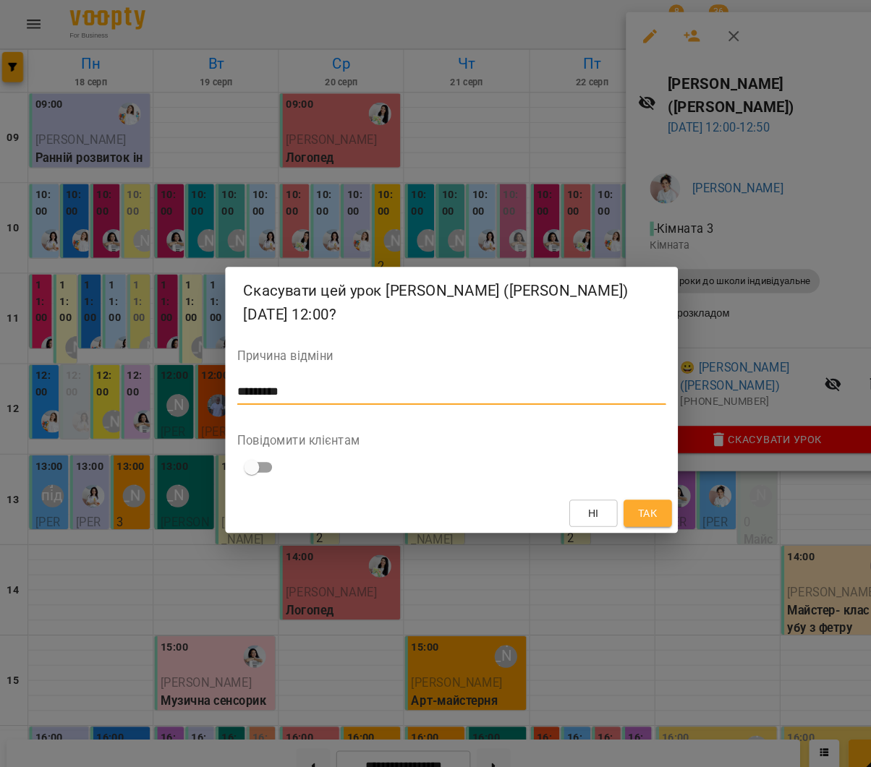
type textarea "*********"
click at [612, 482] on button "Так" at bounding box center [623, 492] width 46 height 26
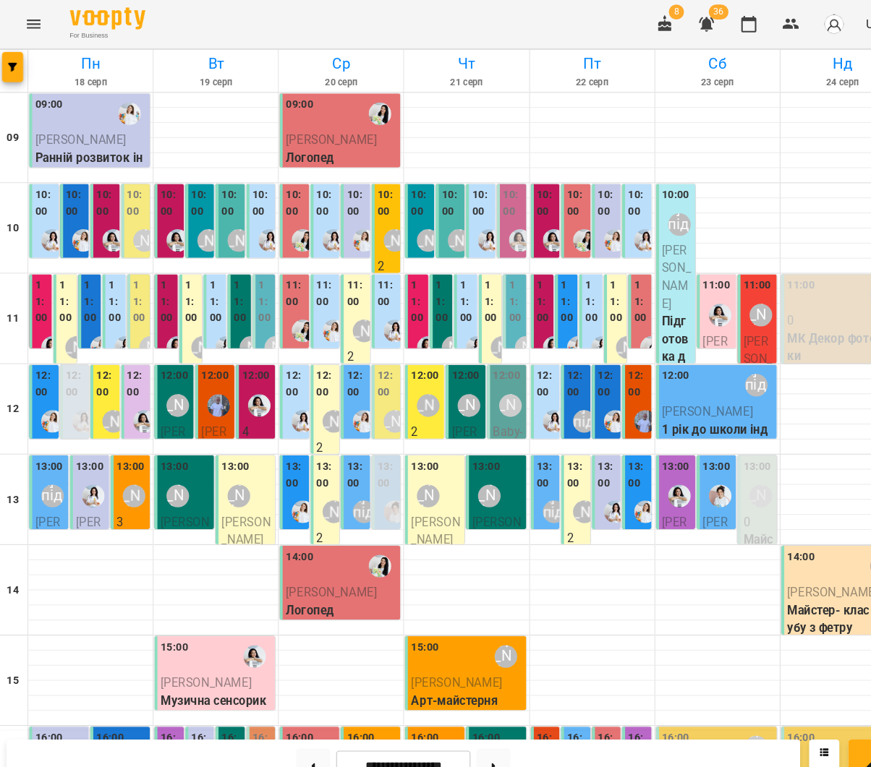
click at [676, 459] on div at bounding box center [692, 475] width 33 height 33
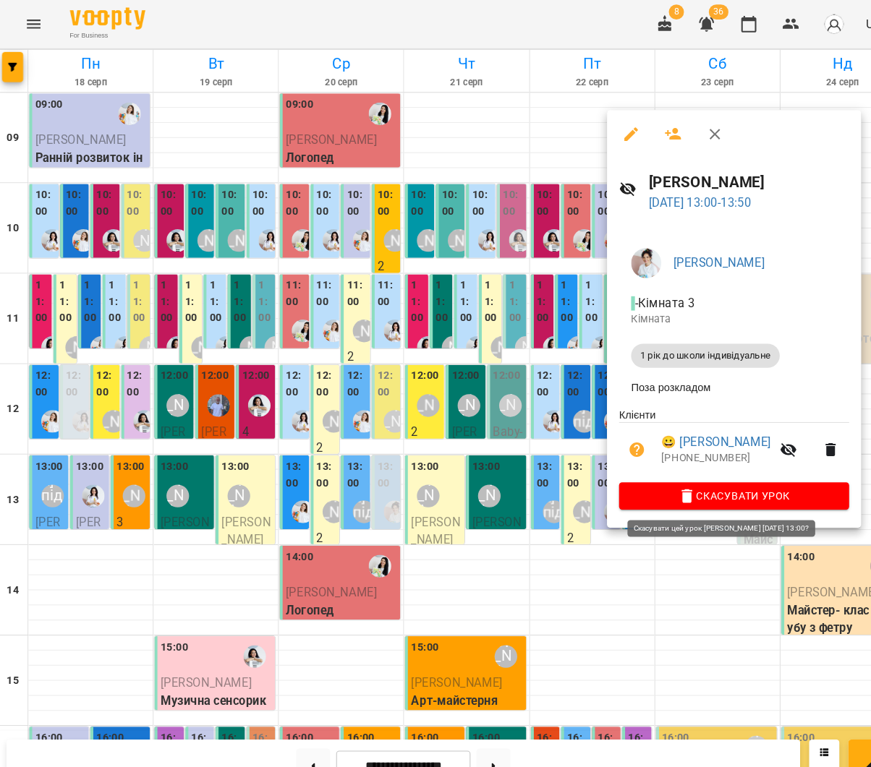
click at [696, 475] on span "Скасувати Урок" at bounding box center [705, 475] width 197 height 17
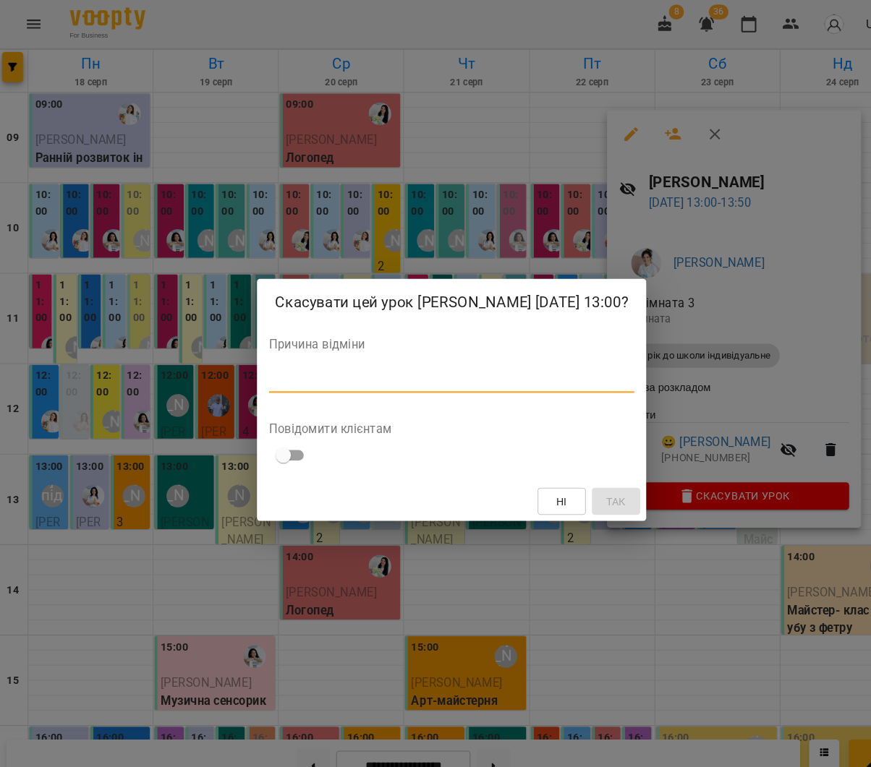
click at [459, 361] on textarea at bounding box center [435, 365] width 350 height 14
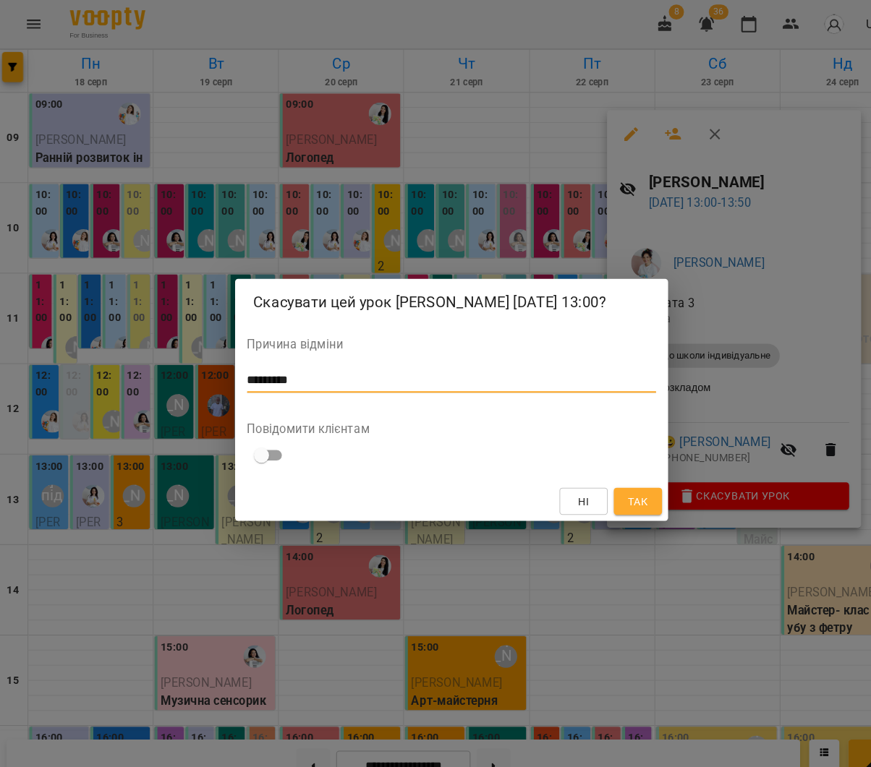
type textarea "*********"
click at [602, 476] on span "Так" at bounding box center [613, 480] width 23 height 17
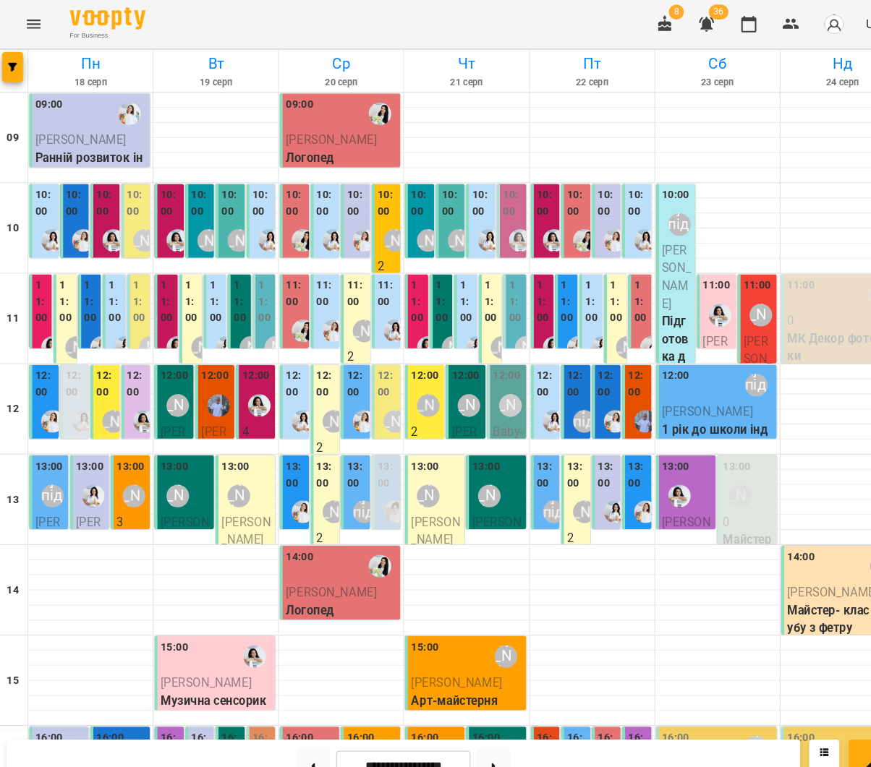
scroll to position [145, 0]
click at [304, 730] on button at bounding box center [302, 734] width 33 height 32
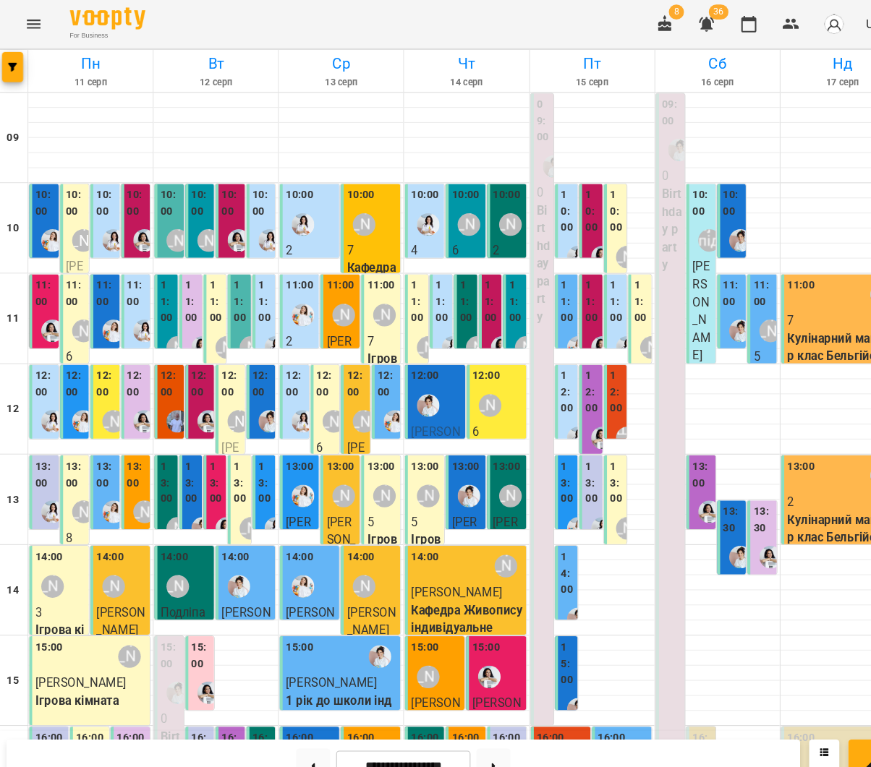
scroll to position [294, 0]
click at [479, 728] on button at bounding box center [475, 734] width 33 height 32
type input "**********"
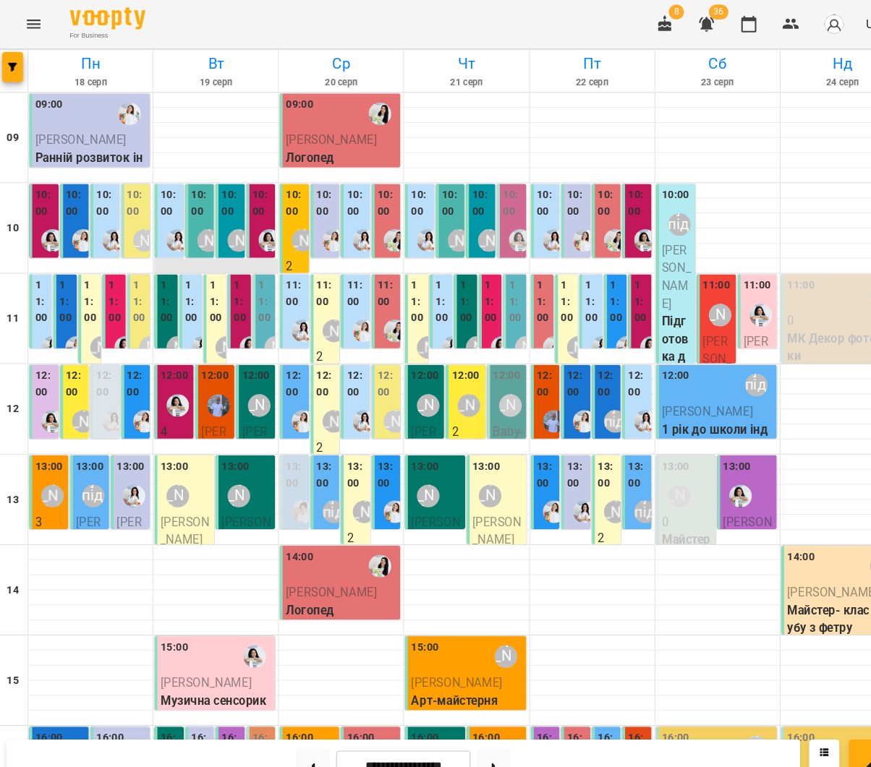
scroll to position [0, 0]
click at [116, 293] on label "11:00" at bounding box center [112, 289] width 13 height 47
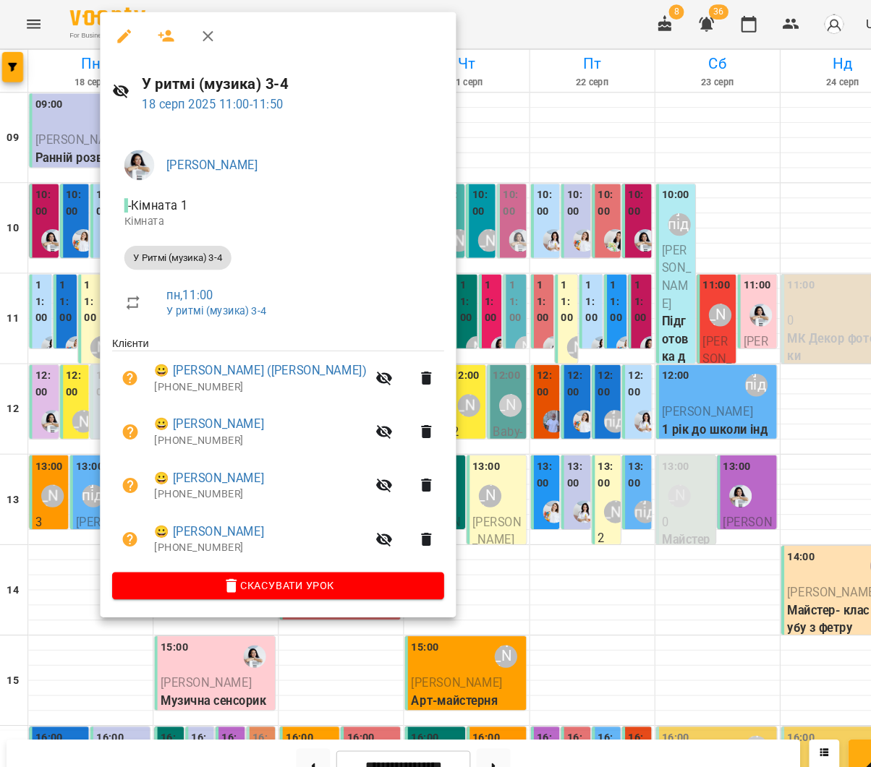
click at [70, 282] on div at bounding box center [435, 383] width 871 height 767
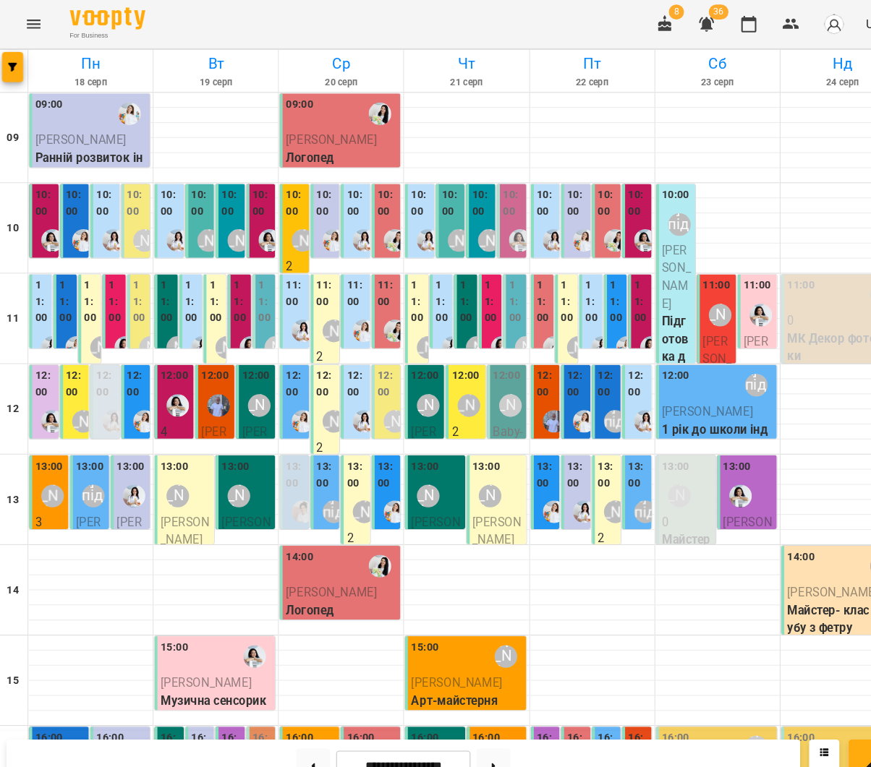
click at [47, 301] on div "11:00 Дяченко Ліза Ранній розвиток груповий" at bounding box center [41, 487] width 22 height 448
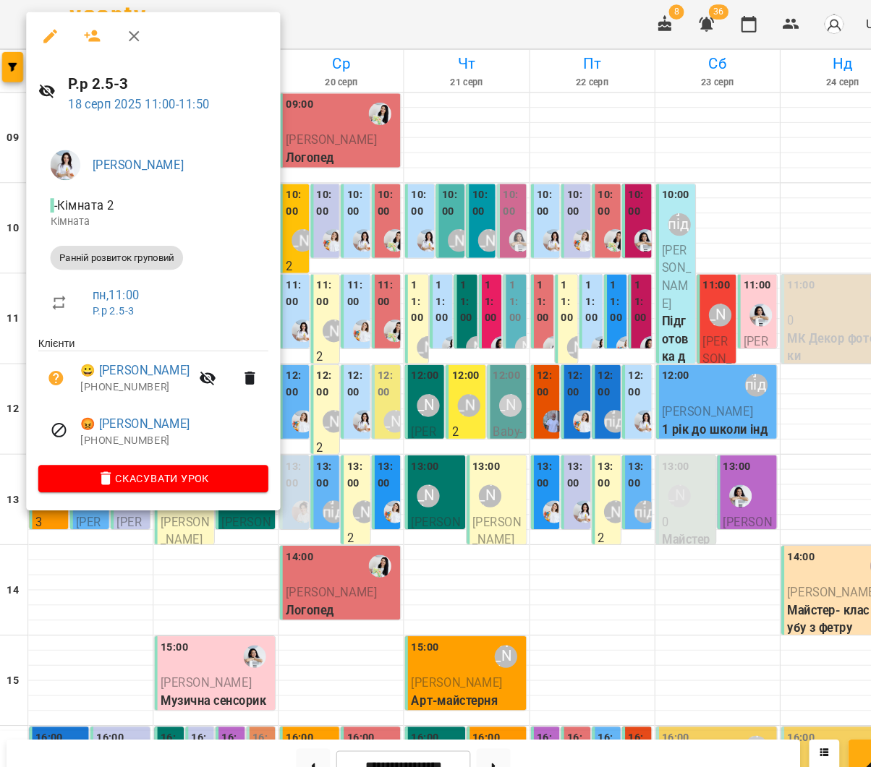
drag, startPoint x: 484, startPoint y: 380, endPoint x: 455, endPoint y: 378, distance: 29.0
click at [484, 380] on div at bounding box center [435, 383] width 871 height 767
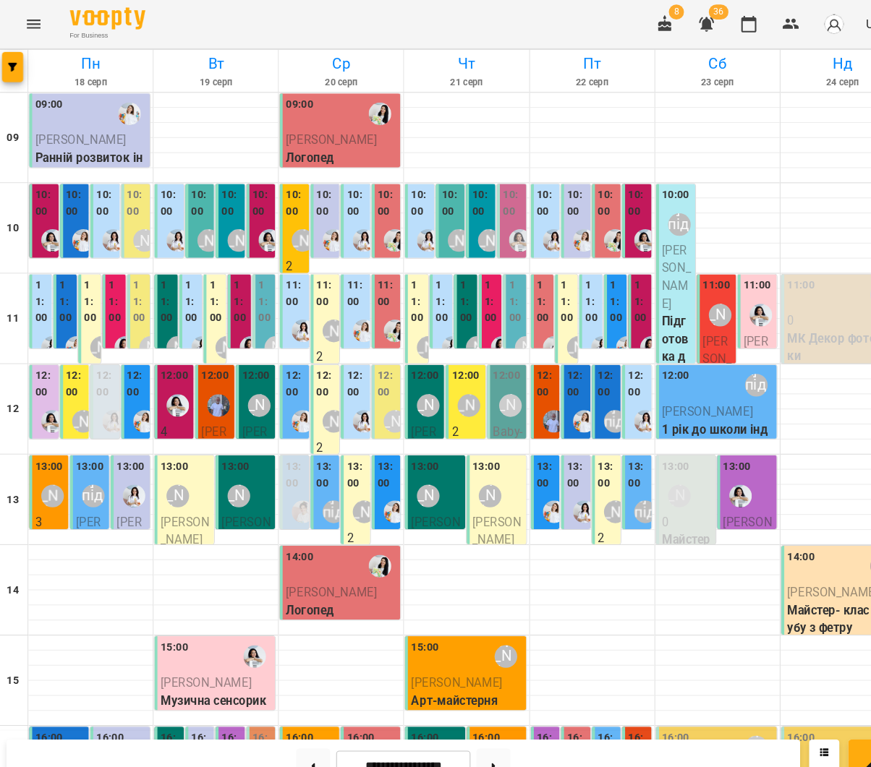
click at [36, 282] on label "11:00" at bounding box center [42, 289] width 13 height 47
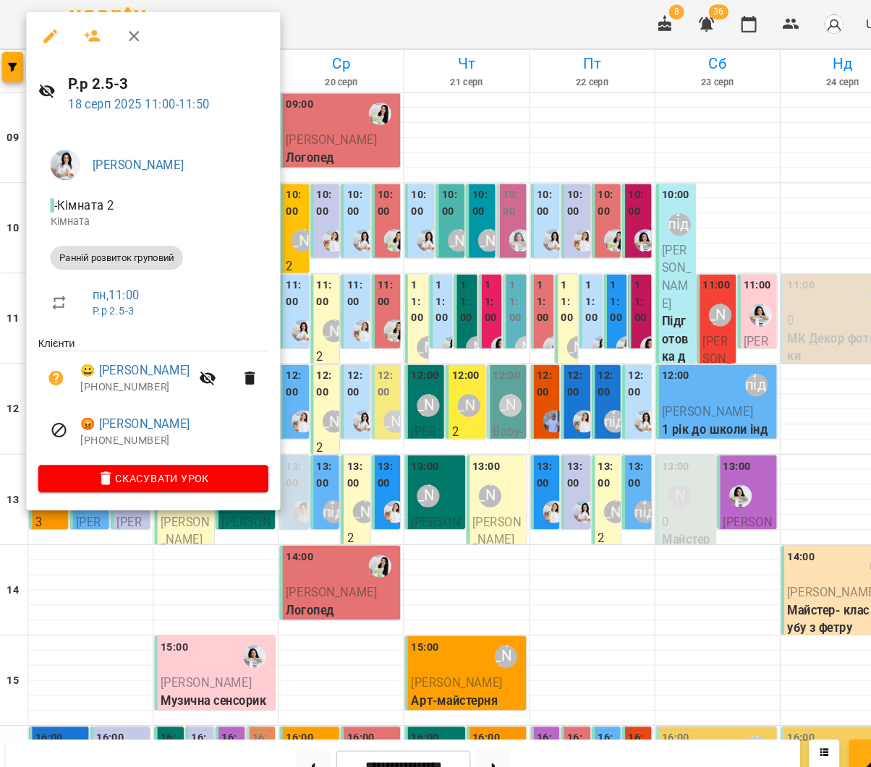
click at [97, 35] on button "button" at bounding box center [91, 34] width 35 height 35
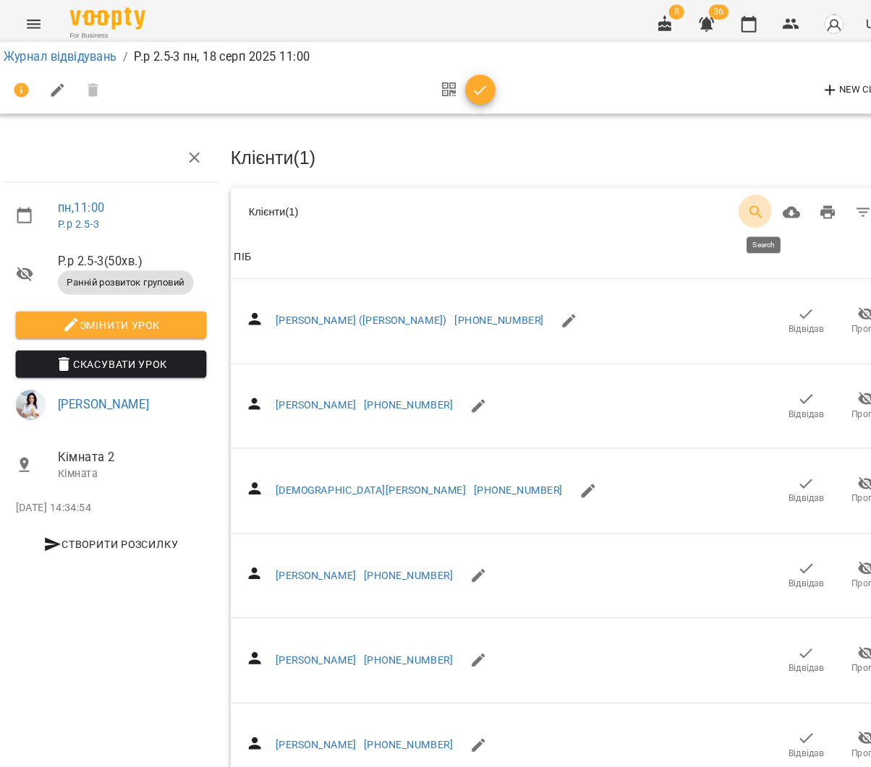
click at [731, 197] on icon "Search" at bounding box center [727, 203] width 17 height 17
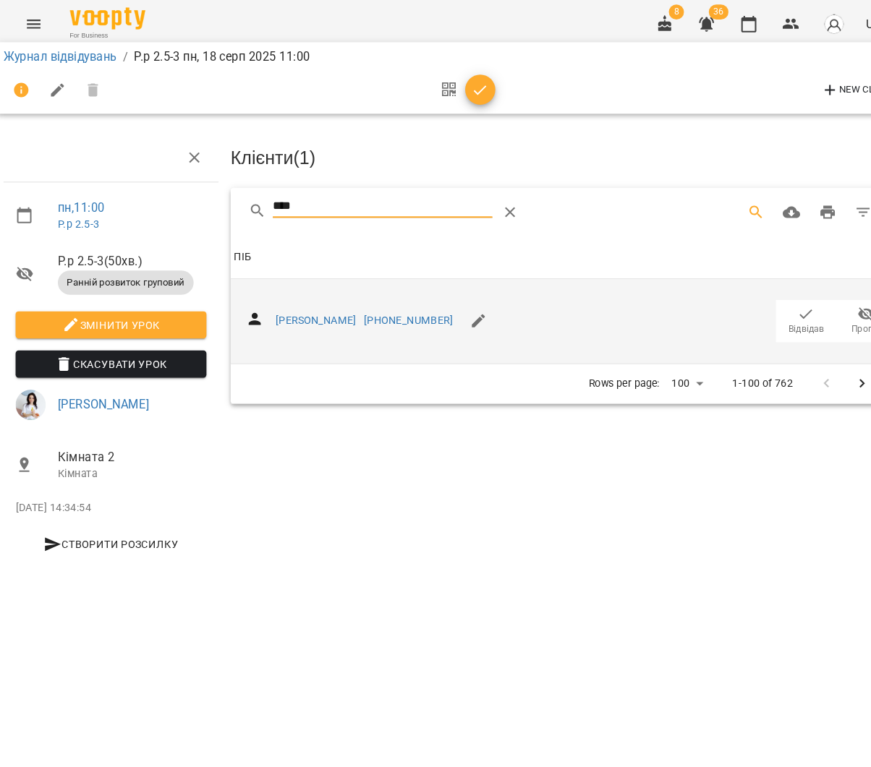
type input "****"
click at [771, 302] on icon "button" at bounding box center [775, 301] width 17 height 17
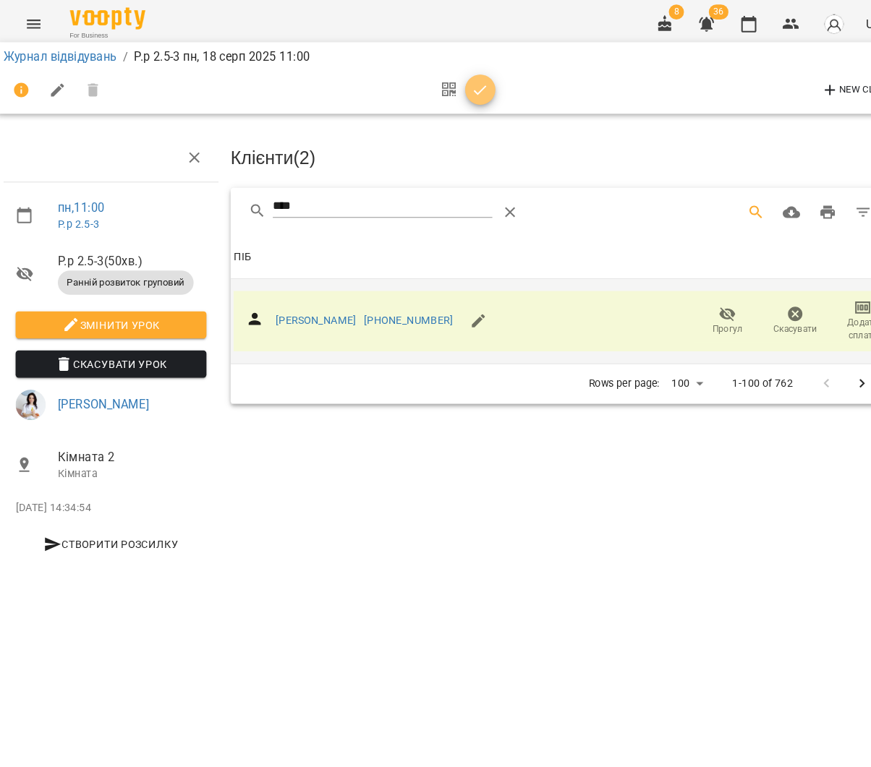
click at [453, 95] on button "button" at bounding box center [462, 86] width 29 height 29
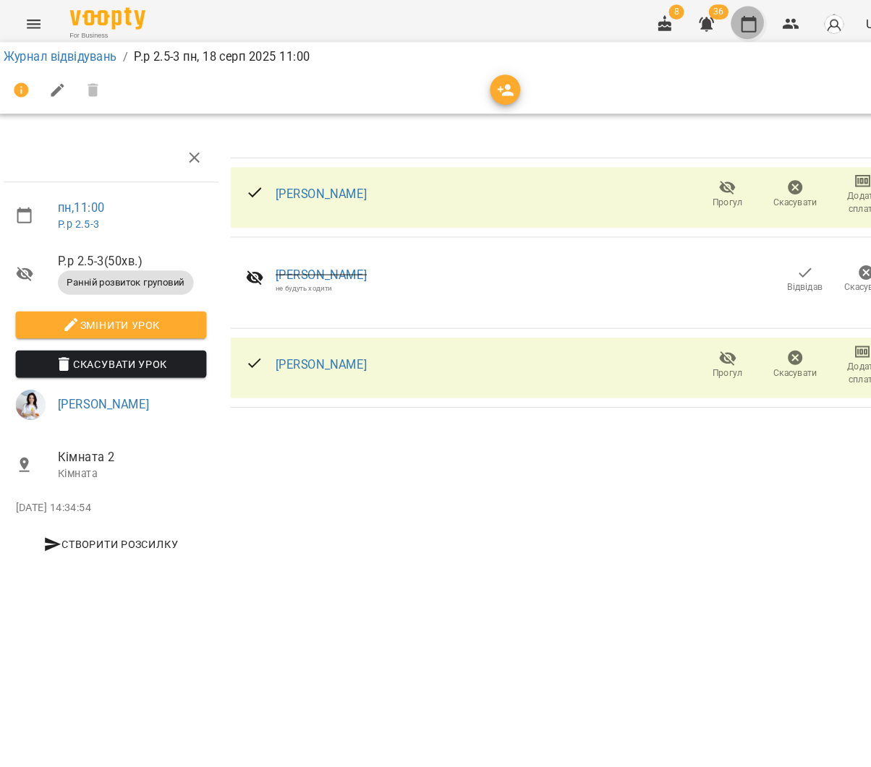
click at [721, 22] on icon "button" at bounding box center [720, 22] width 17 height 17
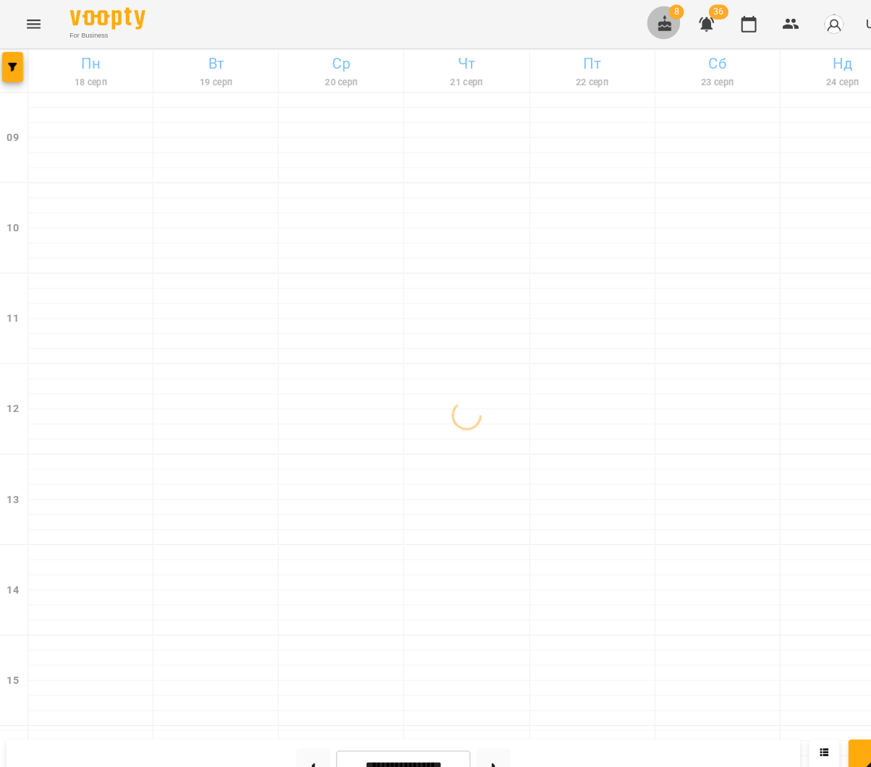
click at [647, 29] on icon "button" at bounding box center [640, 22] width 13 height 16
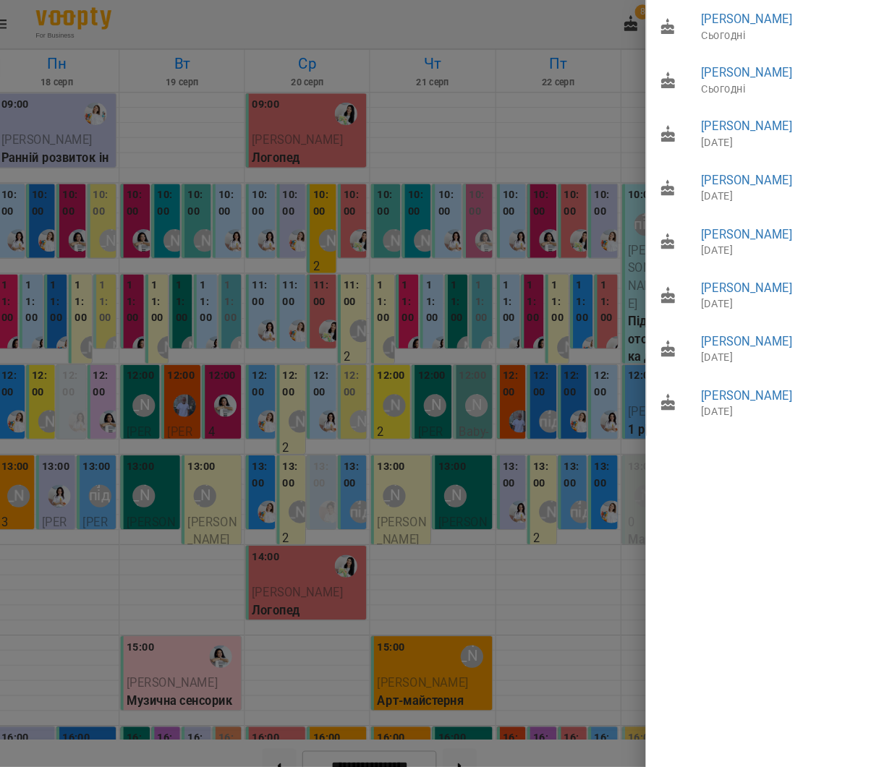
click at [575, 95] on div at bounding box center [435, 383] width 871 height 767
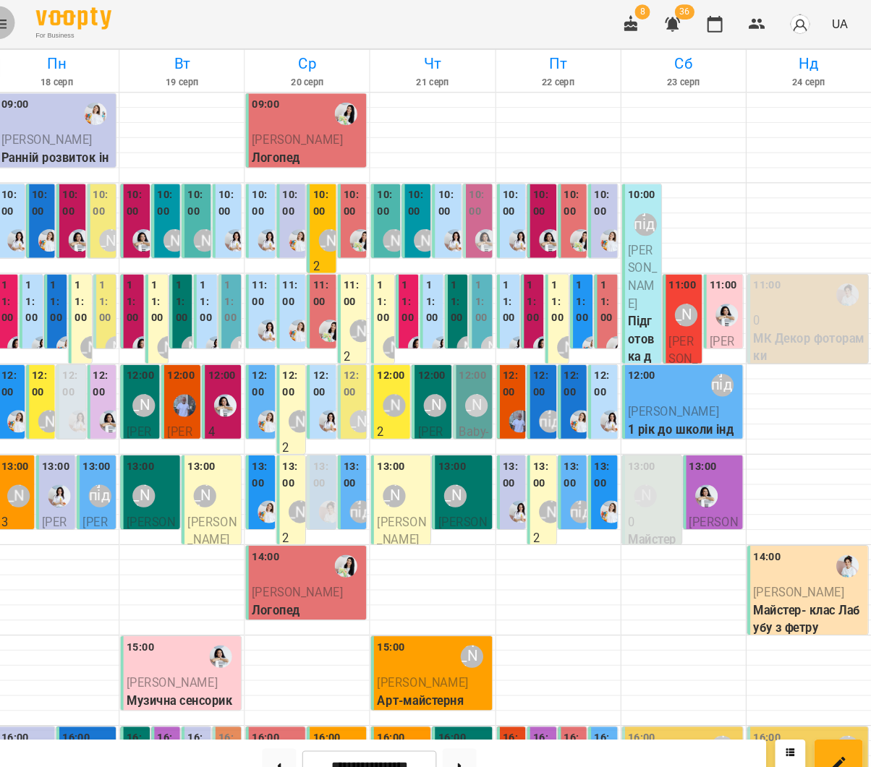
click at [17, 14] on button "Menu" at bounding box center [34, 23] width 35 height 35
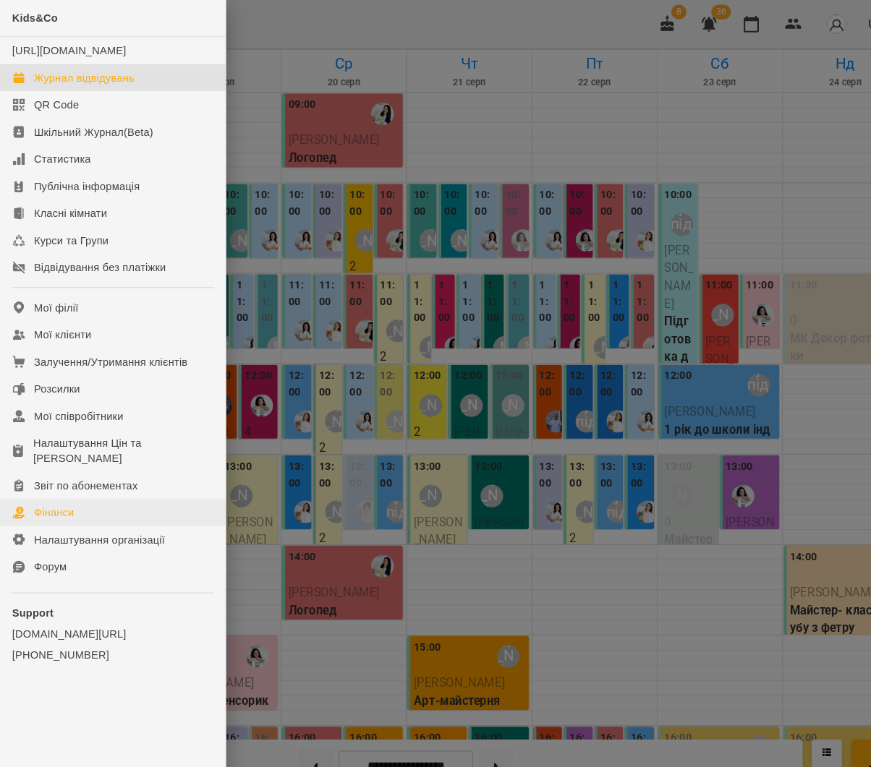
click at [138, 487] on link "Фінанси" at bounding box center [108, 492] width 216 height 26
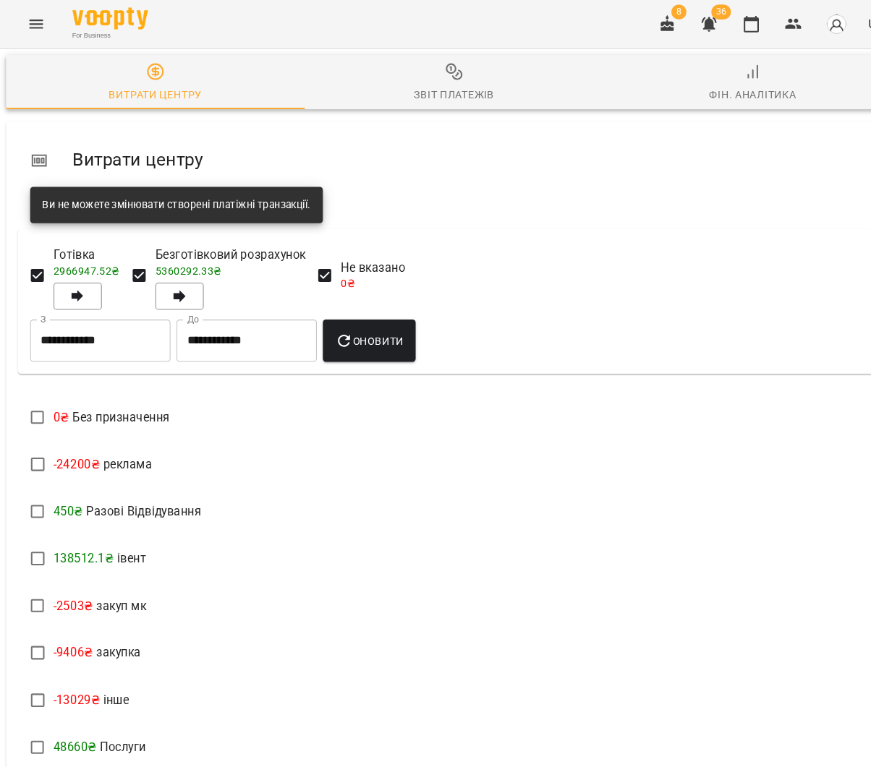
scroll to position [124, 0]
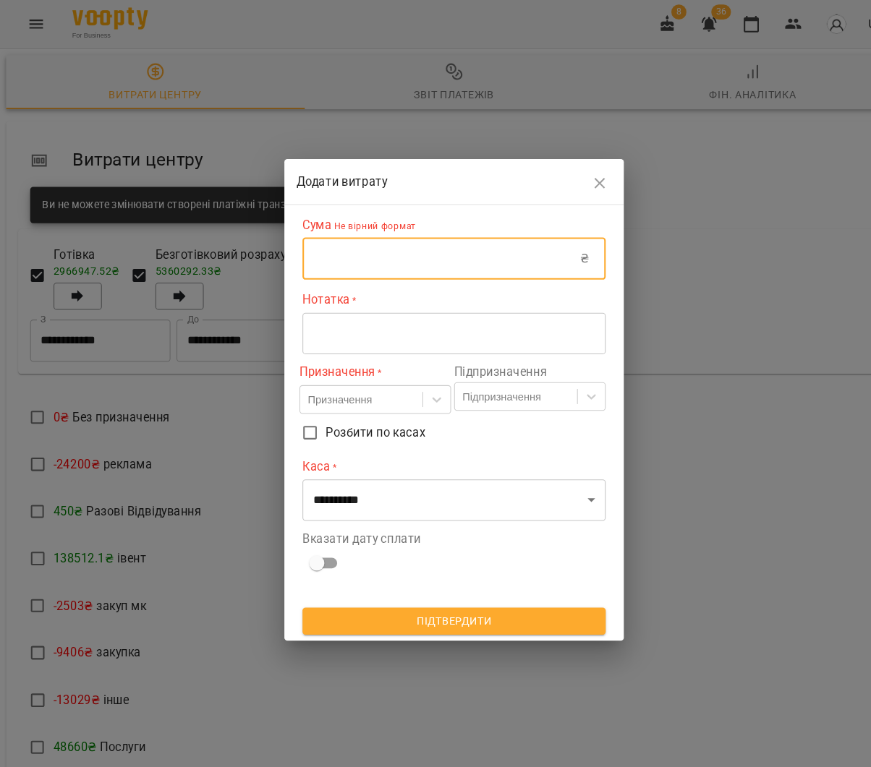
click at [377, 248] on input "text" at bounding box center [423, 248] width 266 height 40
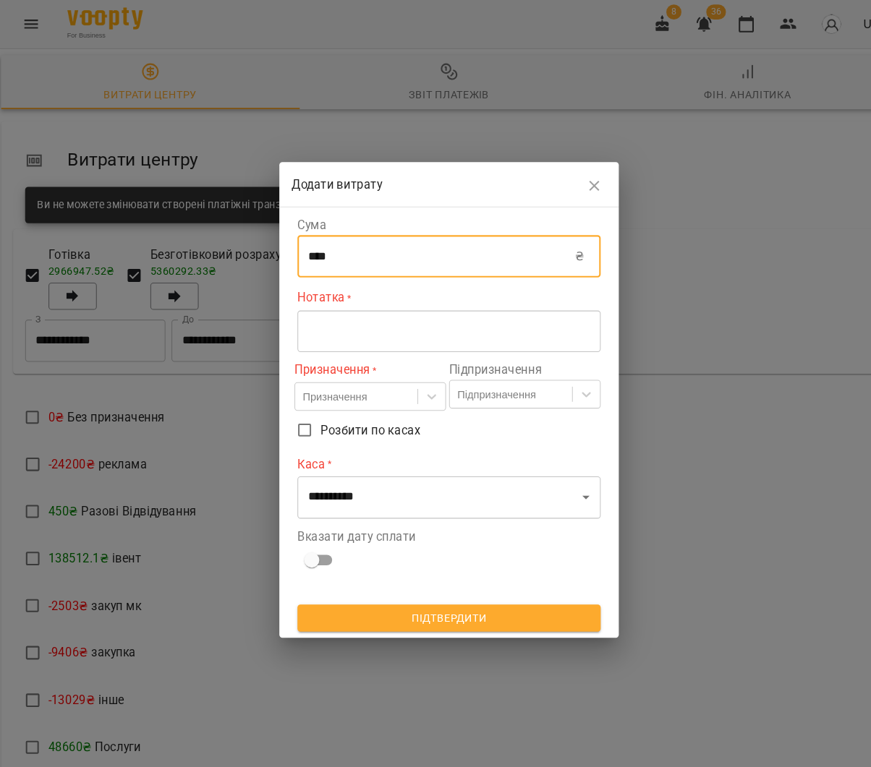
type input "****"
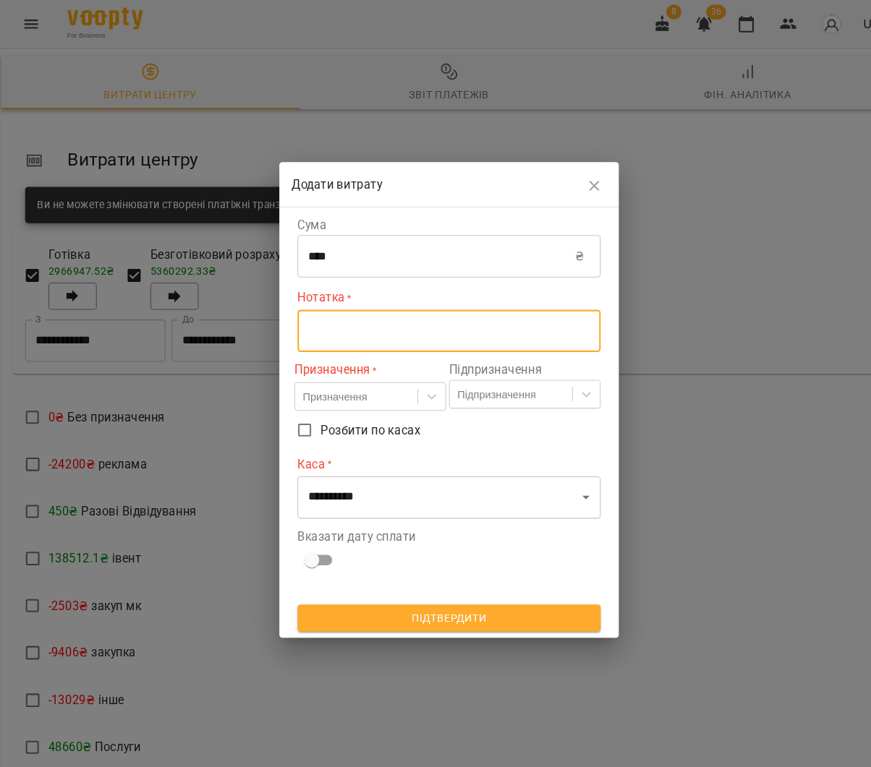
click at [388, 311] on textarea at bounding box center [435, 318] width 270 height 14
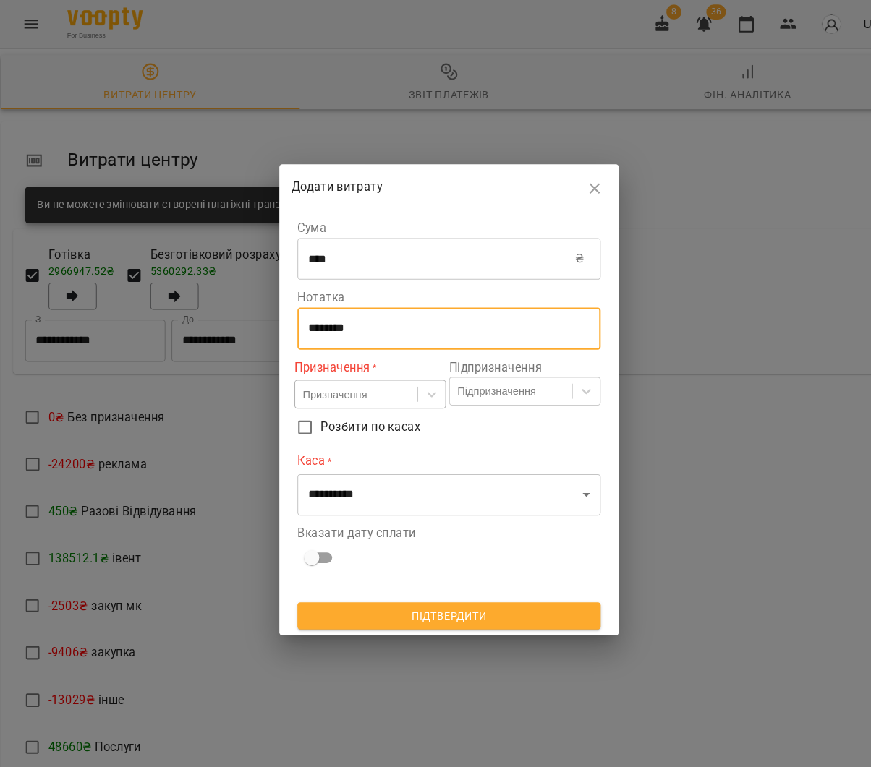
type textarea "********"
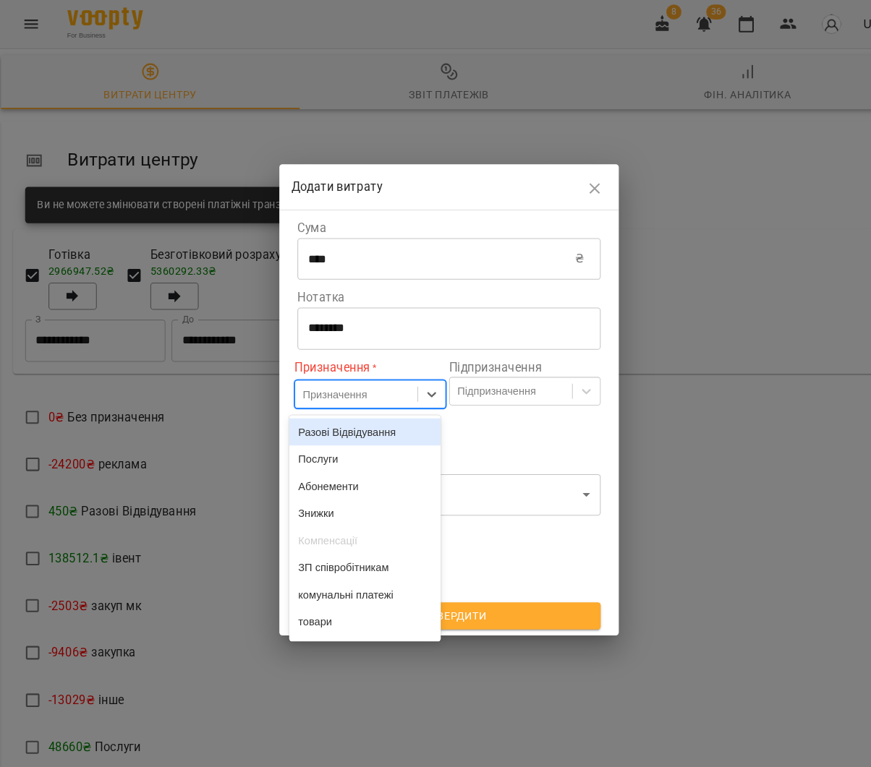
click at [357, 375] on div "Призначення" at bounding box center [325, 378] width 61 height 14
drag, startPoint x: 352, startPoint y: 435, endPoint x: 391, endPoint y: 422, distance: 41.2
click at [352, 435] on div "Послуги" at bounding box center [354, 440] width 145 height 26
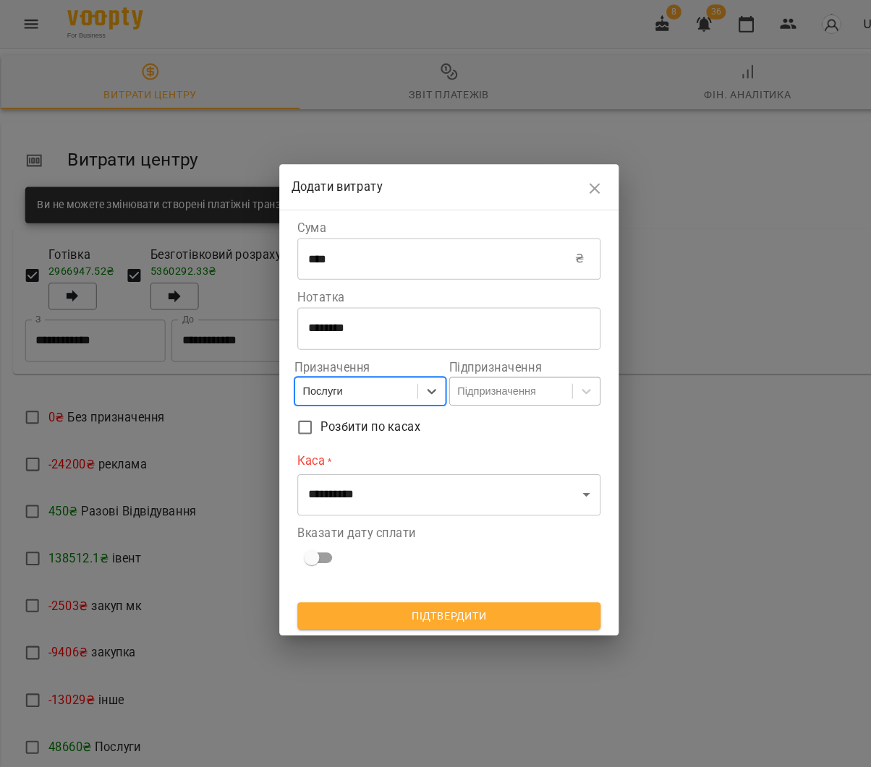
click at [470, 378] on div "Підпризначення" at bounding box center [480, 375] width 75 height 14
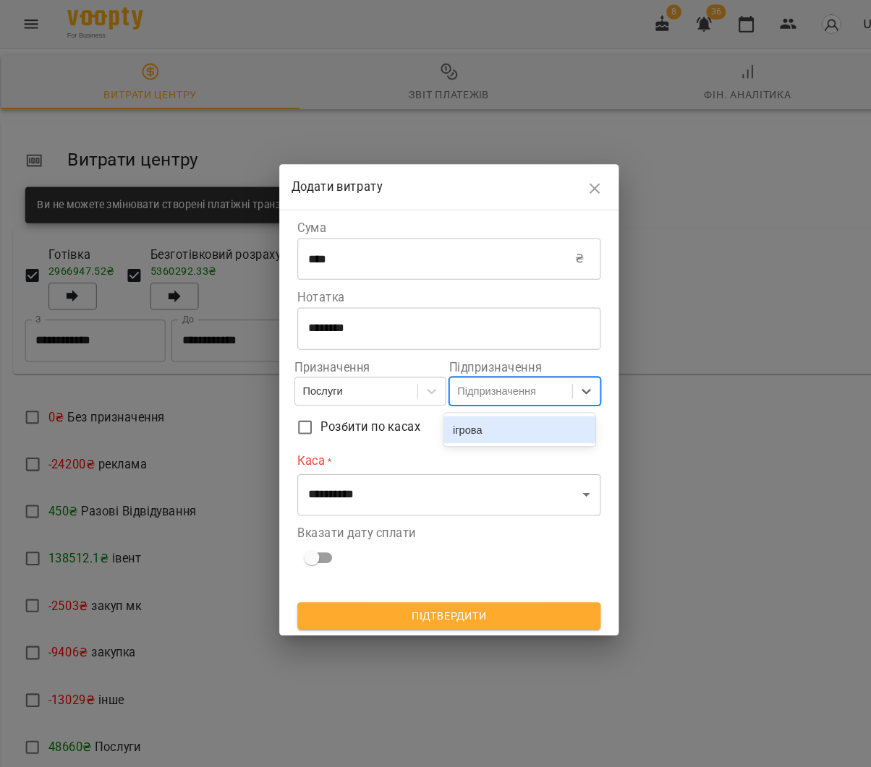
click at [473, 417] on div "ігрова" at bounding box center [502, 412] width 145 height 26
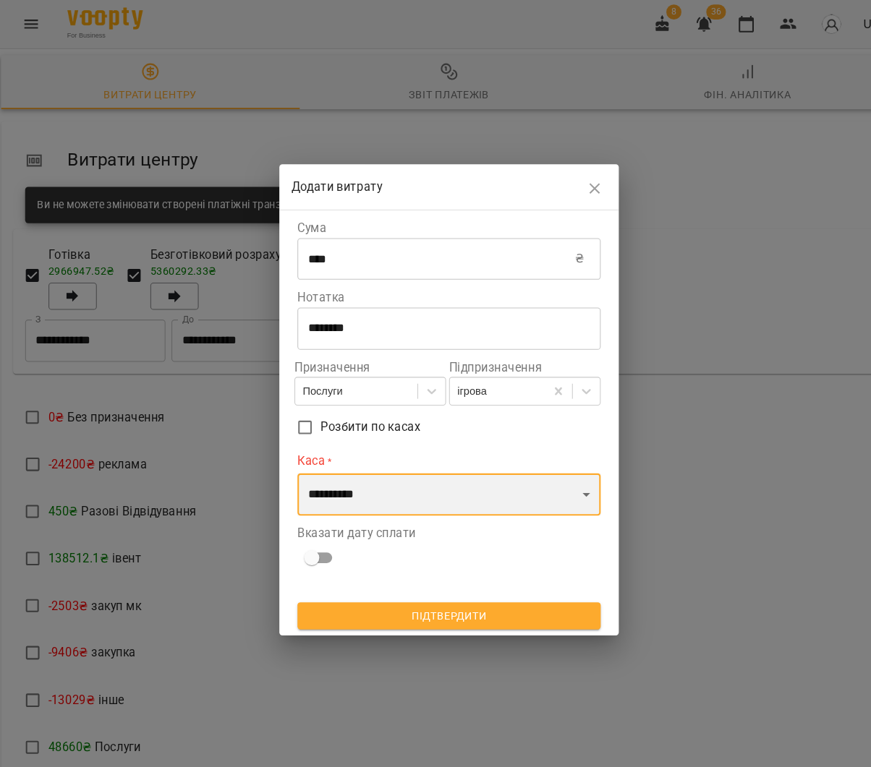
select select "****"
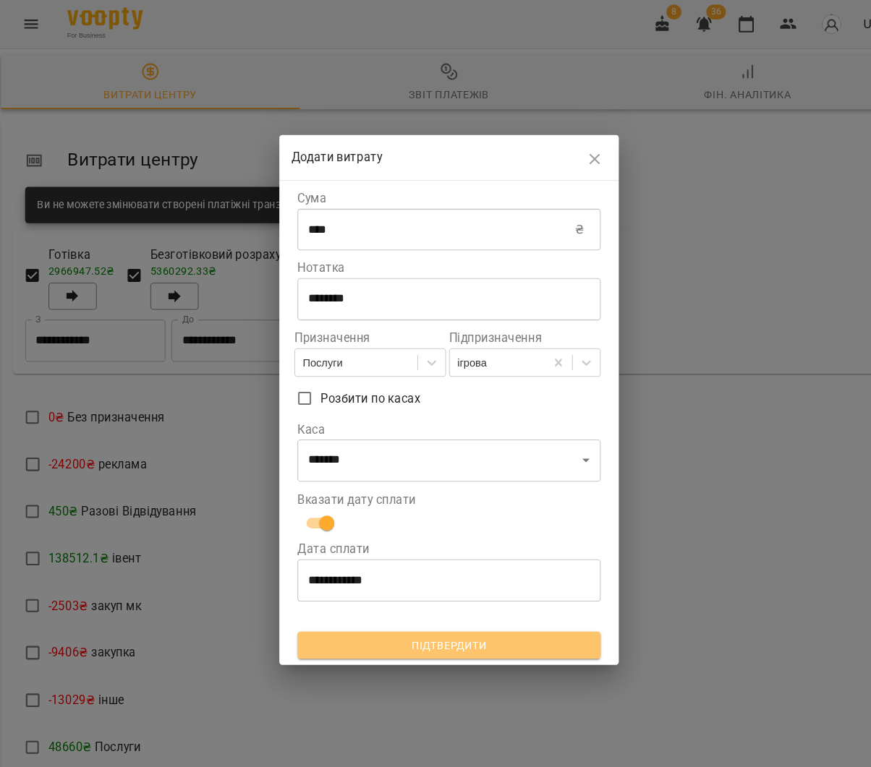
click at [443, 622] on span "Підтвердити" at bounding box center [436, 618] width 268 height 17
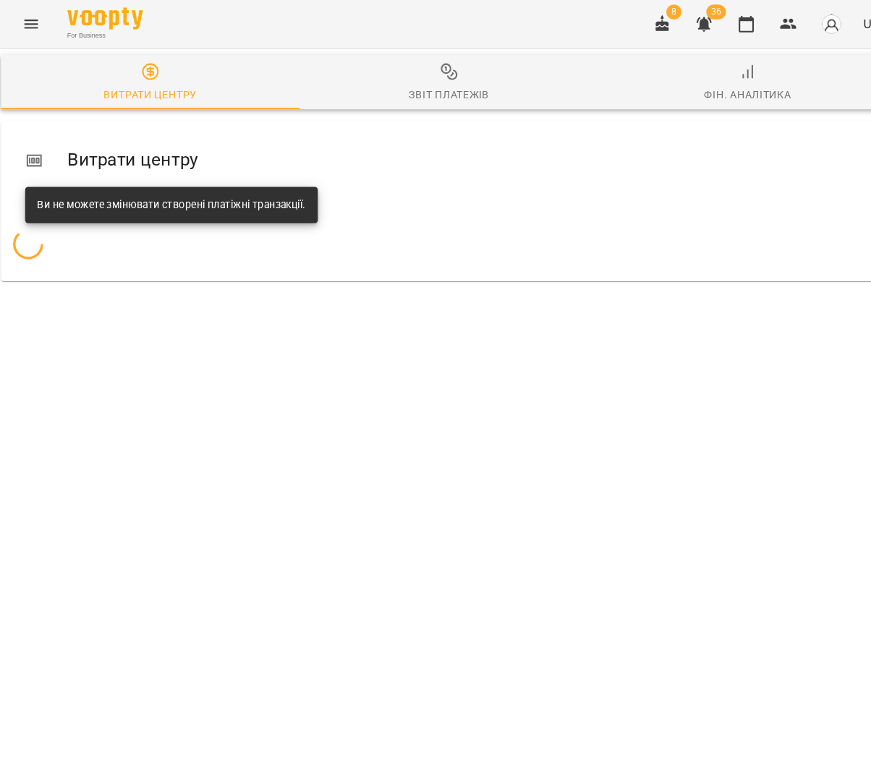
scroll to position [0, 0]
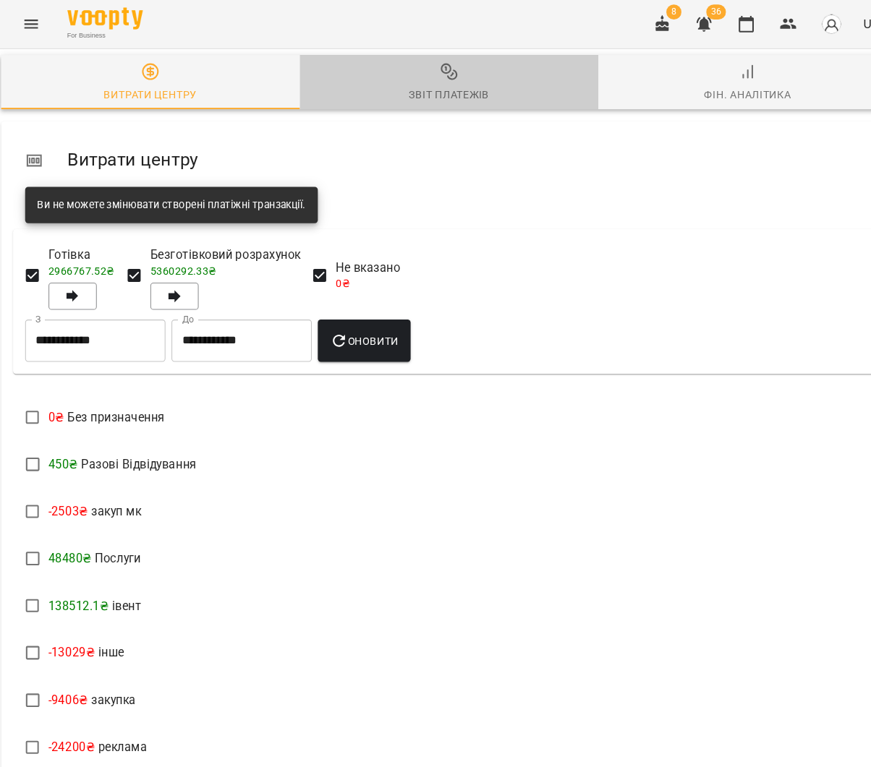
click at [448, 72] on span "Звіт платежів" at bounding box center [435, 79] width 269 height 39
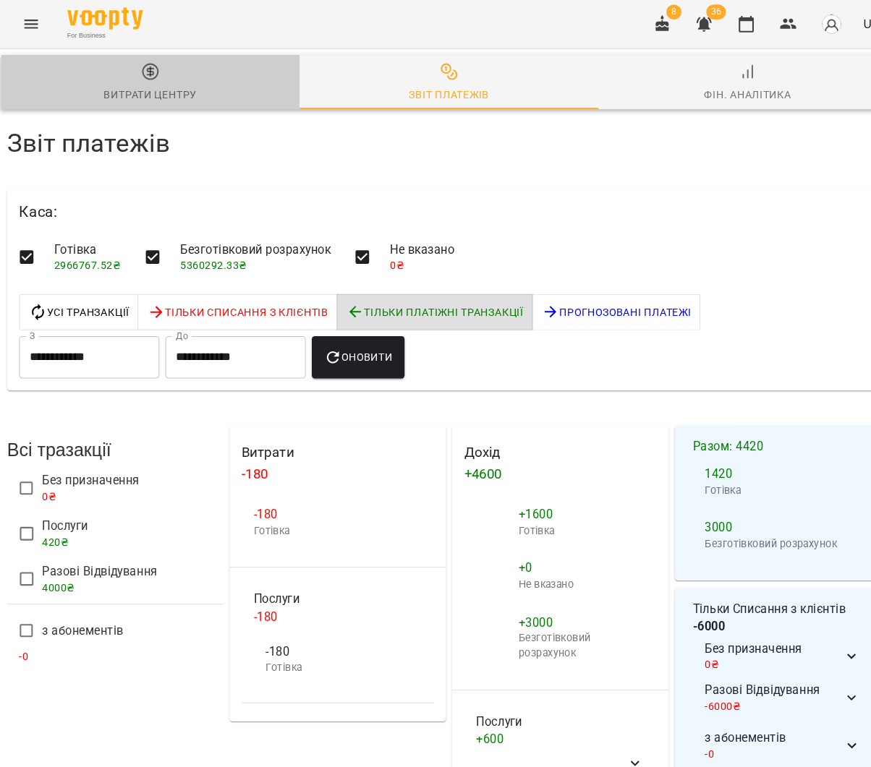
click at [160, 74] on span "Витрати центру" at bounding box center [148, 79] width 269 height 39
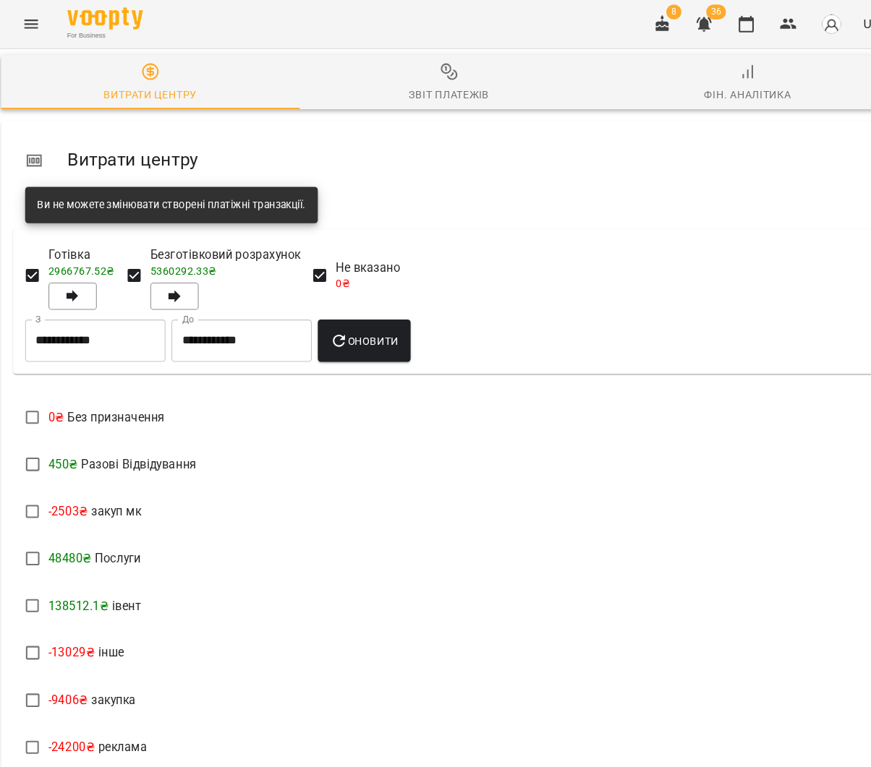
scroll to position [376, 0]
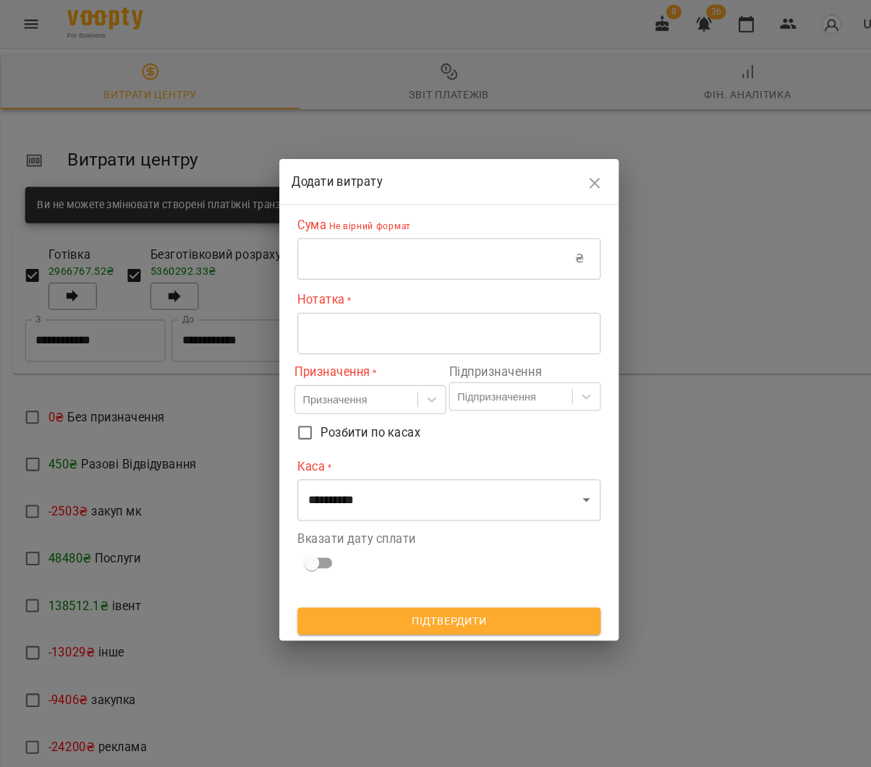
click at [458, 254] on input "text" at bounding box center [423, 248] width 266 height 40
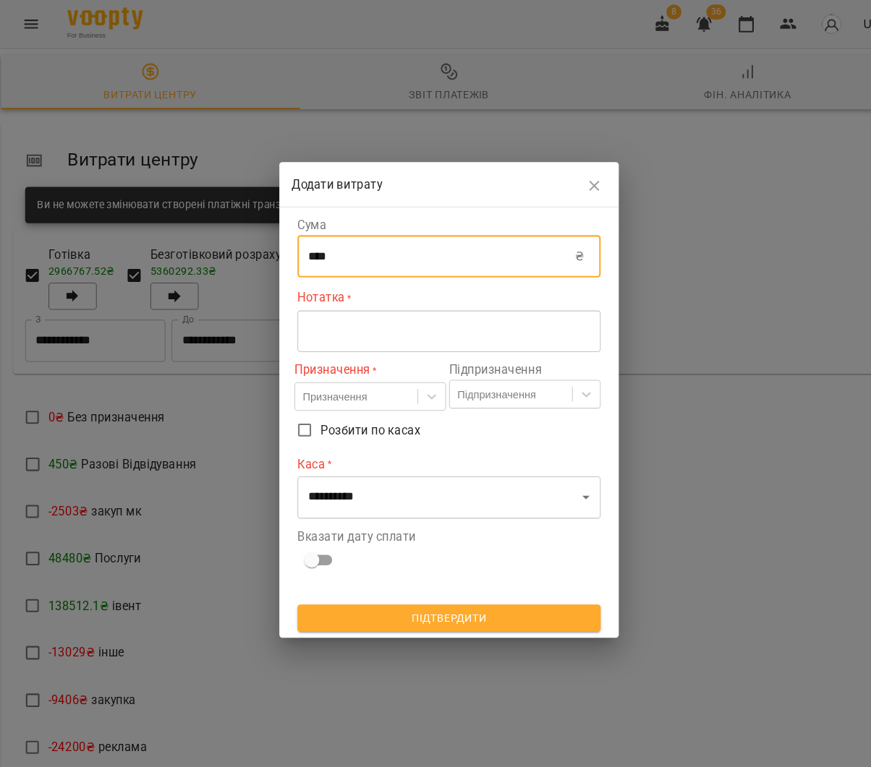
type input "****"
click at [319, 320] on textarea at bounding box center [435, 318] width 270 height 14
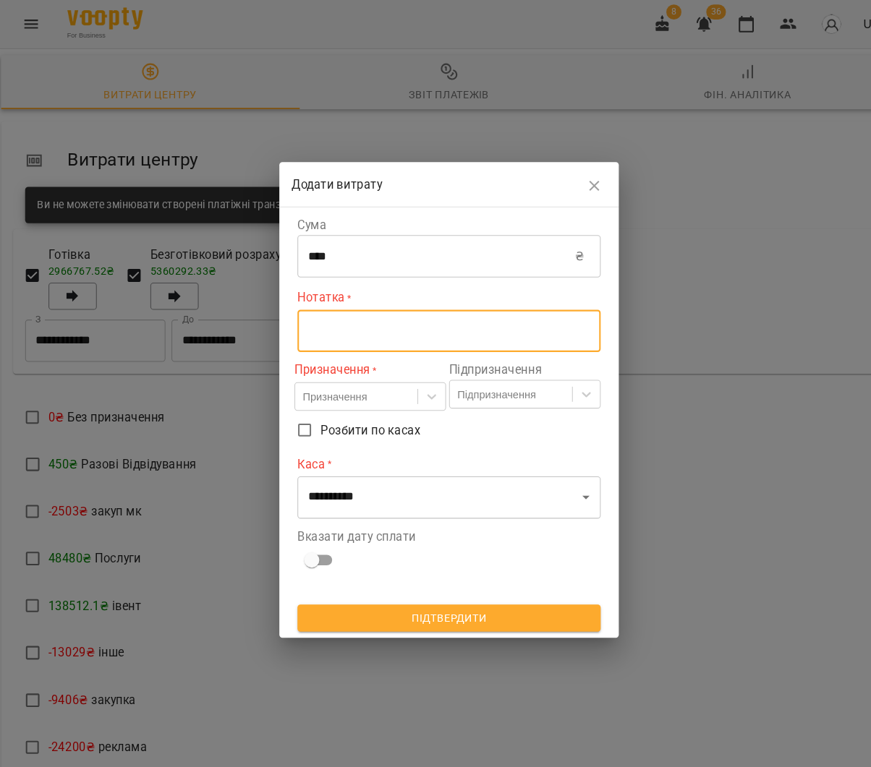
type textarea "*"
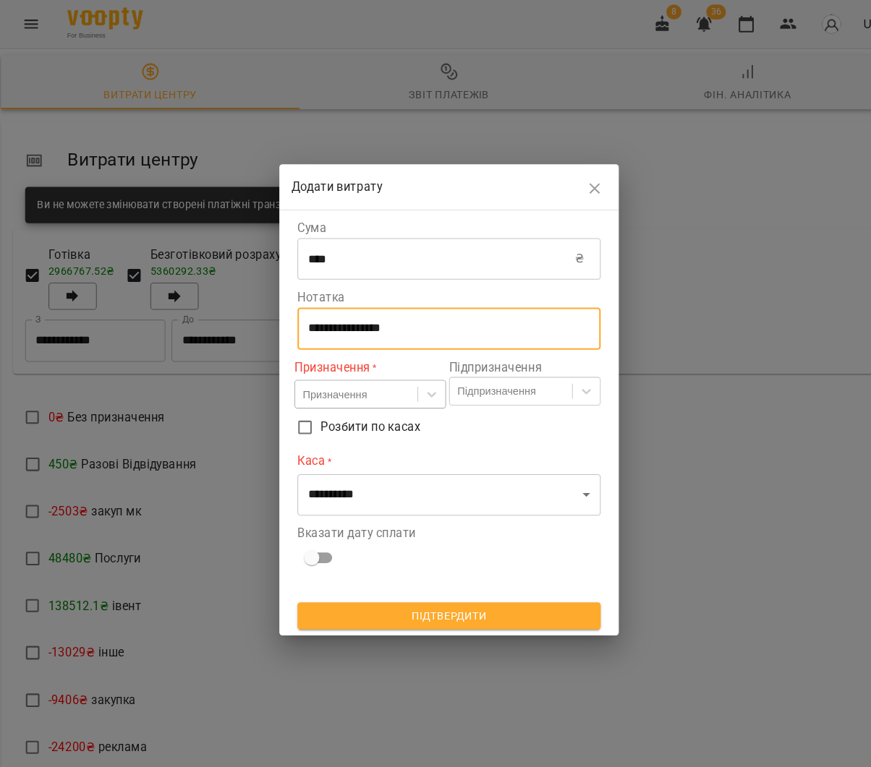
type textarea "**********"
drag, startPoint x: 333, startPoint y: 371, endPoint x: 328, endPoint y: 366, distance: 7.7
click at [333, 371] on div "Призначення" at bounding box center [325, 378] width 61 height 14
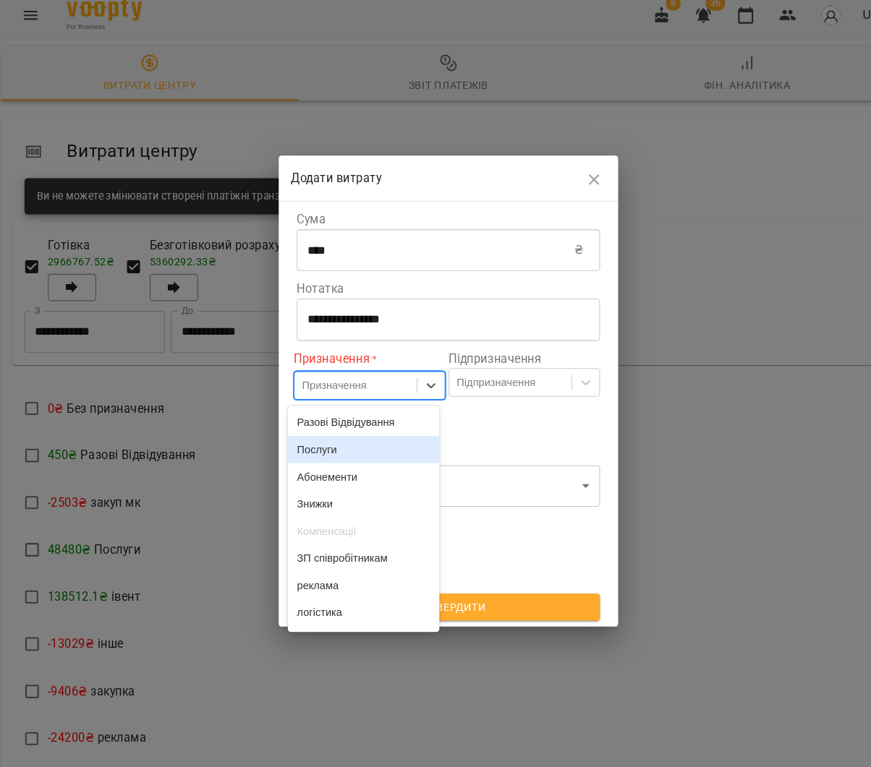
click at [318, 430] on div "Послуги" at bounding box center [353, 440] width 145 height 26
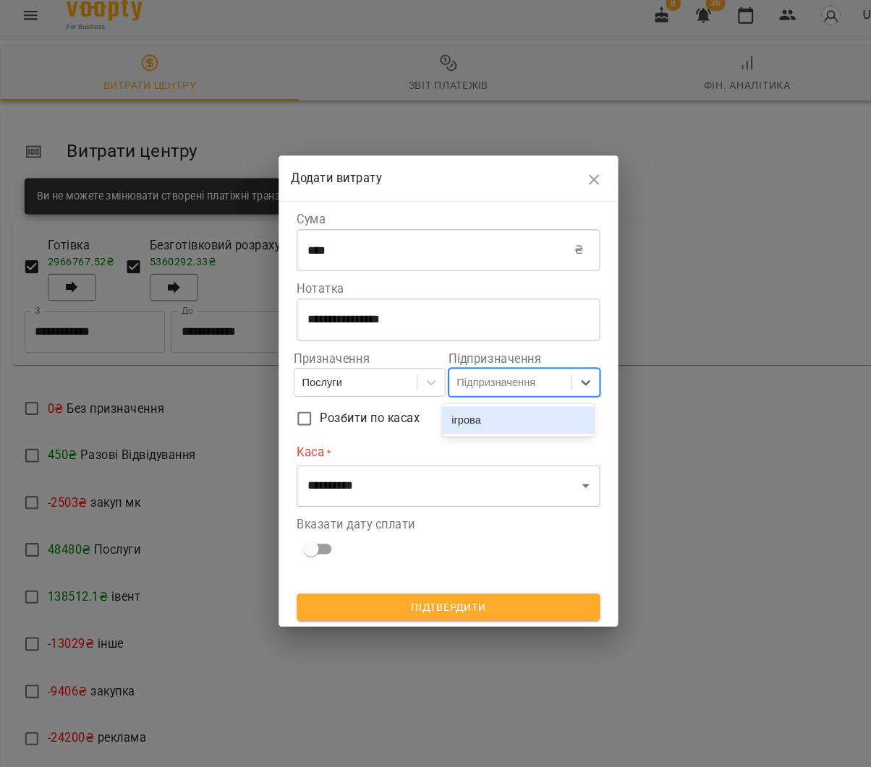
click at [491, 373] on div "Підпризначення" at bounding box center [480, 375] width 75 height 14
drag, startPoint x: 492, startPoint y: 403, endPoint x: 488, endPoint y: 421, distance: 18.6
click at [492, 403] on div "ігрова" at bounding box center [502, 411] width 145 height 26
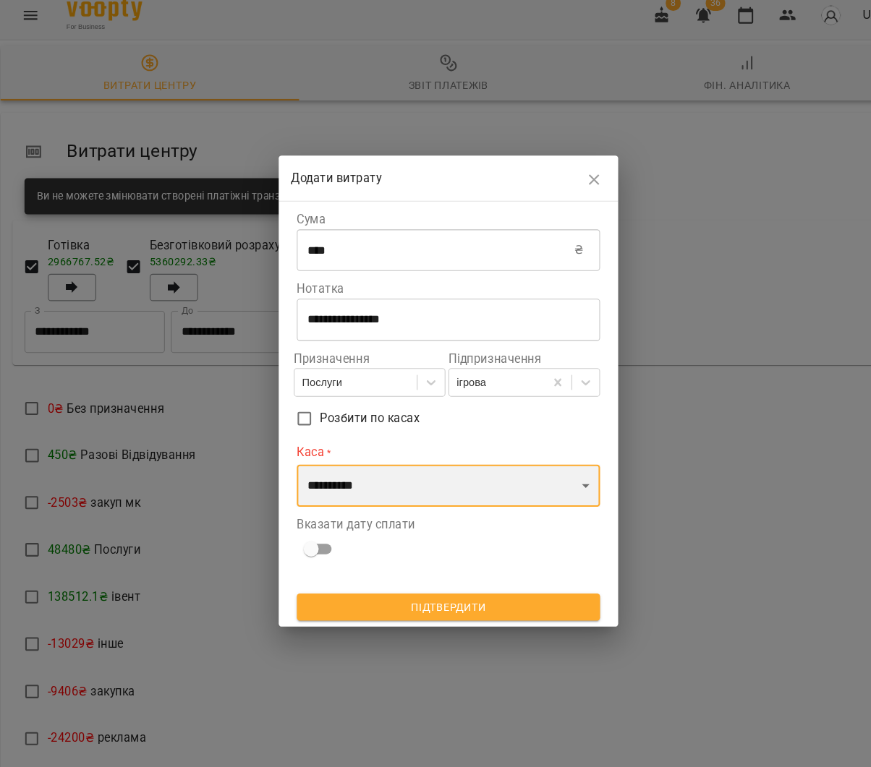
select select "****"
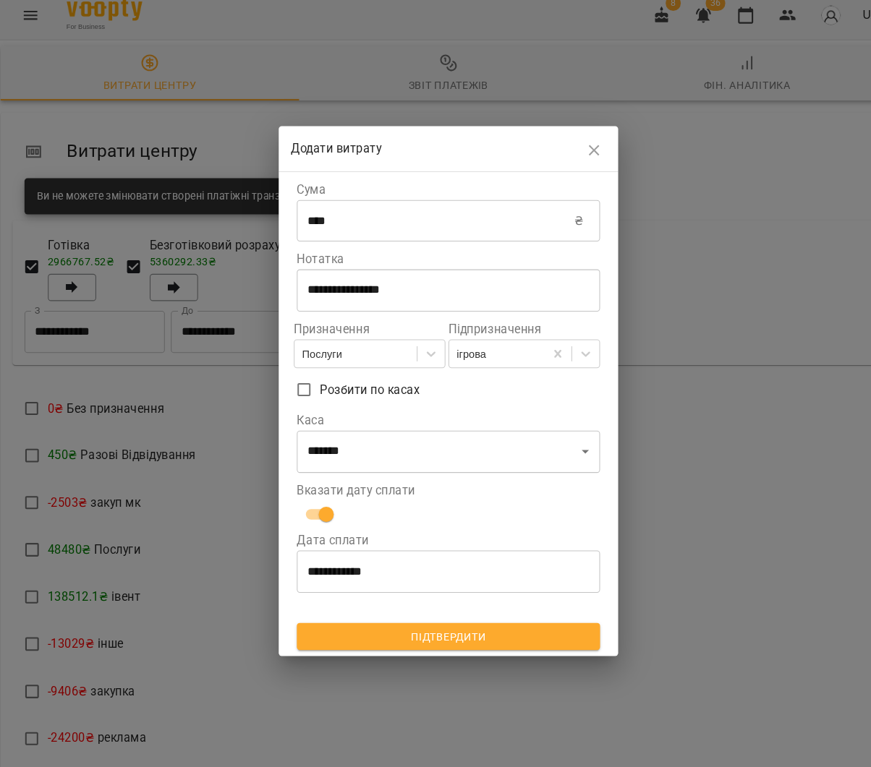
click at [432, 612] on span "Підтвердити" at bounding box center [436, 618] width 268 height 17
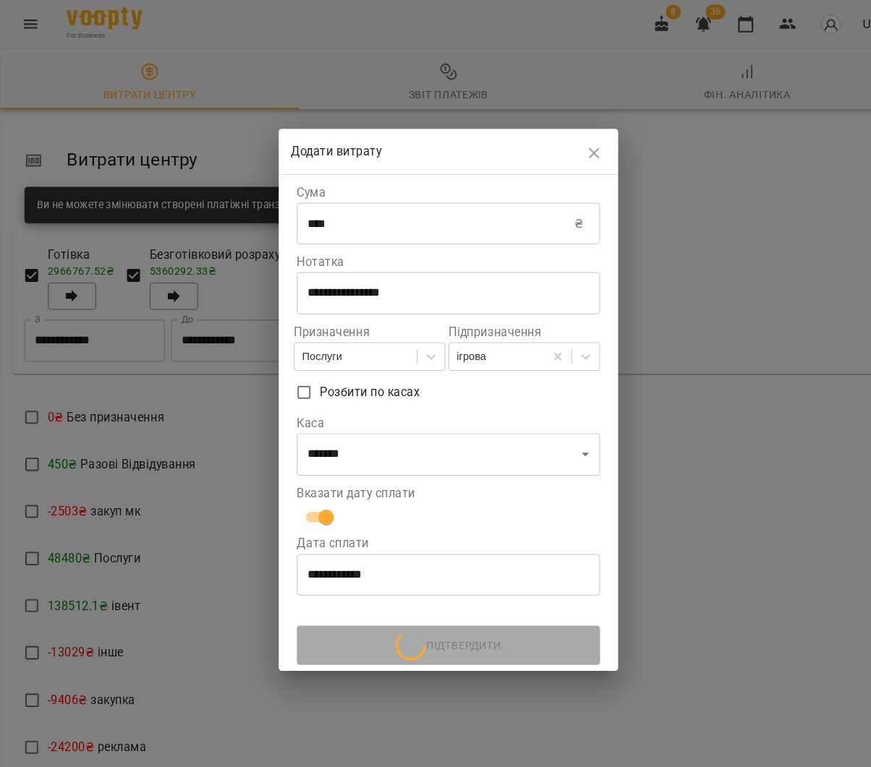
scroll to position [0, 0]
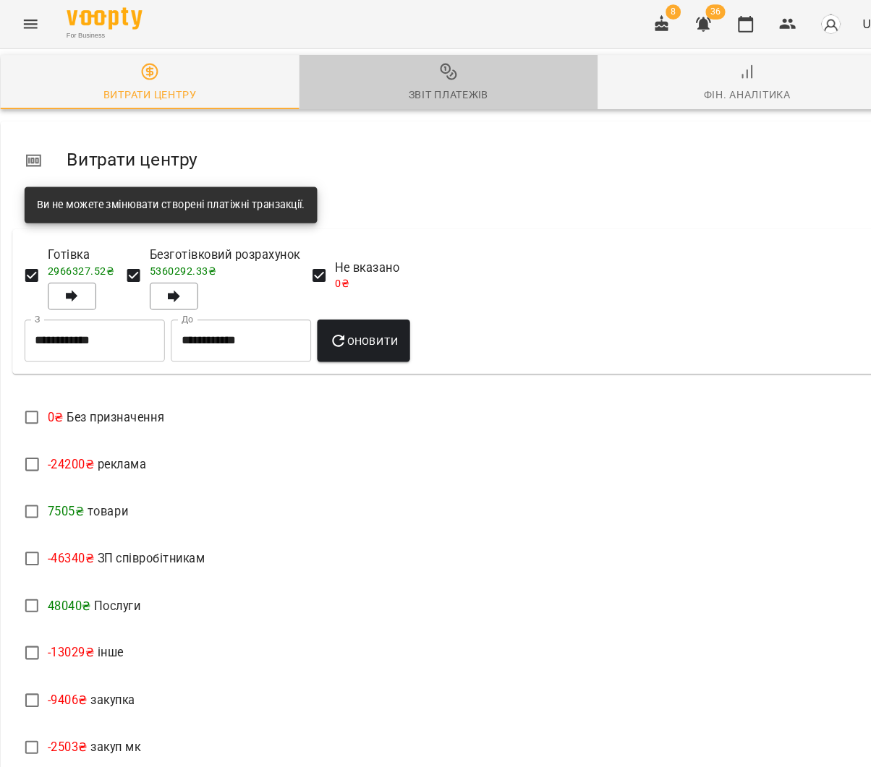
click at [430, 65] on icon "button" at bounding box center [435, 68] width 17 height 17
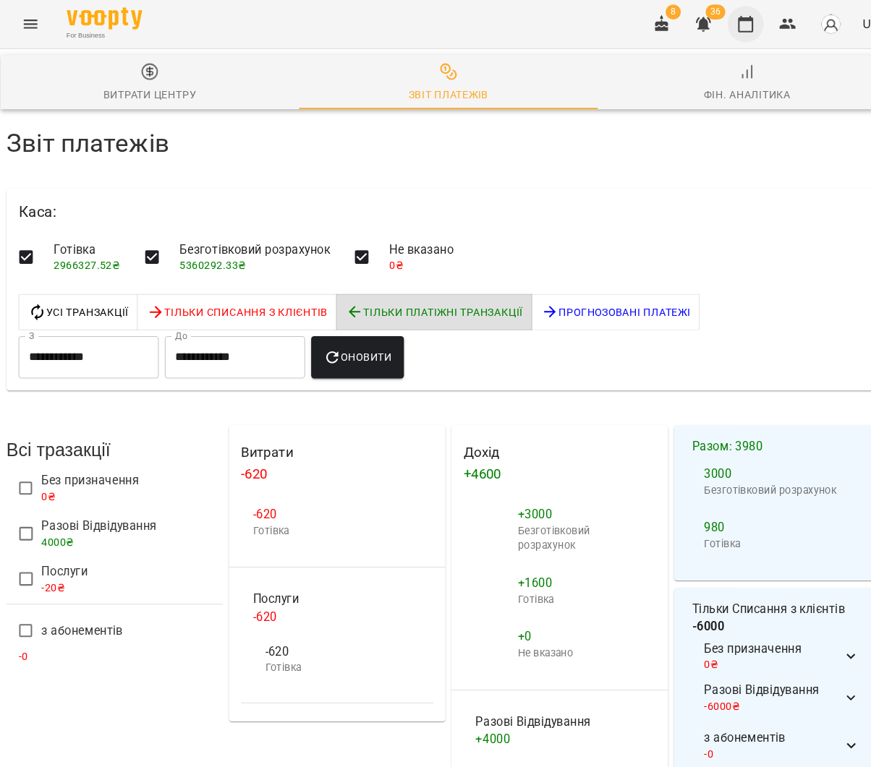
click at [726, 14] on button "button" at bounding box center [720, 23] width 35 height 35
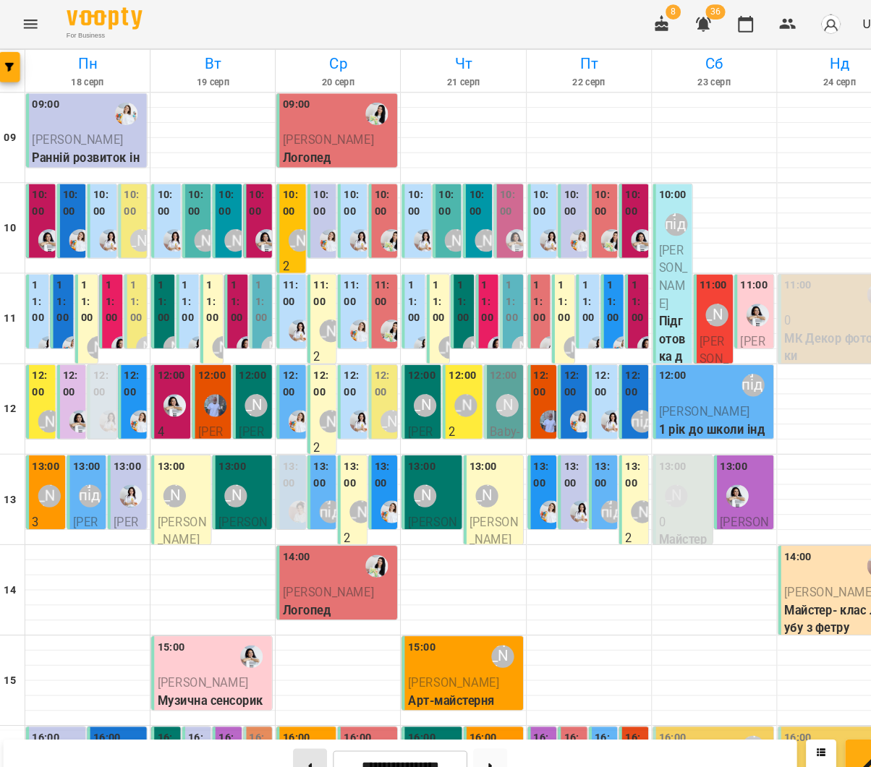
click at [302, 732] on icon at bounding box center [304, 734] width 4 height 5
type input "**********"
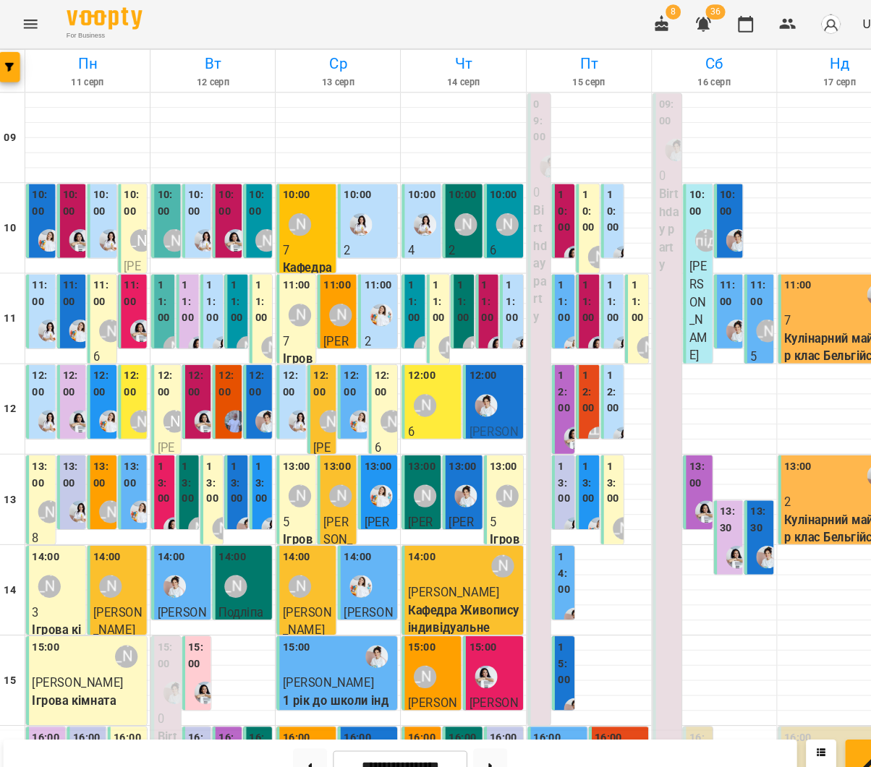
click at [764, 311] on p "7" at bounding box center [810, 307] width 107 height 17
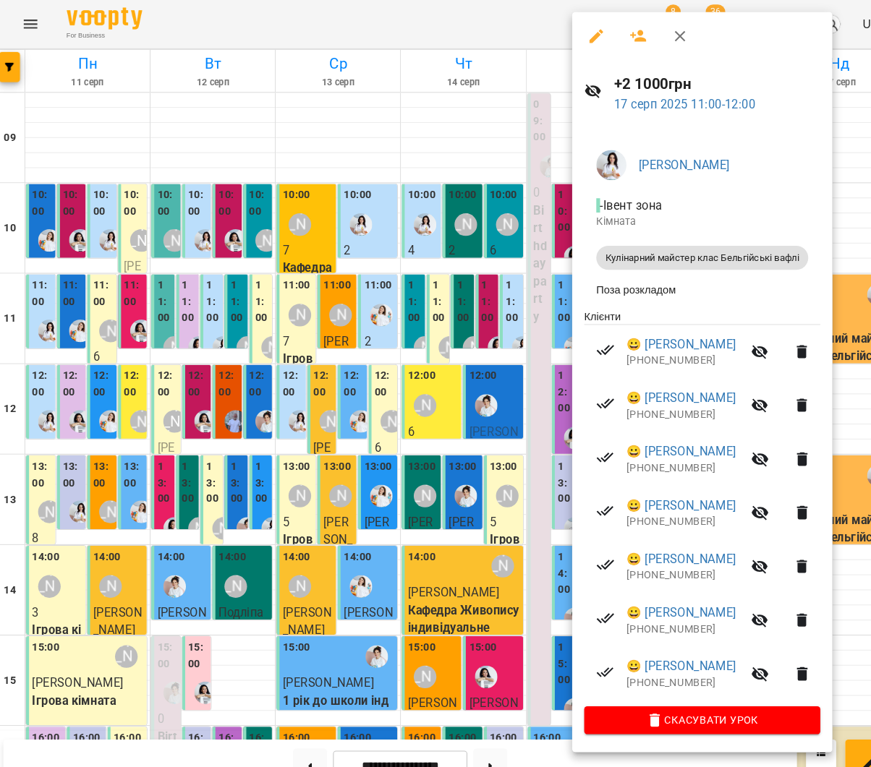
drag, startPoint x: 474, startPoint y: 284, endPoint x: 797, endPoint y: 489, distance: 382.0
click at [474, 284] on div at bounding box center [435, 383] width 871 height 767
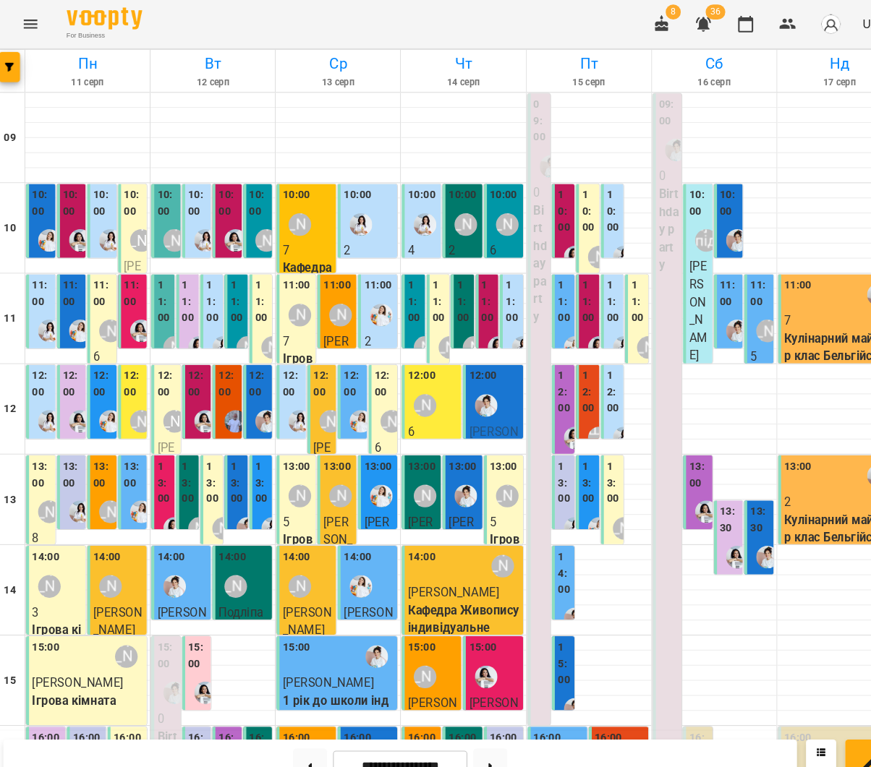
click at [807, 466] on div "13:00" at bounding box center [810, 456] width 107 height 33
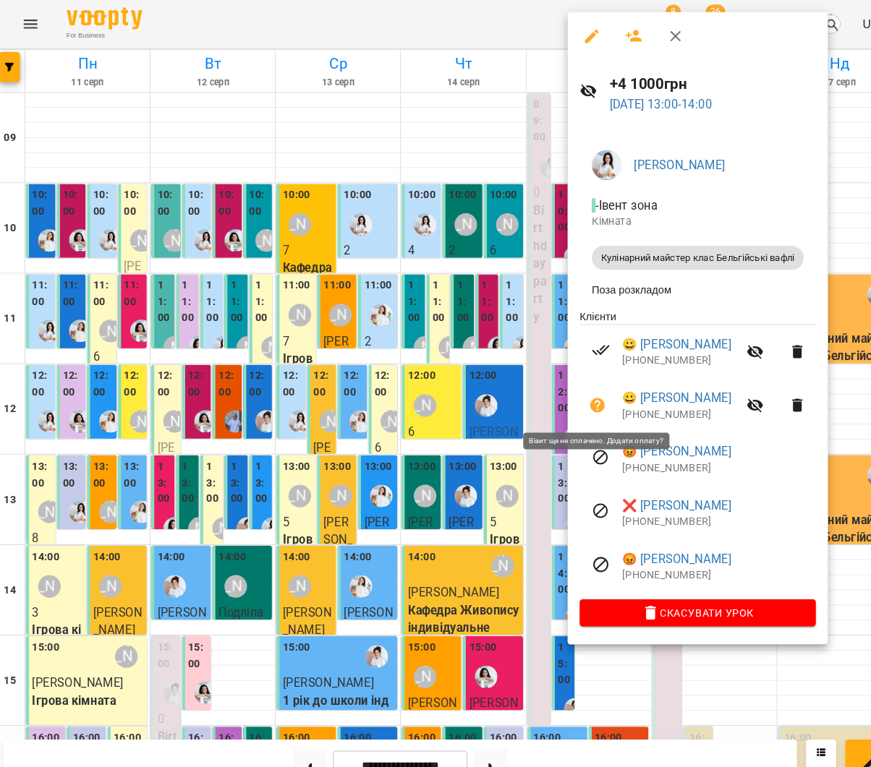
click at [579, 389] on icon "button" at bounding box center [578, 388] width 17 height 17
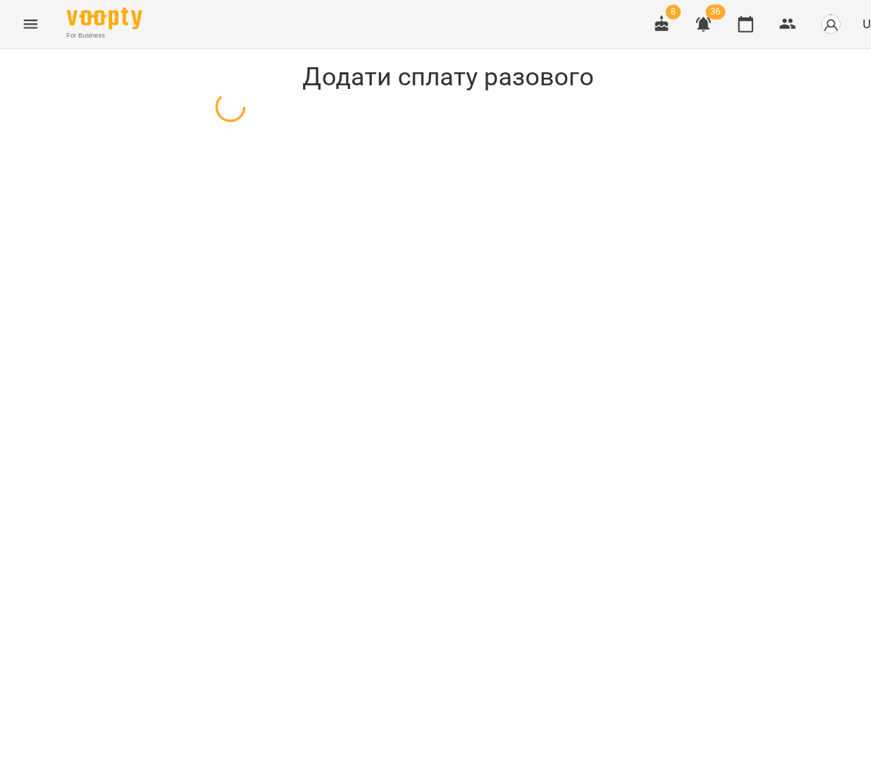
select select "**********"
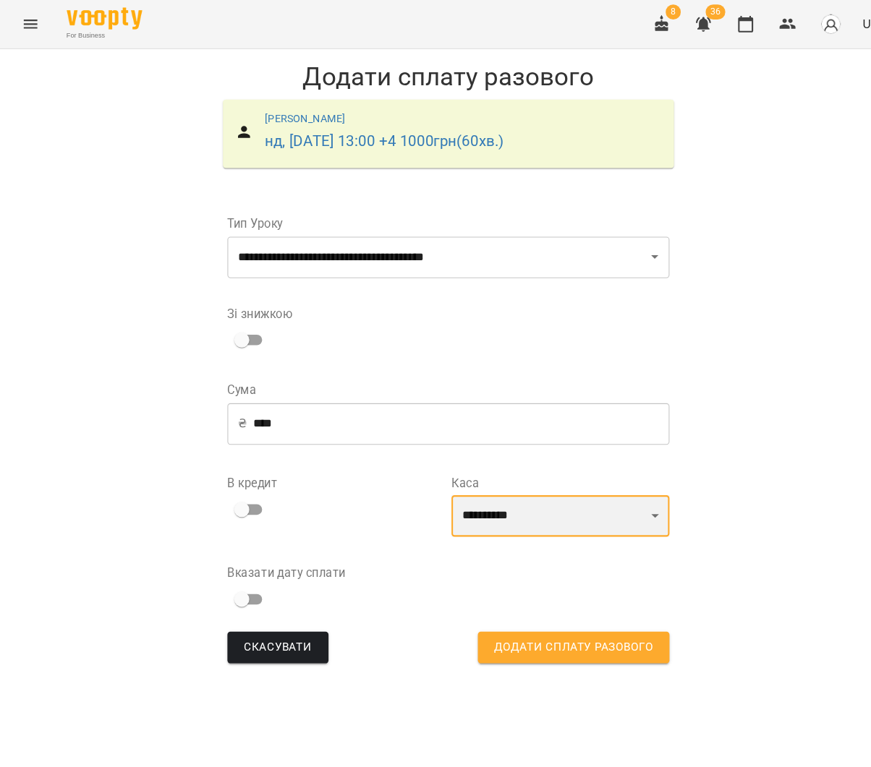
select select "****"
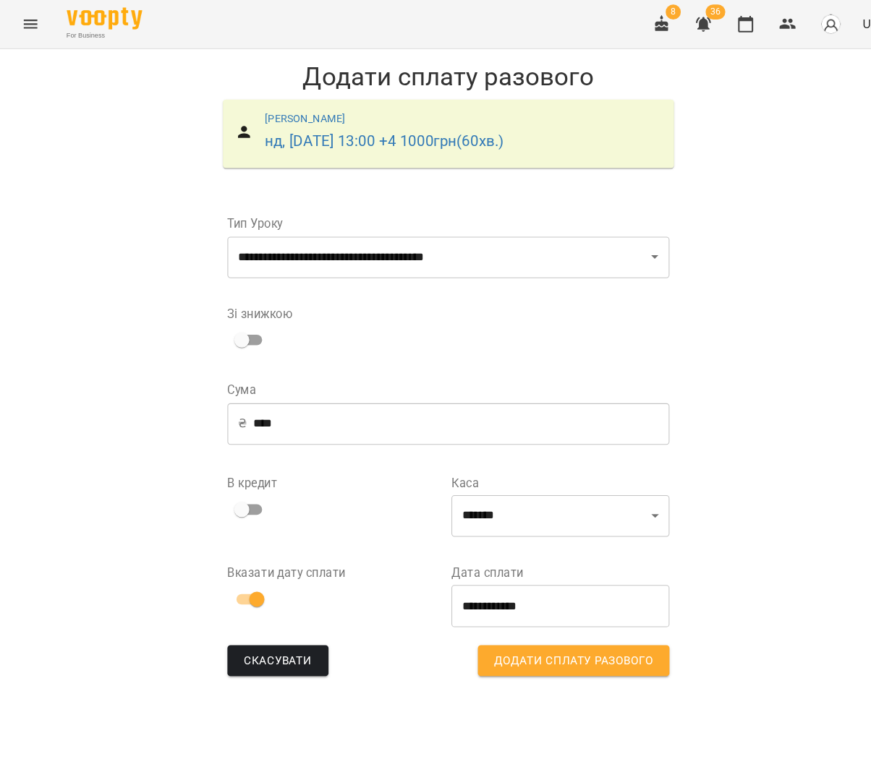
click at [532, 627] on span "Додати сплату разового" at bounding box center [555, 634] width 152 height 19
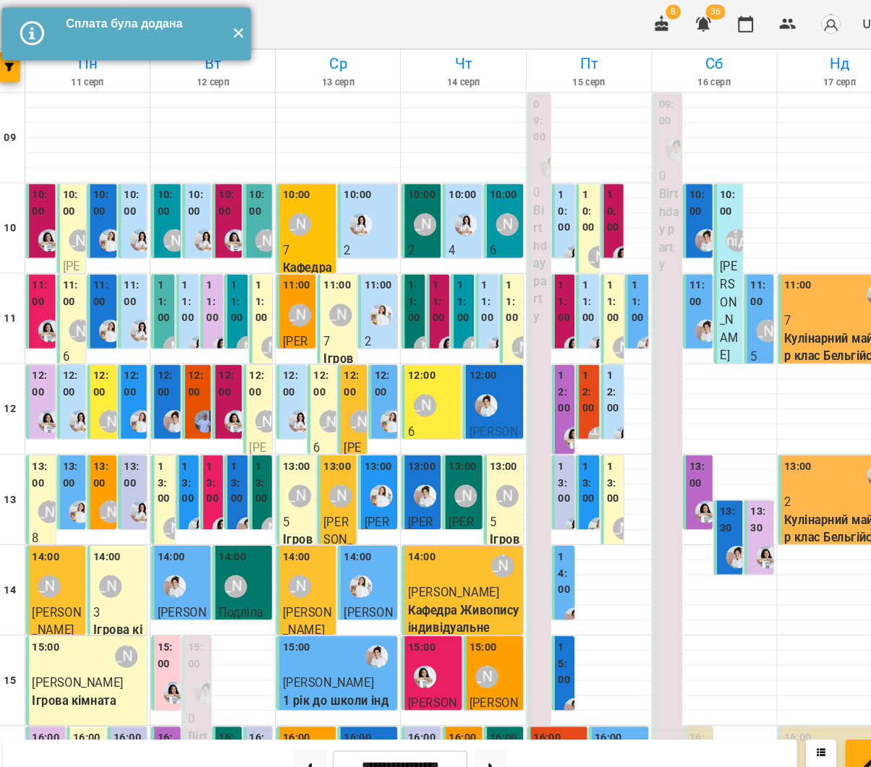
click at [224, 30] on button "✕" at bounding box center [234, 32] width 24 height 51
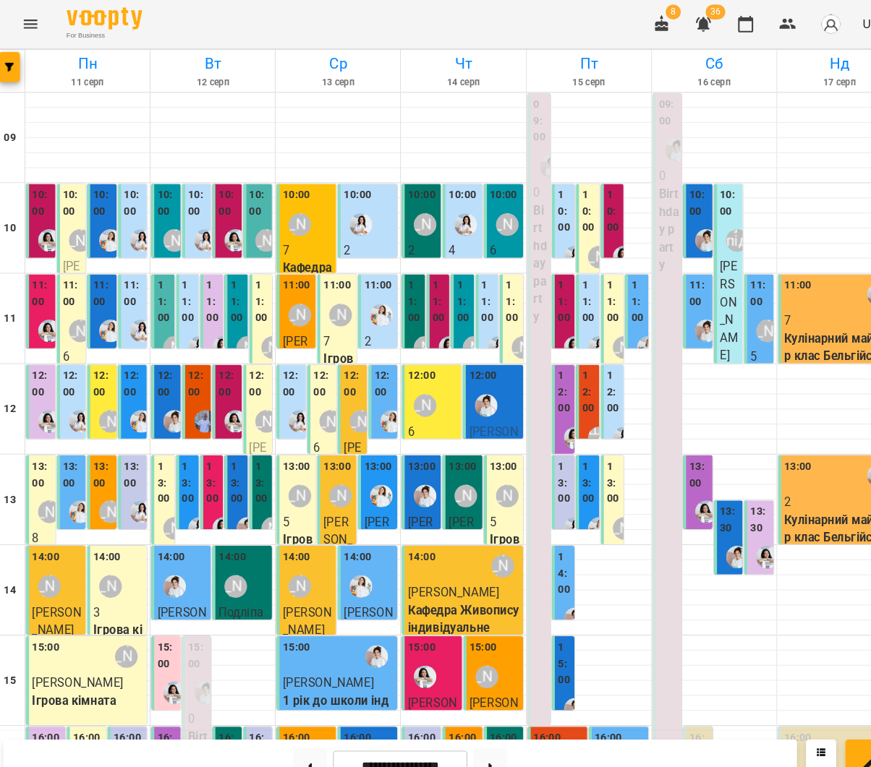
click at [28, 22] on icon "Menu" at bounding box center [34, 23] width 13 height 9
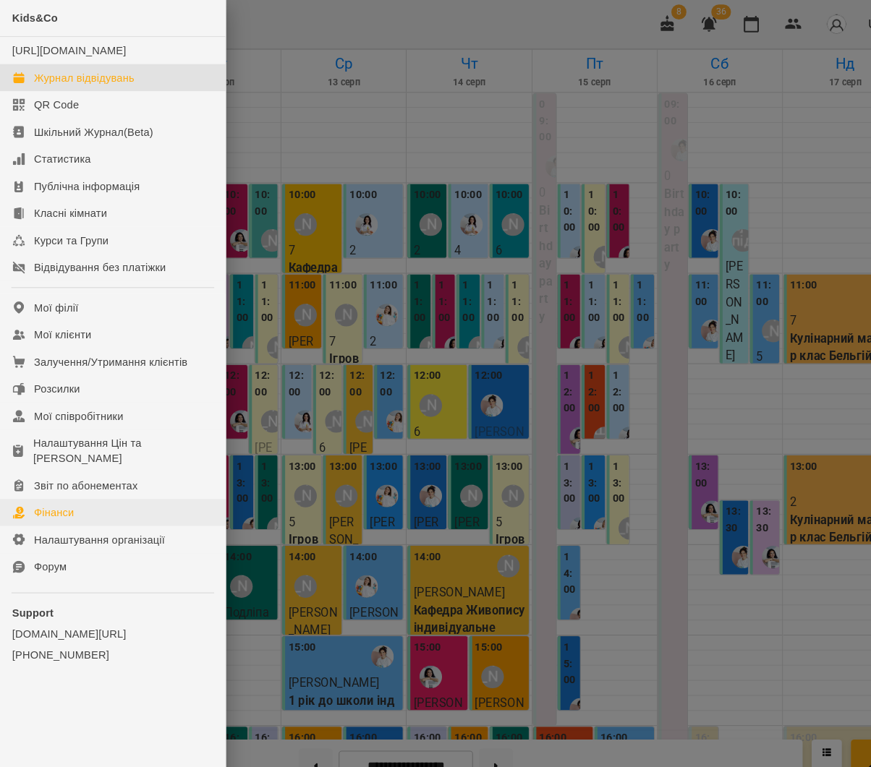
click at [101, 486] on link "Фінанси" at bounding box center [108, 492] width 216 height 26
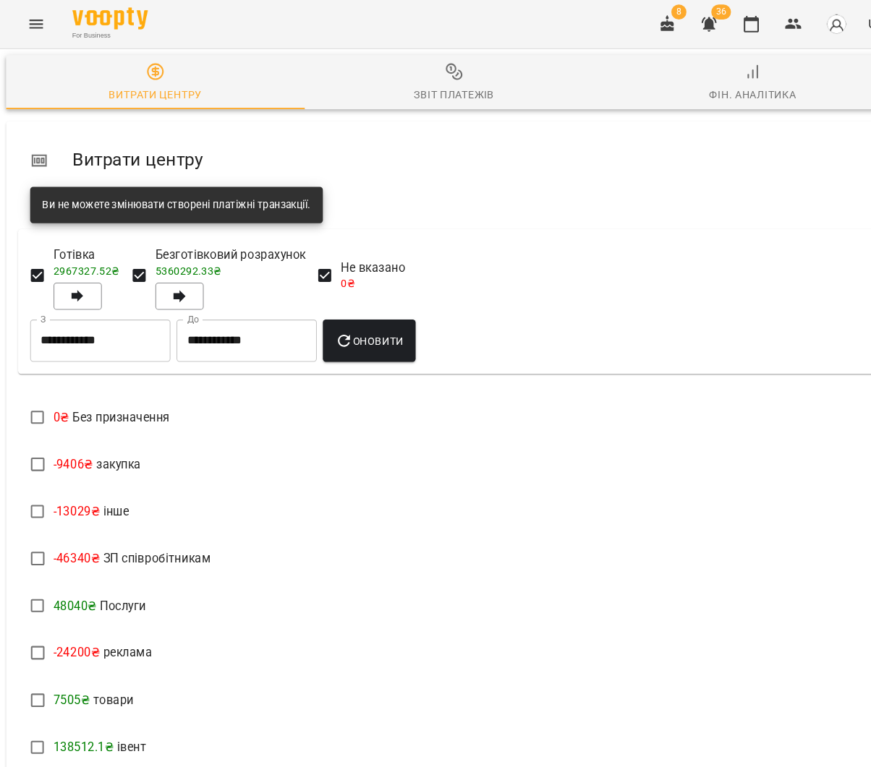
click at [445, 88] on div "Звіт платежів" at bounding box center [435, 90] width 77 height 17
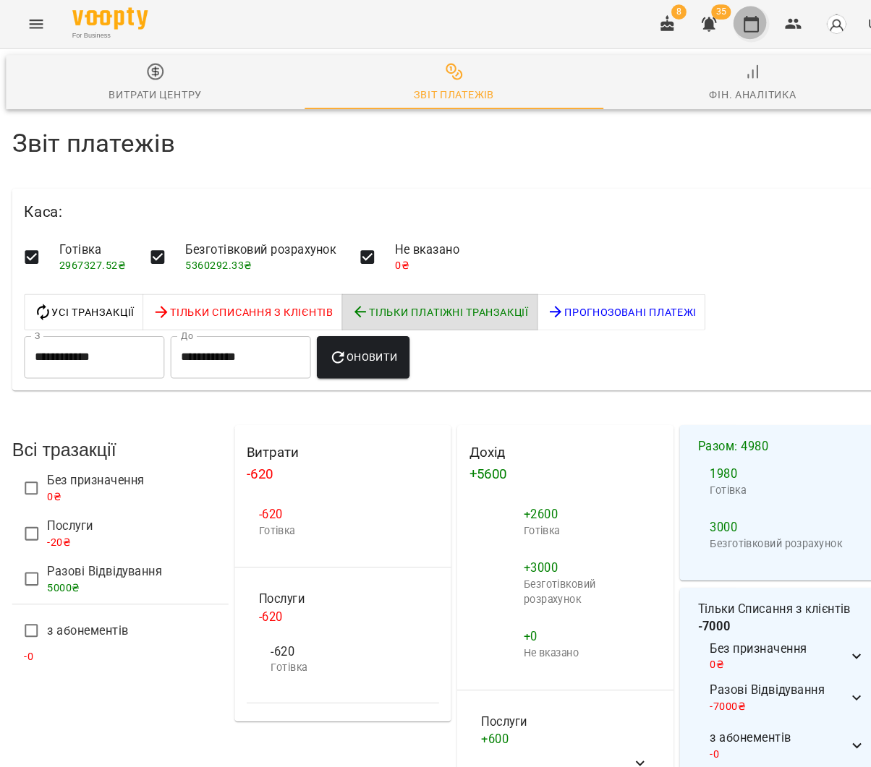
click at [728, 20] on icon "button" at bounding box center [720, 23] width 14 height 16
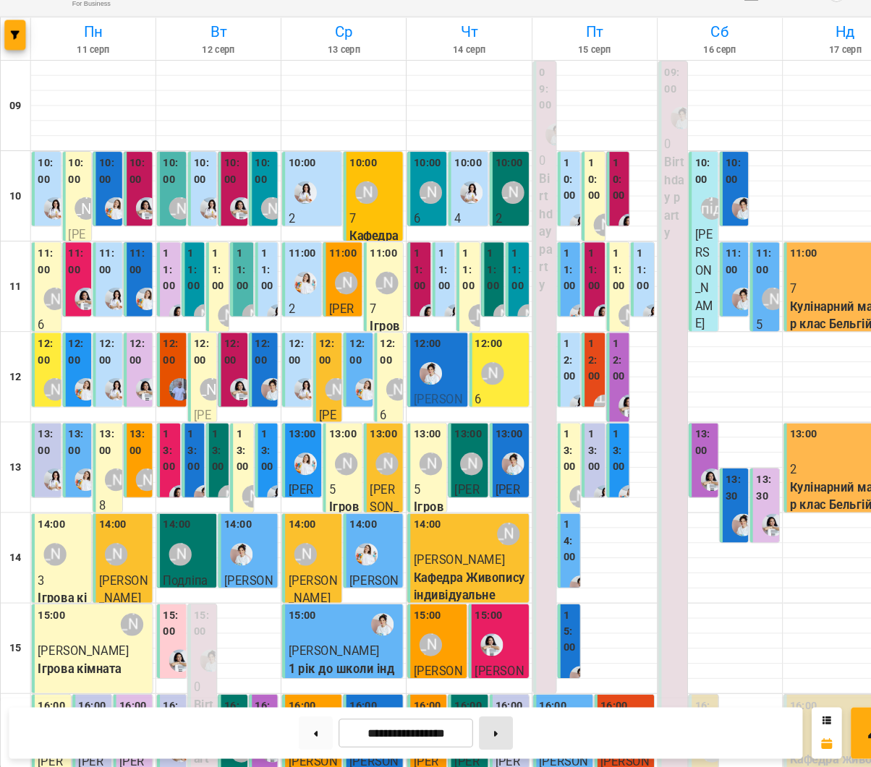
click at [492, 718] on button at bounding box center [475, 734] width 33 height 32
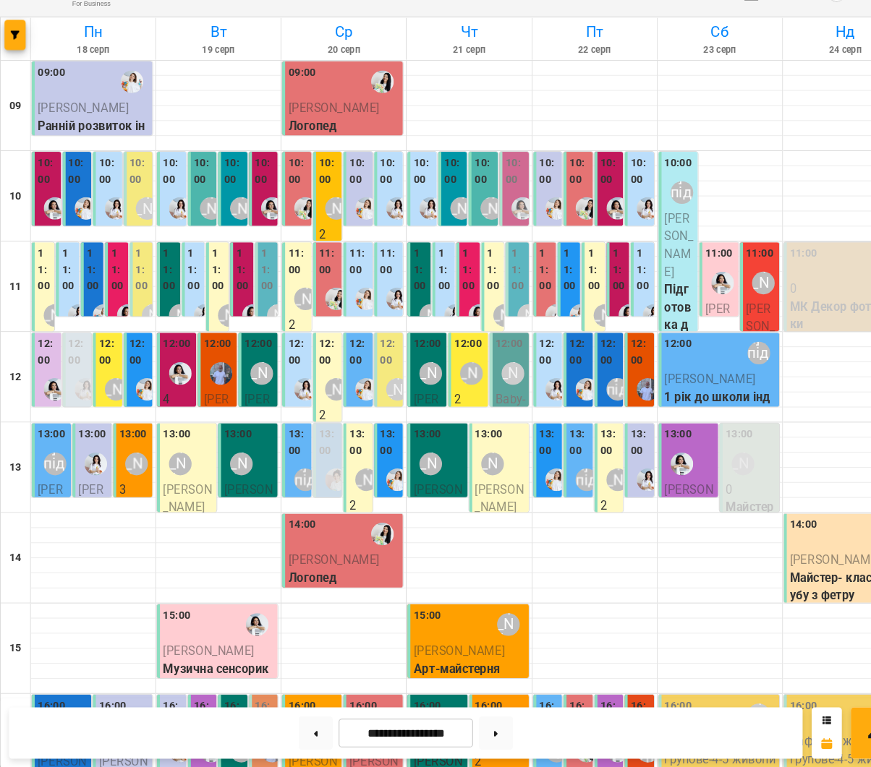
click at [289, 179] on label "10:00" at bounding box center [286, 194] width 20 height 31
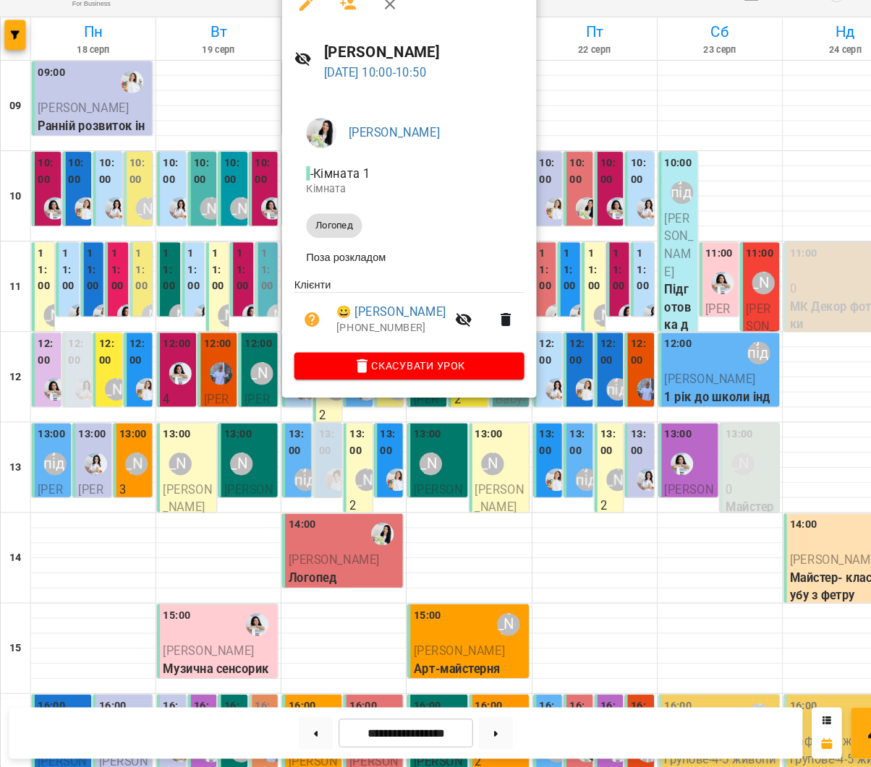
drag, startPoint x: 150, startPoint y: 195, endPoint x: 179, endPoint y: 200, distance: 28.5
click at [151, 195] on div at bounding box center [435, 383] width 871 height 767
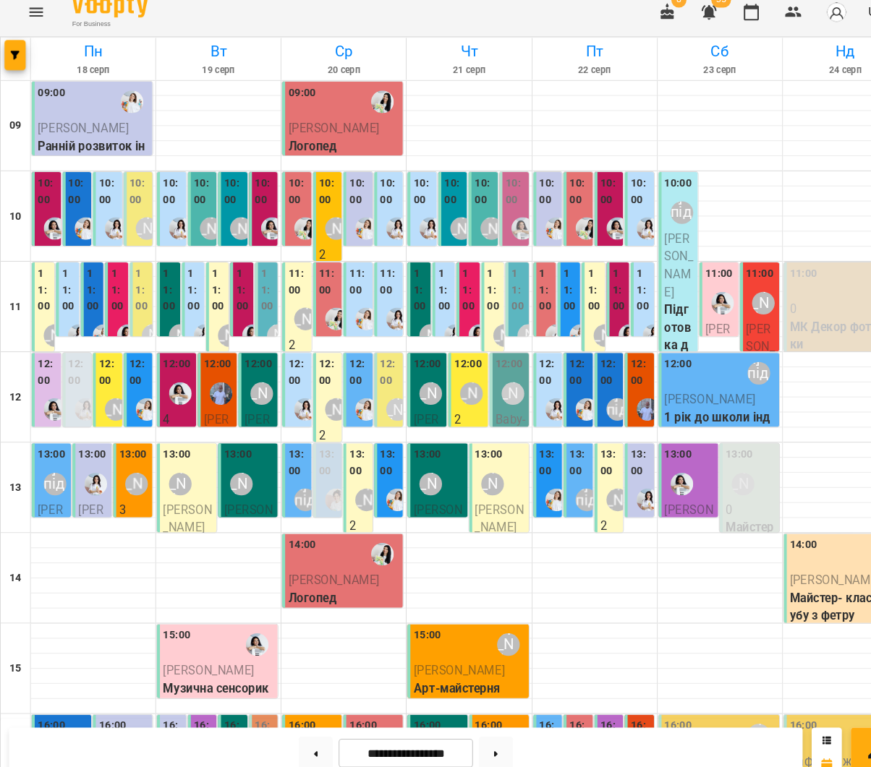
click at [312, 266] on label "11:00" at bounding box center [316, 281] width 20 height 31
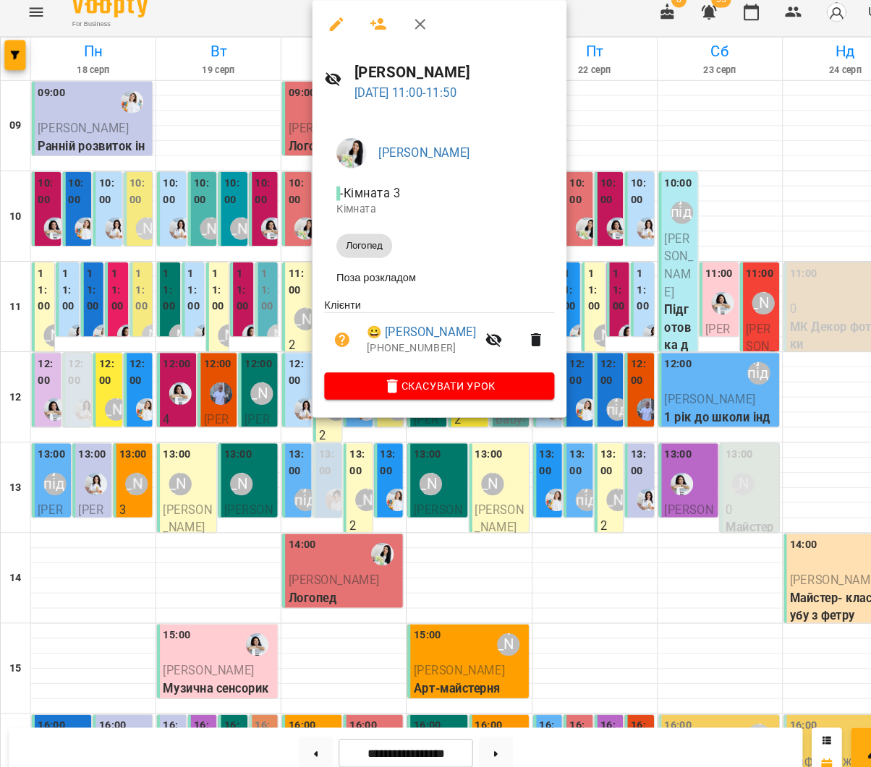
click at [213, 273] on div at bounding box center [435, 383] width 871 height 767
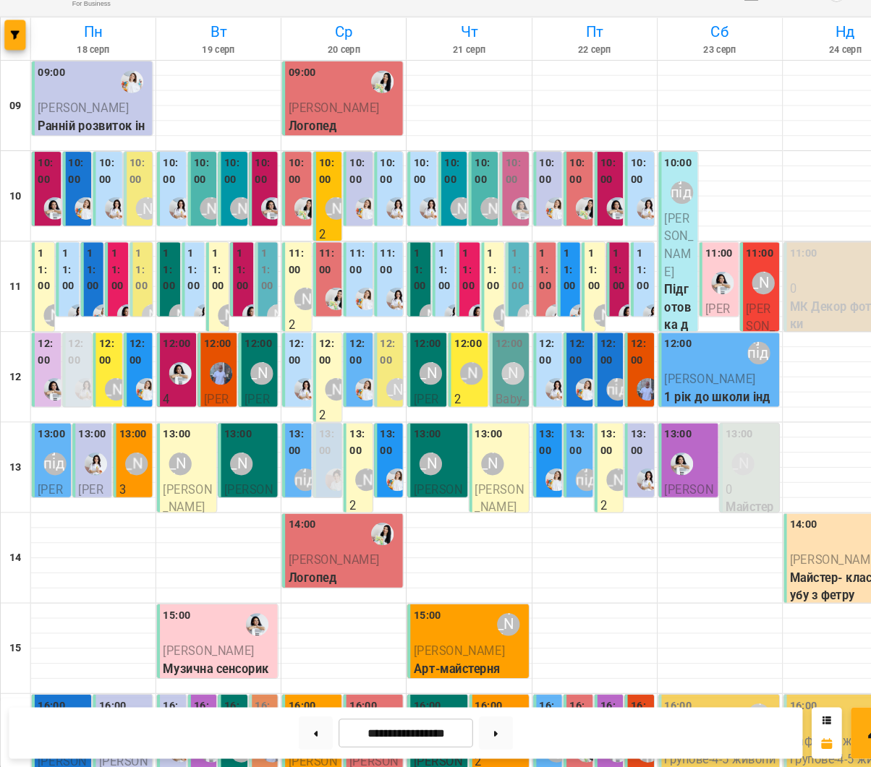
click at [550, 179] on label "10:00" at bounding box center [556, 194] width 20 height 31
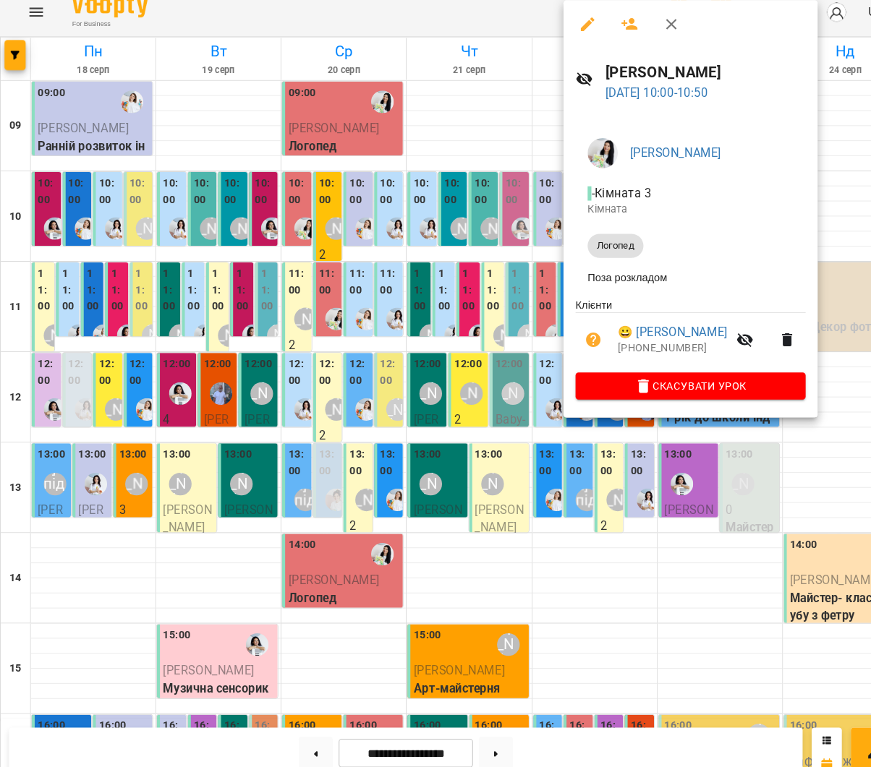
drag, startPoint x: 484, startPoint y: 178, endPoint x: 524, endPoint y: 225, distance: 62.0
click at [484, 178] on div at bounding box center [435, 383] width 871 height 767
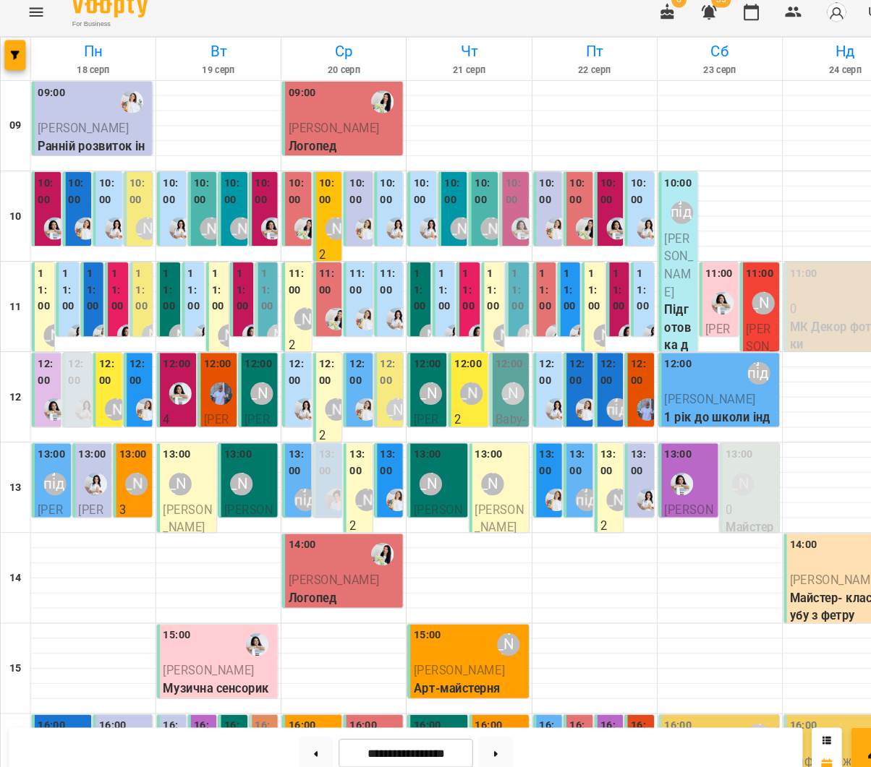
click at [517, 276] on label "11:00" at bounding box center [523, 289] width 13 height 47
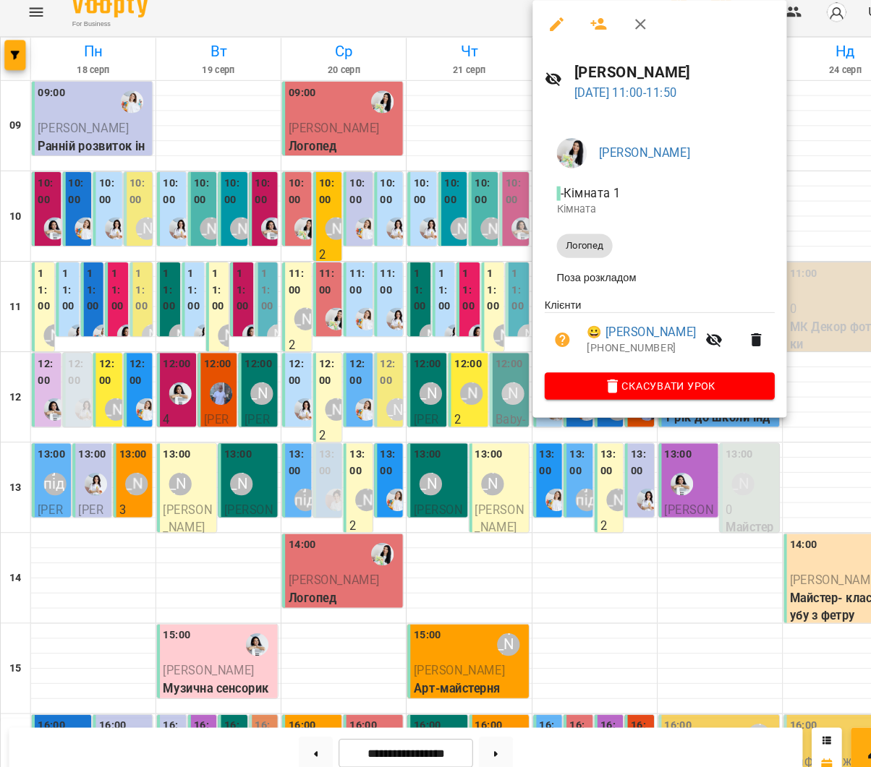
click at [462, 276] on div at bounding box center [435, 383] width 871 height 767
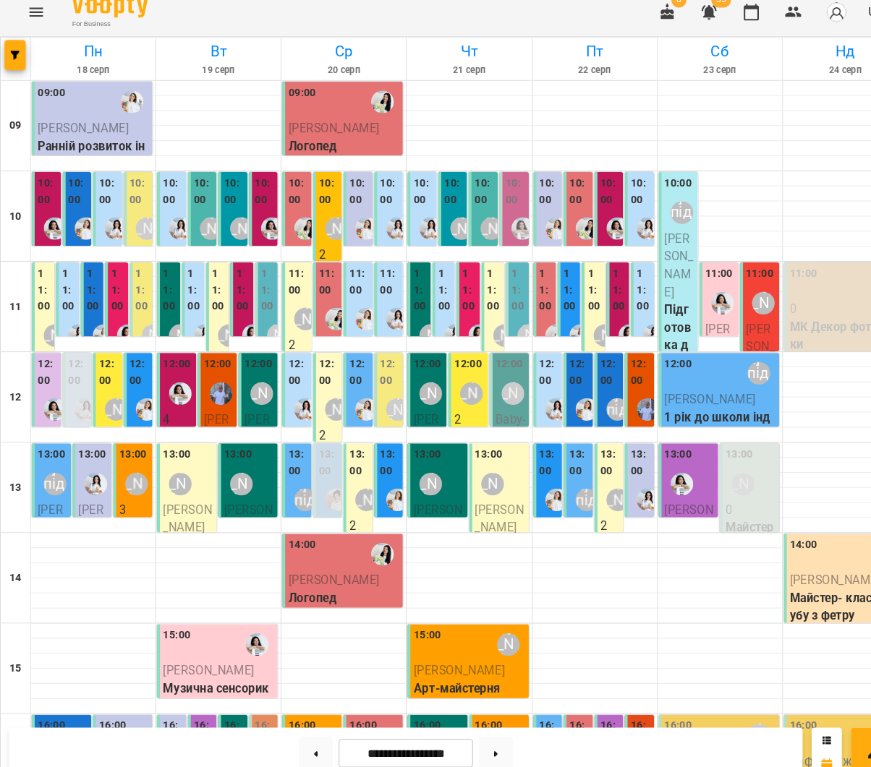
click at [528, 291] on label "11:00" at bounding box center [523, 289] width 13 height 47
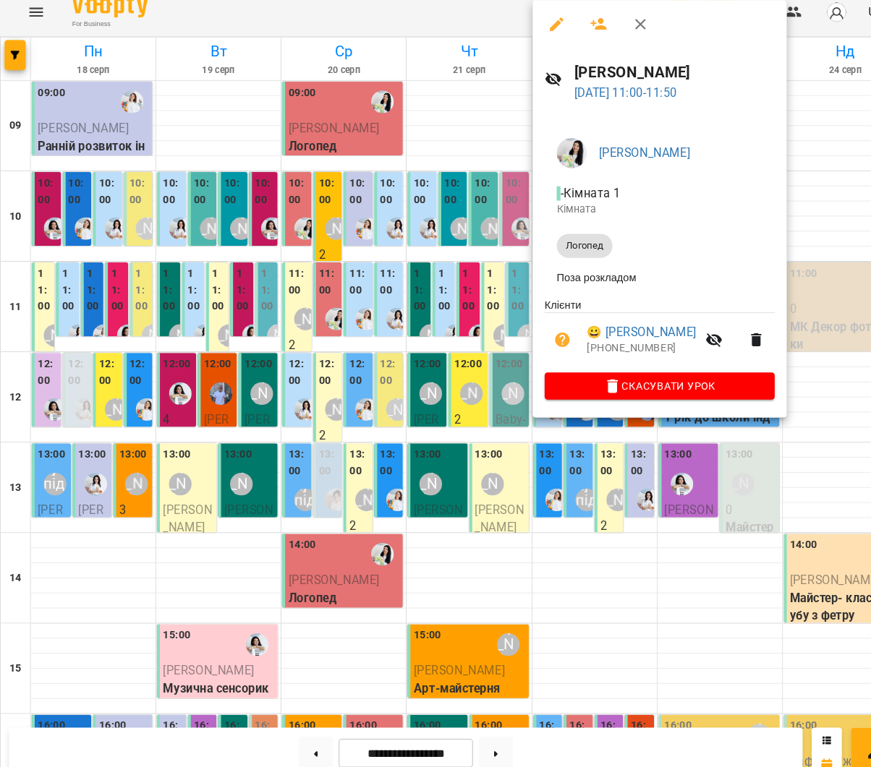
click at [396, 278] on div at bounding box center [435, 383] width 871 height 767
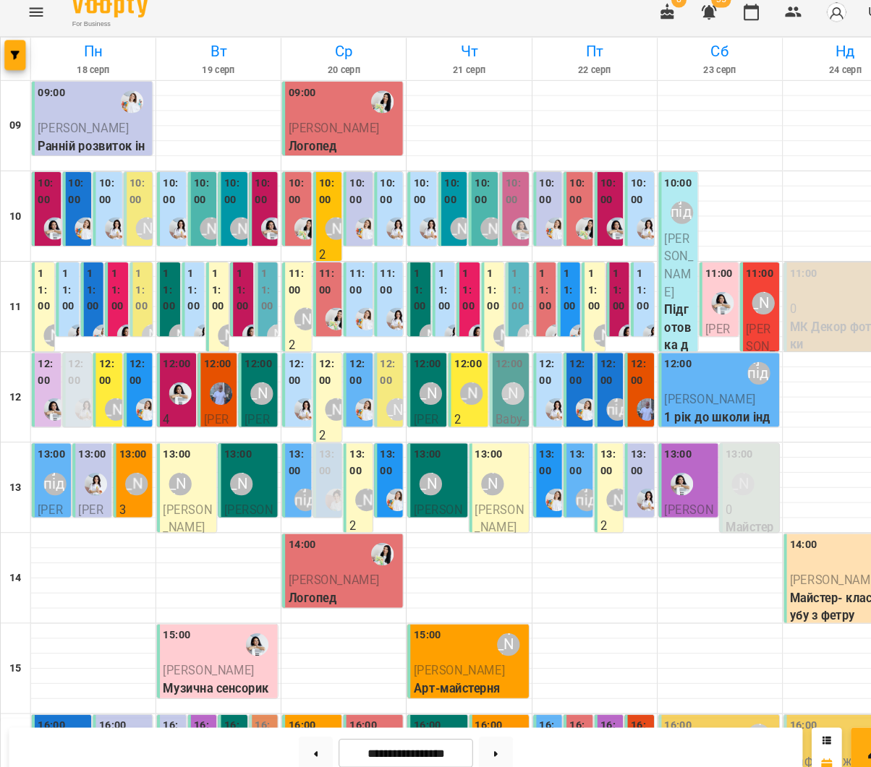
click at [595, 292] on label "11:00" at bounding box center [593, 289] width 13 height 47
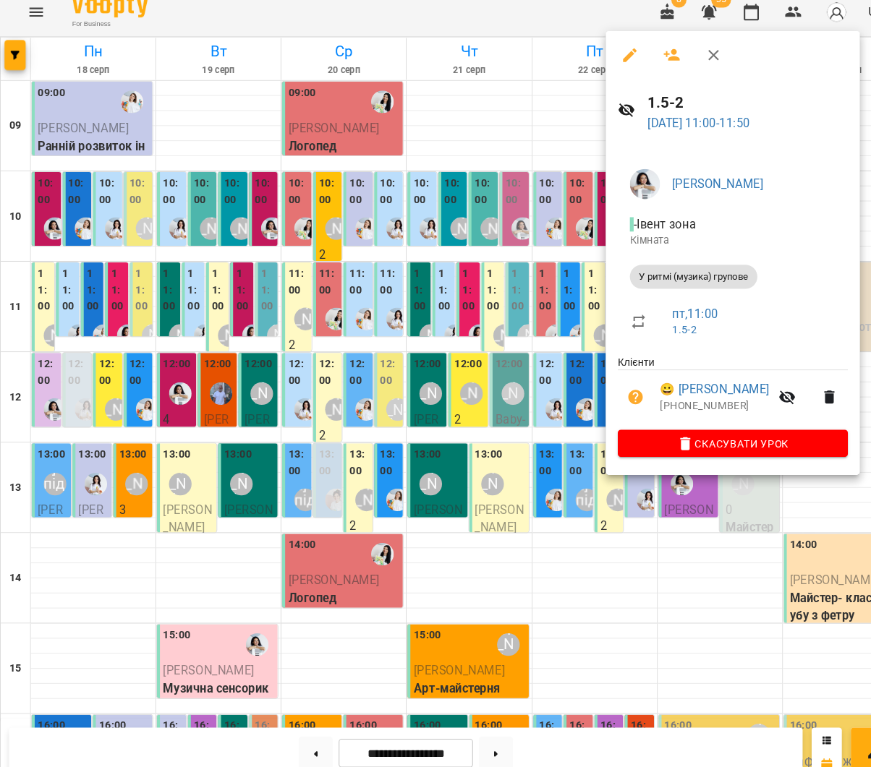
click at [454, 273] on div at bounding box center [435, 383] width 871 height 767
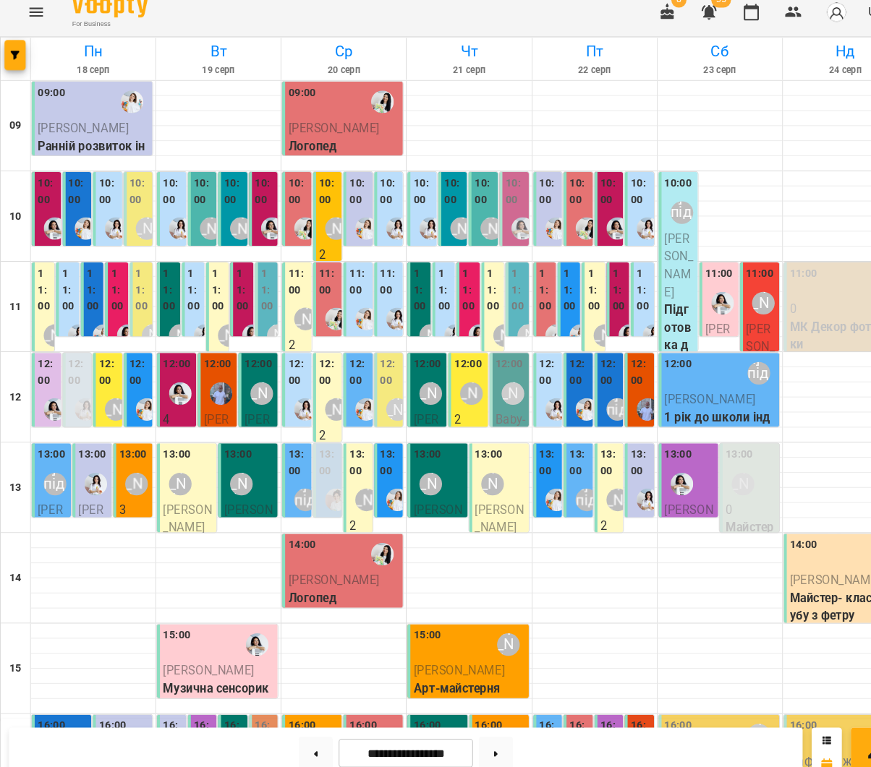
click at [569, 287] on label "11:00" at bounding box center [569, 289] width 13 height 47
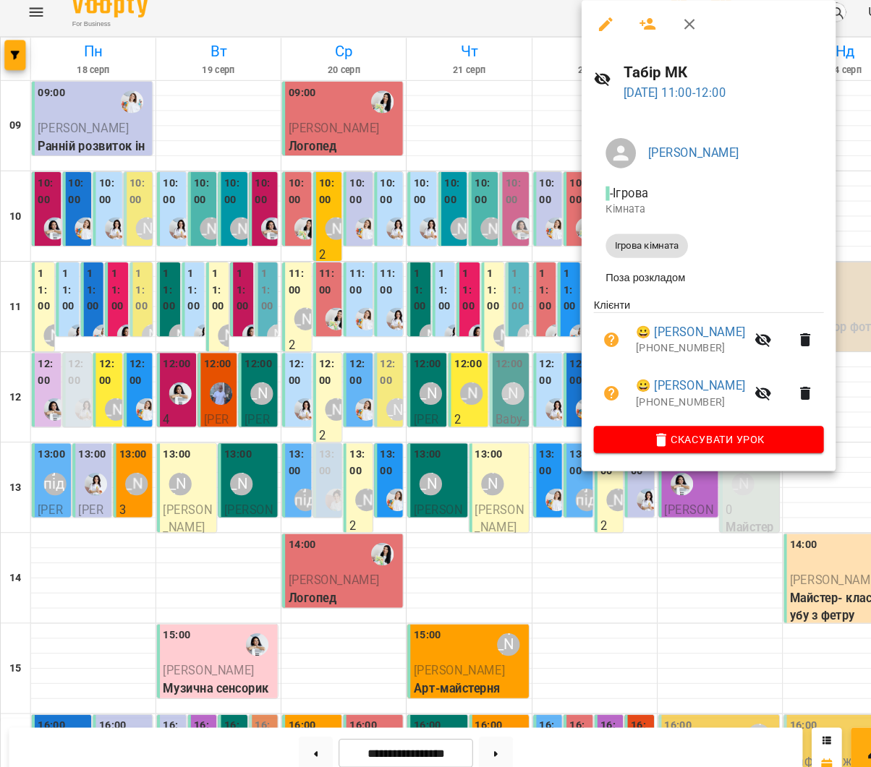
click at [511, 281] on div at bounding box center [435, 383] width 871 height 767
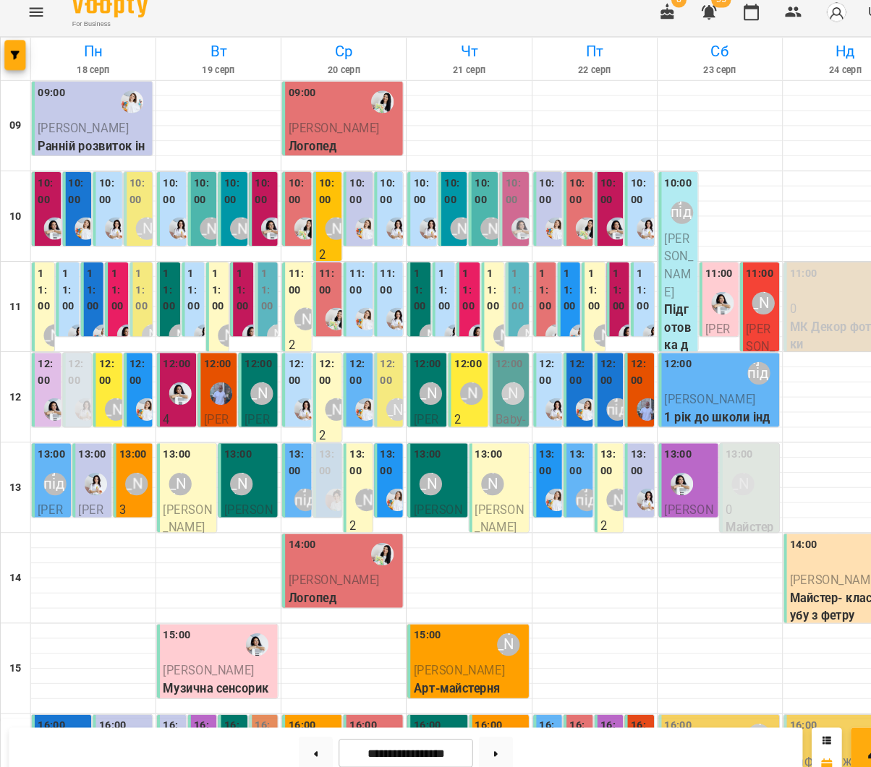
click at [517, 280] on label "11:00" at bounding box center [523, 289] width 13 height 47
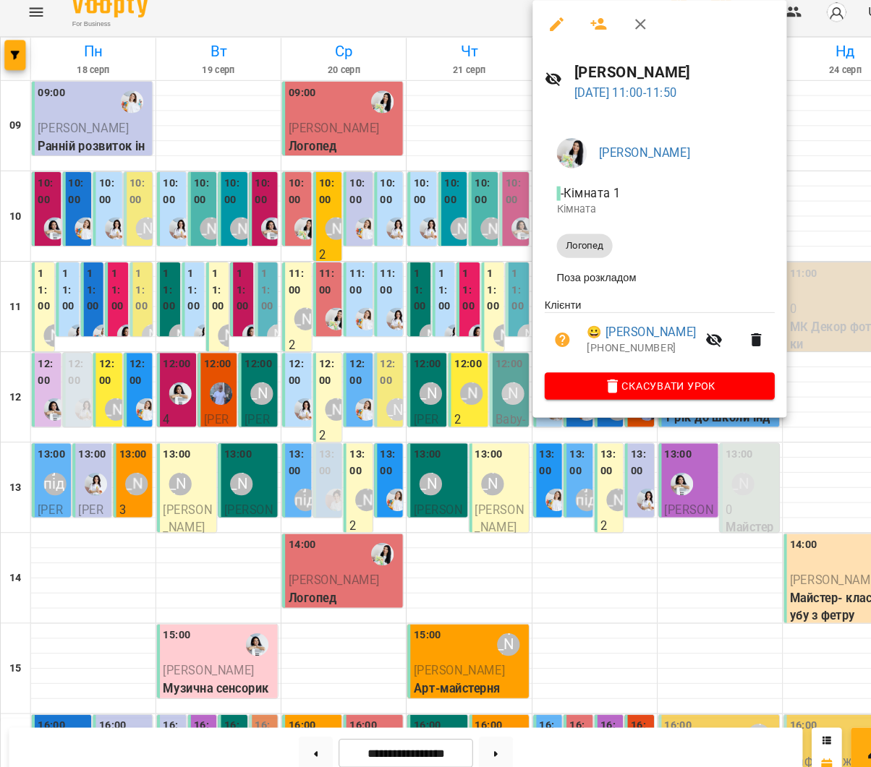
click at [464, 275] on div at bounding box center [435, 383] width 871 height 767
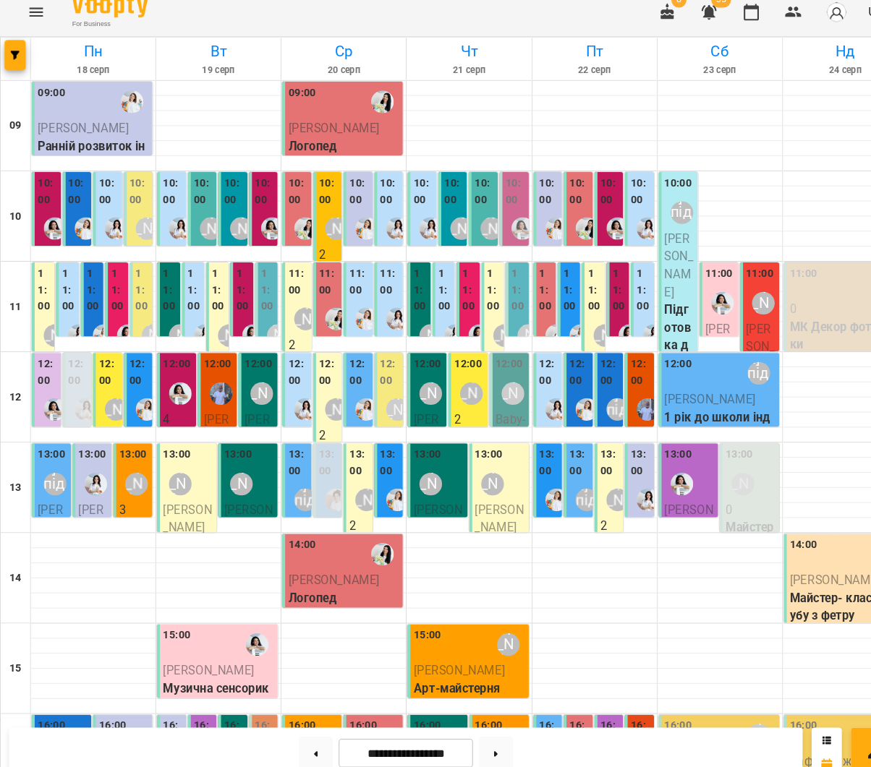
click at [518, 291] on label "11:00" at bounding box center [523, 289] width 13 height 47
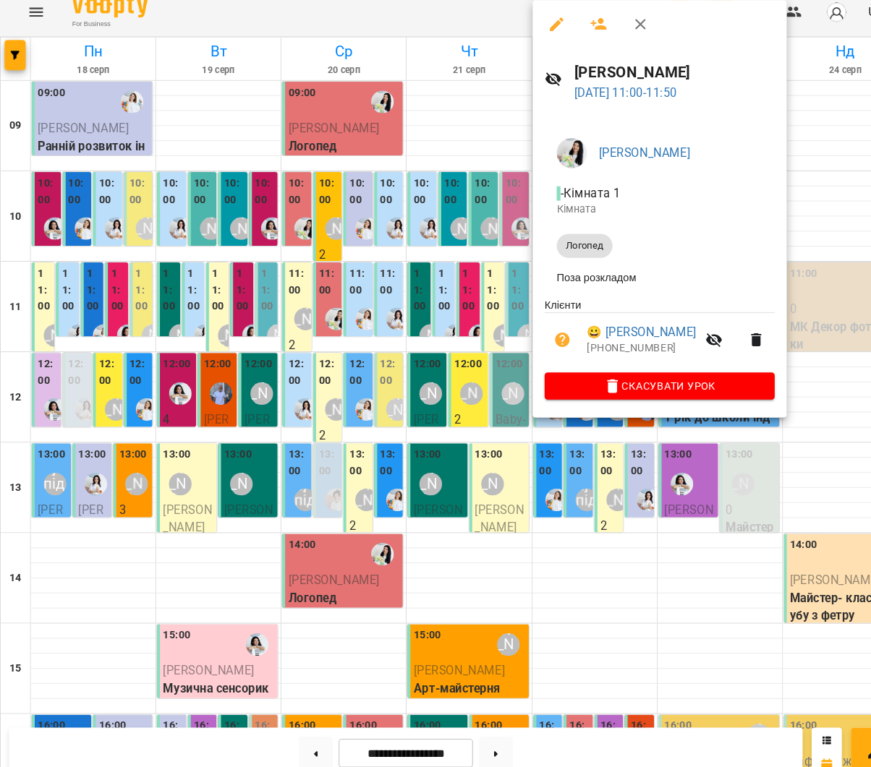
click at [417, 281] on div at bounding box center [435, 383] width 871 height 767
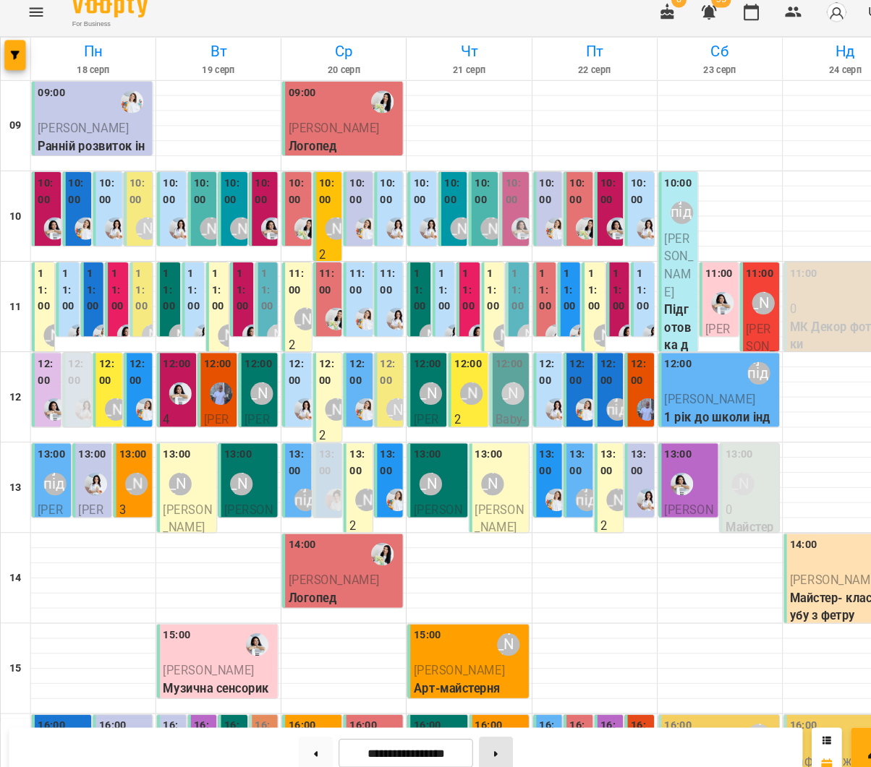
click at [480, 718] on button at bounding box center [475, 734] width 33 height 32
type input "**********"
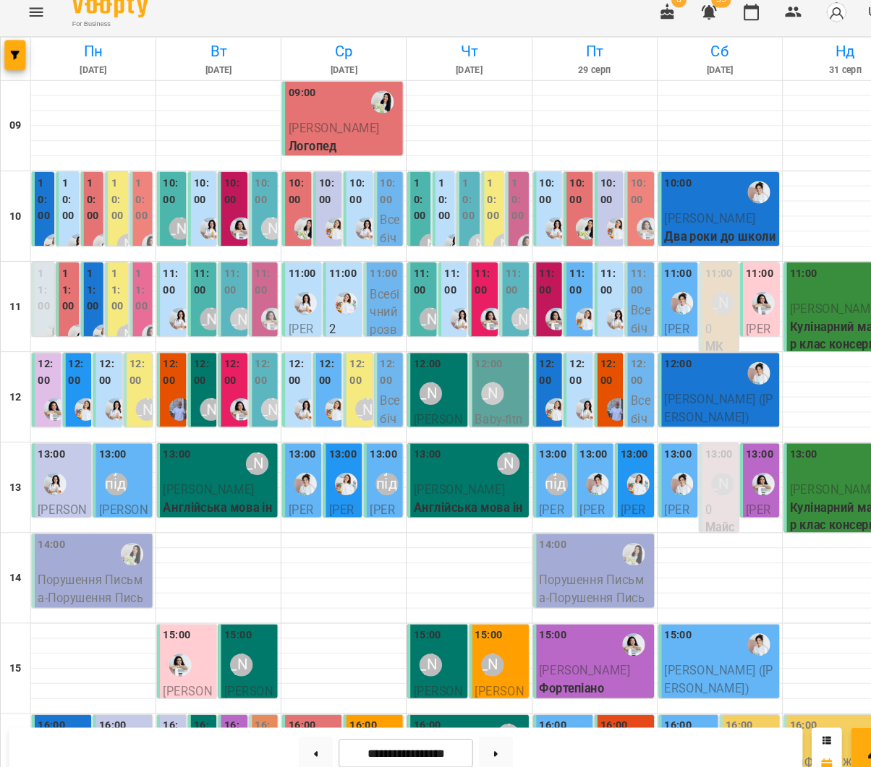
scroll to position [333, 0]
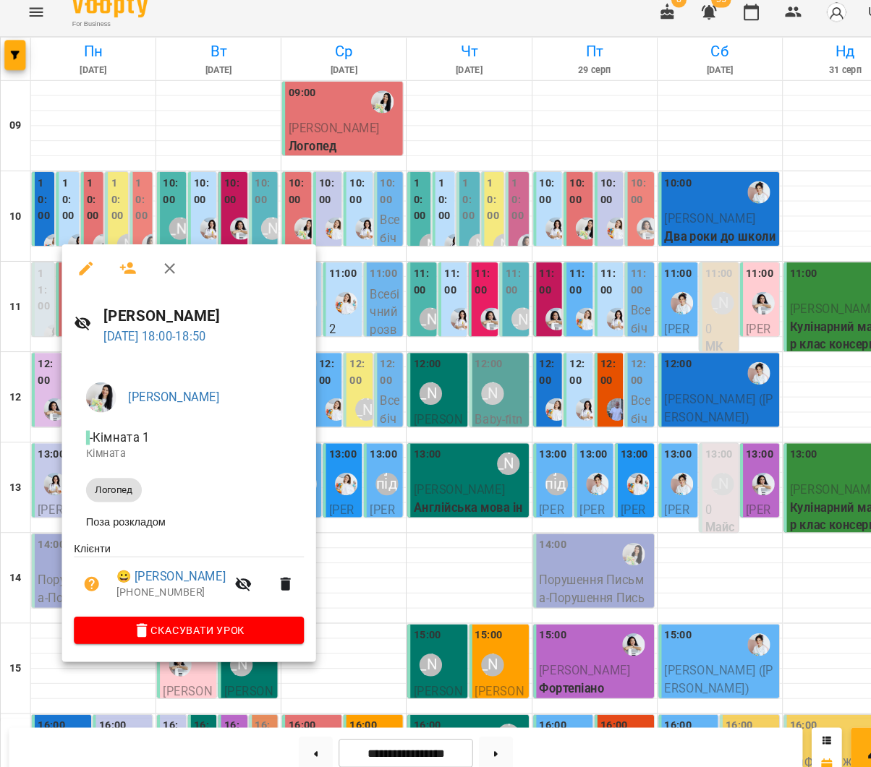
click at [674, 438] on div at bounding box center [435, 383] width 871 height 767
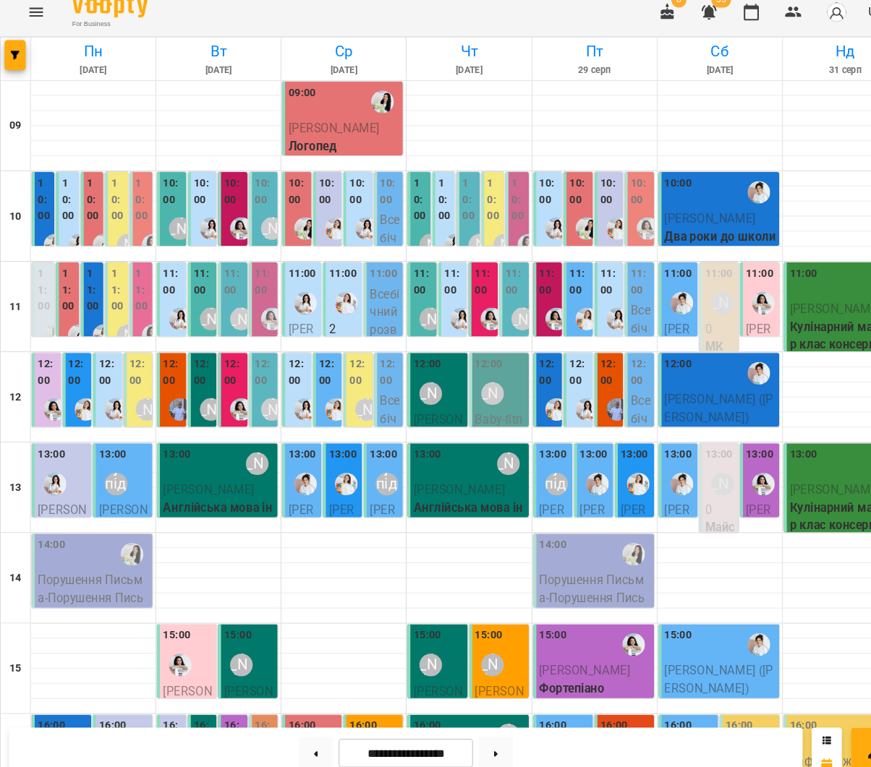
click at [538, 721] on span "[PERSON_NAME]" at bounding box center [540, 736] width 47 height 31
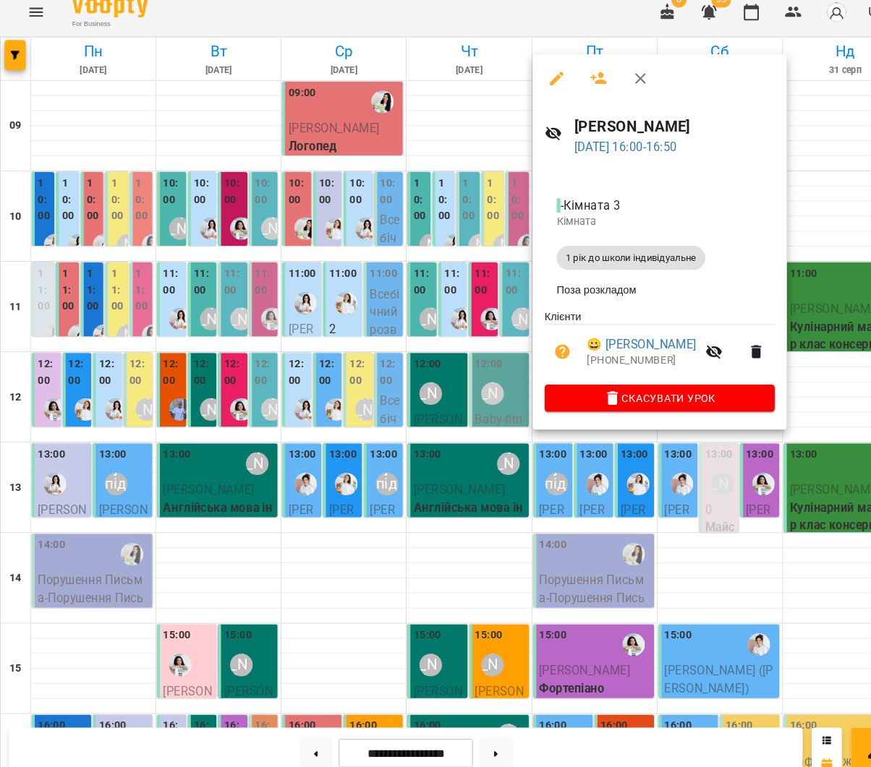
click at [535, 78] on icon "button" at bounding box center [533, 86] width 17 height 17
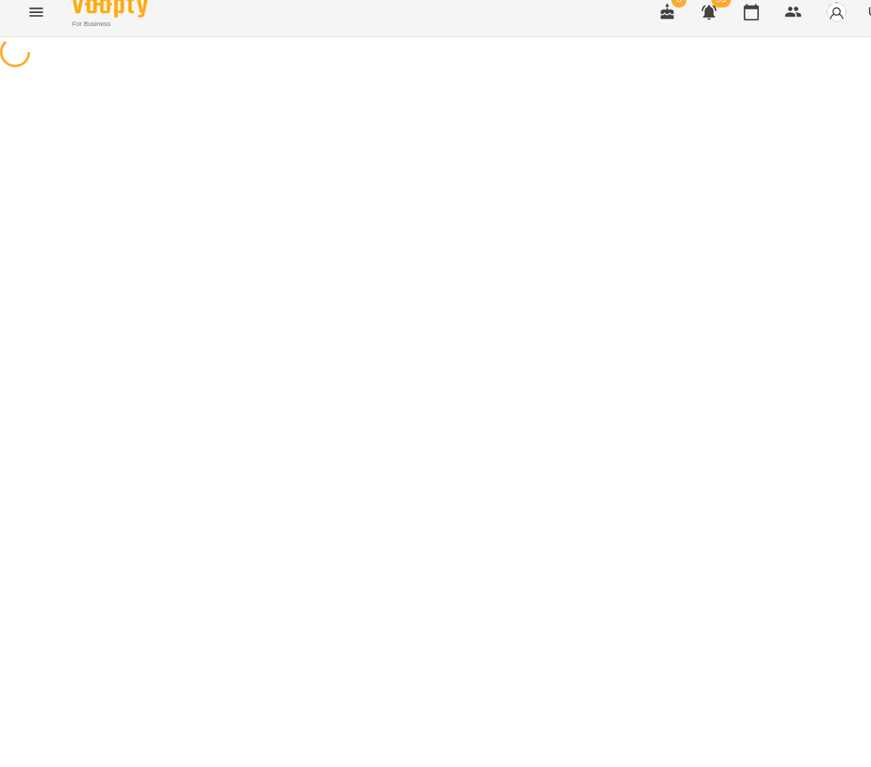
select select "**********"
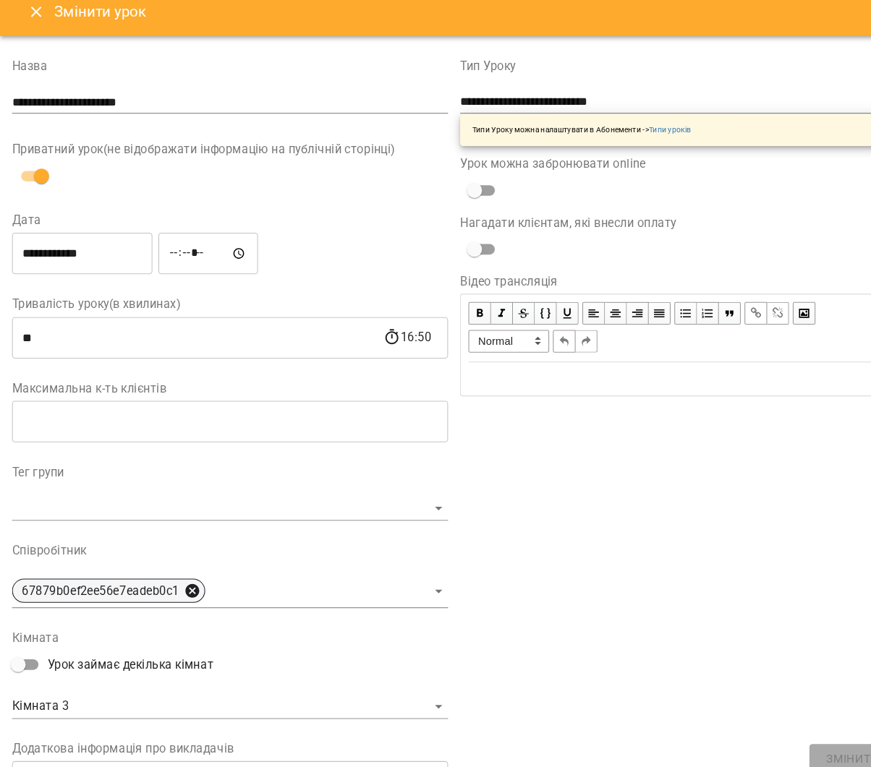
click at [181, 572] on icon at bounding box center [183, 578] width 13 height 13
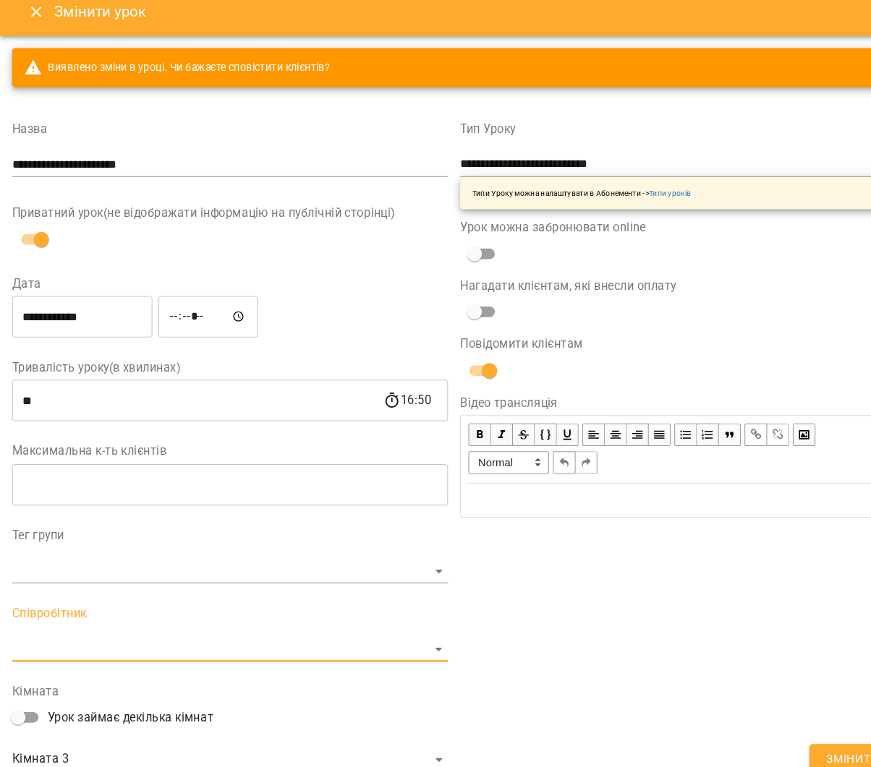
click at [183, 581] on body "**********" at bounding box center [435, 290] width 871 height 581
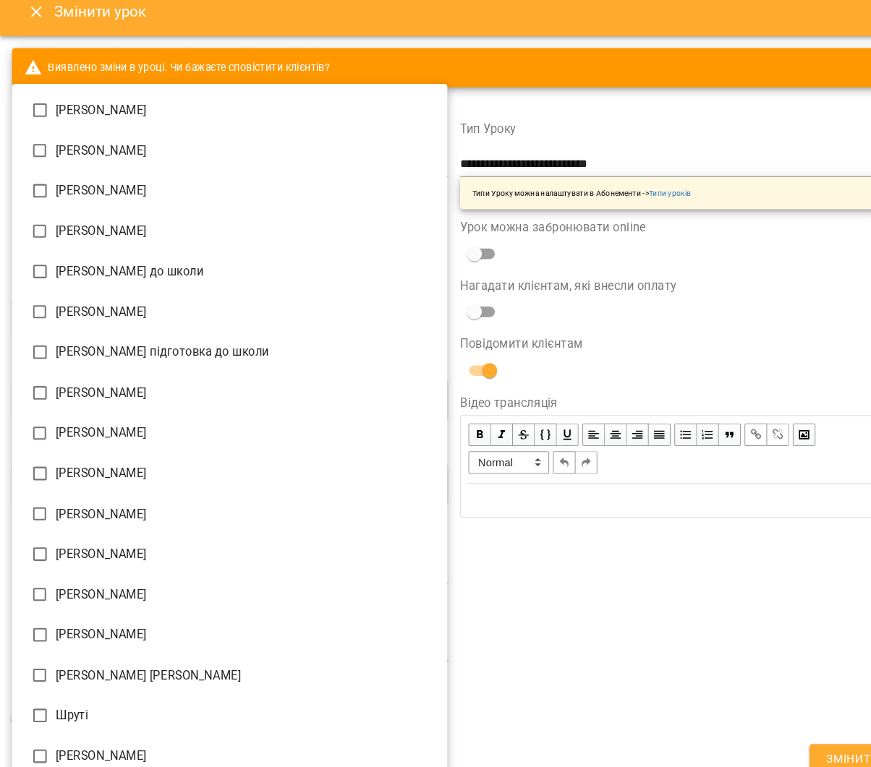
click at [111, 330] on li "[PERSON_NAME] підготовка до школи" at bounding box center [220, 349] width 417 height 39
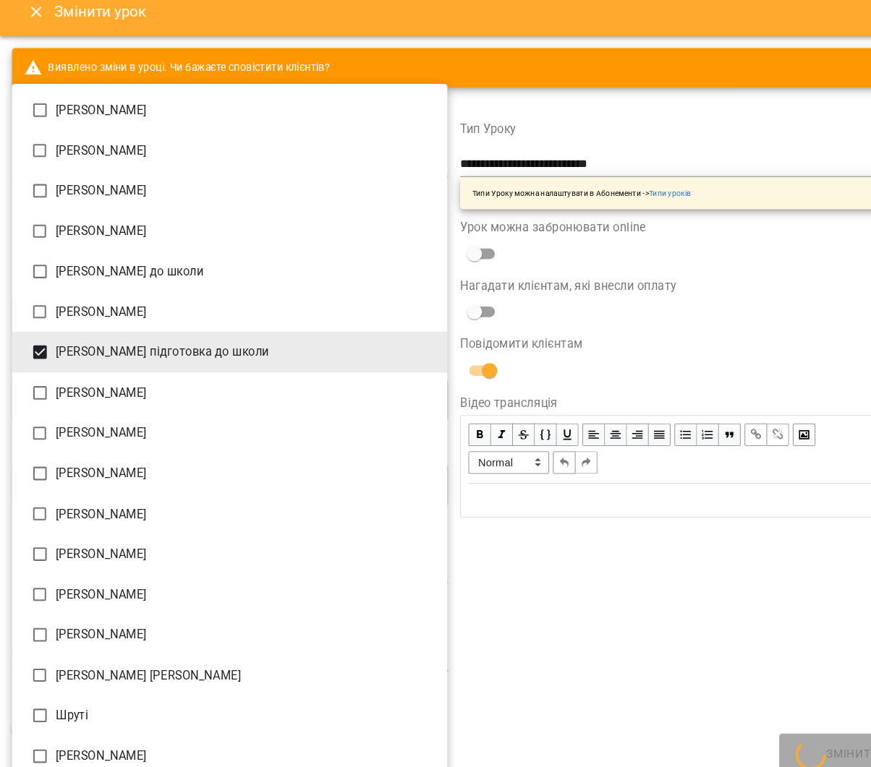
type input "**********"
drag, startPoint x: 772, startPoint y: 589, endPoint x: 750, endPoint y: 589, distance: 21.7
click at [772, 589] on div at bounding box center [435, 383] width 871 height 767
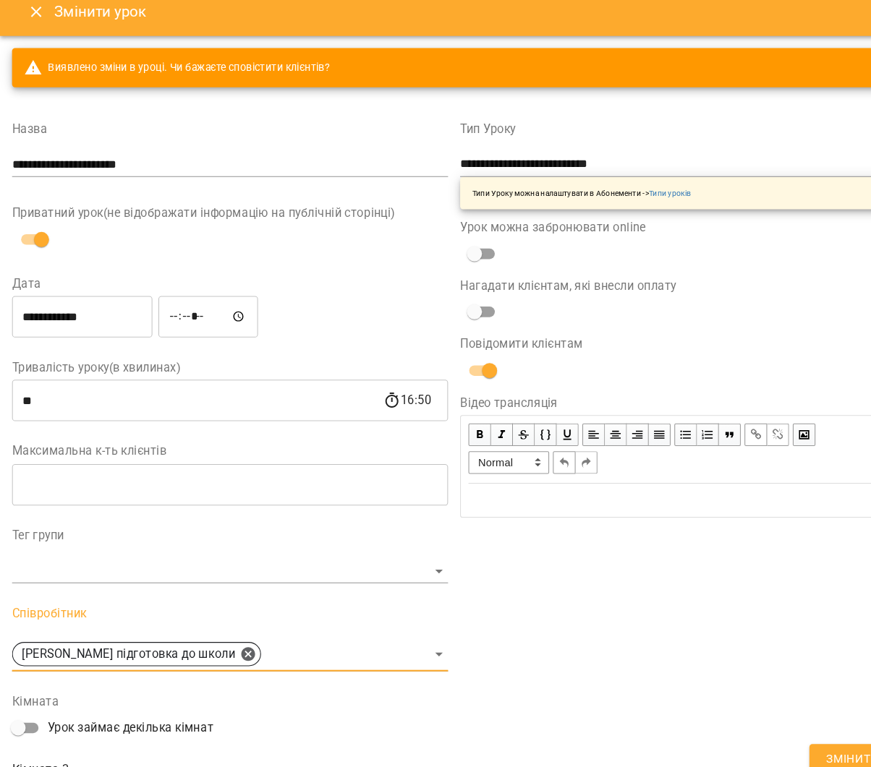
drag, startPoint x: 804, startPoint y: 729, endPoint x: 799, endPoint y: 717, distance: 13.3
click at [804, 731] on span "Змінити" at bounding box center [817, 740] width 51 height 19
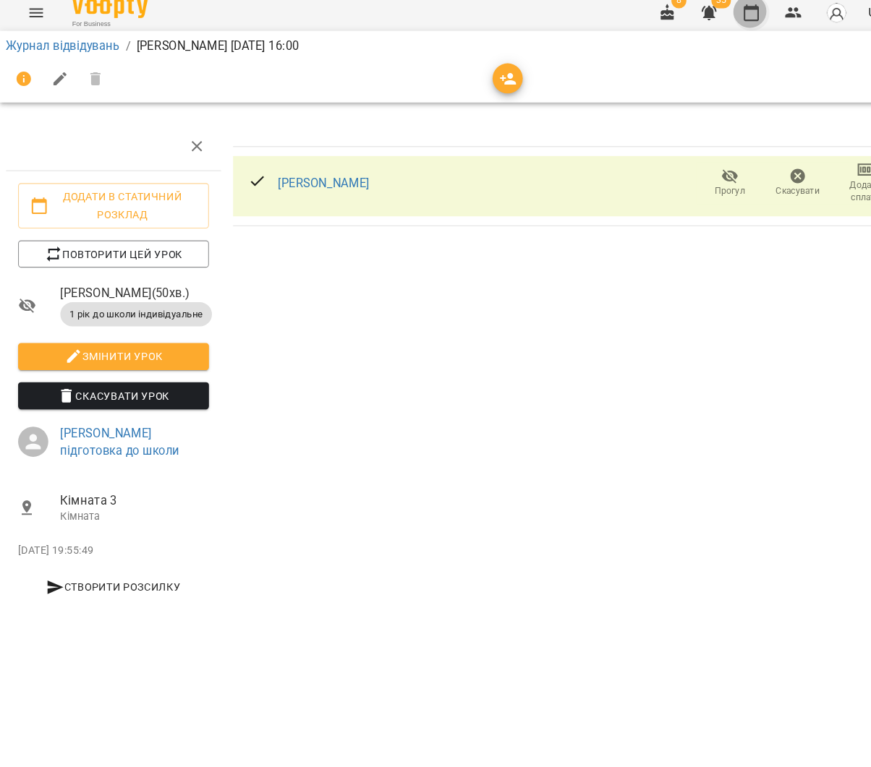
click at [732, 17] on button "button" at bounding box center [720, 23] width 35 height 35
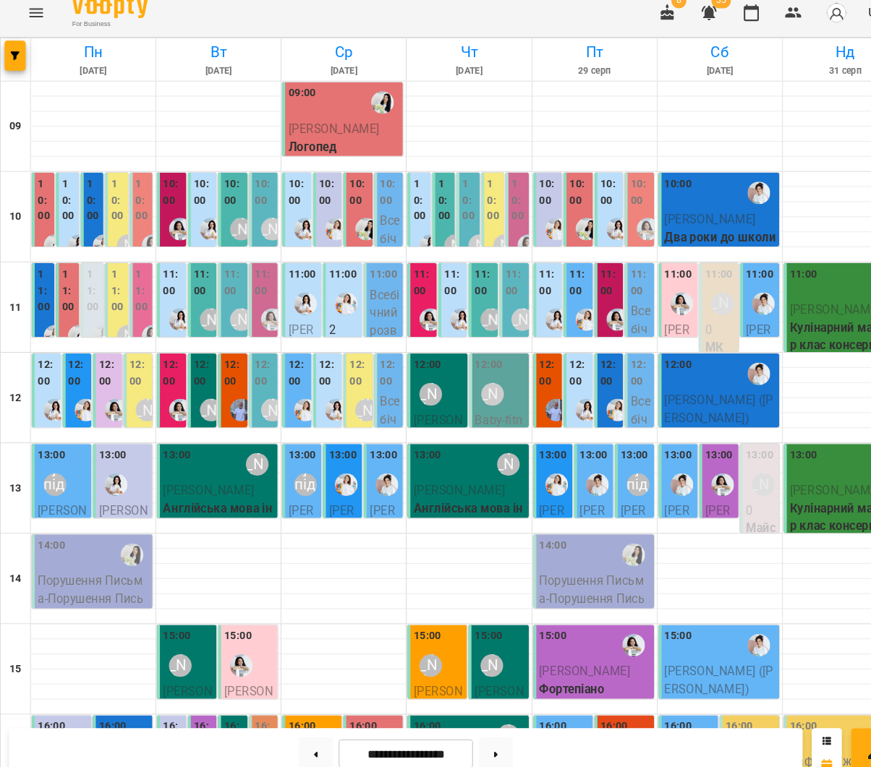
scroll to position [255, 0]
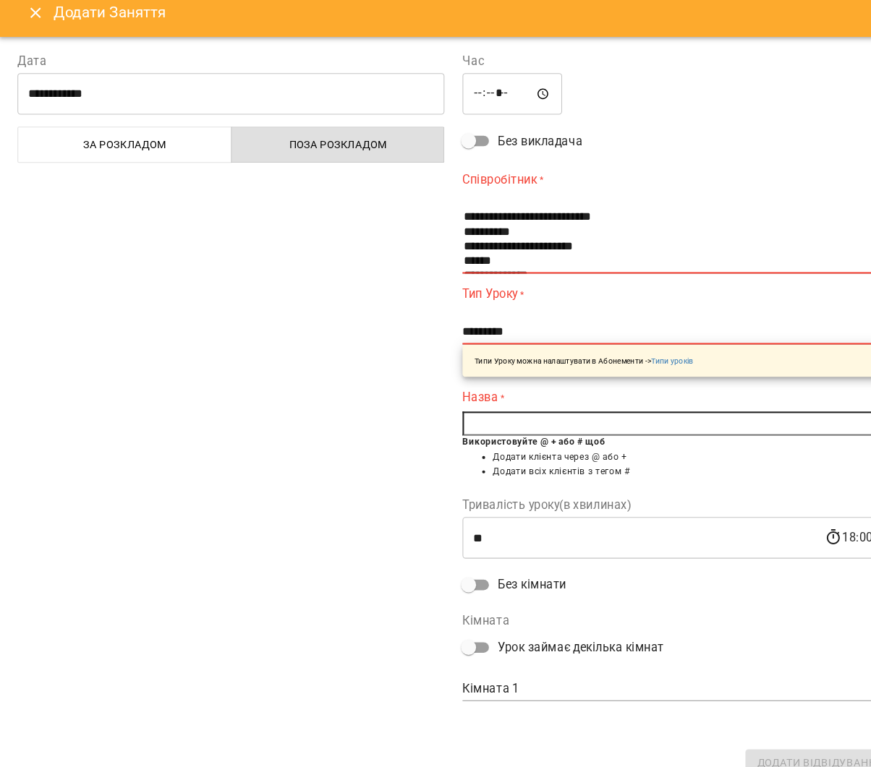
scroll to position [69, 0]
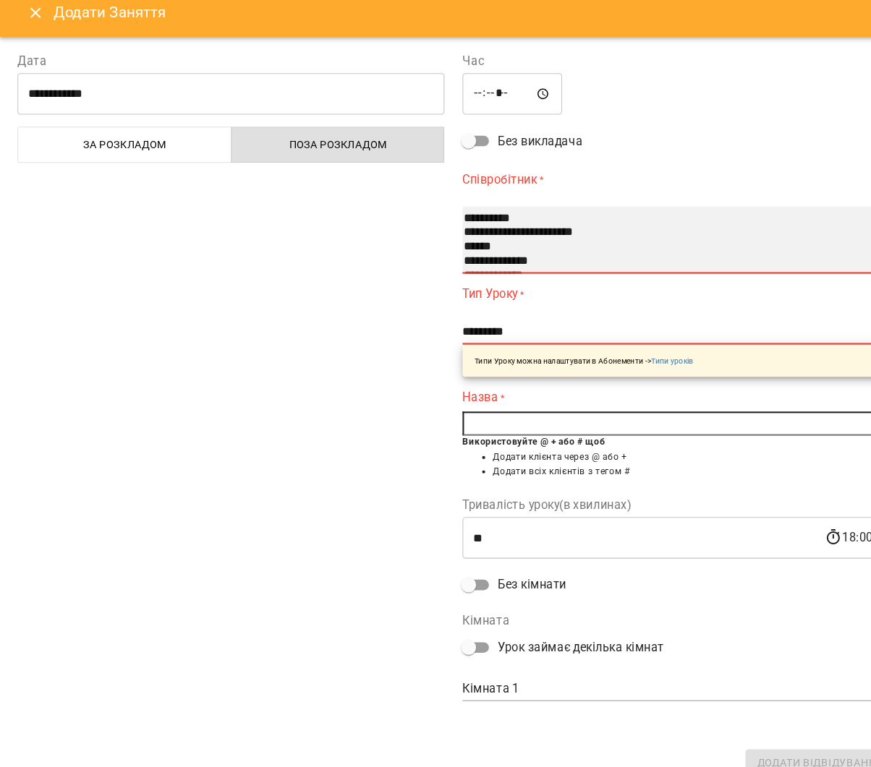
select select "**********"
click at [472, 227] on option "**********" at bounding box center [640, 234] width 392 height 14
select select "**********"
type input "**"
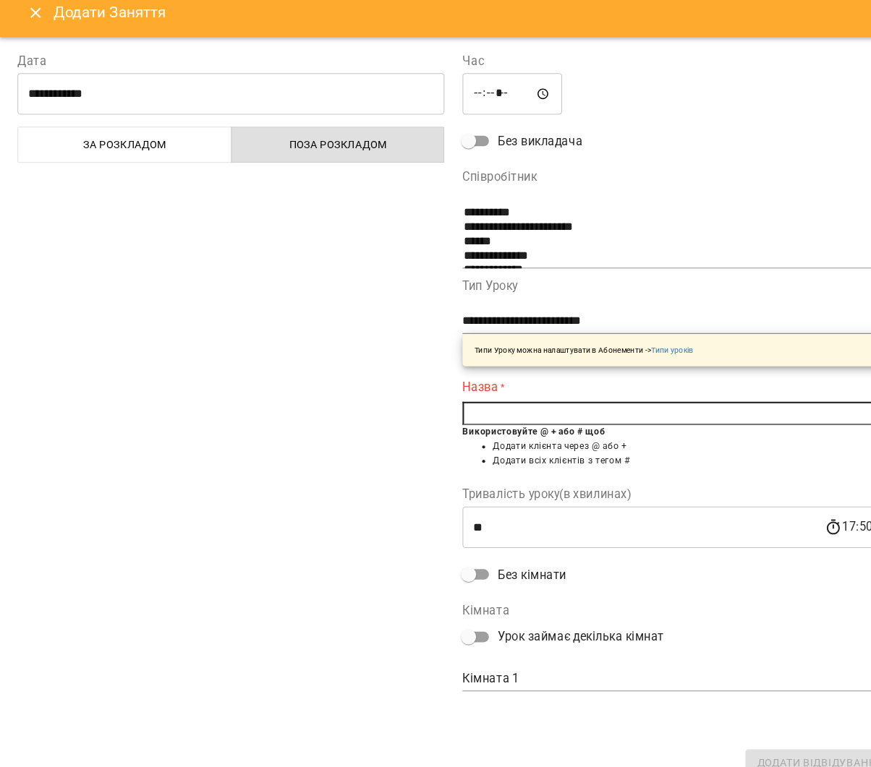
drag, startPoint x: 503, startPoint y: 280, endPoint x: 506, endPoint y: 292, distance: 12.6
click at [503, 282] on div "**********" at bounding box center [648, 321] width 409 height 82
select select "**********"
click at [560, 396] on input "text" at bounding box center [648, 407] width 409 height 23
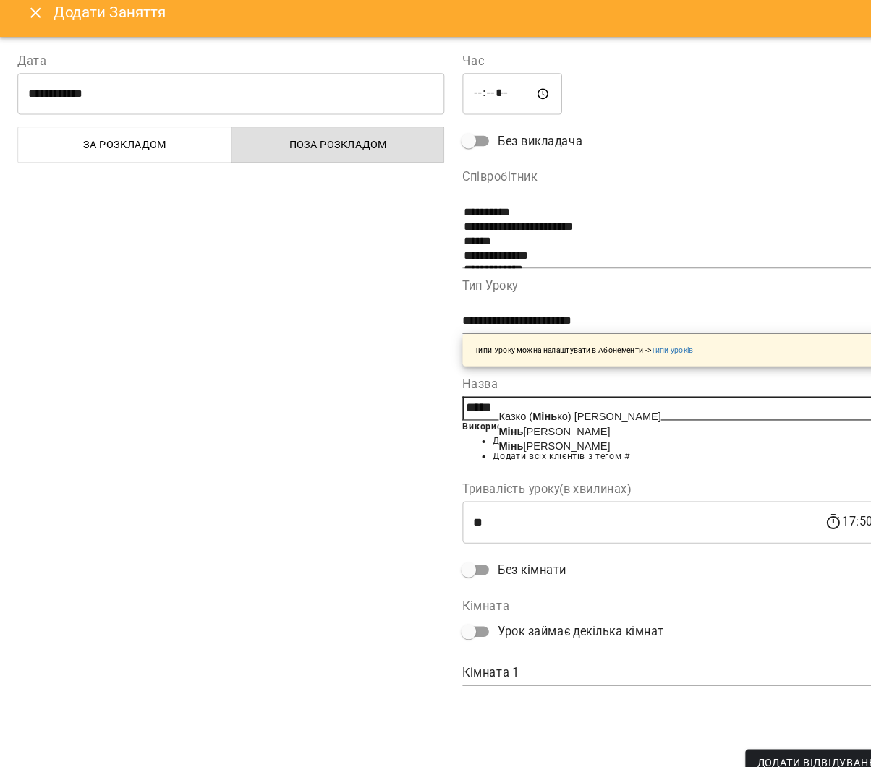
click at [561, 433] on span "Мінь ко Максим" at bounding box center [532, 439] width 107 height 12
type input "**********"
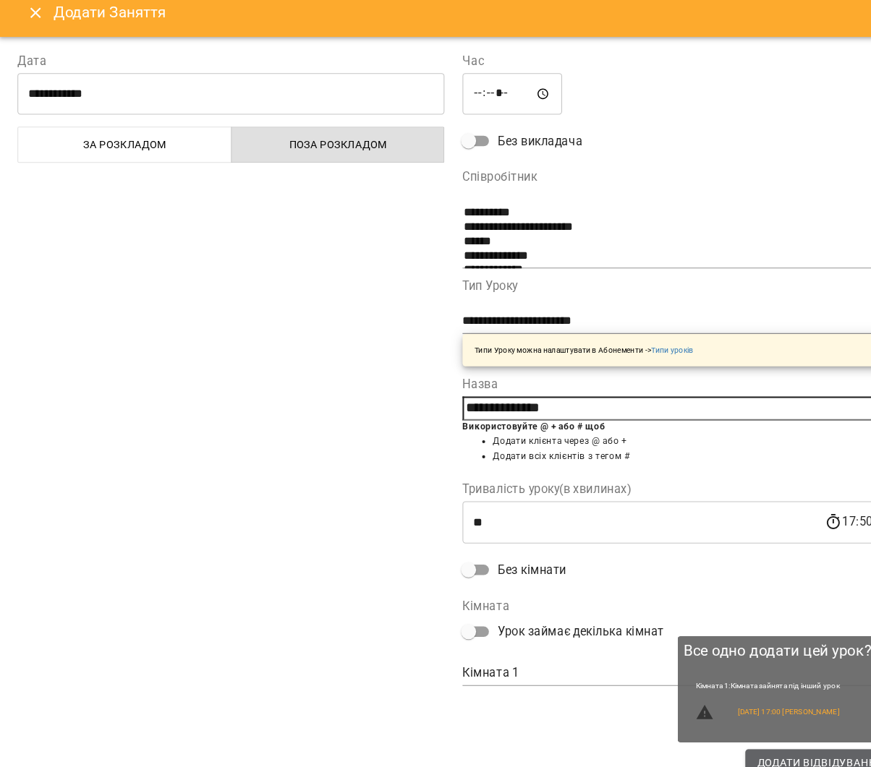
click at [723, 733] on button "Додати Відвідування" at bounding box center [787, 743] width 144 height 26
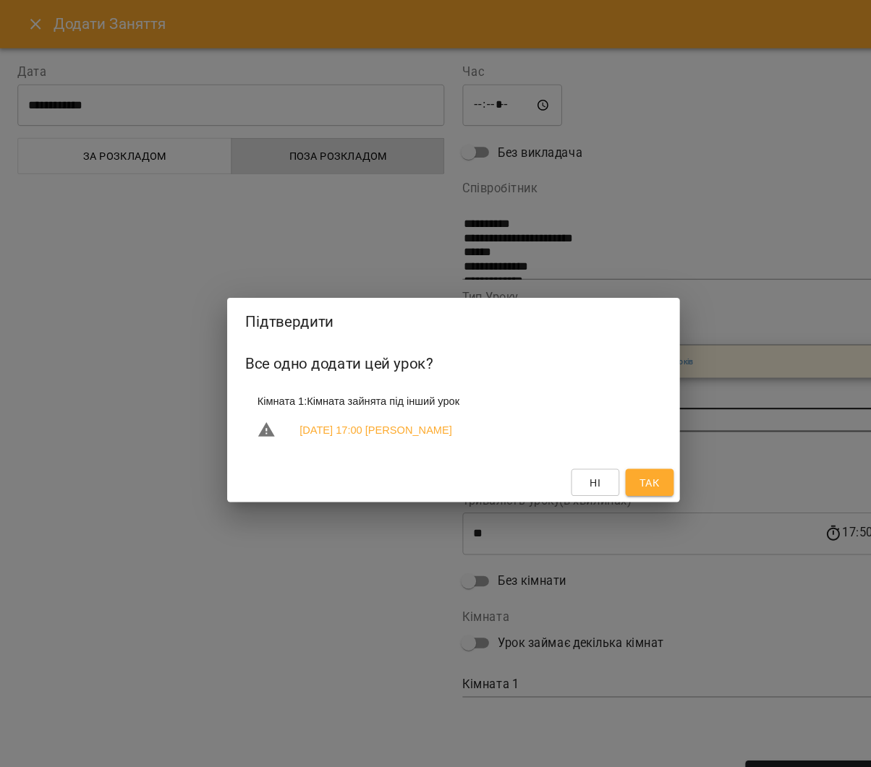
click at [634, 464] on button "Так" at bounding box center [623, 463] width 46 height 26
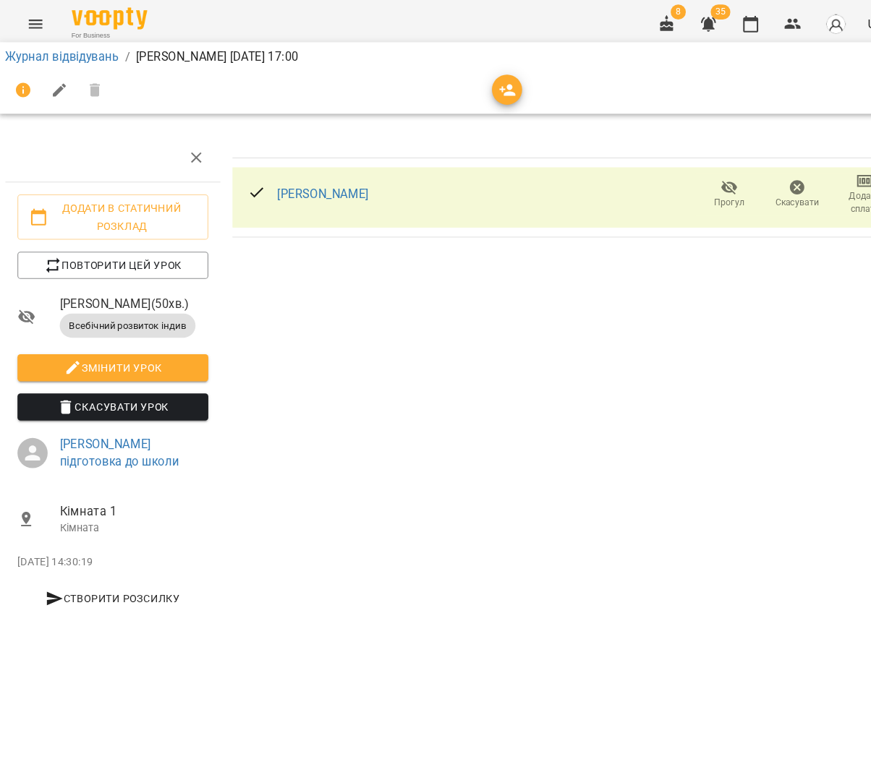
drag, startPoint x: 728, startPoint y: 19, endPoint x: 691, endPoint y: 42, distance: 42.9
click at [728, 19] on icon "button" at bounding box center [720, 23] width 14 height 16
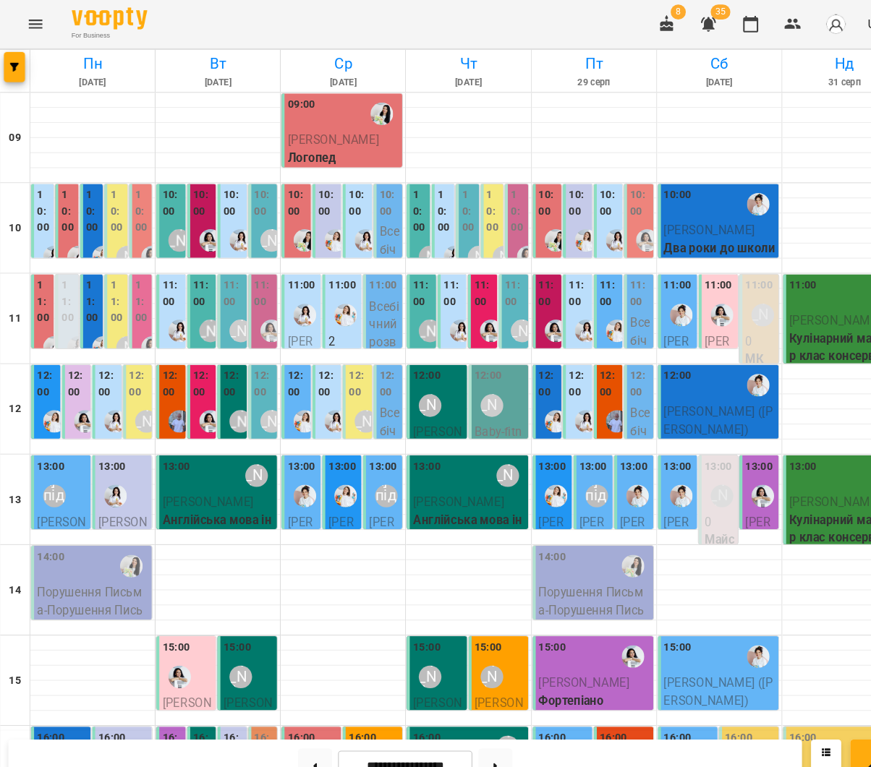
scroll to position [307, 0]
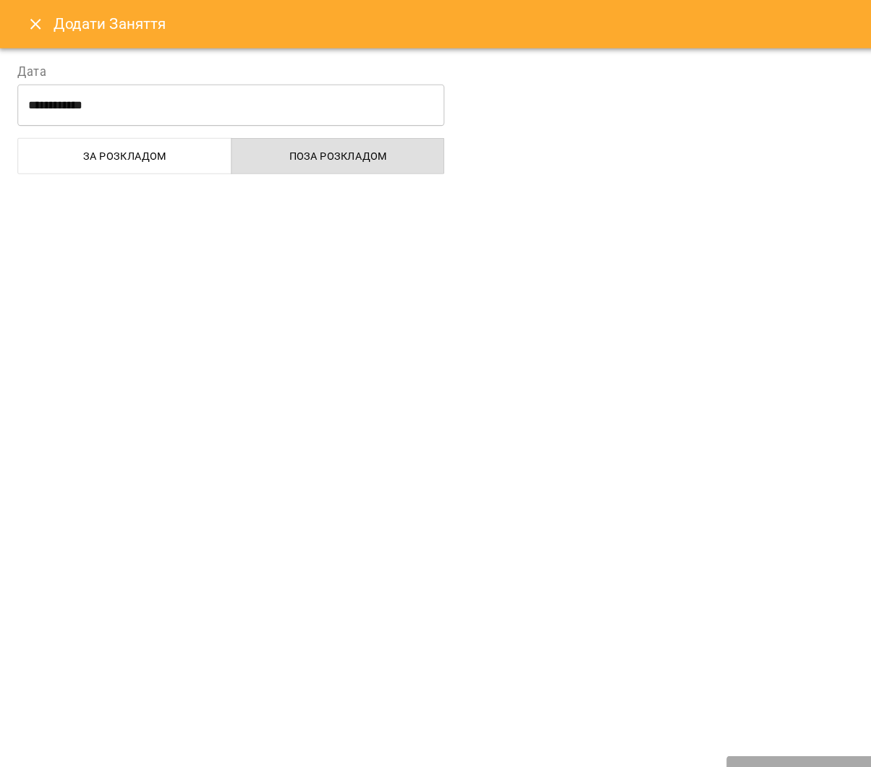
select select
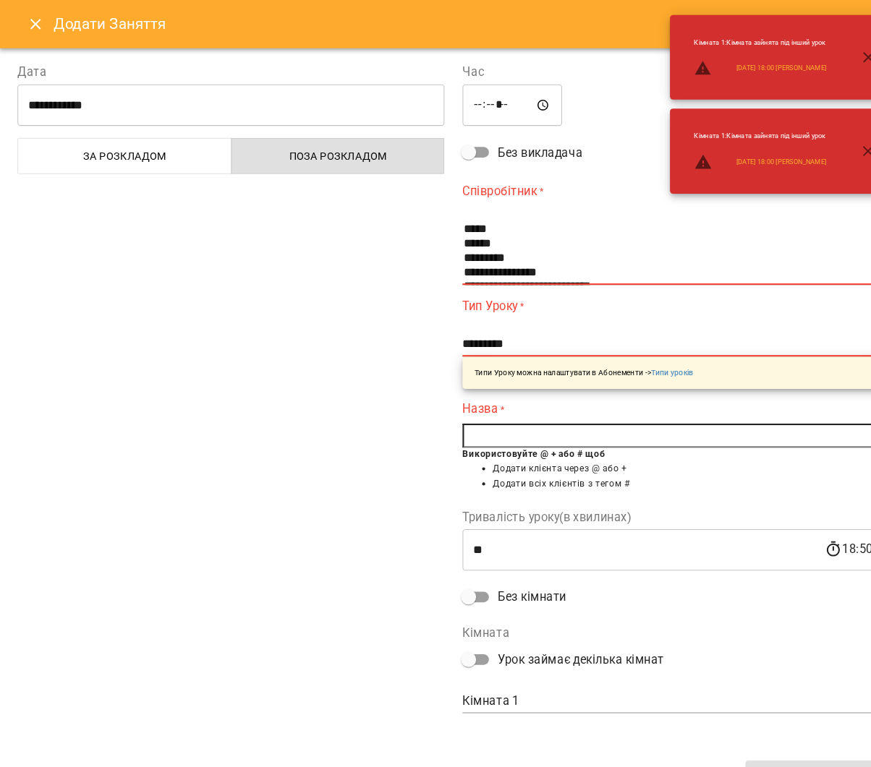
click at [33, 20] on icon "Close" at bounding box center [34, 22] width 17 height 17
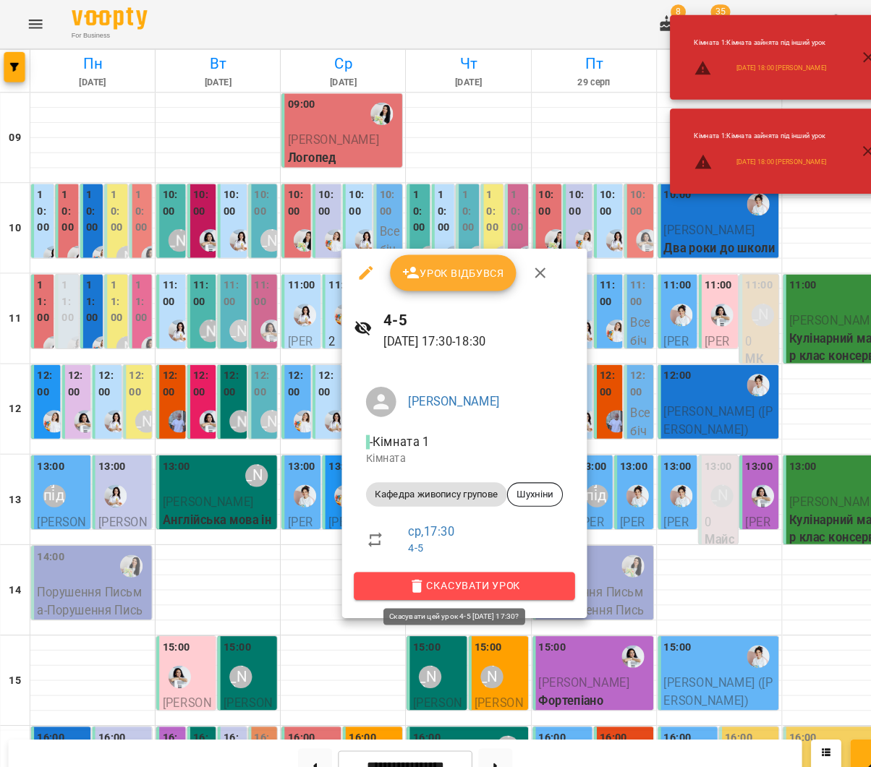
click at [441, 550] on button "Скасувати Урок" at bounding box center [446, 562] width 212 height 26
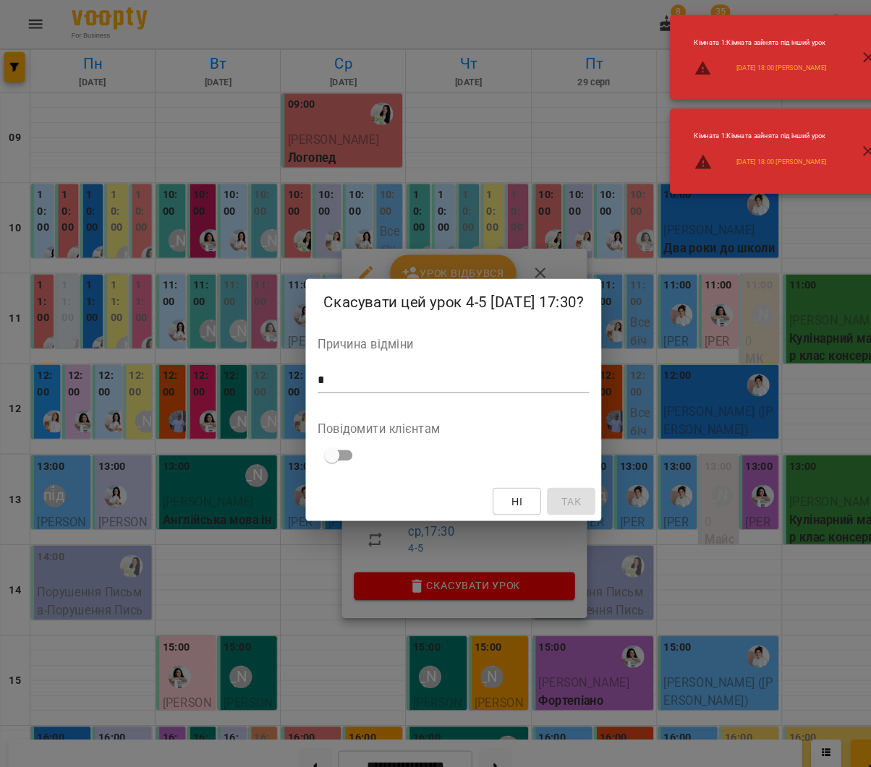
click at [493, 365] on textarea at bounding box center [435, 365] width 260 height 14
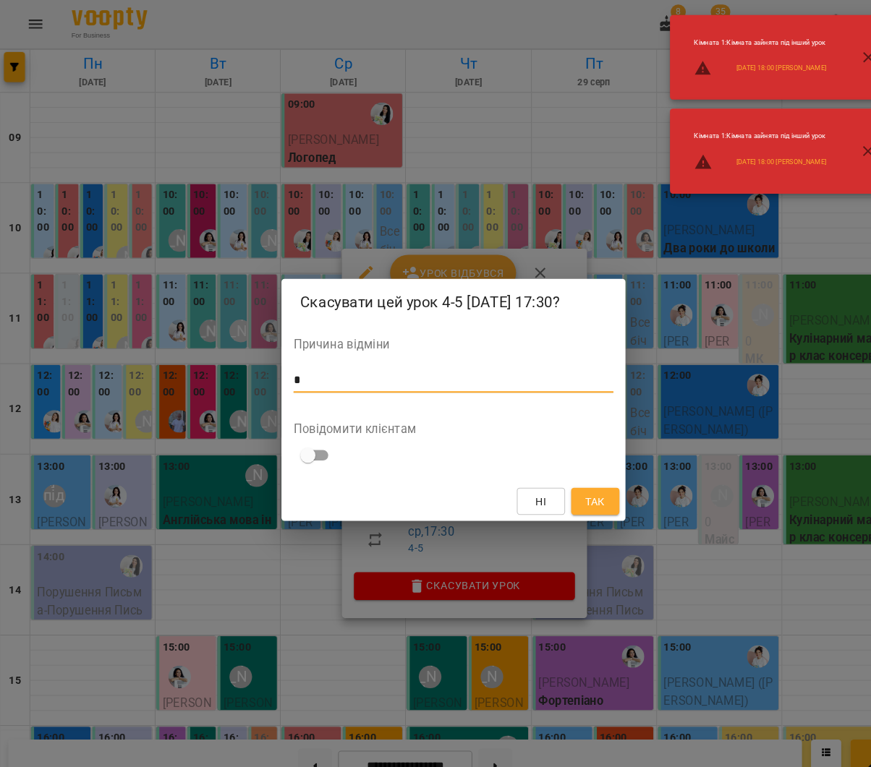
click at [572, 479] on span "Так" at bounding box center [571, 480] width 19 height 17
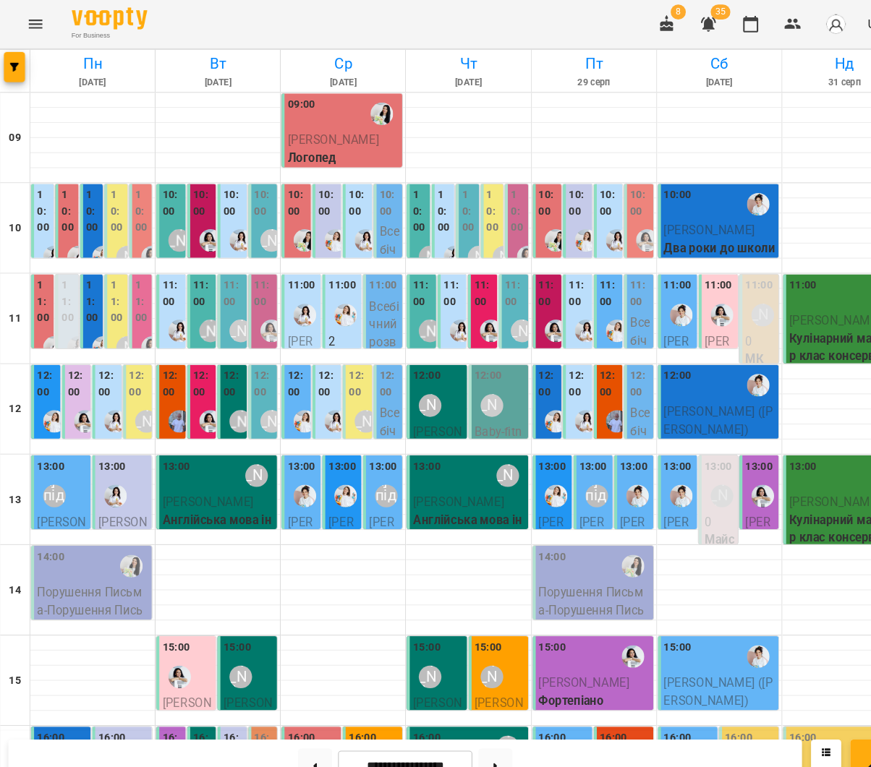
click at [56, 721] on span "[PERSON_NAME]" at bounding box center [59, 736] width 47 height 31
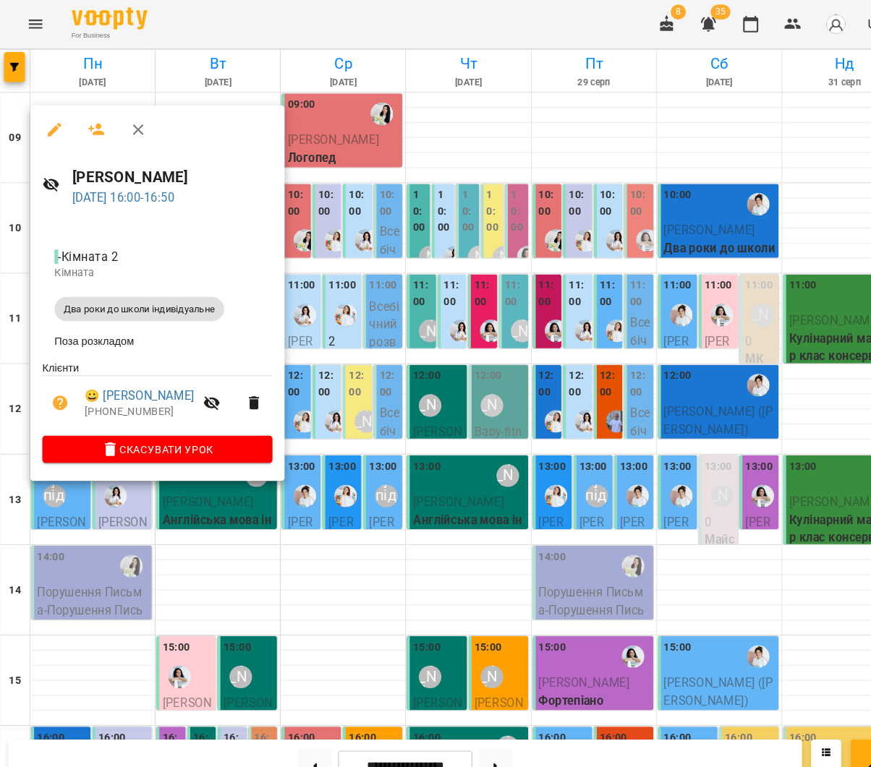
click at [51, 136] on button "button" at bounding box center [52, 124] width 35 height 35
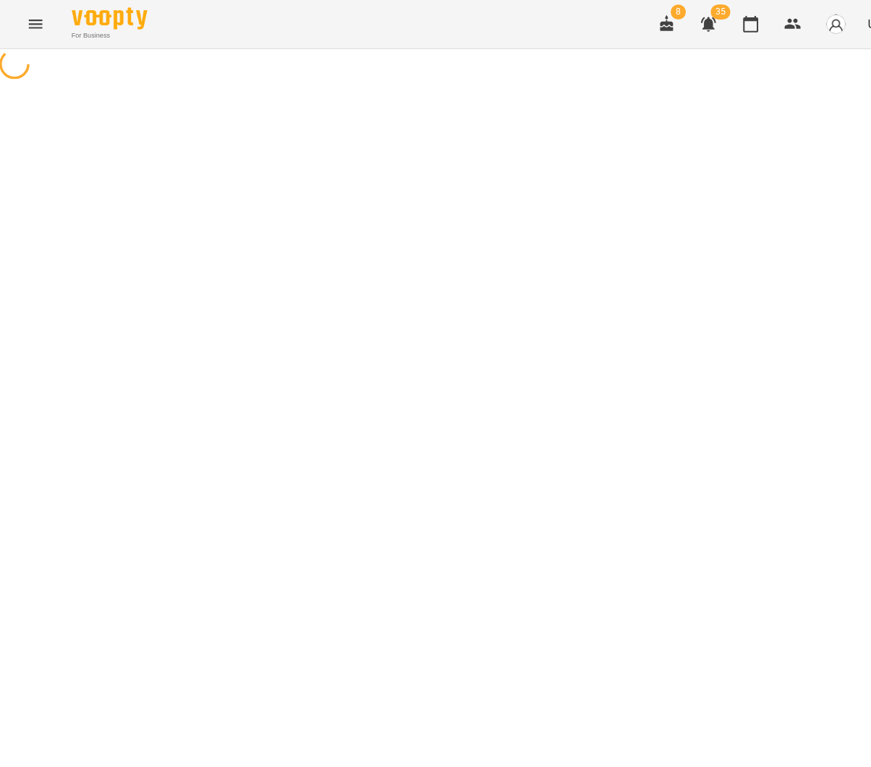
select select "**********"
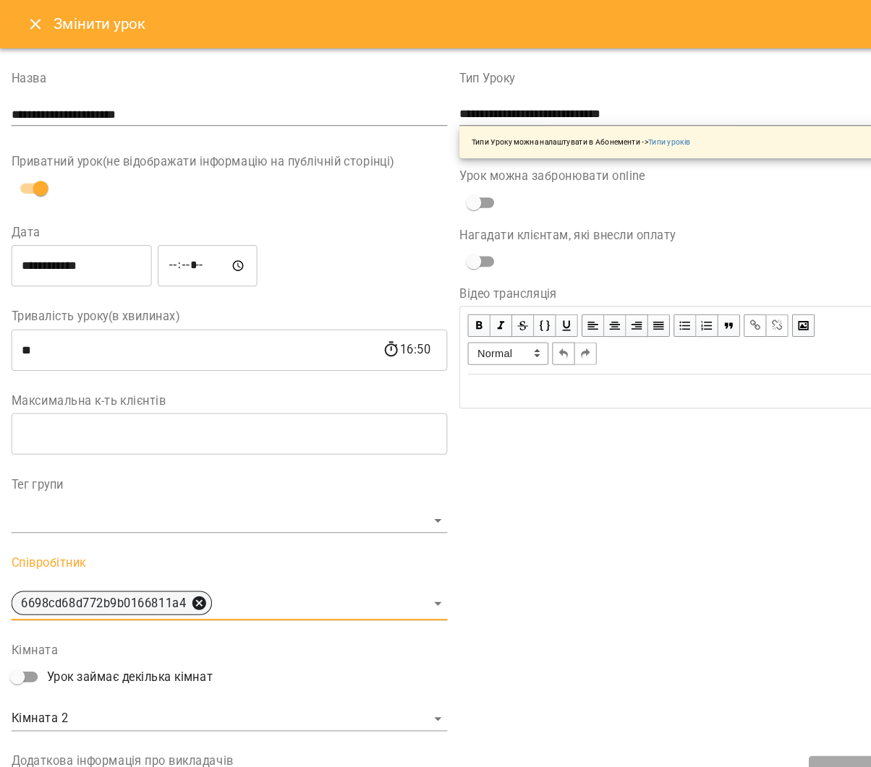
click at [189, 580] on icon at bounding box center [192, 579] width 16 height 16
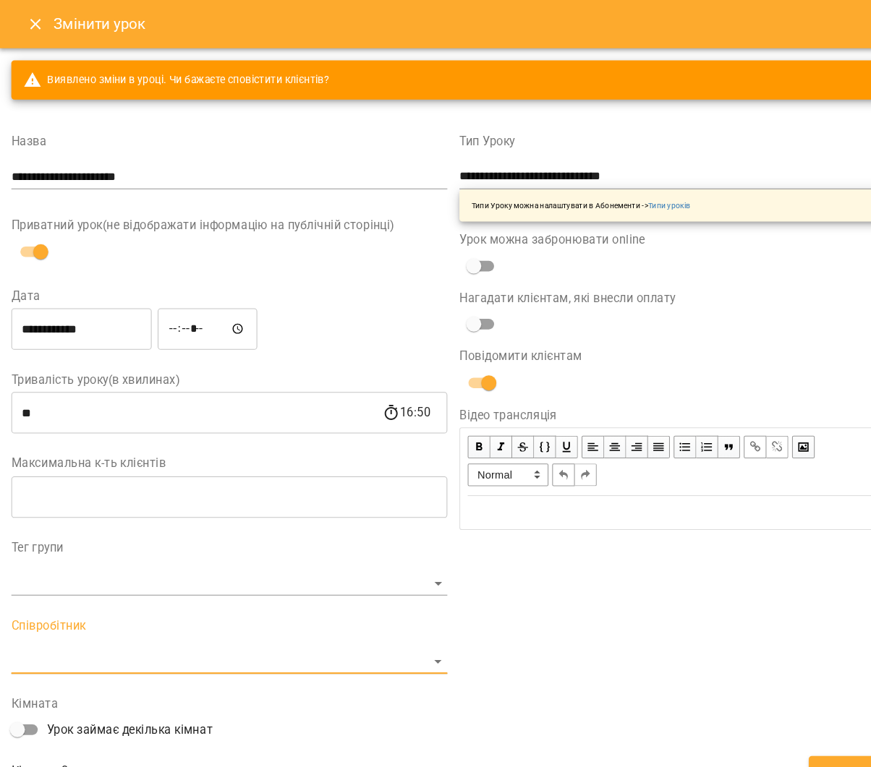
click at [189, 620] on div "Співробітник ​" at bounding box center [221, 619] width 418 height 51
click at [160, 581] on body "**********" at bounding box center [435, 290] width 871 height 581
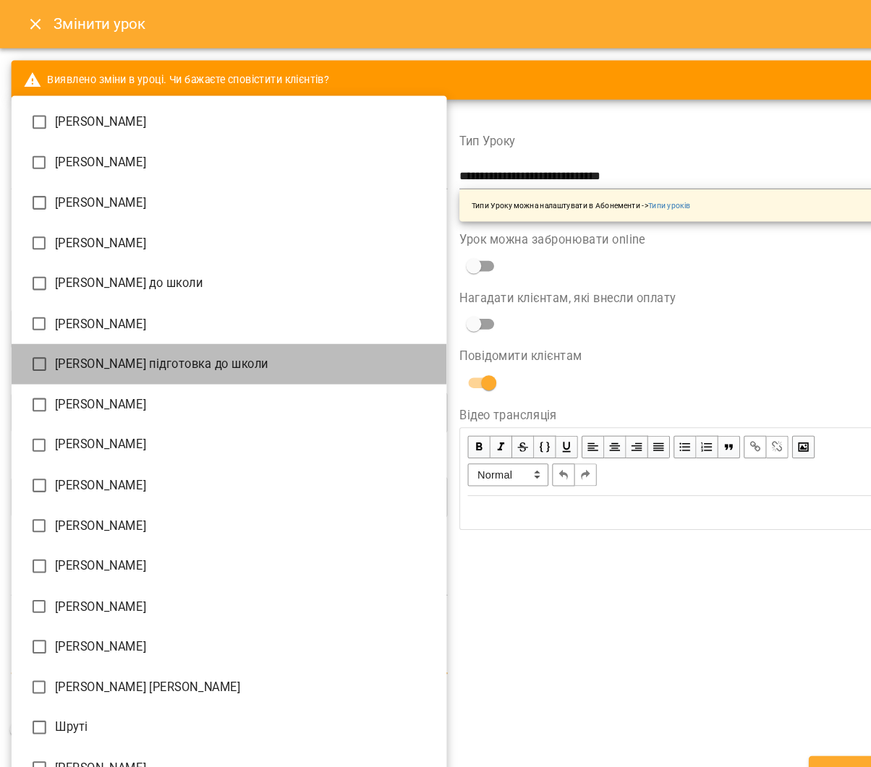
click at [205, 330] on li "[PERSON_NAME] підготовка до школи" at bounding box center [220, 349] width 417 height 39
type input "**********"
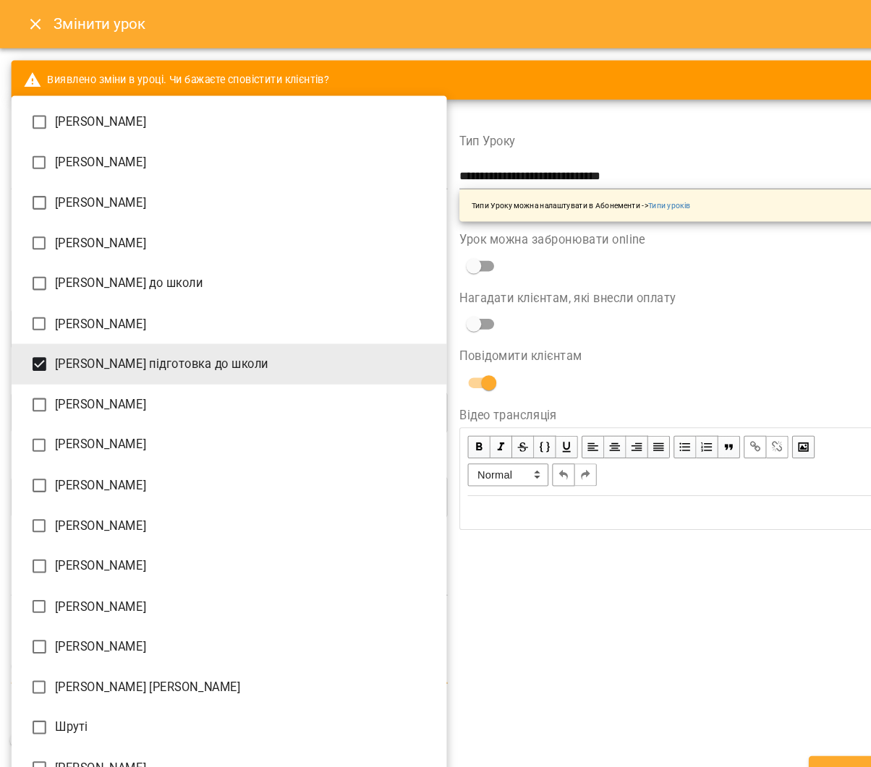
click at [639, 625] on div at bounding box center [435, 383] width 871 height 767
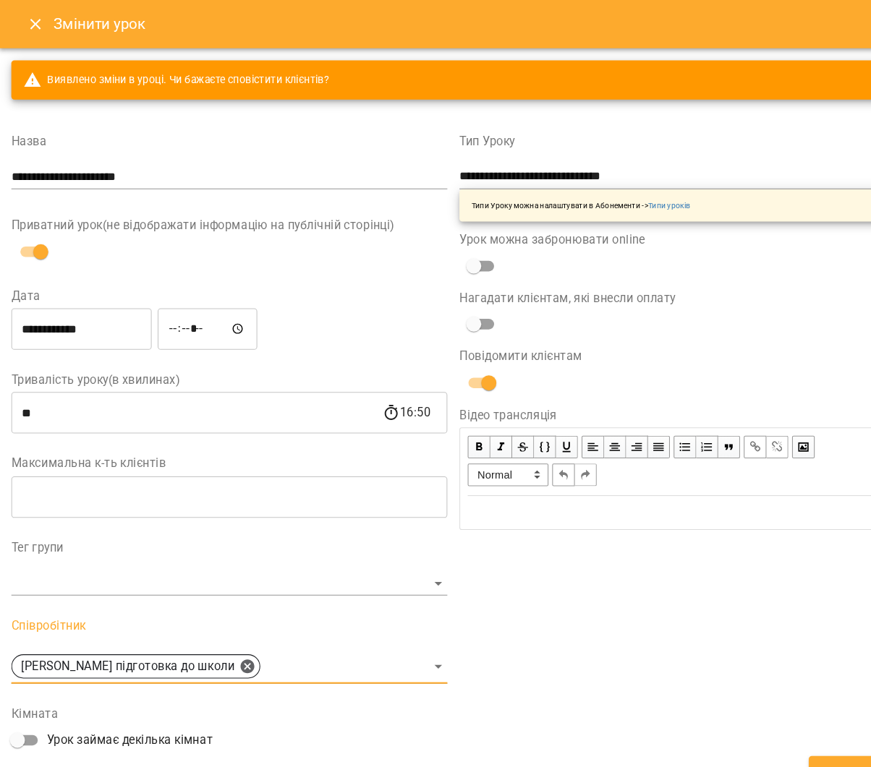
click at [797, 728] on button "Змінити" at bounding box center [817, 740] width 83 height 30
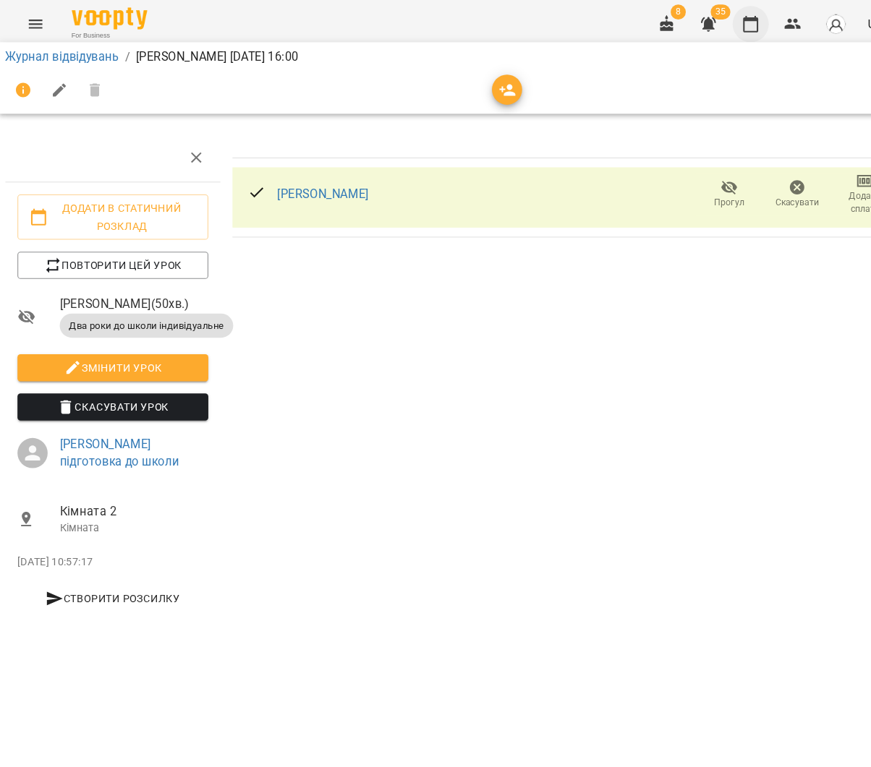
click at [710, 22] on button "button" at bounding box center [720, 23] width 35 height 35
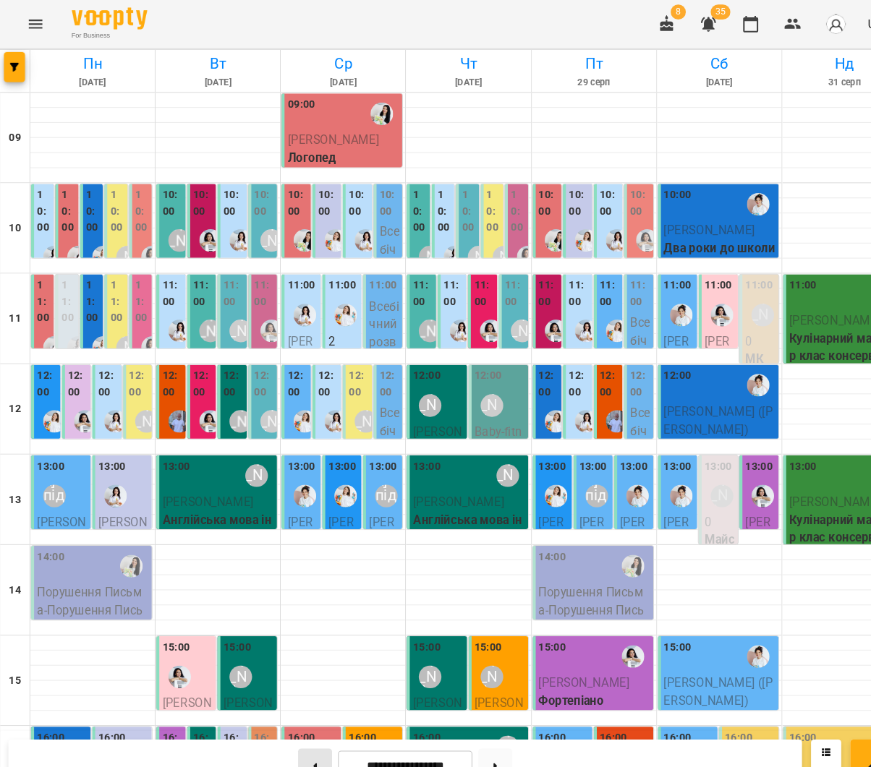
click at [307, 729] on button at bounding box center [302, 734] width 33 height 32
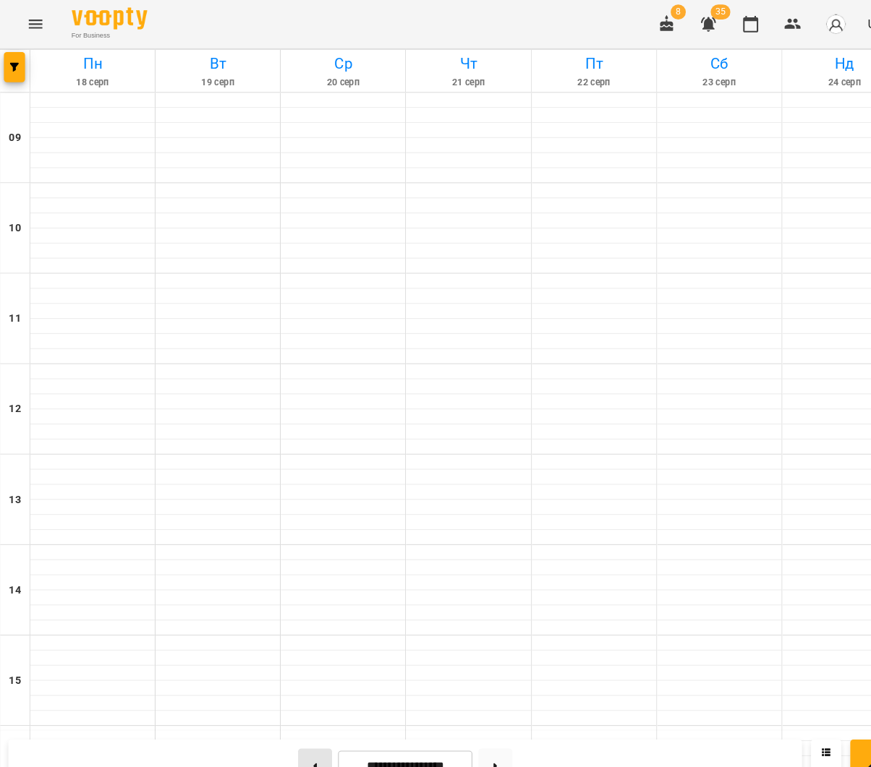
type input "**********"
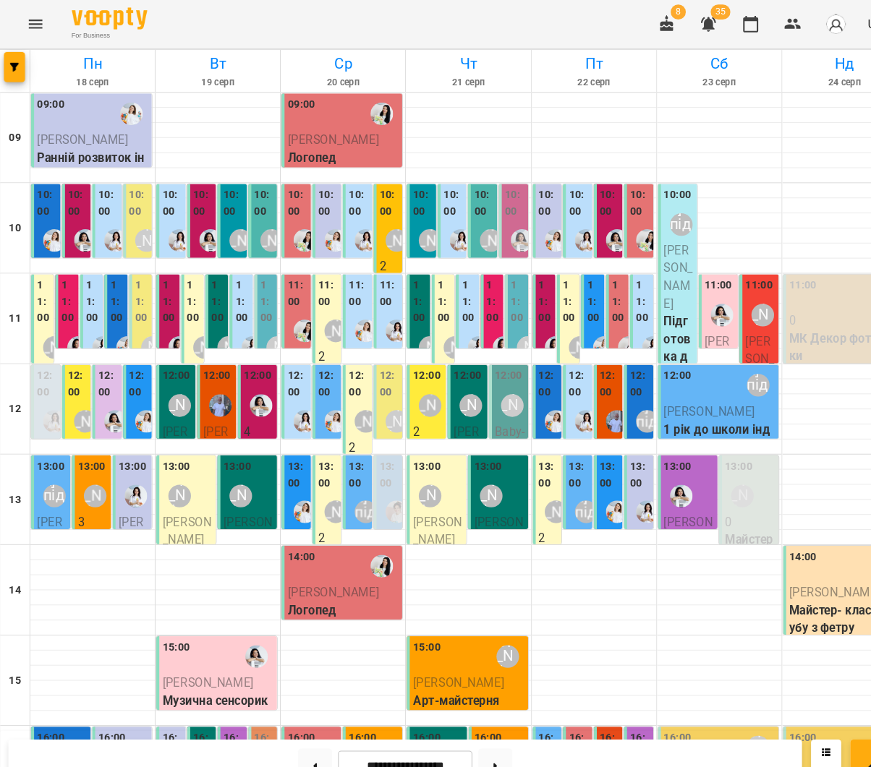
click at [648, 234] on span "[PERSON_NAME]" at bounding box center [651, 266] width 28 height 65
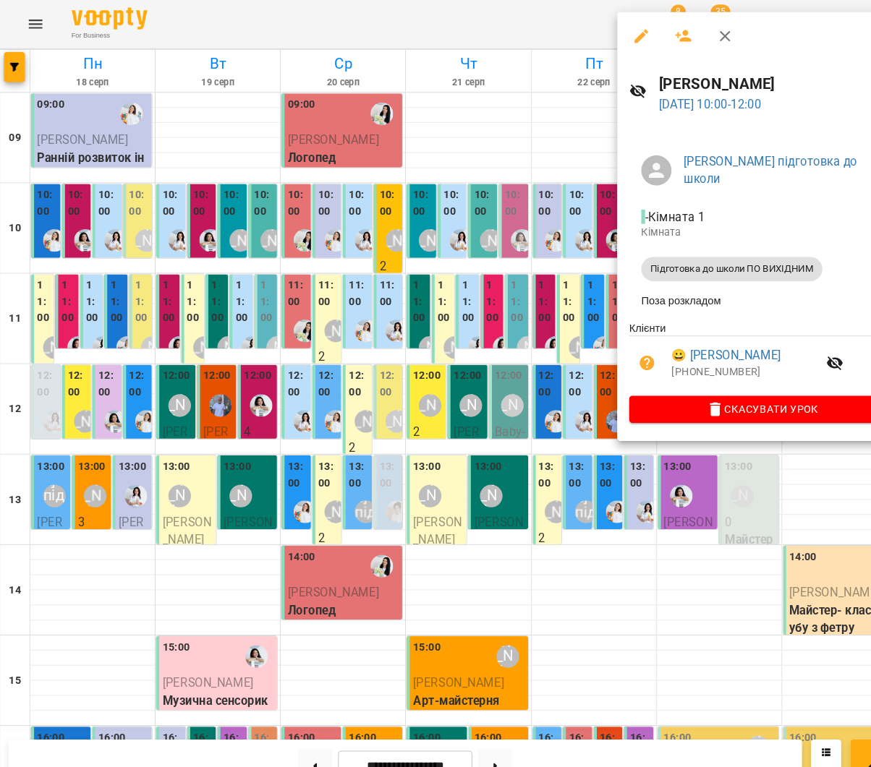
click at [619, 34] on icon "button" at bounding box center [615, 34] width 17 height 17
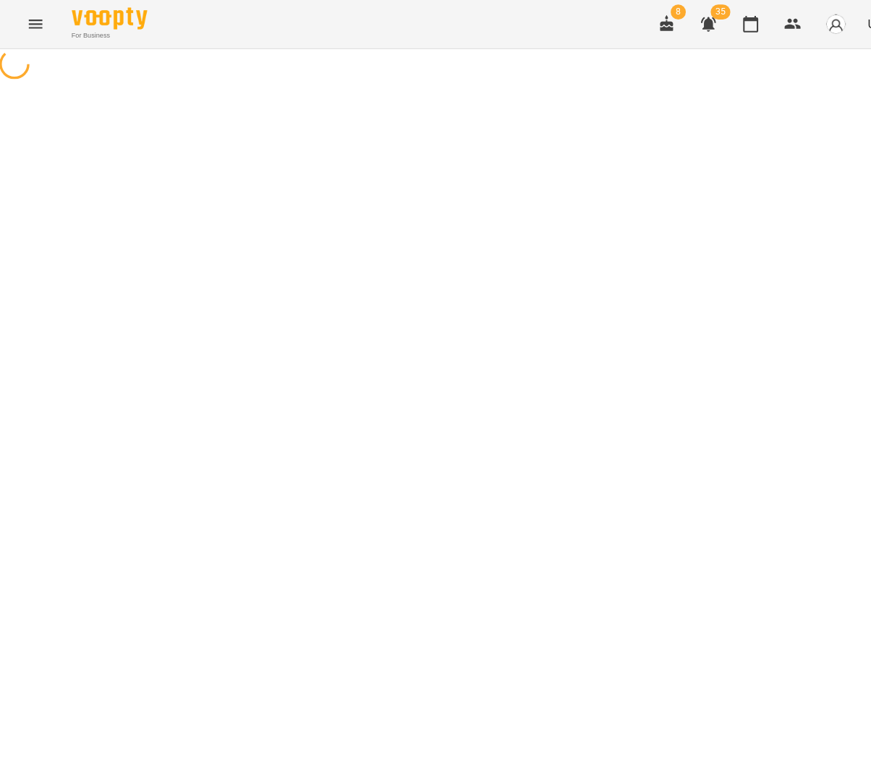
select select "**********"
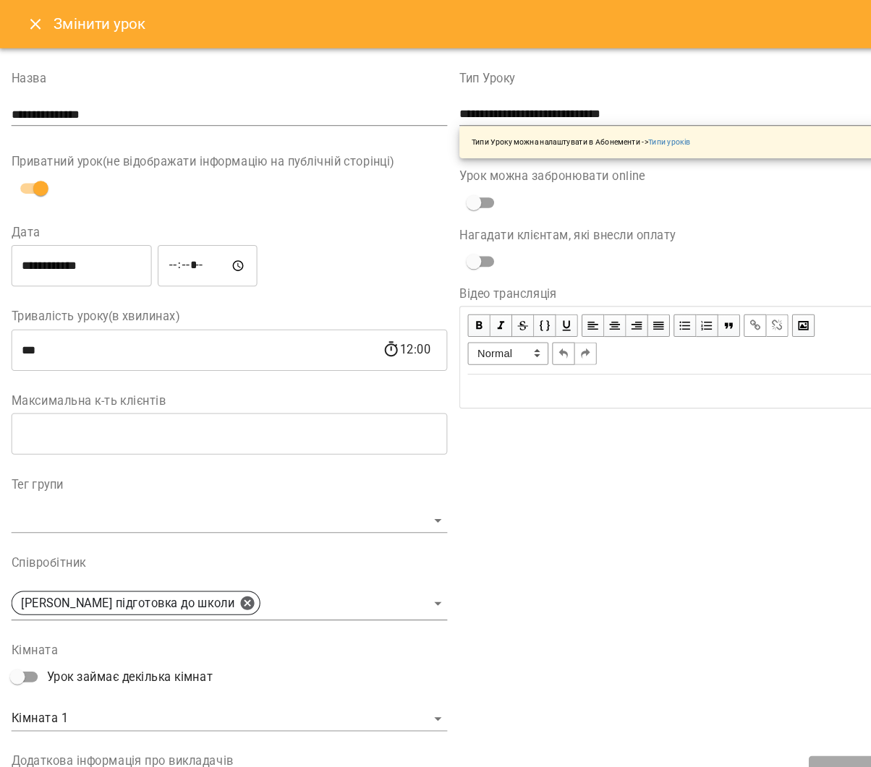
click at [40, 18] on button "Close" at bounding box center [34, 23] width 35 height 35
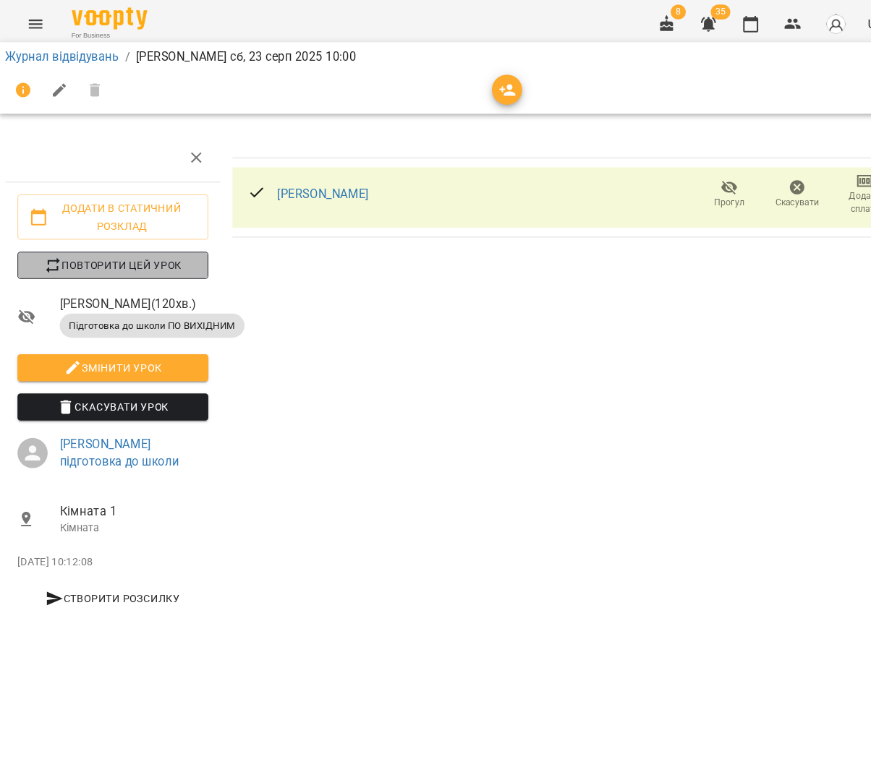
click at [105, 258] on span "Повторити цей урок" at bounding box center [109, 254] width 160 height 17
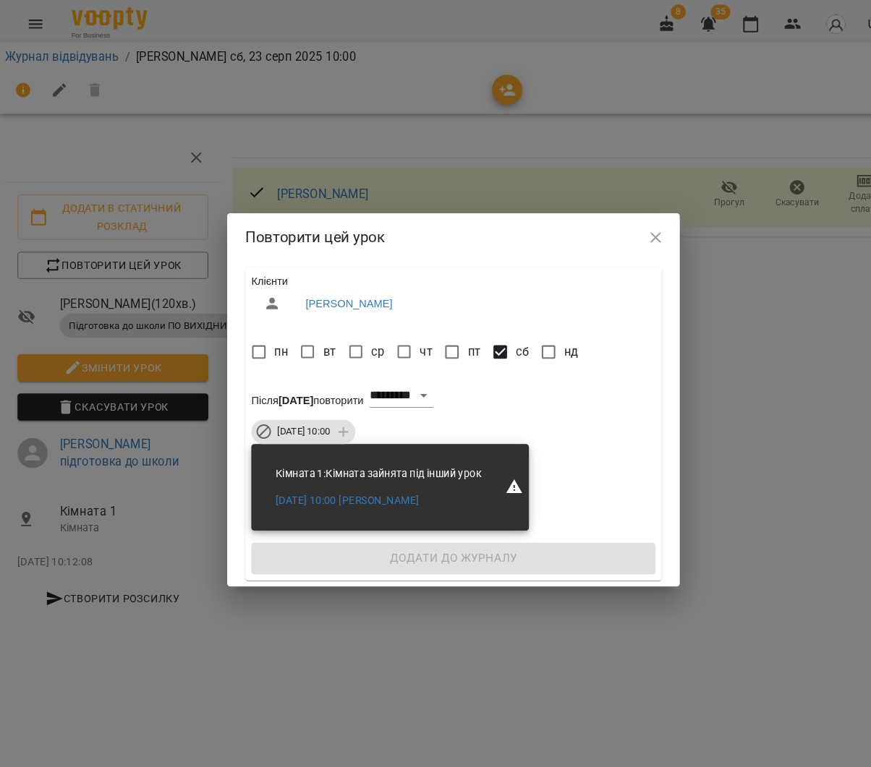
click at [435, 364] on div "**********" at bounding box center [435, 379] width 399 height 35
select select "*"
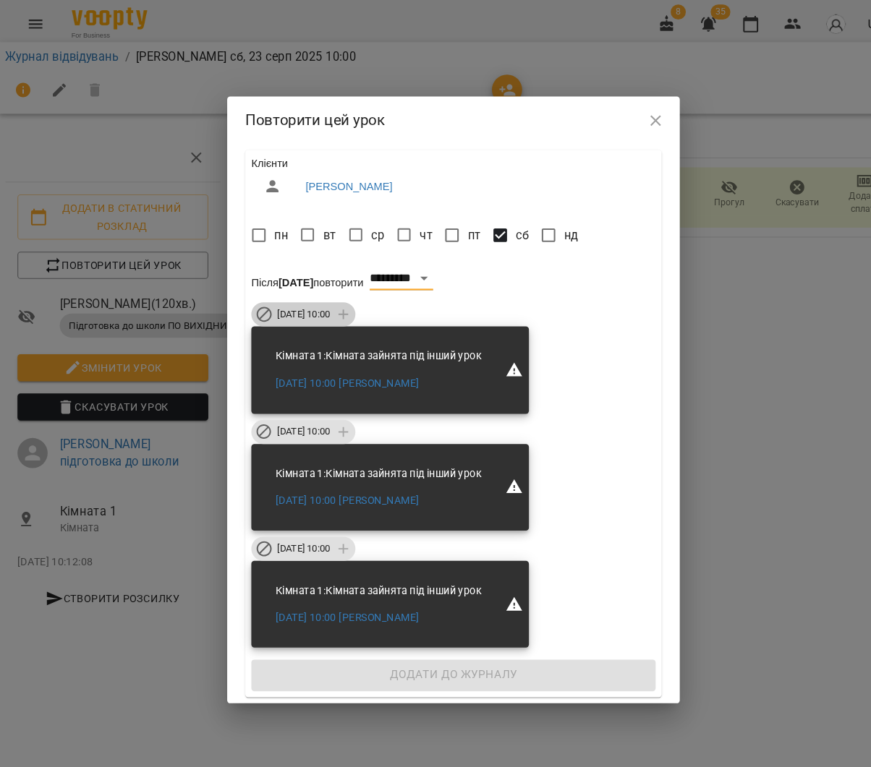
click at [313, 304] on span "сб 30 серп 2025 10:00" at bounding box center [292, 301] width 68 height 13
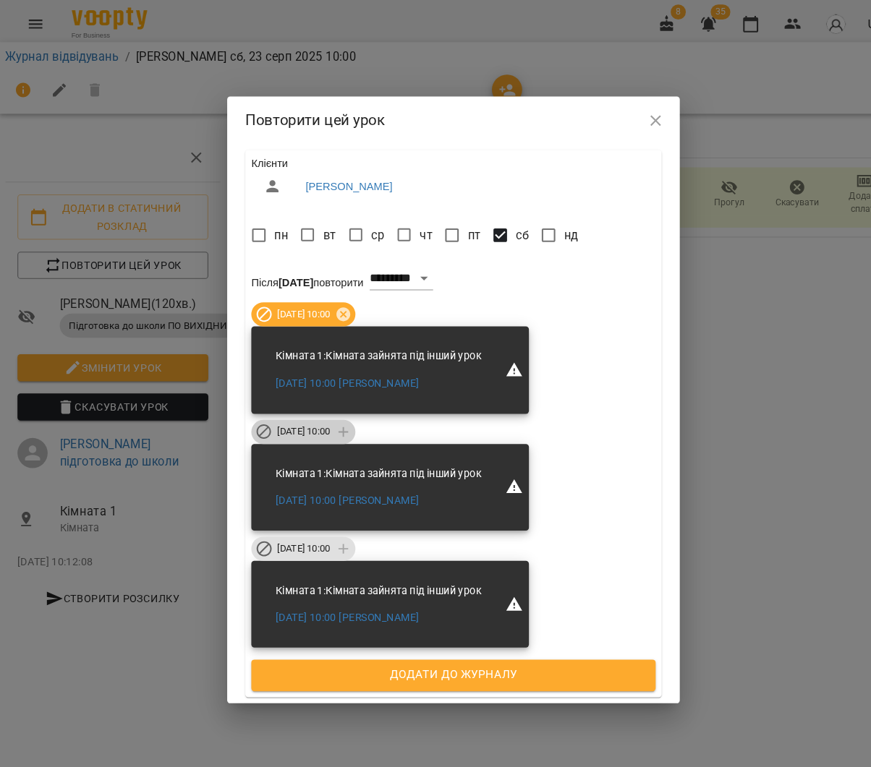
click at [305, 408] on span "сб 06 вер 2025 10:00" at bounding box center [292, 413] width 68 height 13
click at [314, 531] on span "сб 13 вер 2025 10:00" at bounding box center [292, 526] width 68 height 13
click at [390, 652] on span "Додати до журналу" at bounding box center [435, 648] width 356 height 19
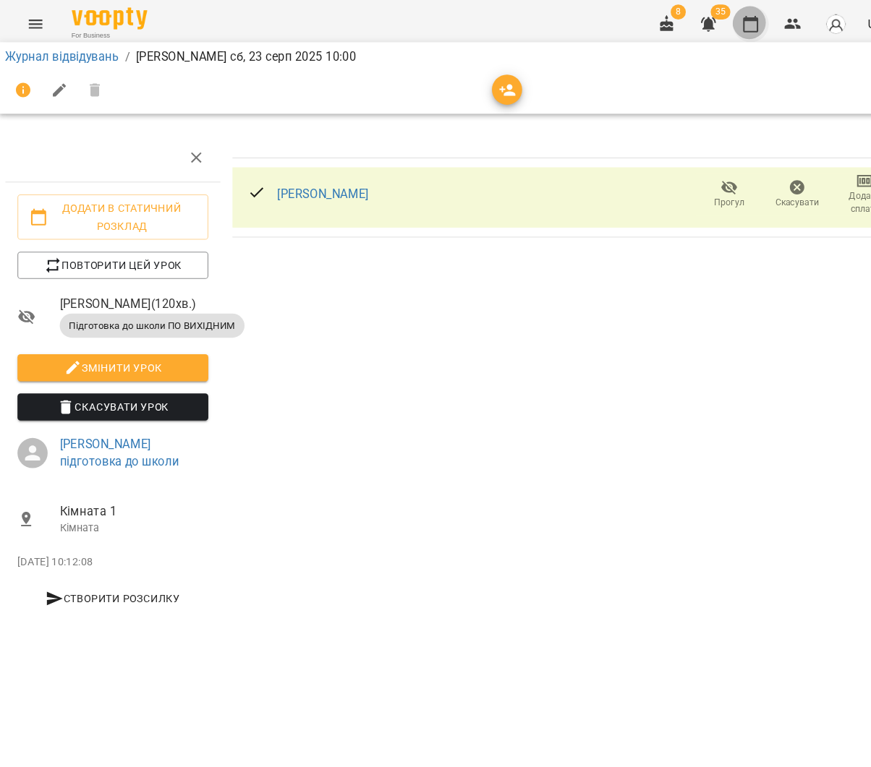
click at [728, 25] on icon "button" at bounding box center [720, 22] width 17 height 17
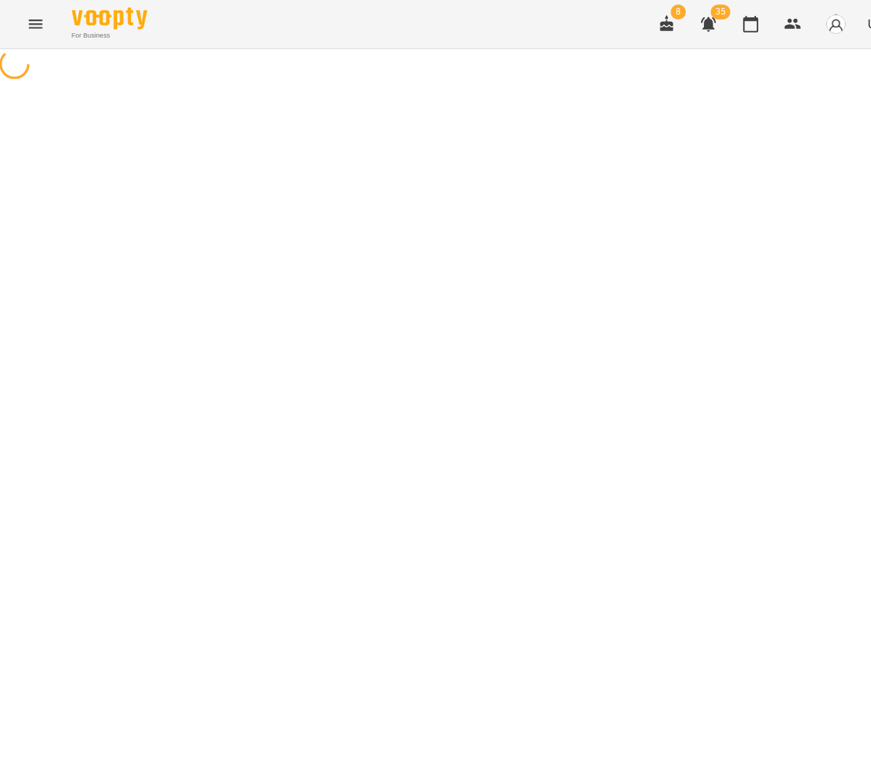
click at [647, 22] on icon "button" at bounding box center [640, 22] width 13 height 16
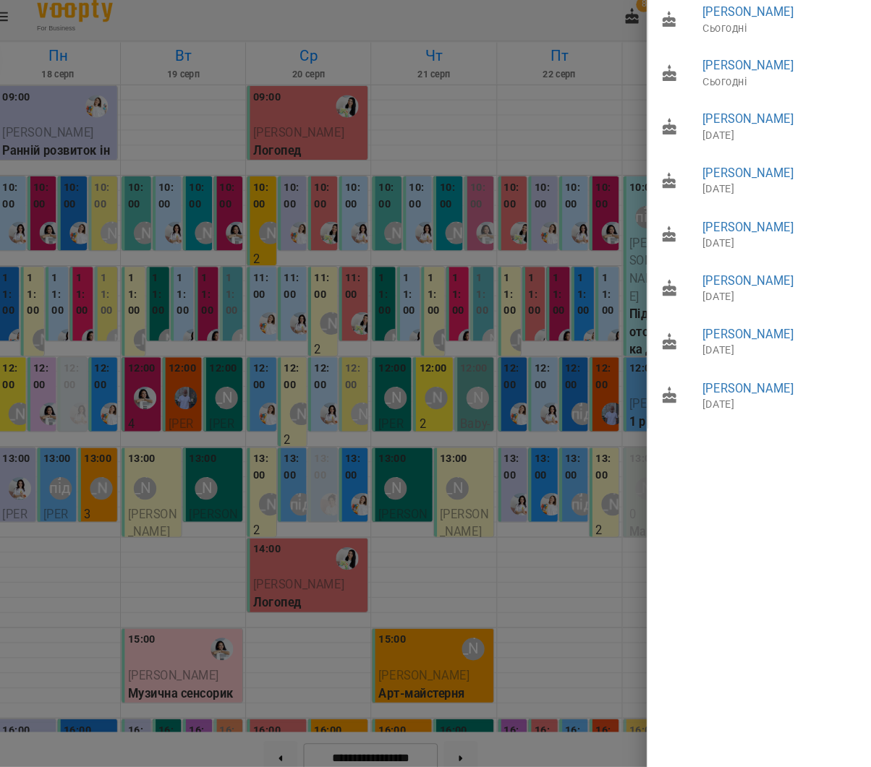
click at [511, 148] on div at bounding box center [435, 383] width 871 height 767
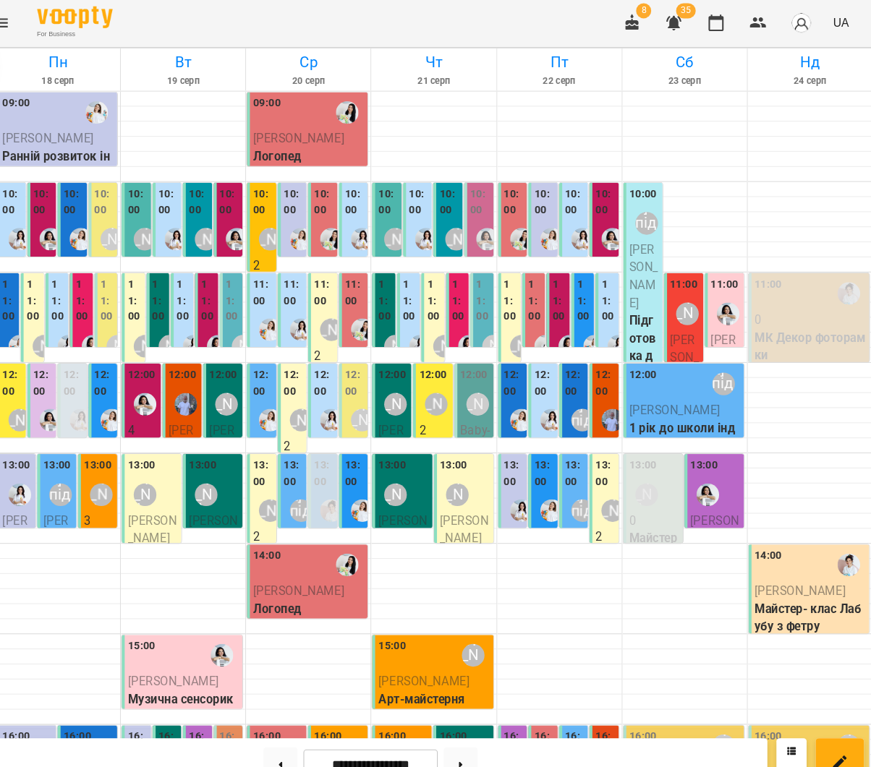
scroll to position [256, 0]
click at [286, 719] on button at bounding box center [302, 734] width 33 height 32
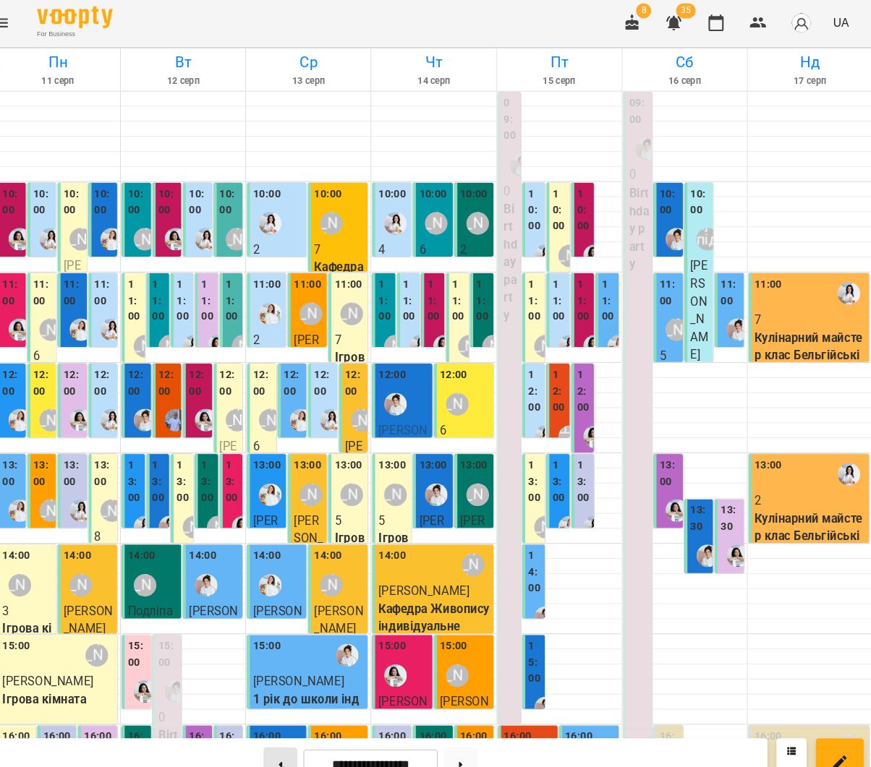
click at [286, 719] on button at bounding box center [302, 734] width 33 height 32
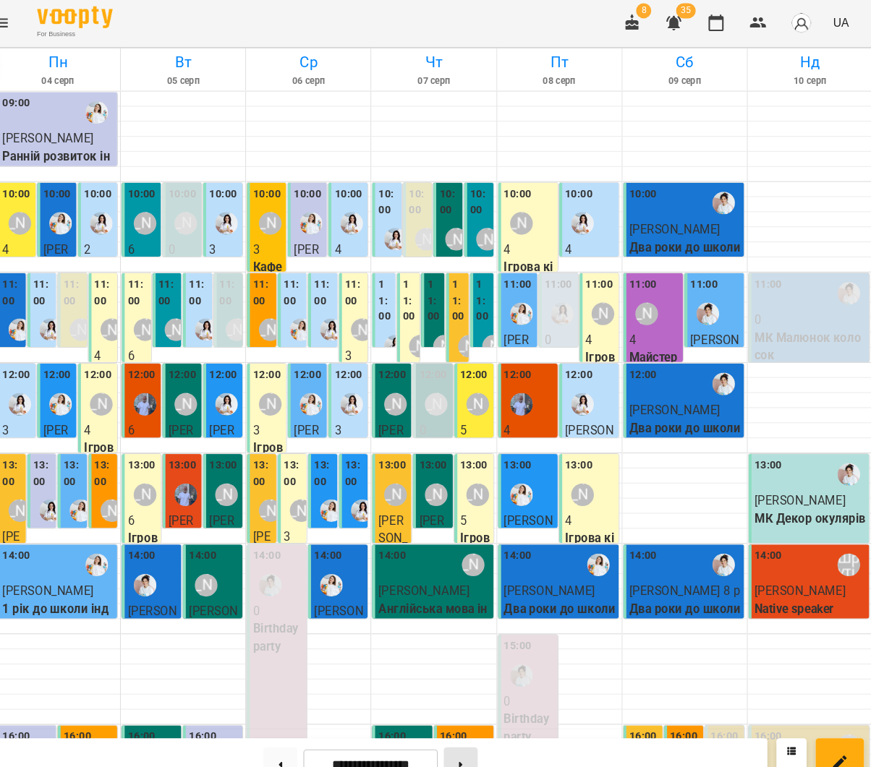
click at [459, 725] on button at bounding box center [475, 734] width 33 height 32
type input "**********"
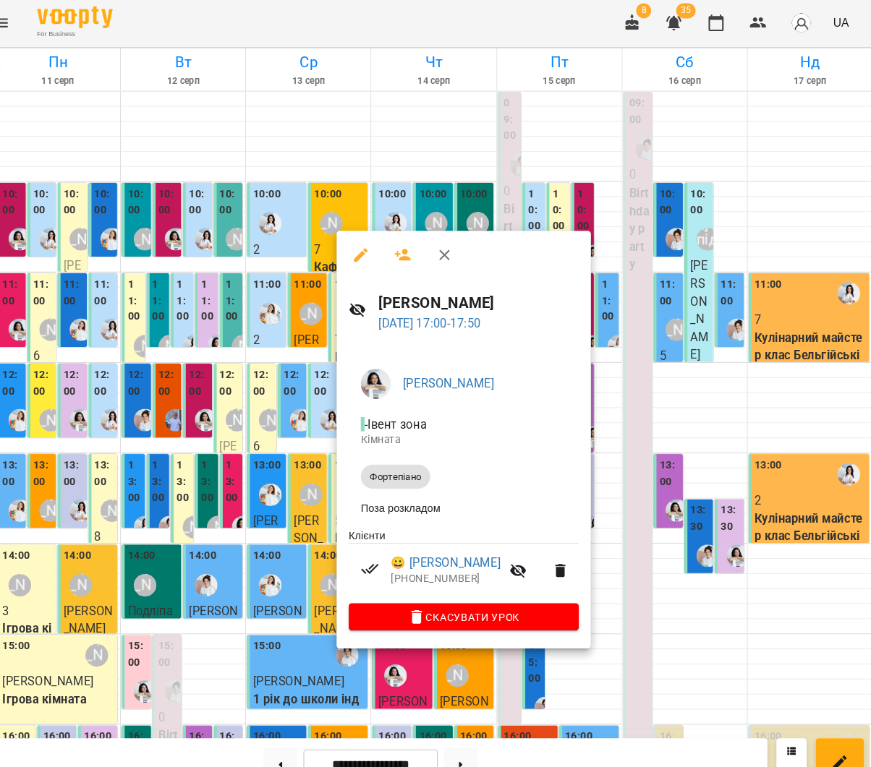
click at [371, 244] on icon "button" at bounding box center [379, 245] width 17 height 17
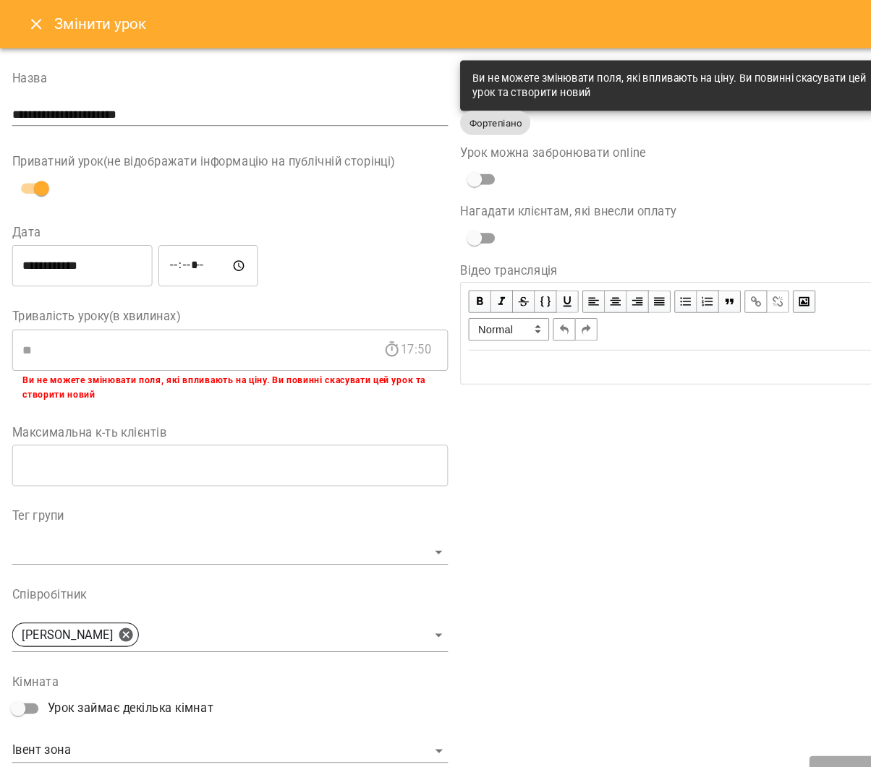
click at [32, 18] on icon "Close" at bounding box center [34, 22] width 17 height 17
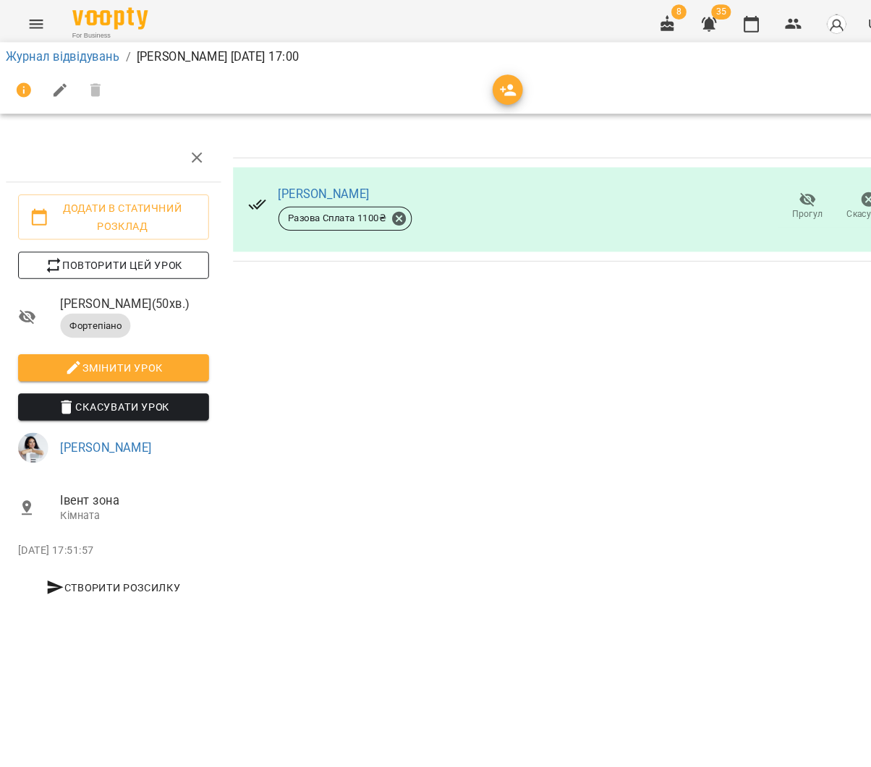
click at [138, 255] on span "Повторити цей урок" at bounding box center [109, 254] width 160 height 17
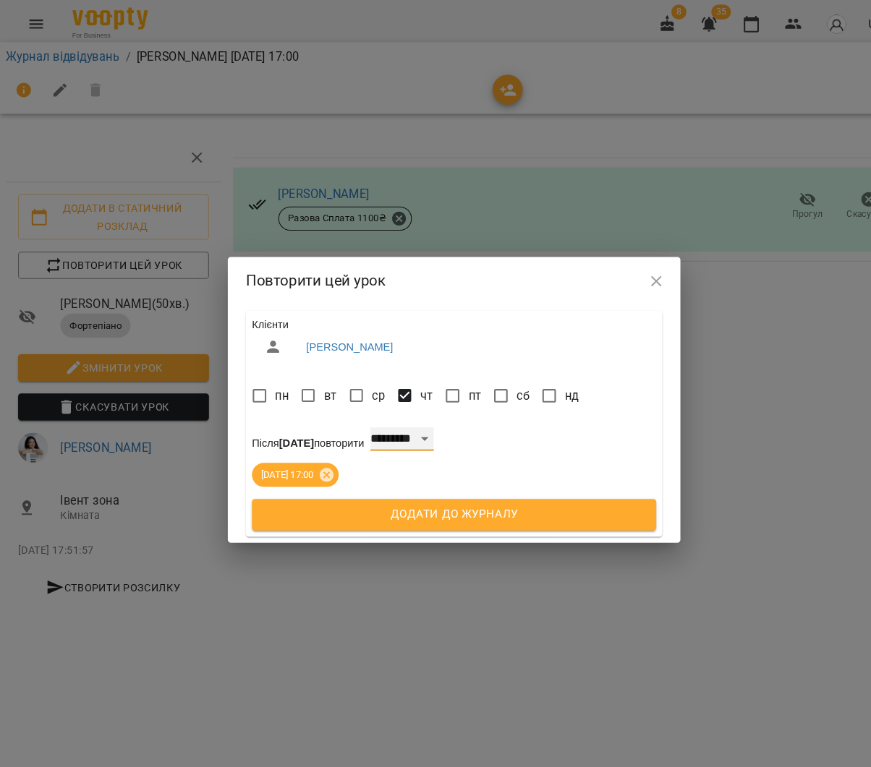
select select "*"
click at [448, 494] on span "Додати до журналу" at bounding box center [435, 494] width 356 height 19
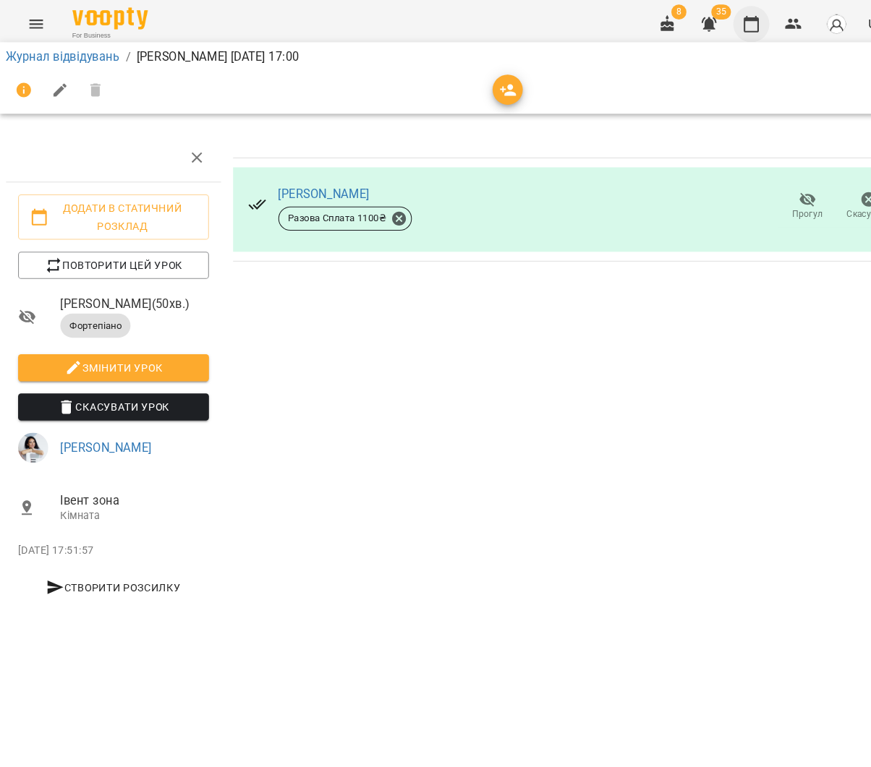
click at [712, 25] on button "button" at bounding box center [720, 23] width 35 height 35
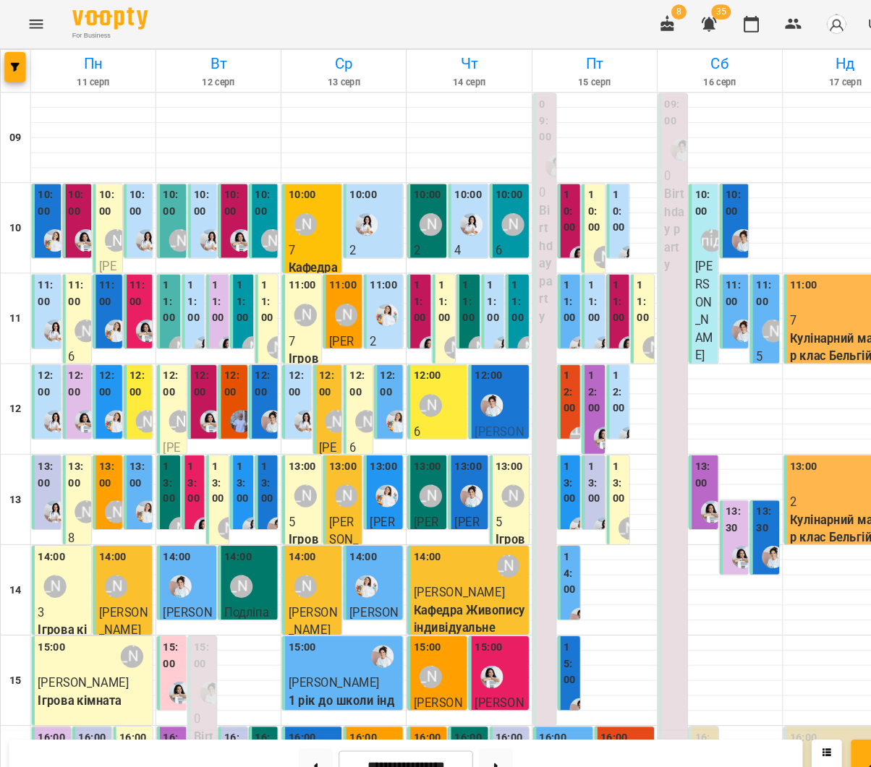
scroll to position [336, 0]
click at [486, 732] on button at bounding box center [475, 734] width 33 height 32
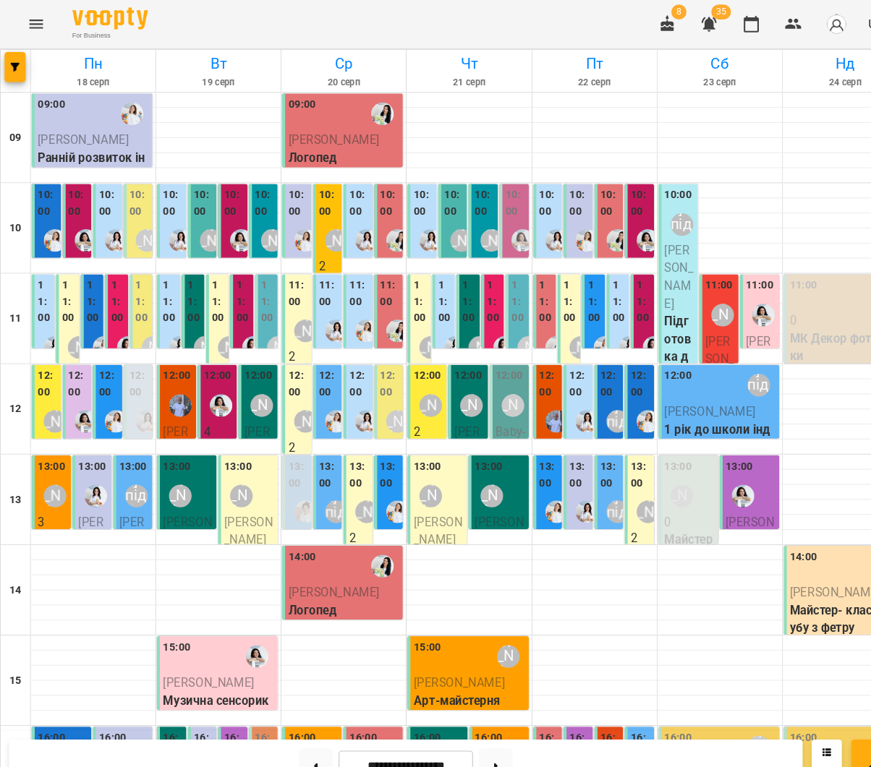
scroll to position [0, 0]
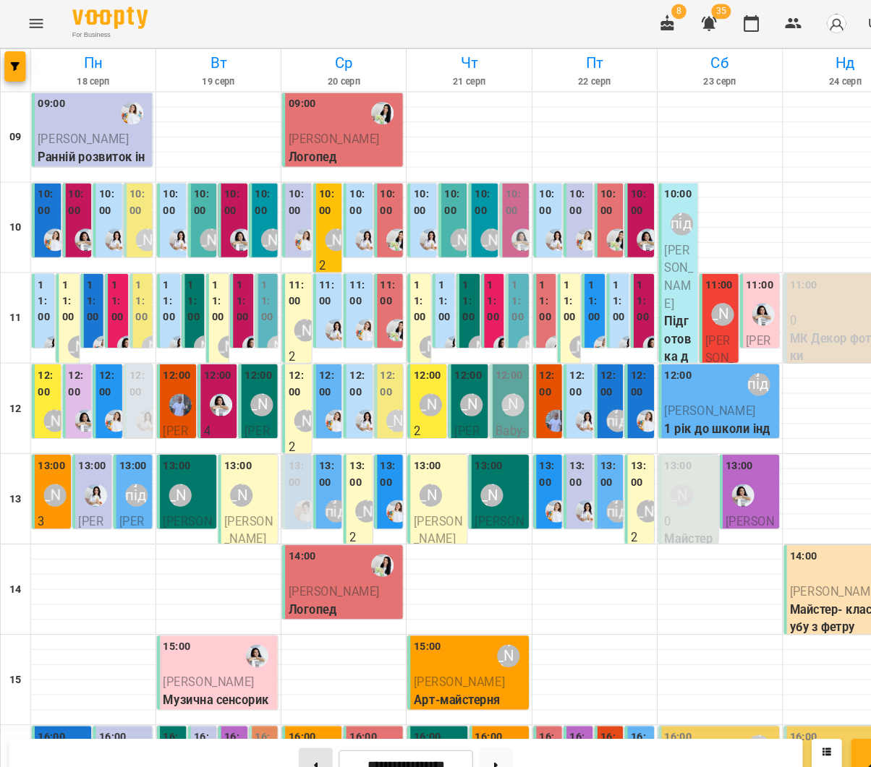
click at [307, 729] on button at bounding box center [302, 734] width 33 height 32
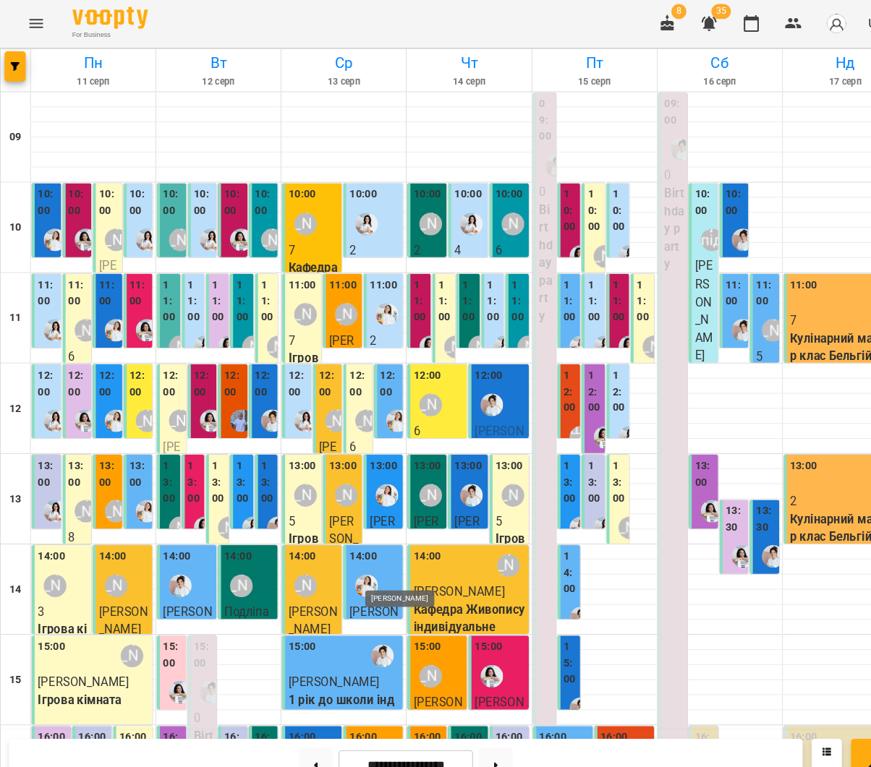
scroll to position [110, 0]
click at [472, 728] on button at bounding box center [475, 734] width 33 height 32
type input "**********"
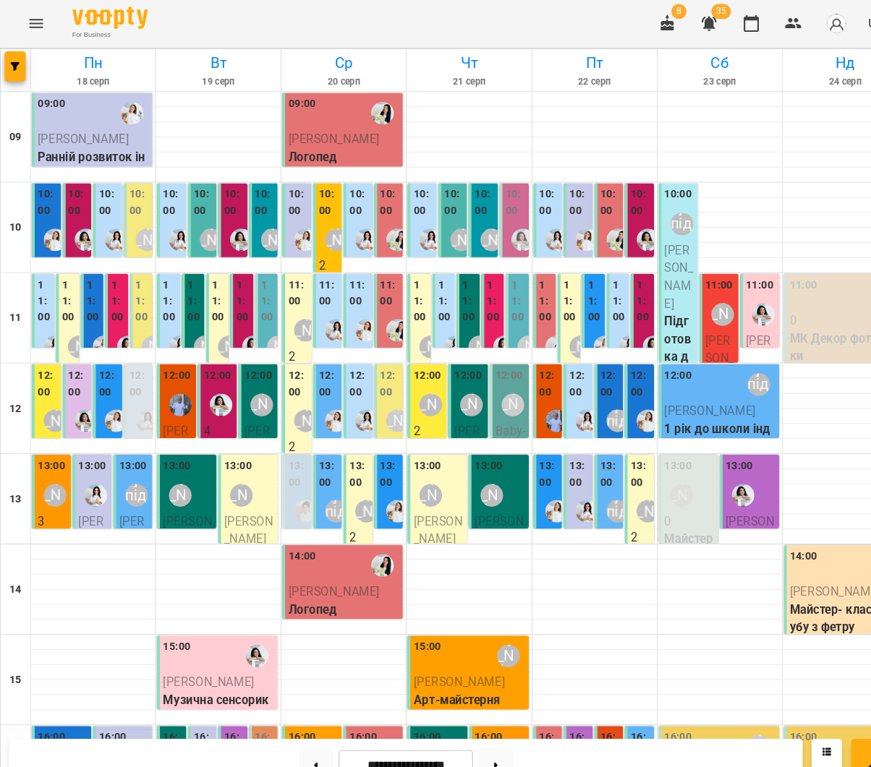
scroll to position [0, 0]
click at [73, 385] on div "12:00" at bounding box center [76, 370] width 20 height 35
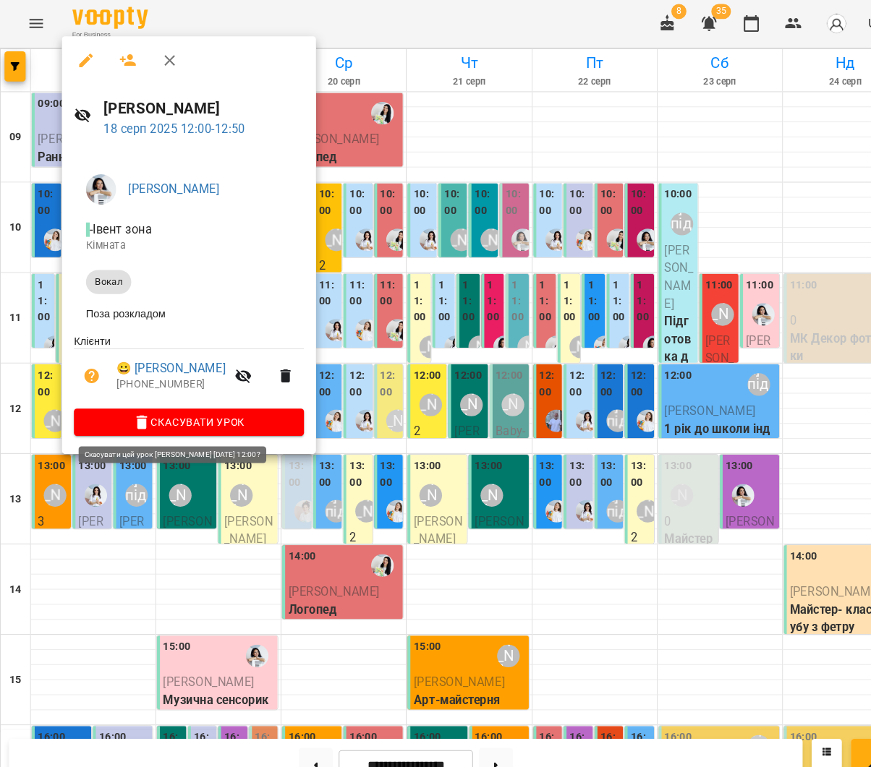
click at [224, 411] on span "Скасувати Урок" at bounding box center [180, 405] width 197 height 17
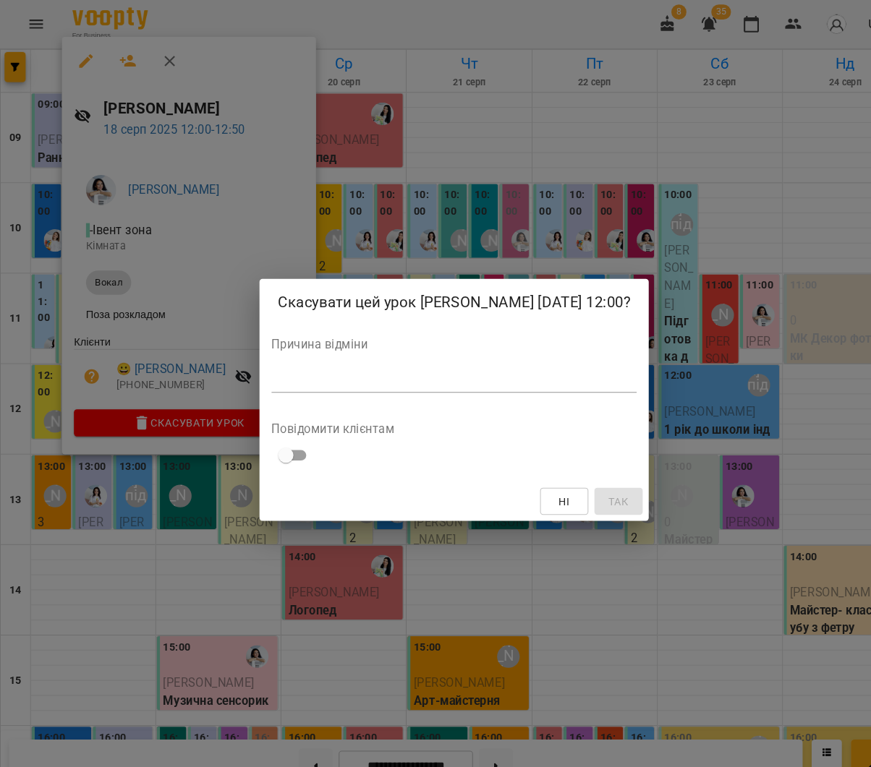
click at [342, 372] on textarea at bounding box center [435, 365] width 350 height 14
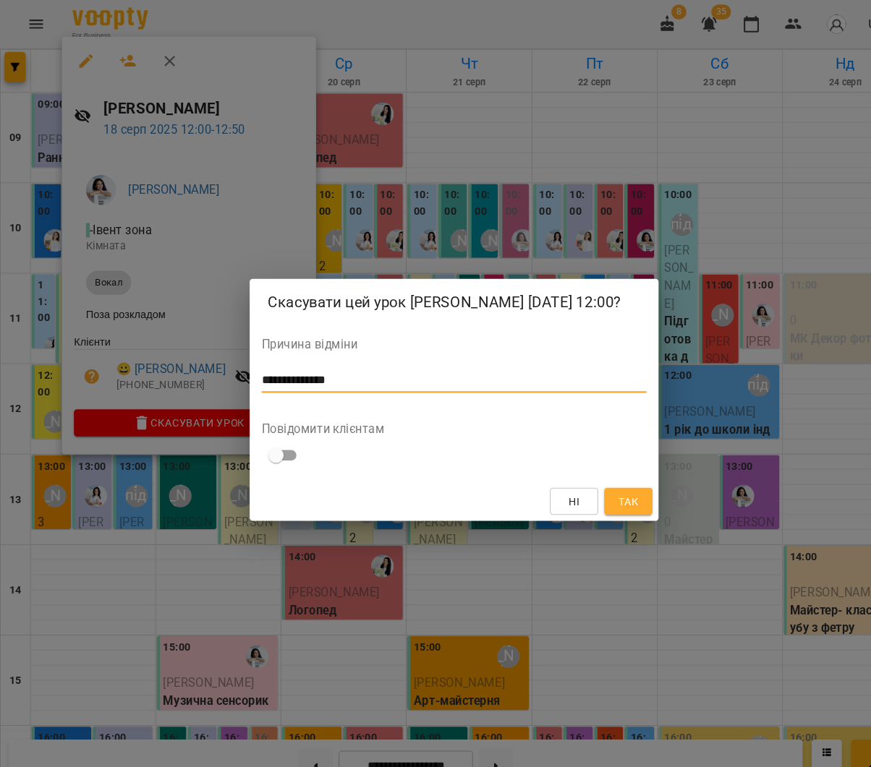
type textarea "**********"
click at [615, 490] on button "Так" at bounding box center [602, 481] width 46 height 26
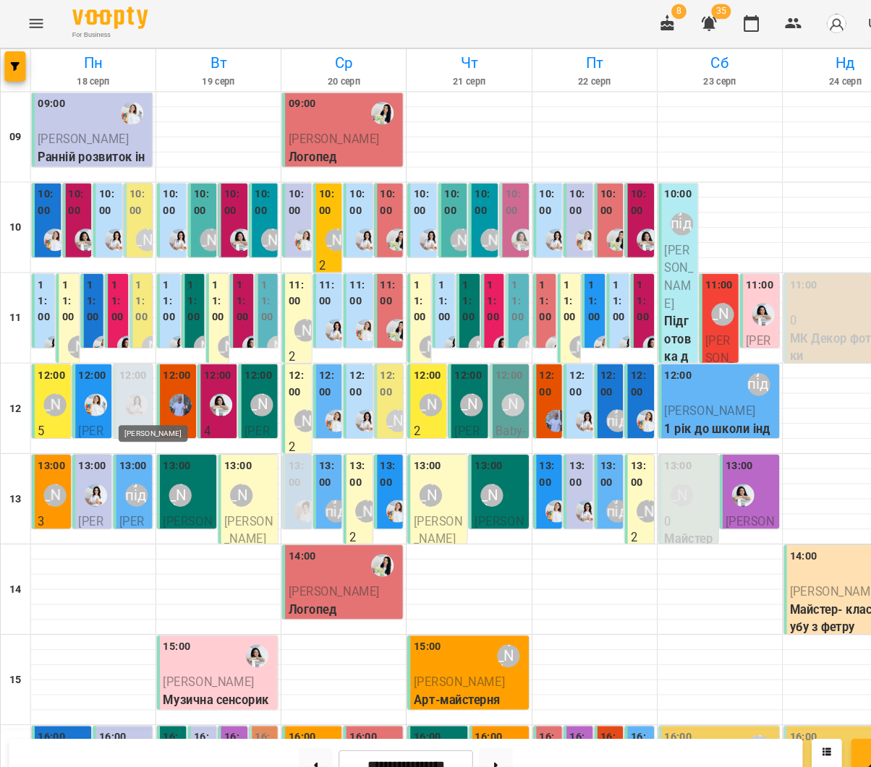
click at [124, 396] on img "Каріна" at bounding box center [131, 389] width 22 height 22
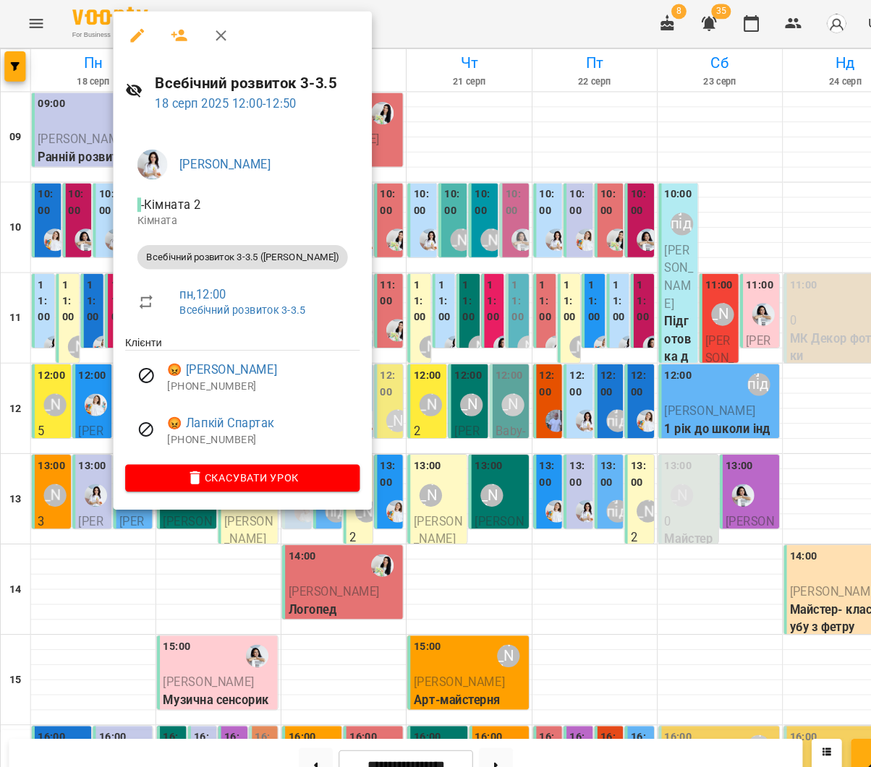
click at [524, 466] on div at bounding box center [435, 383] width 871 height 767
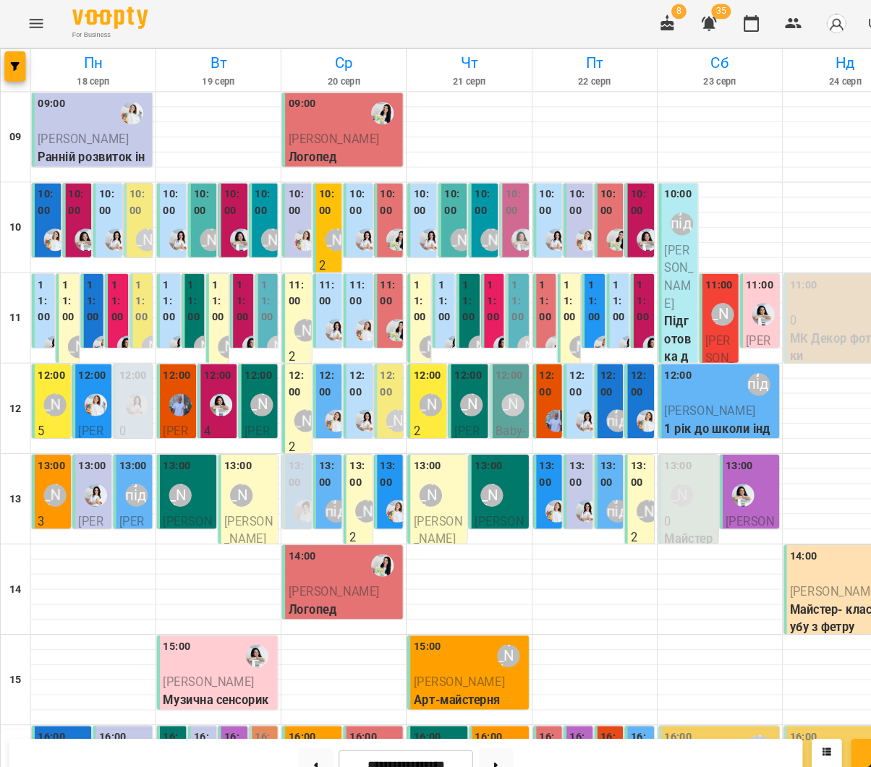
click at [290, 474] on div at bounding box center [292, 490] width 33 height 33
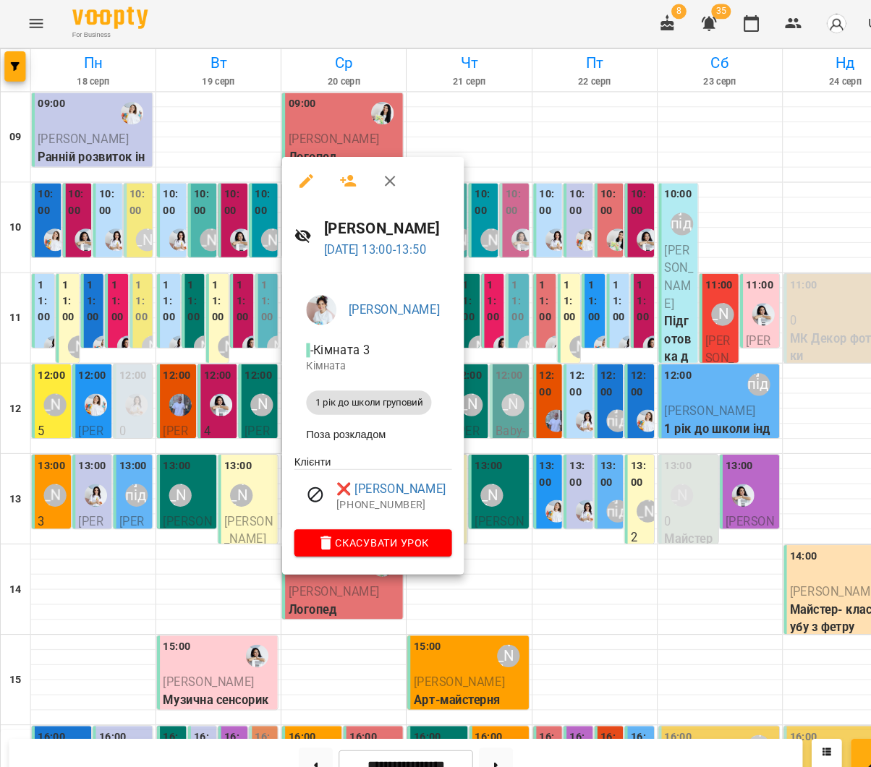
scroll to position [5, 0]
click at [411, 519] on span "Скасувати Урок" at bounding box center [358, 521] width 128 height 17
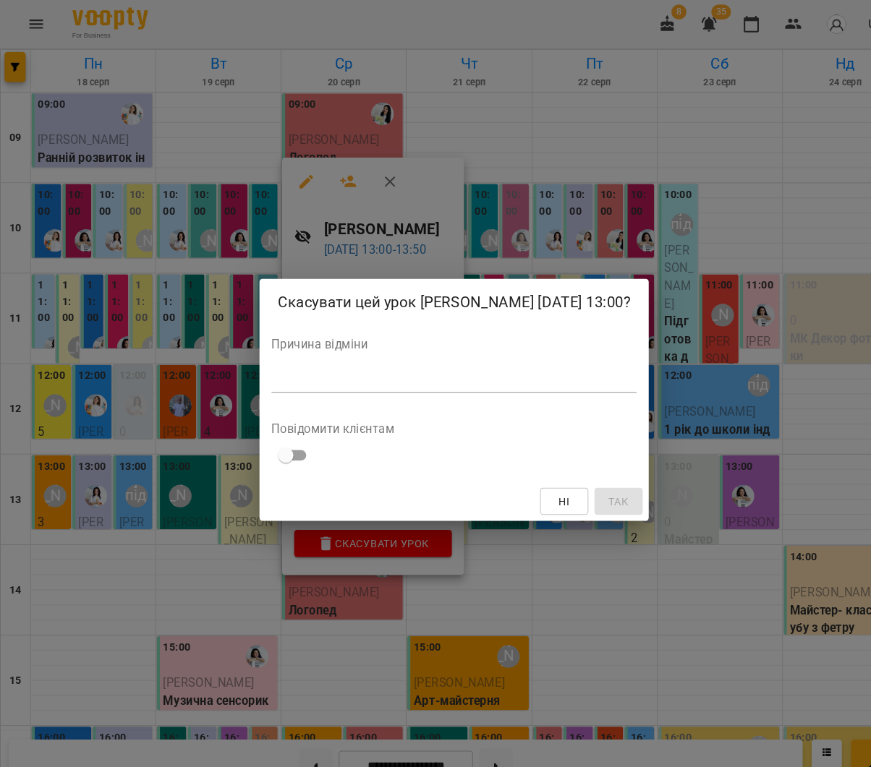
click at [442, 350] on div "Причина відміни *" at bounding box center [435, 354] width 350 height 58
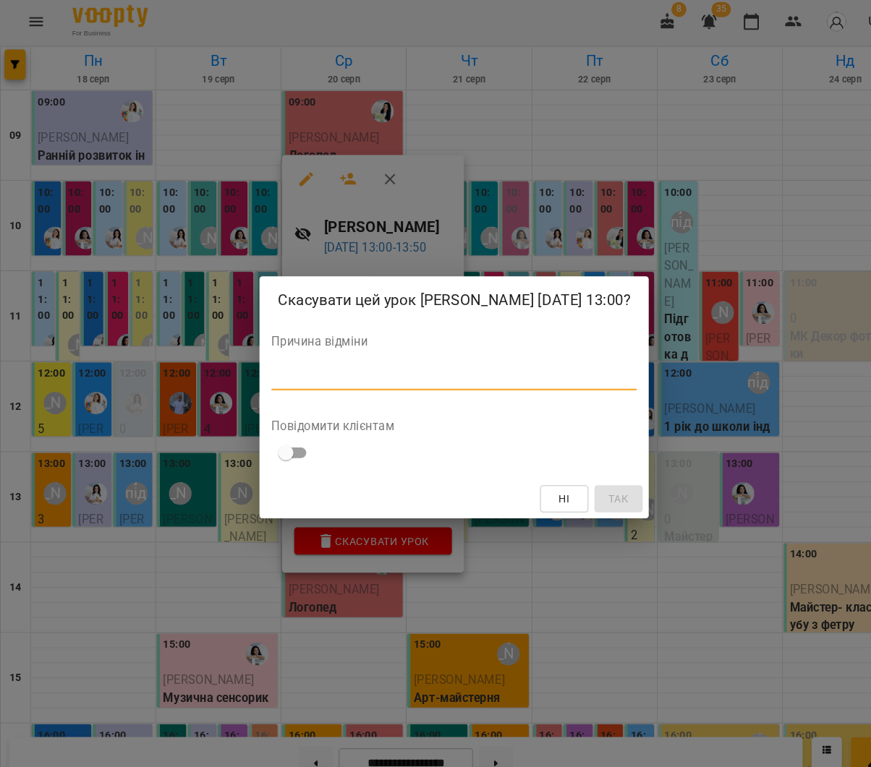
click at [445, 364] on textarea at bounding box center [435, 365] width 350 height 14
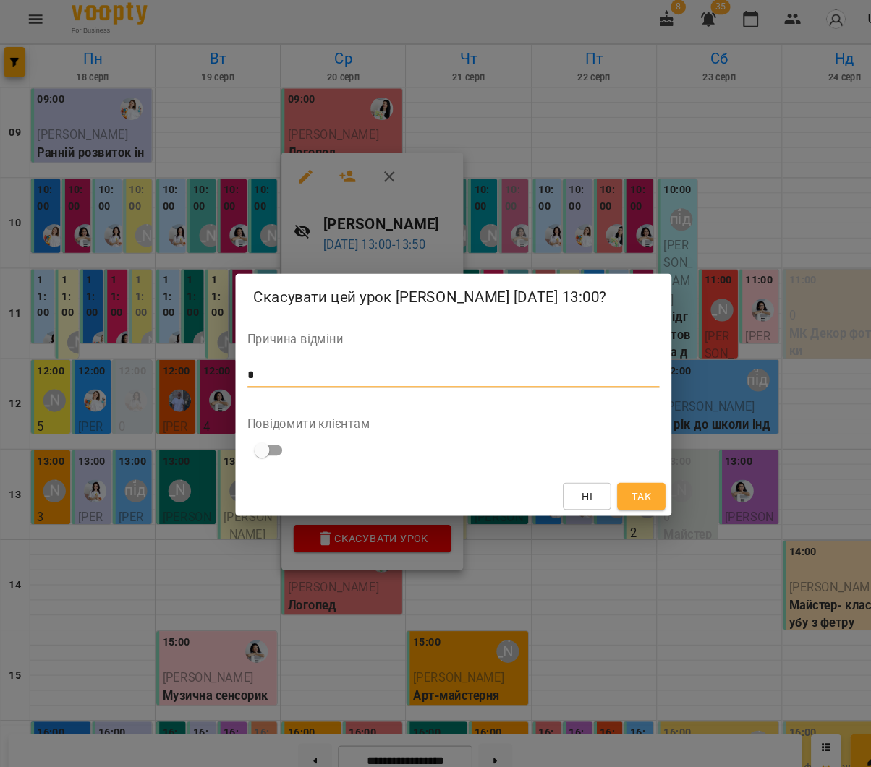
click at [620, 482] on span "Так" at bounding box center [615, 480] width 19 height 17
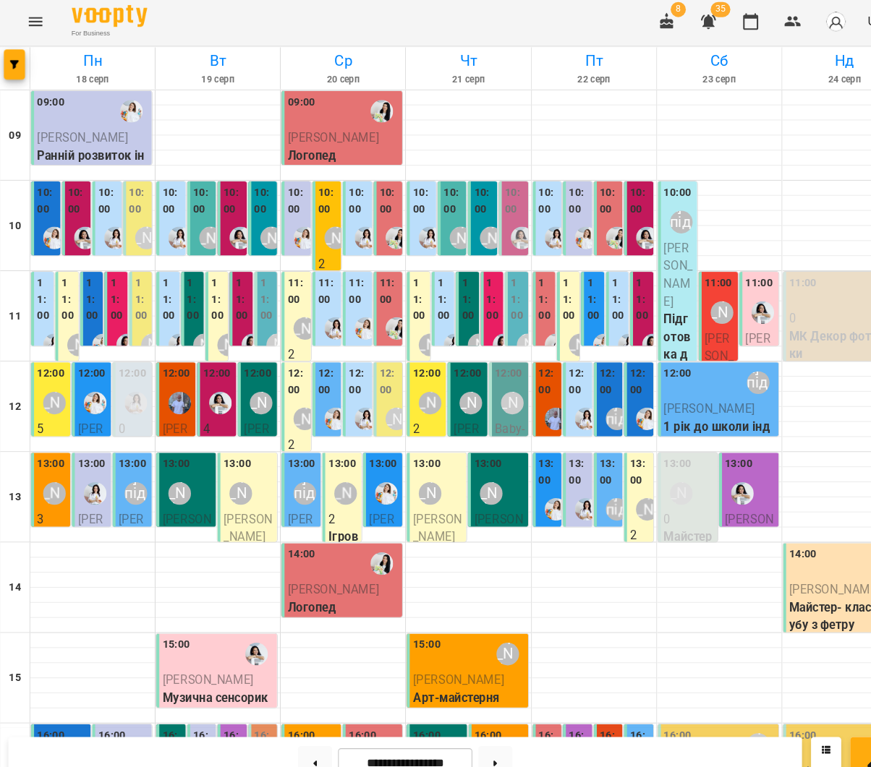
scroll to position [53, 0]
click at [305, 728] on button at bounding box center [302, 734] width 33 height 32
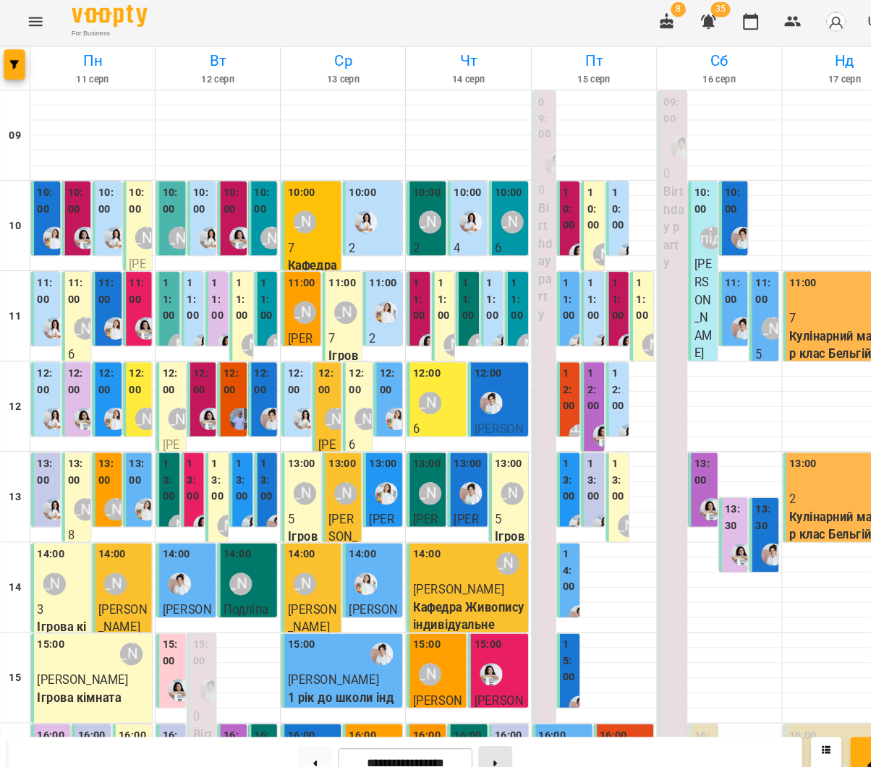
click at [469, 727] on button at bounding box center [475, 734] width 33 height 32
type input "**********"
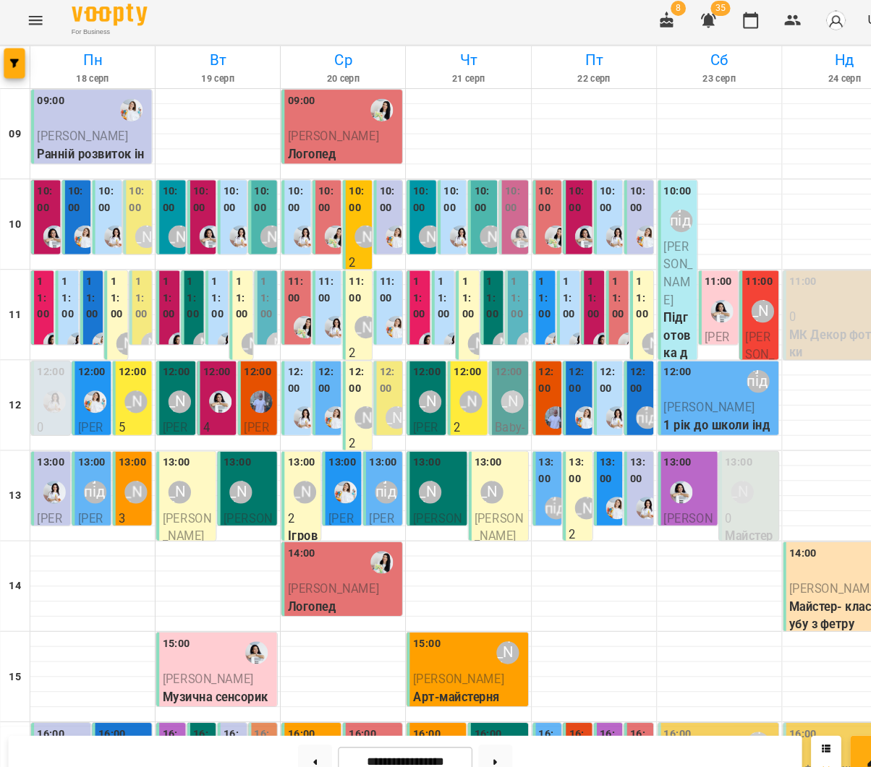
click at [30, 15] on icon "Menu" at bounding box center [34, 22] width 17 height 17
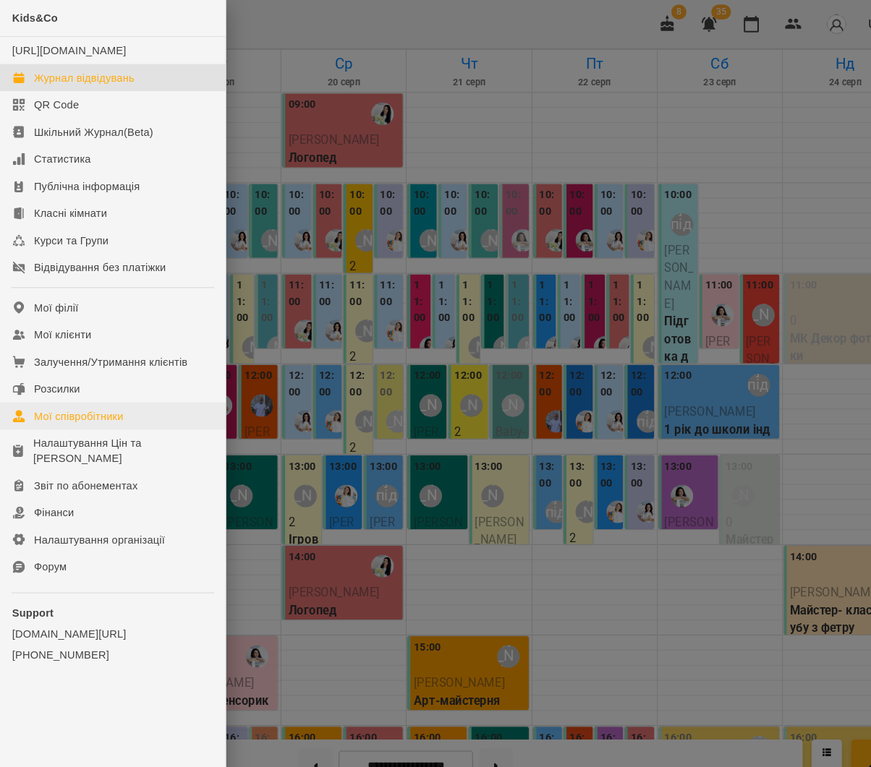
click at [109, 412] on link "Мої співробітники" at bounding box center [108, 399] width 216 height 26
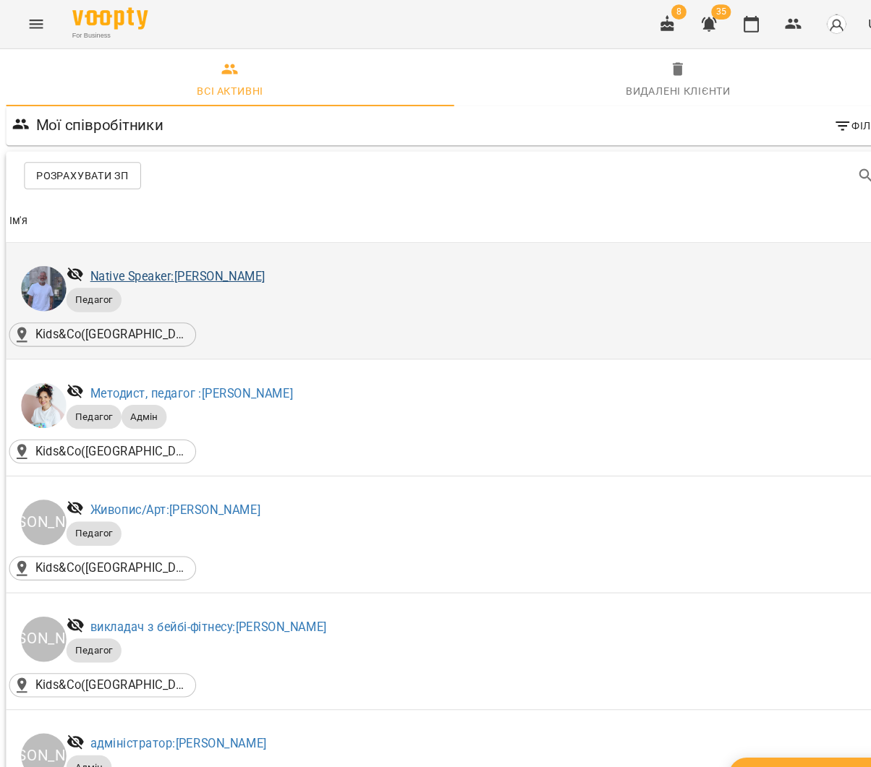
scroll to position [331, 0]
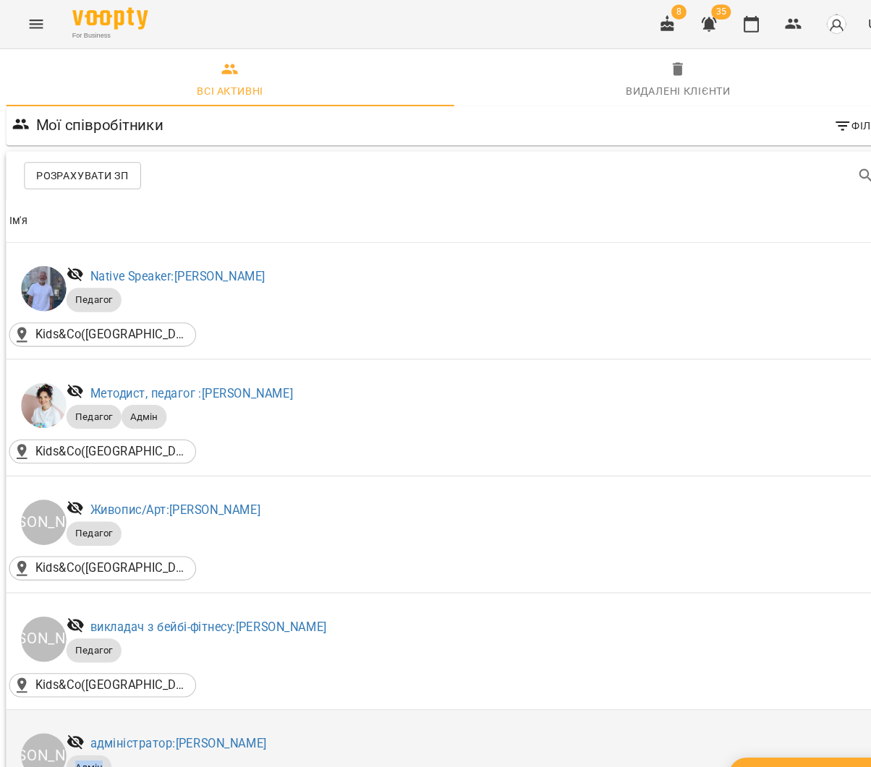
drag, startPoint x: 402, startPoint y: 385, endPoint x: 419, endPoint y: 387, distance: 16.7
click at [404, 725] on p "Адмін" at bounding box center [457, 736] width 787 height 23
click at [194, 693] on li "Анжеліка адміністратор: Анжеліка Адмін" at bounding box center [435, 725] width 853 height 65
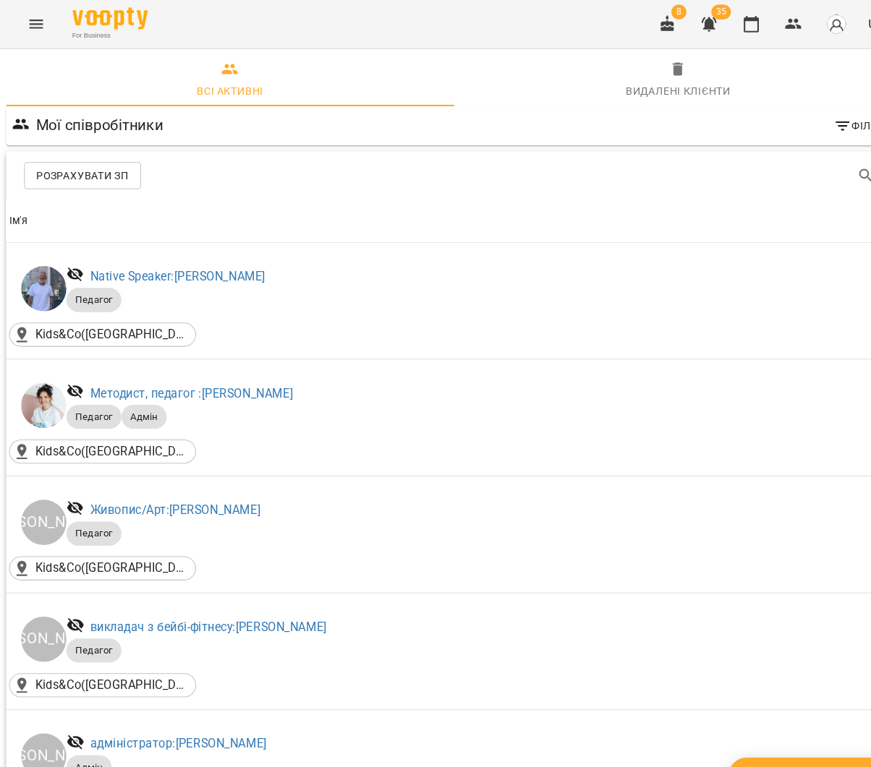
click at [154, 707] on link "адміністратор: Анжеліка" at bounding box center [171, 714] width 169 height 14
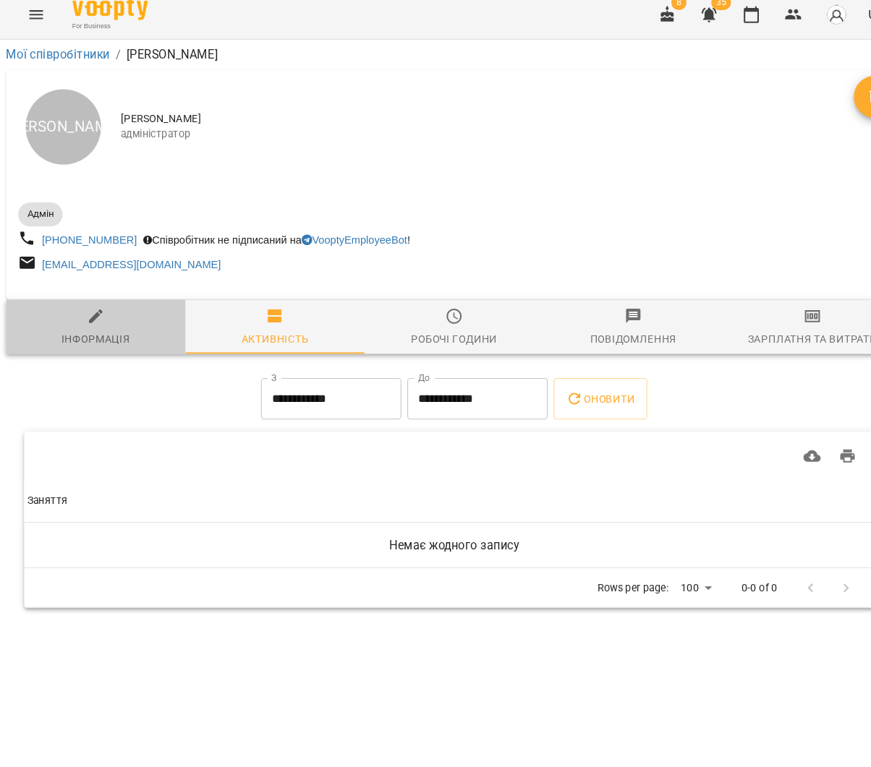
click at [132, 309] on span "Інформація" at bounding box center [91, 323] width 155 height 39
select select "**"
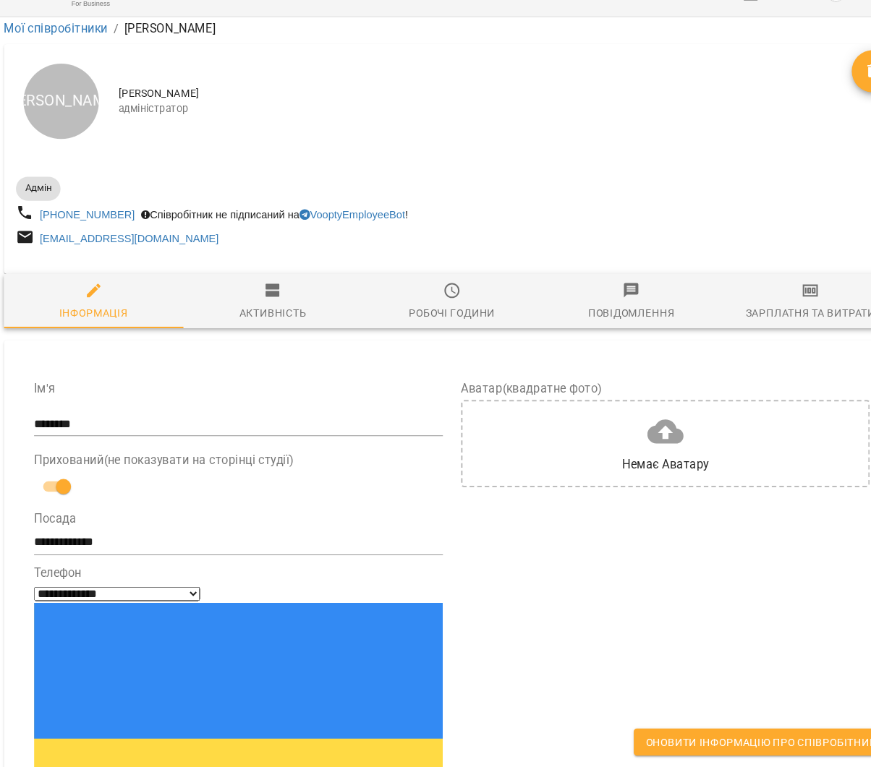
click at [652, 734] on span "Оновити інформацію про співробітника" at bounding box center [734, 742] width 228 height 17
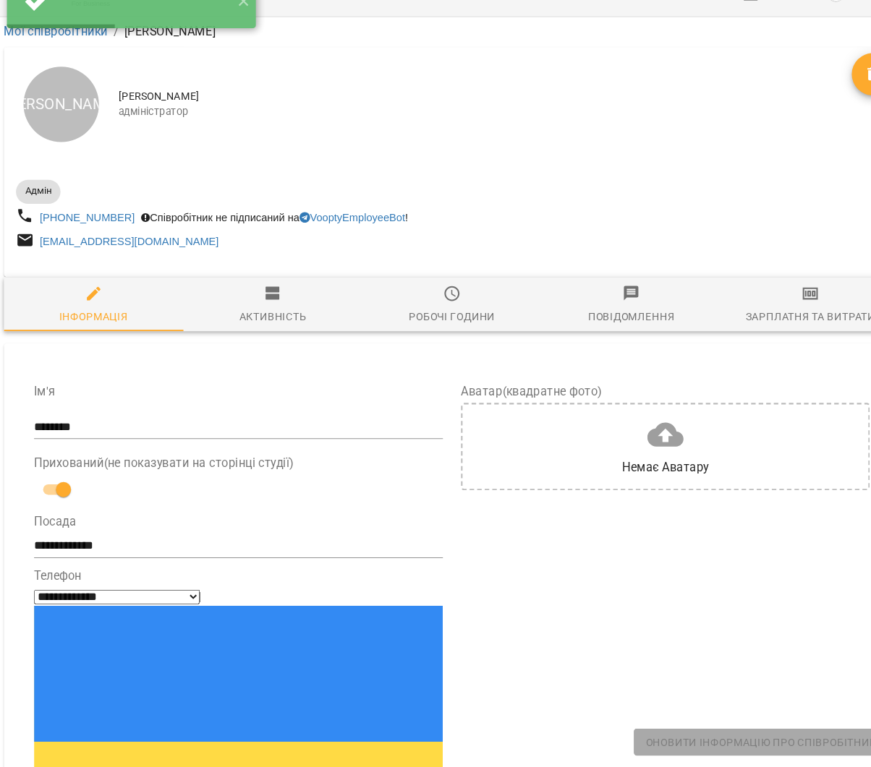
scroll to position [0, 1]
click at [239, 7] on button "✕" at bounding box center [234, 32] width 24 height 51
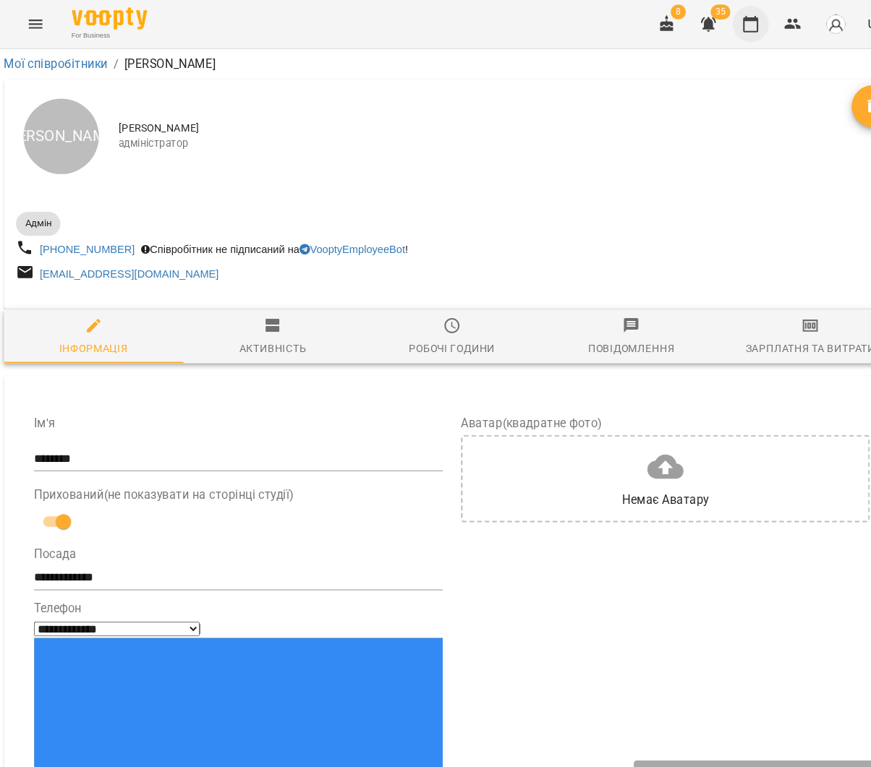
scroll to position [0, 0]
click at [713, 24] on button "button" at bounding box center [720, 23] width 35 height 35
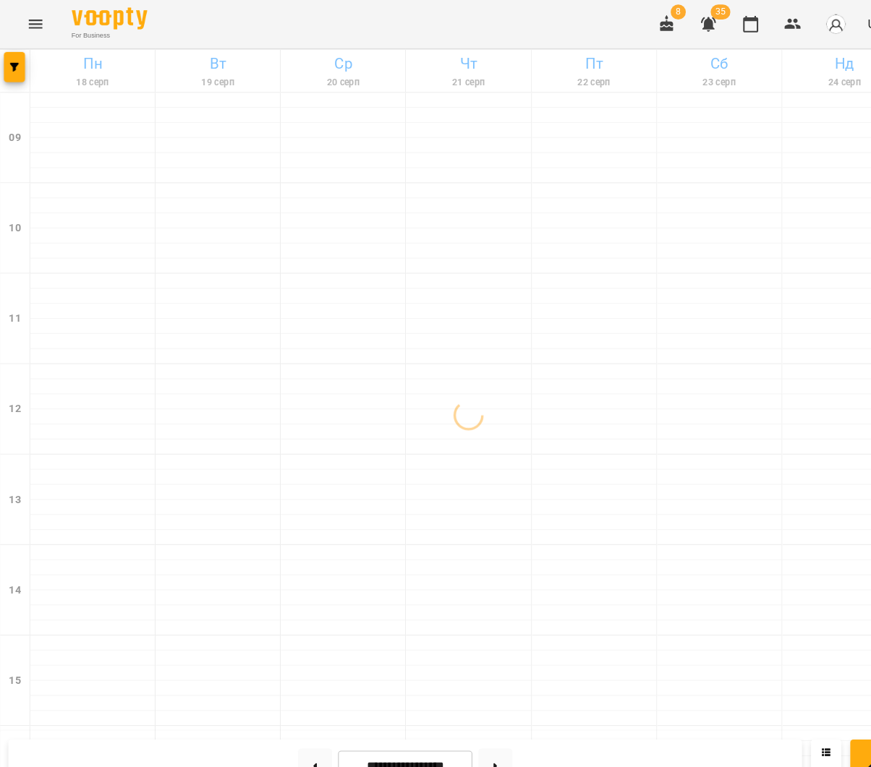
click at [644, 29] on icon "button" at bounding box center [639, 22] width 17 height 17
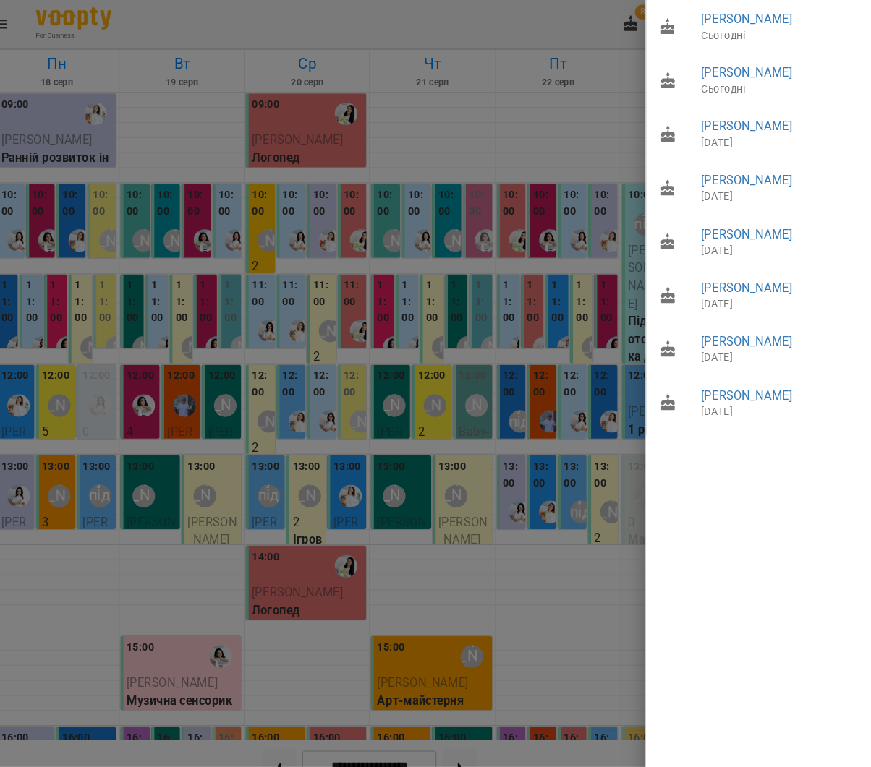
click at [575, 134] on div at bounding box center [435, 383] width 871 height 767
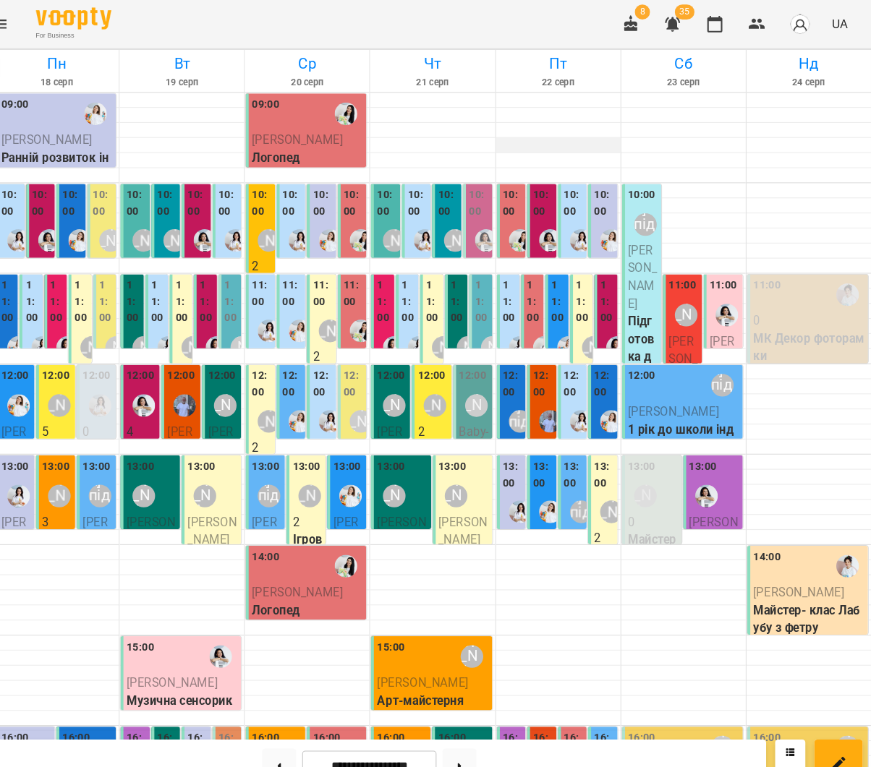
scroll to position [102, 0]
click at [276, 459] on div "[PERSON_NAME] підготовка до школи" at bounding box center [292, 475] width 33 height 33
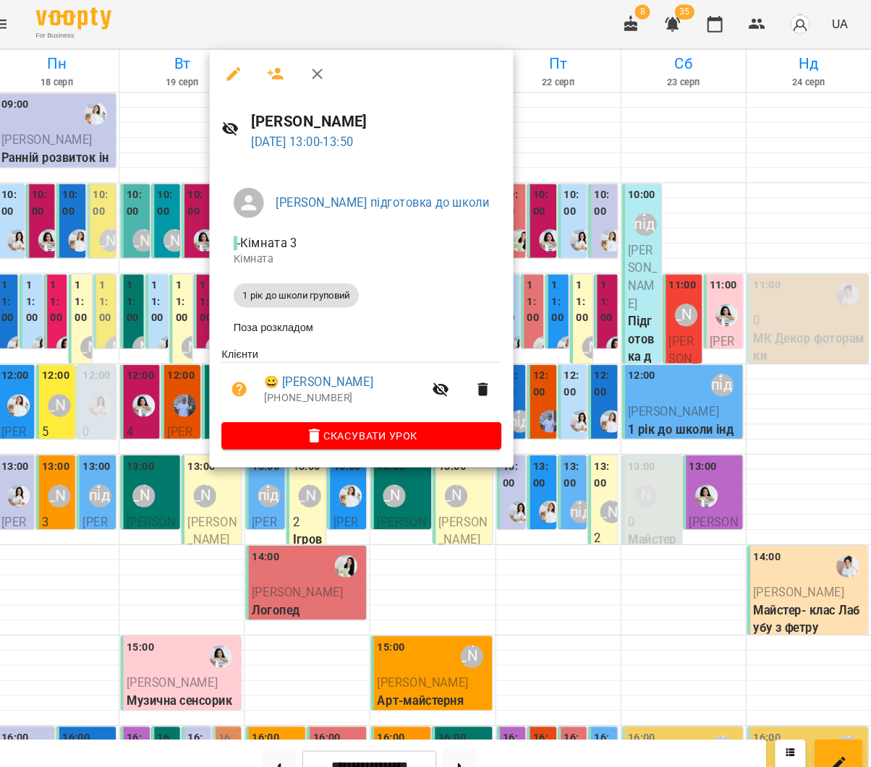
click at [156, 329] on div at bounding box center [435, 383] width 871 height 767
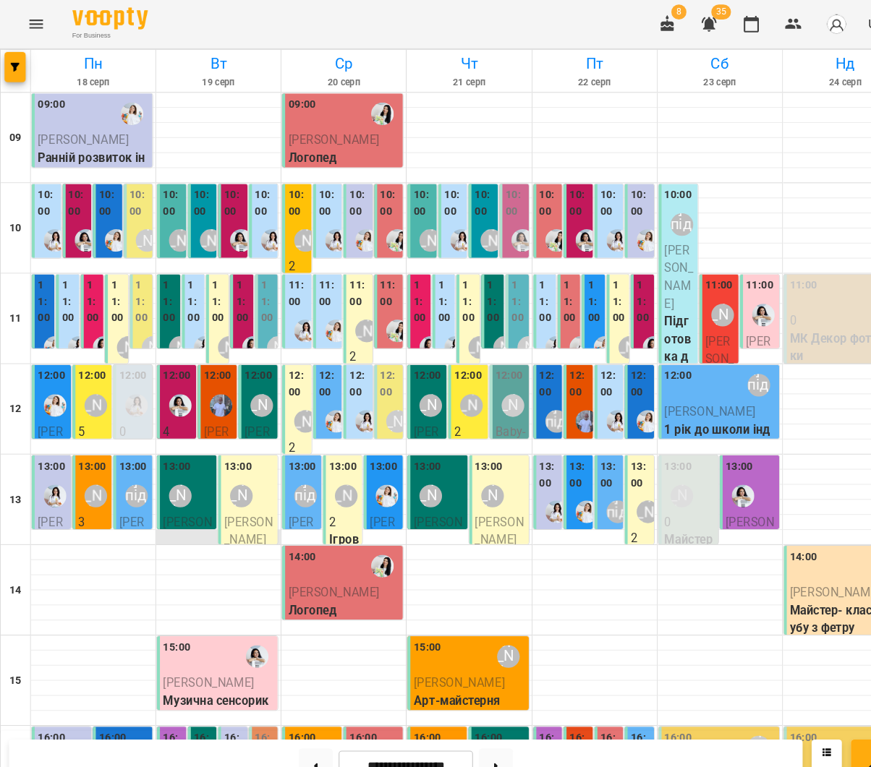
scroll to position [80, 0]
click at [69, 214] on div at bounding box center [82, 230] width 33 height 33
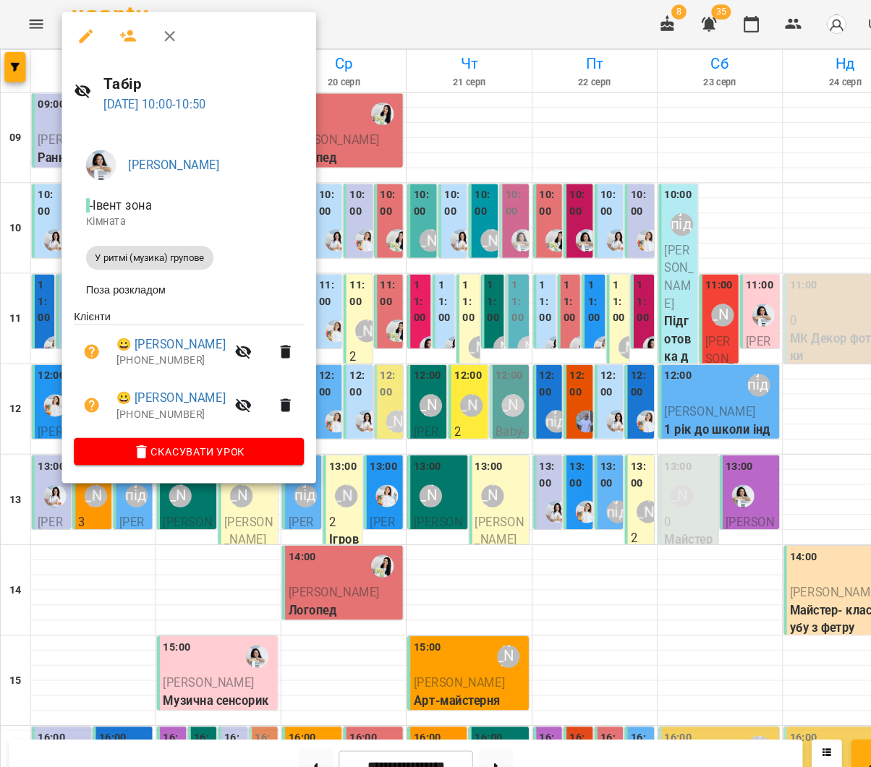
click at [51, 150] on div at bounding box center [435, 383] width 871 height 767
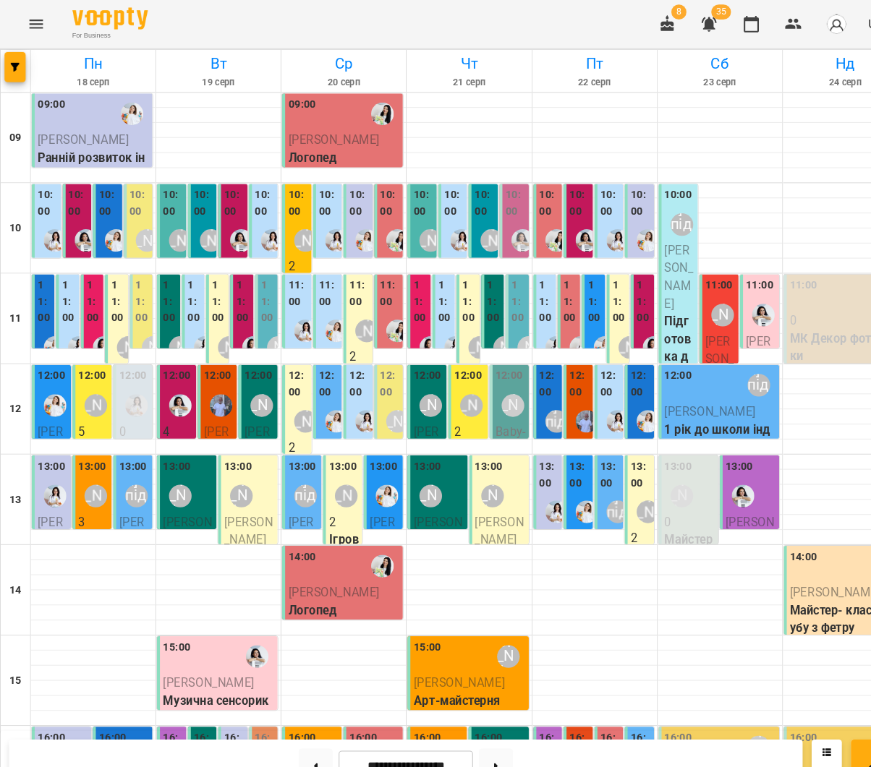
click at [50, 214] on div at bounding box center [52, 230] width 33 height 33
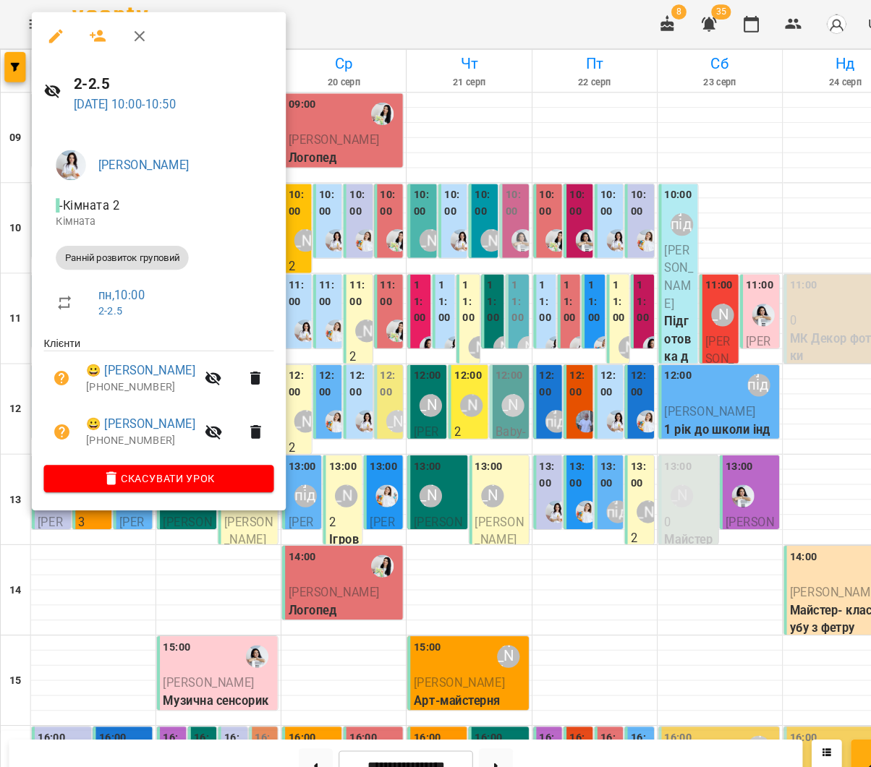
click at [373, 204] on div at bounding box center [435, 383] width 871 height 767
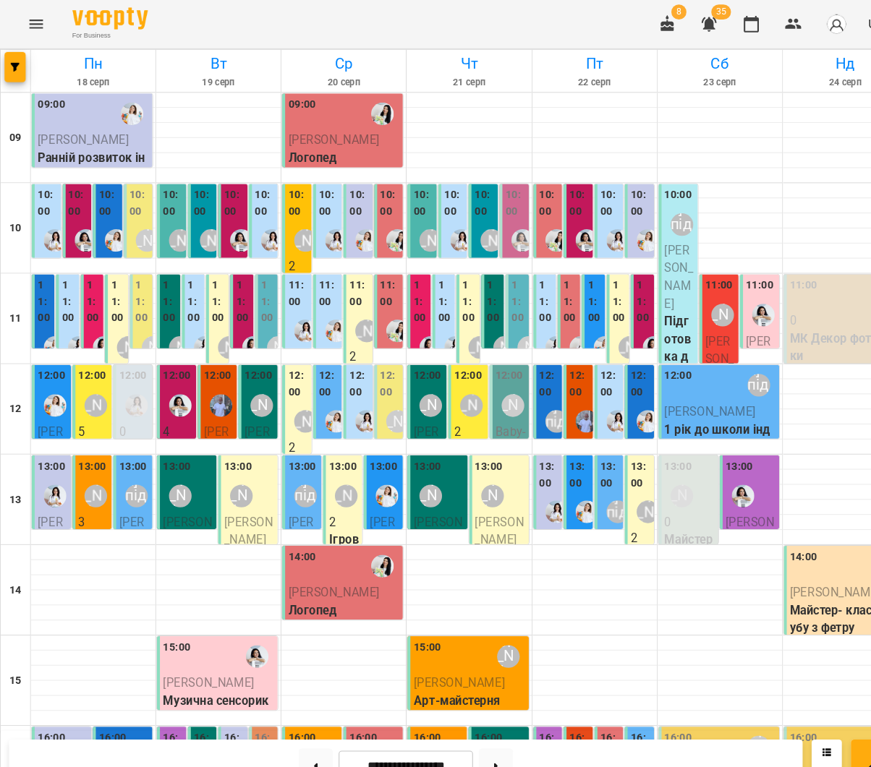
click at [72, 179] on label "10:00" at bounding box center [76, 194] width 20 height 31
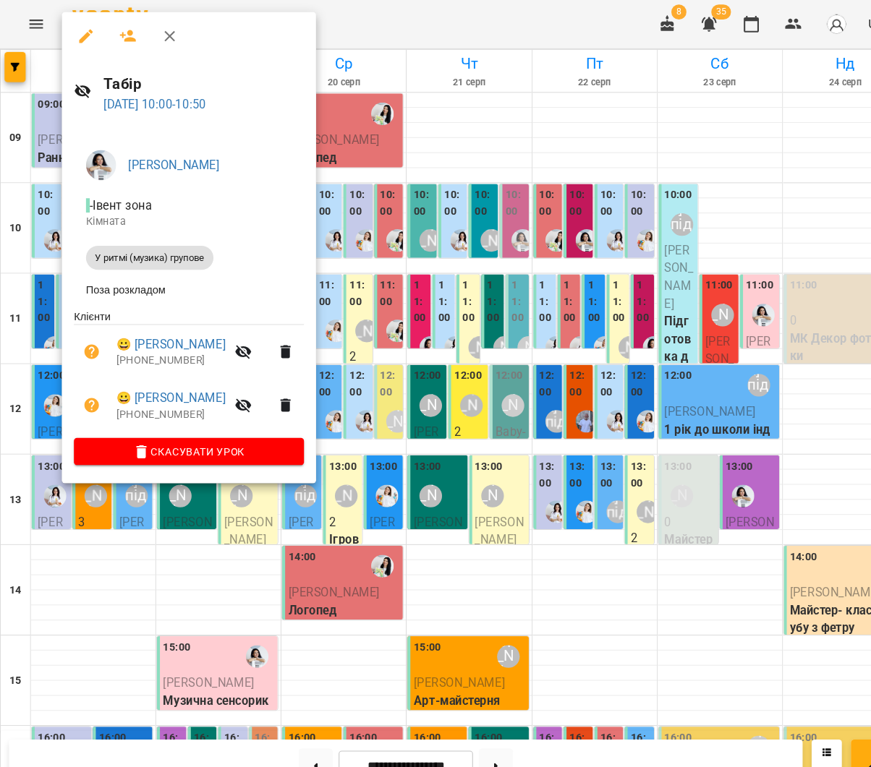
click at [40, 131] on div at bounding box center [435, 383] width 871 height 767
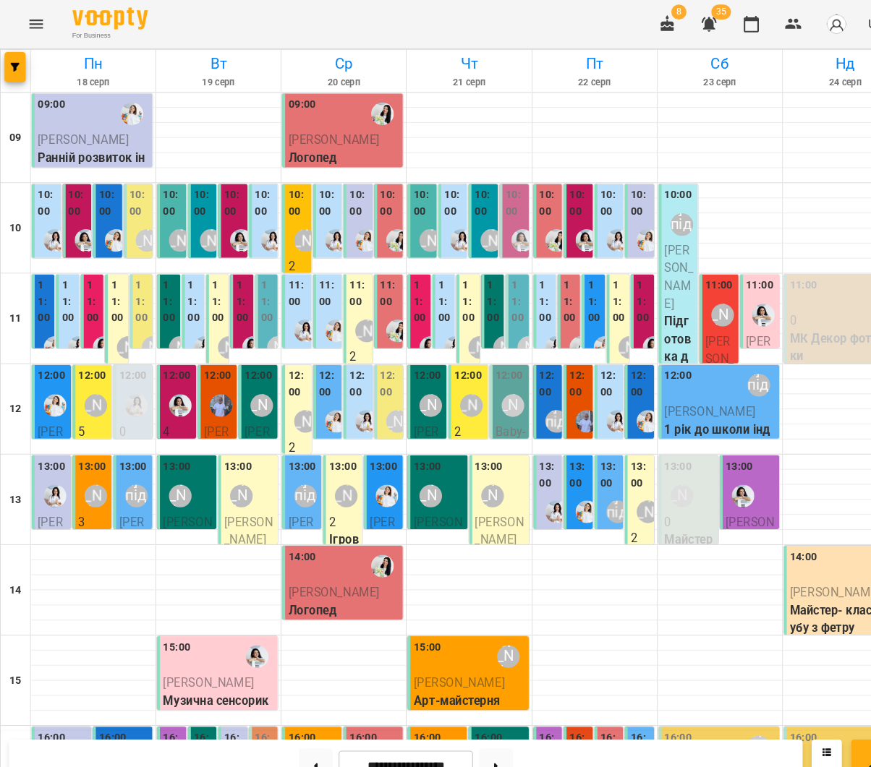
click at [42, 179] on div "10:00" at bounding box center [46, 196] width 20 height 35
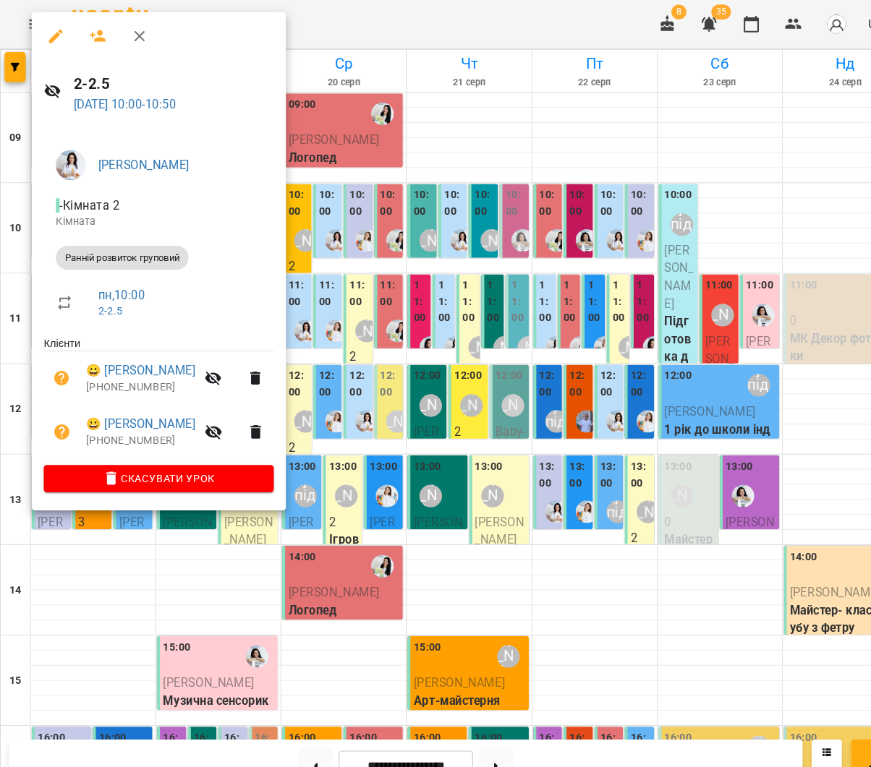
drag, startPoint x: 390, startPoint y: 247, endPoint x: 134, endPoint y: 242, distance: 256.1
click at [390, 247] on div at bounding box center [435, 383] width 871 height 767
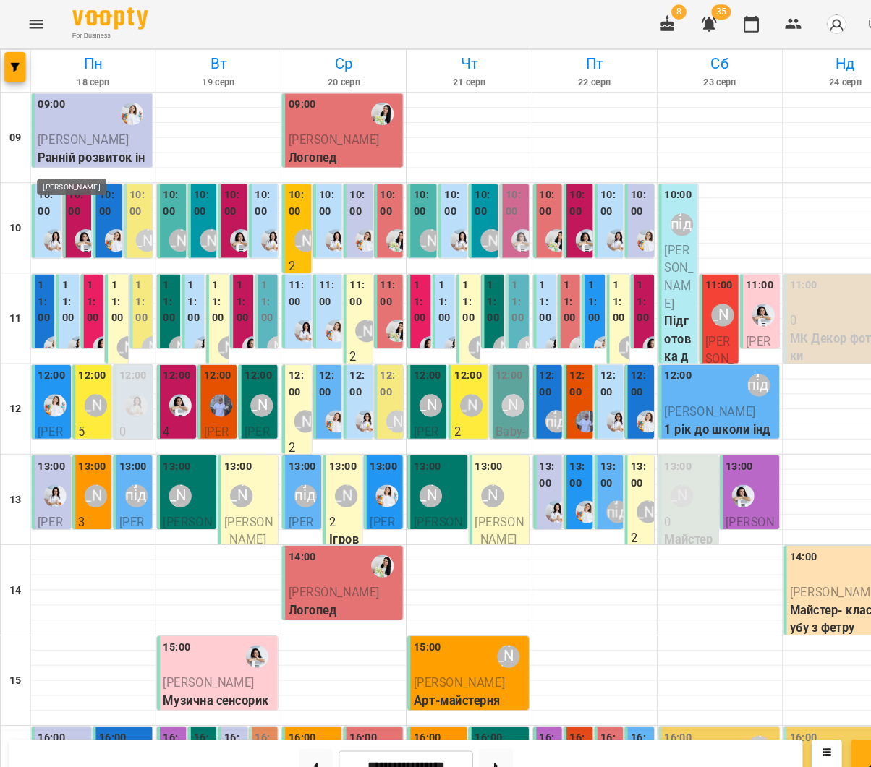
click at [45, 220] on img "Каріна" at bounding box center [53, 231] width 22 height 22
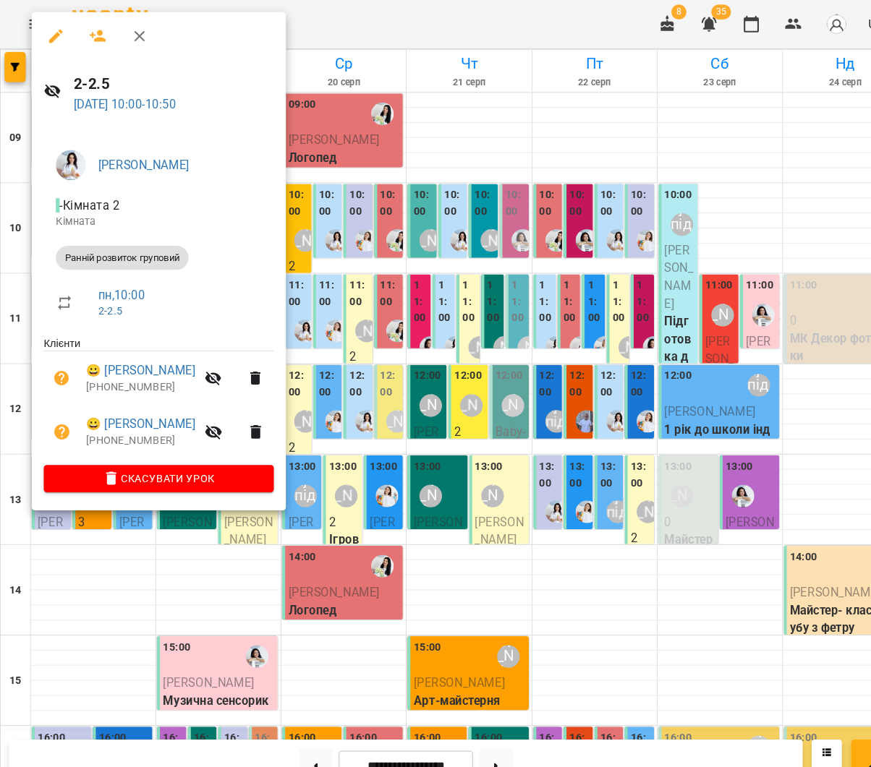
click at [373, 284] on div at bounding box center [435, 383] width 871 height 767
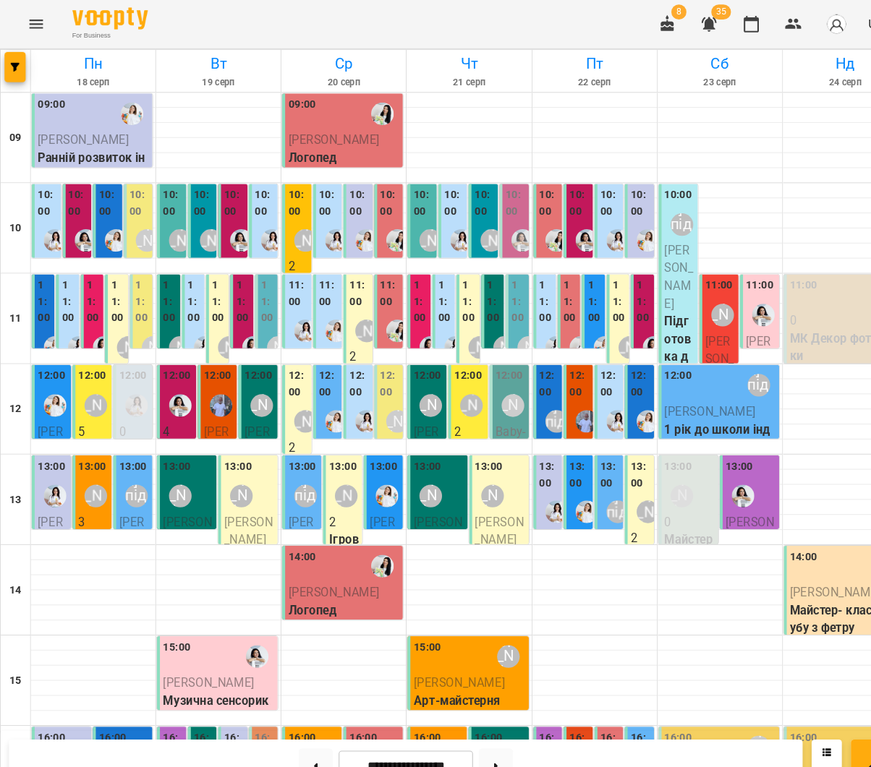
click at [45, 179] on label "10:00" at bounding box center [46, 194] width 20 height 31
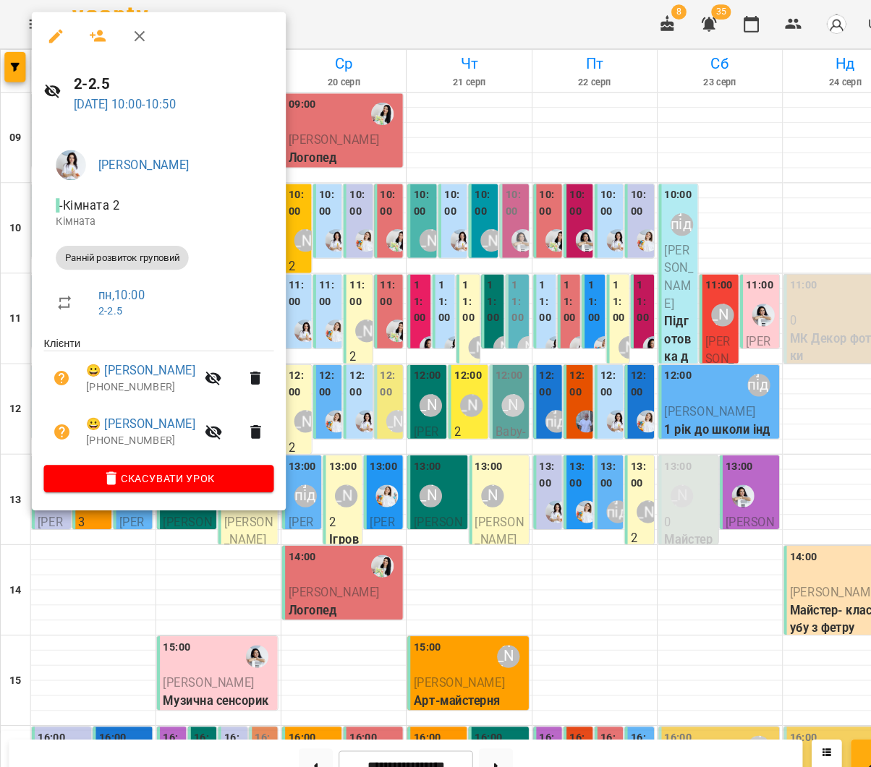
click at [509, 294] on div at bounding box center [435, 383] width 871 height 767
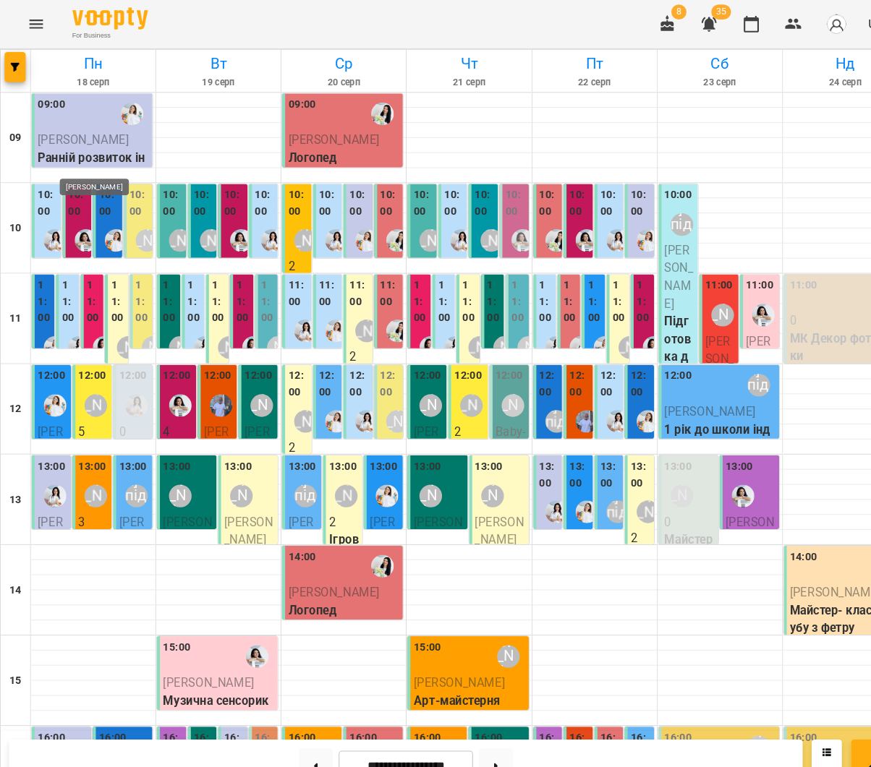
click at [77, 220] on img "Анна Білан" at bounding box center [83, 231] width 22 height 22
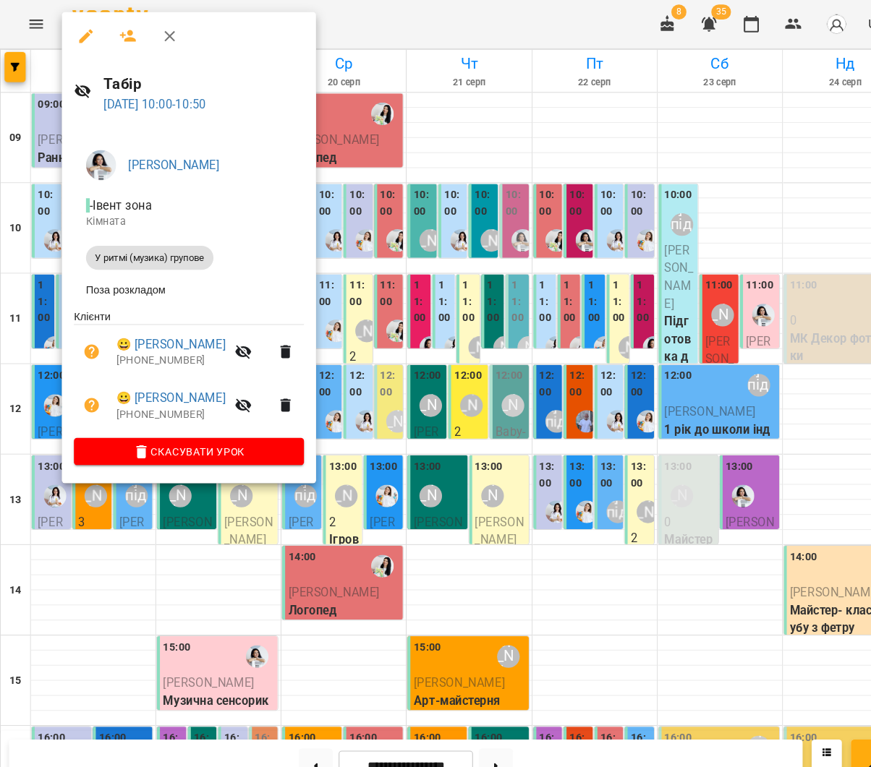
drag, startPoint x: 495, startPoint y: 240, endPoint x: 298, endPoint y: 216, distance: 198.2
click at [495, 240] on div at bounding box center [435, 383] width 871 height 767
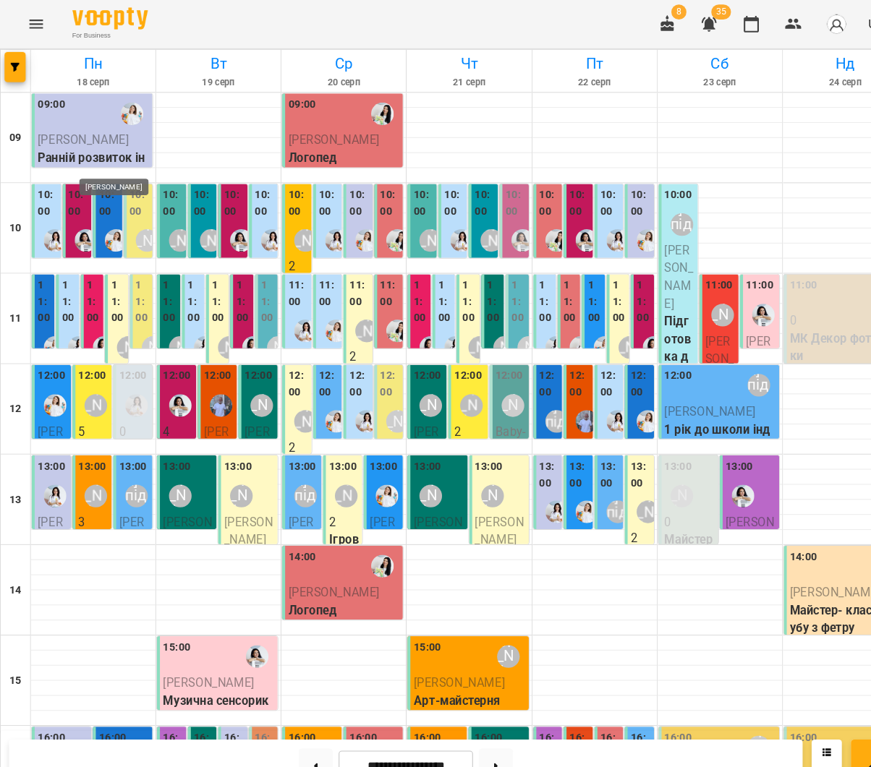
click at [110, 220] on img "Юлія Масющенко" at bounding box center [112, 231] width 22 height 22
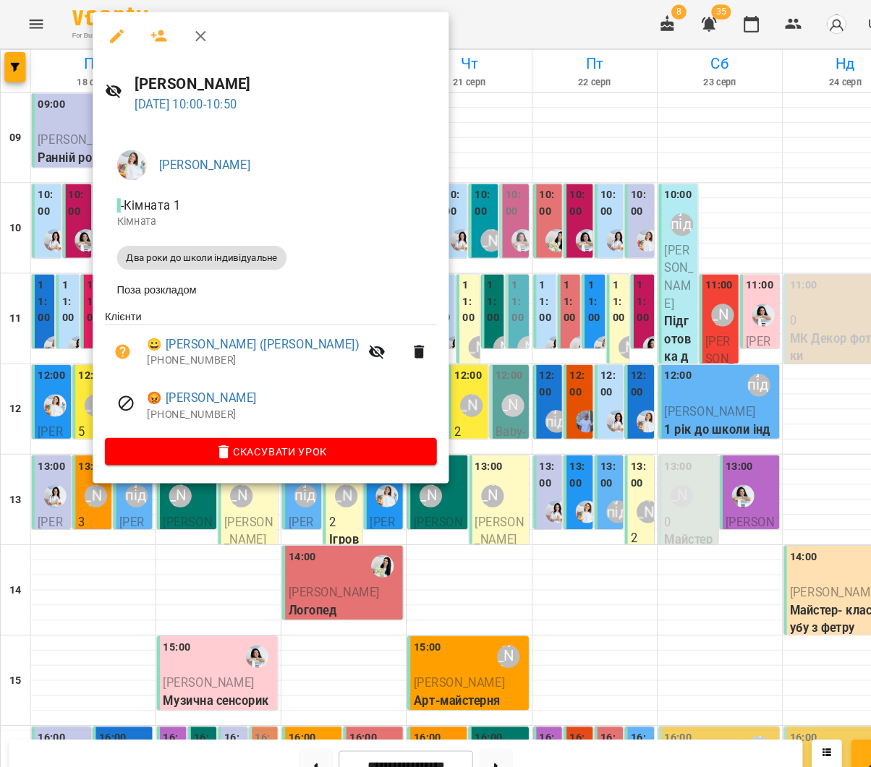
click at [40, 211] on div at bounding box center [435, 383] width 871 height 767
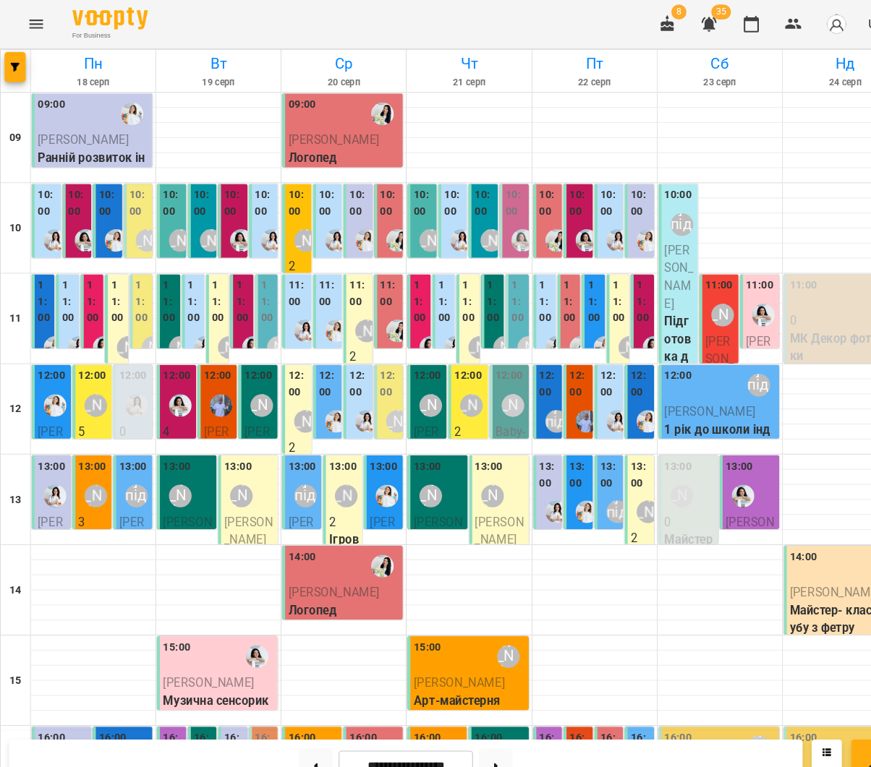
click at [40, 266] on label "11:00" at bounding box center [42, 289] width 13 height 47
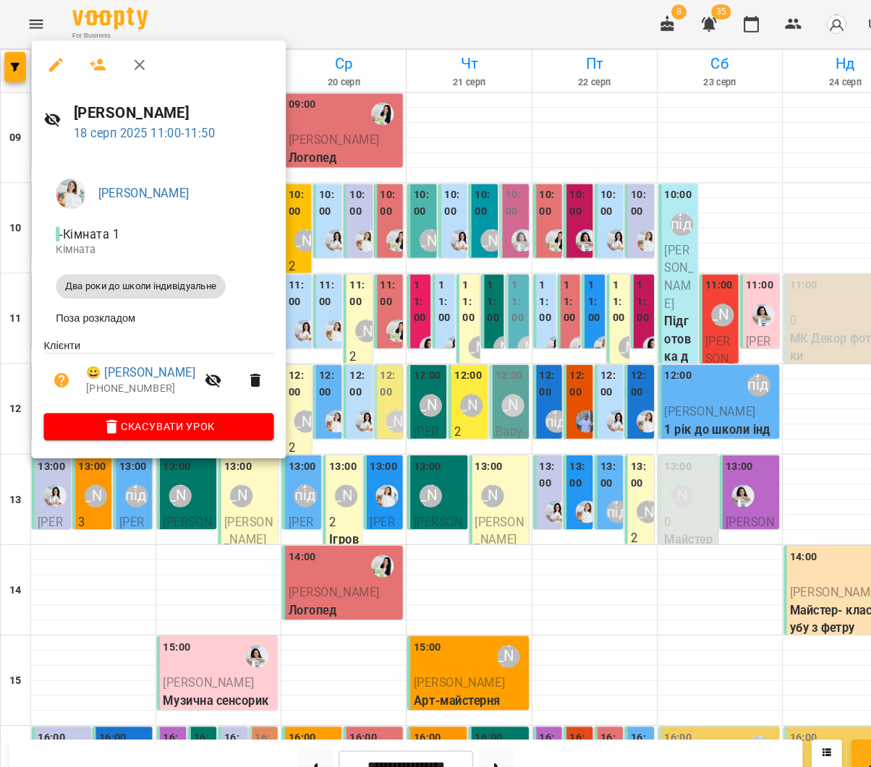
scroll to position [0, 0]
click at [484, 304] on div at bounding box center [435, 383] width 871 height 767
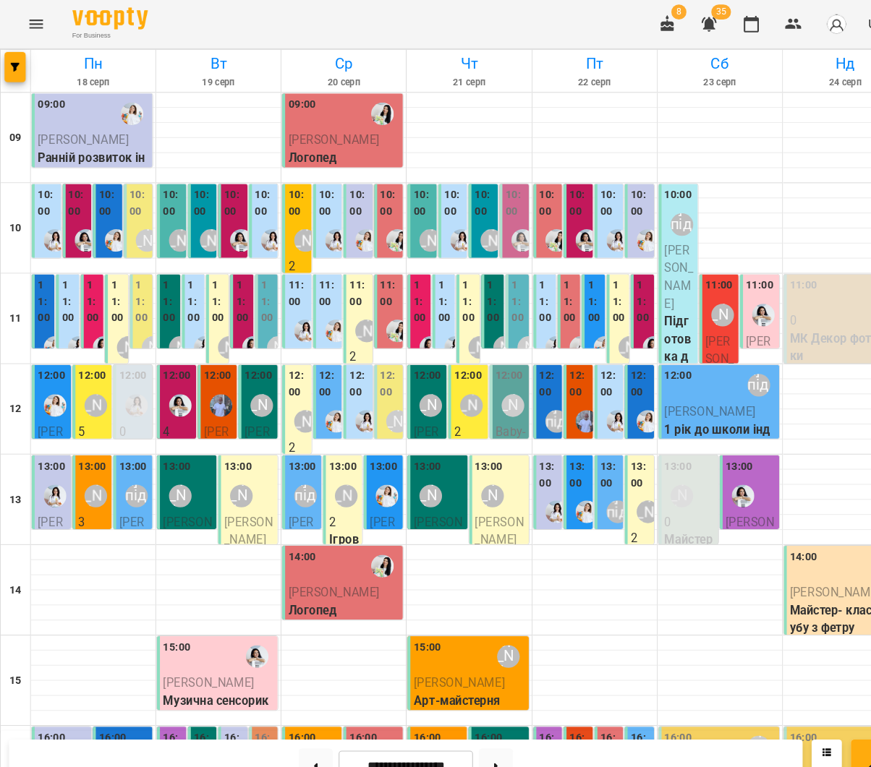
click at [64, 266] on div "11:00" at bounding box center [65, 291] width 13 height 51
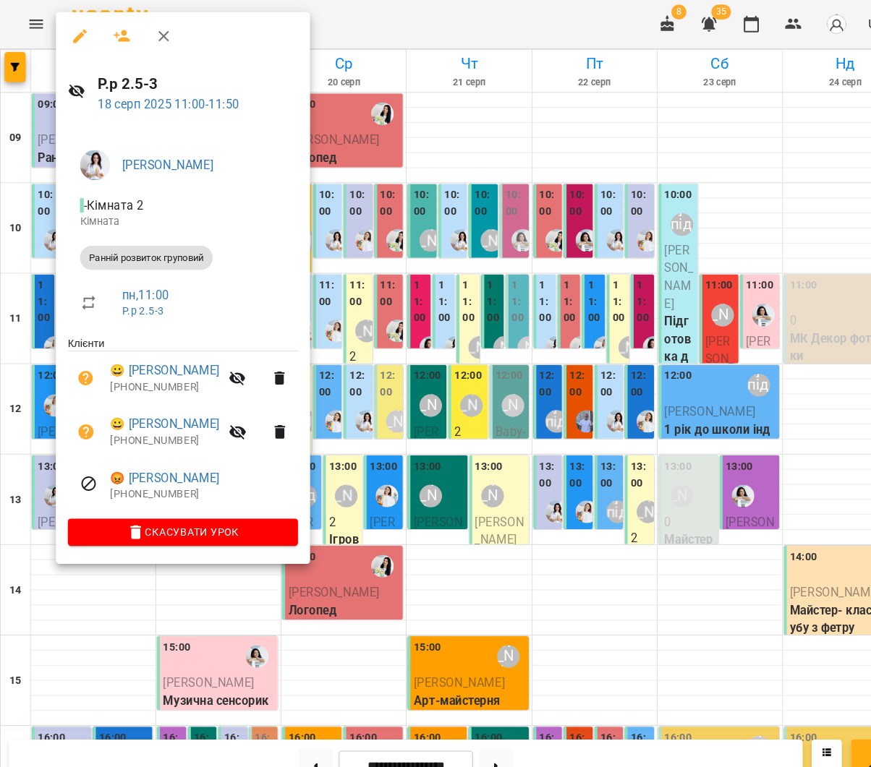
click at [474, 301] on div at bounding box center [435, 383] width 871 height 767
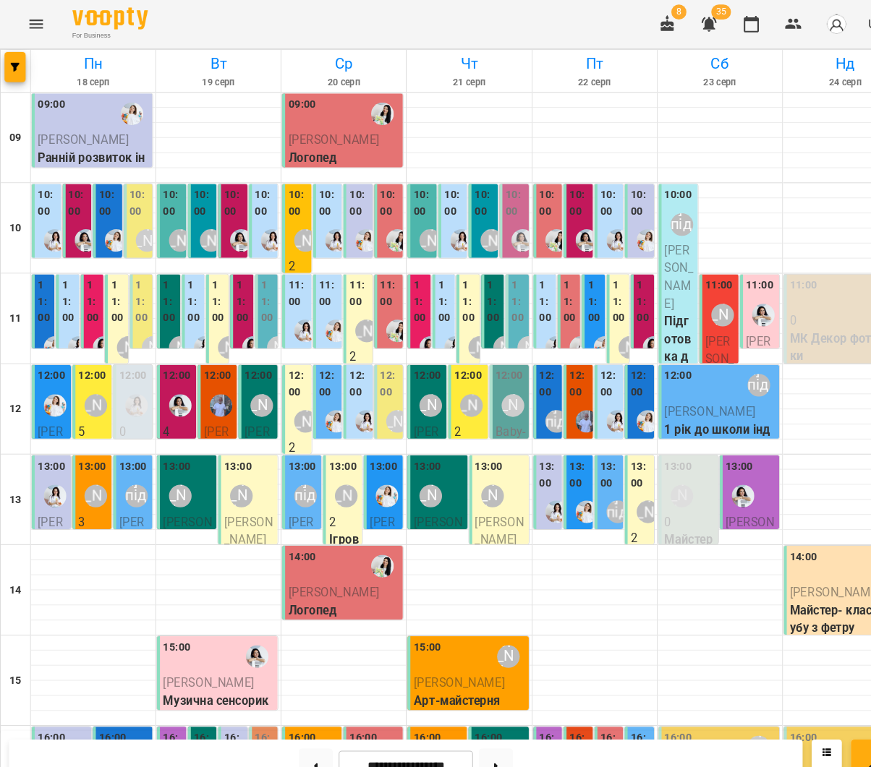
click at [74, 263] on div "11:00 2 Ранній розвиток груповий" at bounding box center [65, 410] width 22 height 294
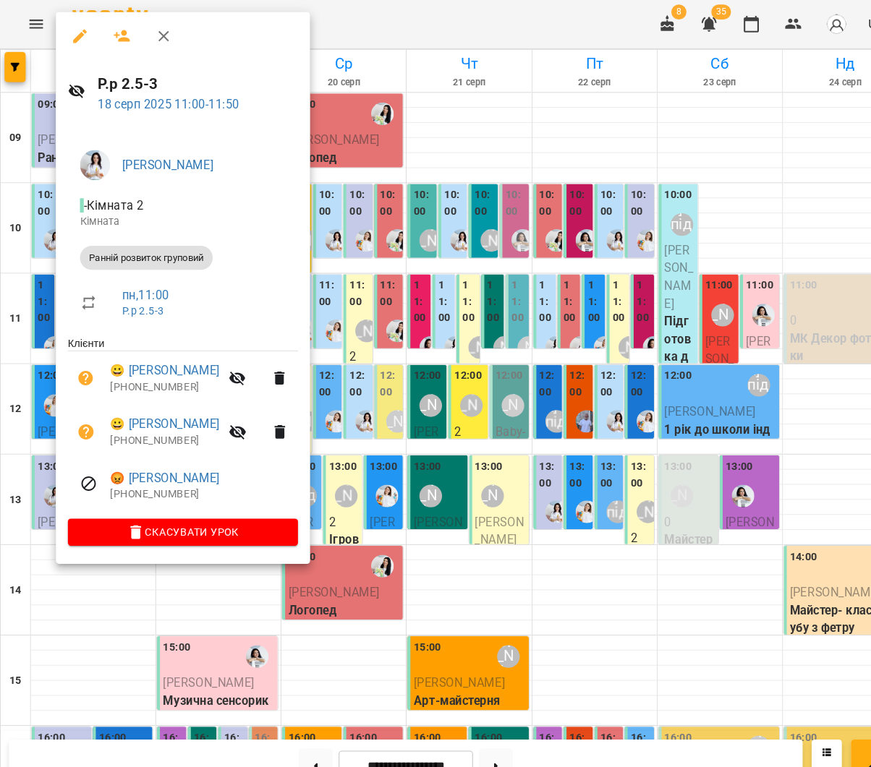
click at [408, 326] on div at bounding box center [435, 383] width 871 height 767
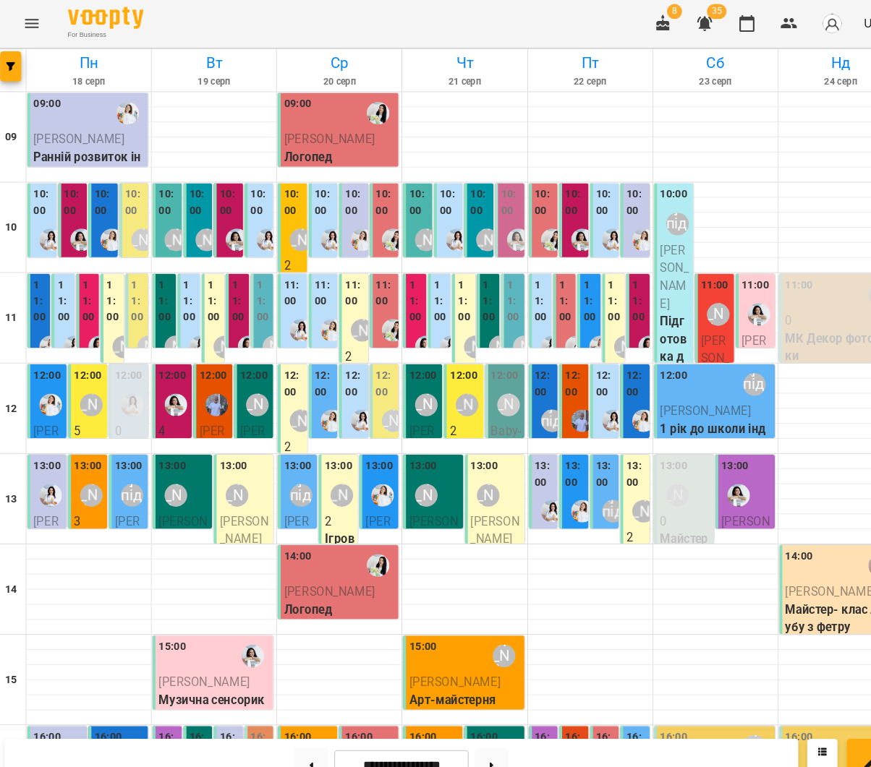
click at [36, 24] on button "Menu" at bounding box center [34, 23] width 35 height 35
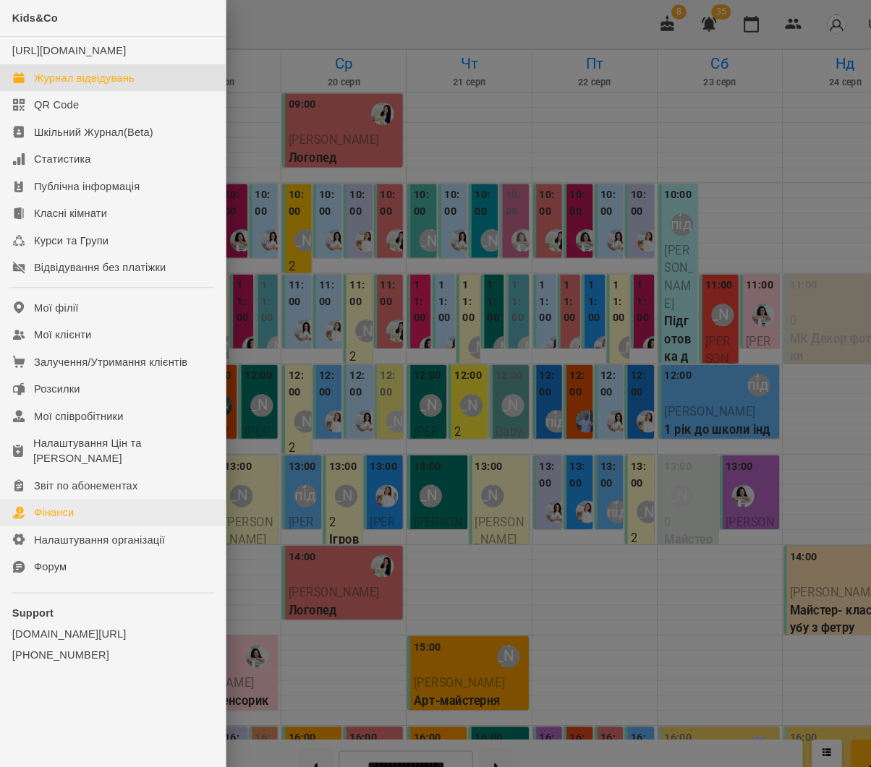
click at [121, 479] on link "Фінанси" at bounding box center [108, 492] width 216 height 26
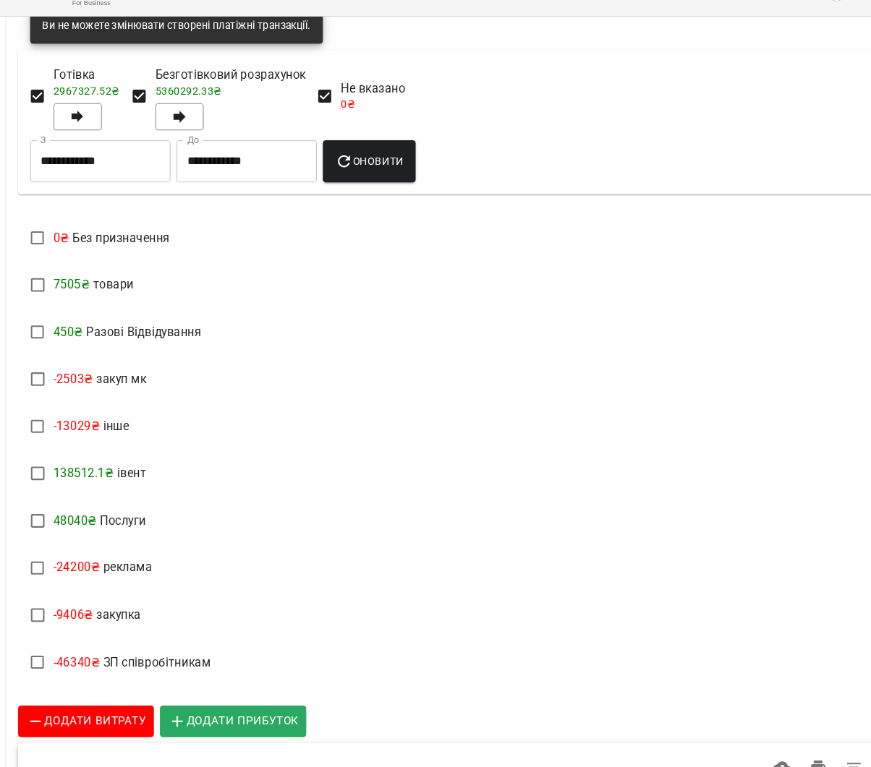
scroll to position [410, 0]
click at [94, 714] on span "Додати витрату" at bounding box center [82, 723] width 114 height 19
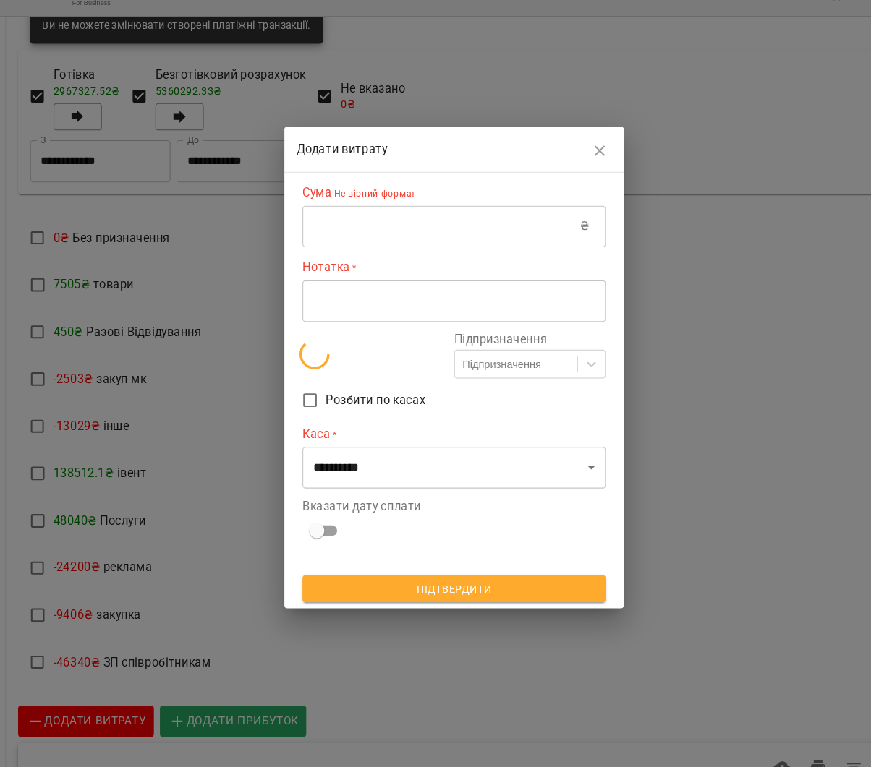
scroll to position [141, 0]
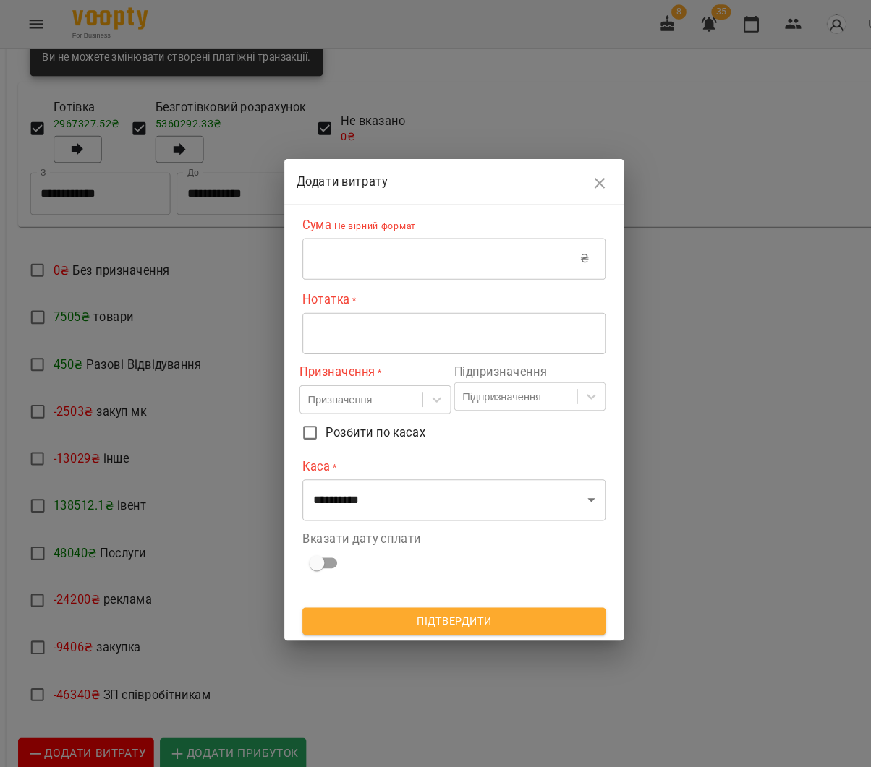
click at [396, 233] on input "text" at bounding box center [423, 248] width 266 height 40
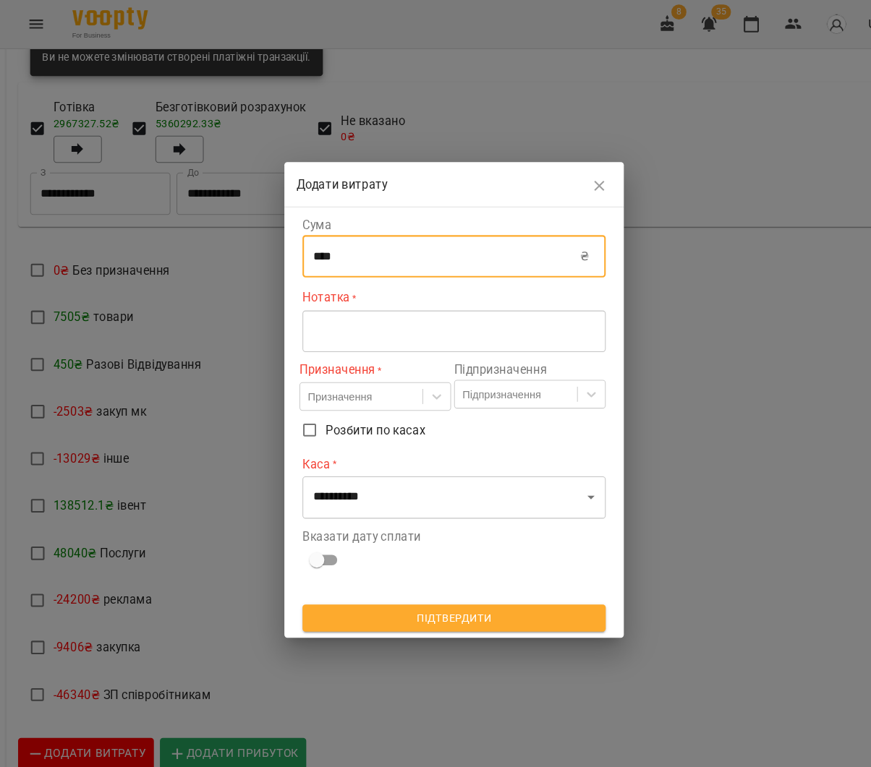
type input "****"
drag, startPoint x: 583, startPoint y: 174, endPoint x: 547, endPoint y: 177, distance: 36.3
click at [582, 174] on icon "button" at bounding box center [574, 178] width 17 height 17
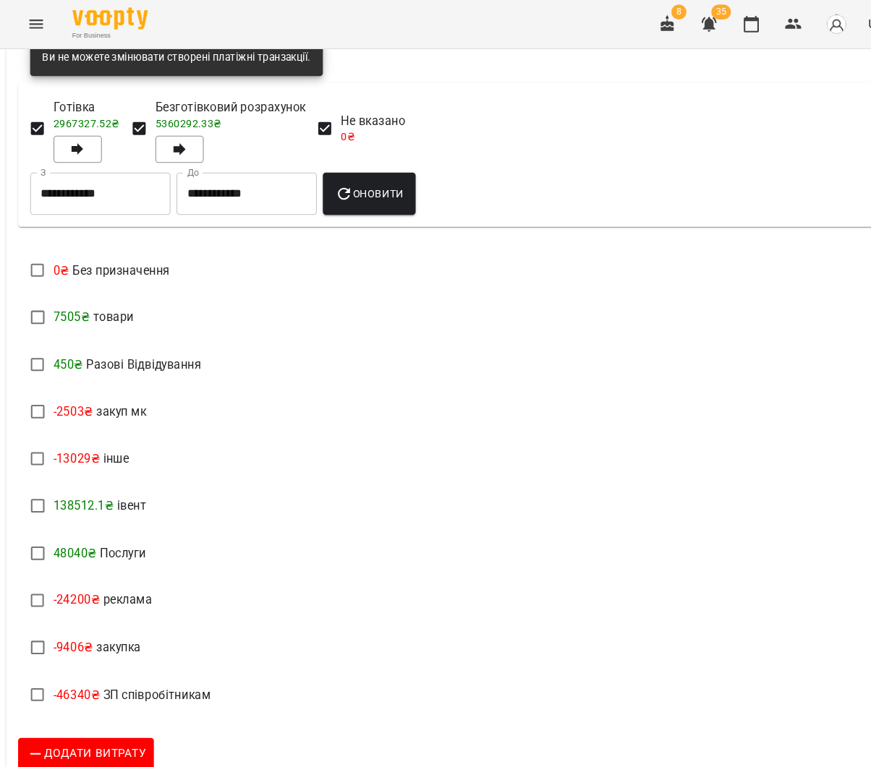
click at [228, 714] on span "Додати прибуток" at bounding box center [223, 723] width 124 height 19
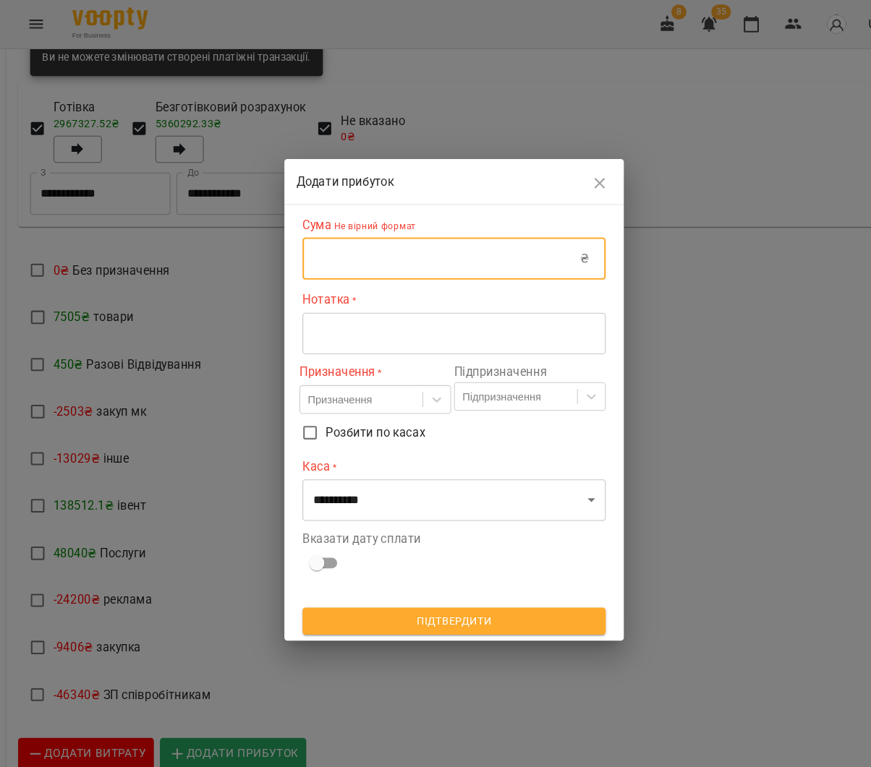
click at [394, 251] on input "text" at bounding box center [423, 248] width 266 height 40
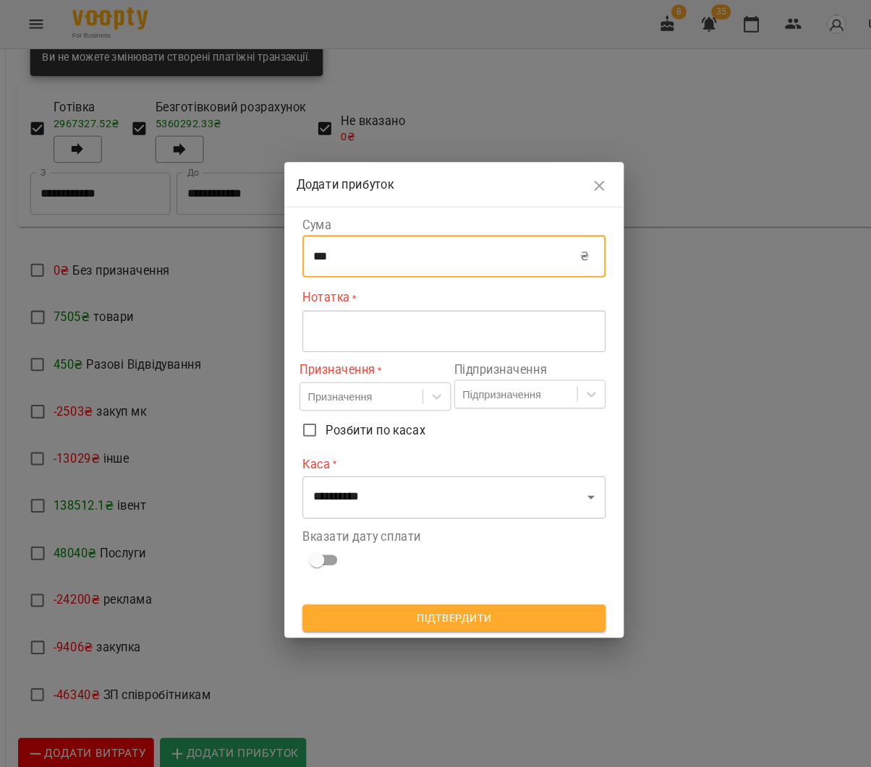
type input "***"
click at [384, 326] on div "* ​" at bounding box center [435, 317] width 291 height 40
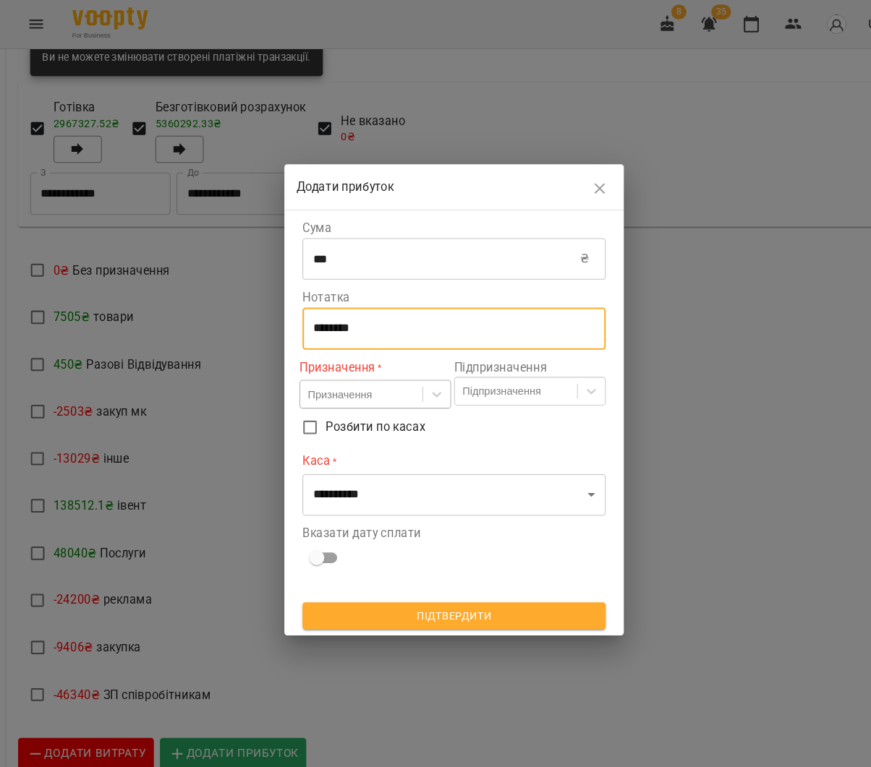
type textarea "********"
click at [372, 379] on div "Призначення" at bounding box center [346, 378] width 117 height 24
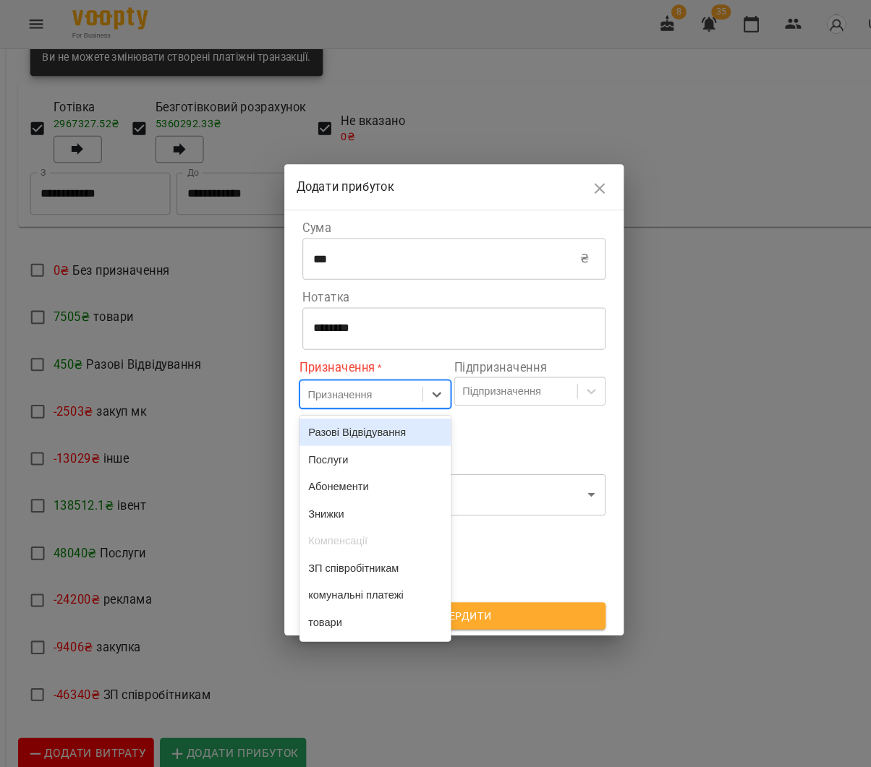
click at [367, 403] on div "Разові Відвідування" at bounding box center [359, 414] width 145 height 26
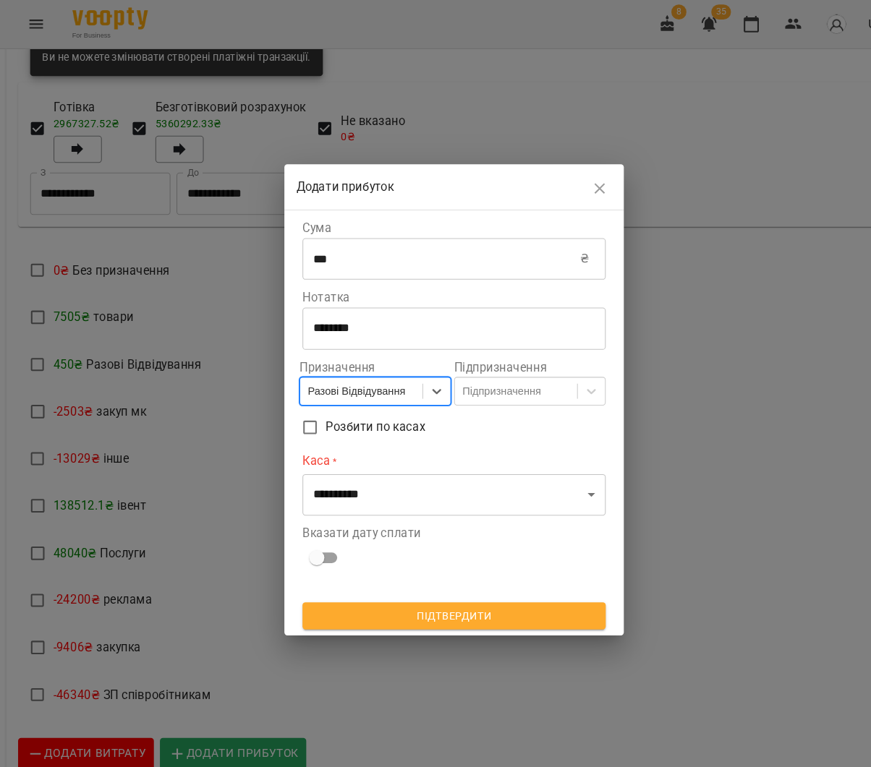
click at [367, 380] on div "Разові Відвідування" at bounding box center [341, 375] width 93 height 14
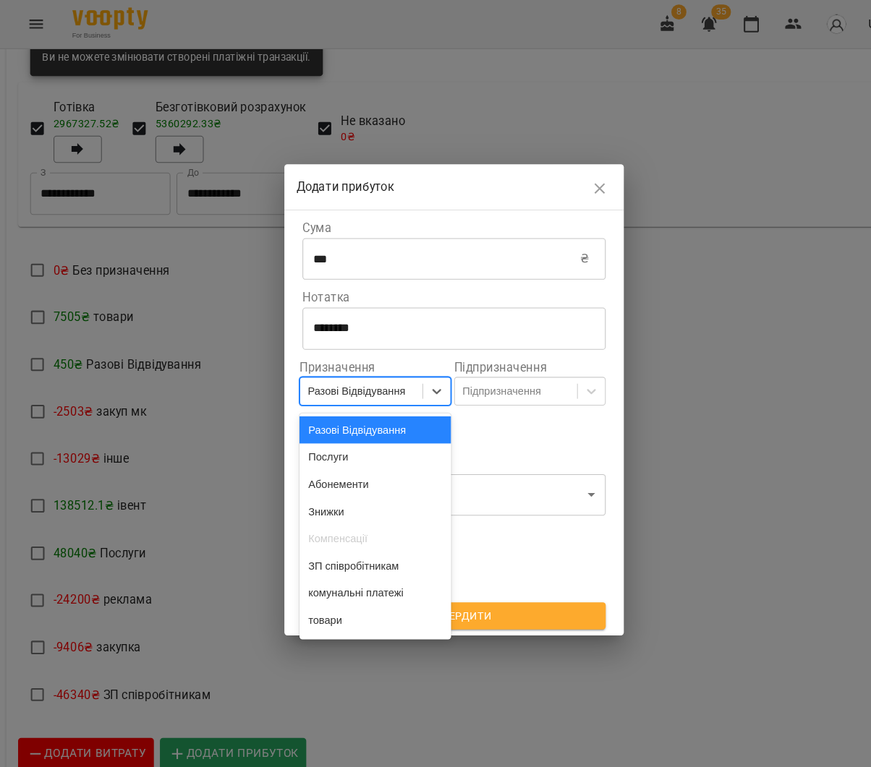
drag, startPoint x: 370, startPoint y: 438, endPoint x: 393, endPoint y: 430, distance: 24.2
click at [370, 438] on div "Послуги" at bounding box center [359, 438] width 145 height 26
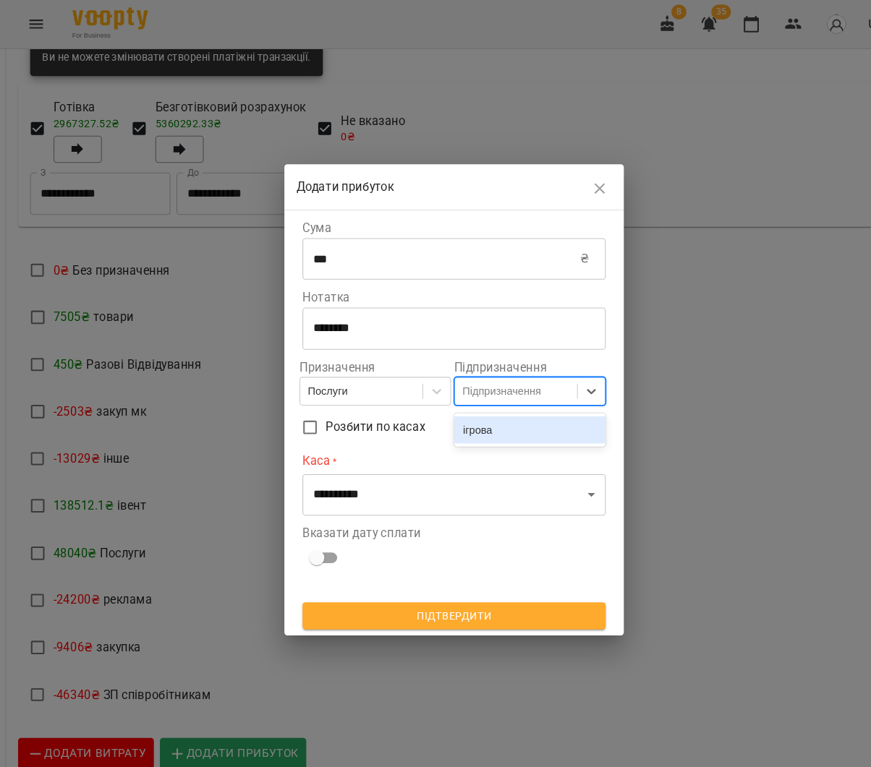
click at [460, 378] on div "Підпризначення" at bounding box center [480, 375] width 75 height 14
click at [458, 414] on div "ігрова" at bounding box center [507, 412] width 145 height 26
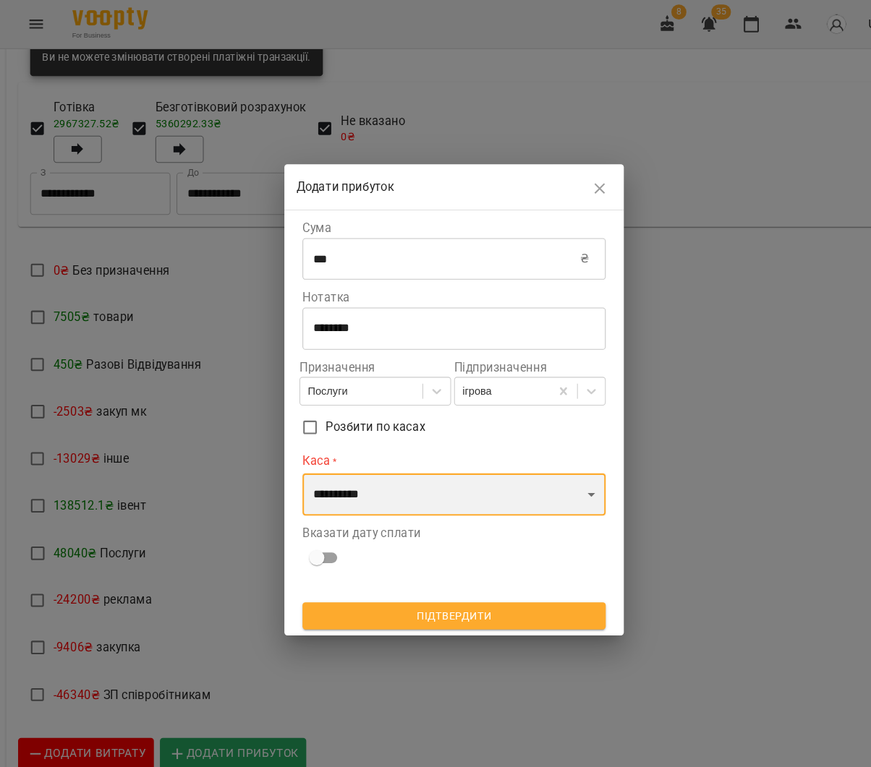
select select "****"
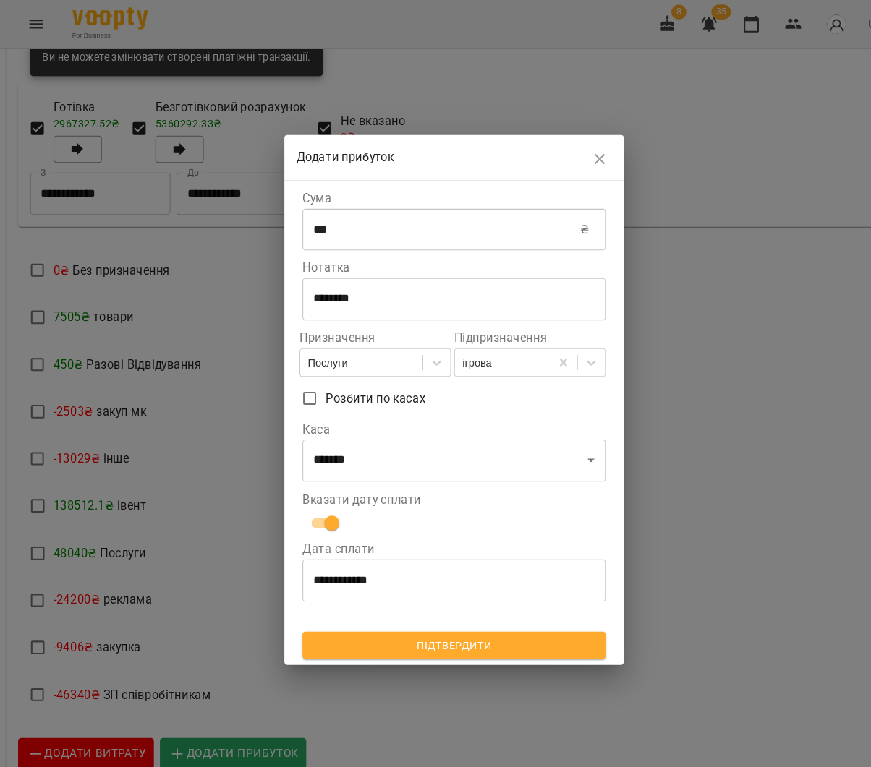
click at [436, 620] on span "Підтвердити" at bounding box center [436, 618] width 268 height 17
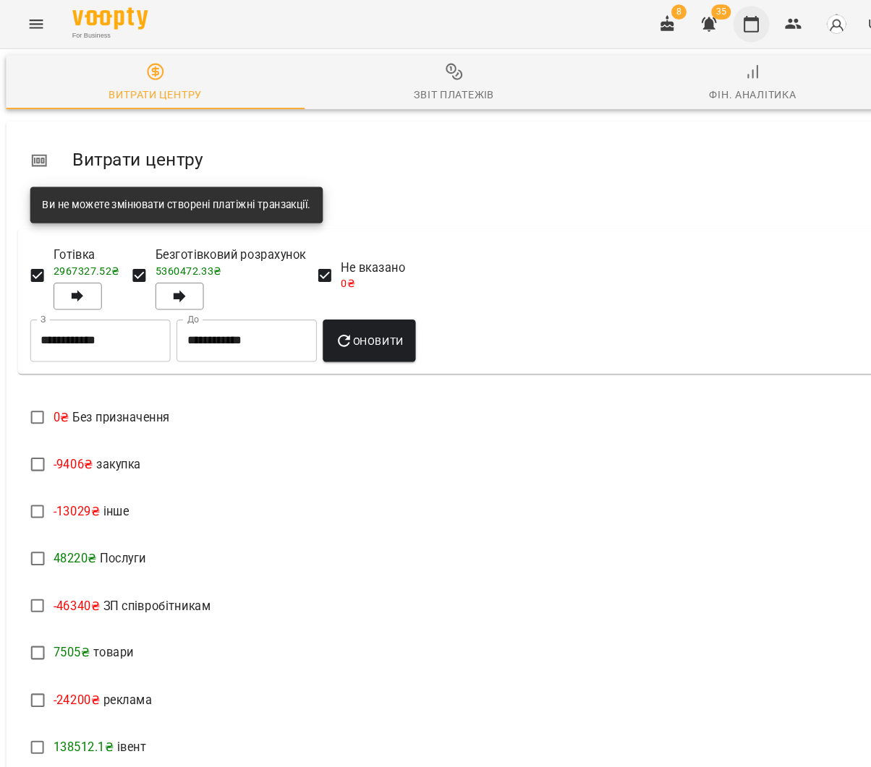
scroll to position [0, 0]
click at [720, 24] on icon "button" at bounding box center [720, 22] width 17 height 17
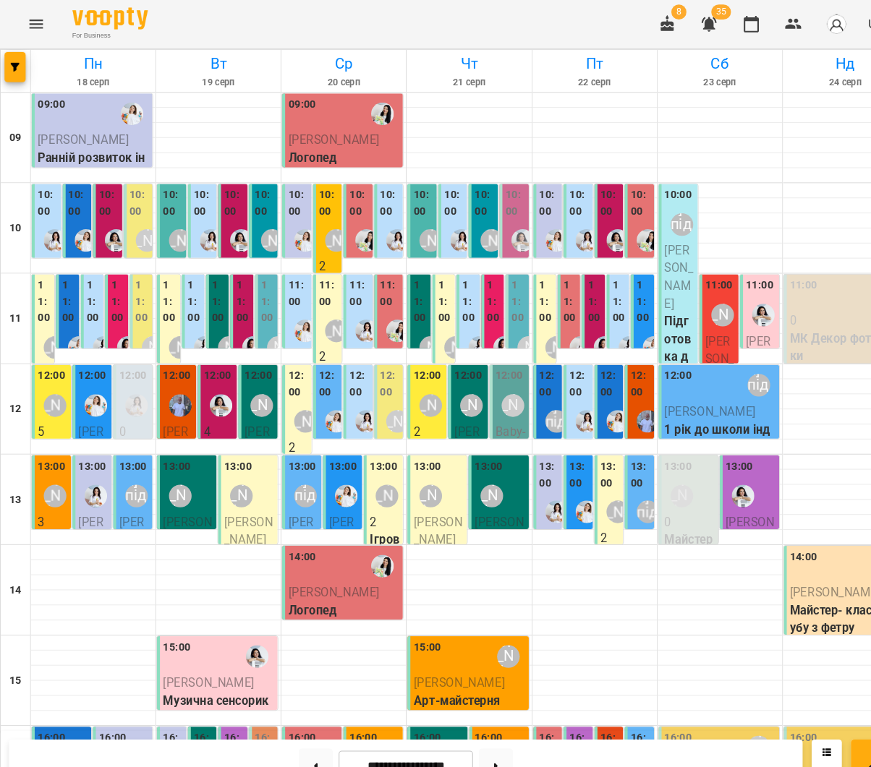
click at [672, 301] on div "11:00 Аліна Арт Боднарчук Аліса Майстер-клас Полуниця з глини" at bounding box center [689, 386] width 38 height 246
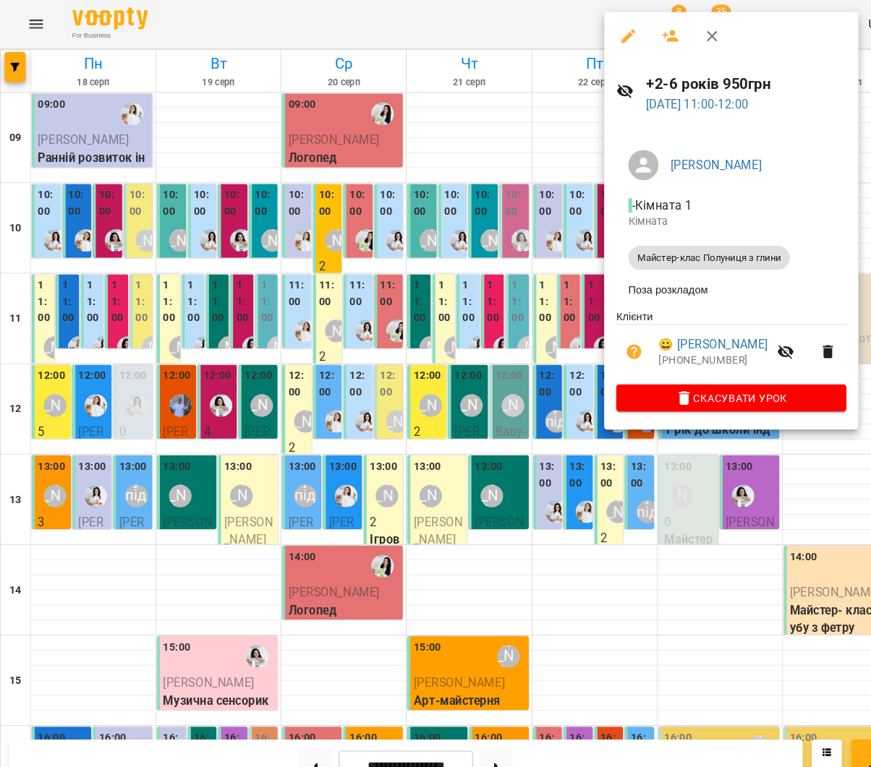
click at [466, 270] on div at bounding box center [435, 383] width 871 height 767
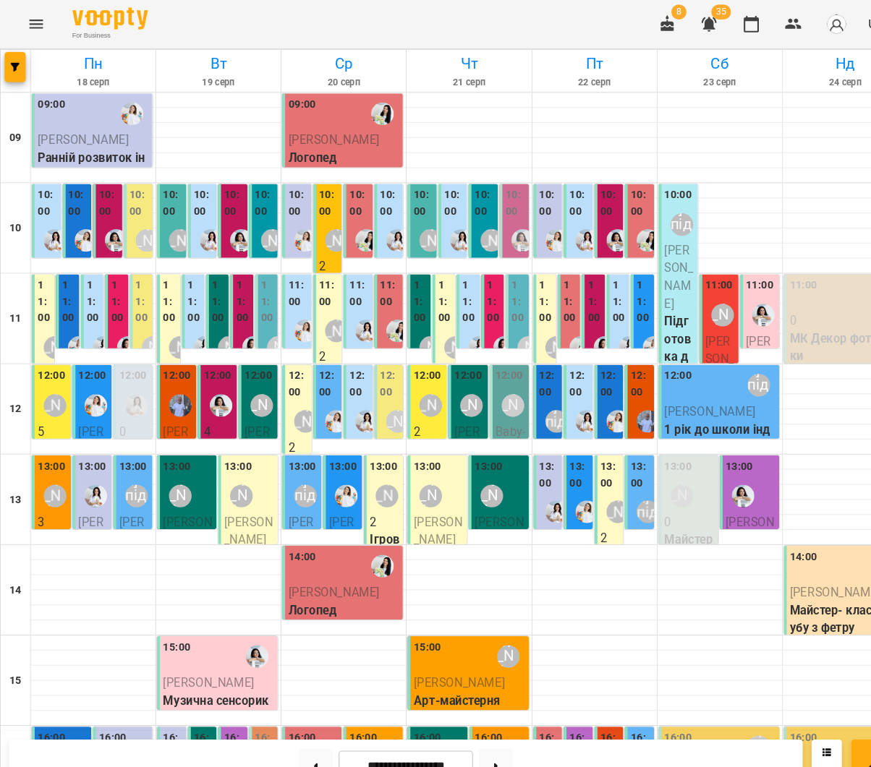
click at [114, 210] on div "10:00 2 У ритмі (музика) групове" at bounding box center [103, 289] width 28 height 227
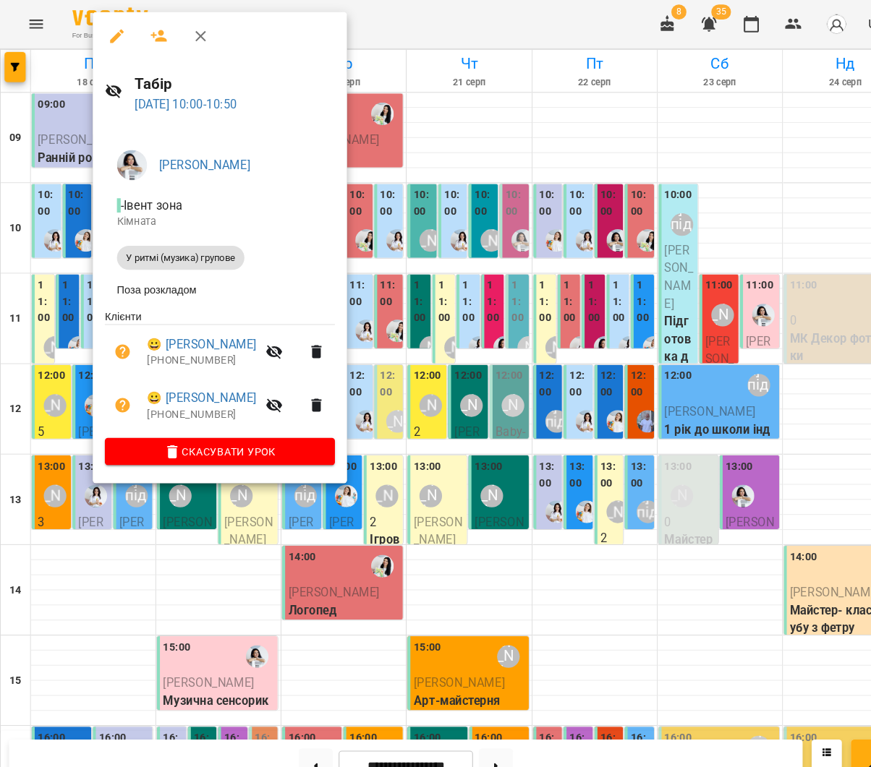
click at [145, 33] on icon "button" at bounding box center [152, 34] width 17 height 17
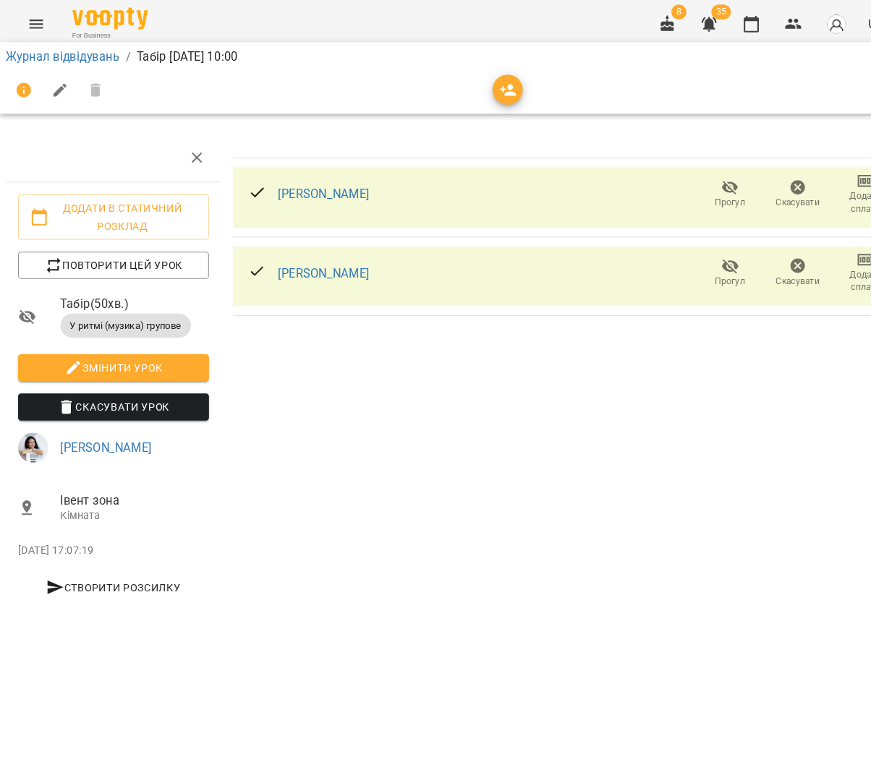
click at [479, 86] on icon "button" at bounding box center [487, 86] width 17 height 17
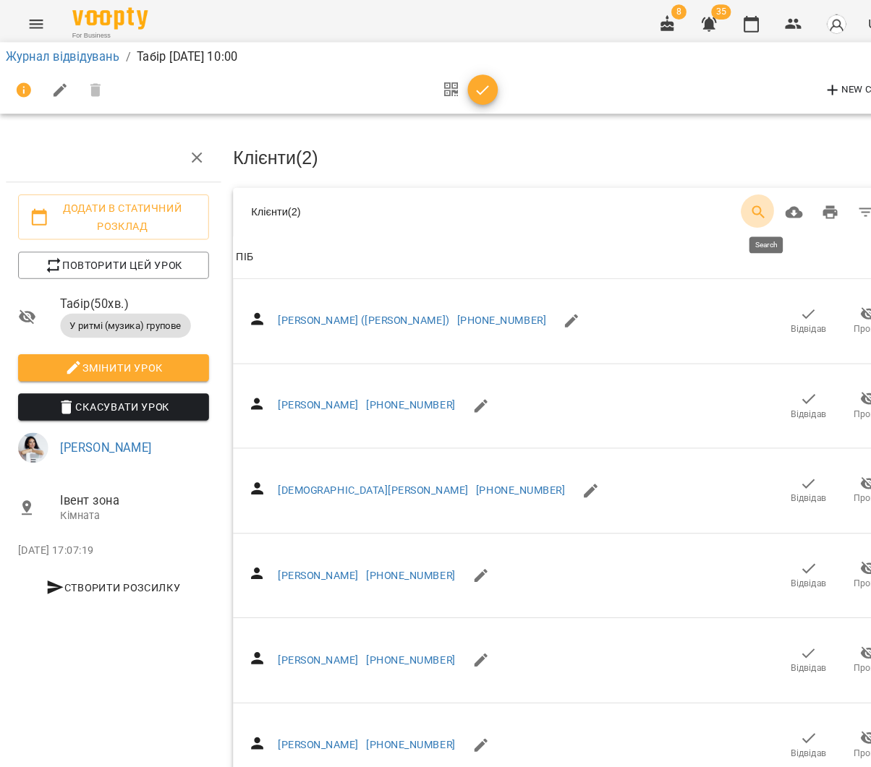
click at [730, 203] on icon "Search" at bounding box center [727, 203] width 17 height 17
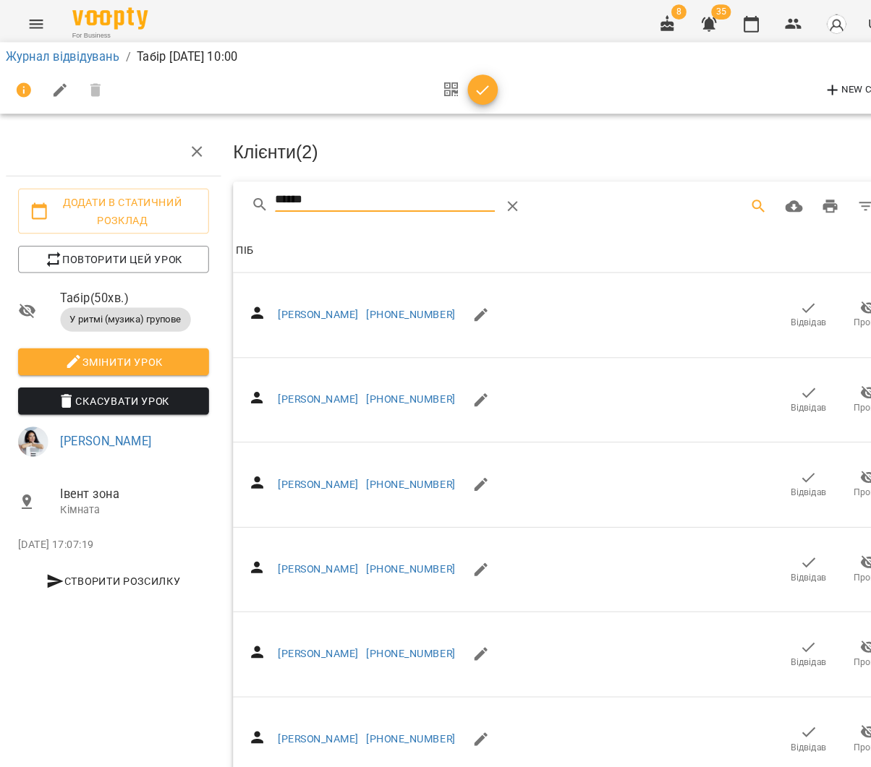
scroll to position [121, 0]
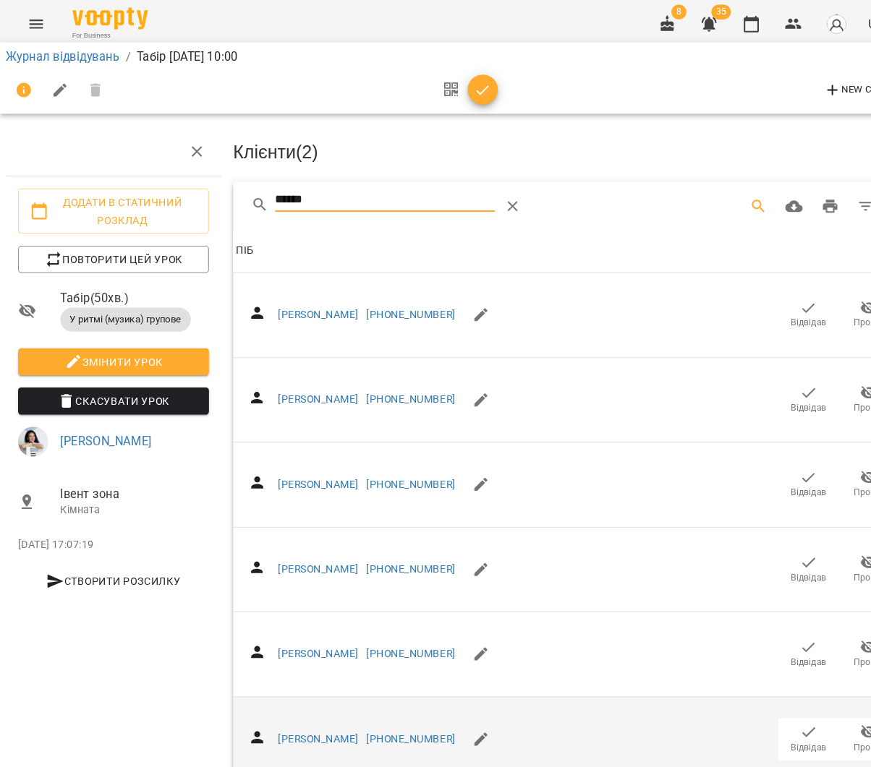
type input "******"
click at [780, 711] on span "Відвідав" at bounding box center [776, 717] width 34 height 12
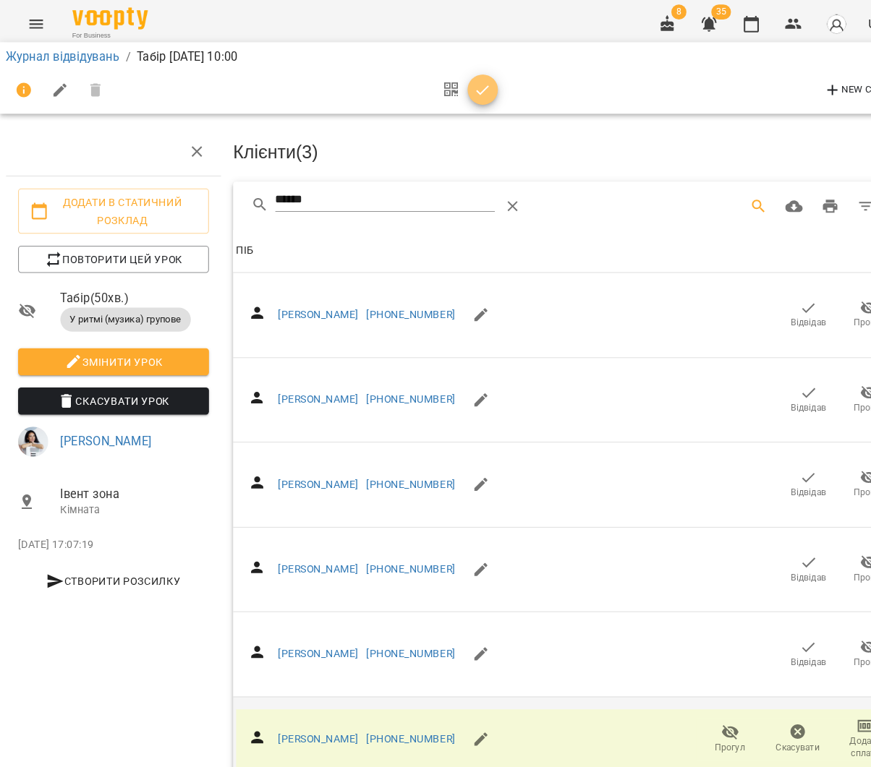
click at [460, 90] on icon "button" at bounding box center [462, 86] width 17 height 17
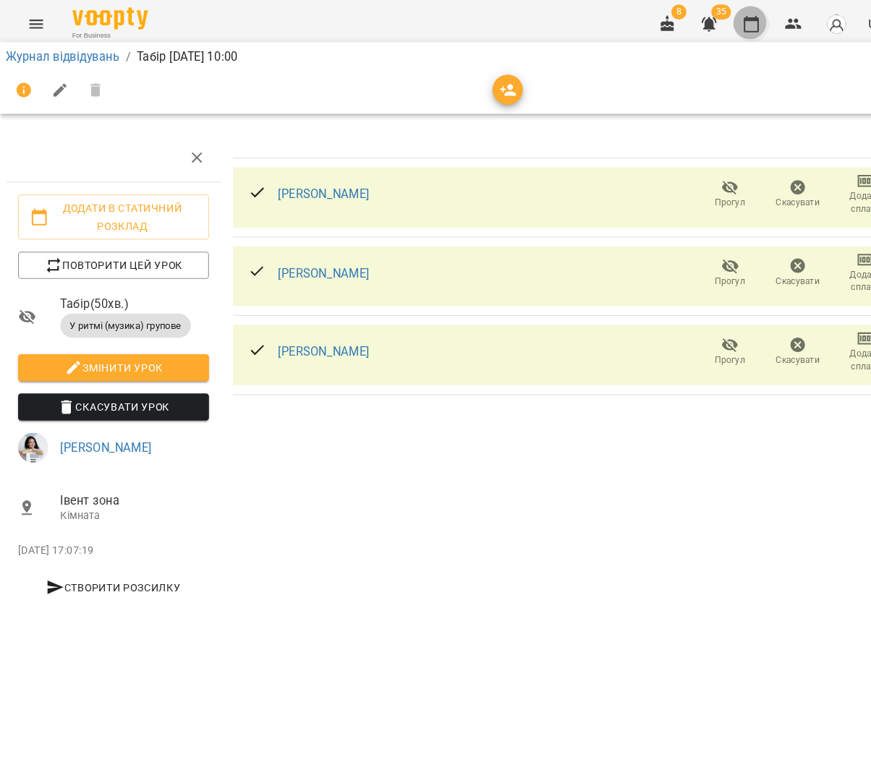
click at [721, 29] on icon "button" at bounding box center [720, 23] width 14 height 16
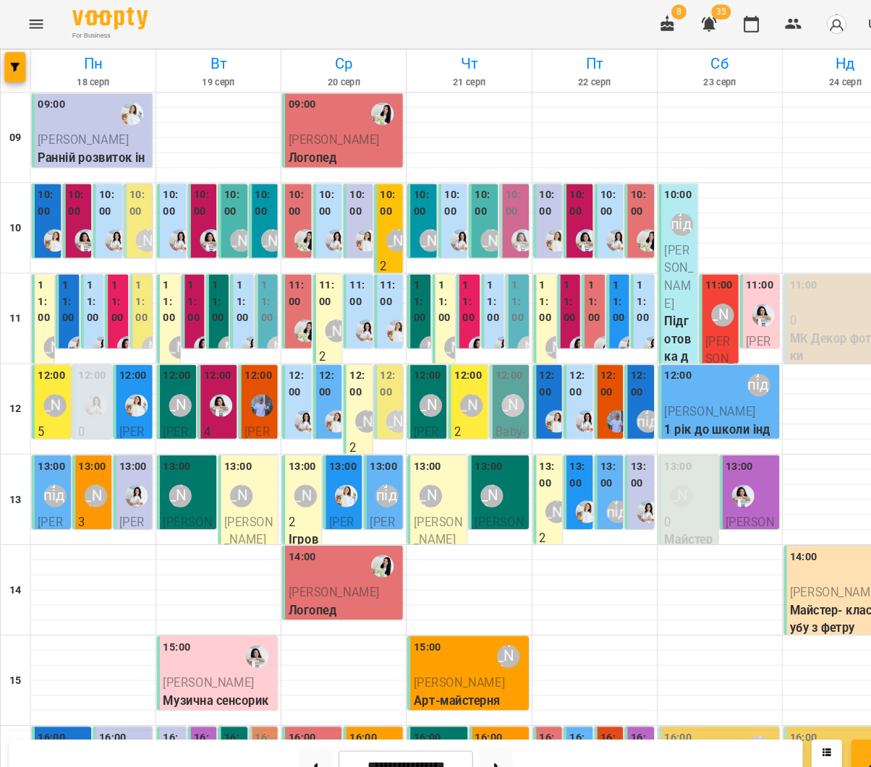
click at [35, 291] on div "11:00 Наталя Гредасова 2 Ігрова кімната" at bounding box center [41, 376] width 22 height 226
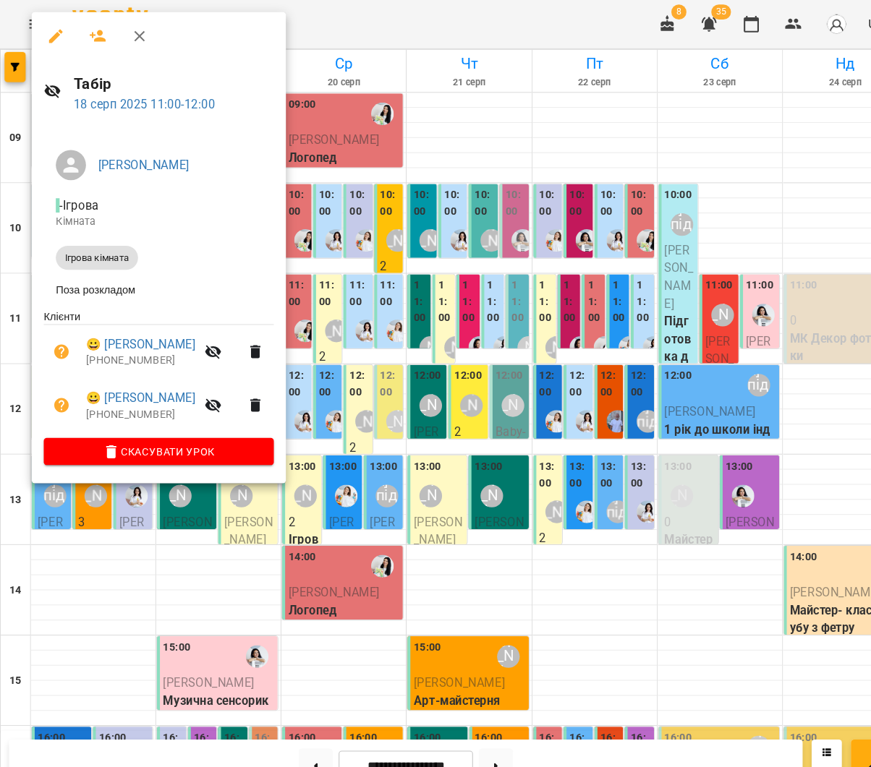
click at [95, 38] on icon "button" at bounding box center [94, 35] width 16 height 12
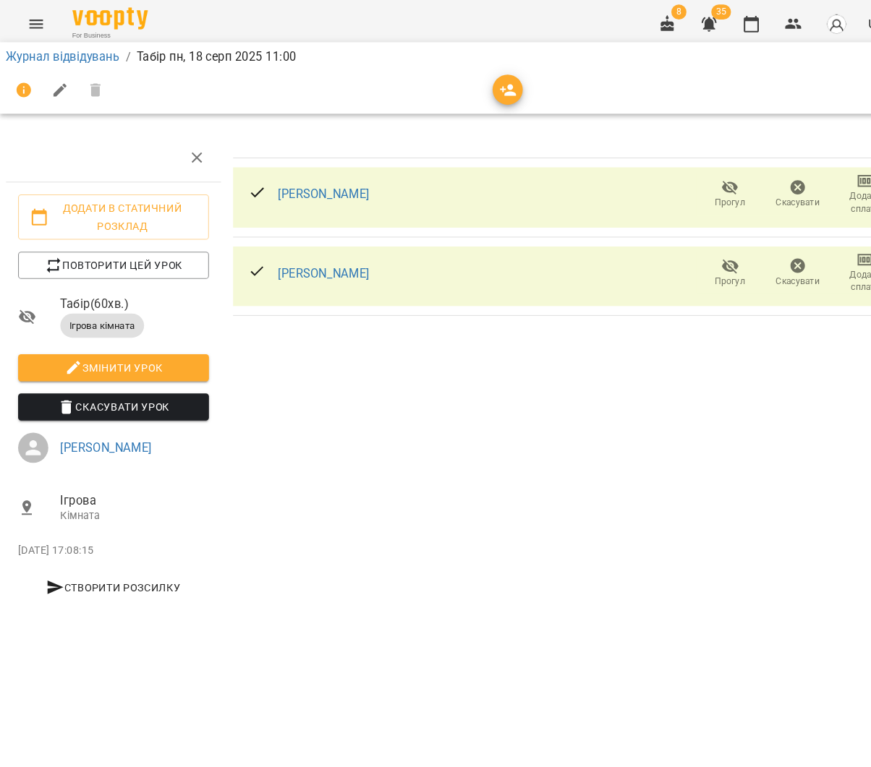
click at [479, 82] on icon "button" at bounding box center [487, 86] width 17 height 17
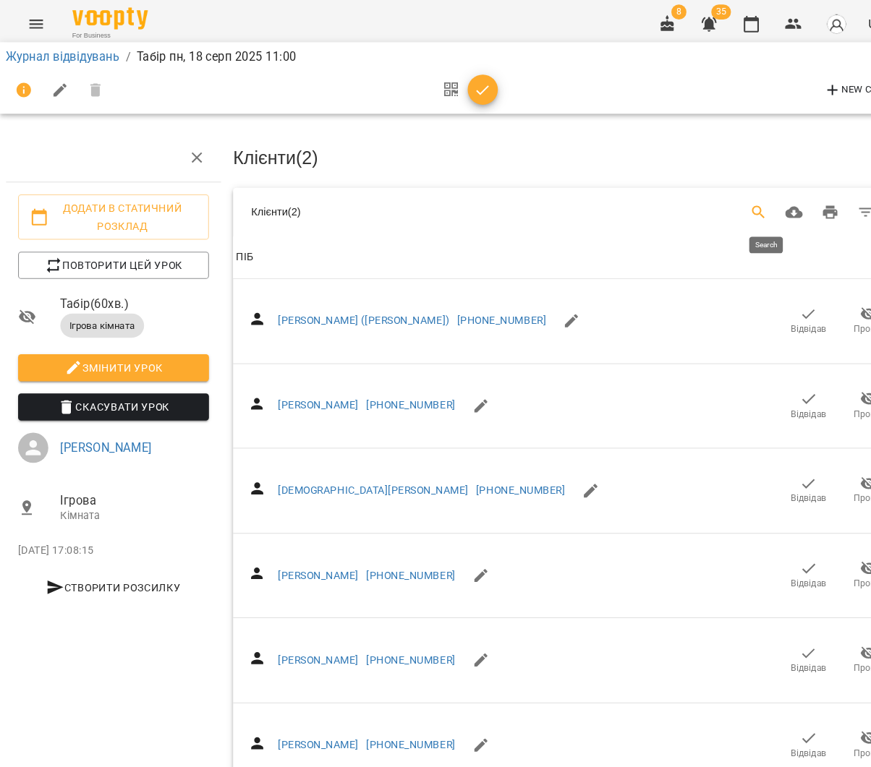
click at [743, 197] on button "Search" at bounding box center [727, 204] width 35 height 35
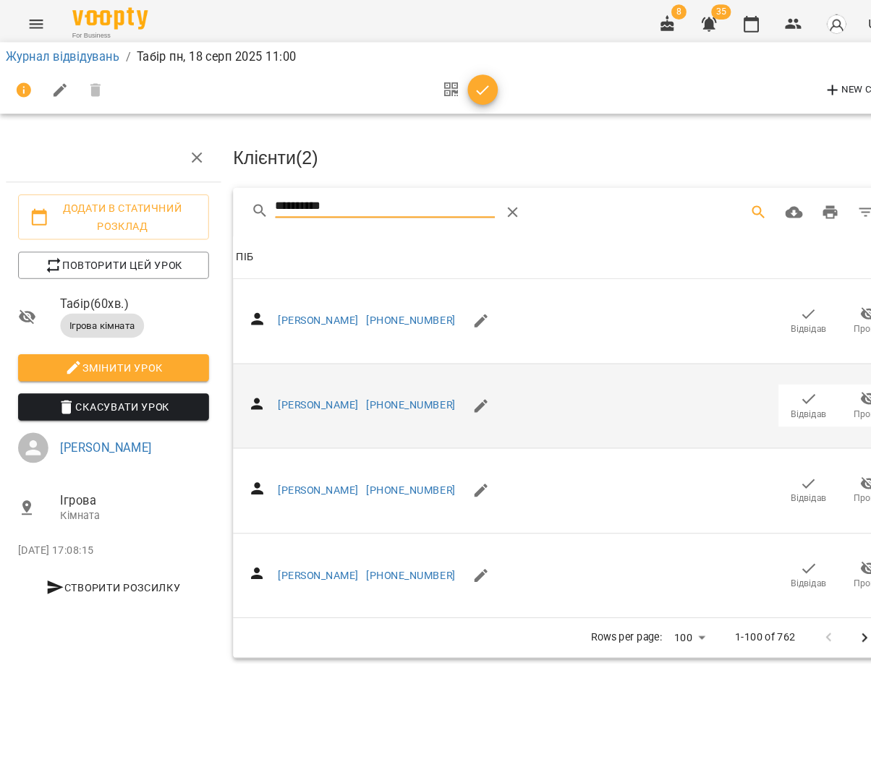
type input "**********"
click at [768, 377] on icon "button" at bounding box center [775, 382] width 17 height 17
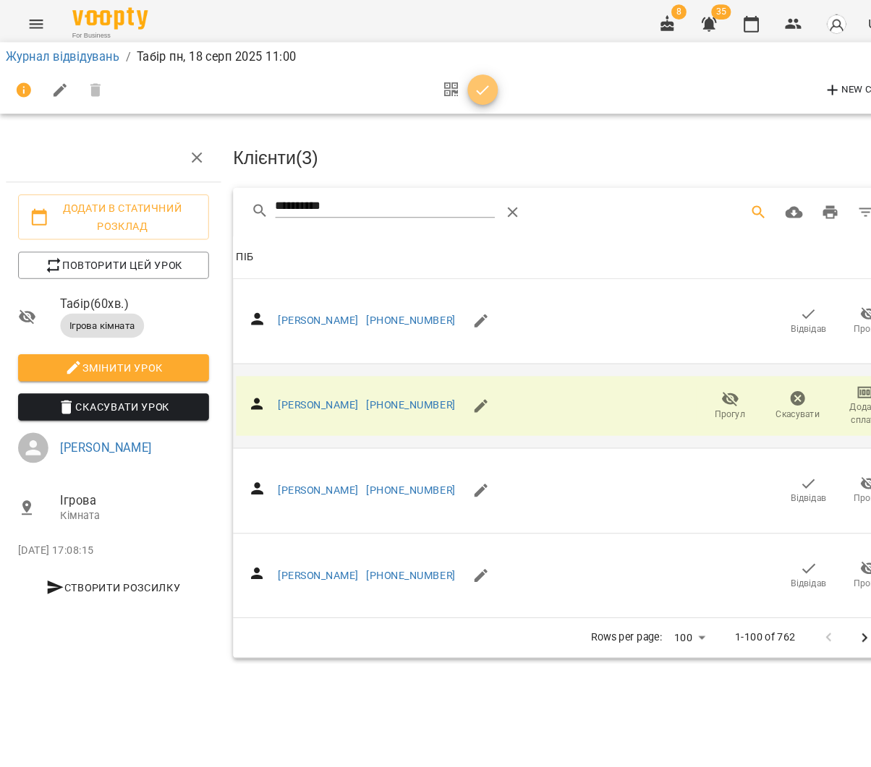
click at [460, 81] on icon "button" at bounding box center [462, 86] width 17 height 17
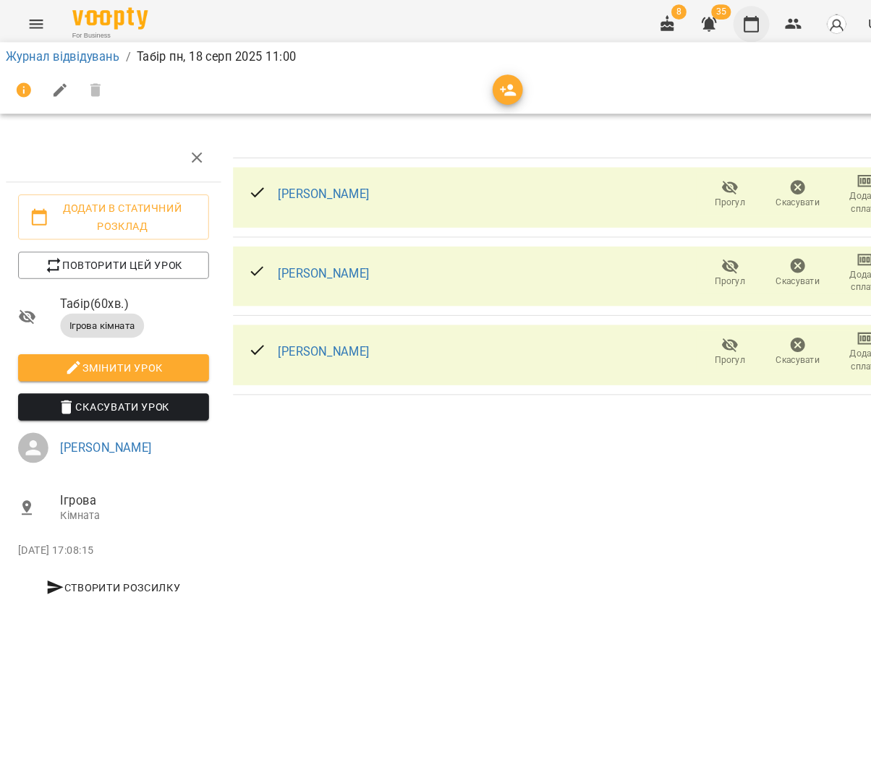
click at [725, 24] on icon "button" at bounding box center [720, 22] width 17 height 17
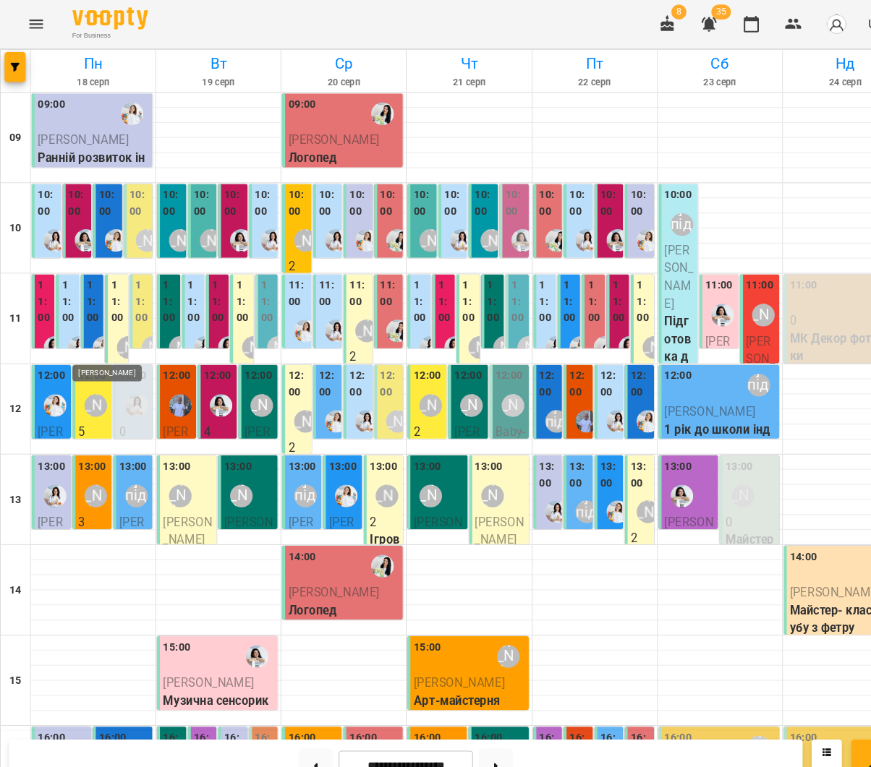
scroll to position [29, 0]
click at [83, 378] on div "[PERSON_NAME]" at bounding box center [92, 389] width 22 height 22
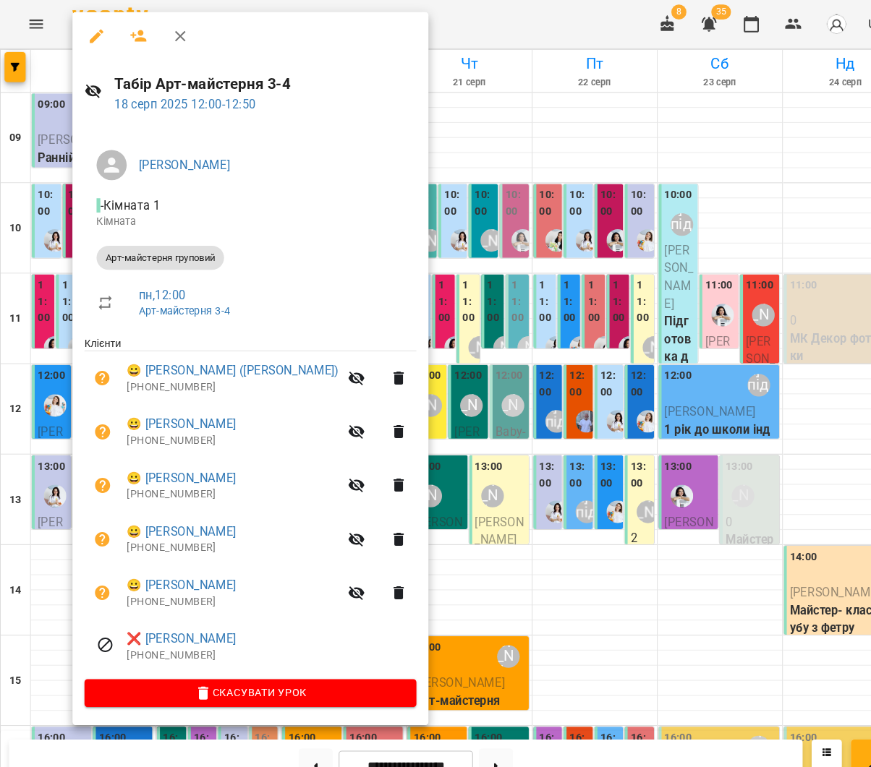
click at [125, 33] on icon "button" at bounding box center [133, 35] width 16 height 12
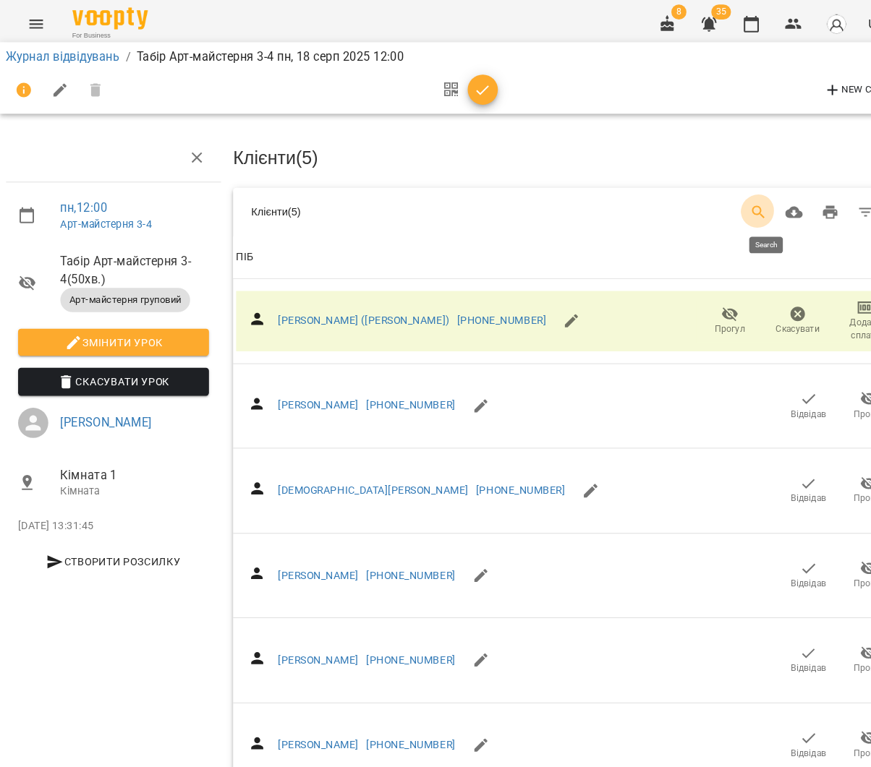
click at [733, 200] on icon "Search" at bounding box center [727, 203] width 17 height 17
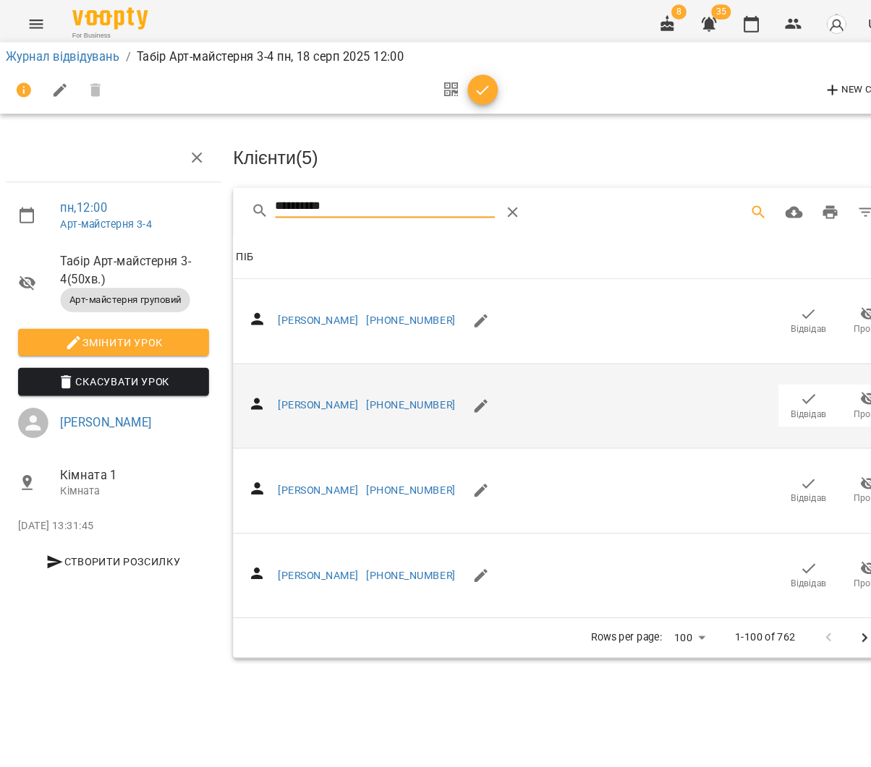
type input "**********"
click at [782, 374] on icon "button" at bounding box center [775, 382] width 17 height 17
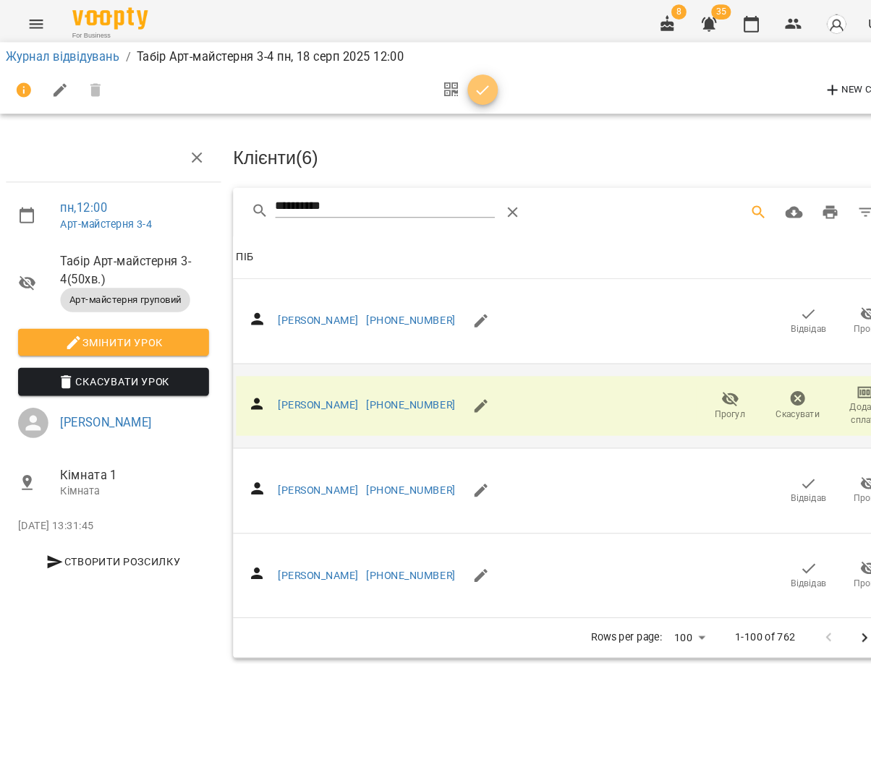
click at [471, 80] on span "button" at bounding box center [462, 86] width 29 height 17
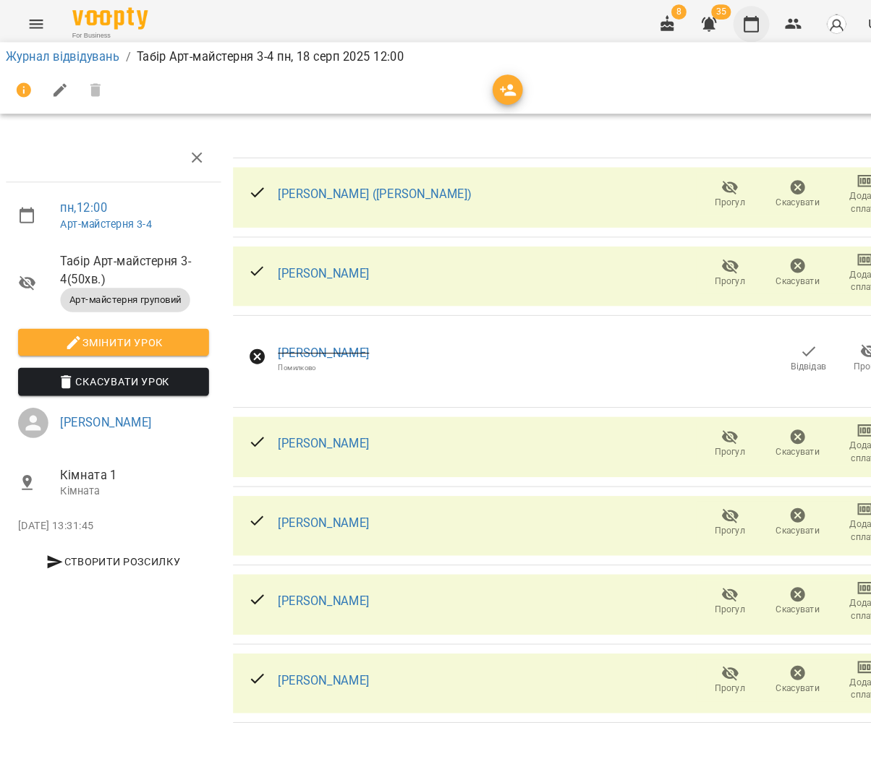
click at [722, 19] on icon "button" at bounding box center [720, 23] width 14 height 16
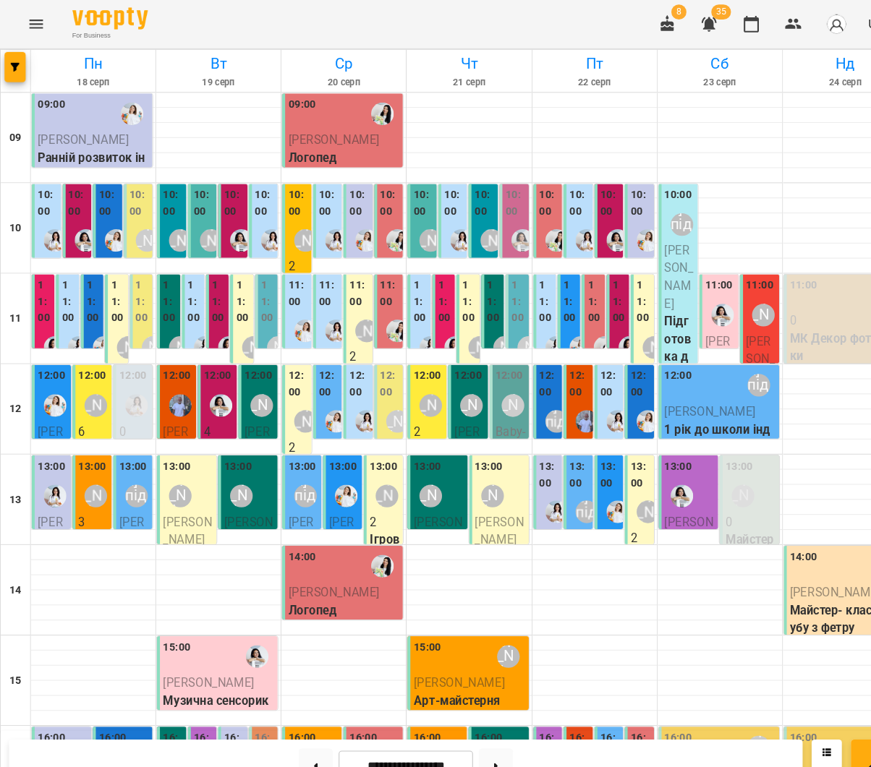
click at [92, 440] on label "13:00" at bounding box center [88, 448] width 27 height 16
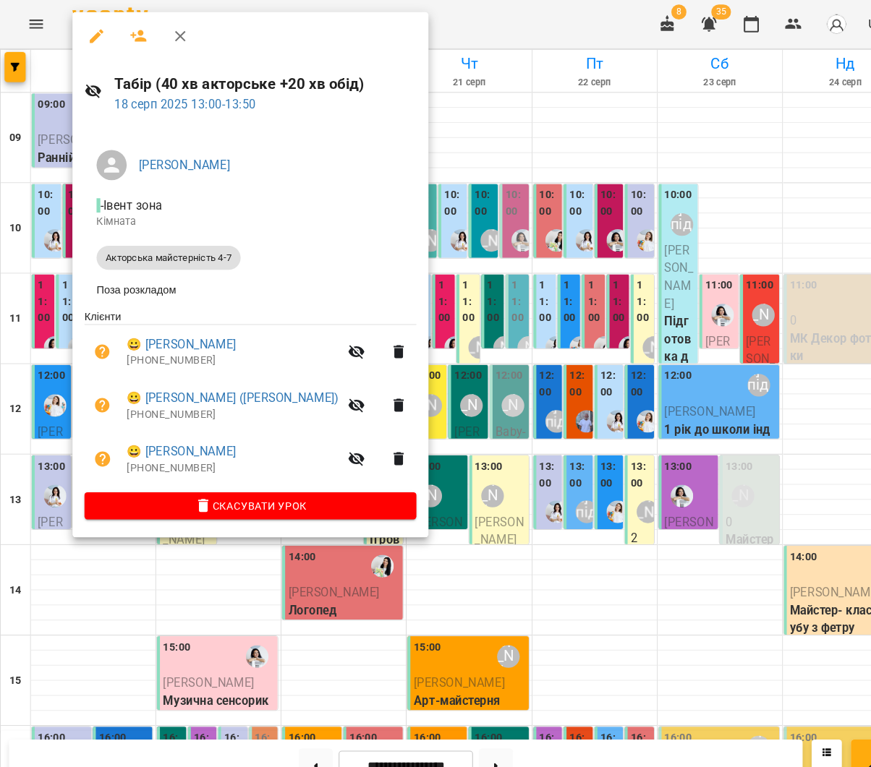
scroll to position [55, 0]
click at [137, 35] on button "button" at bounding box center [133, 34] width 35 height 35
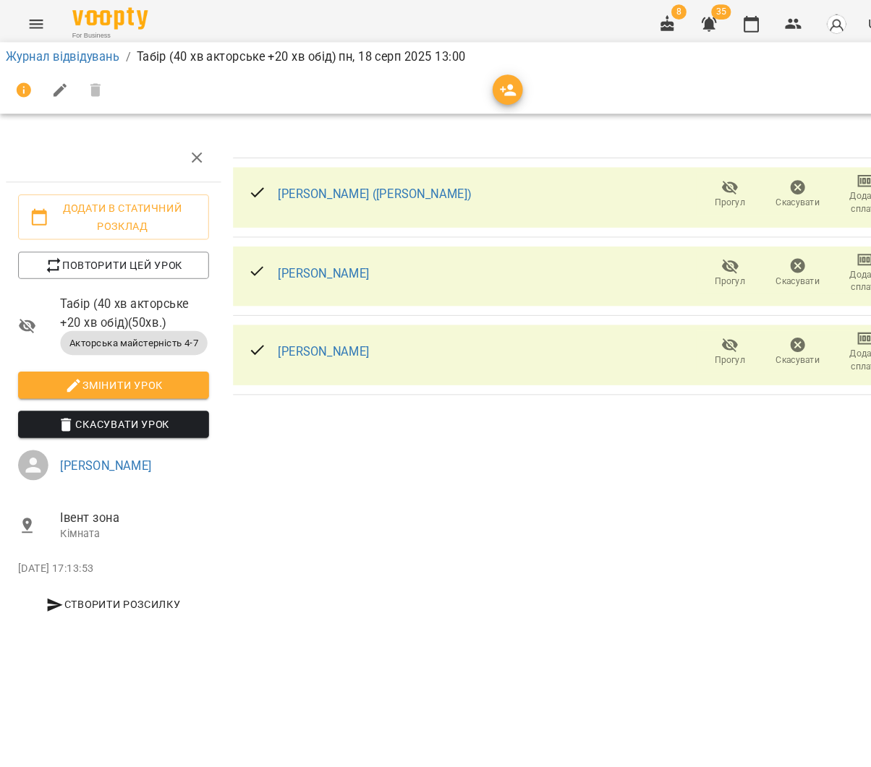
click at [503, 92] on div at bounding box center [435, 86] width 859 height 35
click at [488, 90] on icon "button" at bounding box center [487, 87] width 16 height 12
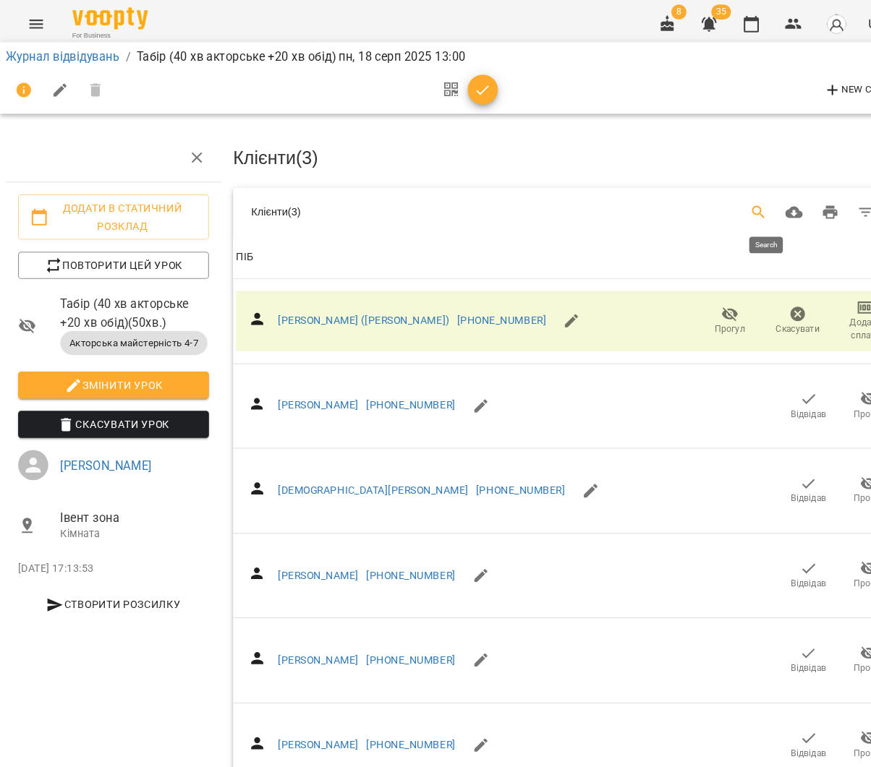
click at [736, 196] on icon "Search" at bounding box center [727, 203] width 17 height 17
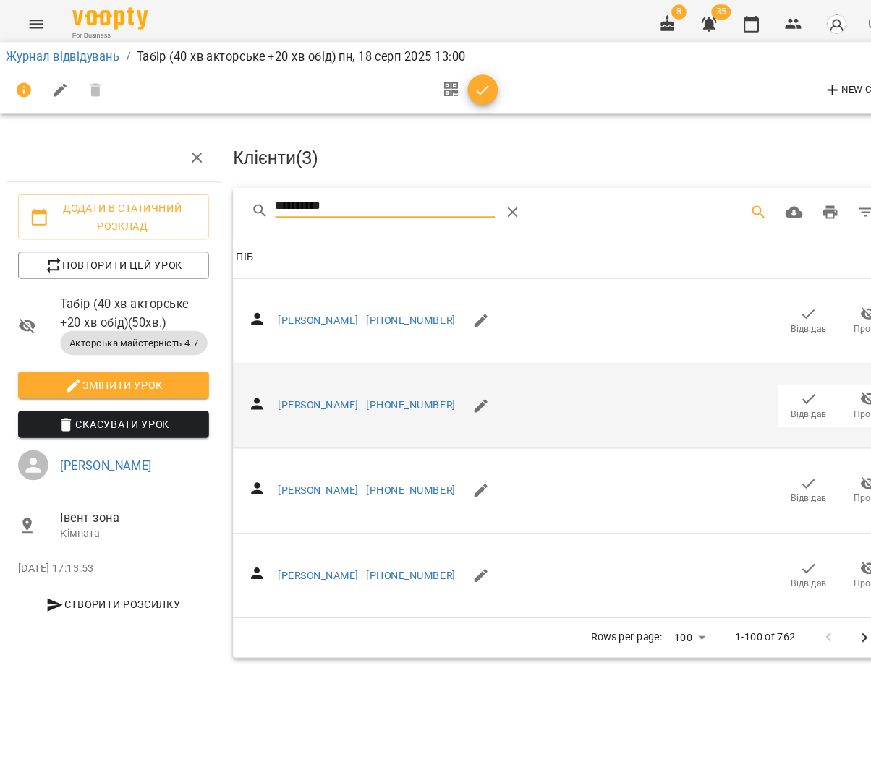
type input "**********"
click at [779, 380] on icon "button" at bounding box center [775, 382] width 17 height 17
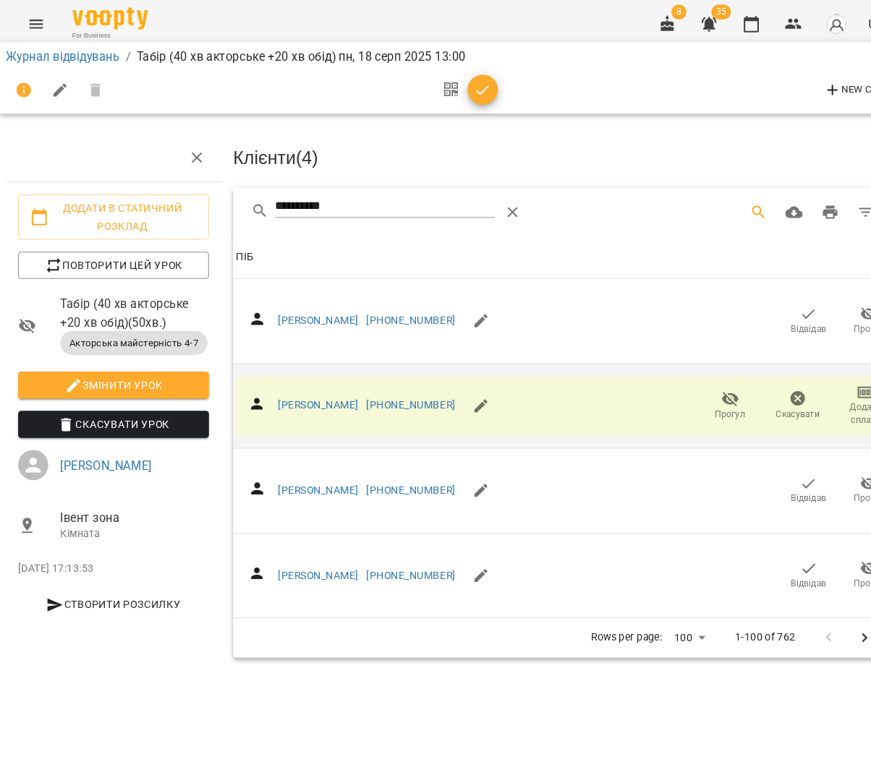
click at [462, 76] on button "button" at bounding box center [462, 86] width 29 height 29
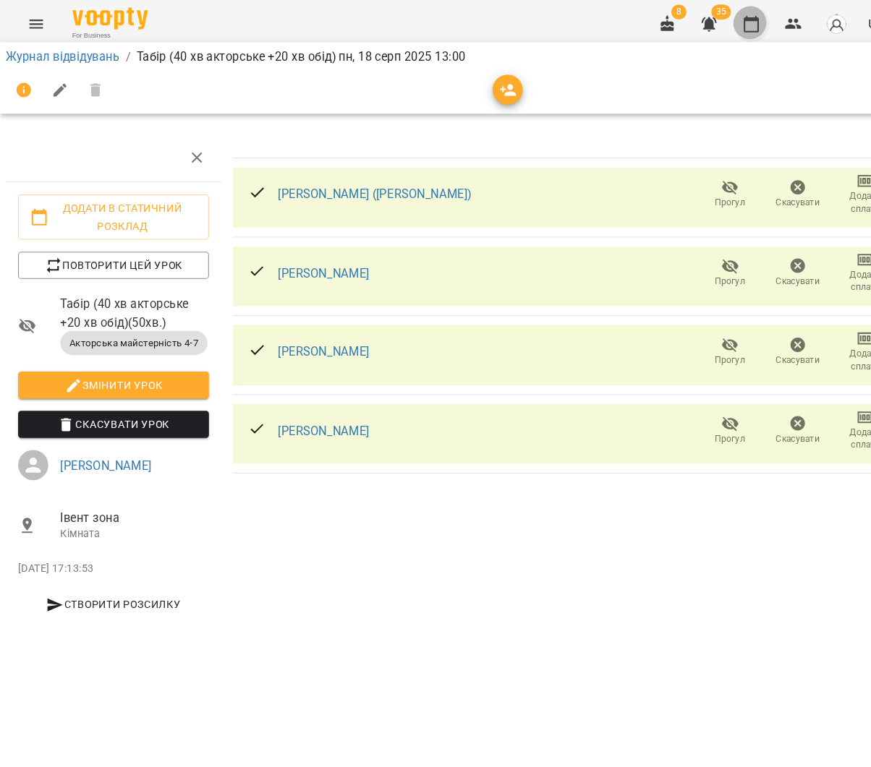
click at [709, 17] on button "button" at bounding box center [720, 23] width 35 height 35
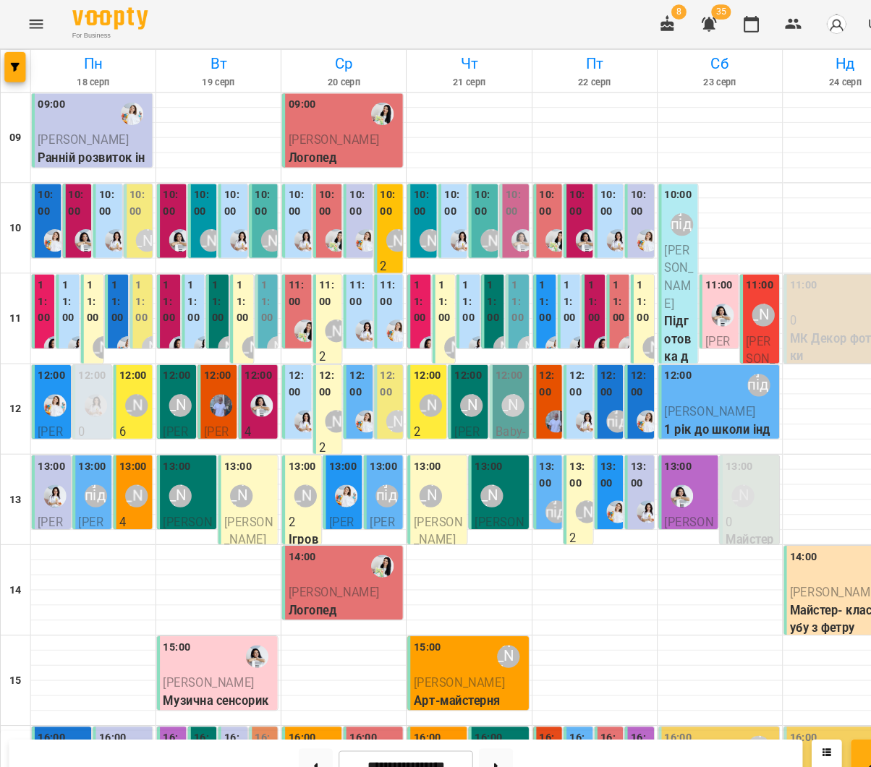
click at [61, 287] on label "11:00" at bounding box center [65, 289] width 13 height 47
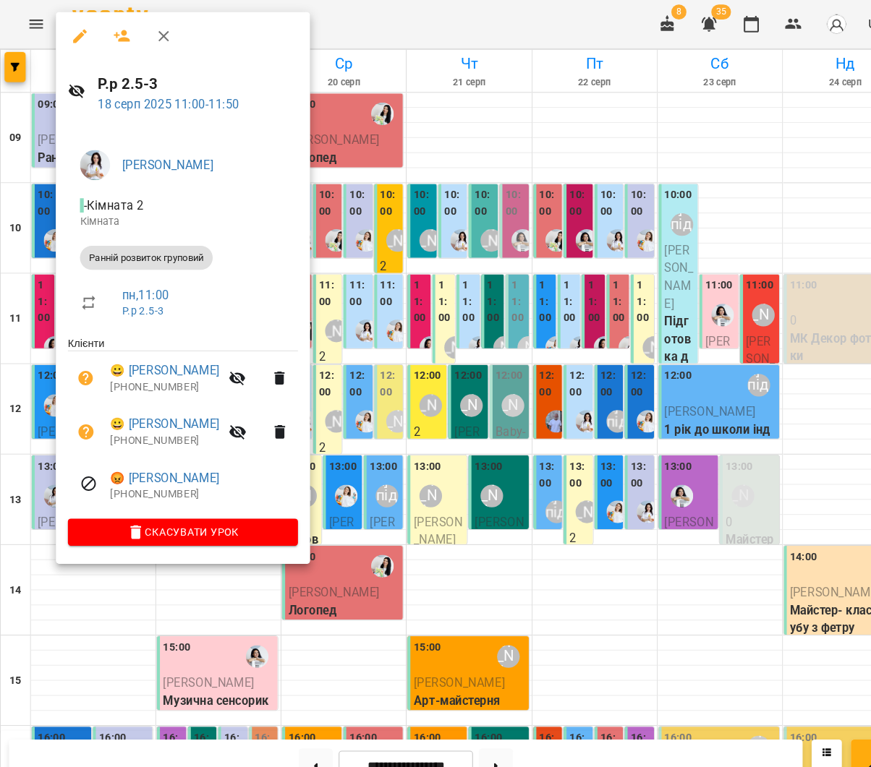
click at [355, 344] on div at bounding box center [435, 383] width 871 height 767
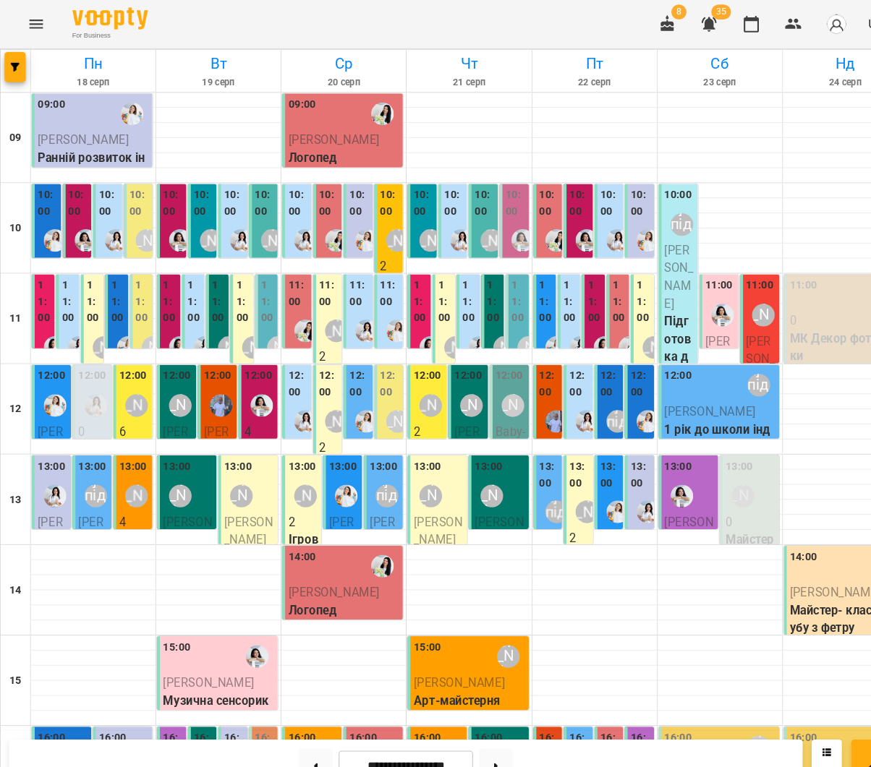
click at [109, 302] on label "11:00" at bounding box center [112, 289] width 13 height 47
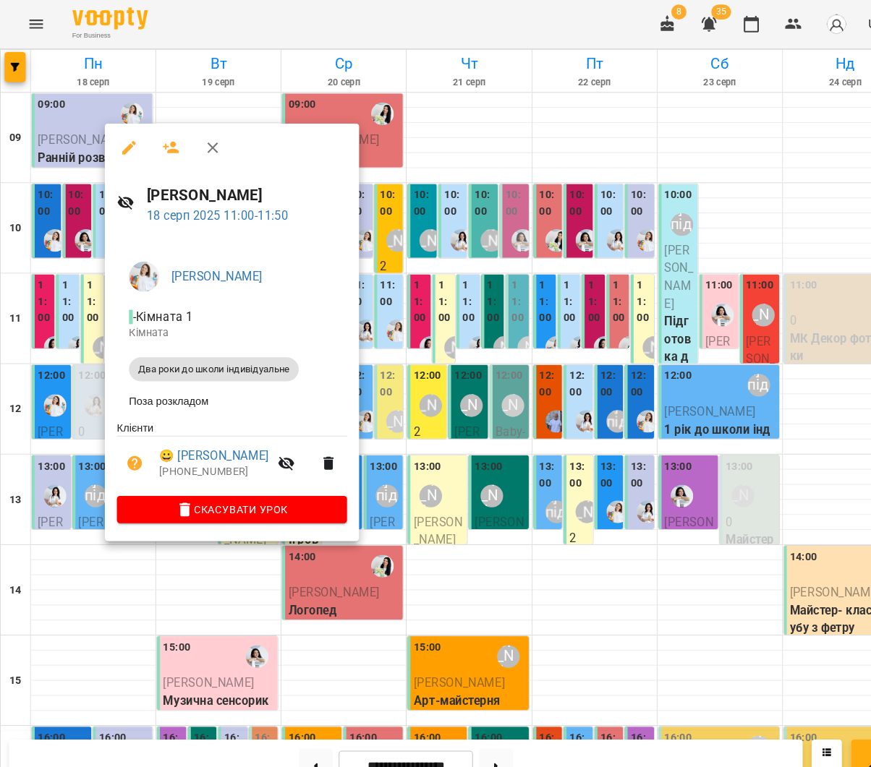
drag, startPoint x: 493, startPoint y: 401, endPoint x: 426, endPoint y: 387, distance: 68.8
click at [492, 401] on div at bounding box center [435, 383] width 871 height 767
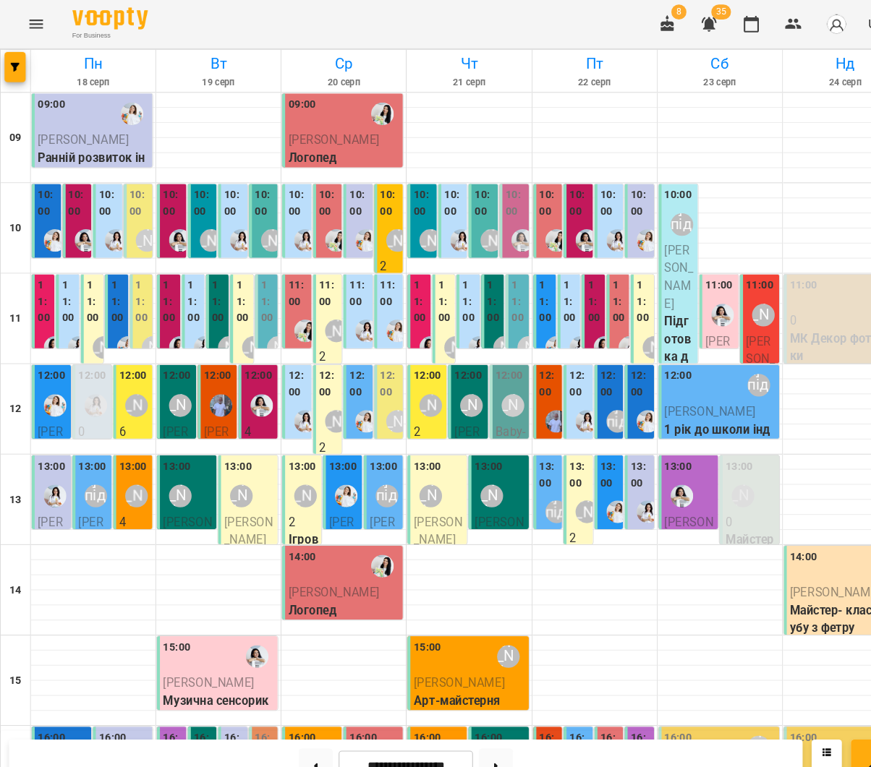
click at [43, 302] on label "11:00" at bounding box center [42, 289] width 13 height 47
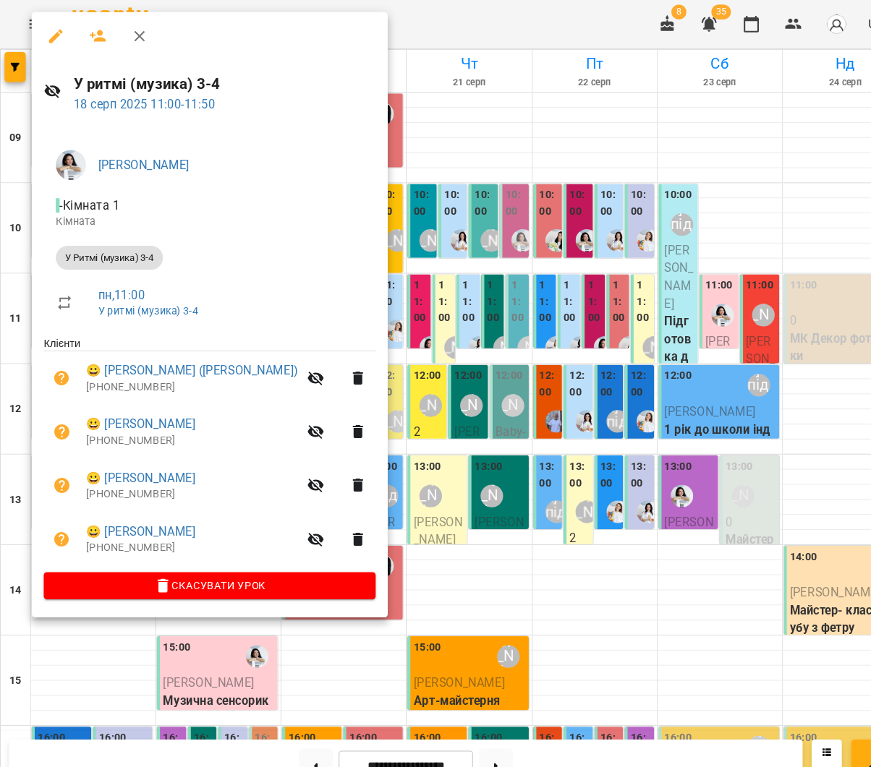
click at [411, 403] on div at bounding box center [435, 383] width 871 height 767
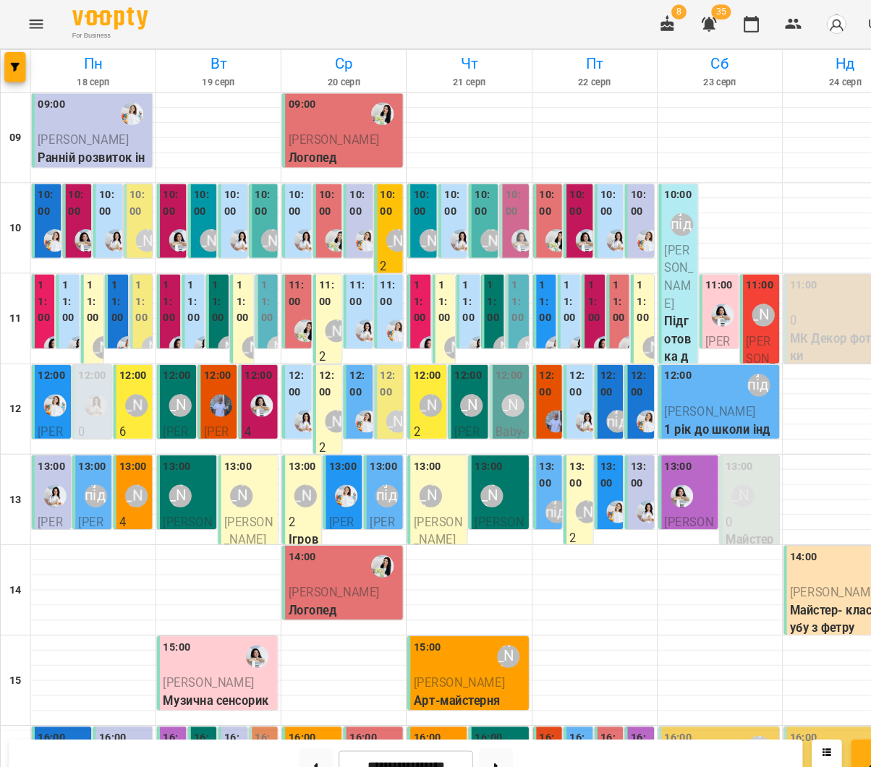
click at [138, 375] on div "[PERSON_NAME]" at bounding box center [130, 388] width 33 height 33
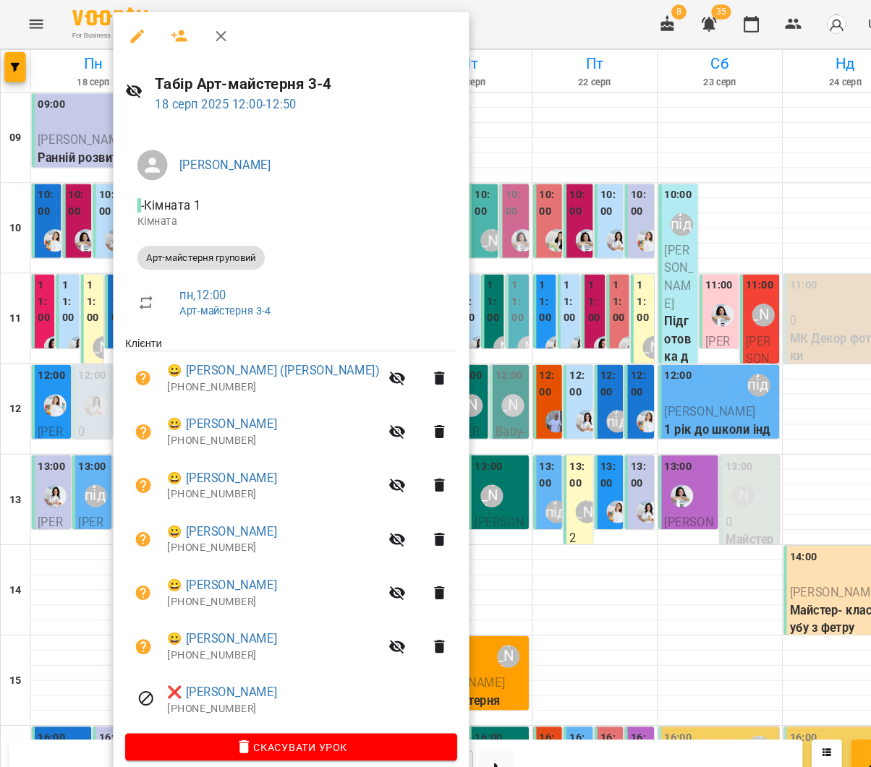
click at [409, 395] on div at bounding box center [435, 383] width 871 height 767
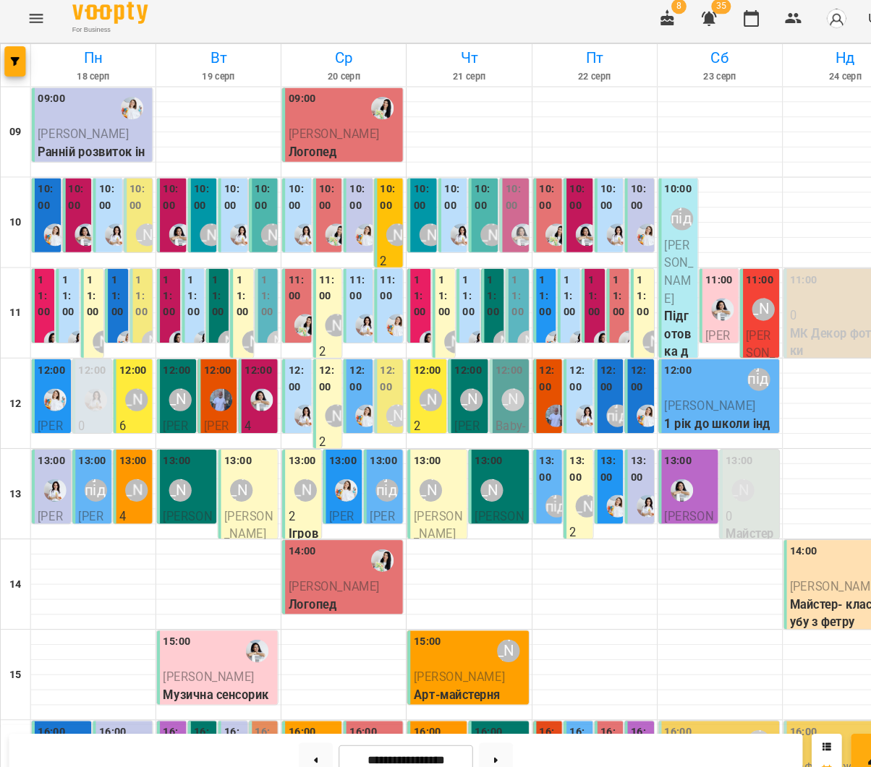
click at [46, 395] on div at bounding box center [52, 388] width 33 height 33
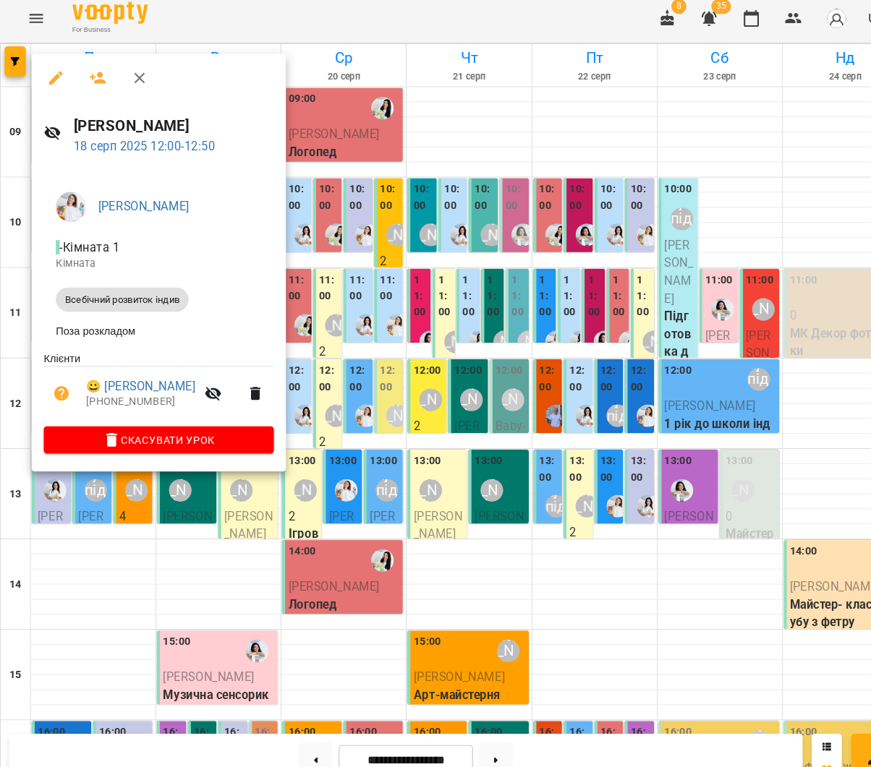
click at [360, 418] on div at bounding box center [435, 383] width 871 height 767
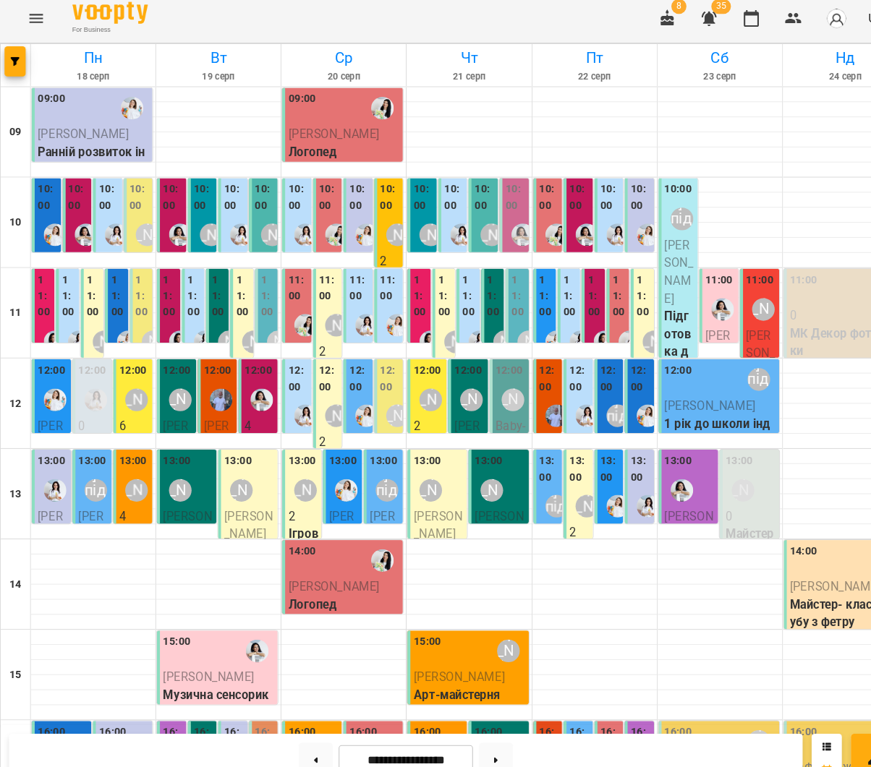
click at [61, 459] on div at bounding box center [52, 475] width 33 height 33
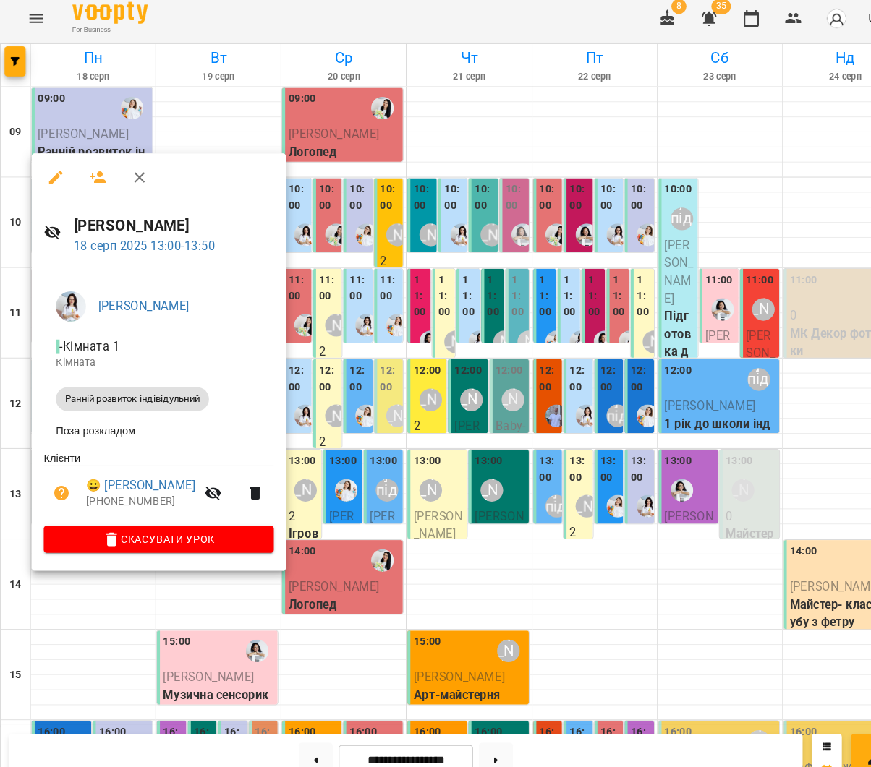
click at [349, 436] on div at bounding box center [435, 383] width 871 height 767
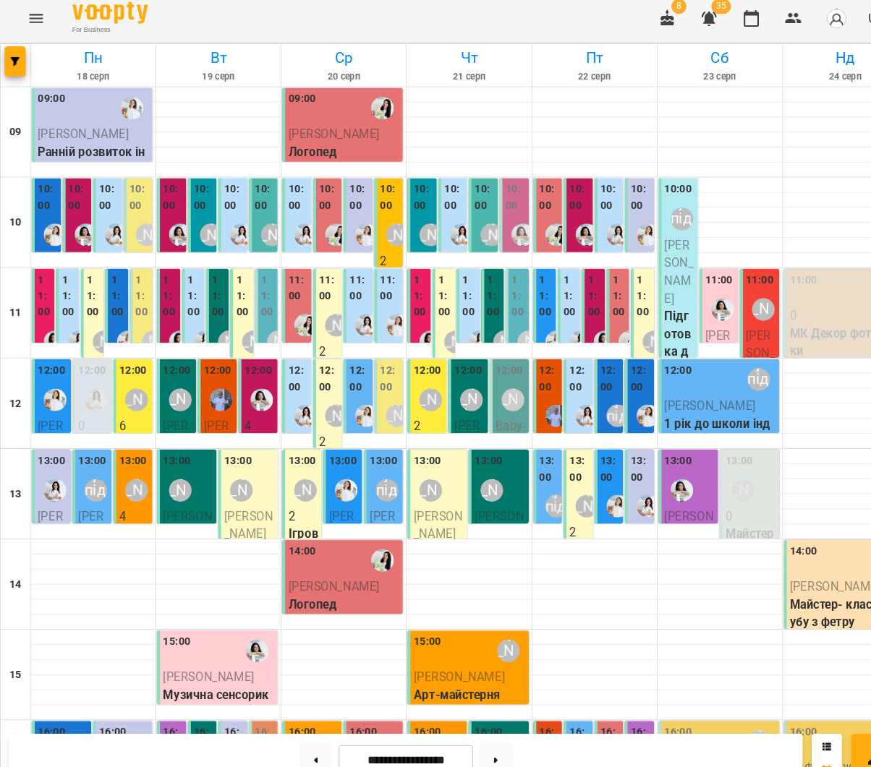
scroll to position [48, 0]
click at [49, 378] on img "Юлія Масющенко" at bounding box center [53, 389] width 22 height 22
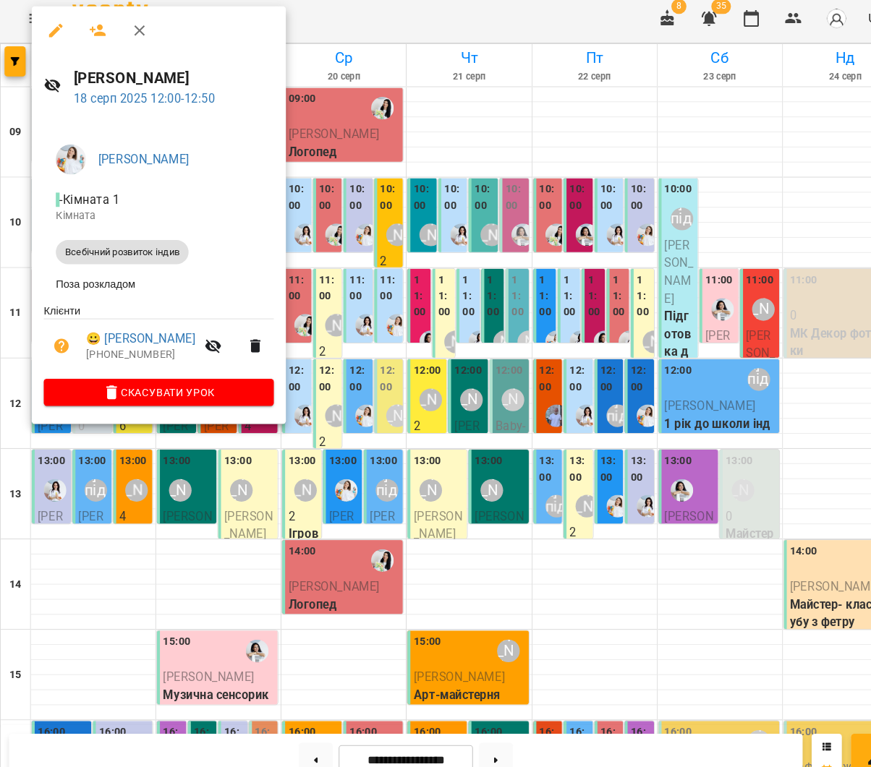
click at [353, 393] on div at bounding box center [435, 383] width 871 height 767
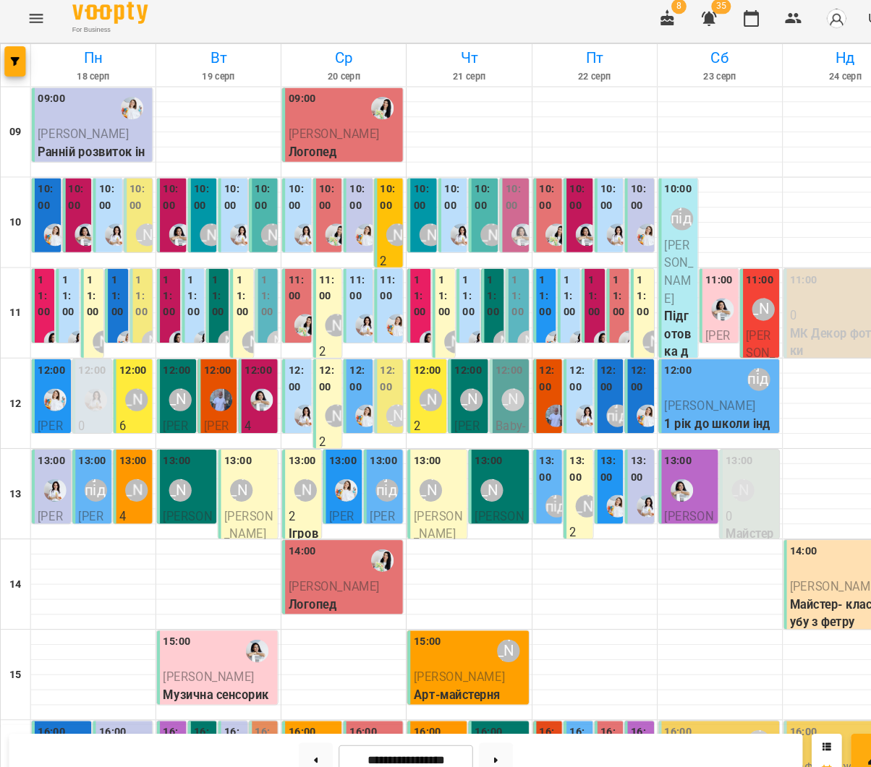
click at [94, 459] on div "[PERSON_NAME] підготовка до школи" at bounding box center [91, 475] width 33 height 33
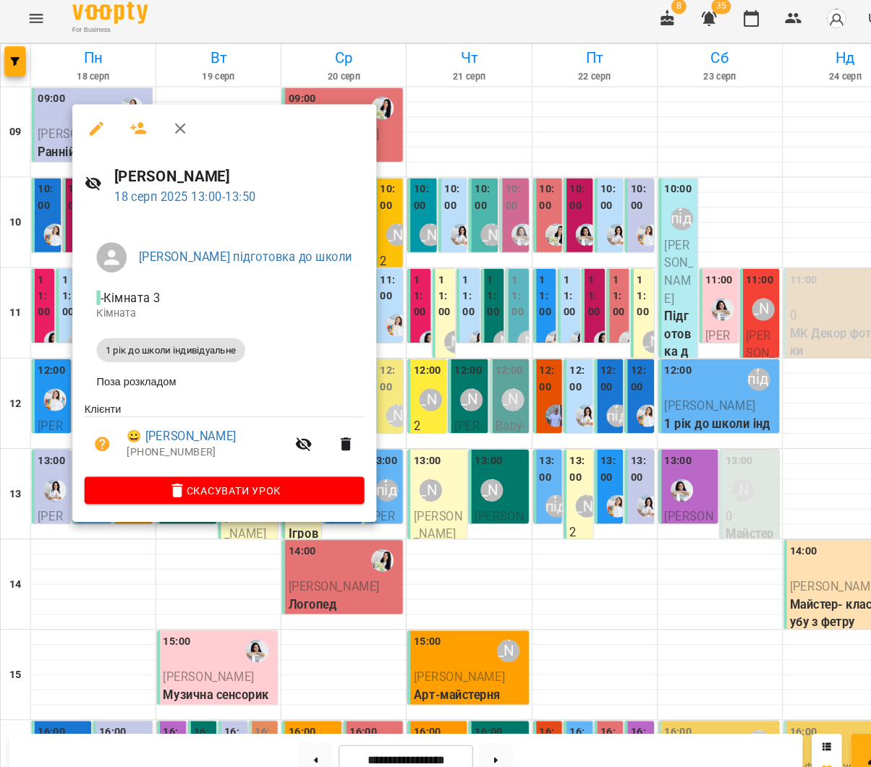
drag, startPoint x: 571, startPoint y: 381, endPoint x: 276, endPoint y: 404, distance: 296.6
click at [571, 381] on div at bounding box center [435, 383] width 871 height 767
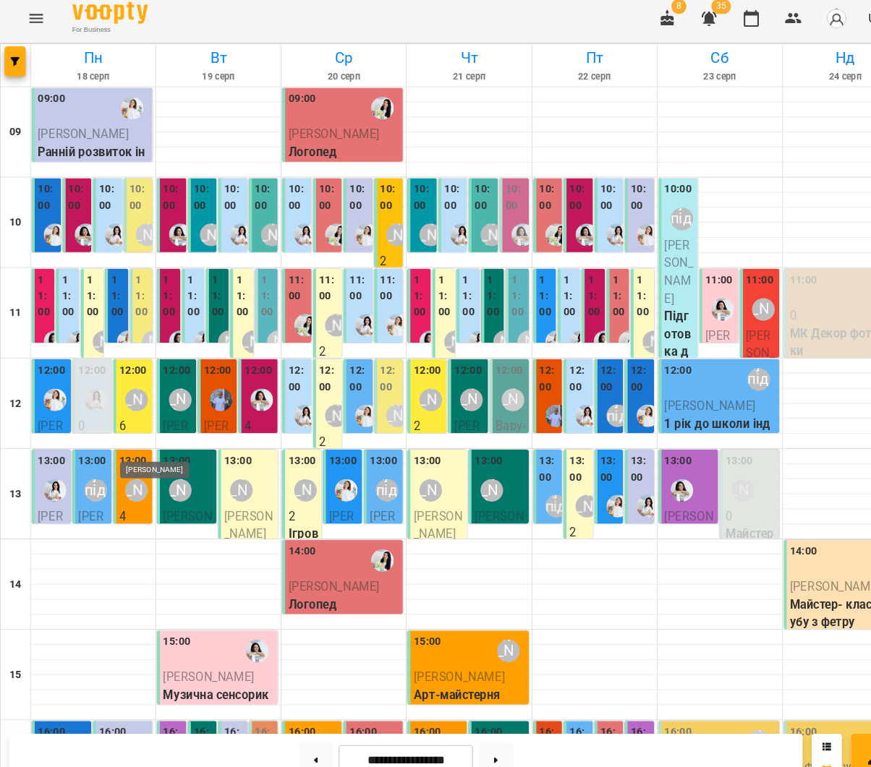
click at [137, 465] on div "[PERSON_NAME]" at bounding box center [131, 476] width 22 height 22
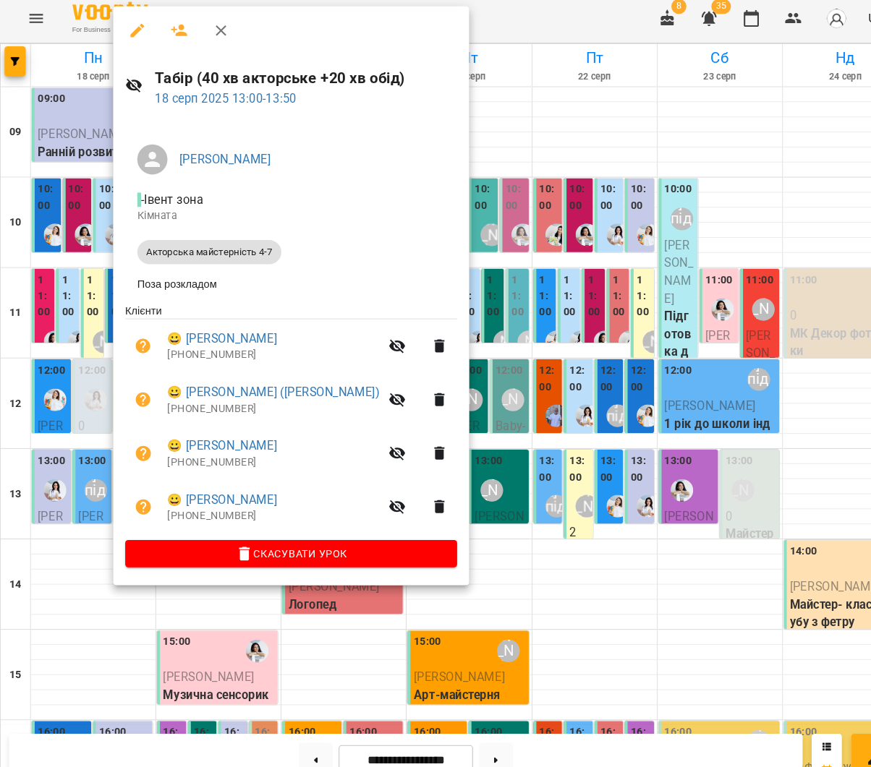
click at [30, 415] on div at bounding box center [435, 383] width 871 height 767
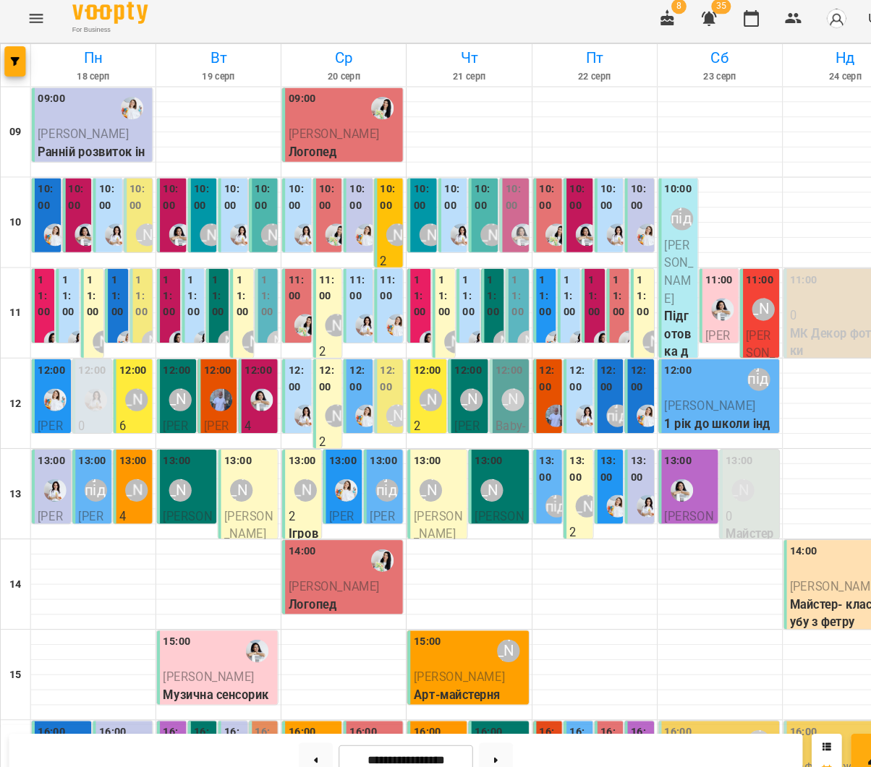
scroll to position [316, 0]
click at [287, 722] on button at bounding box center [302, 734] width 33 height 32
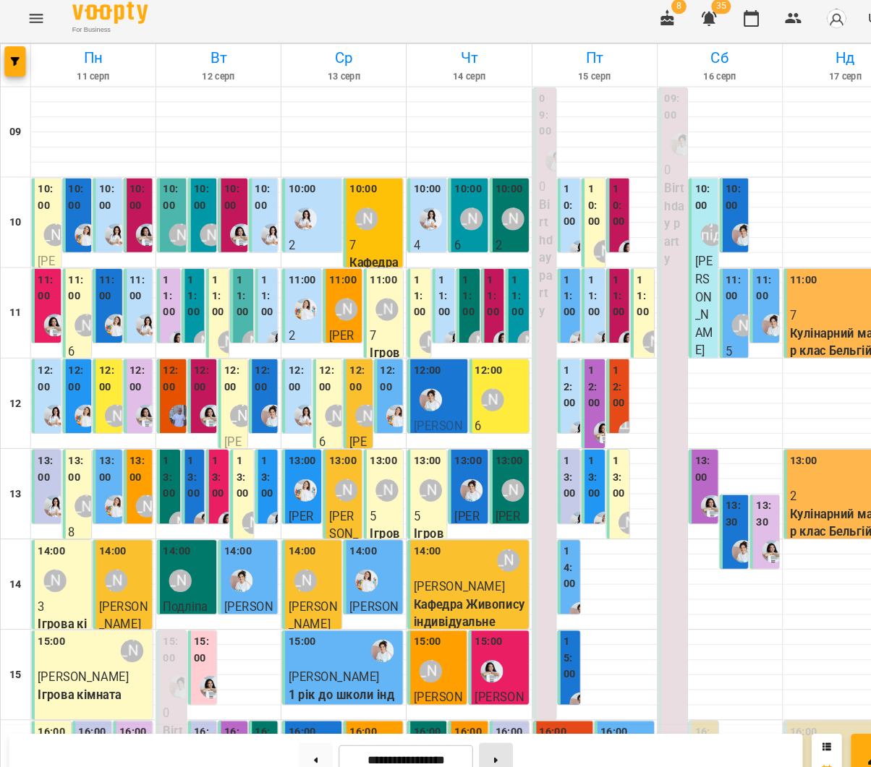
click at [491, 725] on button at bounding box center [475, 734] width 33 height 32
type input "**********"
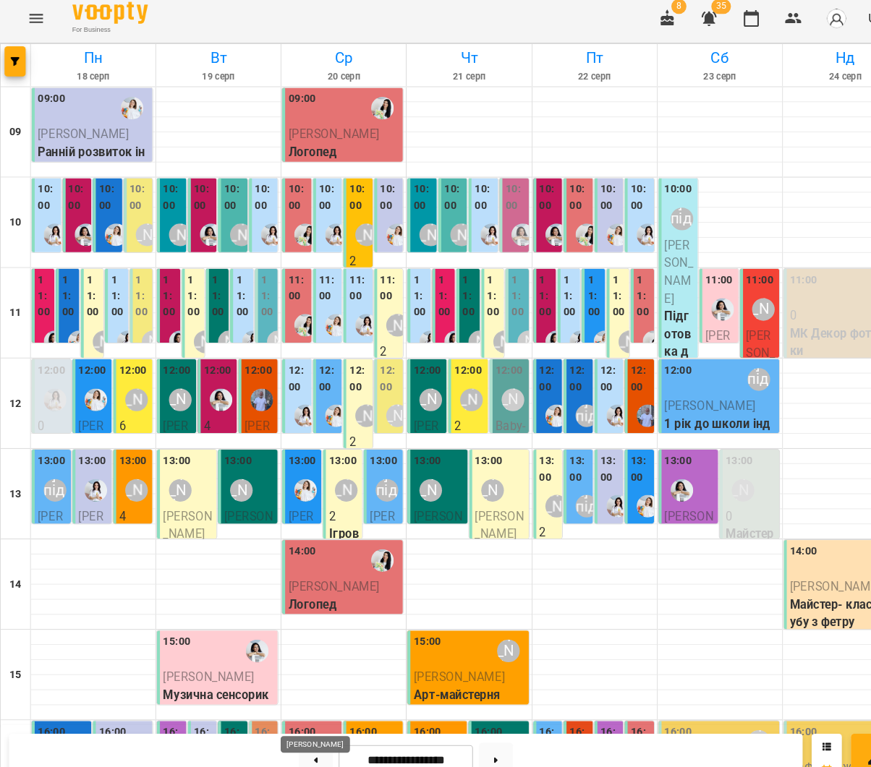
scroll to position [39, 0]
click at [118, 372] on div "[PERSON_NAME]" at bounding box center [130, 388] width 33 height 33
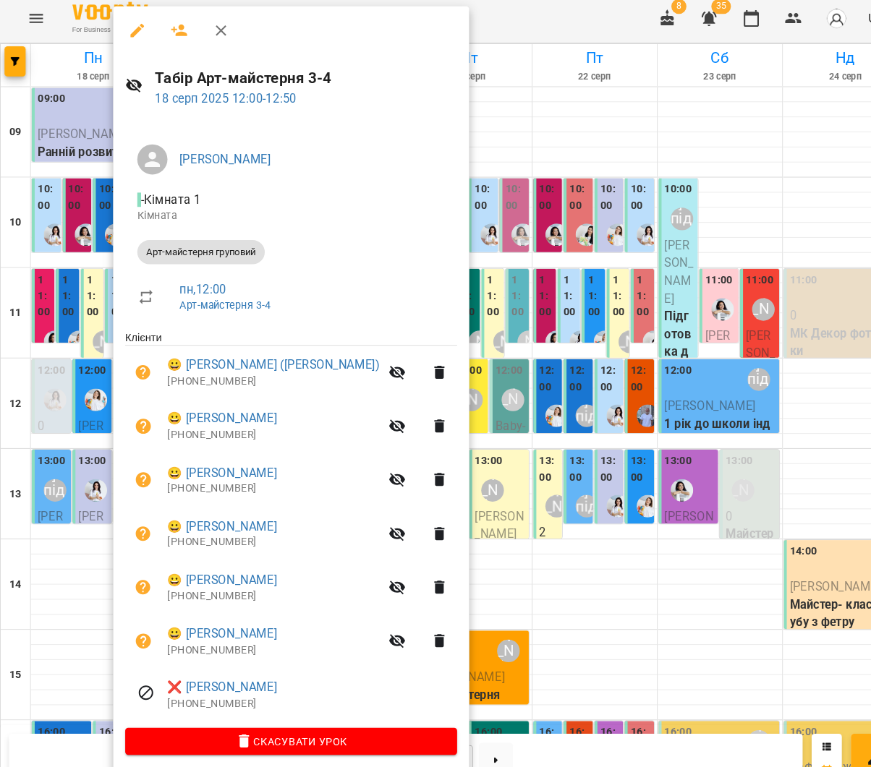
click at [428, 396] on div at bounding box center [435, 383] width 871 height 767
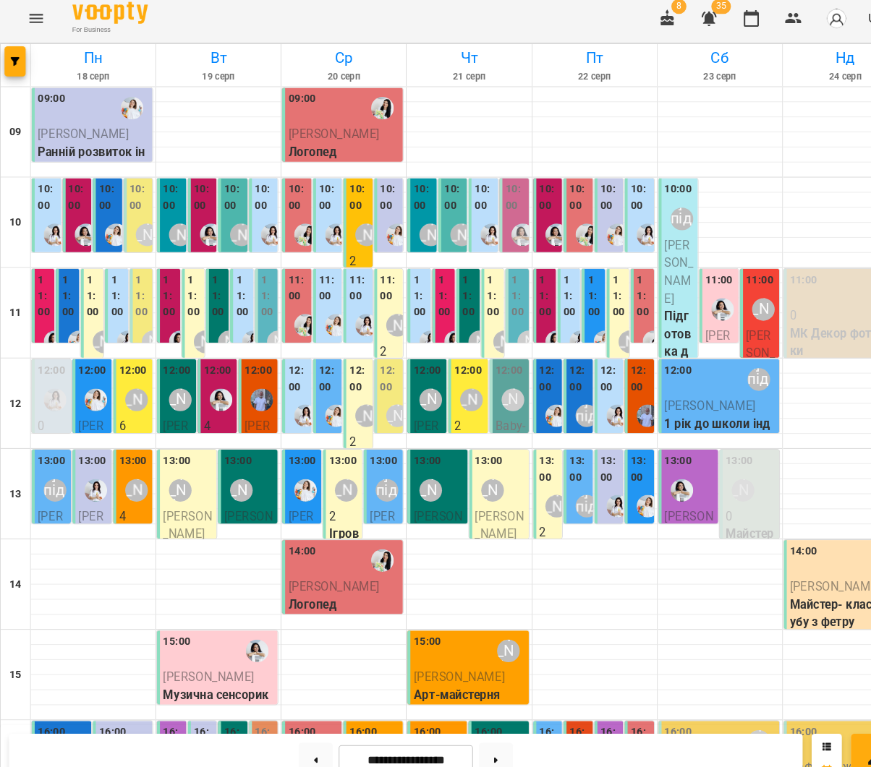
click at [101, 179] on div "10:00" at bounding box center [105, 196] width 20 height 35
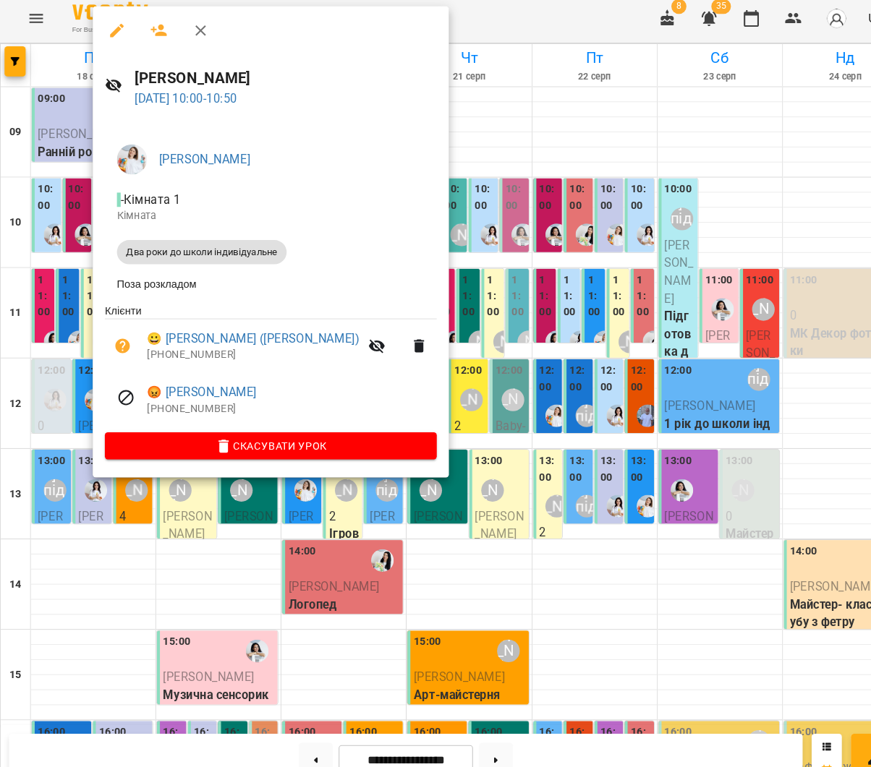
click at [505, 325] on div at bounding box center [435, 383] width 871 height 767
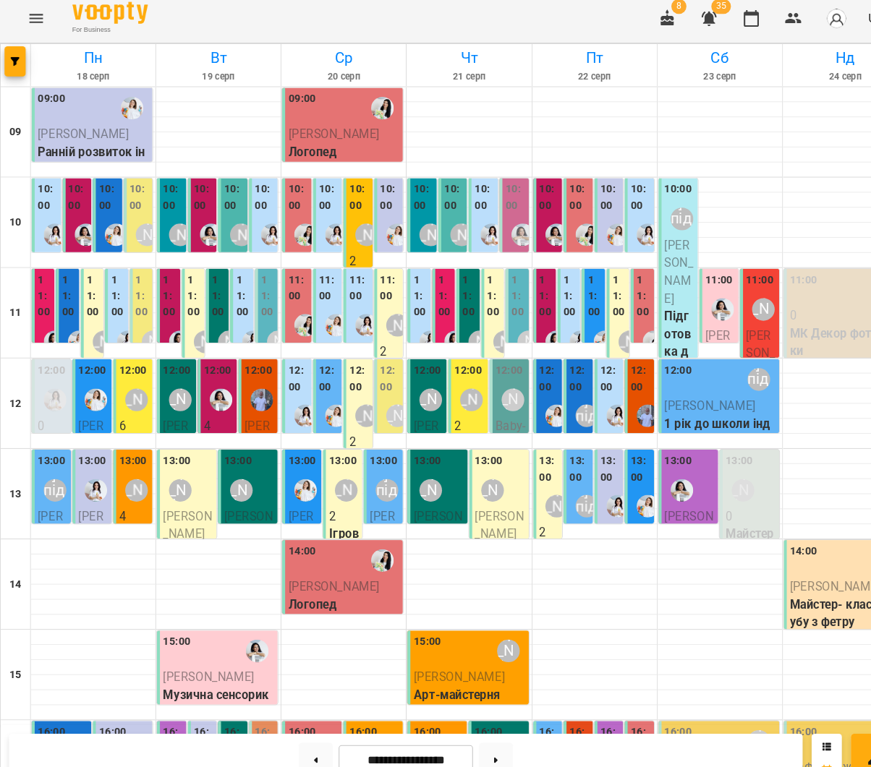
scroll to position [341, 0]
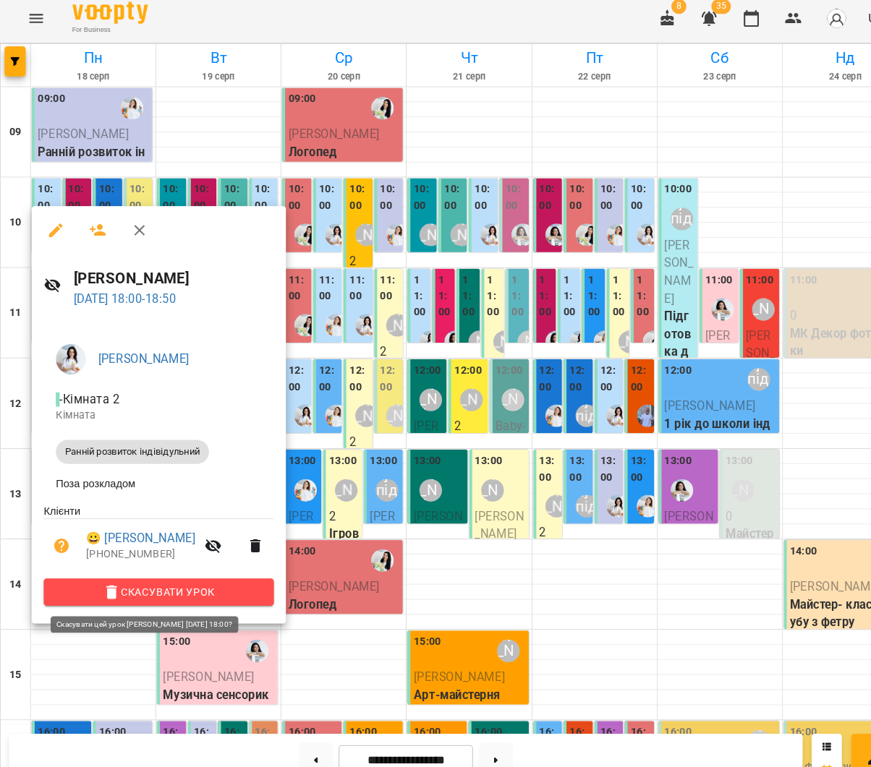
click at [239, 565] on span "Скасувати Урок" at bounding box center [152, 573] width 197 height 17
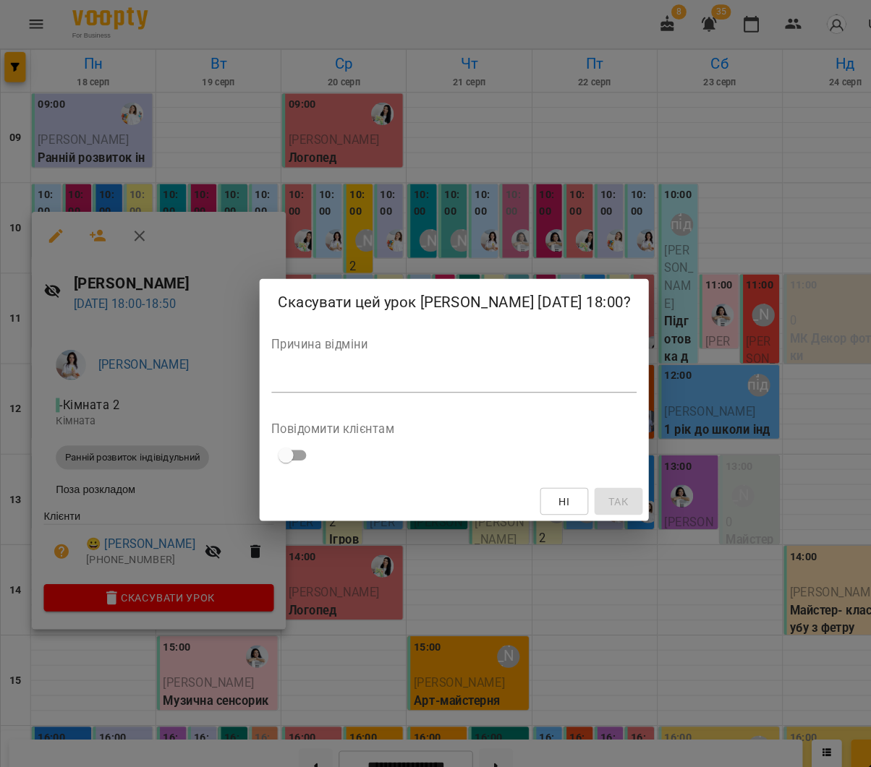
click at [357, 370] on textarea at bounding box center [435, 365] width 350 height 14
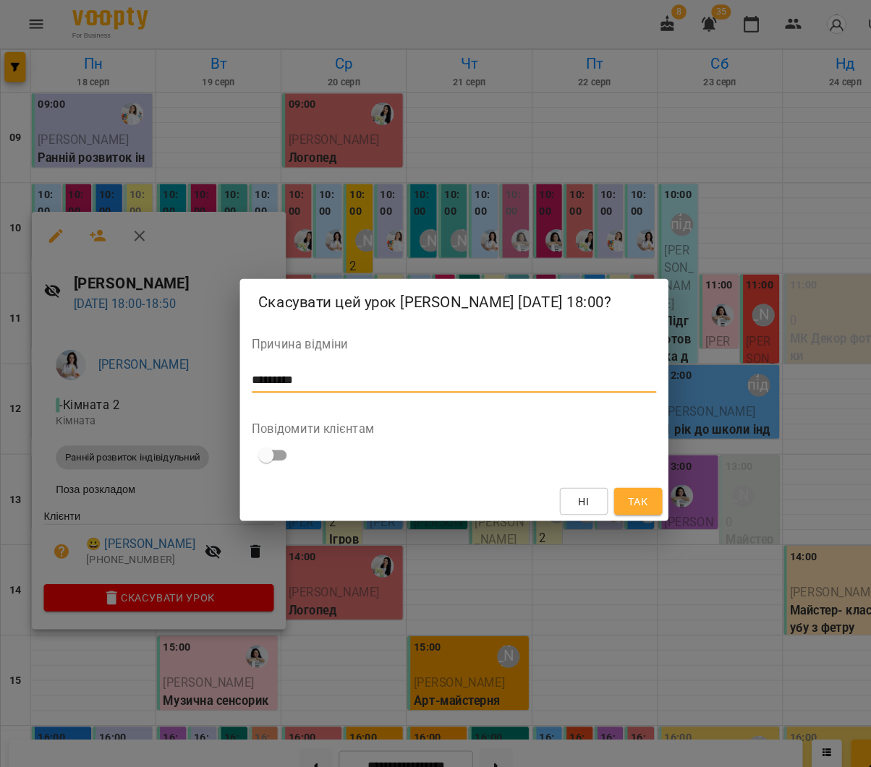
type textarea "*********"
click at [611, 475] on span "Так" at bounding box center [611, 480] width 19 height 17
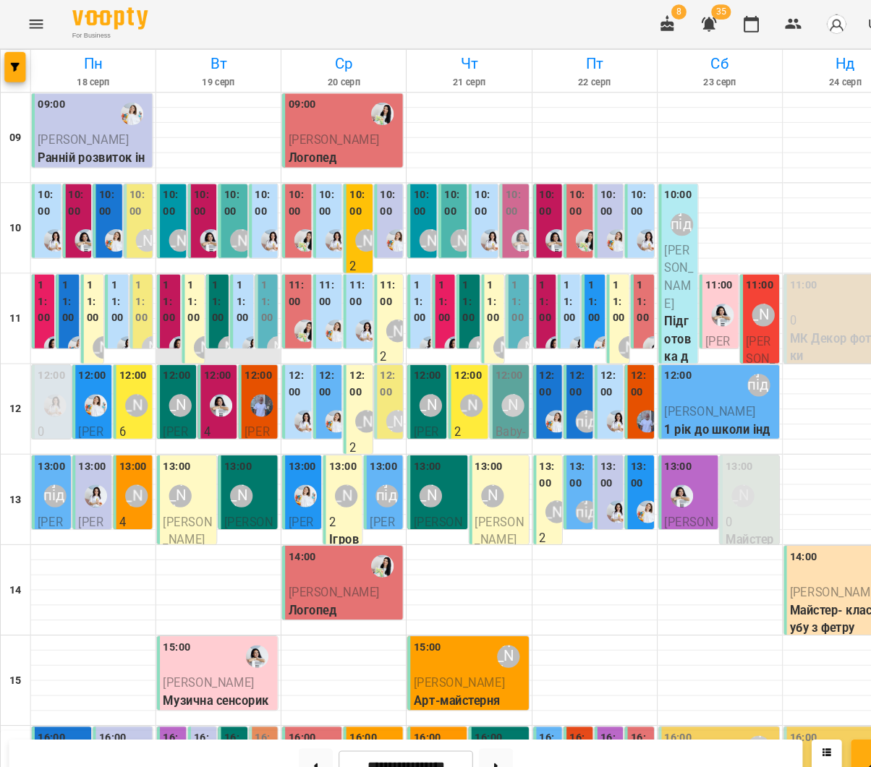
scroll to position [0, 0]
click at [127, 399] on div "[PERSON_NAME]" at bounding box center [130, 388] width 33 height 33
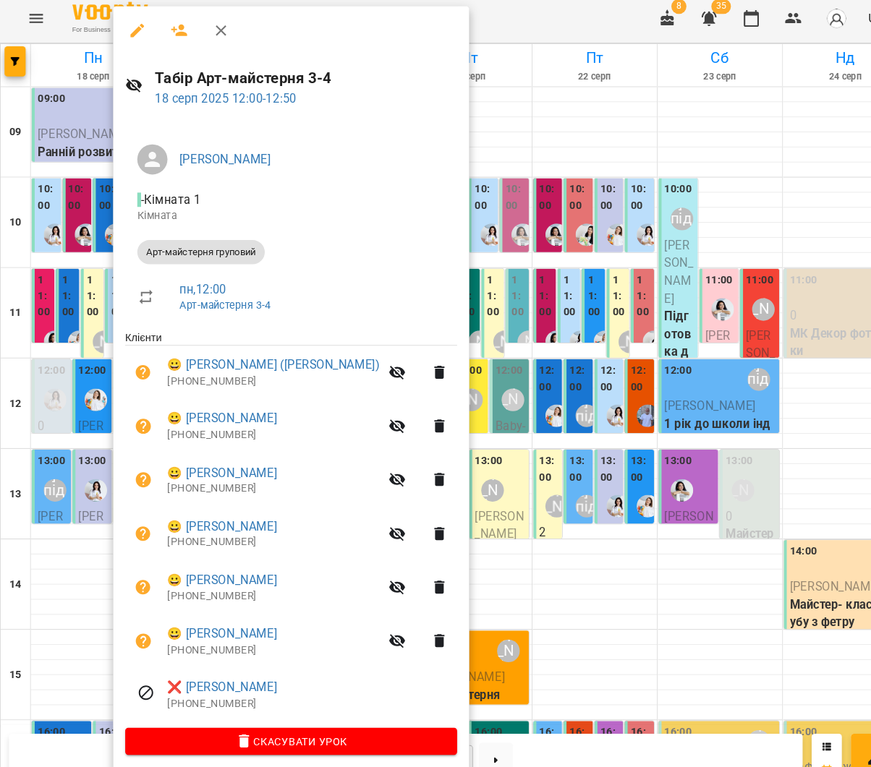
drag, startPoint x: 71, startPoint y: 383, endPoint x: 108, endPoint y: 393, distance: 38.1
click at [70, 383] on div at bounding box center [435, 383] width 871 height 767
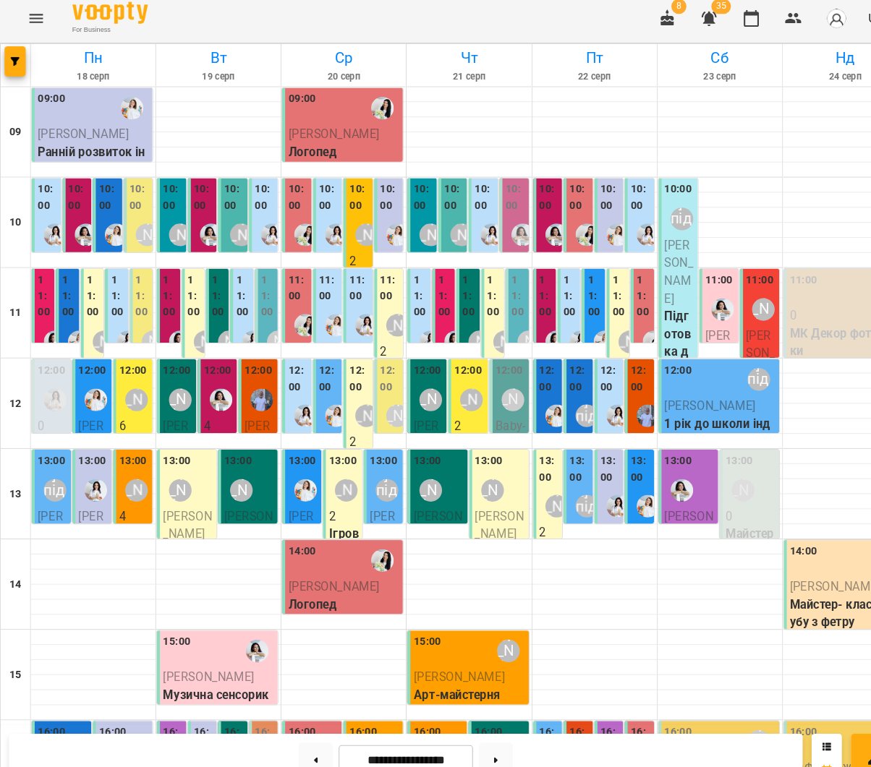
click at [128, 448] on label "13:00" at bounding box center [127, 448] width 27 height 16
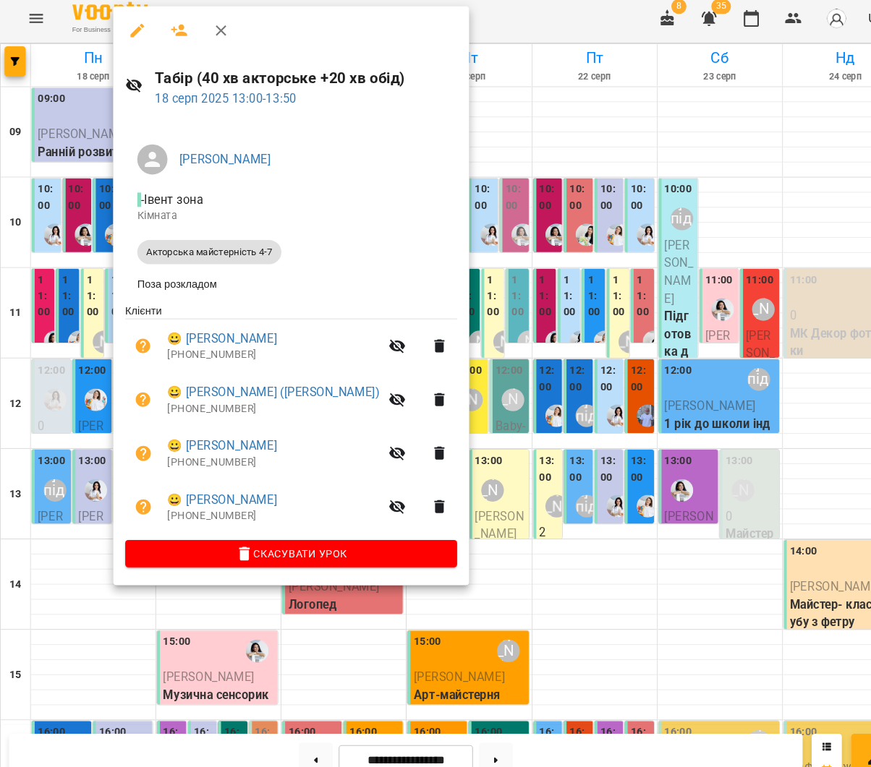
click at [465, 362] on div at bounding box center [435, 383] width 871 height 767
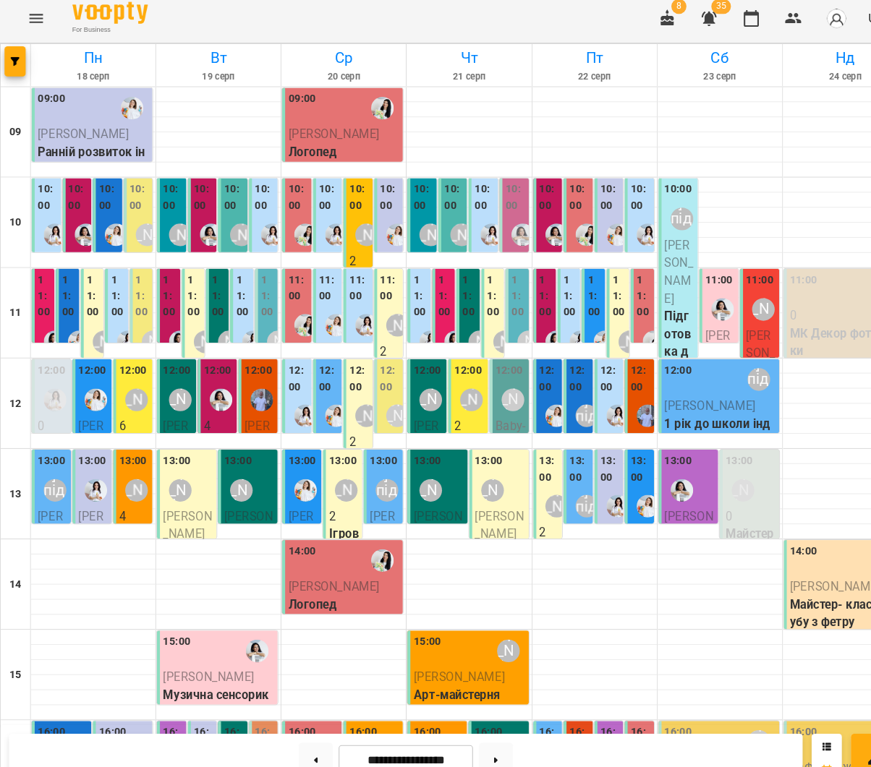
click at [42, 205] on div "10:00" at bounding box center [46, 196] width 20 height 35
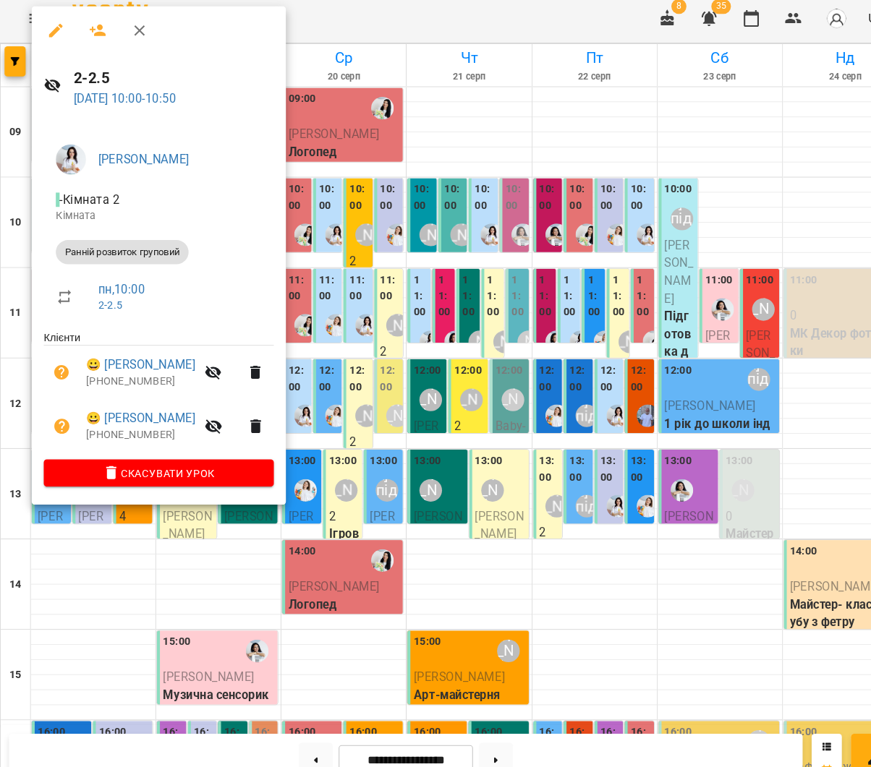
drag, startPoint x: 385, startPoint y: 269, endPoint x: 76, endPoint y: 223, distance: 313.0
click at [385, 269] on div at bounding box center [435, 383] width 871 height 767
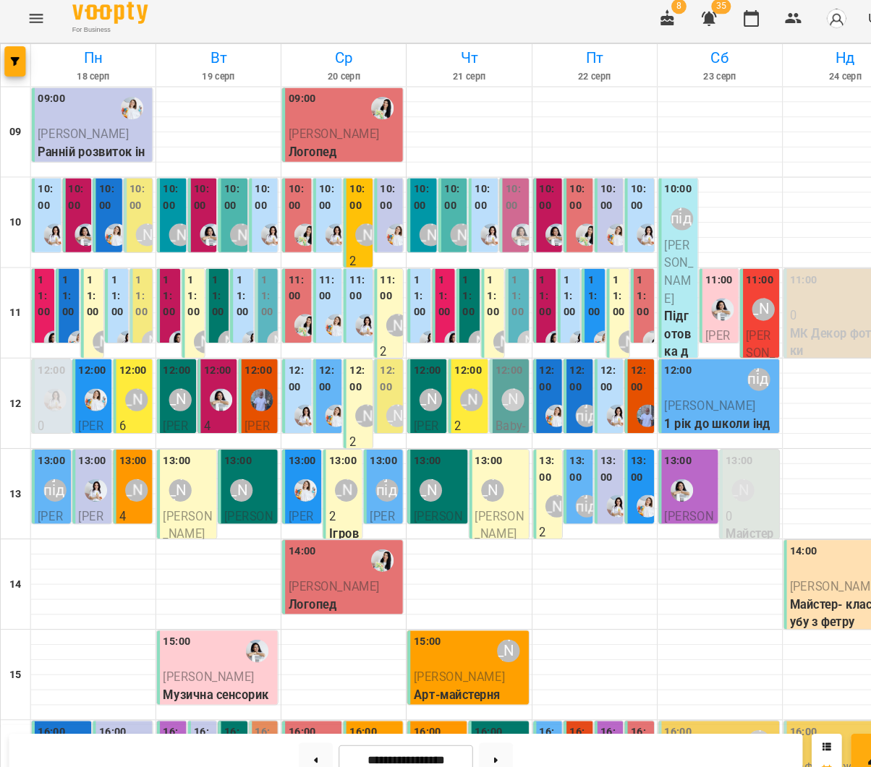
click at [74, 198] on label "10:00" at bounding box center [76, 194] width 20 height 31
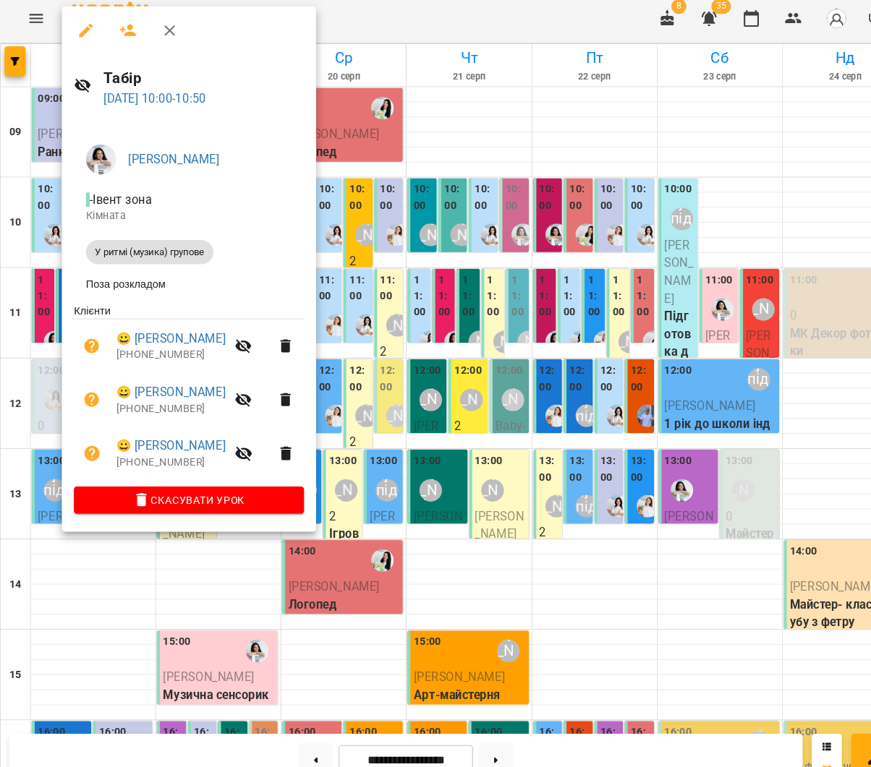
click at [378, 255] on div at bounding box center [435, 383] width 871 height 767
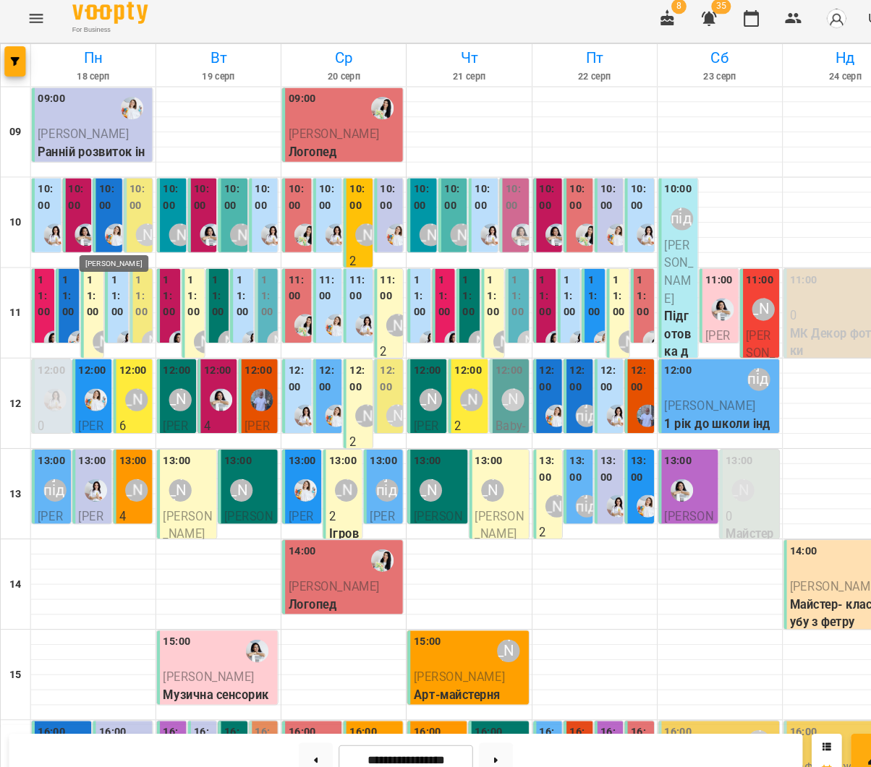
click at [112, 220] on img "Юлія Масющенко" at bounding box center [112, 231] width 22 height 22
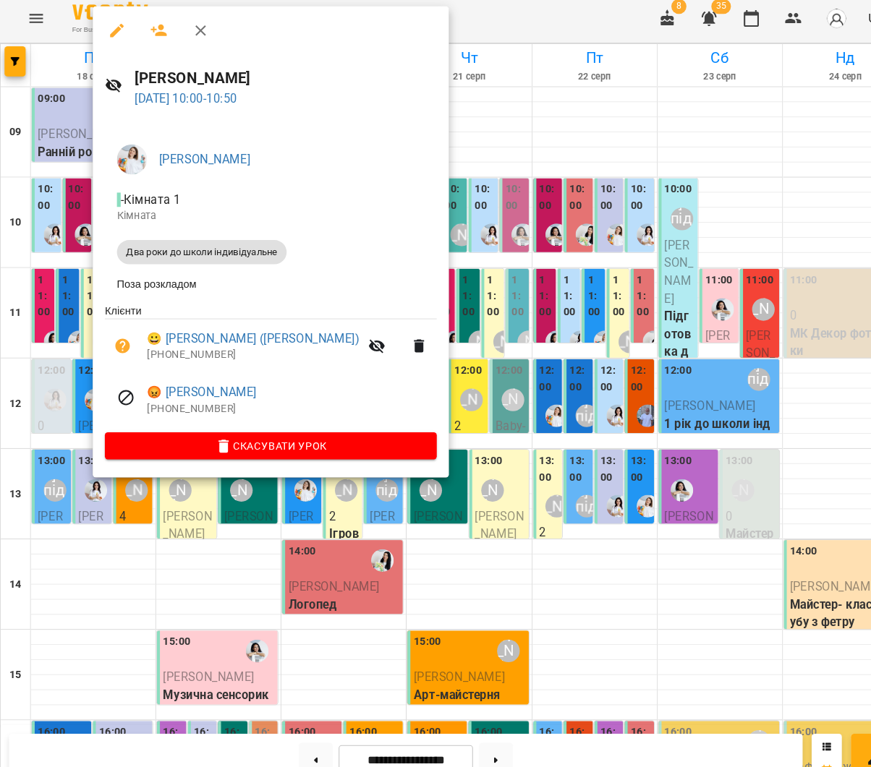
click at [437, 241] on div at bounding box center [435, 383] width 871 height 767
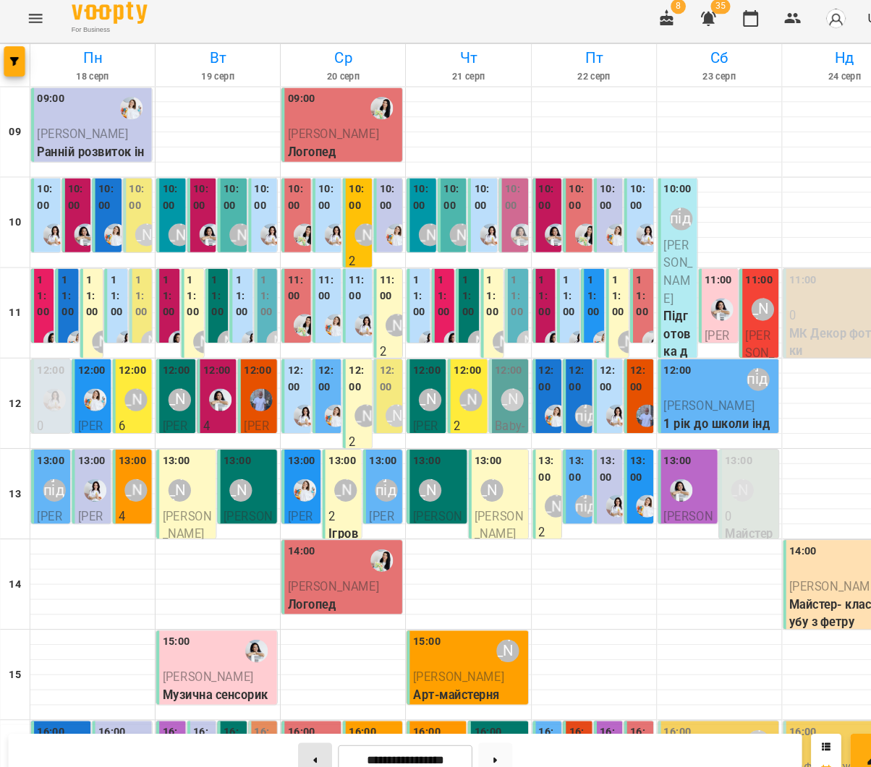
click at [306, 722] on button at bounding box center [302, 734] width 33 height 32
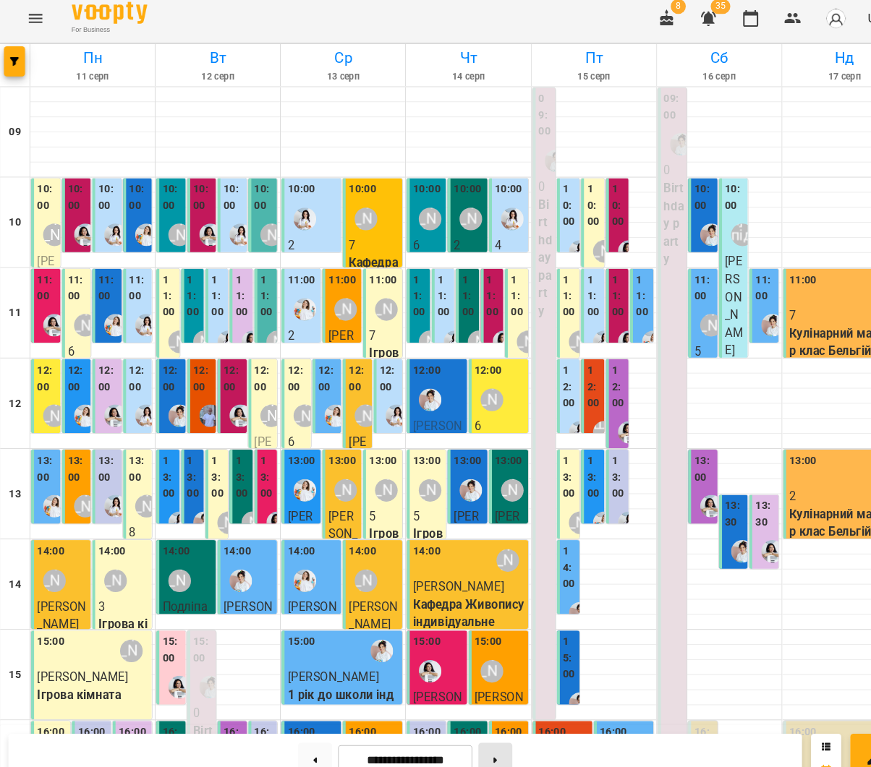
drag, startPoint x: 477, startPoint y: 724, endPoint x: 473, endPoint y: 714, distance: 11.0
click at [477, 724] on button at bounding box center [475, 734] width 33 height 32
type input "**********"
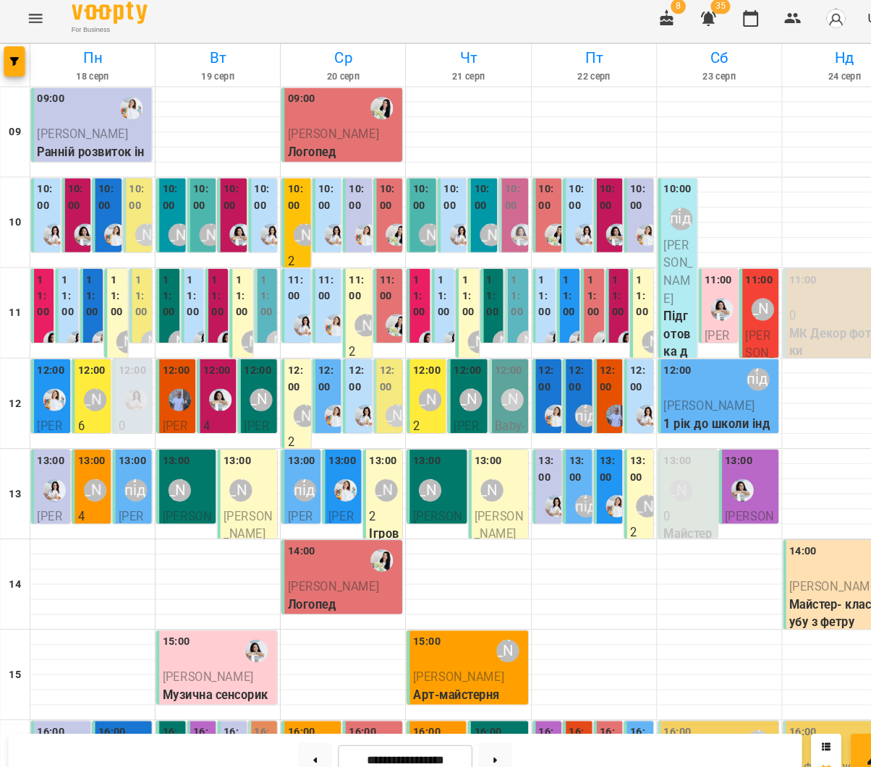
click at [108, 214] on div at bounding box center [111, 230] width 33 height 33
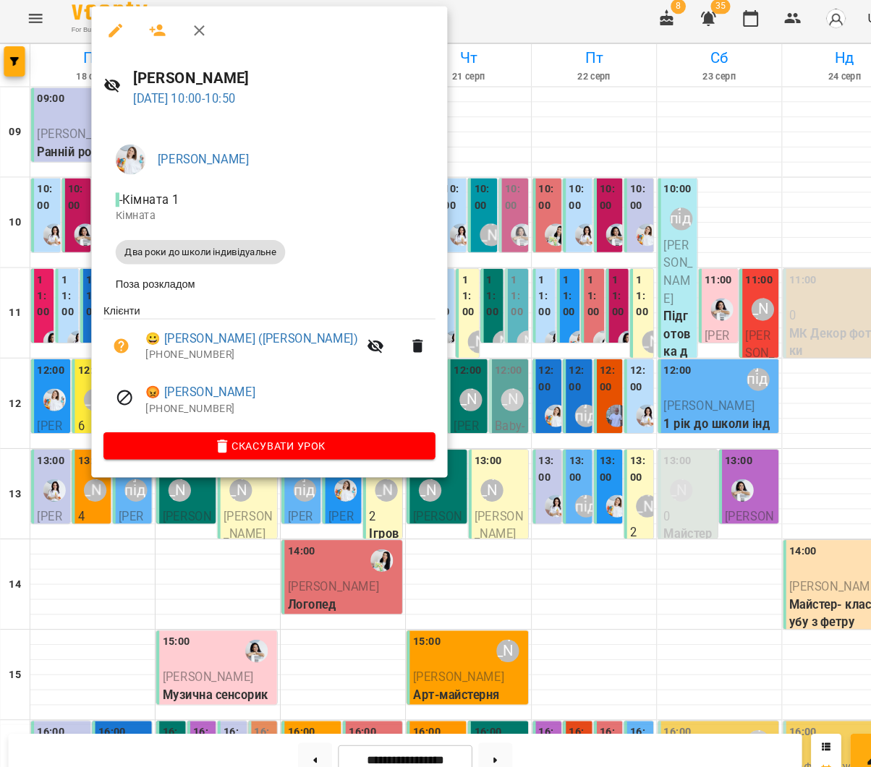
drag, startPoint x: 362, startPoint y: 298, endPoint x: 294, endPoint y: 276, distance: 71.4
click at [362, 298] on div at bounding box center [435, 383] width 871 height 767
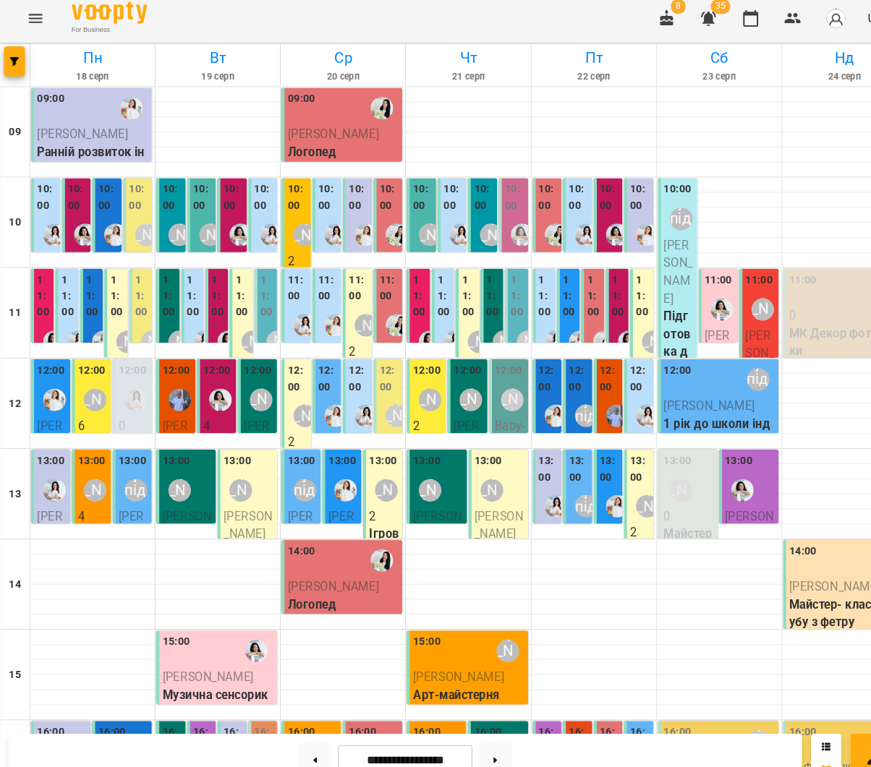
click at [75, 195] on label "10:00" at bounding box center [76, 194] width 20 height 31
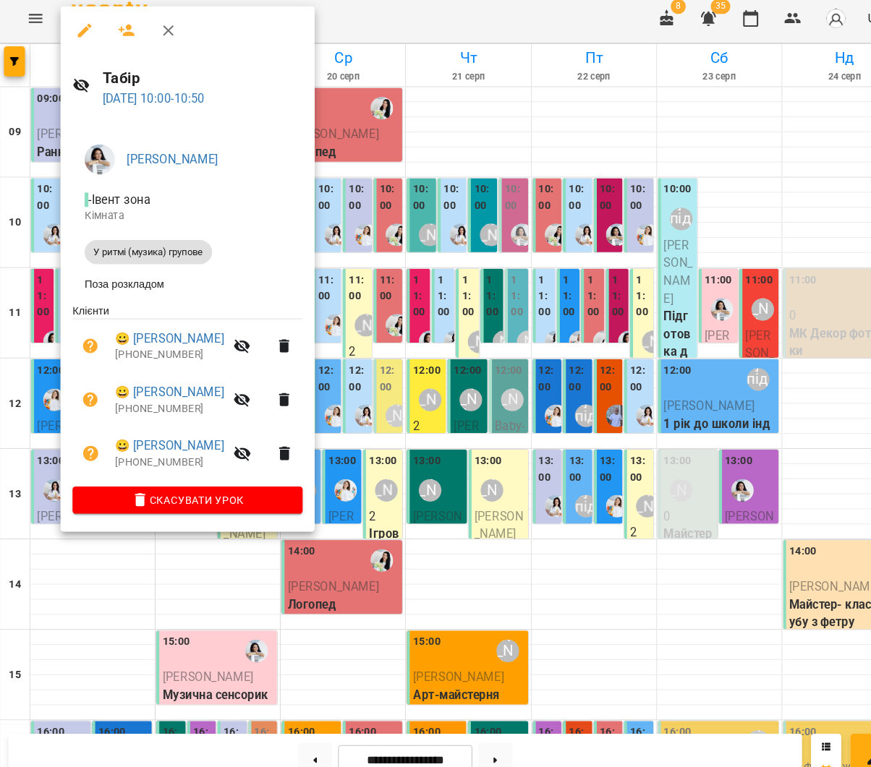
drag, startPoint x: 524, startPoint y: 294, endPoint x: 54, endPoint y: 220, distance: 475.9
click at [522, 294] on div at bounding box center [435, 383] width 871 height 767
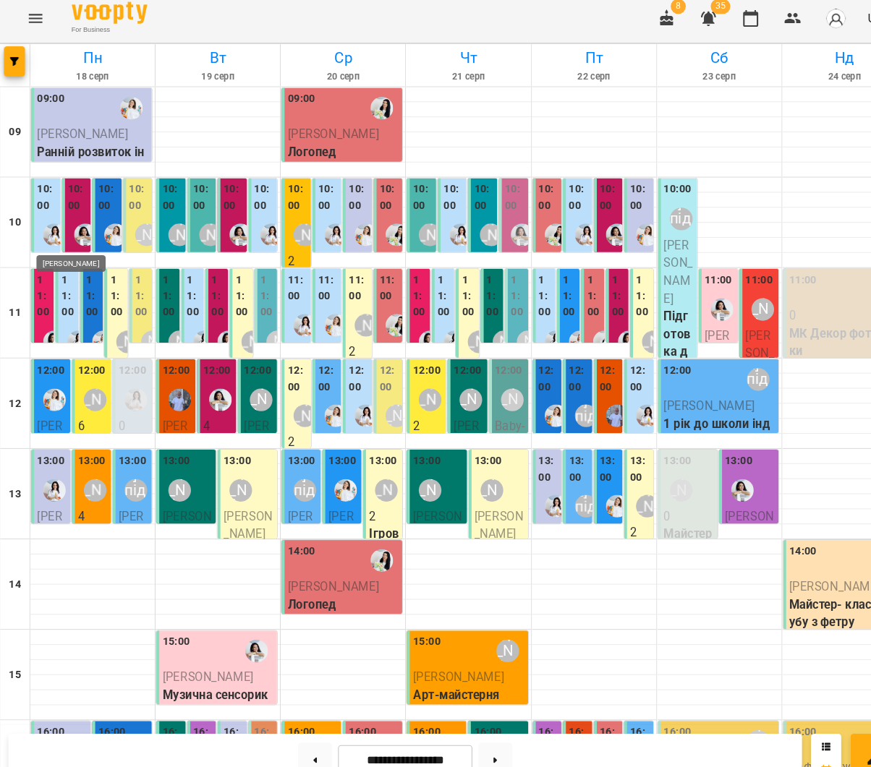
click at [42, 220] on img "Каріна" at bounding box center [53, 231] width 22 height 22
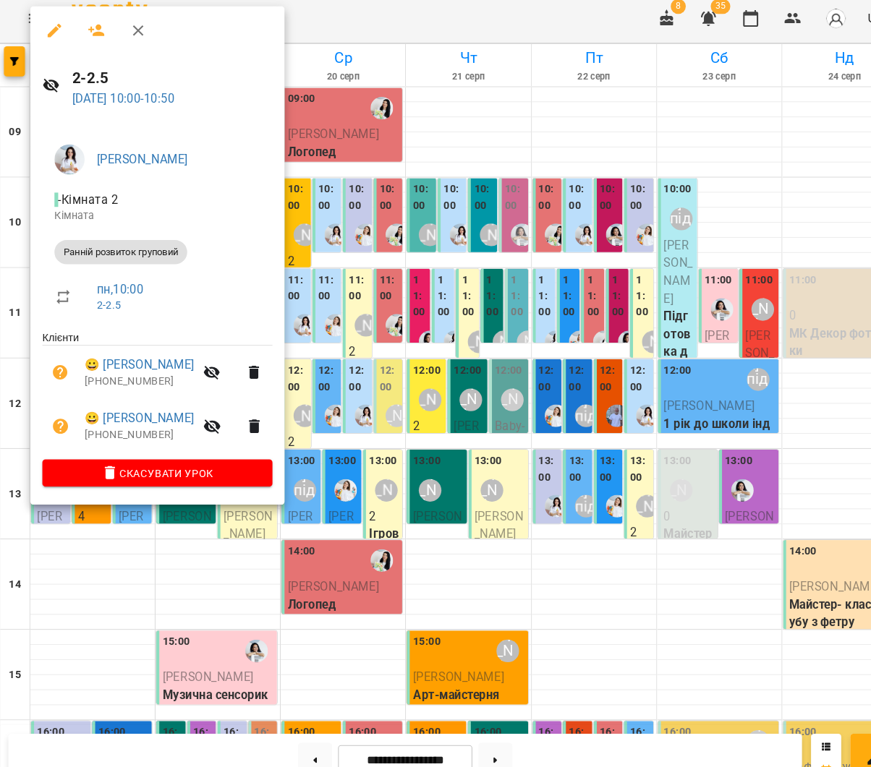
click at [372, 274] on div at bounding box center [435, 383] width 871 height 767
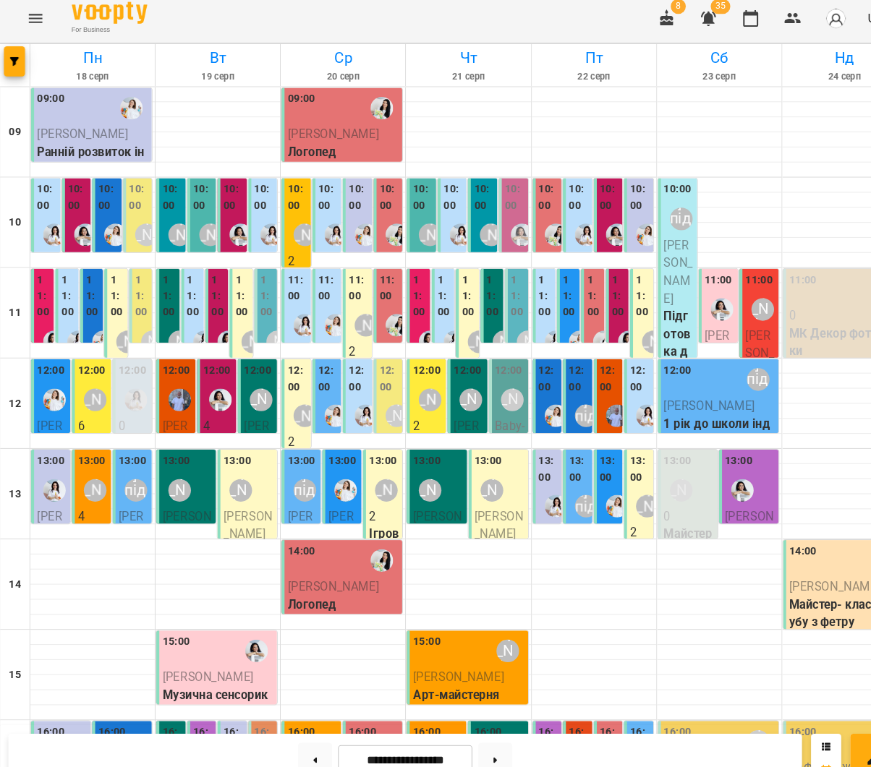
click at [30, 283] on div "11:00 4 У Ритмі (музика) 3-4" at bounding box center [41, 299] width 23 height 72
click at [38, 285] on label "11:00" at bounding box center [42, 289] width 13 height 47
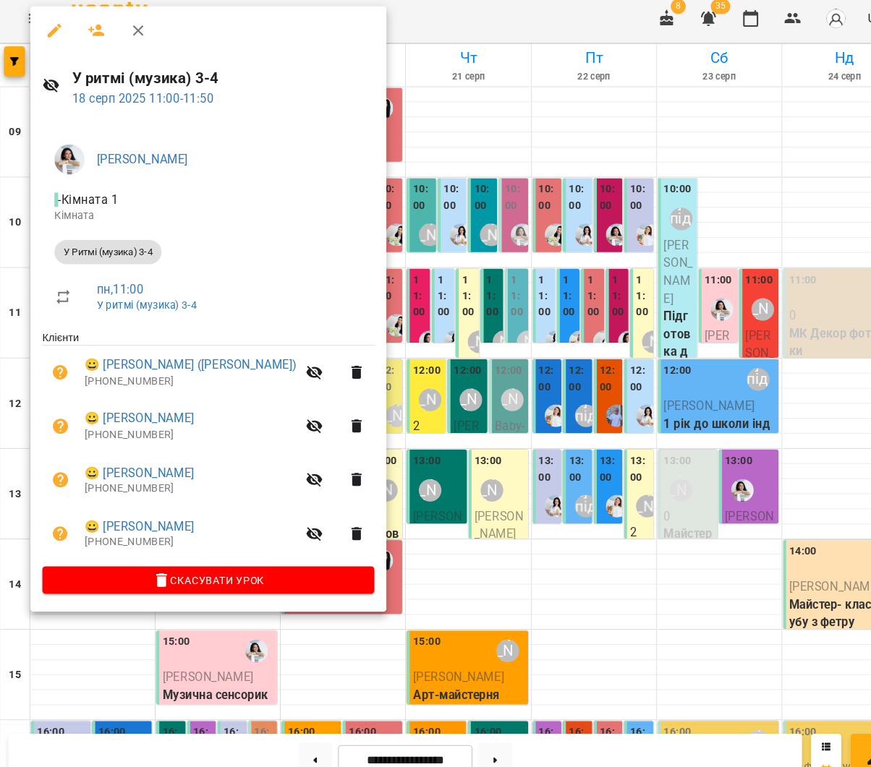
click at [437, 370] on div at bounding box center [435, 383] width 871 height 767
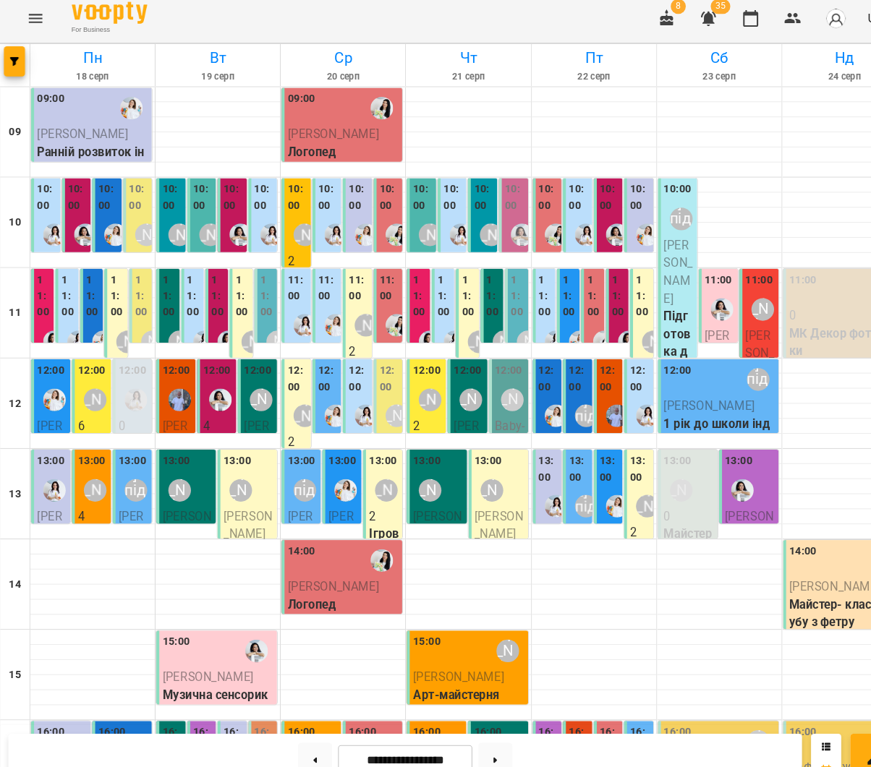
click at [72, 477] on div "13:00 Софія 4 Акторська майстерність 4-7" at bounding box center [88, 526] width 38 height 178
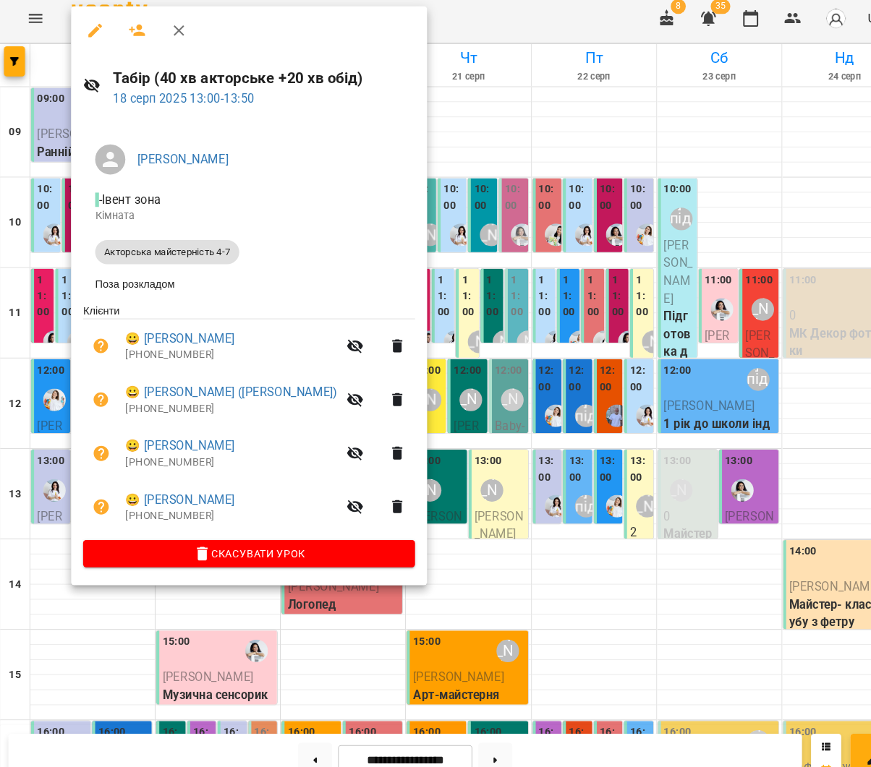
click at [393, 464] on div at bounding box center [435, 383] width 871 height 767
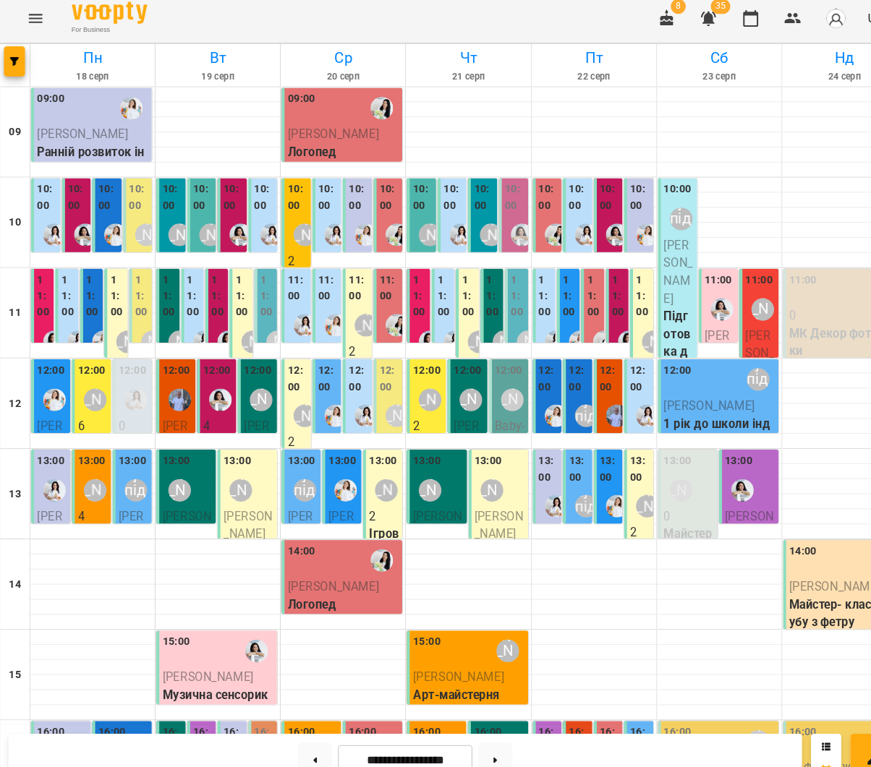
click at [94, 465] on div "[PERSON_NAME]" at bounding box center [92, 476] width 22 height 22
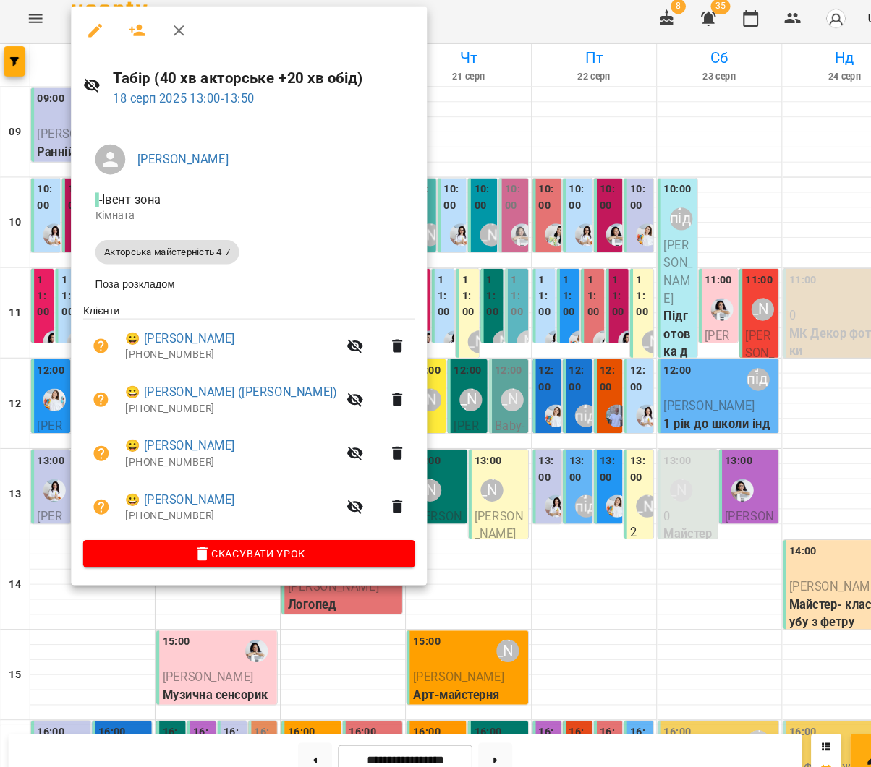
click at [391, 383] on div at bounding box center [435, 383] width 871 height 767
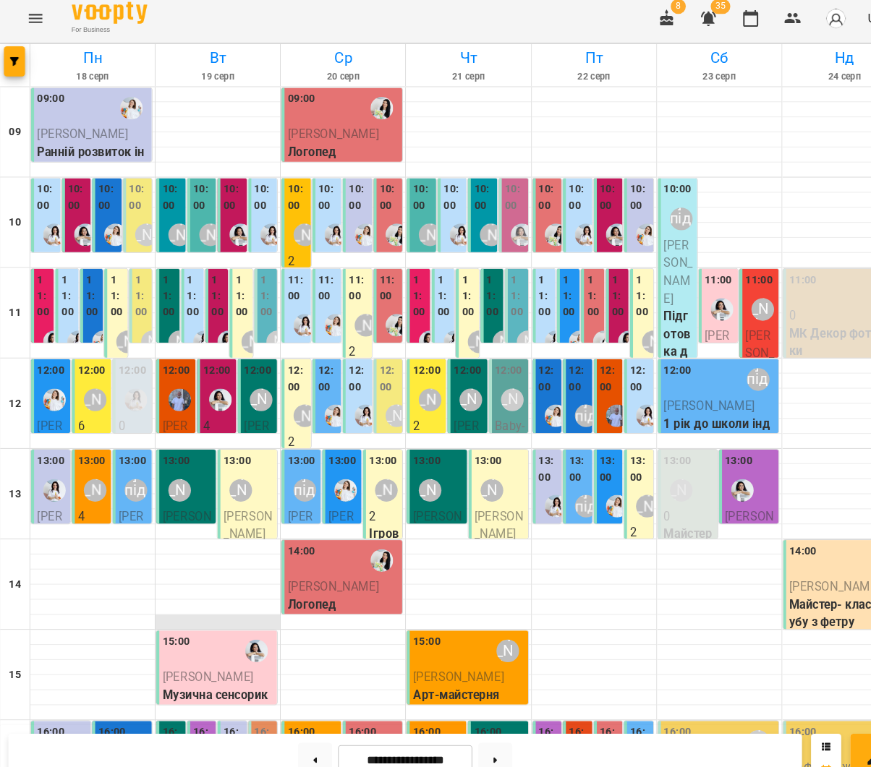
scroll to position [220, 0]
click at [21, 11] on button "Menu" at bounding box center [34, 23] width 35 height 35
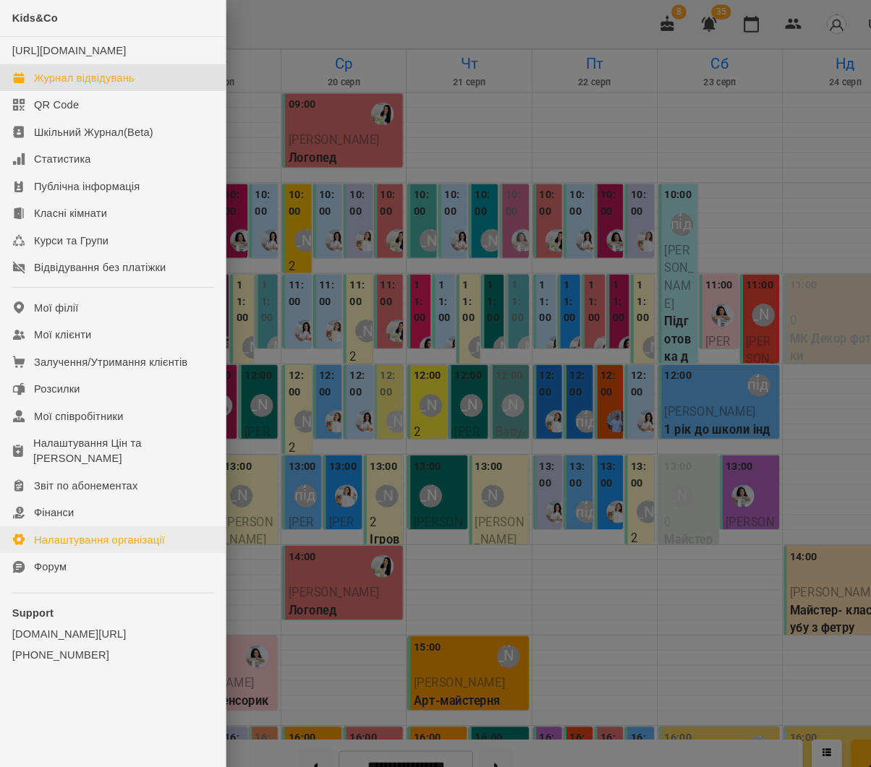
drag, startPoint x: 97, startPoint y: 491, endPoint x: 98, endPoint y: 498, distance: 7.4
click at [97, 491] on link "Фінанси" at bounding box center [108, 492] width 216 height 26
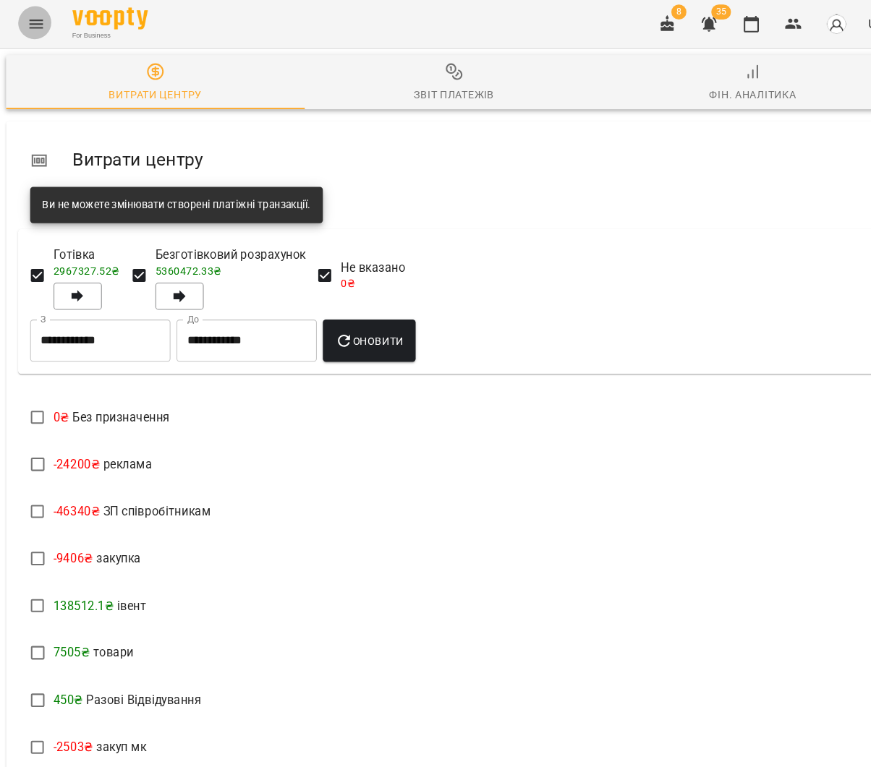
click at [25, 27] on button "Menu" at bounding box center [34, 23] width 35 height 35
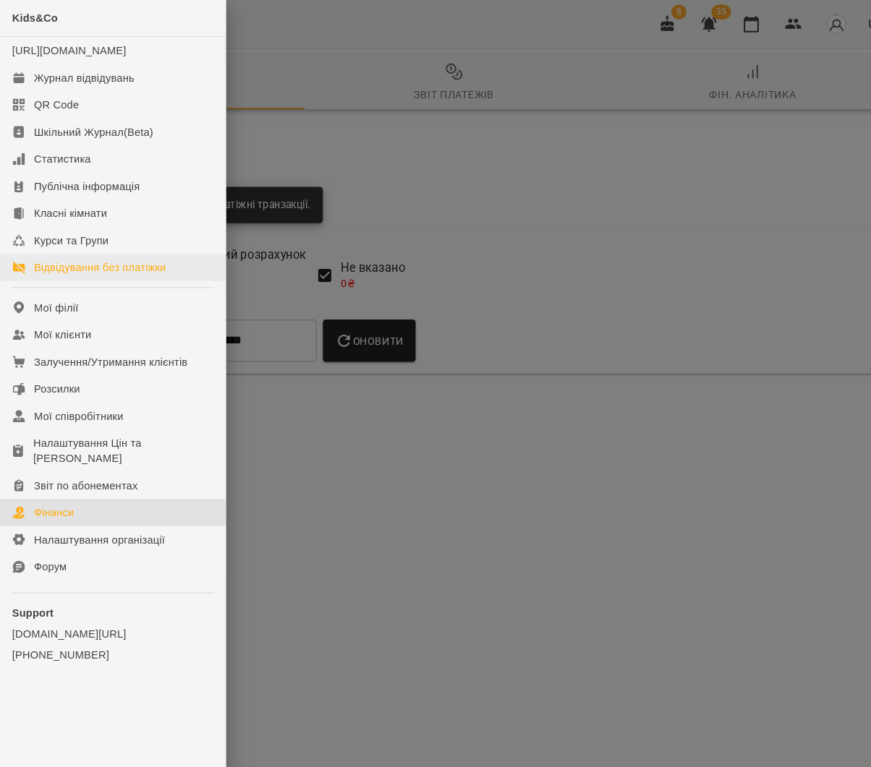
click at [94, 264] on div "Відвідування без платіжки" at bounding box center [96, 256] width 127 height 14
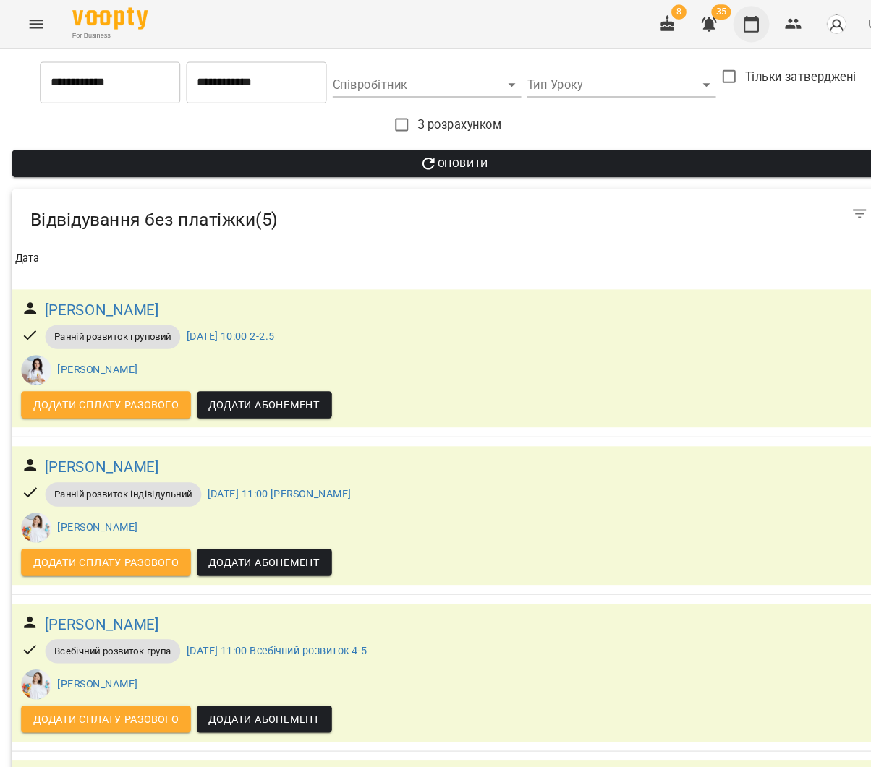
click at [712, 25] on button "button" at bounding box center [720, 23] width 35 height 35
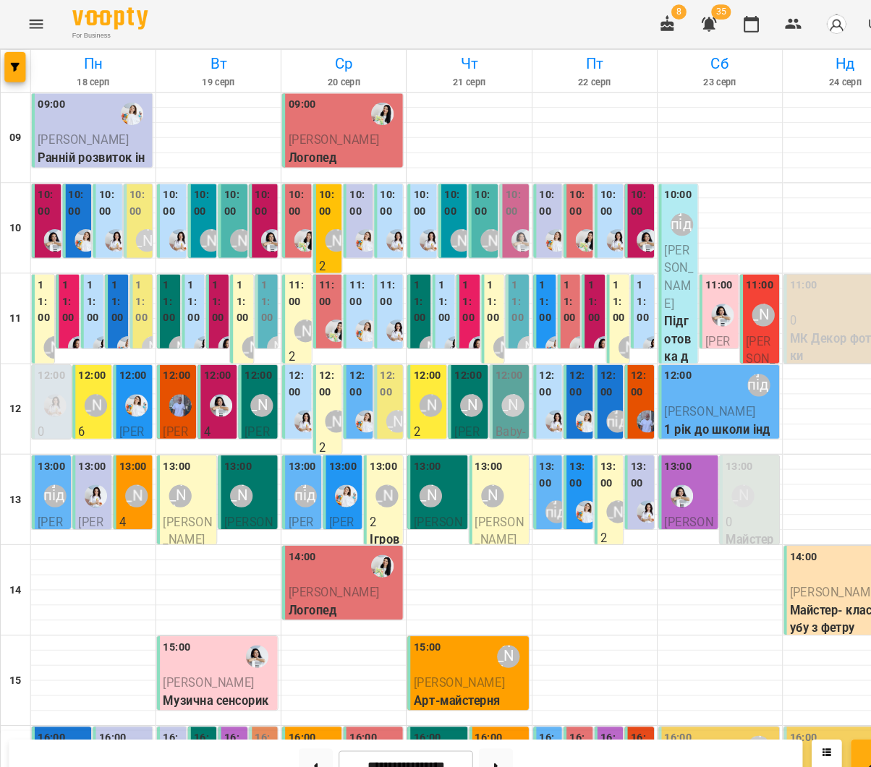
click at [132, 297] on label "11:00" at bounding box center [136, 289] width 13 height 47
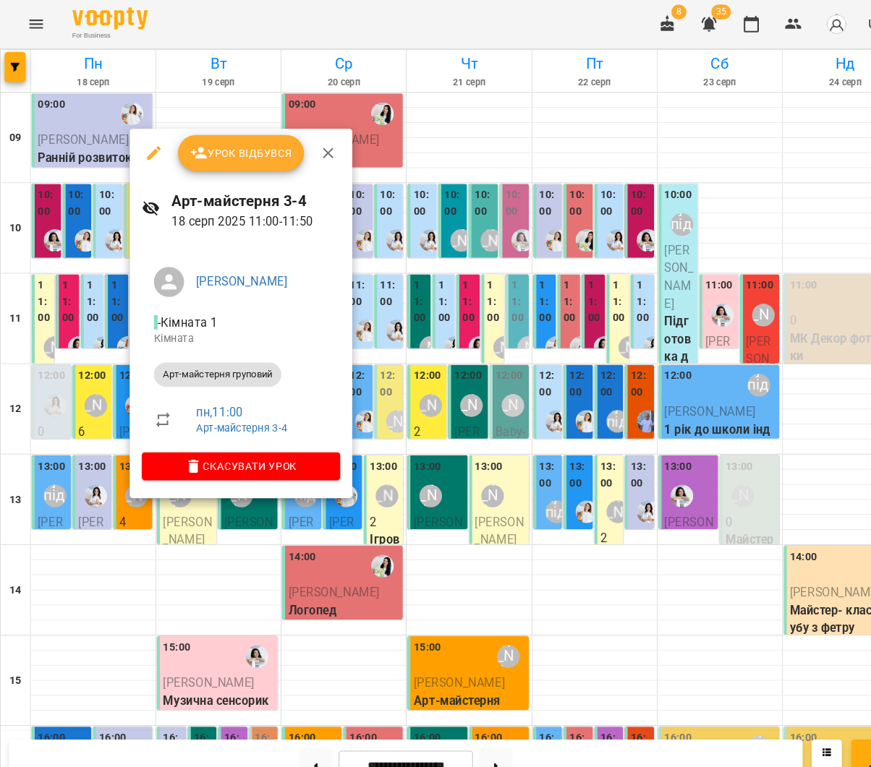
click at [227, 428] on ul "Аліна Арт - Кімната 1 Кімната Арт-майстерня груповий пн , 11:00 Арт-майстерня 3…" at bounding box center [231, 338] width 190 height 189
click at [248, 440] on span "Скасувати Урок" at bounding box center [231, 446] width 167 height 17
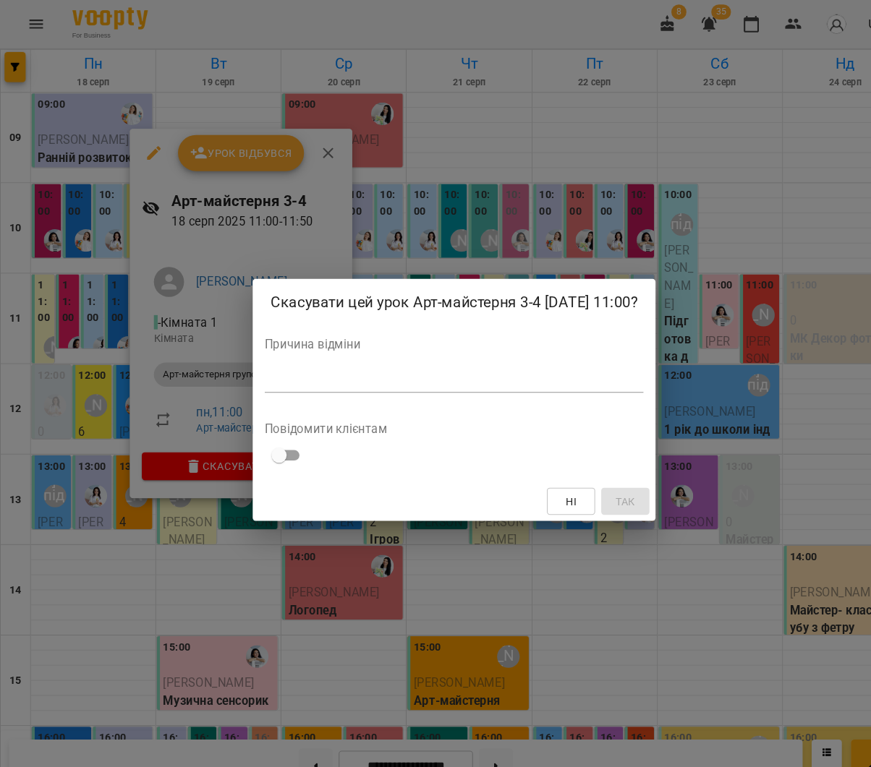
click at [349, 372] on textarea at bounding box center [435, 365] width 363 height 14
click at [364, 377] on div "*" at bounding box center [435, 365] width 363 height 23
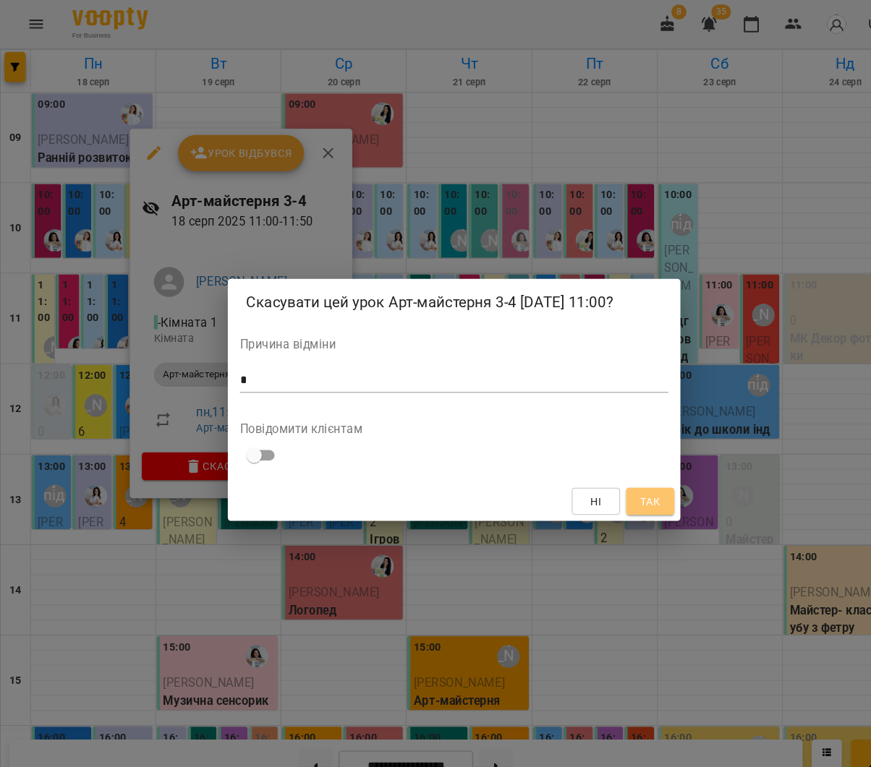
click at [621, 487] on span "Так" at bounding box center [623, 480] width 19 height 17
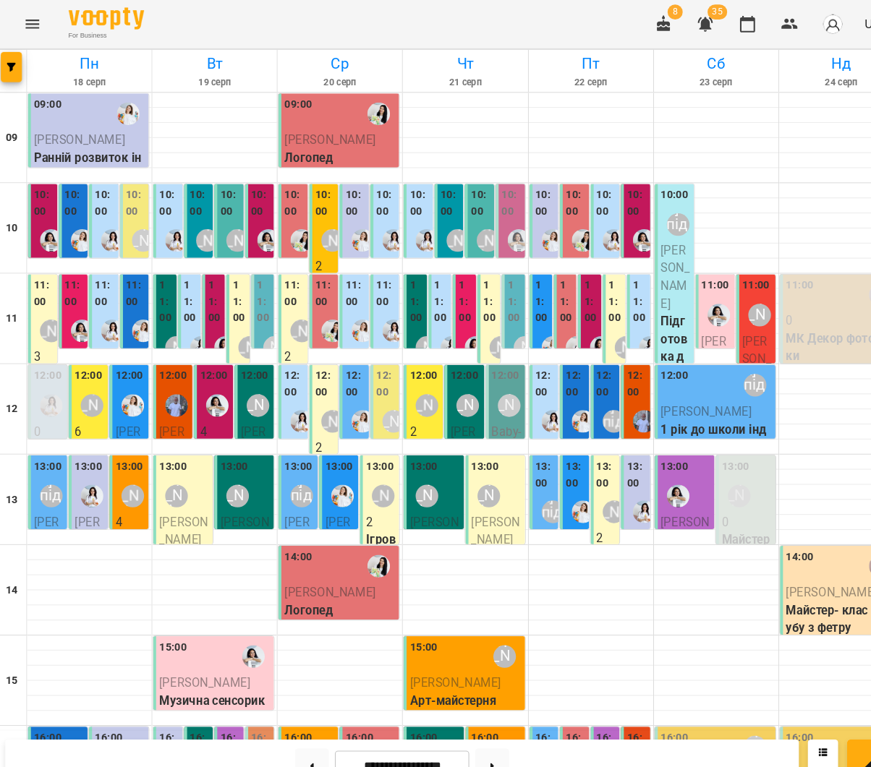
click at [28, 20] on icon "Menu" at bounding box center [34, 23] width 13 height 9
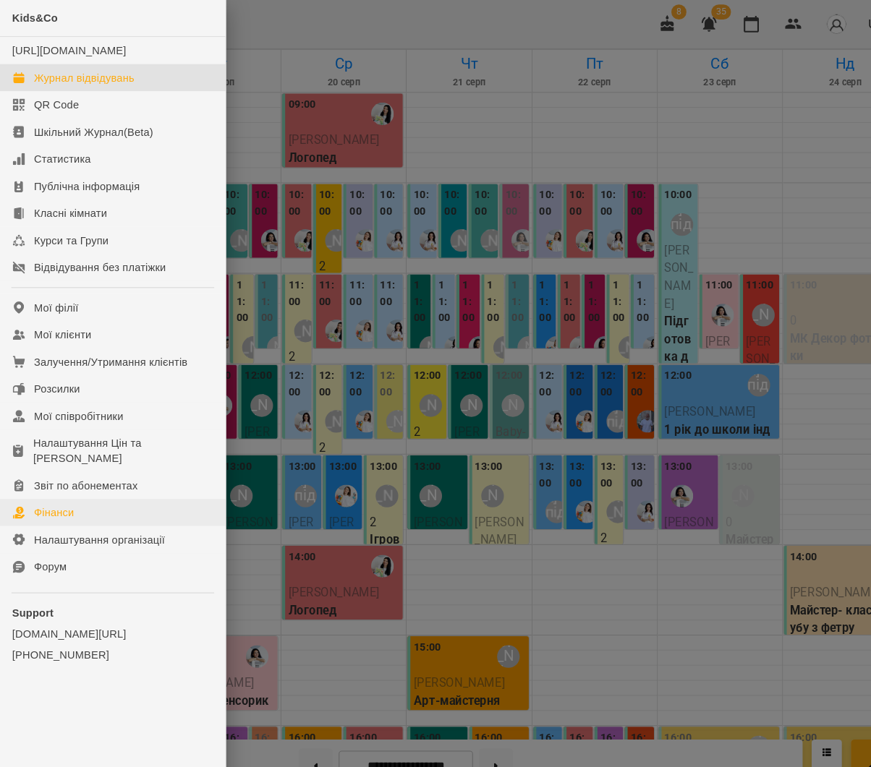
click at [95, 479] on link "Фінанси" at bounding box center [108, 492] width 216 height 26
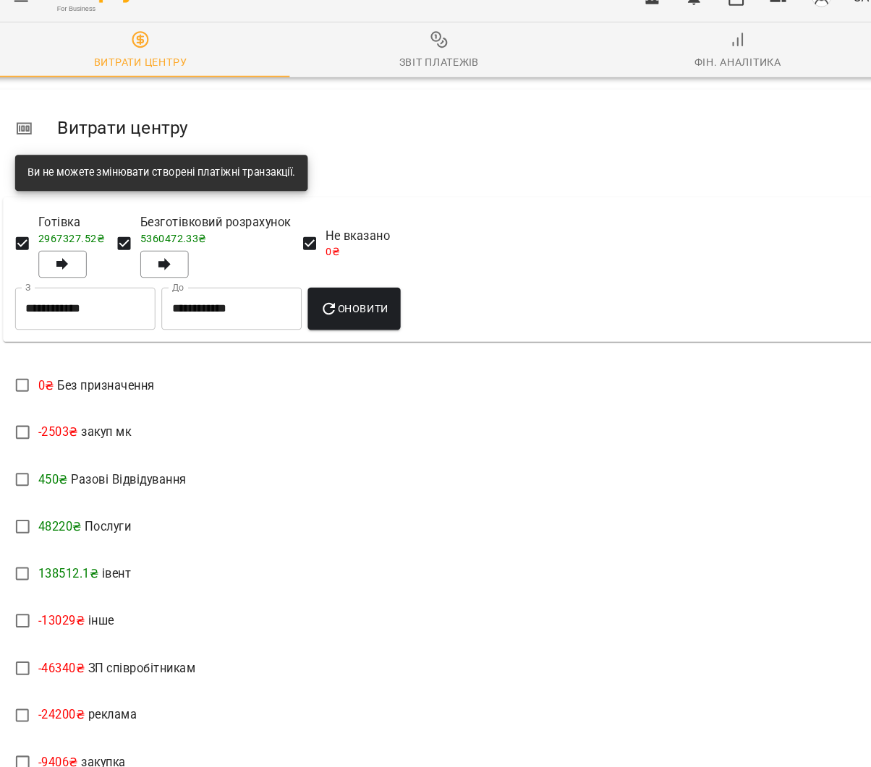
scroll to position [163, 0]
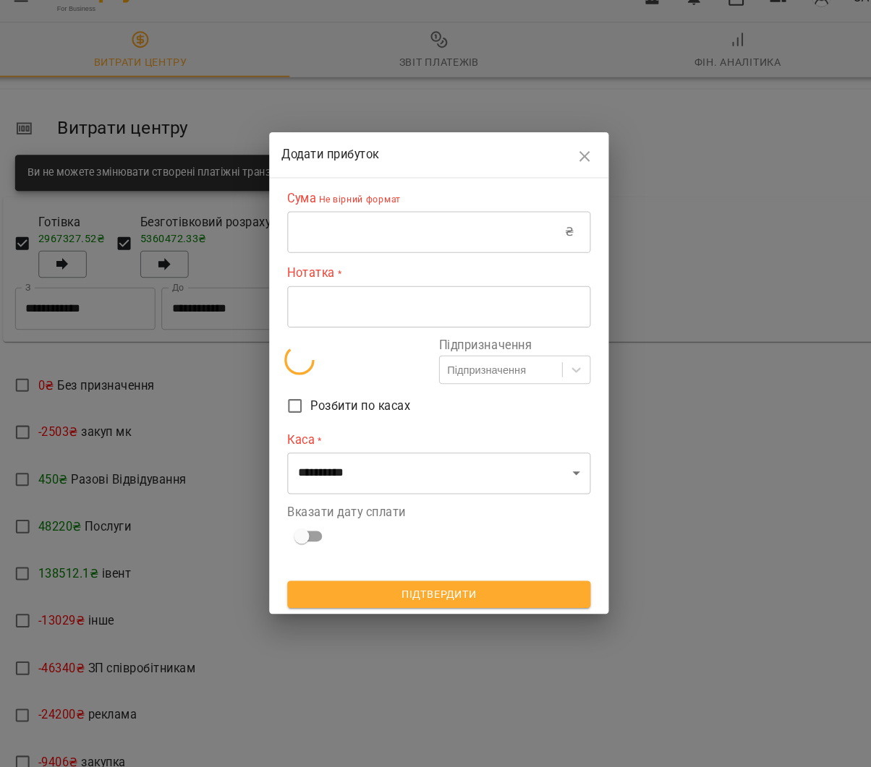
scroll to position [4, 0]
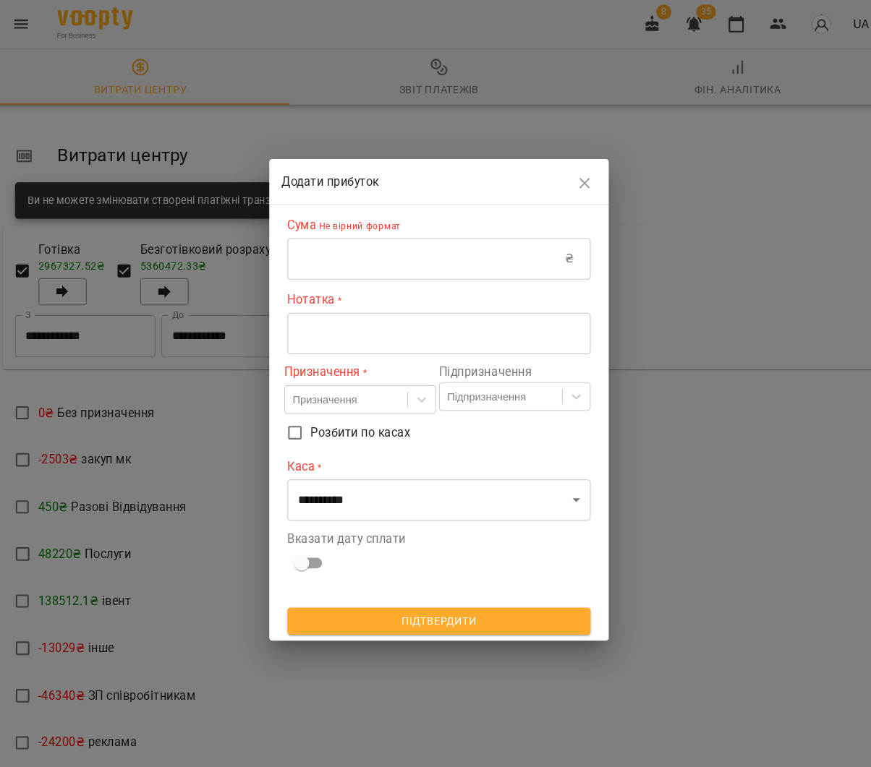
click at [329, 252] on input "text" at bounding box center [423, 248] width 266 height 40
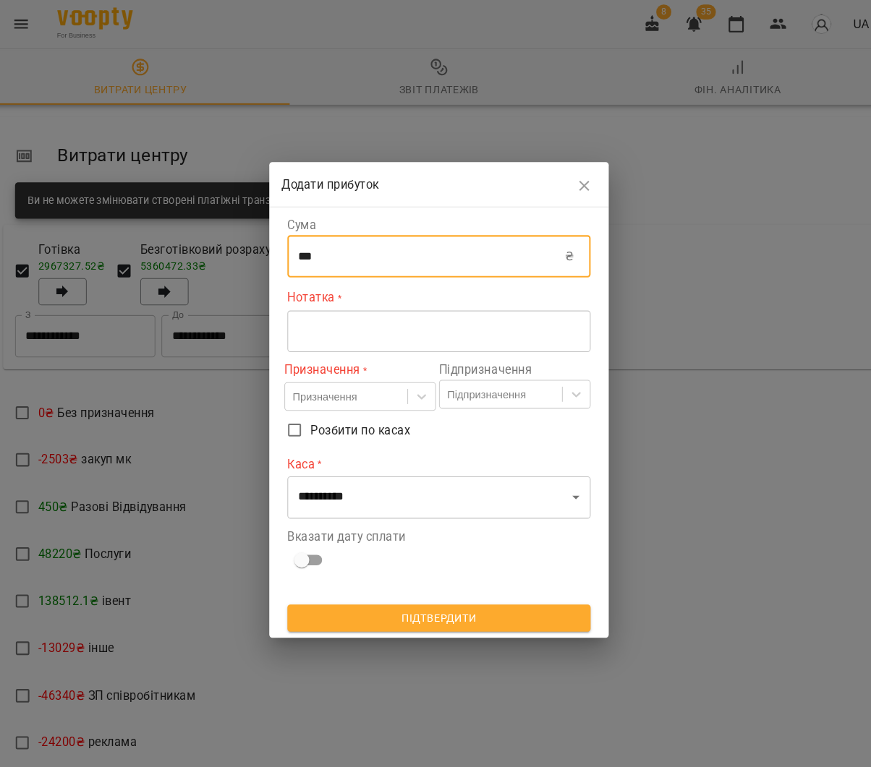
scroll to position [2, 0]
type input "***"
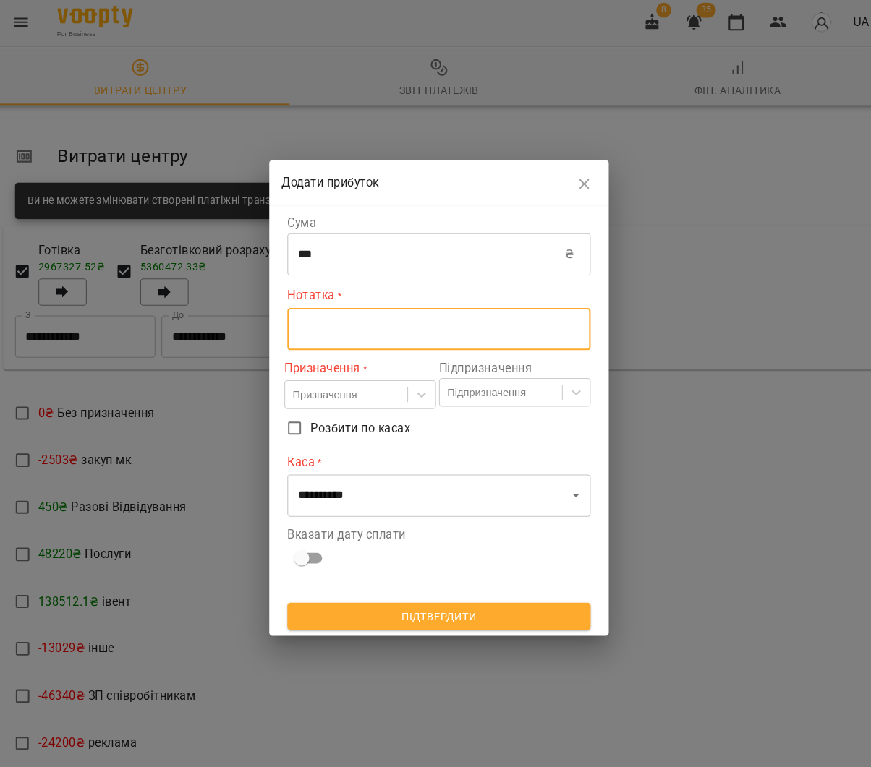
click at [306, 318] on textarea at bounding box center [435, 318] width 270 height 14
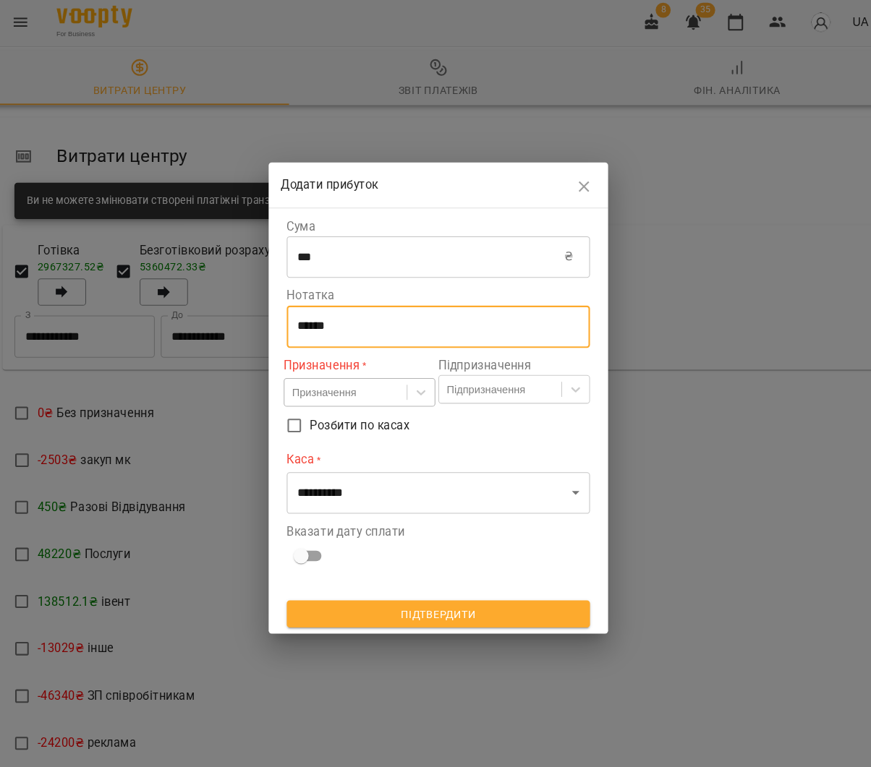
type textarea "******"
drag, startPoint x: 304, startPoint y: 374, endPoint x: 296, endPoint y: 367, distance: 10.8
click at [304, 374] on div "Призначення" at bounding box center [325, 378] width 61 height 14
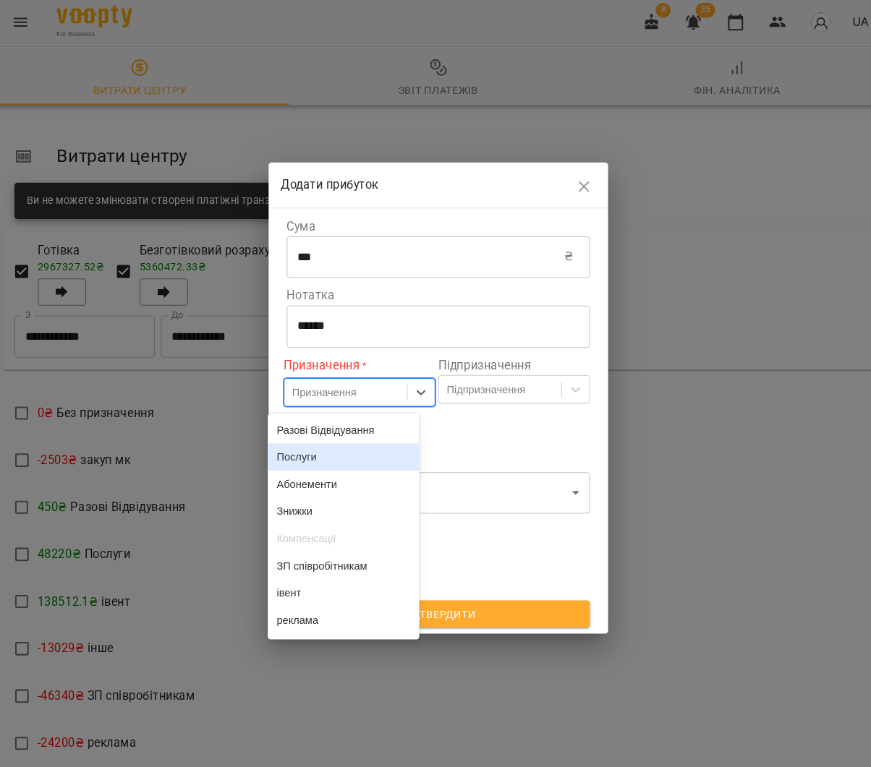
drag, startPoint x: 309, startPoint y: 441, endPoint x: 406, endPoint y: 409, distance: 102.7
click at [310, 440] on div "Послуги" at bounding box center [344, 440] width 145 height 26
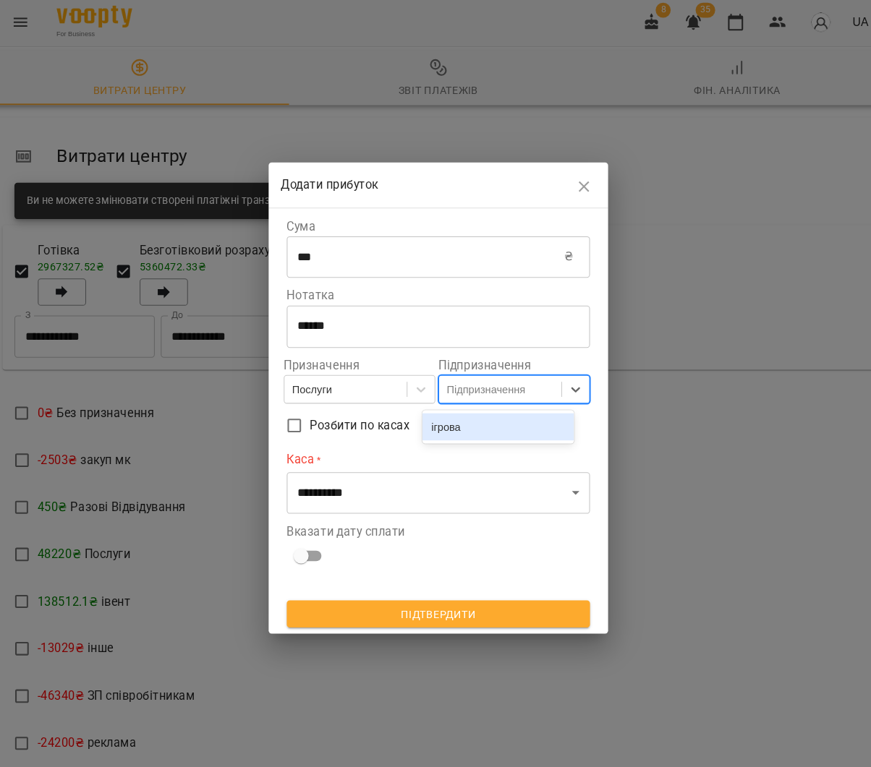
drag, startPoint x: 484, startPoint y: 375, endPoint x: 485, endPoint y: 396, distance: 21.0
click at [484, 375] on div "Підпризначення" at bounding box center [480, 375] width 75 height 14
click at [486, 407] on div "ігрова" at bounding box center [492, 411] width 145 height 26
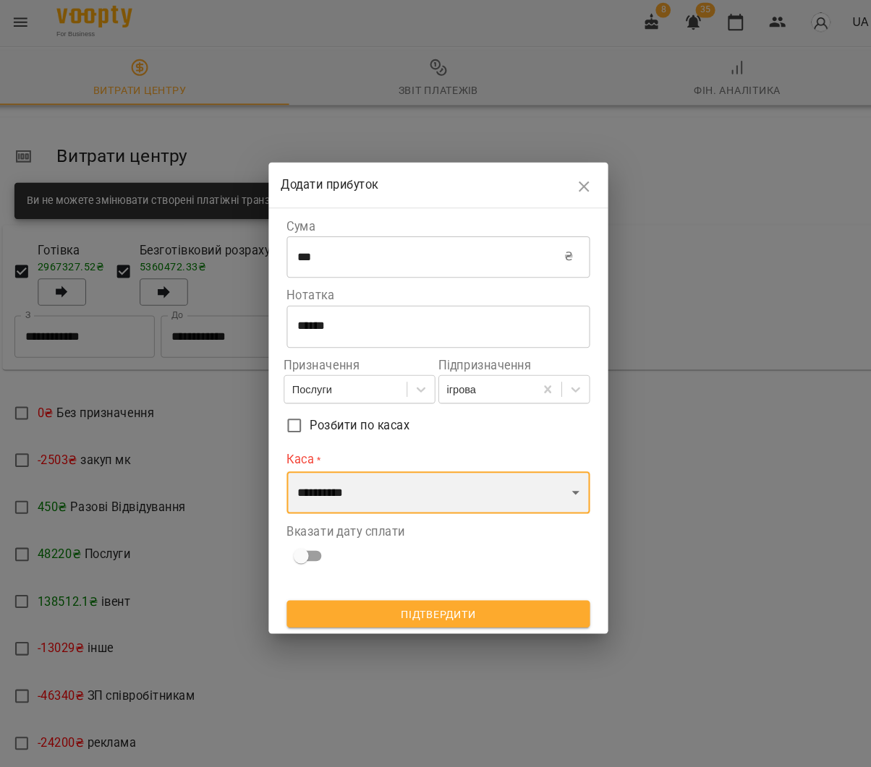
select select "****"
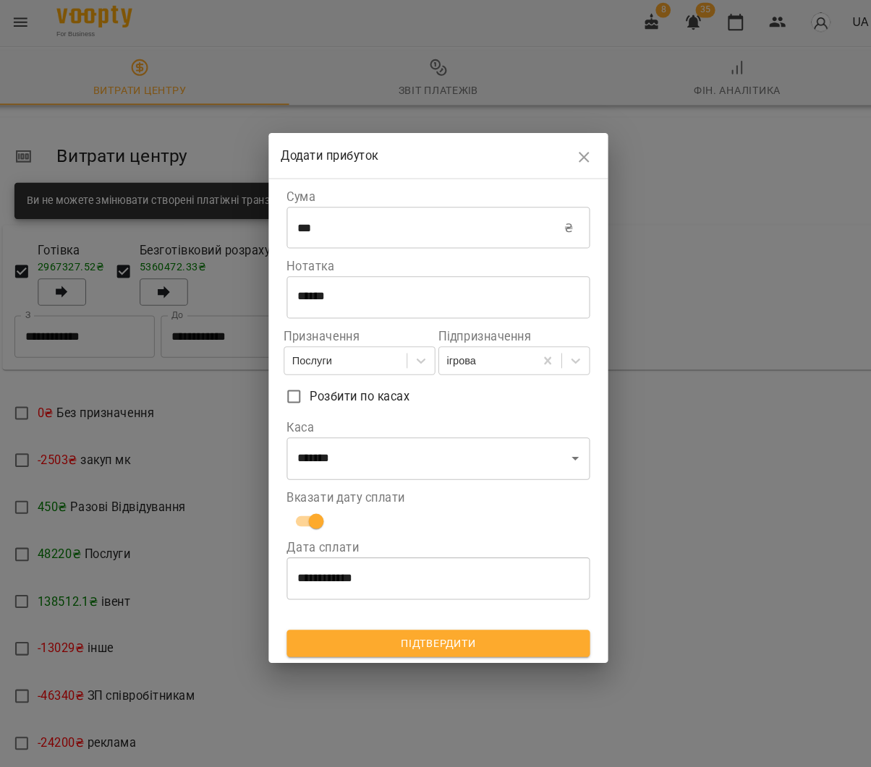
click at [350, 610] on span "Підтвердити" at bounding box center [436, 618] width 268 height 17
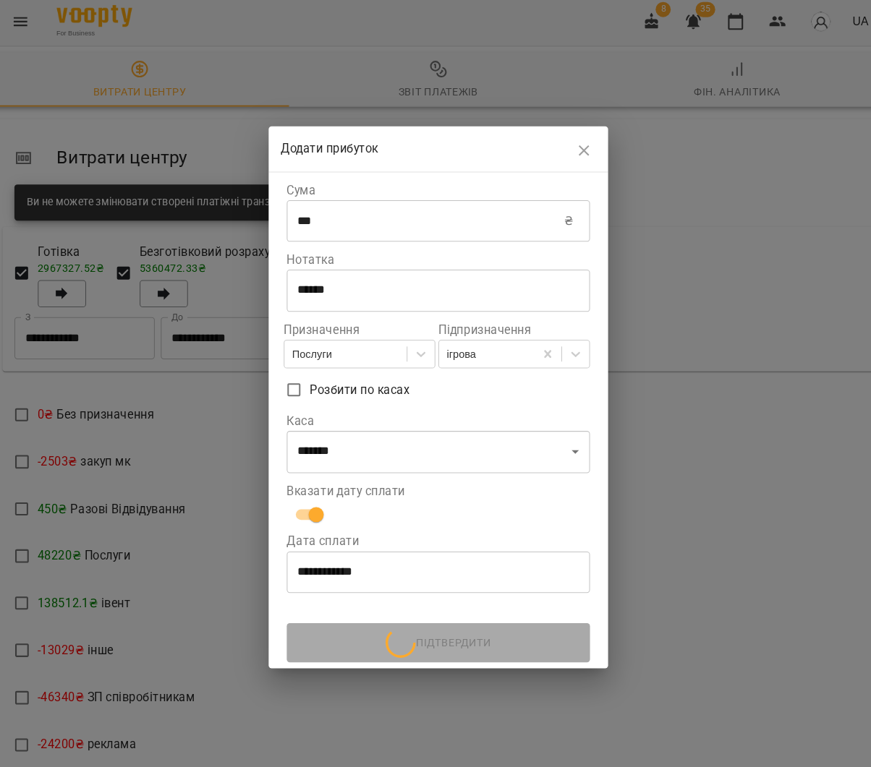
scroll to position [0, 0]
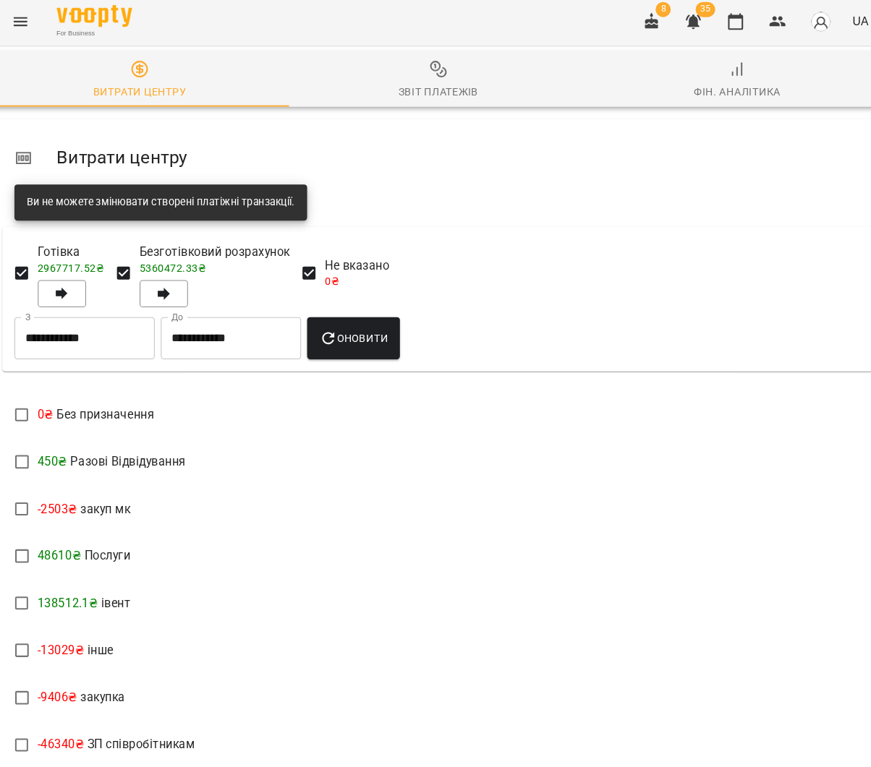
click at [386, 72] on span "Звіт платежів" at bounding box center [435, 79] width 269 height 39
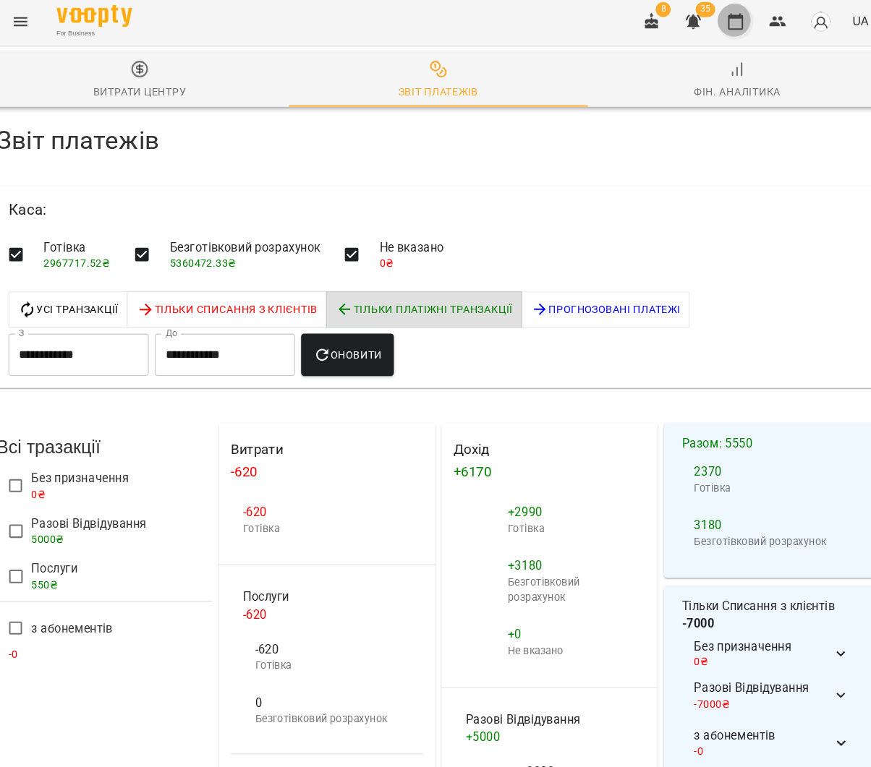
click at [713, 23] on icon "button" at bounding box center [720, 22] width 17 height 17
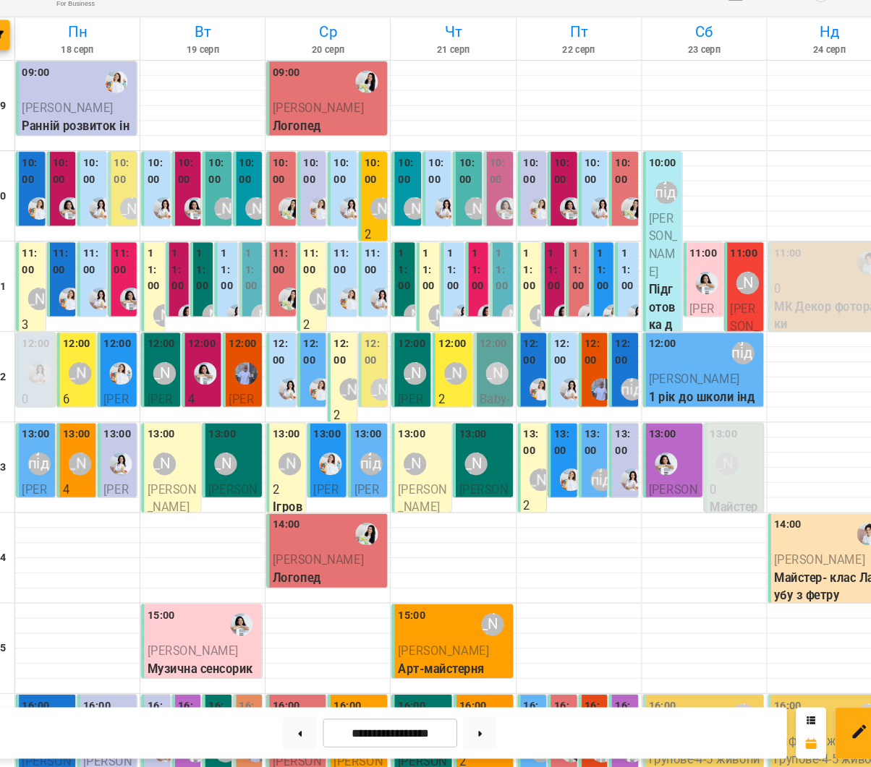
scroll to position [341, 0]
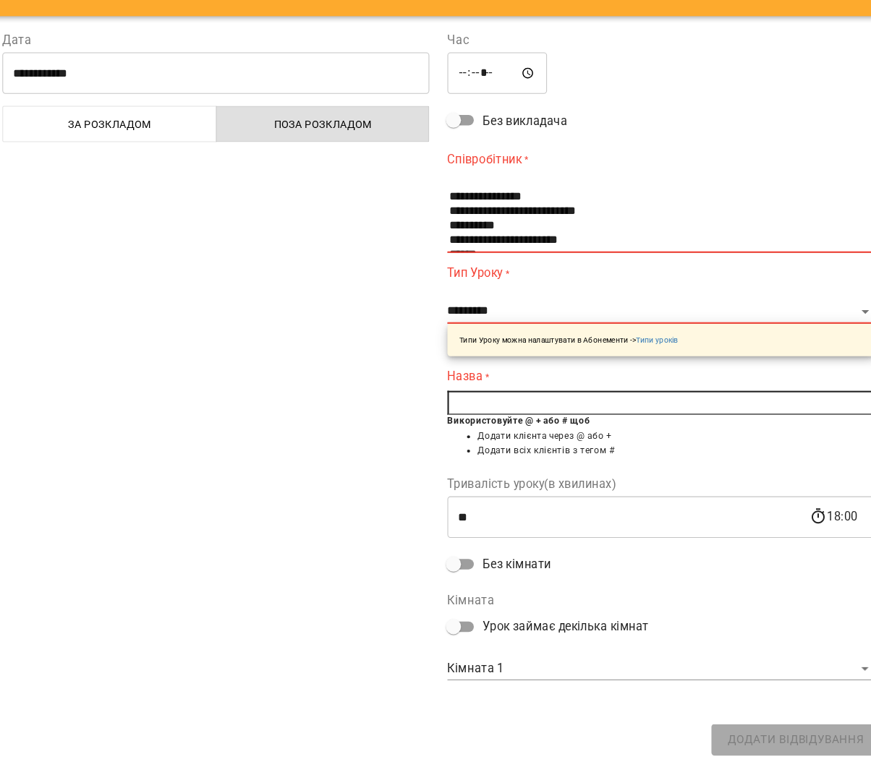
scroll to position [42, 0]
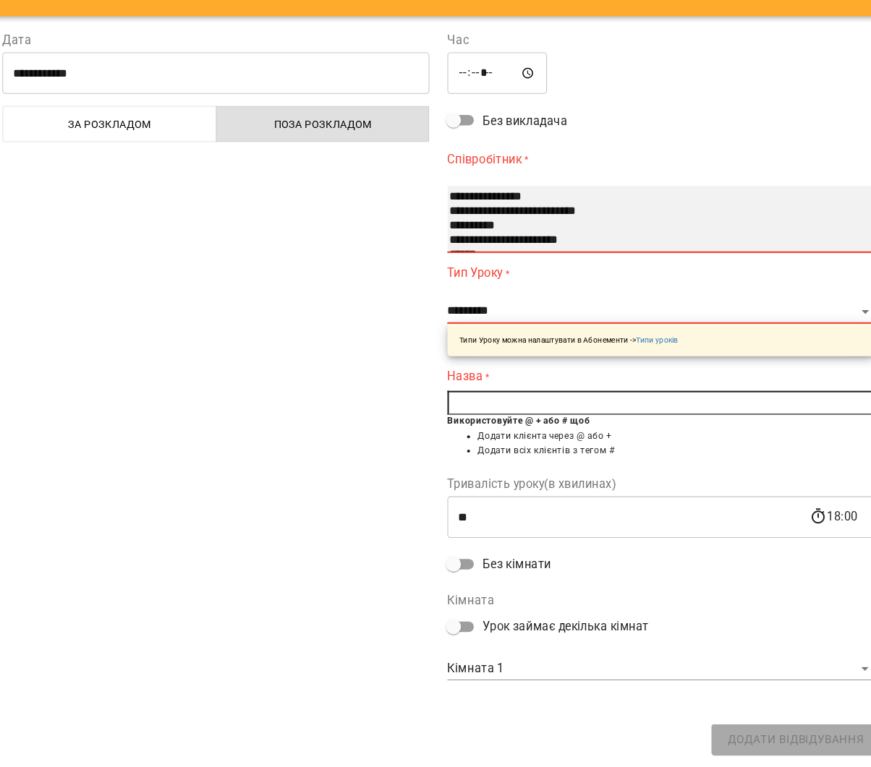
click at [456, 241] on option "**********" at bounding box center [640, 248] width 392 height 14
select select "**********"
select select "*****"
type input "**"
type input "**********"
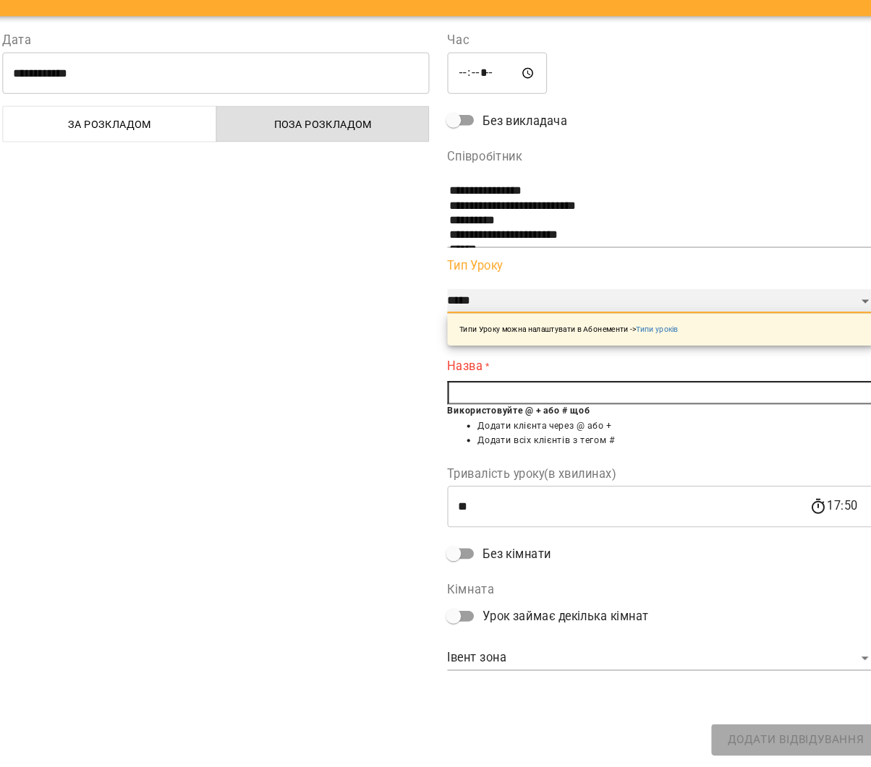
select select "**********"
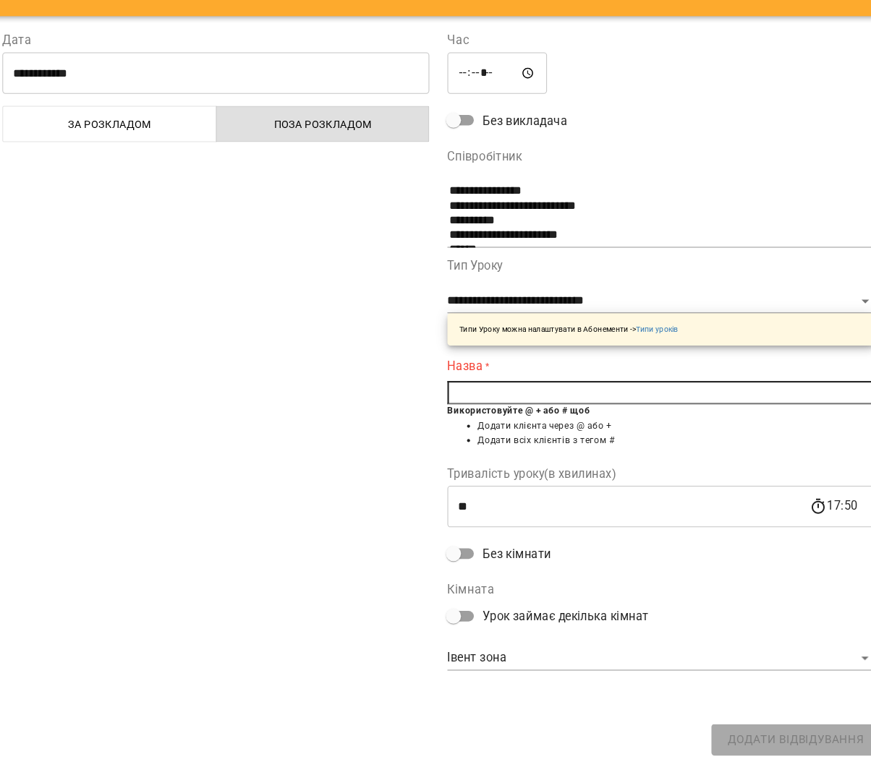
click at [531, 396] on input "text" at bounding box center [648, 407] width 409 height 23
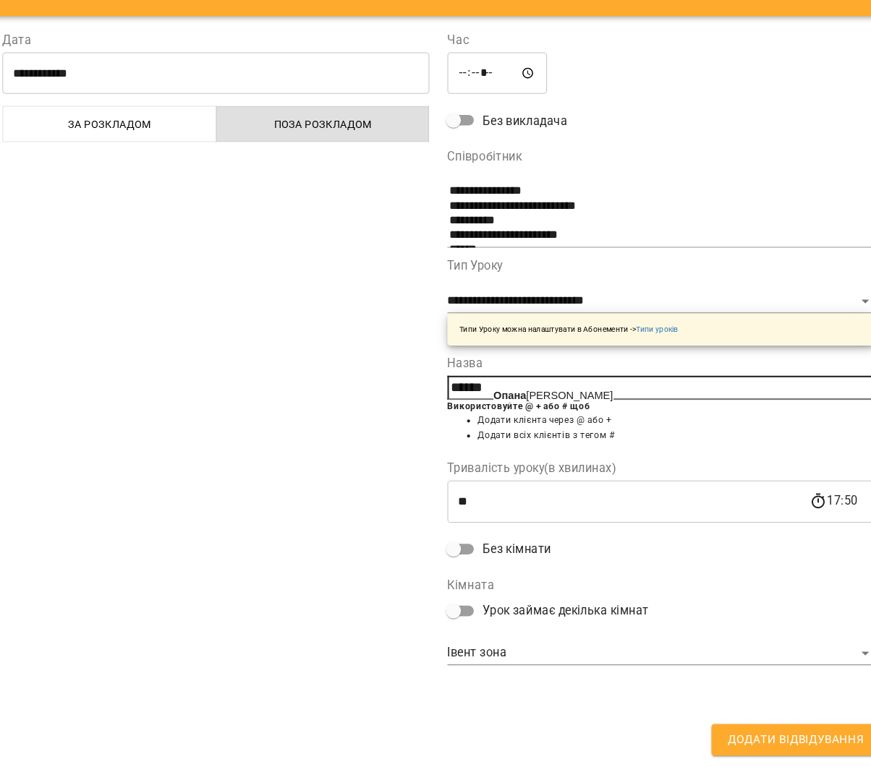
click at [528, 404] on span "Опана сенко Варвара" at bounding box center [545, 410] width 115 height 12
type input "**********"
click at [713, 731] on span "Додати Відвідування" at bounding box center [778, 740] width 130 height 19
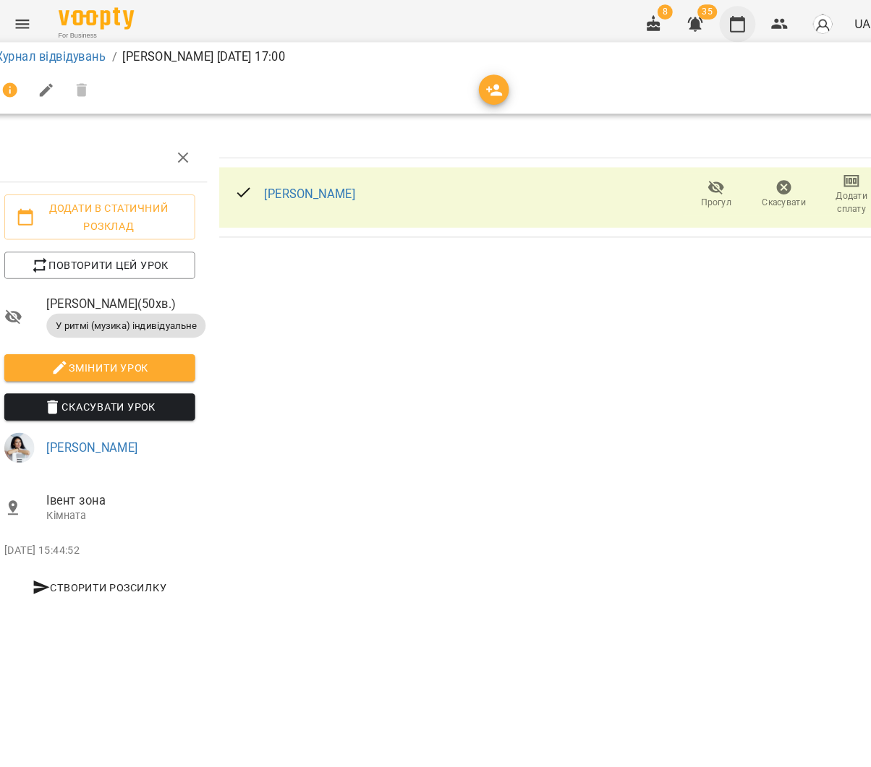
click at [712, 27] on icon "button" at bounding box center [720, 22] width 17 height 17
